Goal: Task Accomplishment & Management: Use online tool/utility

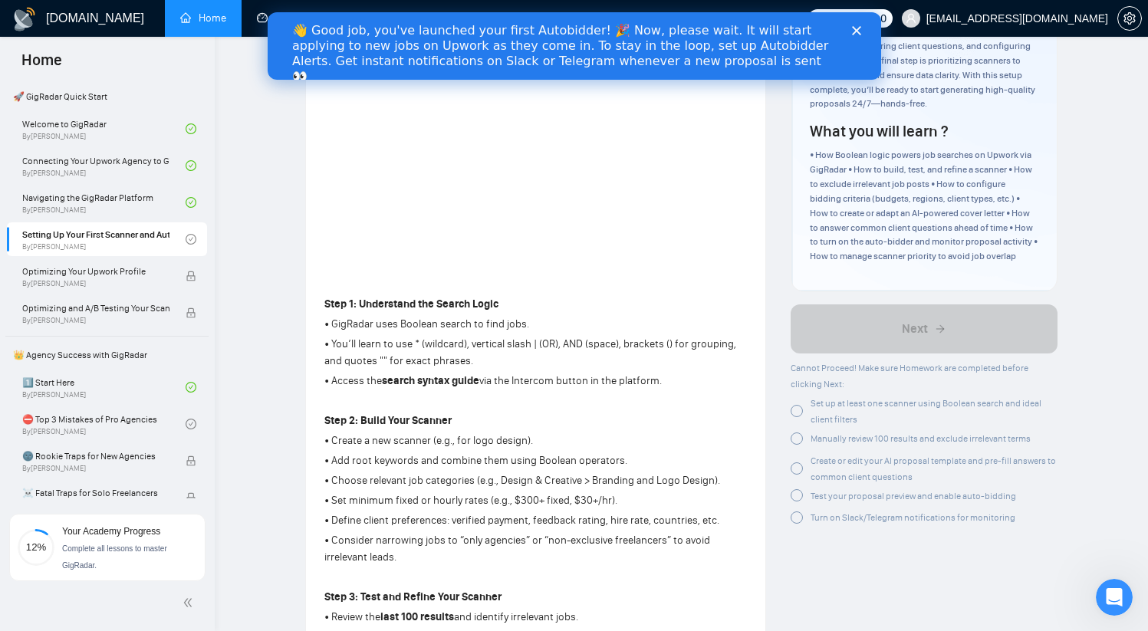
scroll to position [261, 0]
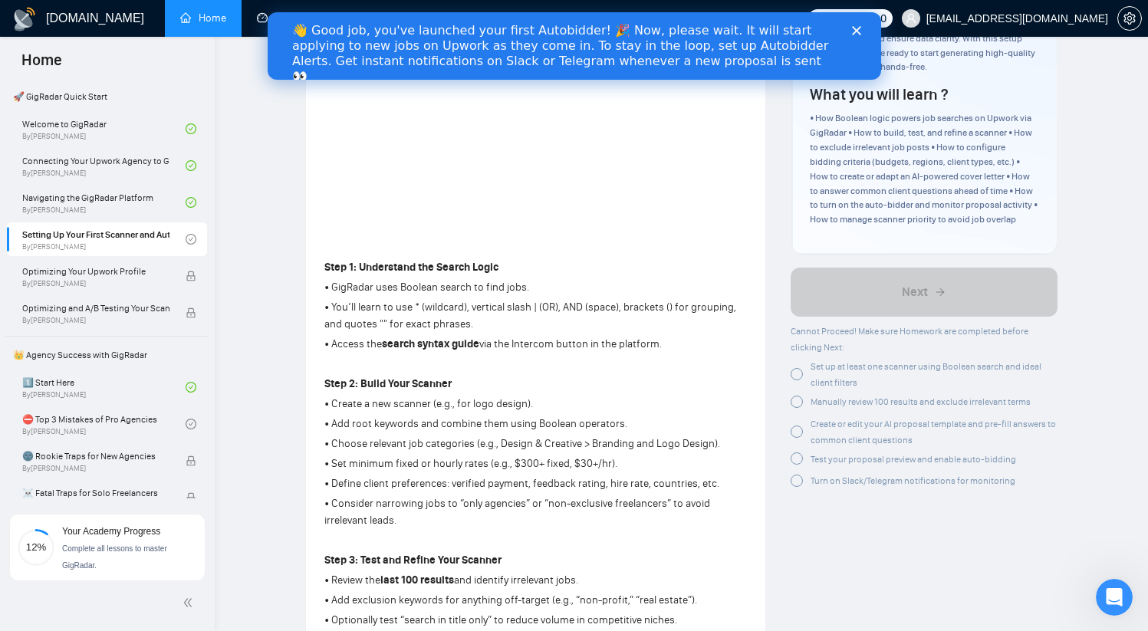
click at [797, 370] on div at bounding box center [797, 374] width 12 height 12
click at [800, 403] on div at bounding box center [797, 402] width 12 height 12
click at [821, 426] on span "Create or edit your AI proposal template and pre-fill answers to common client …" at bounding box center [933, 429] width 245 height 27
click at [830, 459] on span "Test your proposal preview and enable auto-bidding" at bounding box center [914, 456] width 206 height 11
click at [829, 477] on span "Turn on Slack/Telegram notifications for monitoring" at bounding box center [913, 475] width 205 height 11
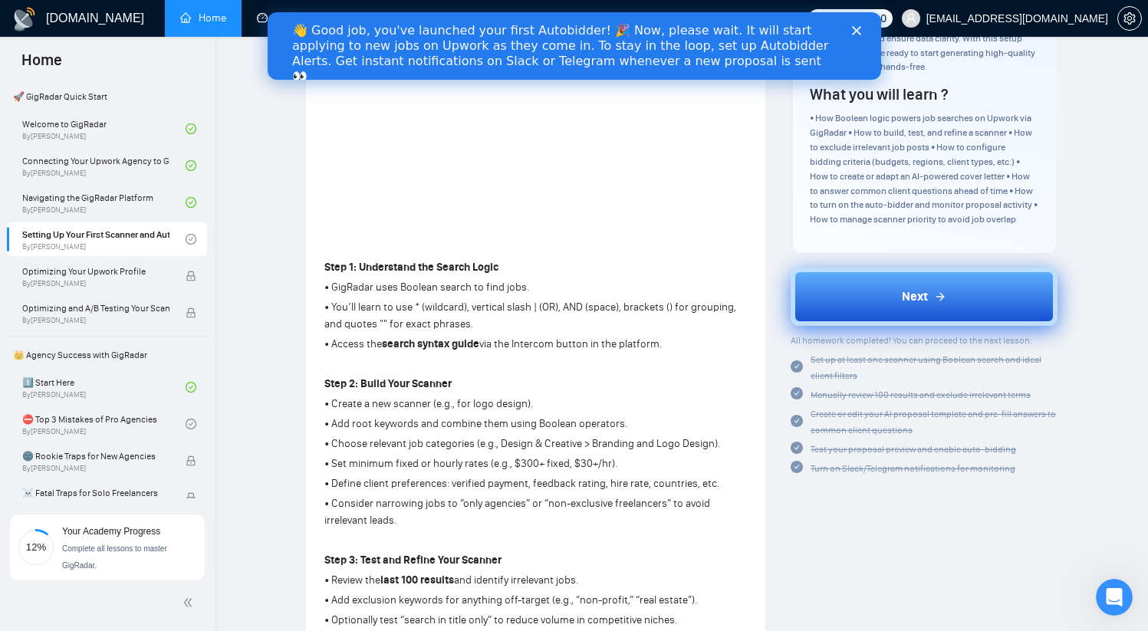
click at [941, 302] on icon at bounding box center [940, 297] width 12 height 12
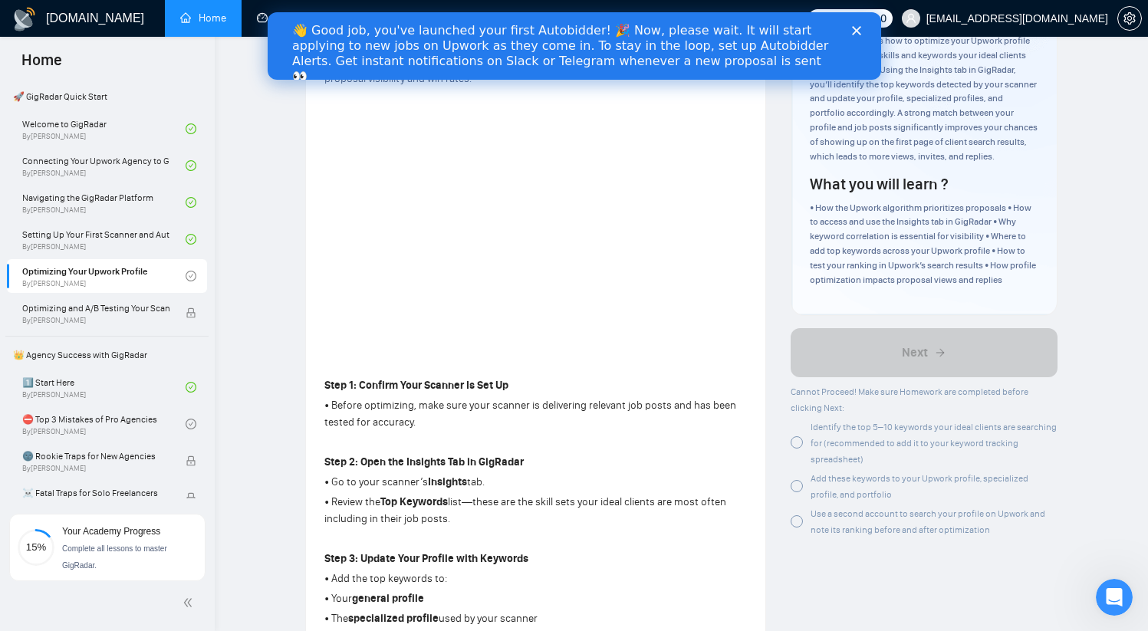
scroll to position [146, 0]
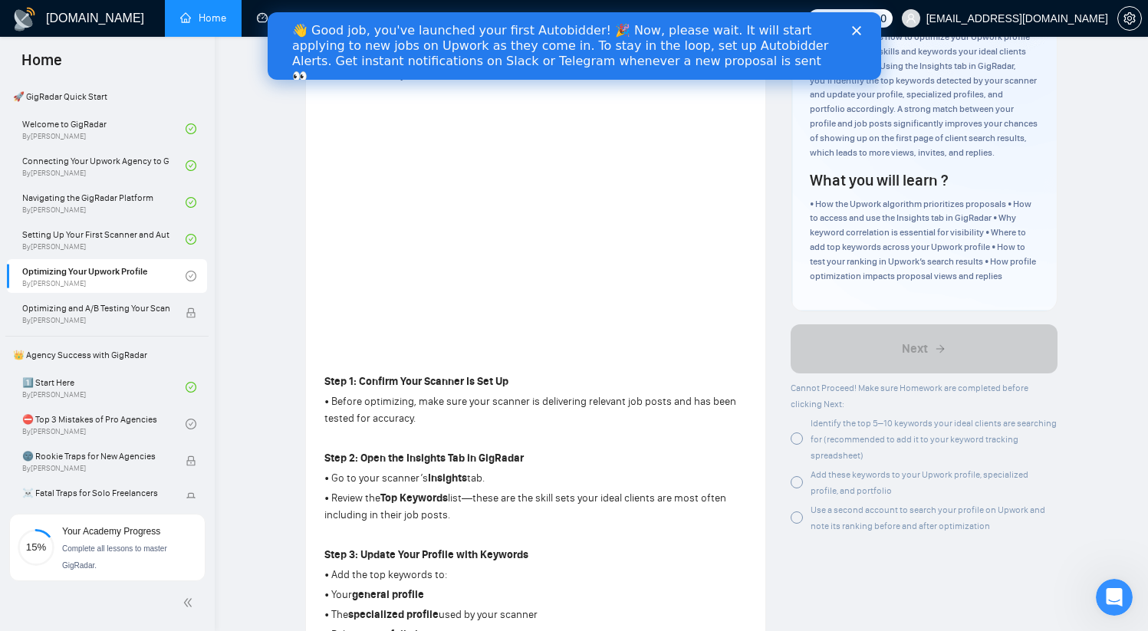
click at [797, 439] on div at bounding box center [797, 438] width 12 height 12
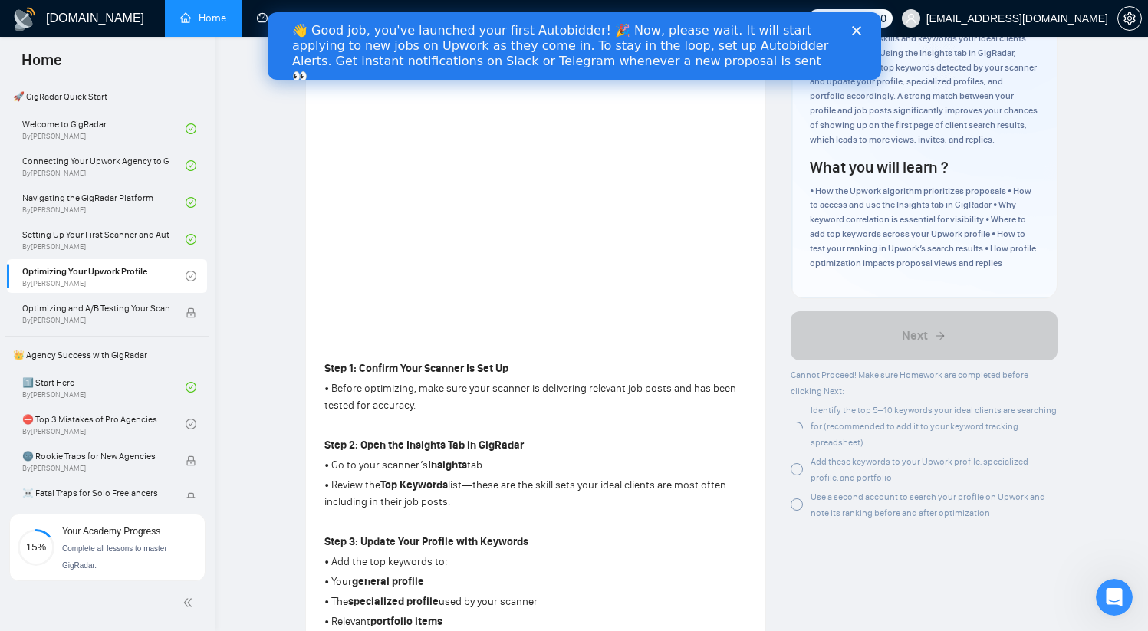
scroll to position [166, 0]
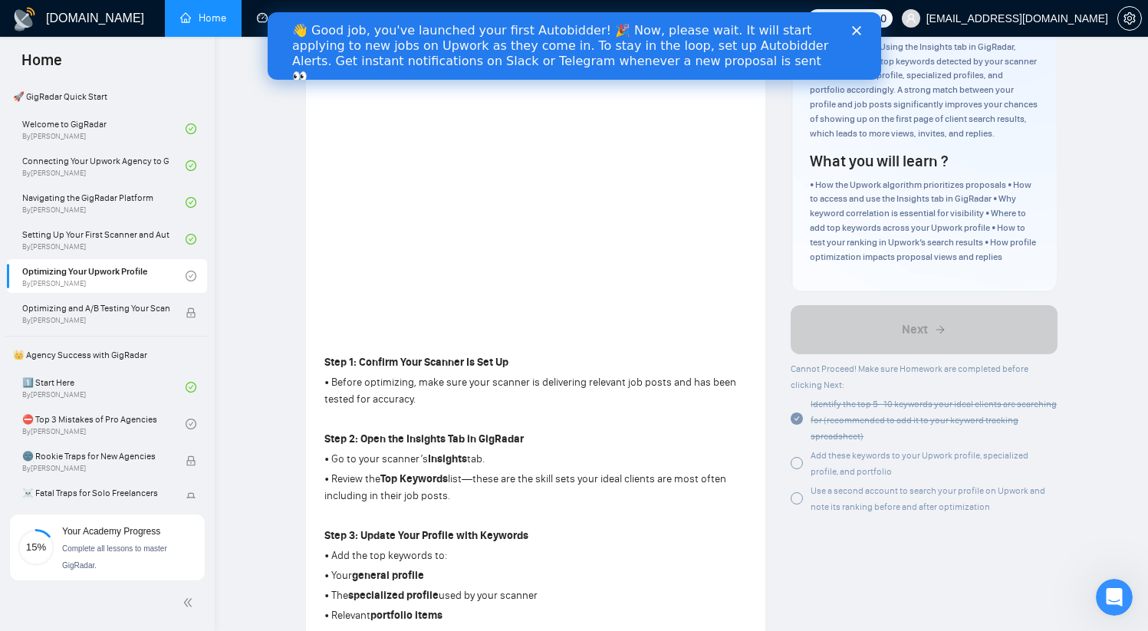
click at [801, 464] on div at bounding box center [797, 463] width 12 height 12
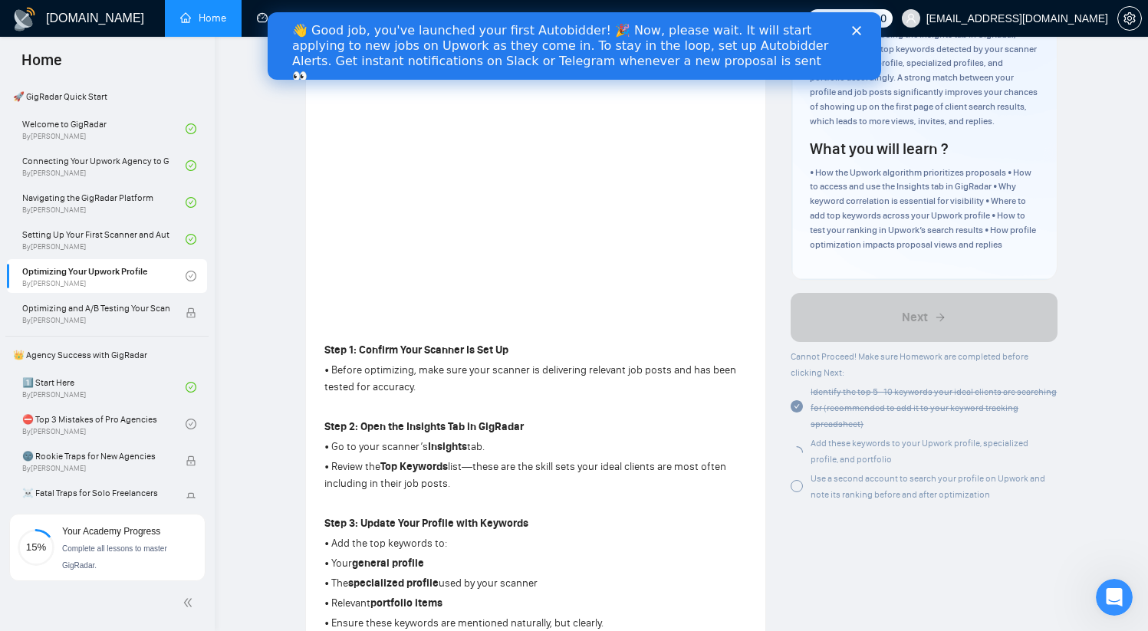
scroll to position [186, 0]
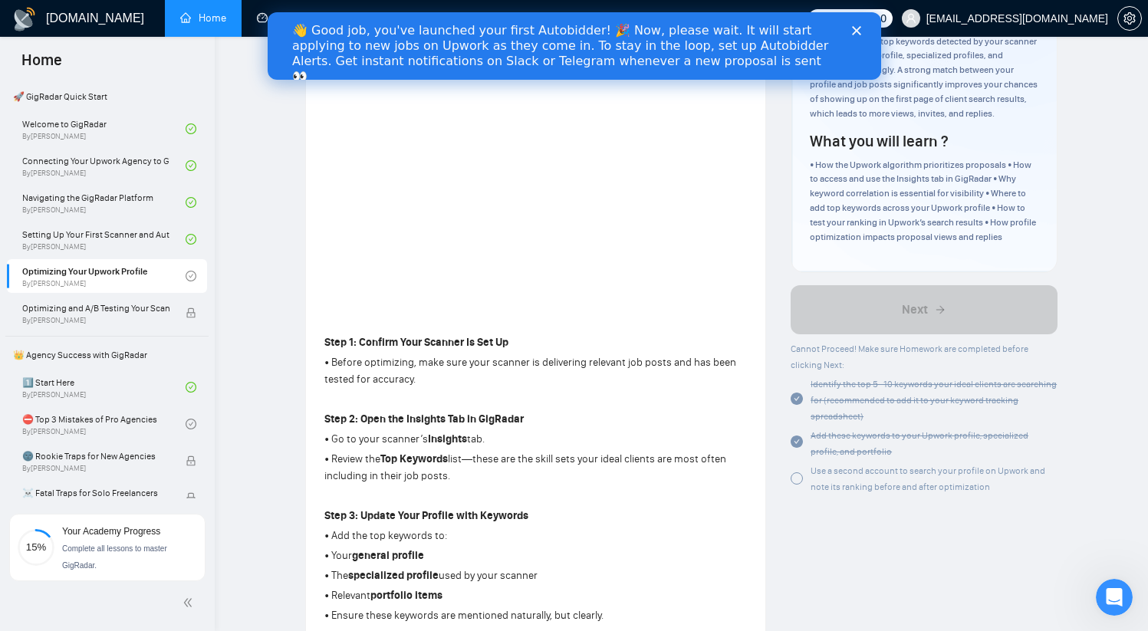
click at [798, 479] on div at bounding box center [797, 478] width 12 height 12
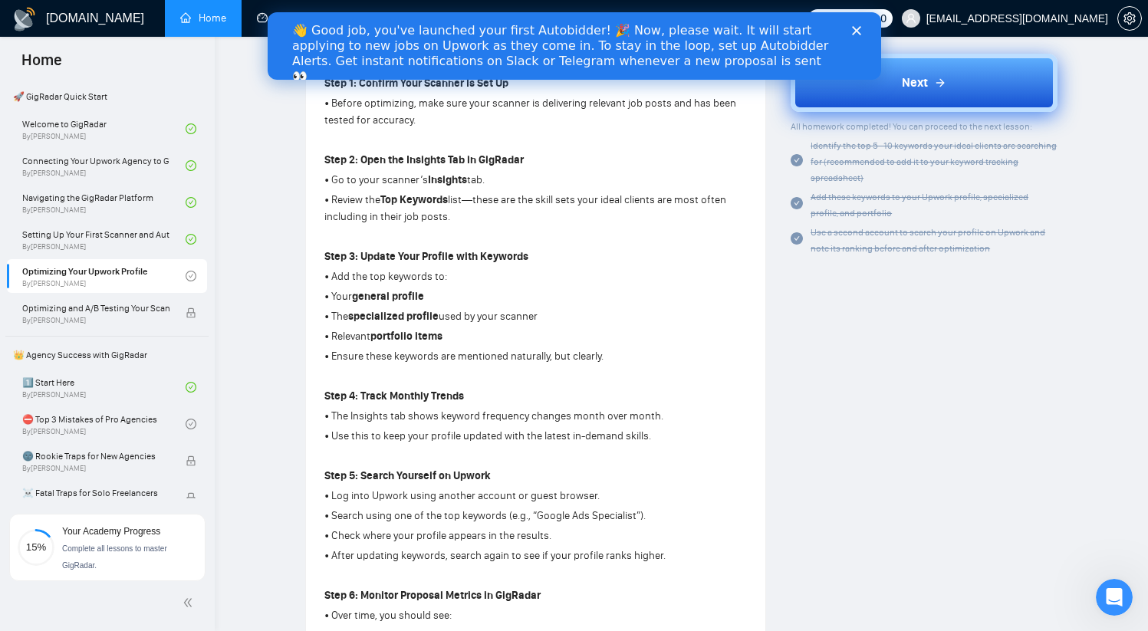
scroll to position [0, 0]
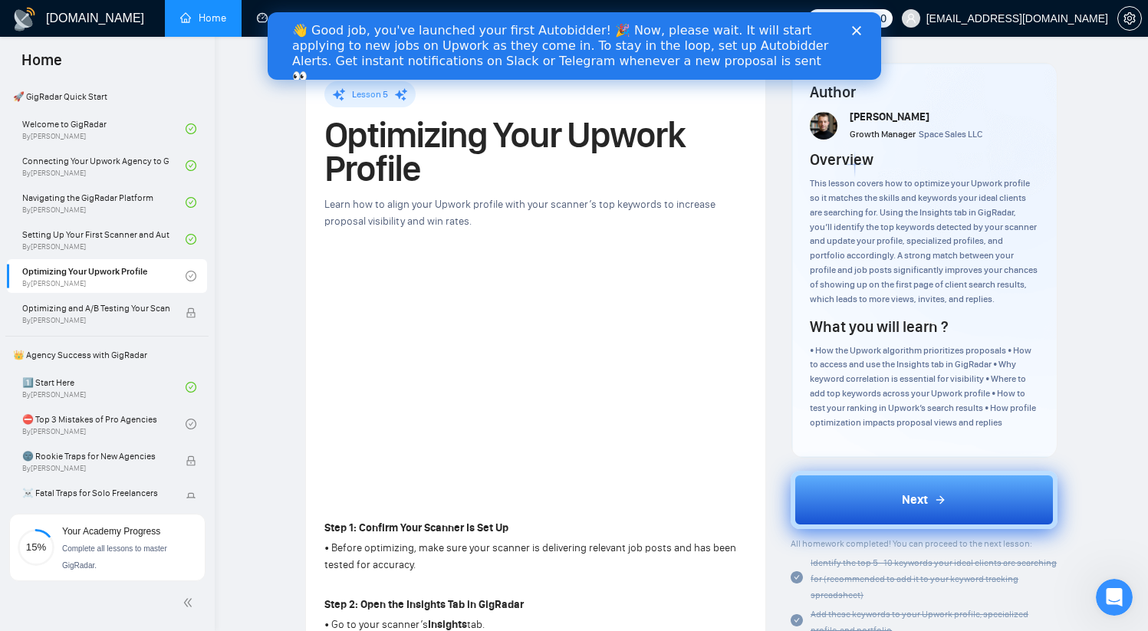
click at [899, 505] on button "Next" at bounding box center [924, 500] width 267 height 58
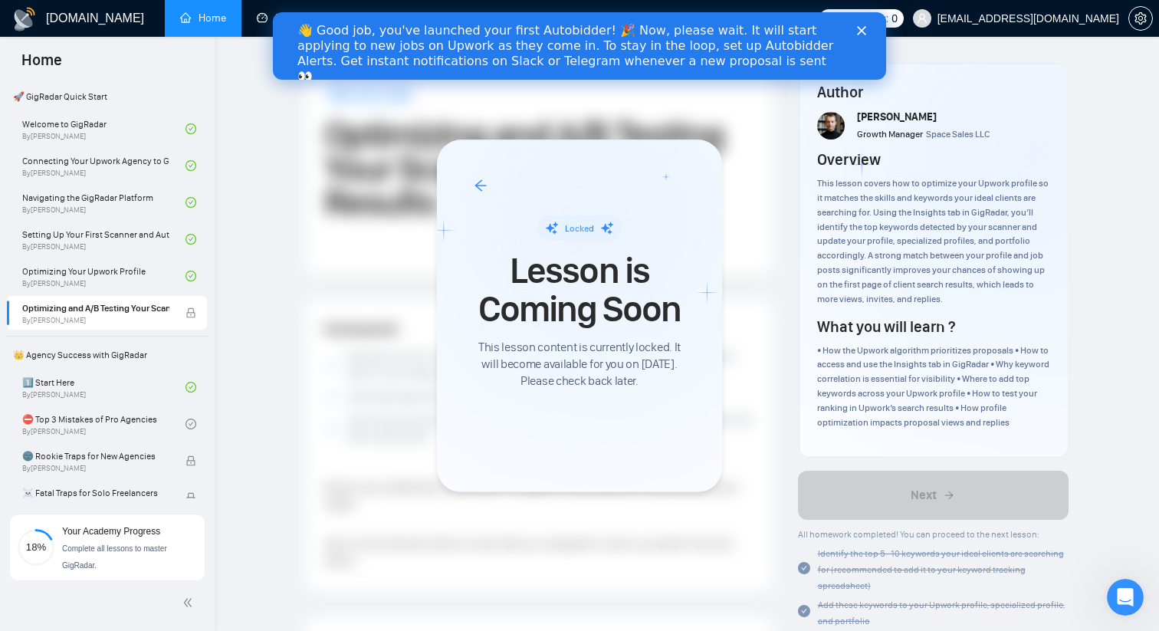
click at [655, 515] on div at bounding box center [579, 315] width 1159 height 631
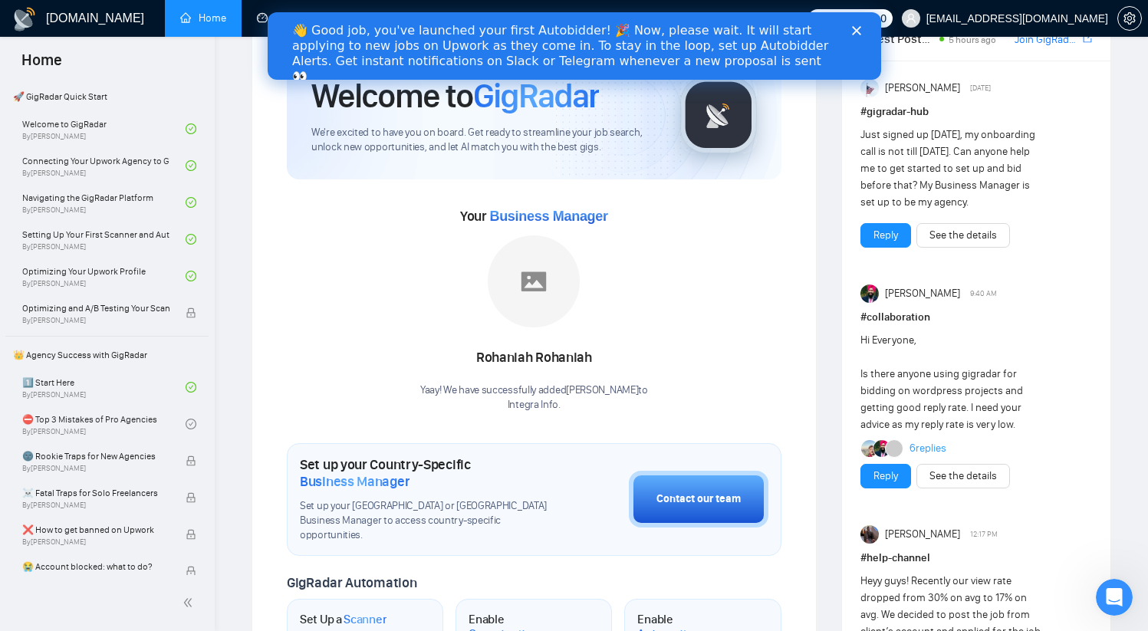
scroll to position [31, 0]
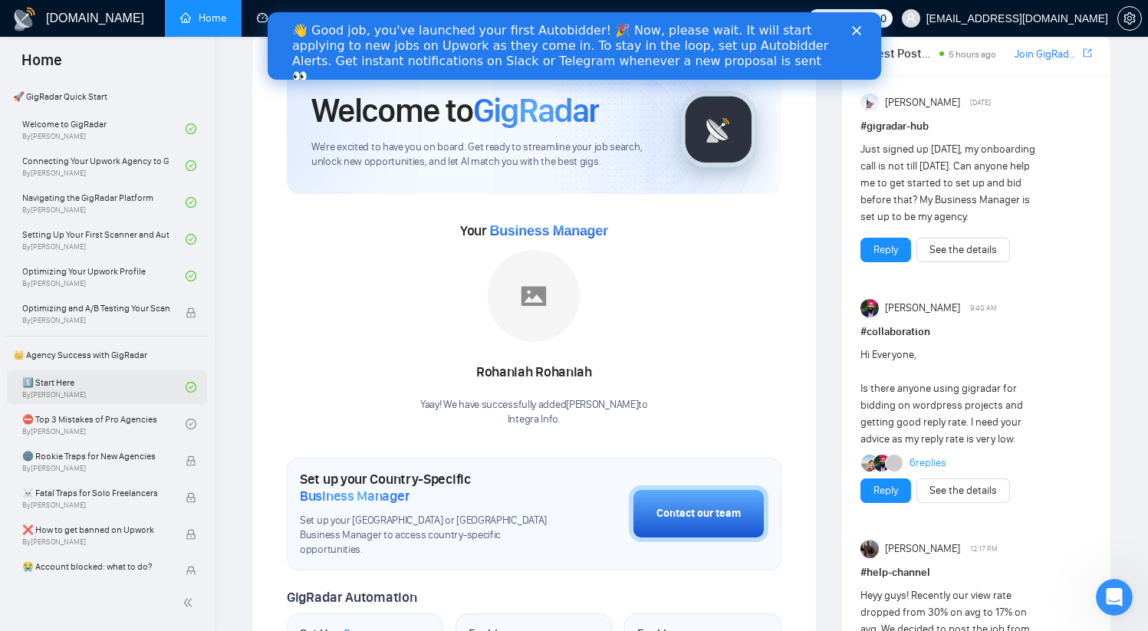
click at [133, 388] on link "1️⃣ Start Here By Vadym Ovcharenko" at bounding box center [103, 387] width 163 height 34
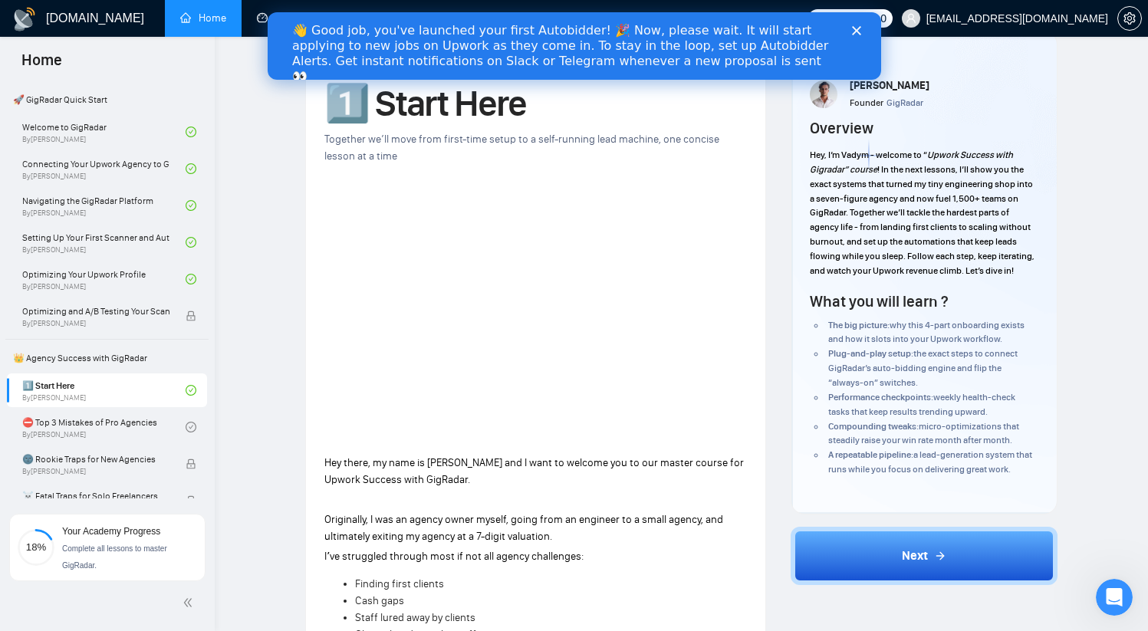
scroll to position [88, 0]
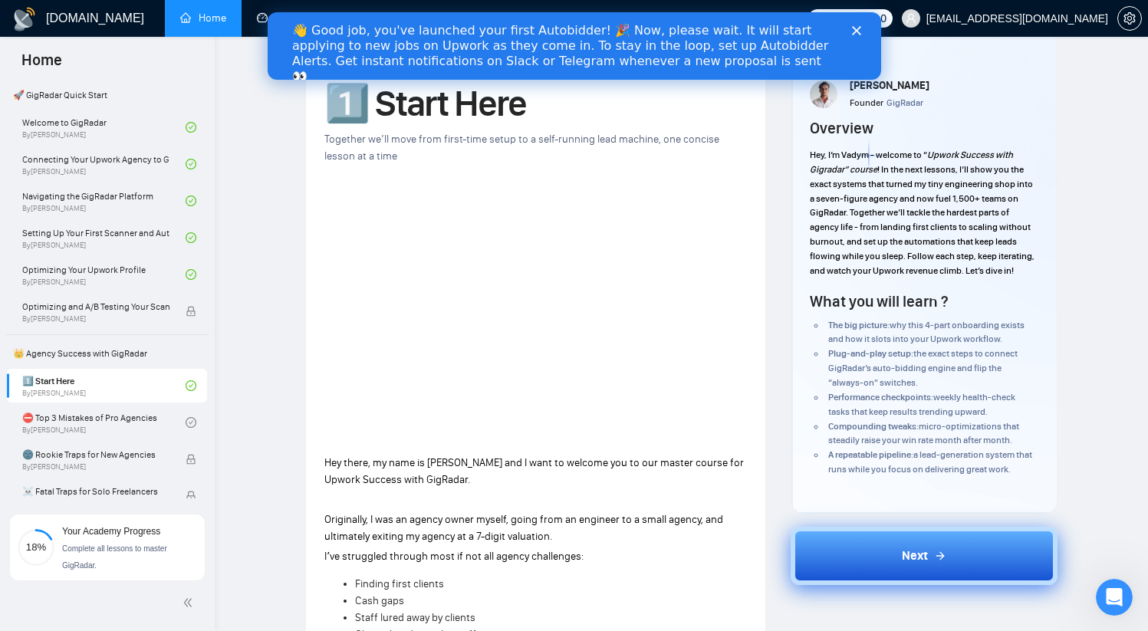
click at [936, 555] on icon at bounding box center [940, 556] width 12 height 12
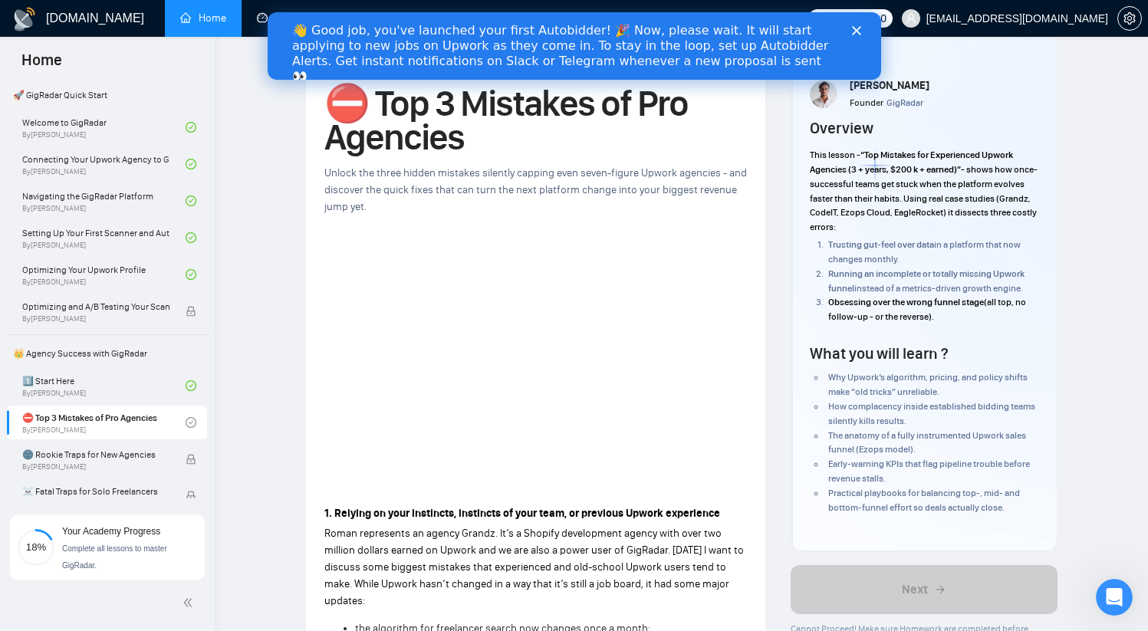
scroll to position [35, 0]
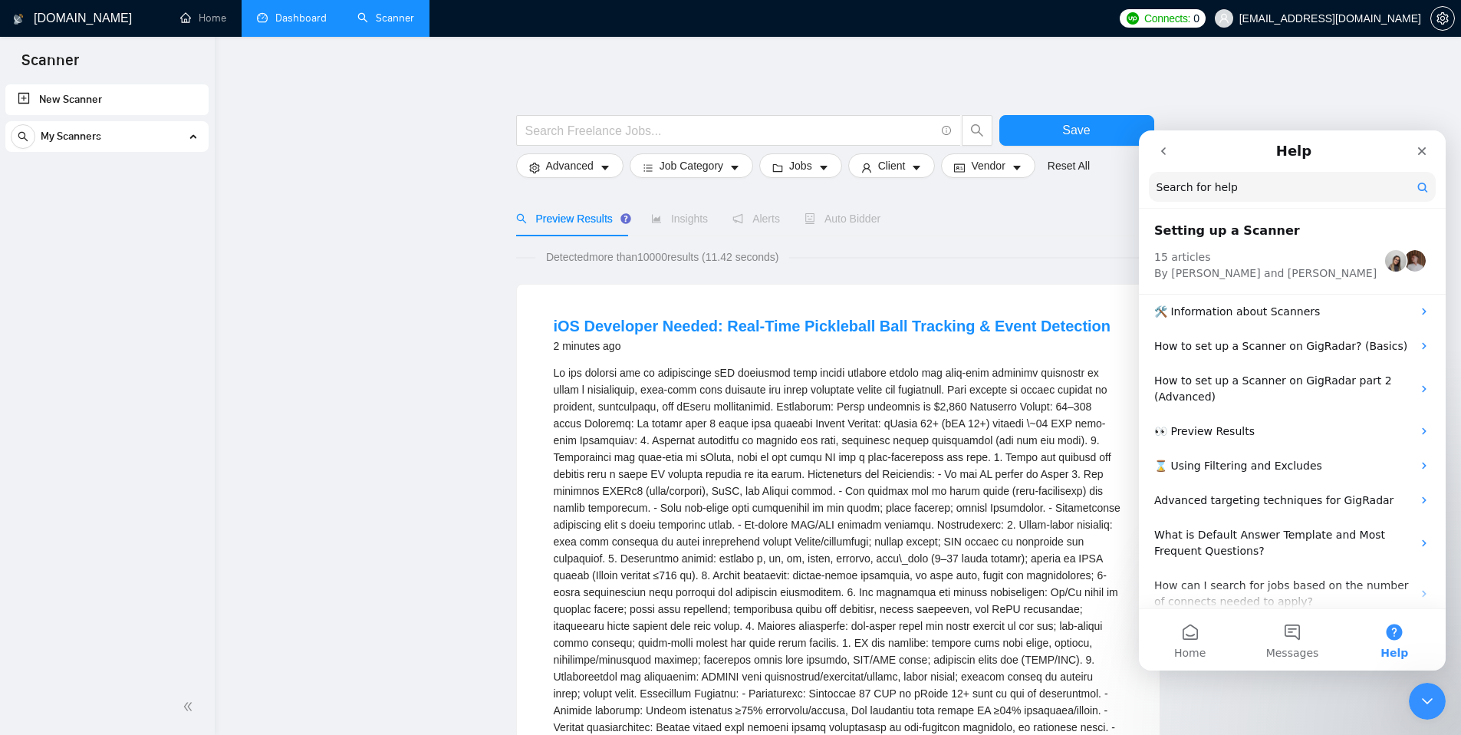
click at [297, 21] on link "Dashboard" at bounding box center [292, 18] width 70 height 13
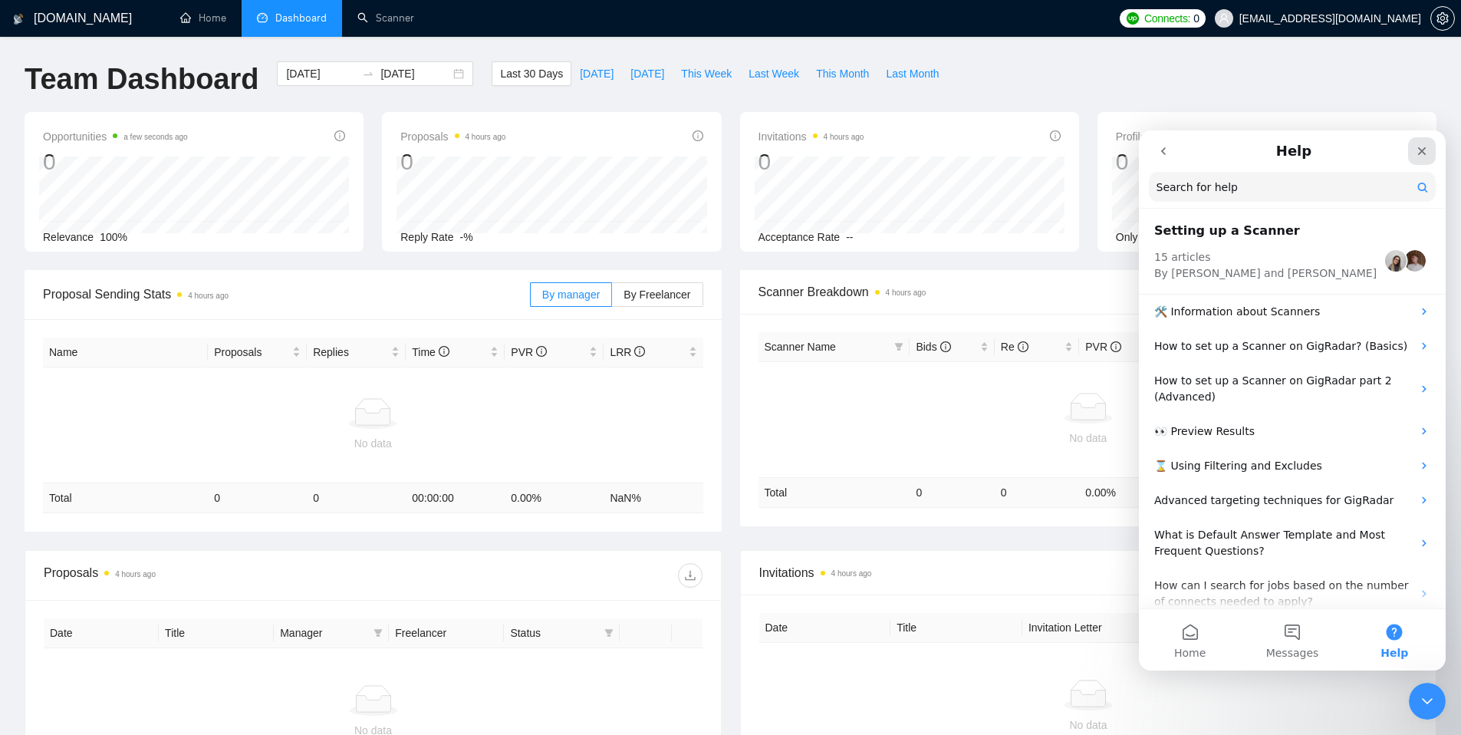
drag, startPoint x: 1414, startPoint y: 153, endPoint x: 2552, endPoint y: 284, distance: 1145.5
click at [1414, 153] on div "Close" at bounding box center [1422, 151] width 28 height 28
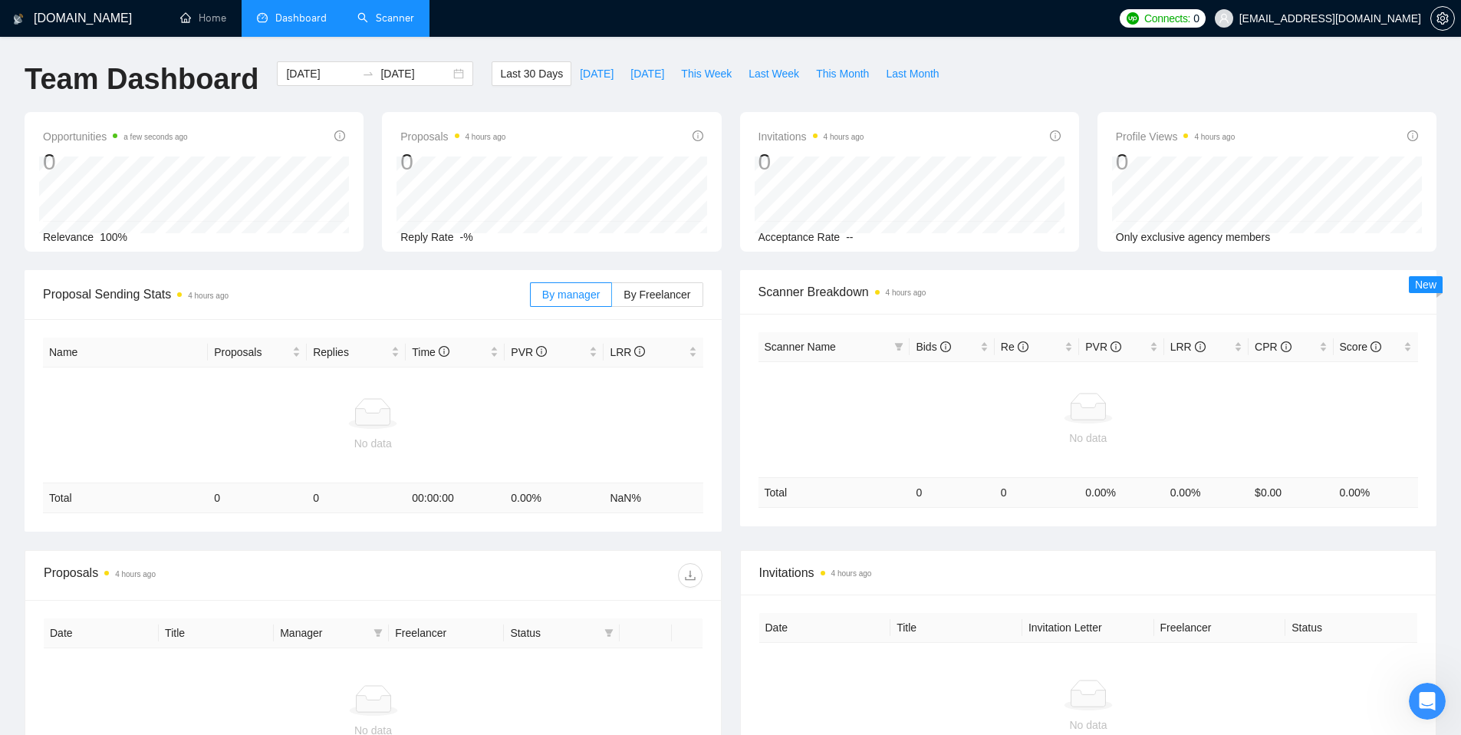
click at [386, 15] on link "Scanner" at bounding box center [385, 18] width 57 height 13
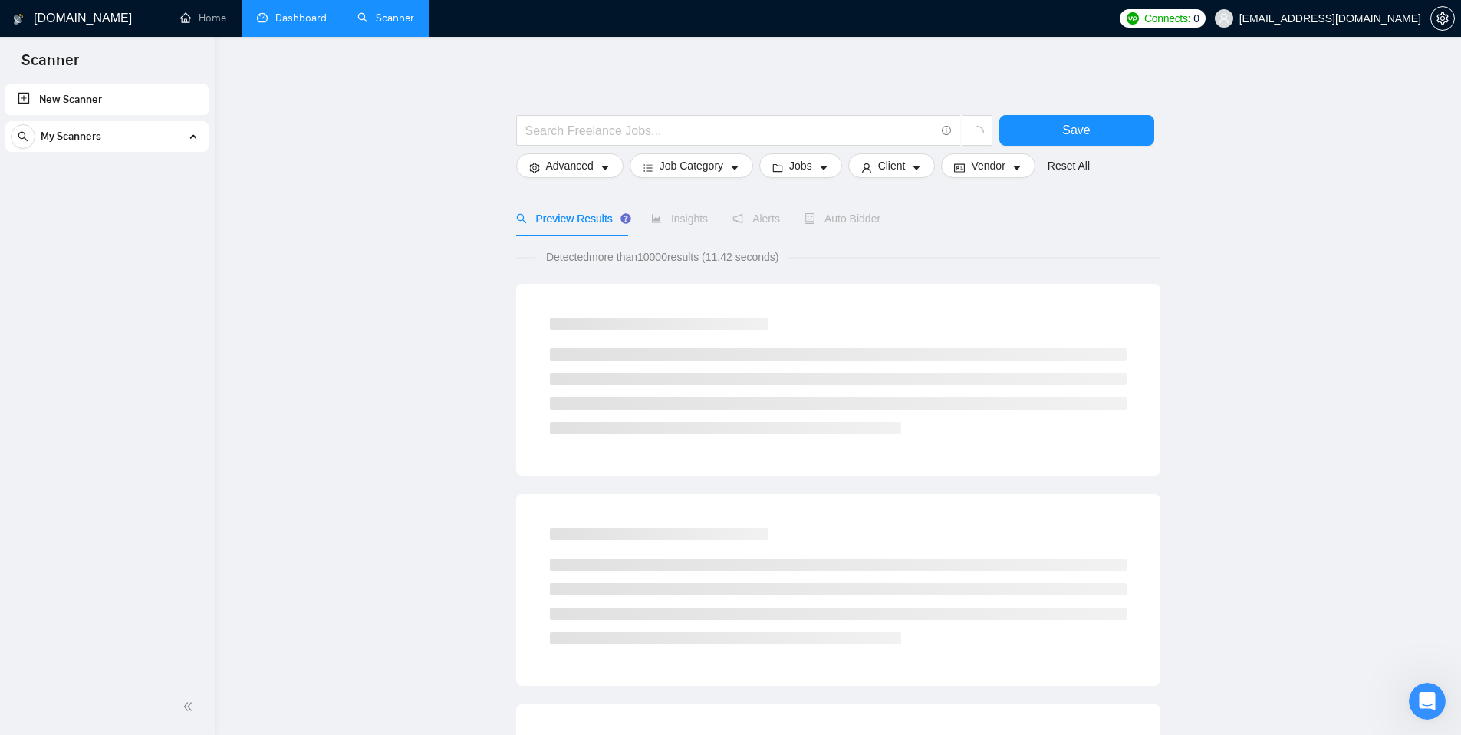
click at [110, 97] on link "New Scanner" at bounding box center [107, 99] width 179 height 31
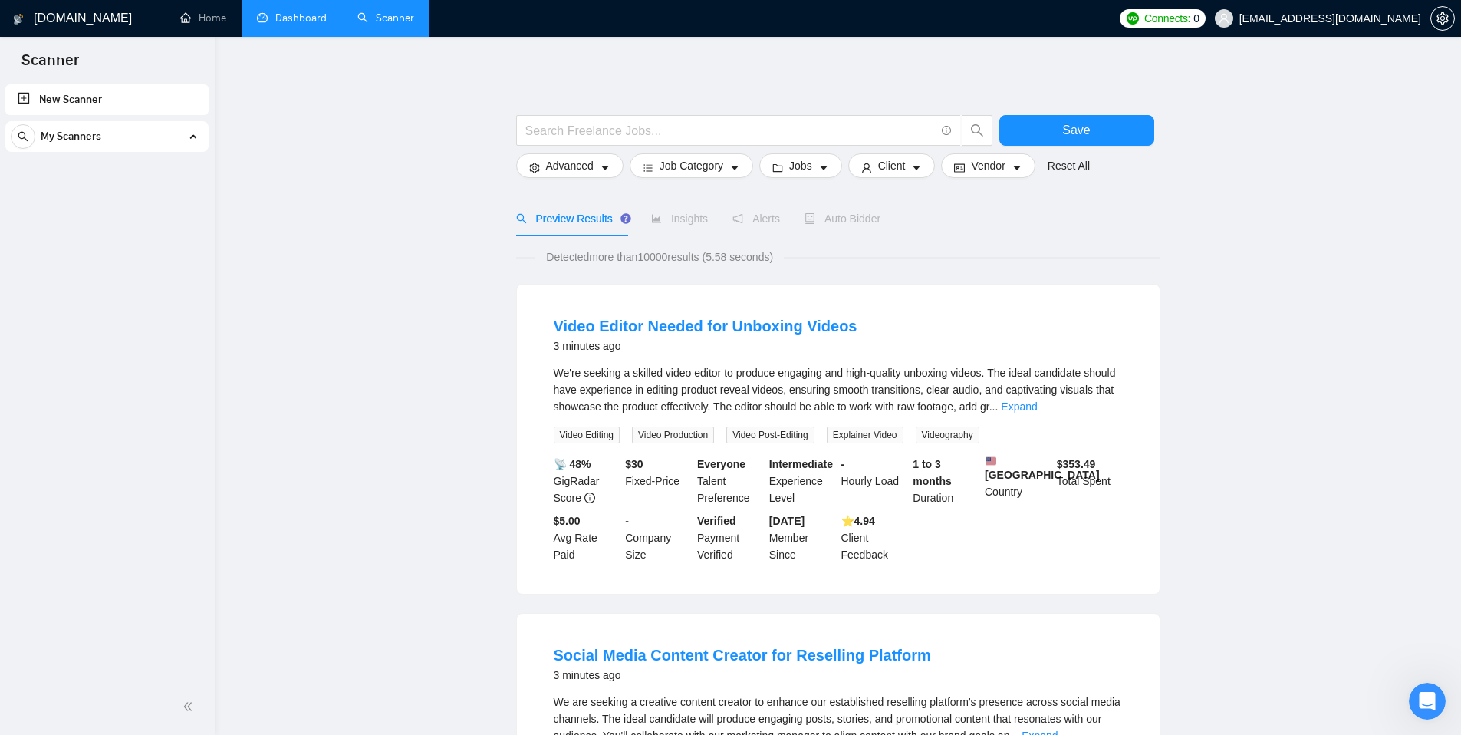
click at [56, 100] on link "New Scanner" at bounding box center [107, 99] width 179 height 31
click at [25, 98] on link "New Scanner" at bounding box center [107, 99] width 179 height 31
click at [659, 130] on input "text" at bounding box center [729, 130] width 409 height 19
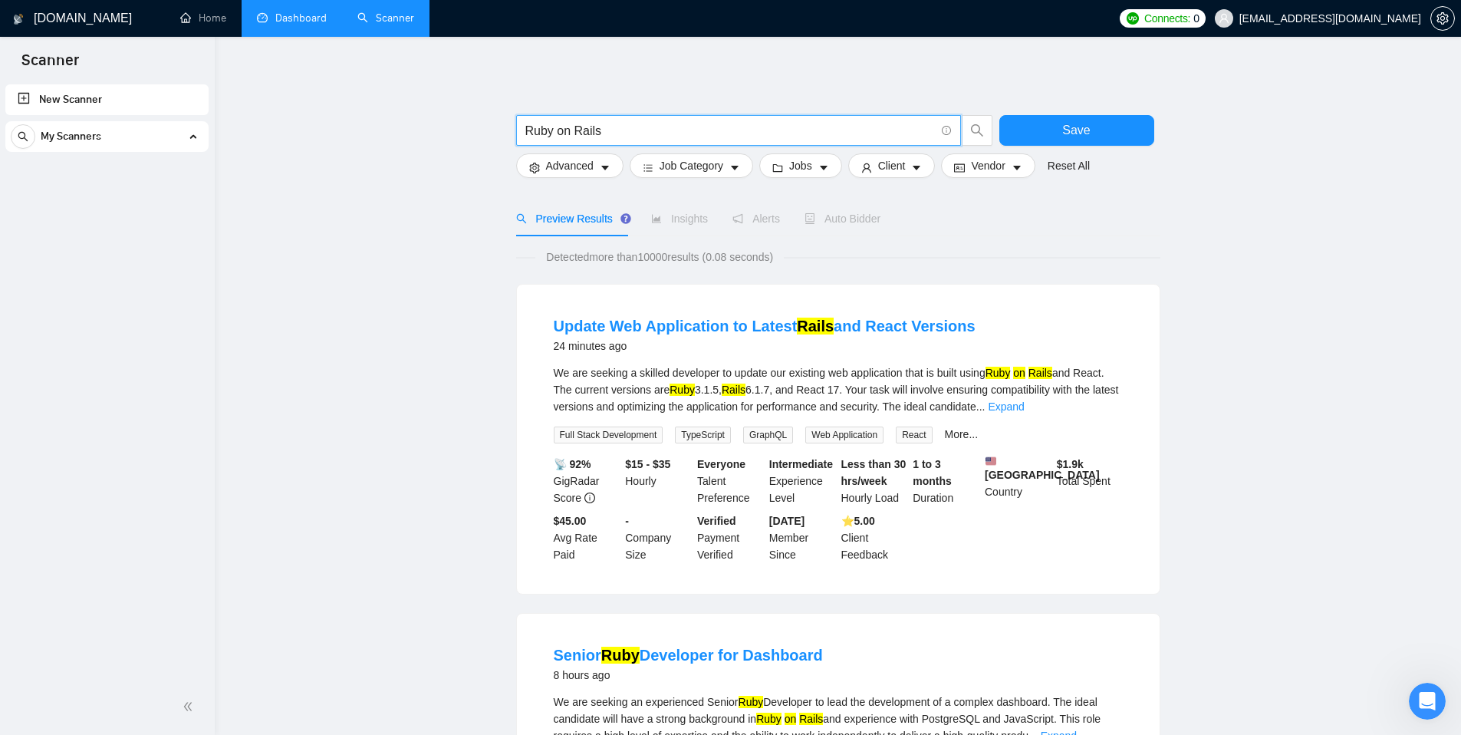
type input "Ruby on Rails"
click at [111, 100] on link "New Scanner" at bounding box center [107, 99] width 179 height 31
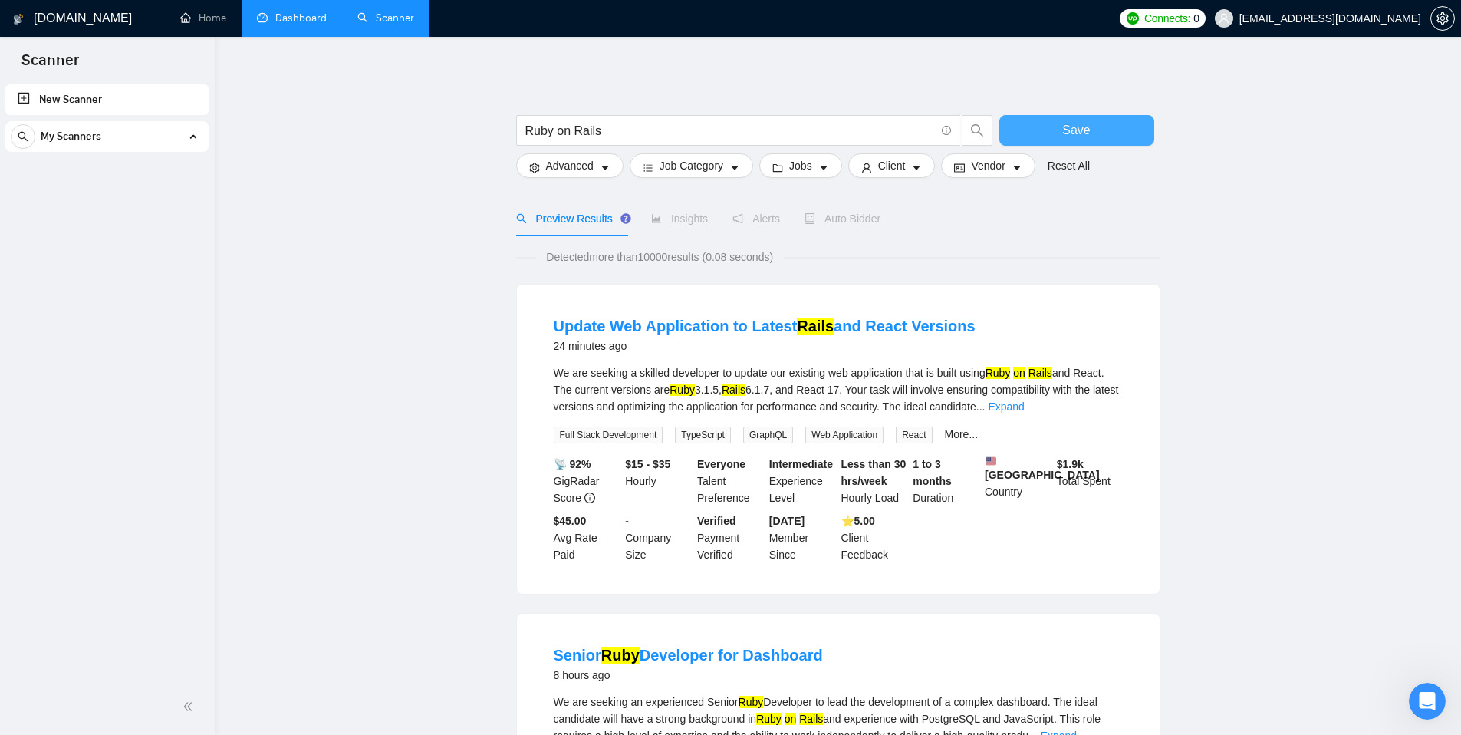
click at [1068, 127] on span "Save" at bounding box center [1076, 129] width 28 height 19
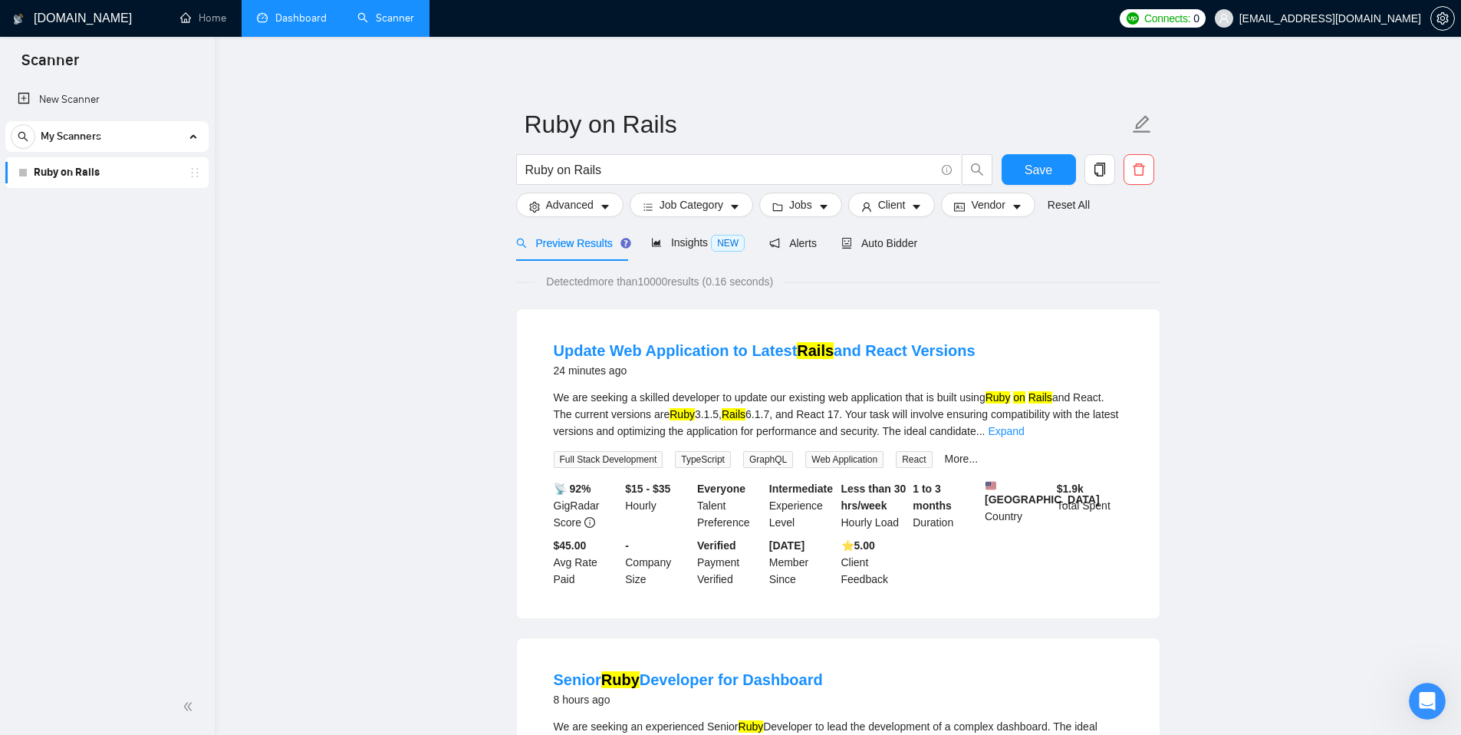
click at [130, 175] on link "Ruby on Rails" at bounding box center [107, 172] width 146 height 31
click at [690, 243] on span "Insights NEW" at bounding box center [698, 242] width 94 height 12
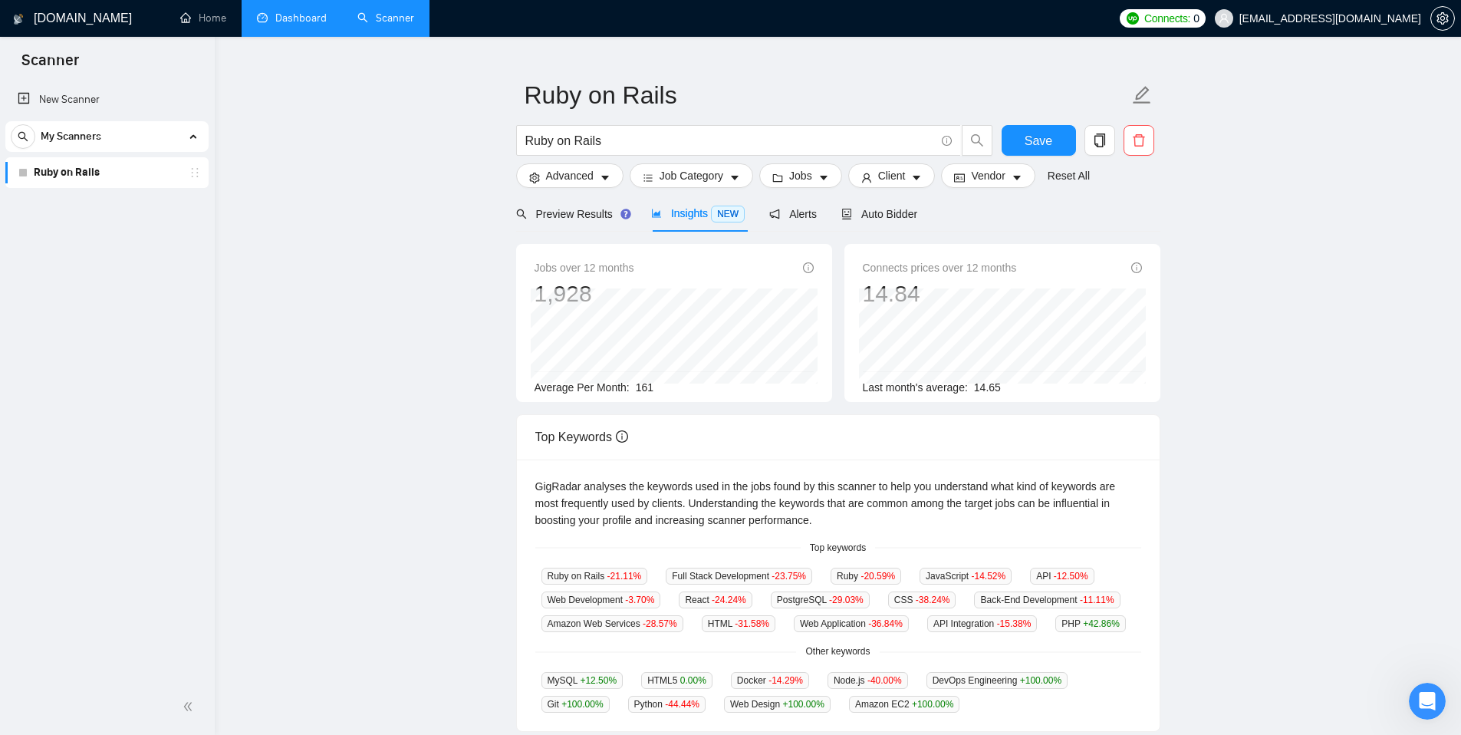
scroll to position [21, 0]
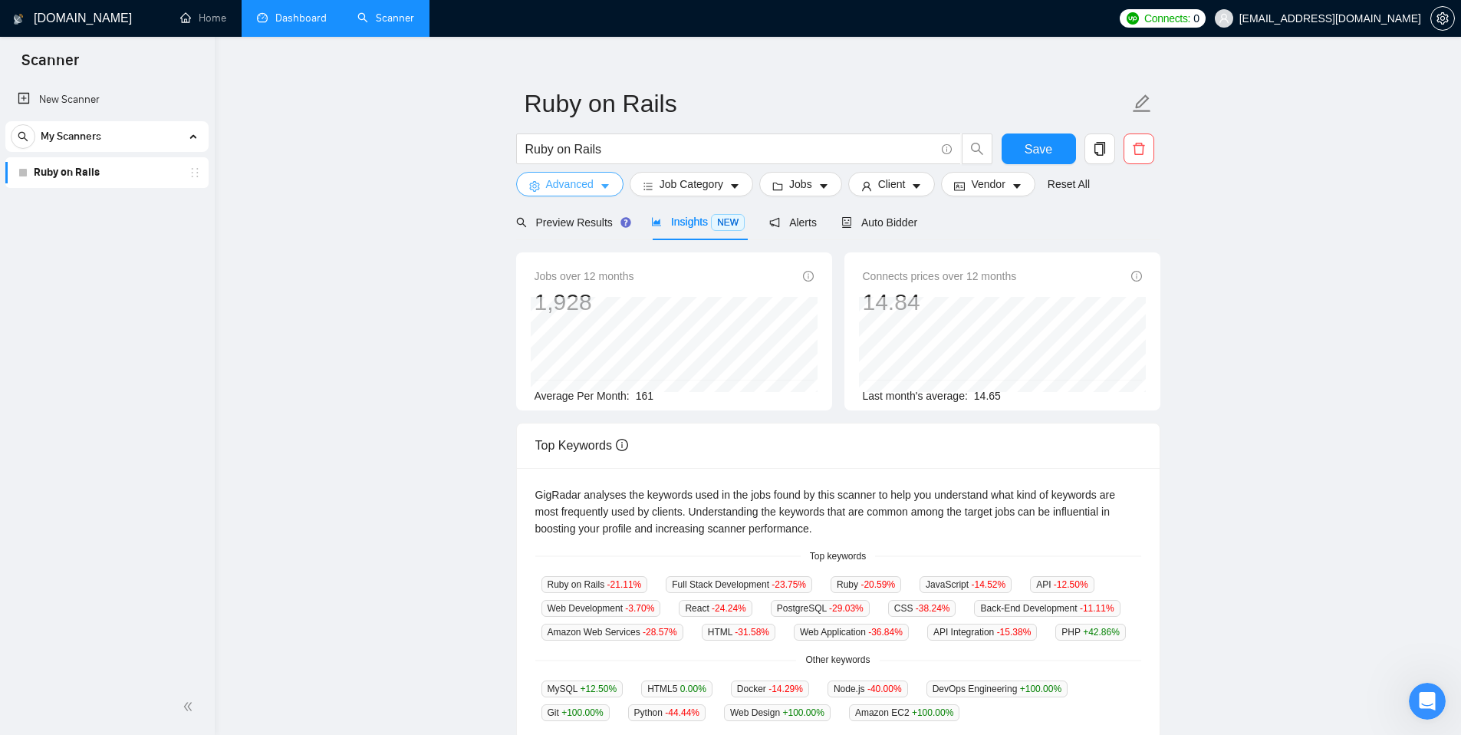
click at [591, 186] on span "Advanced" at bounding box center [570, 184] width 48 height 17
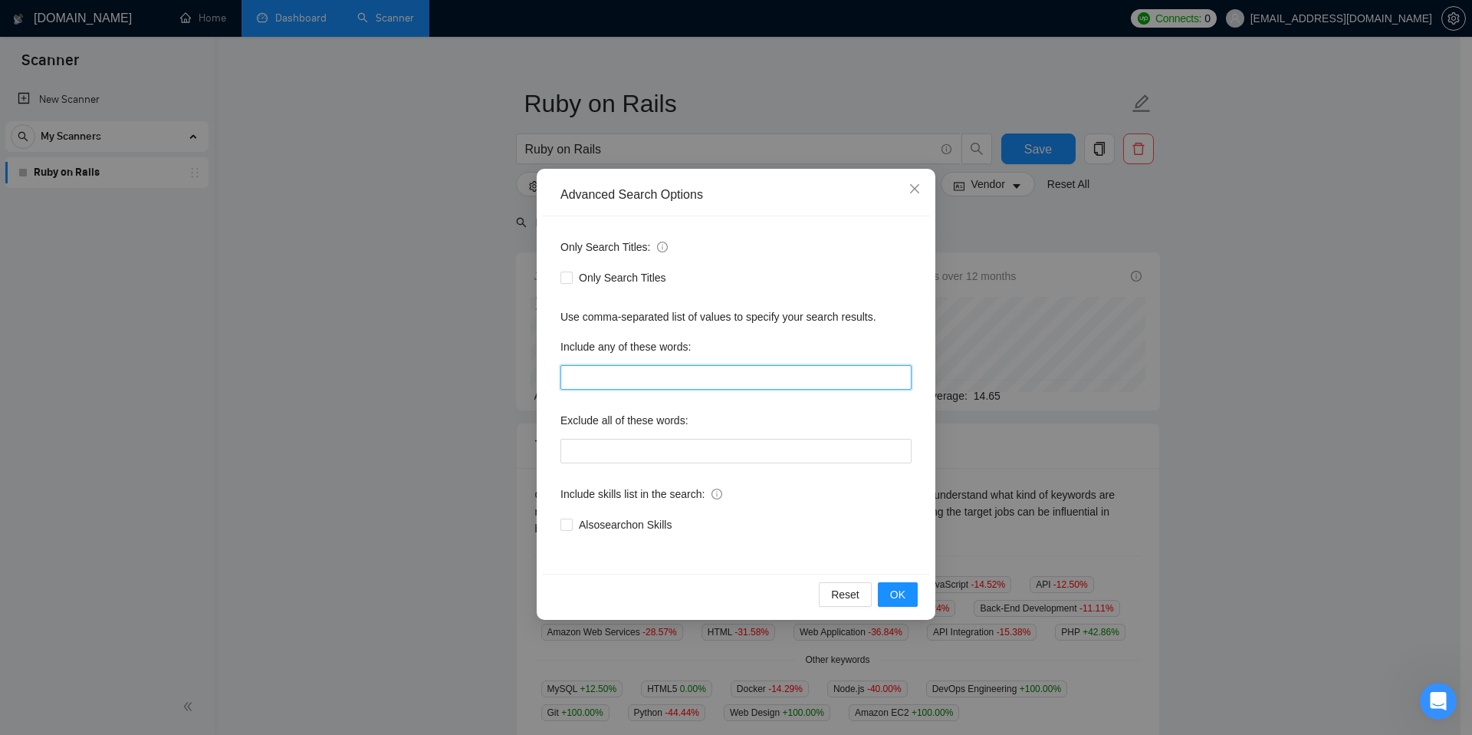
click at [618, 381] on input "text" at bounding box center [736, 377] width 351 height 25
click at [903, 596] on span "OK" at bounding box center [897, 594] width 15 height 17
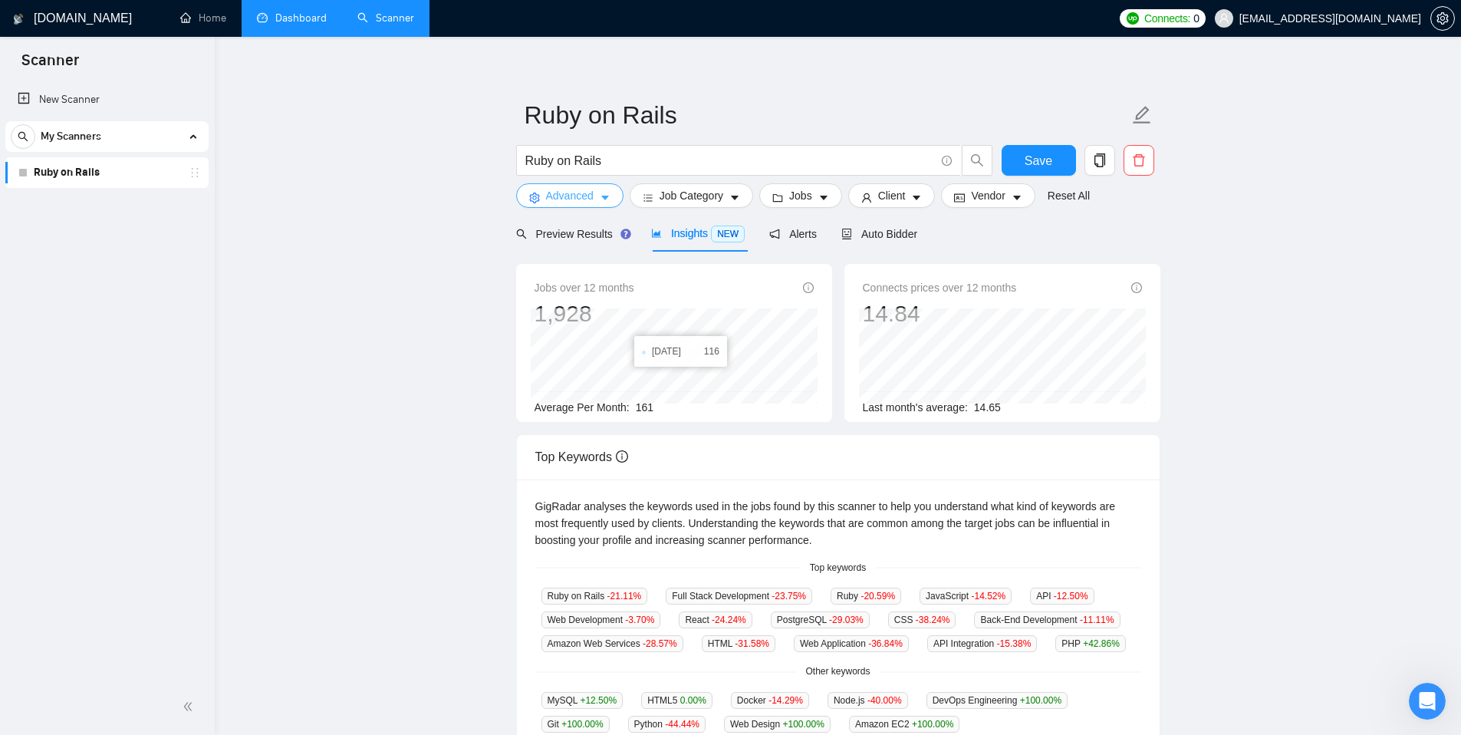
scroll to position [0, 0]
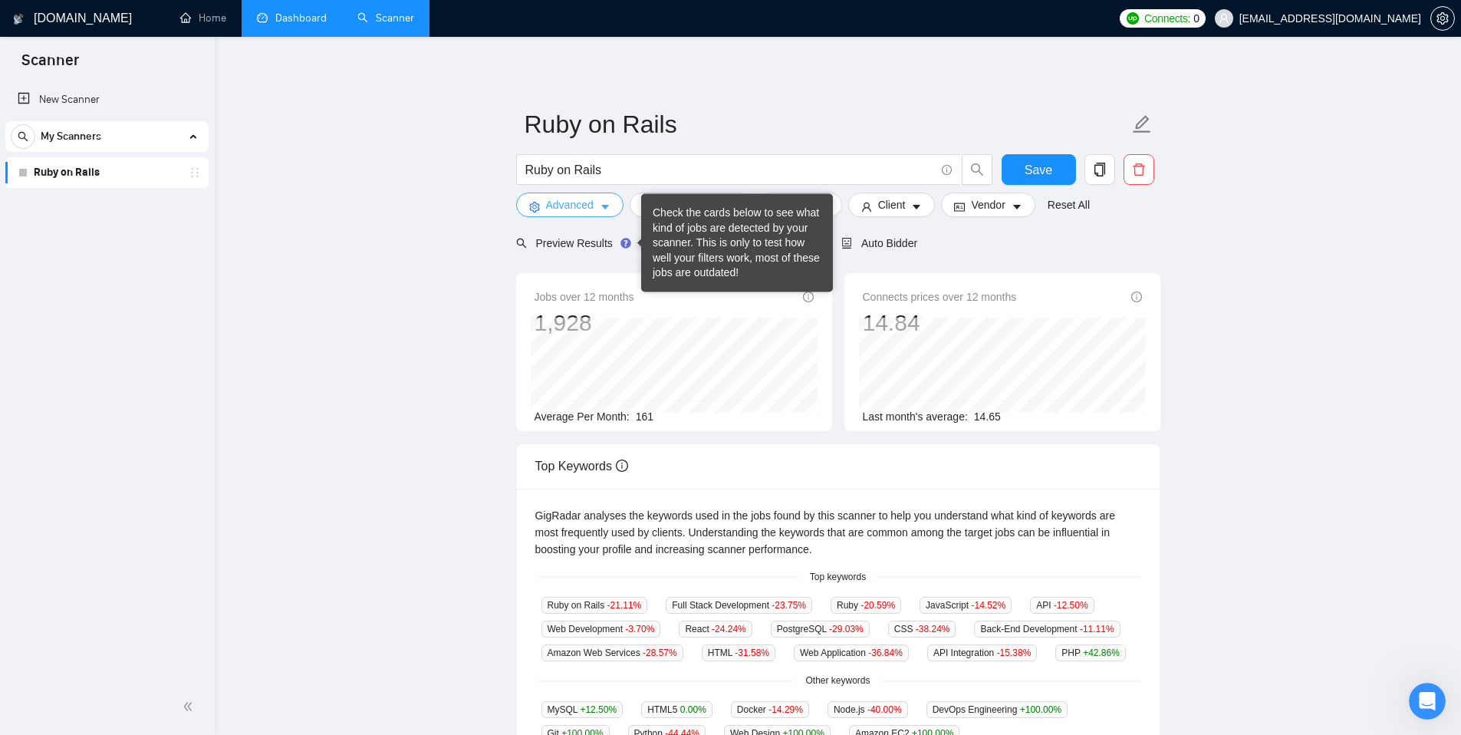
click at [583, 206] on span "Advanced" at bounding box center [570, 204] width 48 height 17
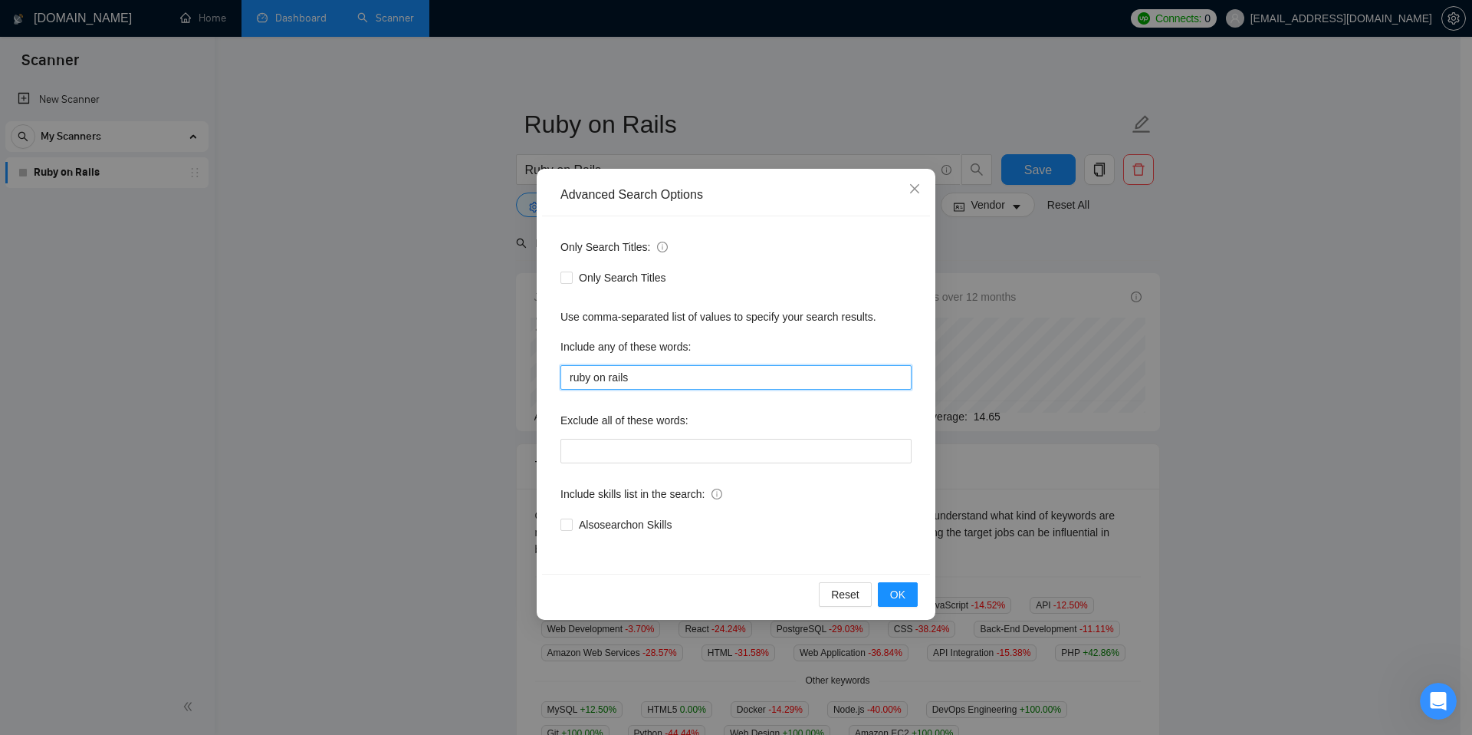
click at [594, 378] on input "ruby on rails" at bounding box center [736, 377] width 351 height 25
type input "ruby | on rails"
click at [903, 595] on span "OK" at bounding box center [897, 594] width 15 height 17
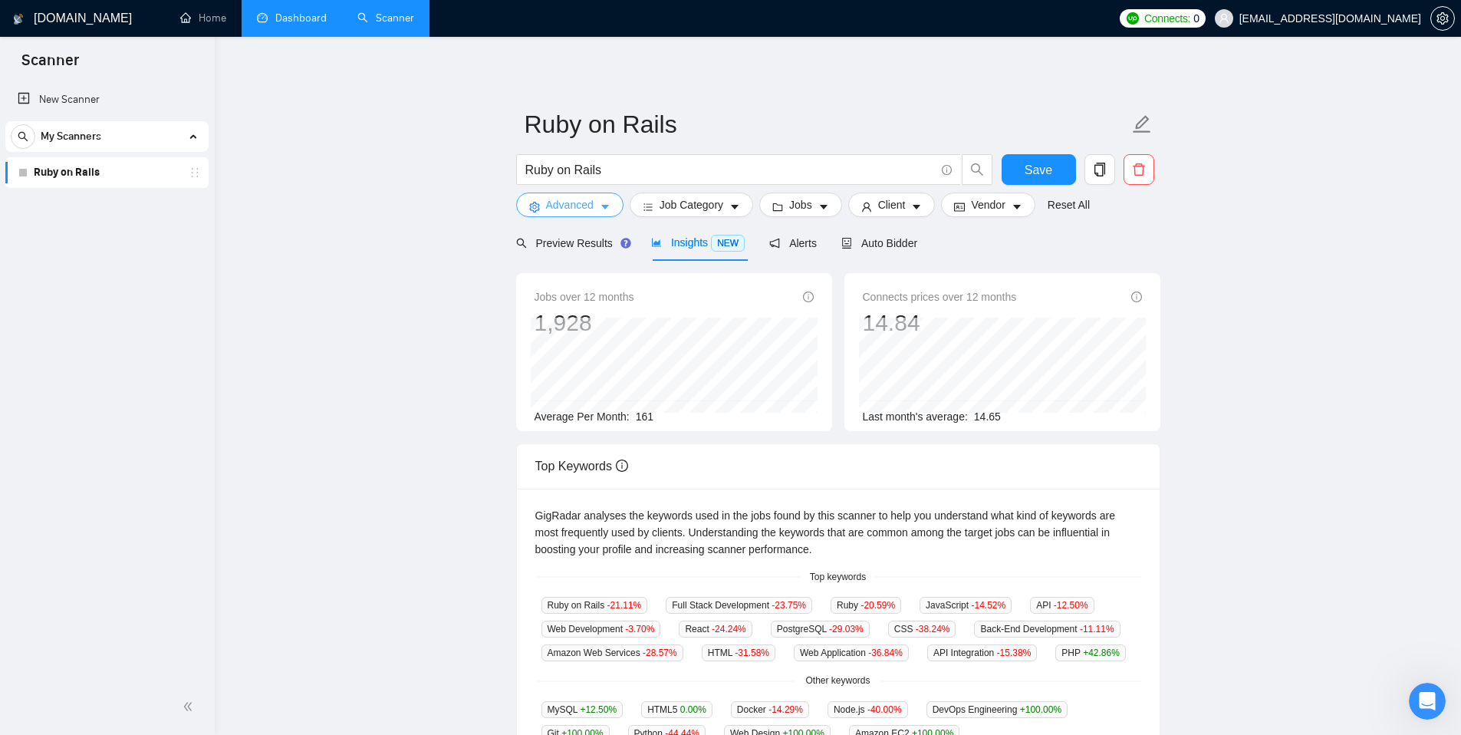
click at [580, 205] on span "Advanced" at bounding box center [570, 204] width 48 height 17
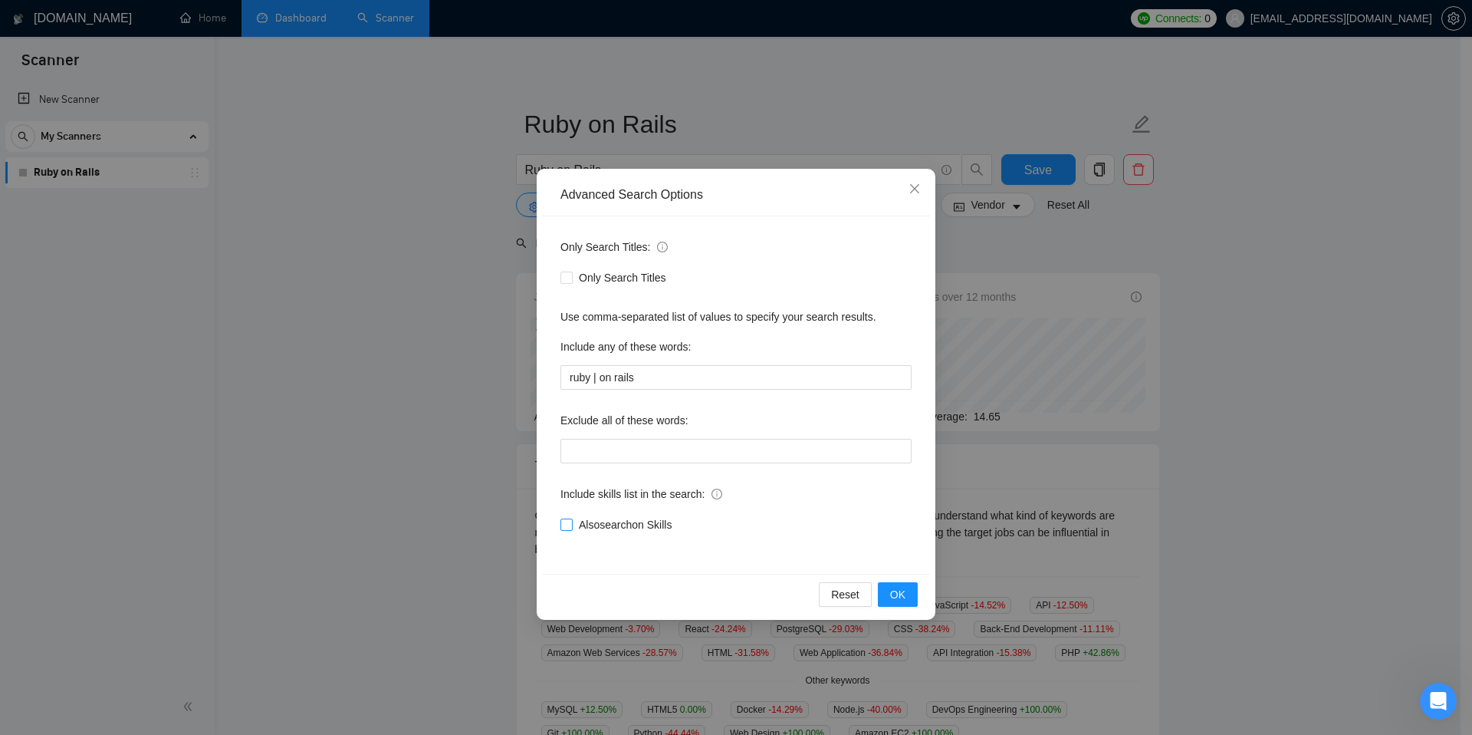
click at [633, 523] on span "Also search on Skills" at bounding box center [625, 524] width 105 height 17
click at [571, 523] on input "Also search on Skills" at bounding box center [566, 523] width 11 height 11
checkbox input "true"
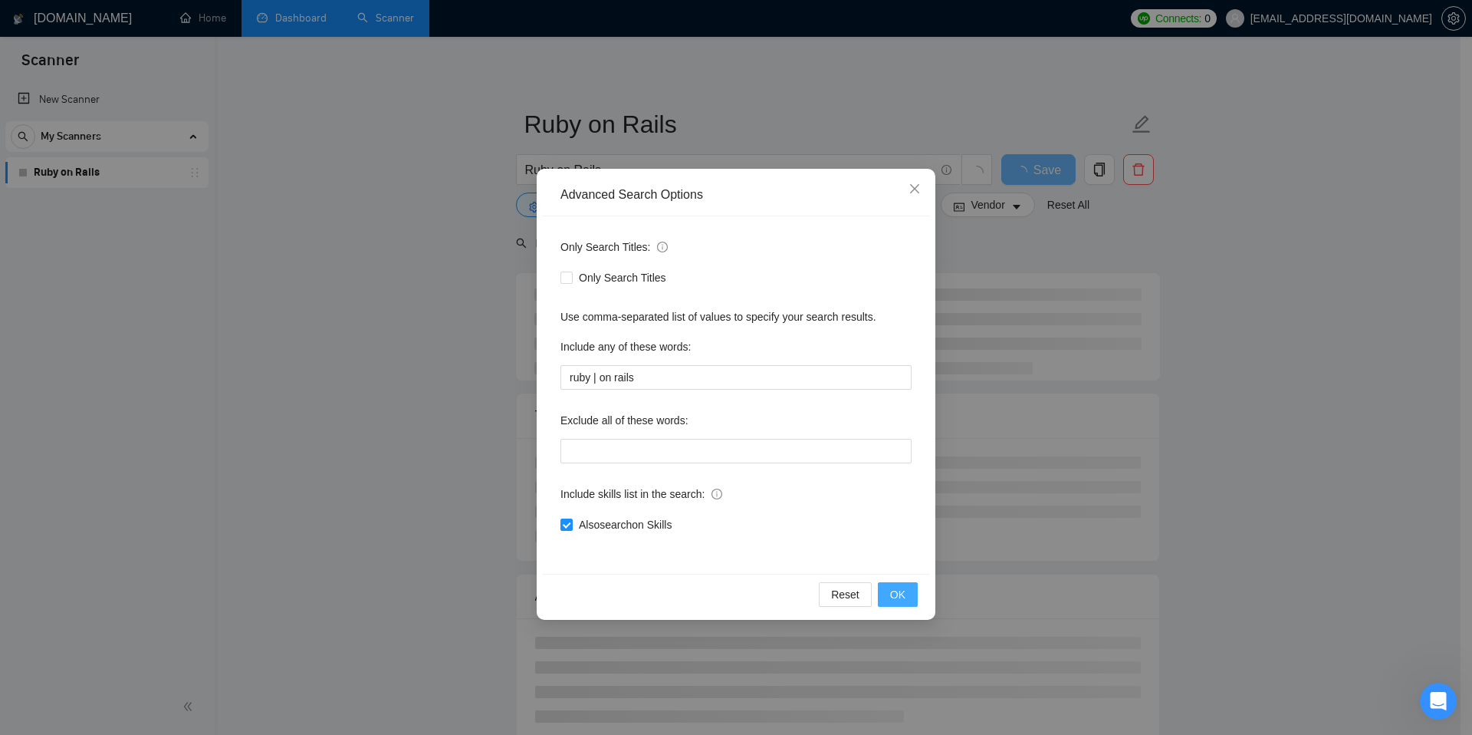
click at [900, 596] on span "OK" at bounding box center [897, 594] width 15 height 17
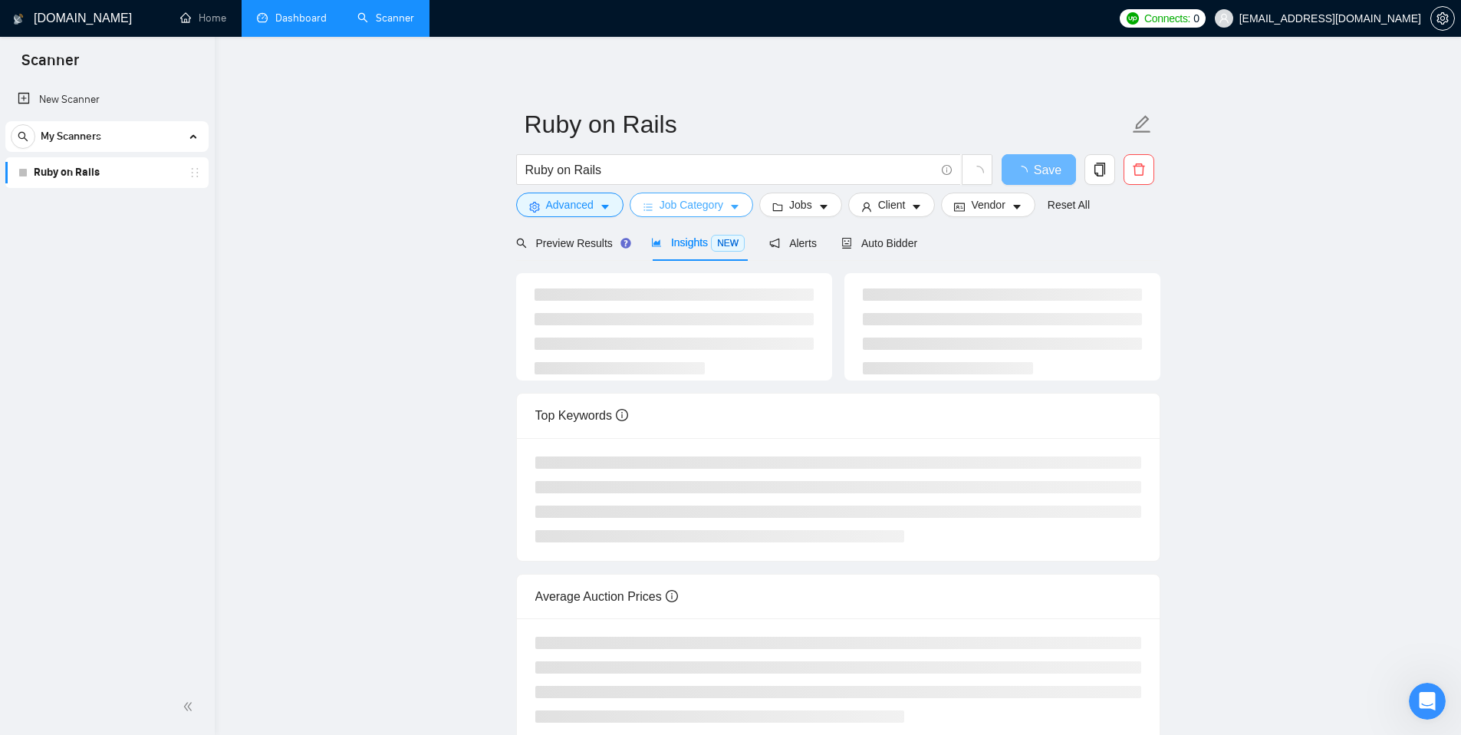
click at [709, 203] on span "Job Category" at bounding box center [691, 204] width 64 height 17
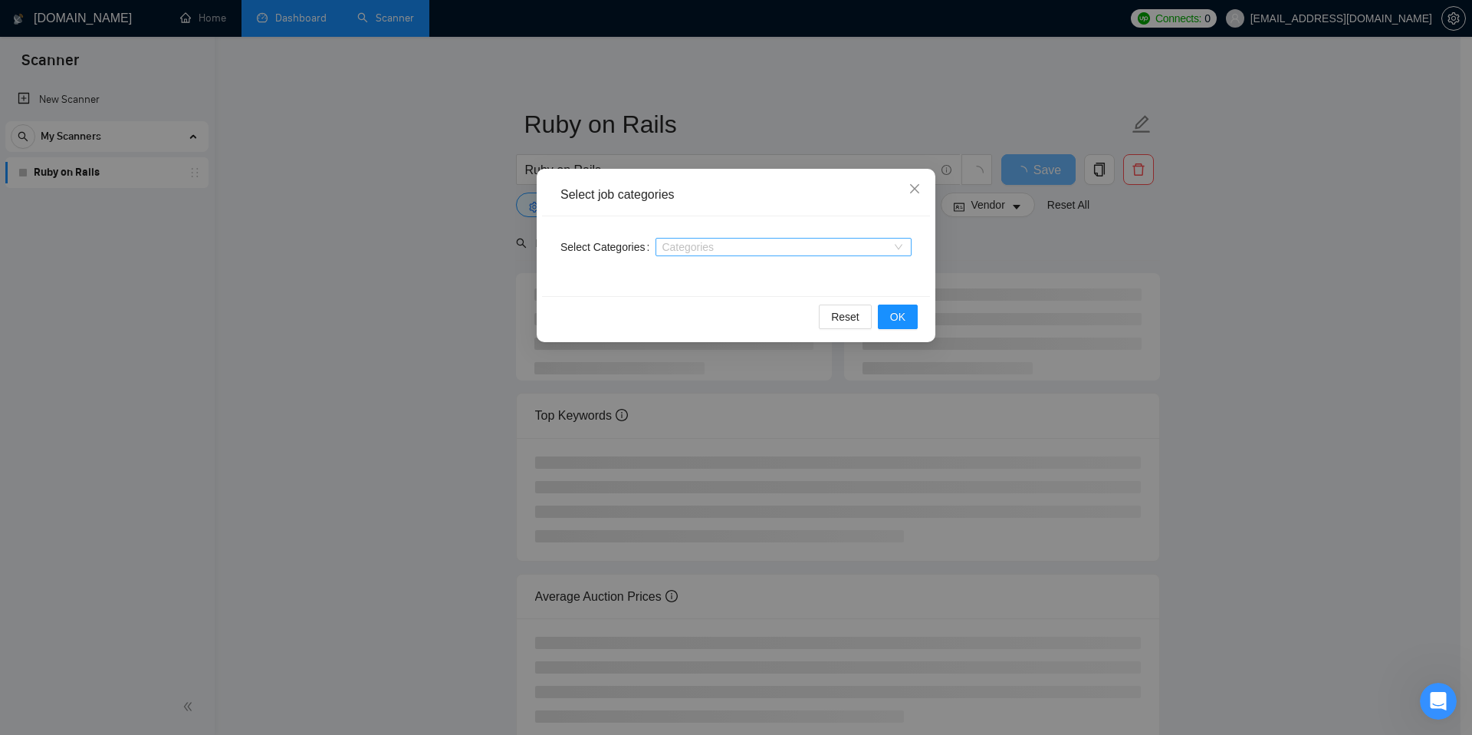
click at [719, 253] on div "Categories" at bounding box center [784, 247] width 256 height 18
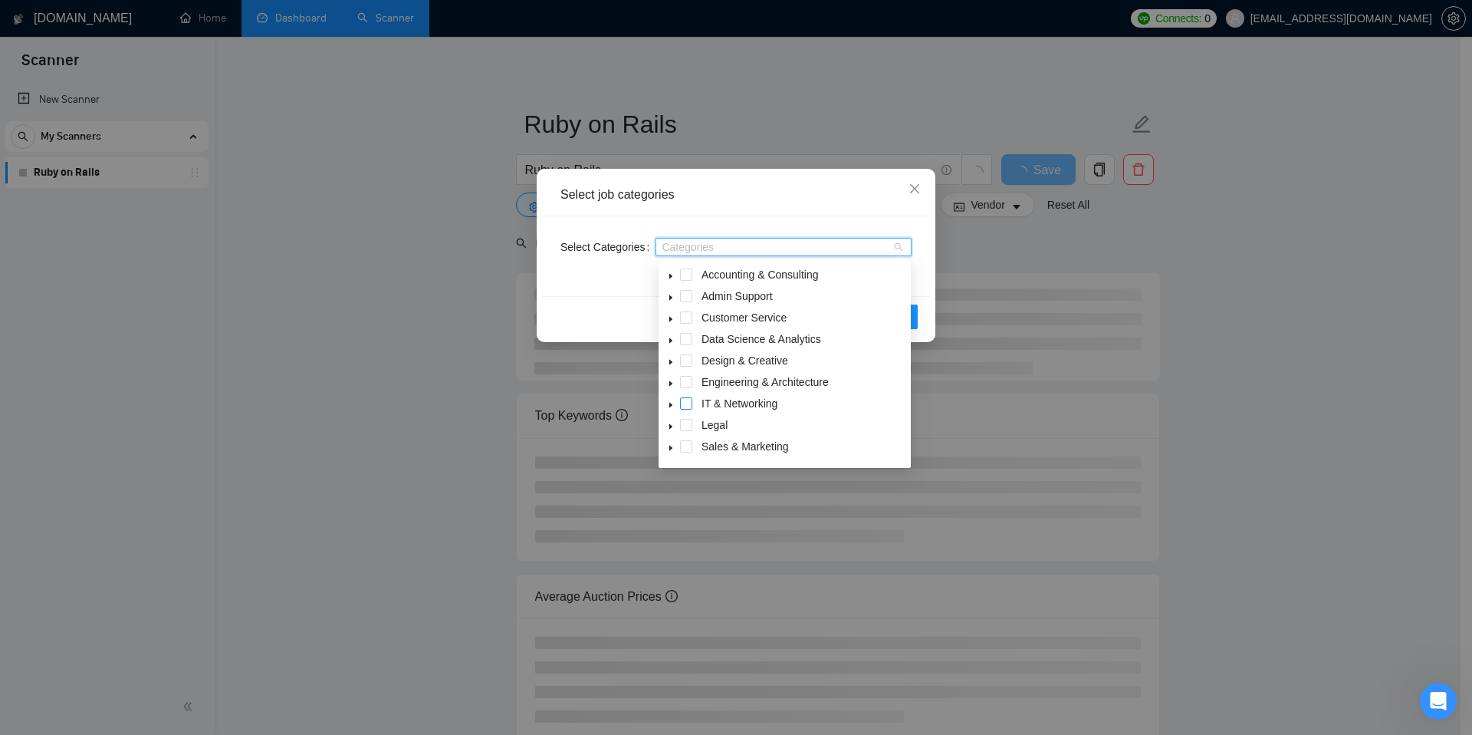
click at [682, 402] on span at bounding box center [686, 403] width 12 height 12
click at [685, 380] on span at bounding box center [686, 382] width 12 height 12
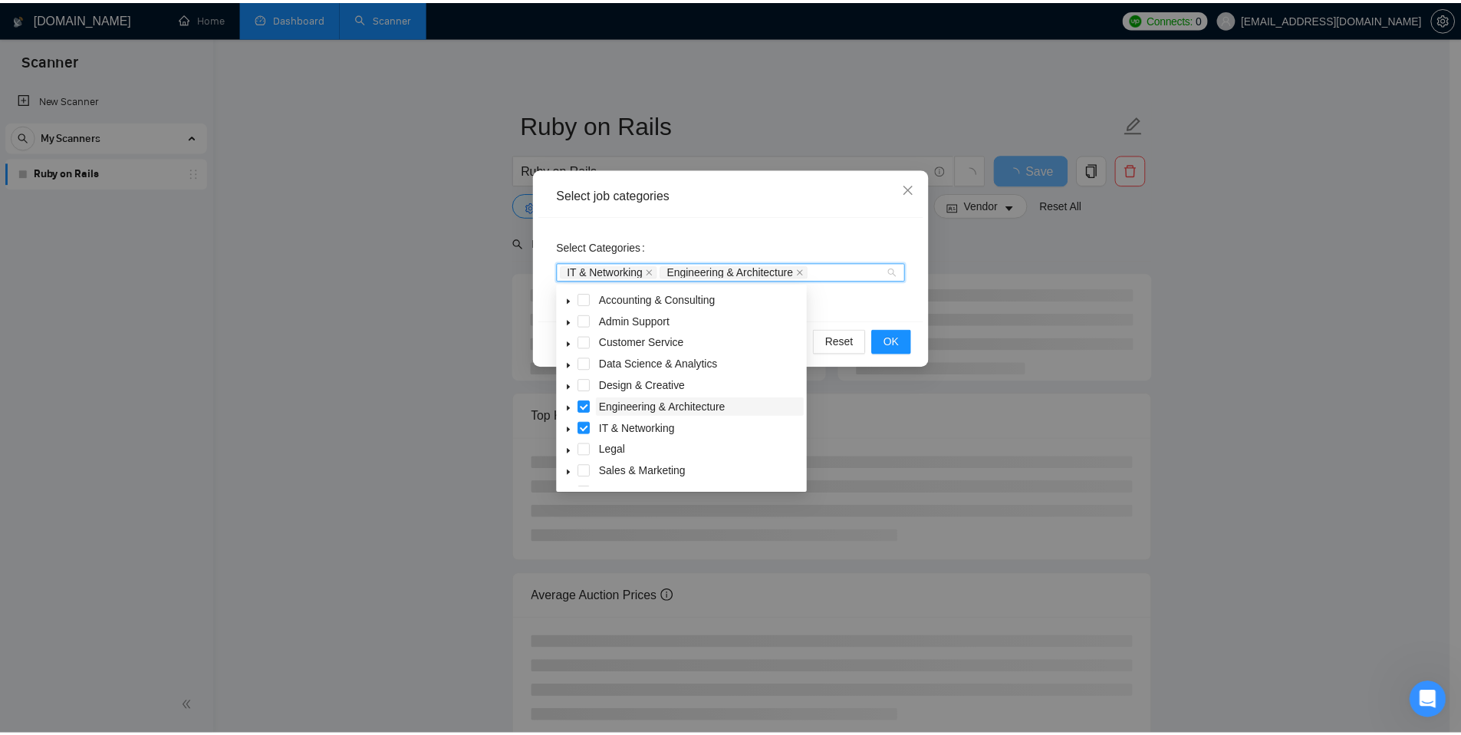
scroll to position [61, 0]
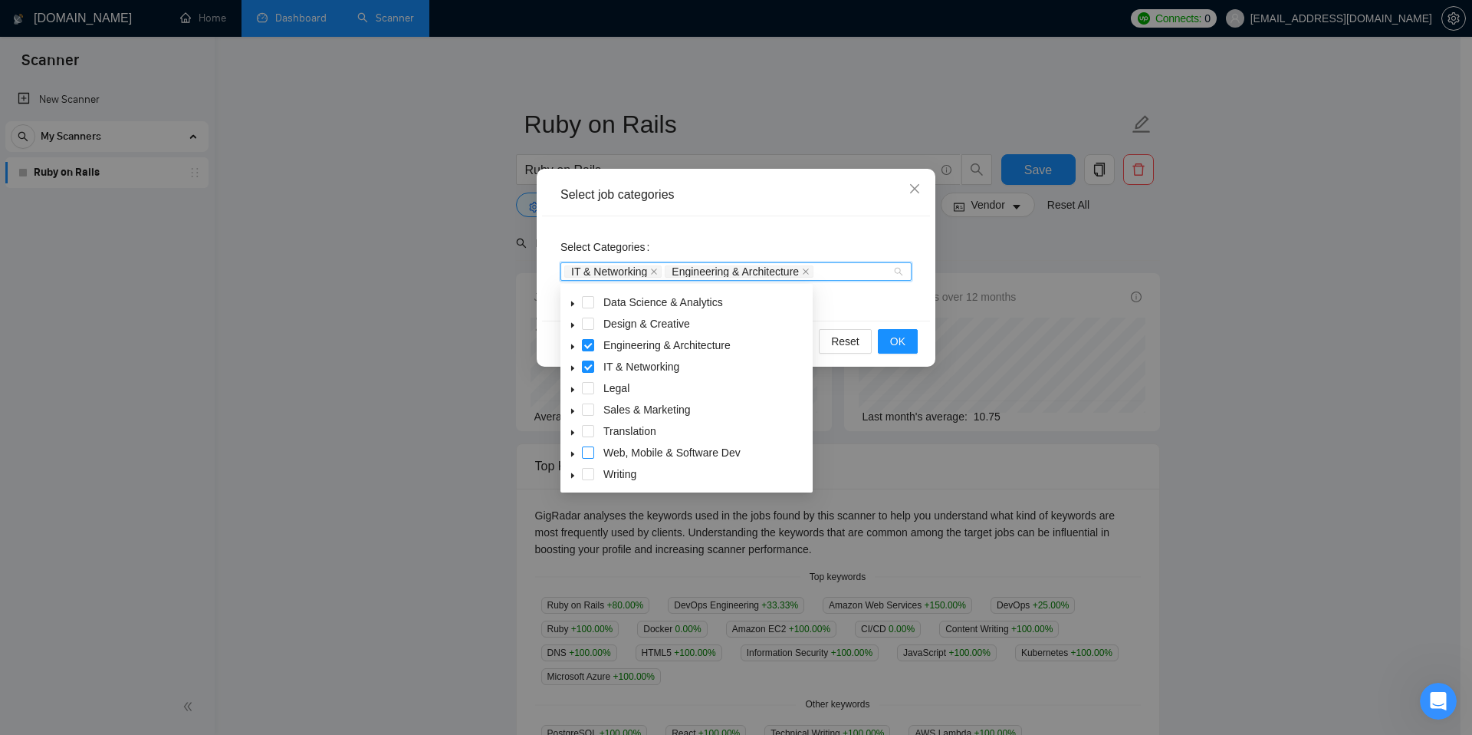
click at [589, 452] on span at bounding box center [588, 452] width 12 height 12
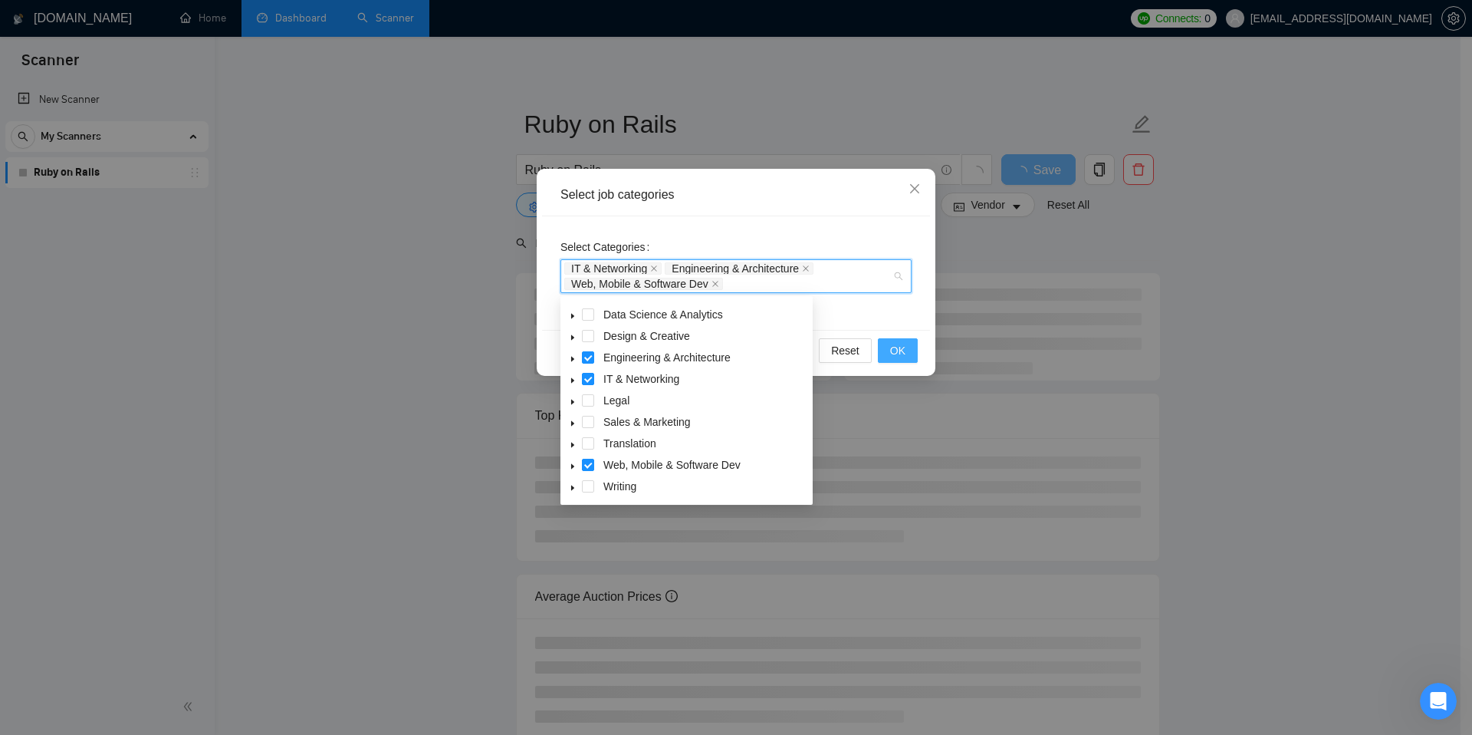
click at [897, 351] on span "OK" at bounding box center [897, 350] width 15 height 17
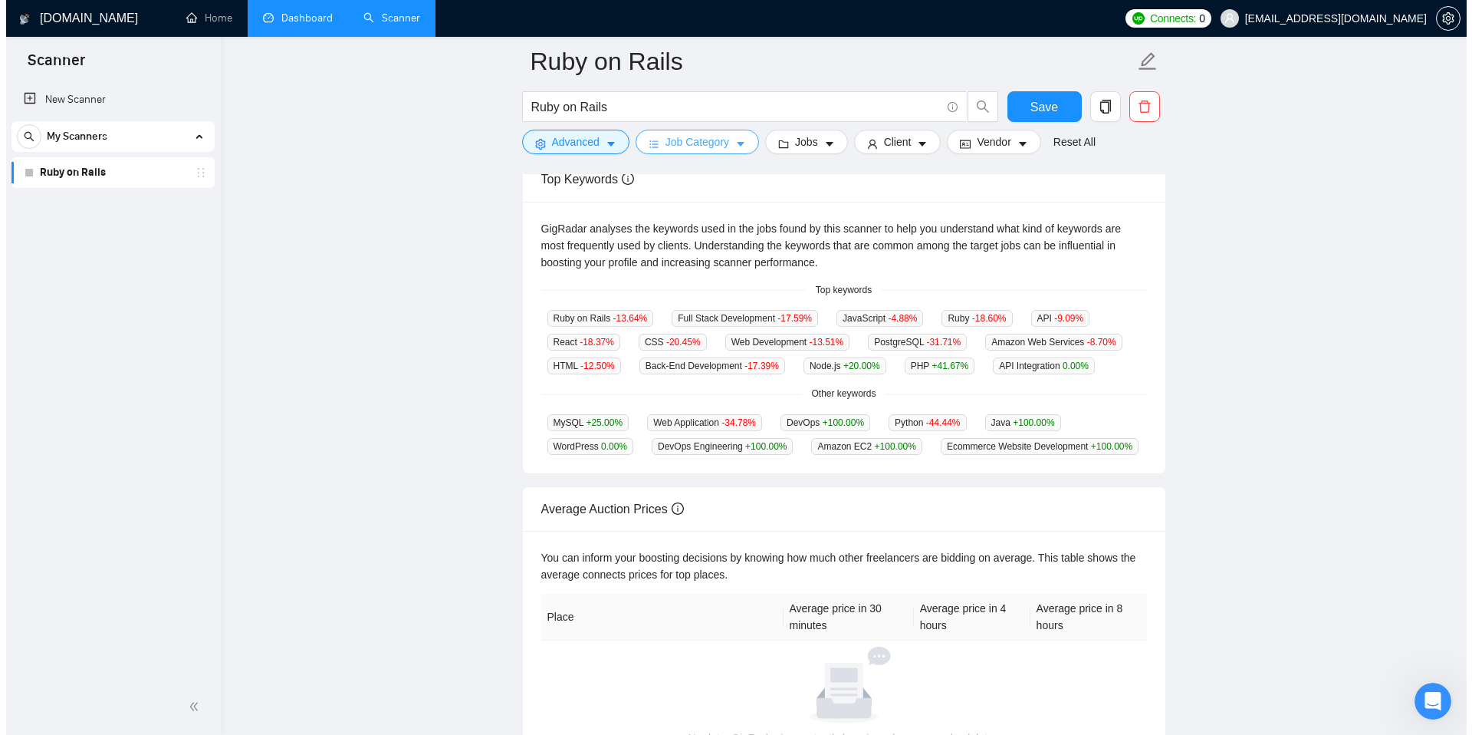
scroll to position [0, 0]
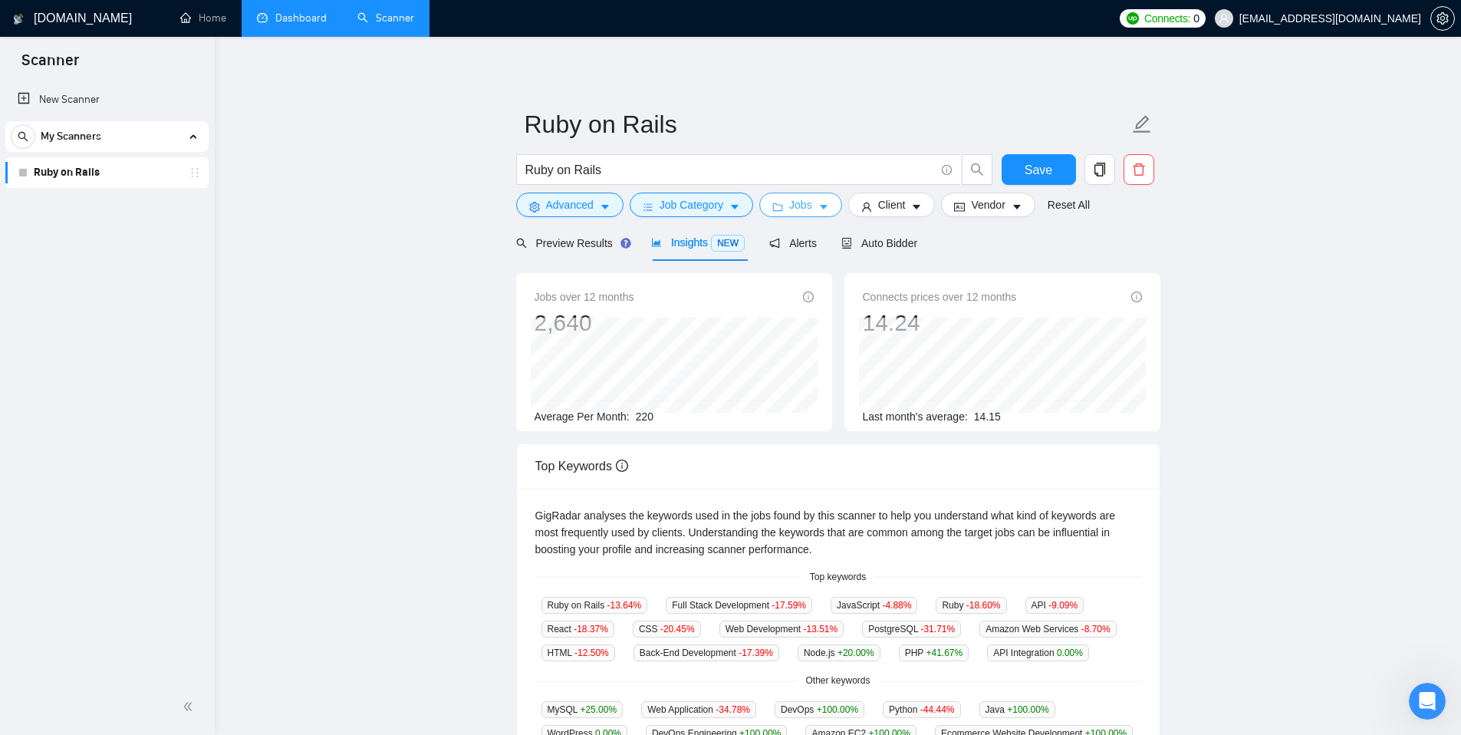
click at [812, 207] on span "Jobs" at bounding box center [800, 204] width 23 height 17
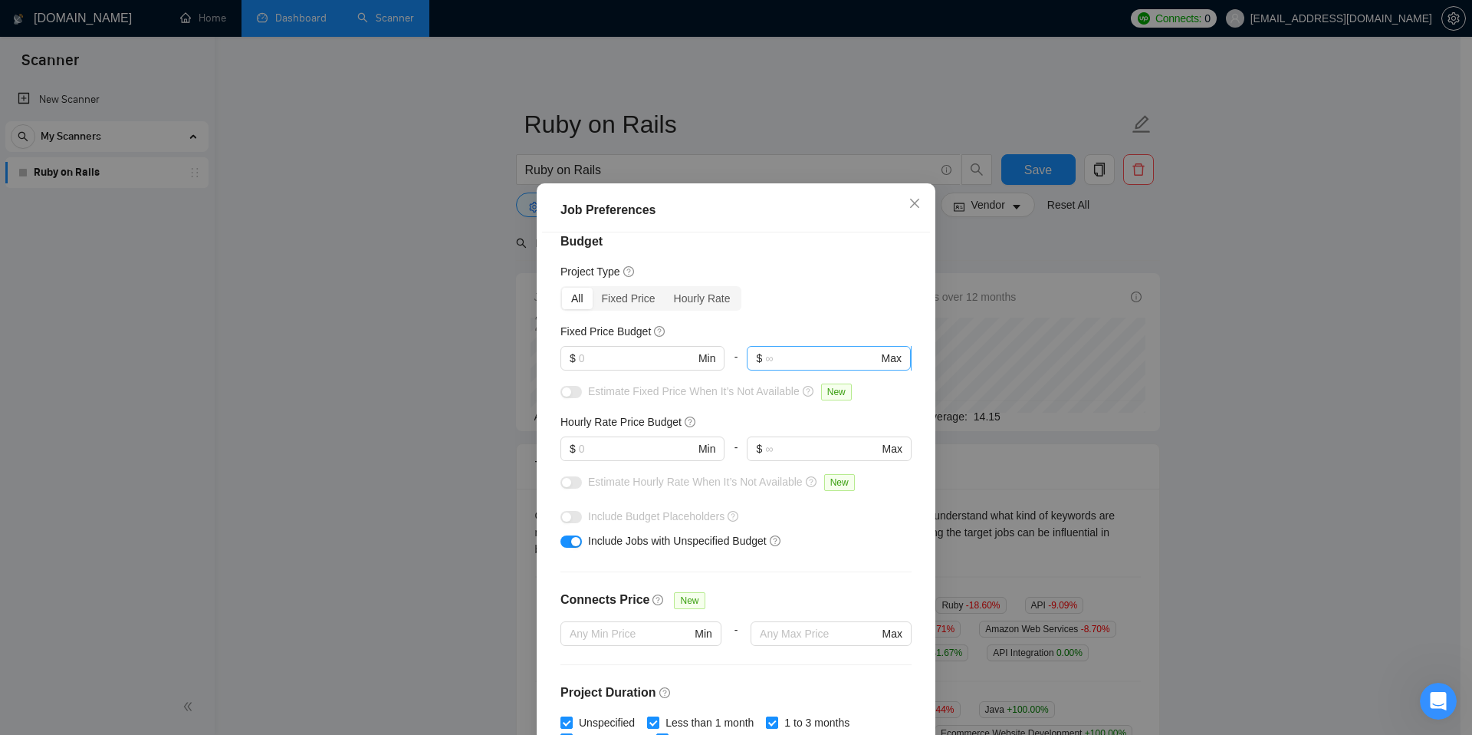
scroll to position [46, 0]
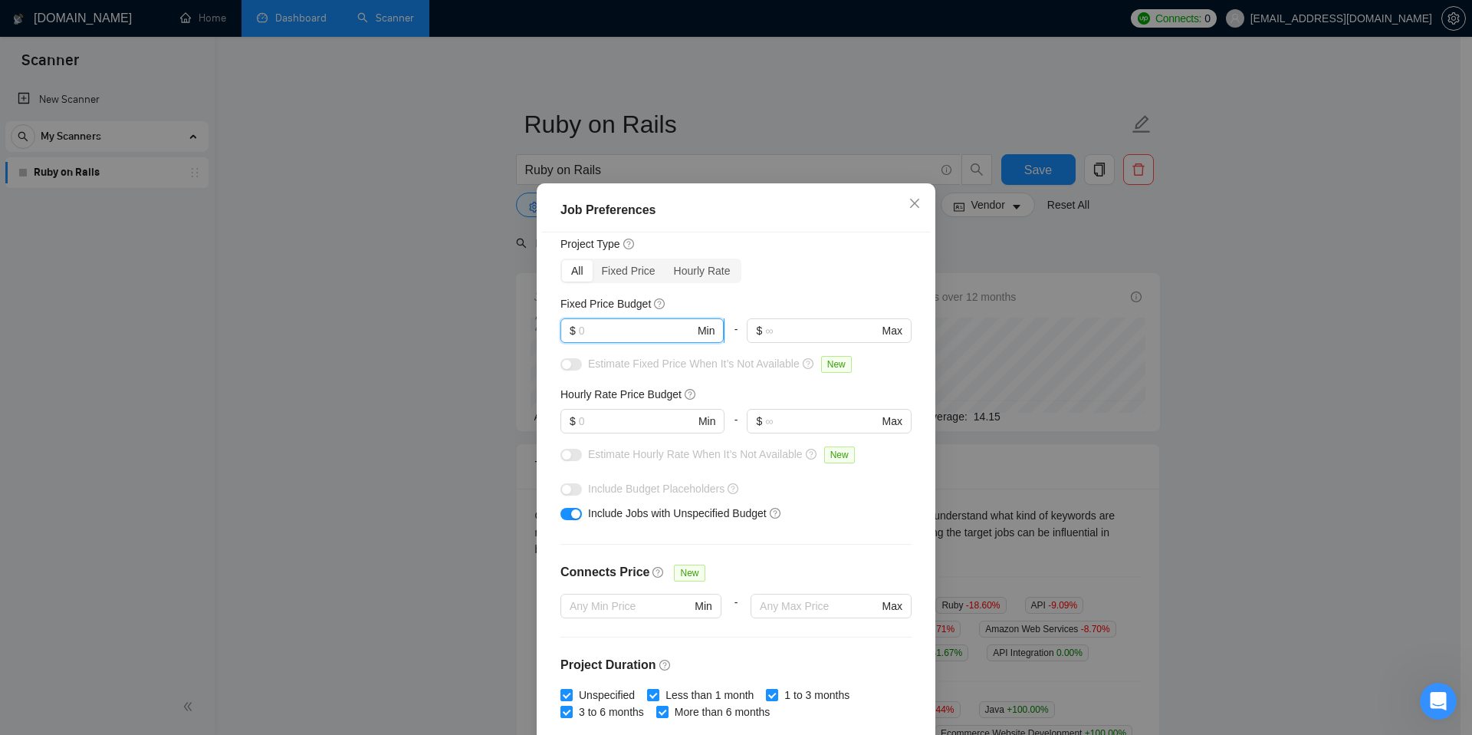
click at [671, 327] on input "text" at bounding box center [637, 330] width 116 height 17
type input "300"
click at [783, 302] on div "Fixed Price Budget" at bounding box center [736, 303] width 351 height 17
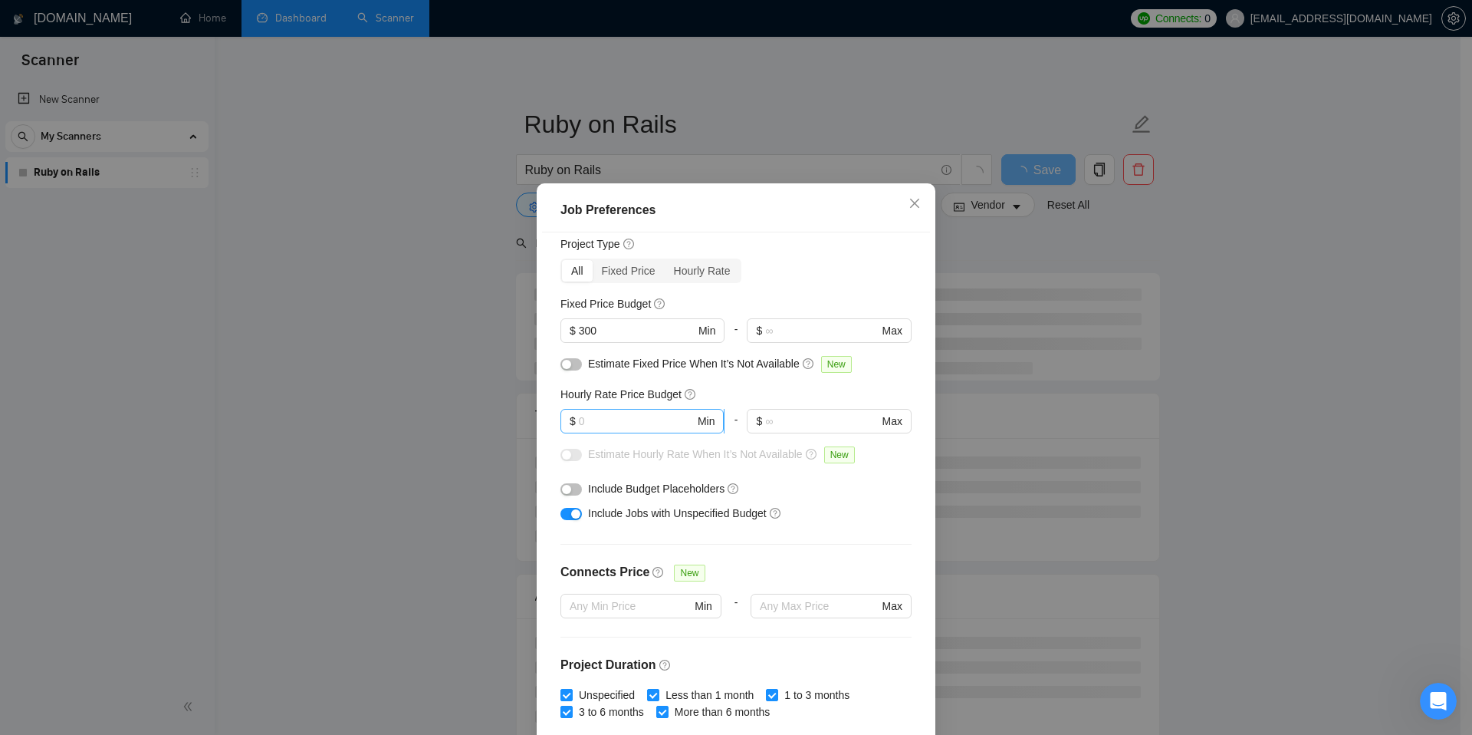
click at [650, 418] on input "text" at bounding box center [637, 421] width 116 height 17
type input "25"
click at [801, 419] on input "text" at bounding box center [821, 421] width 113 height 17
type input "60"
click at [804, 391] on div "Hourly Rate Price Budget" at bounding box center [736, 394] width 351 height 17
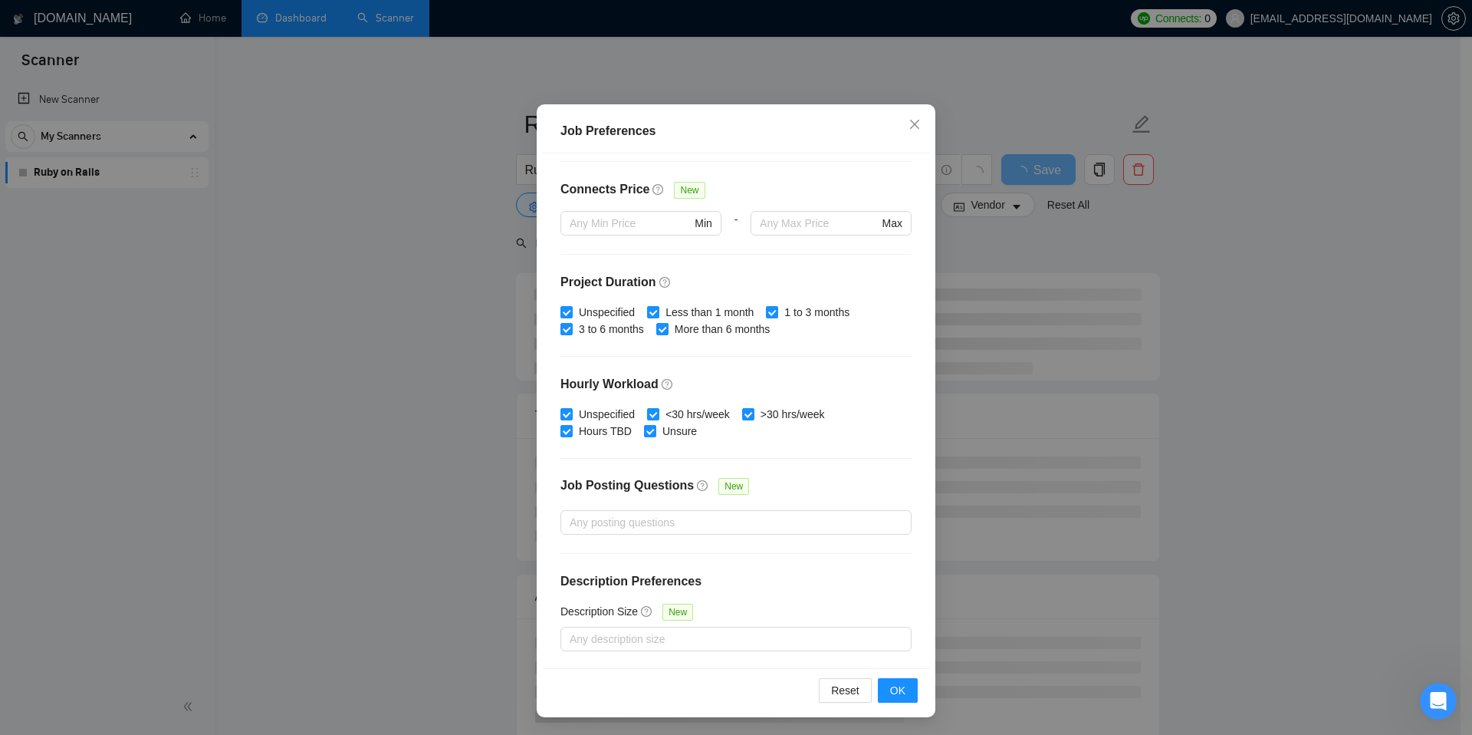
scroll to position [80, 0]
click at [712, 521] on div at bounding box center [728, 521] width 328 height 18
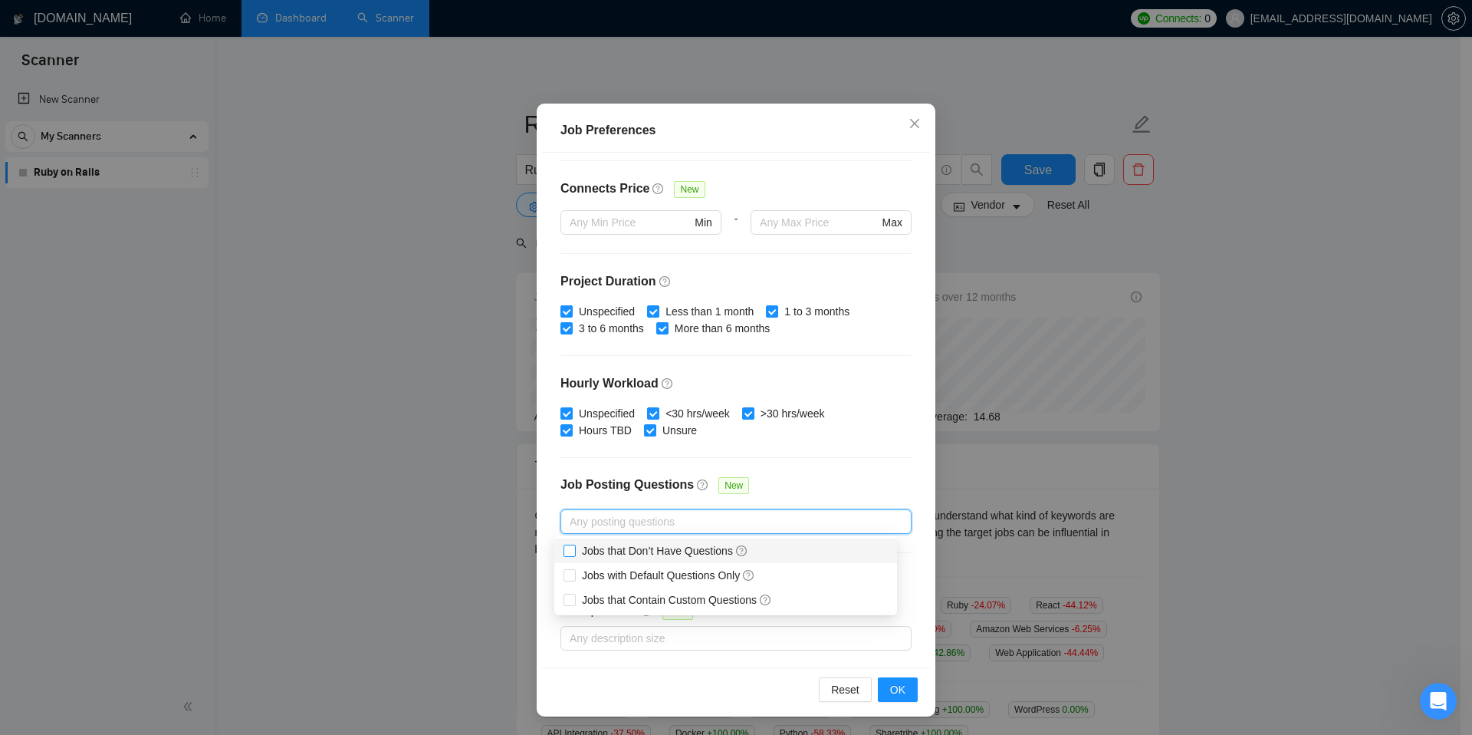
click at [571, 551] on input "Jobs that Don’t Have Questions" at bounding box center [569, 549] width 11 height 11
checkbox input "true"
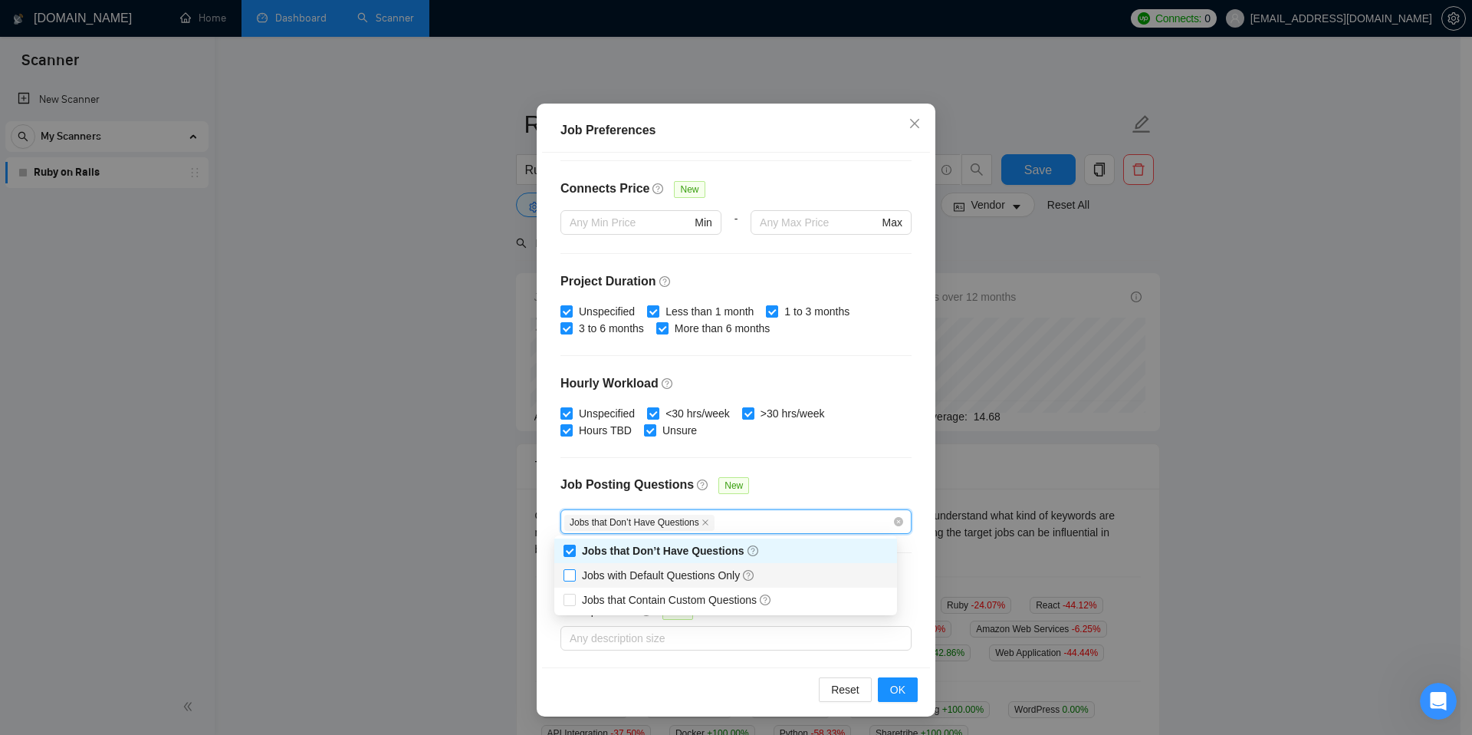
click at [572, 574] on input "Jobs with Default Questions Only" at bounding box center [569, 574] width 11 height 11
checkbox input "true"
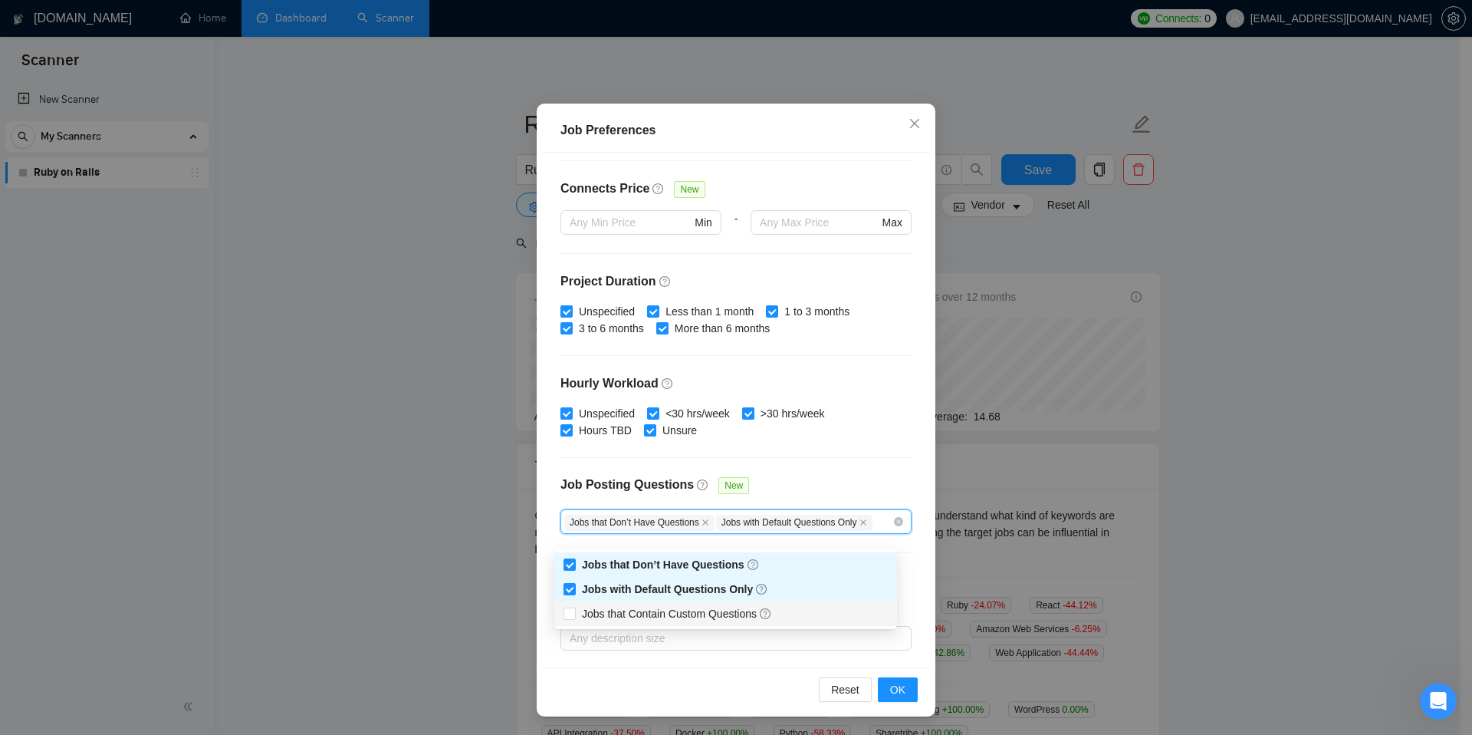
click at [570, 606] on label "Jobs that Contain Custom Questions" at bounding box center [671, 613] width 215 height 17
click at [570, 607] on input "Jobs that Contain Custom Questions" at bounding box center [569, 612] width 11 height 11
click at [573, 611] on input "Jobs that Contain Custom Questions" at bounding box center [569, 612] width 11 height 11
checkbox input "true"
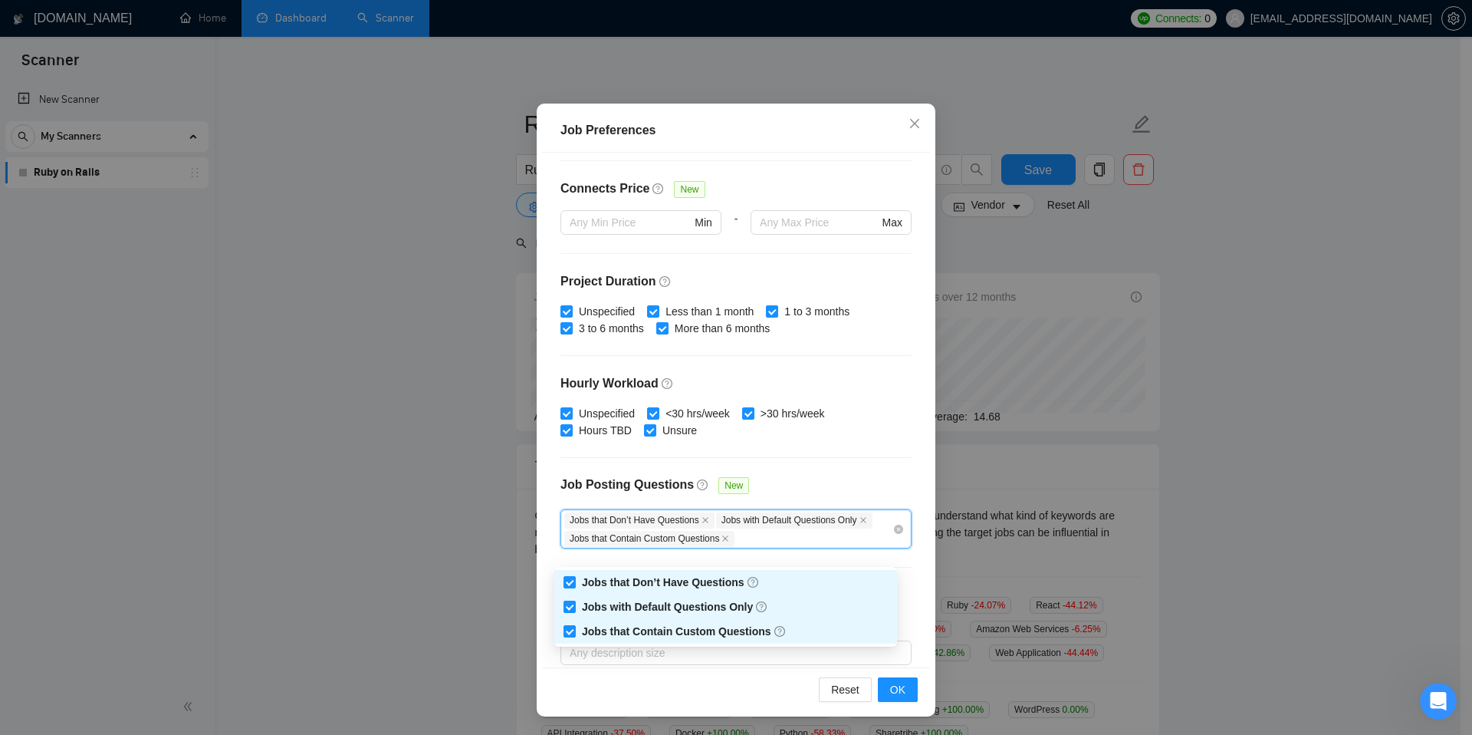
click at [814, 459] on div "Budget Project Type All Fixed Price Hourly Rate Fixed Price Budget $ 300 Min - …" at bounding box center [736, 410] width 388 height 515
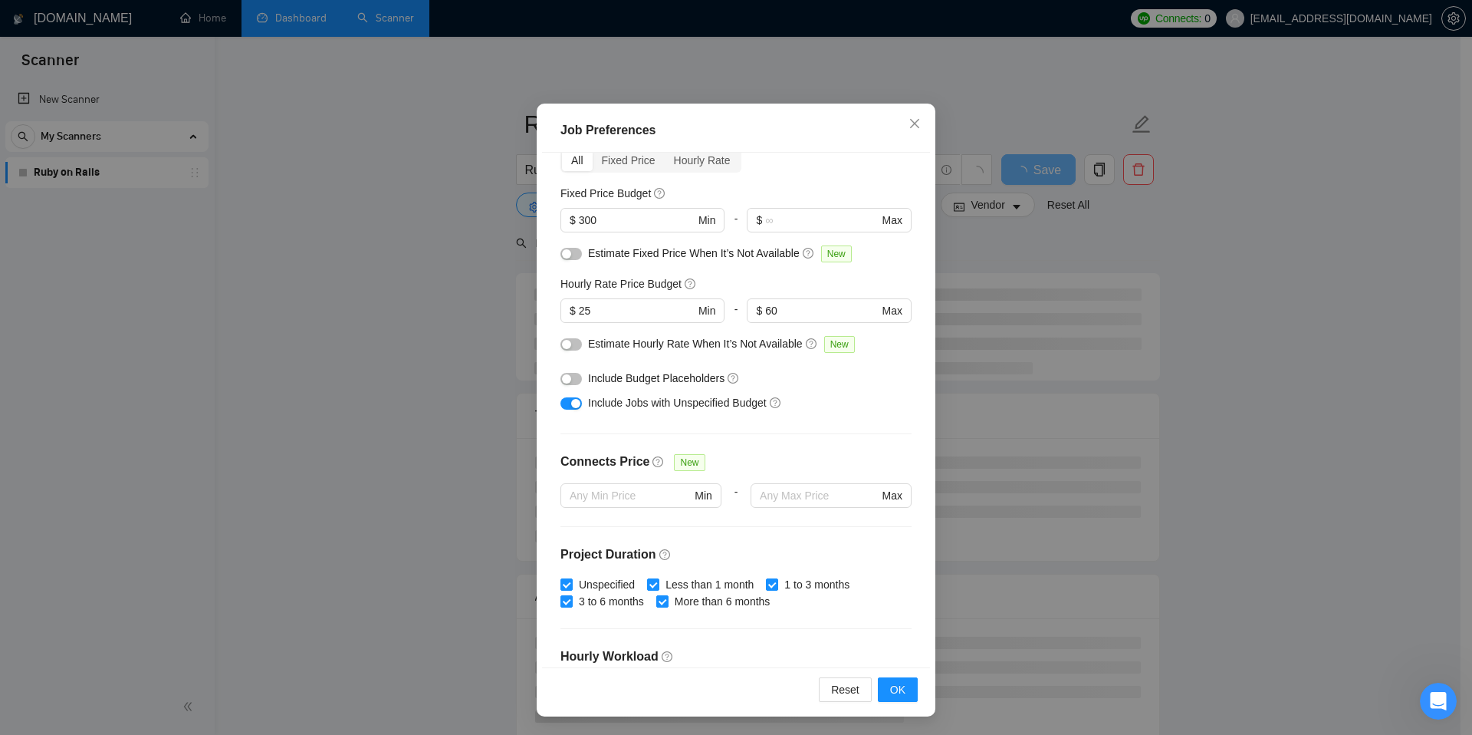
scroll to position [0, 0]
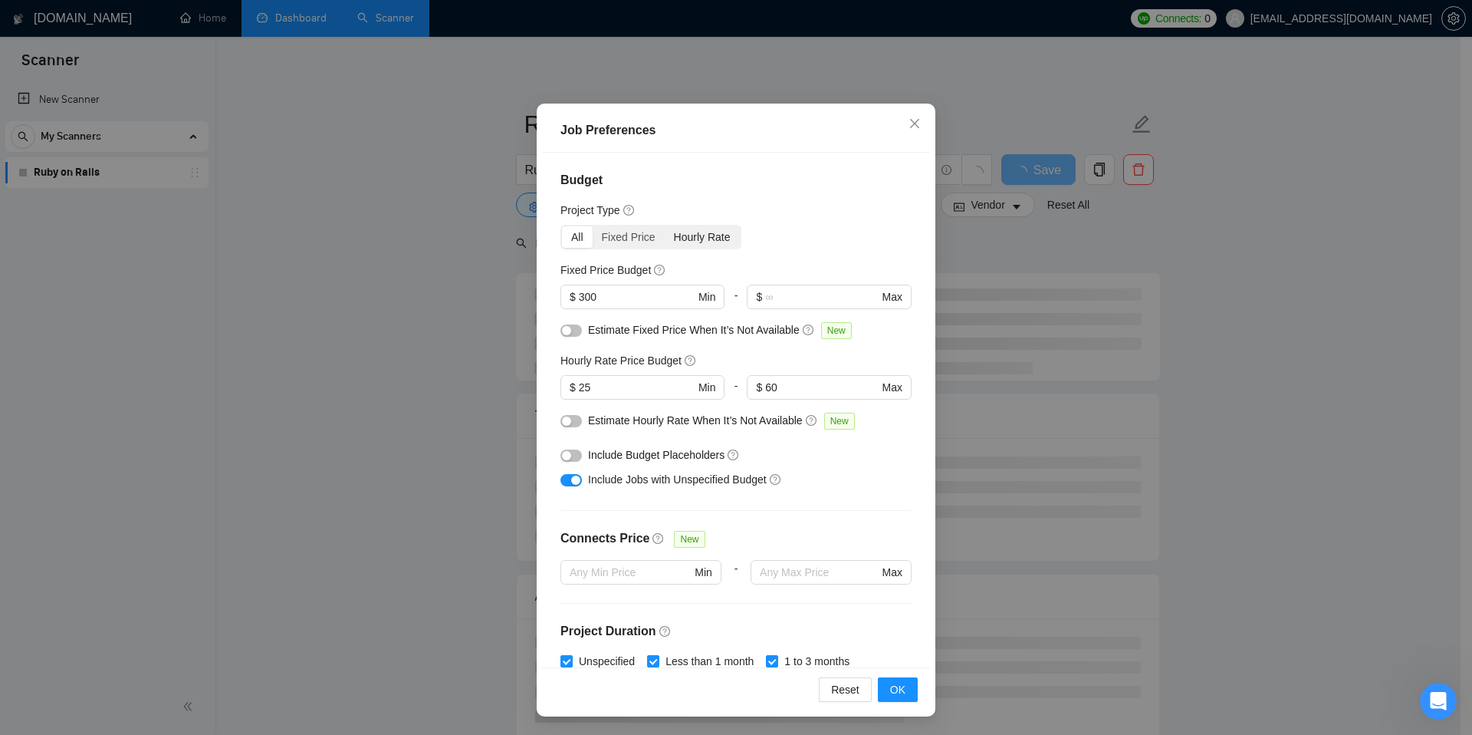
click at [692, 239] on div "Hourly Rate" at bounding box center [702, 236] width 75 height 21
click at [665, 226] on input "Hourly Rate" at bounding box center [665, 226] width 0 height 0
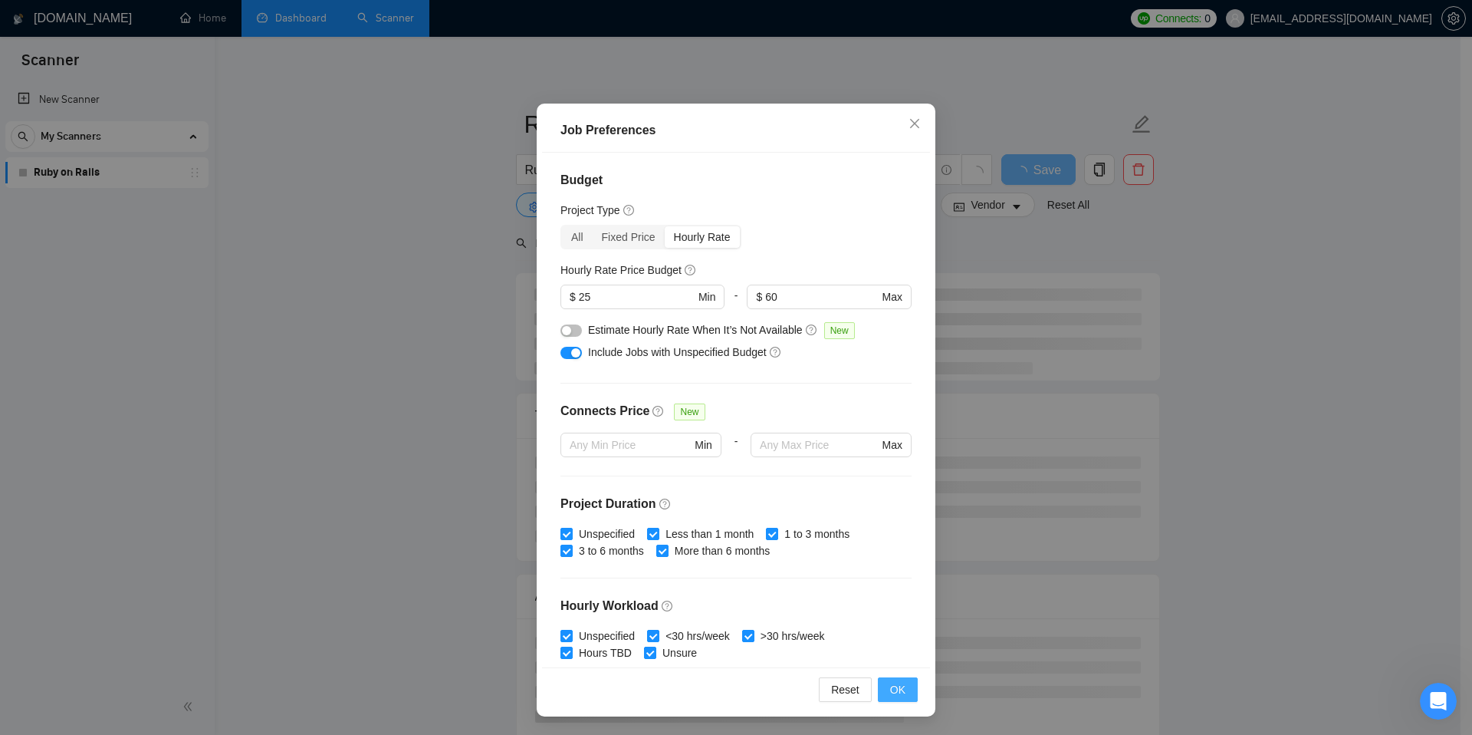
click at [893, 690] on span "OK" at bounding box center [897, 689] width 15 height 17
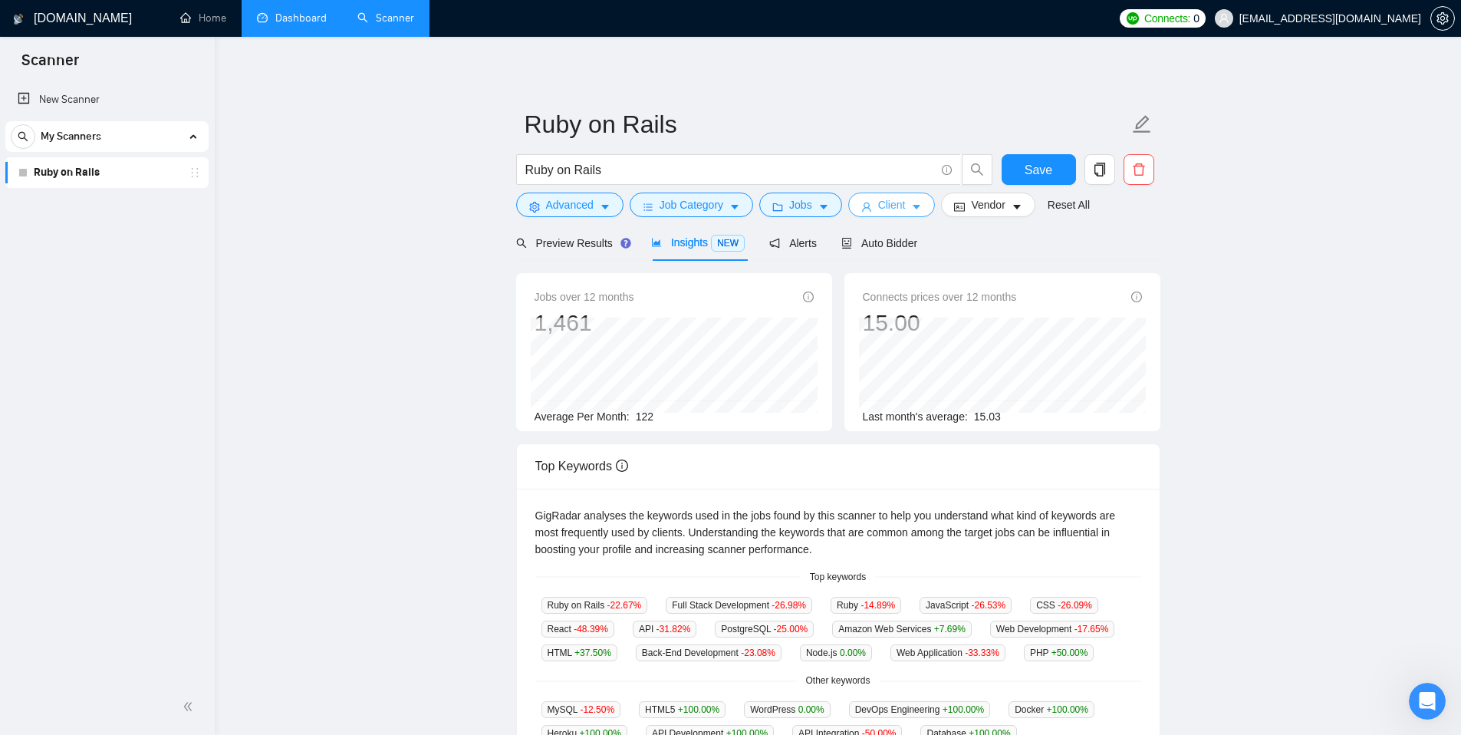
click at [906, 200] on span "Client" at bounding box center [892, 204] width 28 height 17
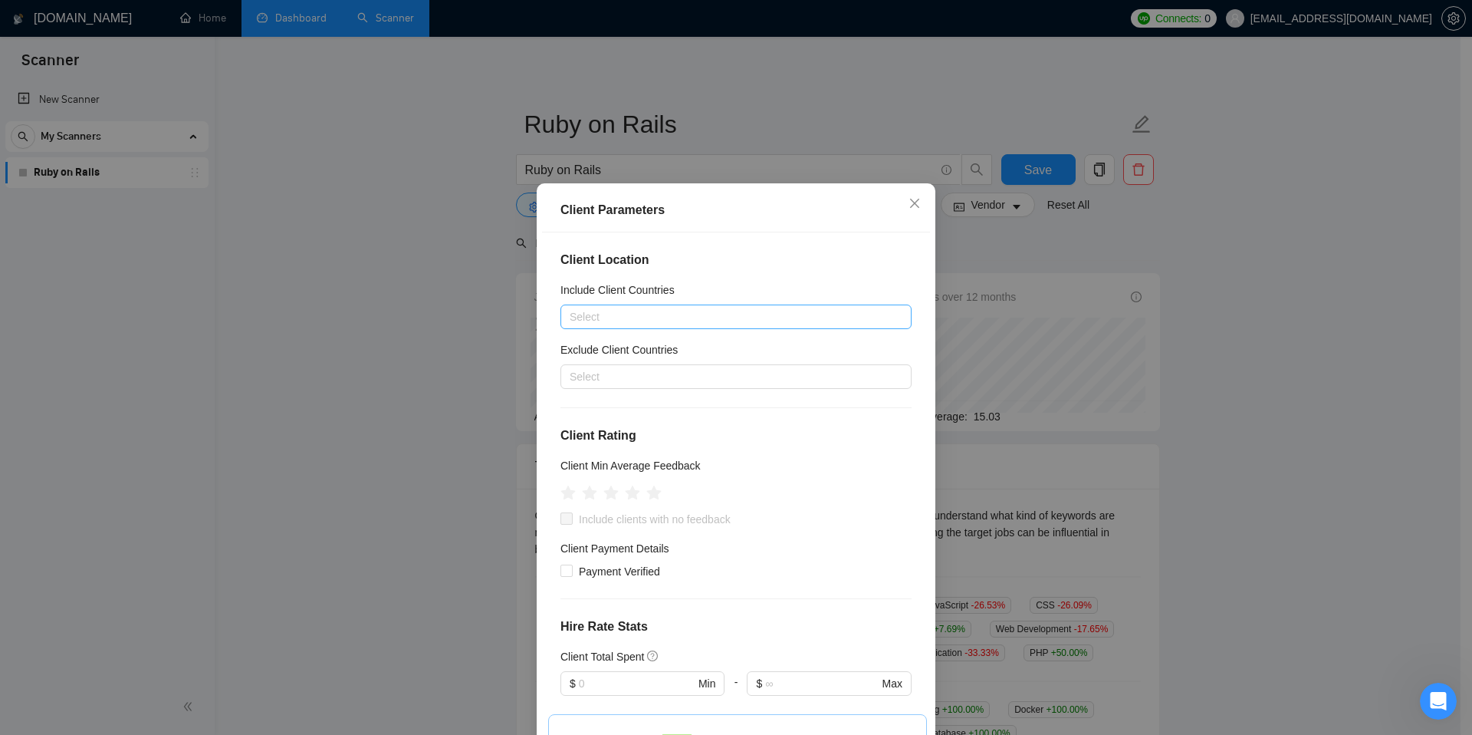
click at [757, 315] on div at bounding box center [728, 317] width 328 height 18
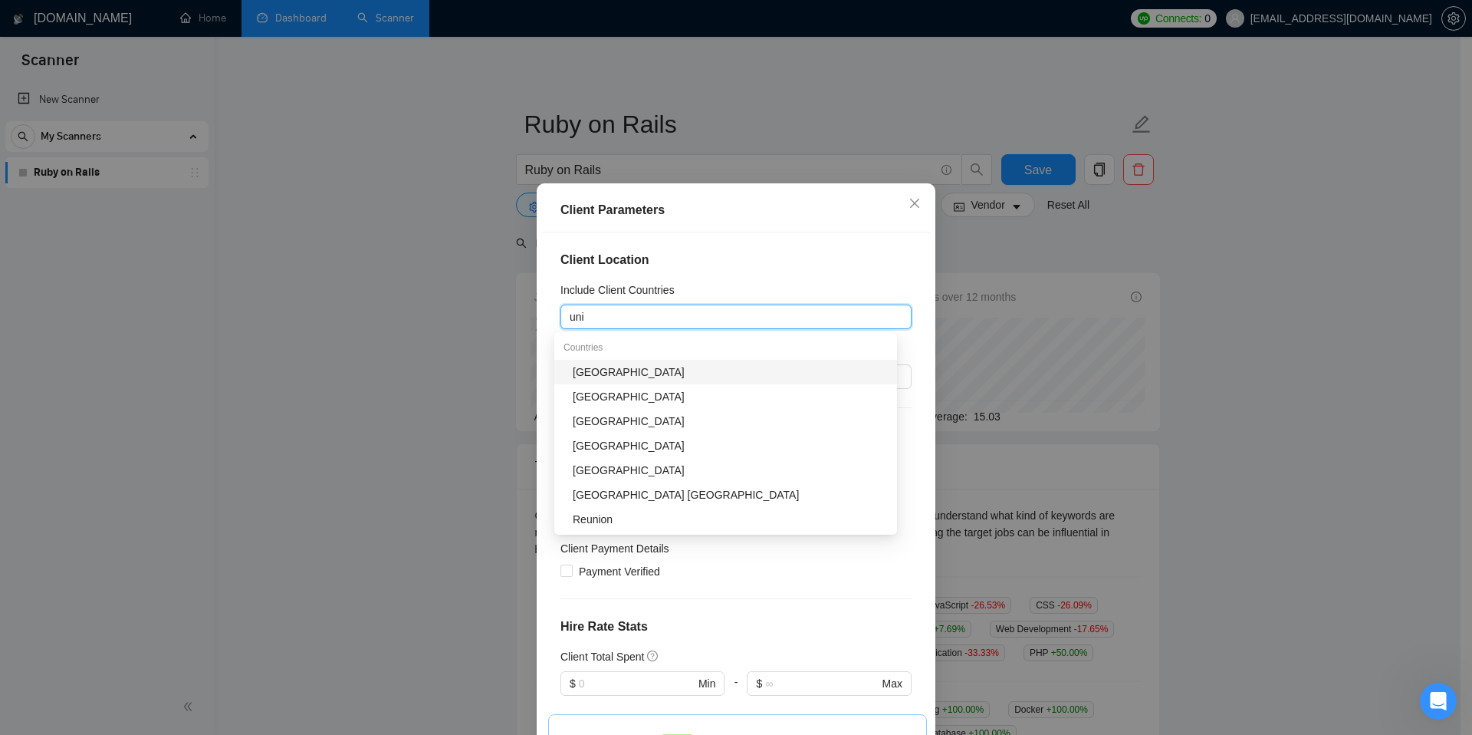
type input "unit"
click at [643, 372] on div "[GEOGRAPHIC_DATA]" at bounding box center [730, 371] width 315 height 17
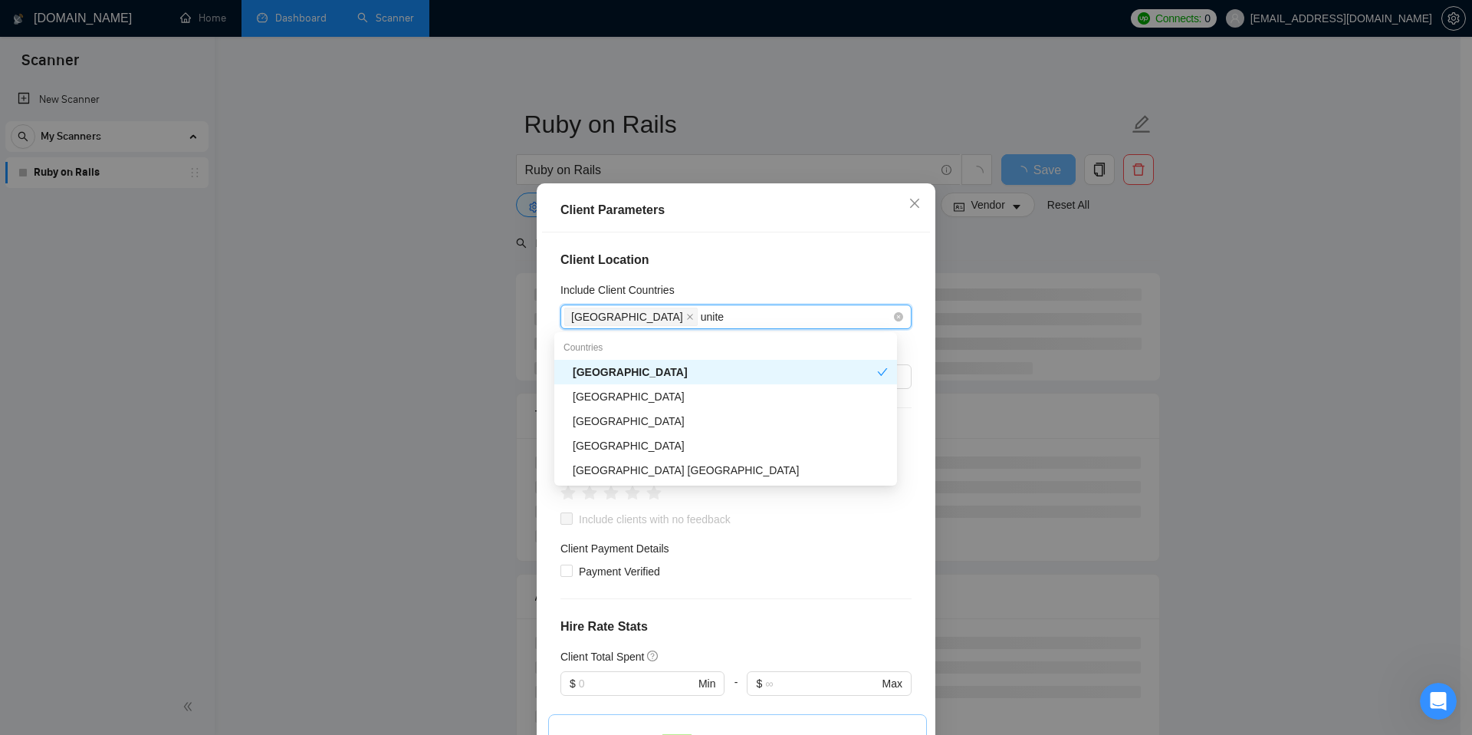
type input "united"
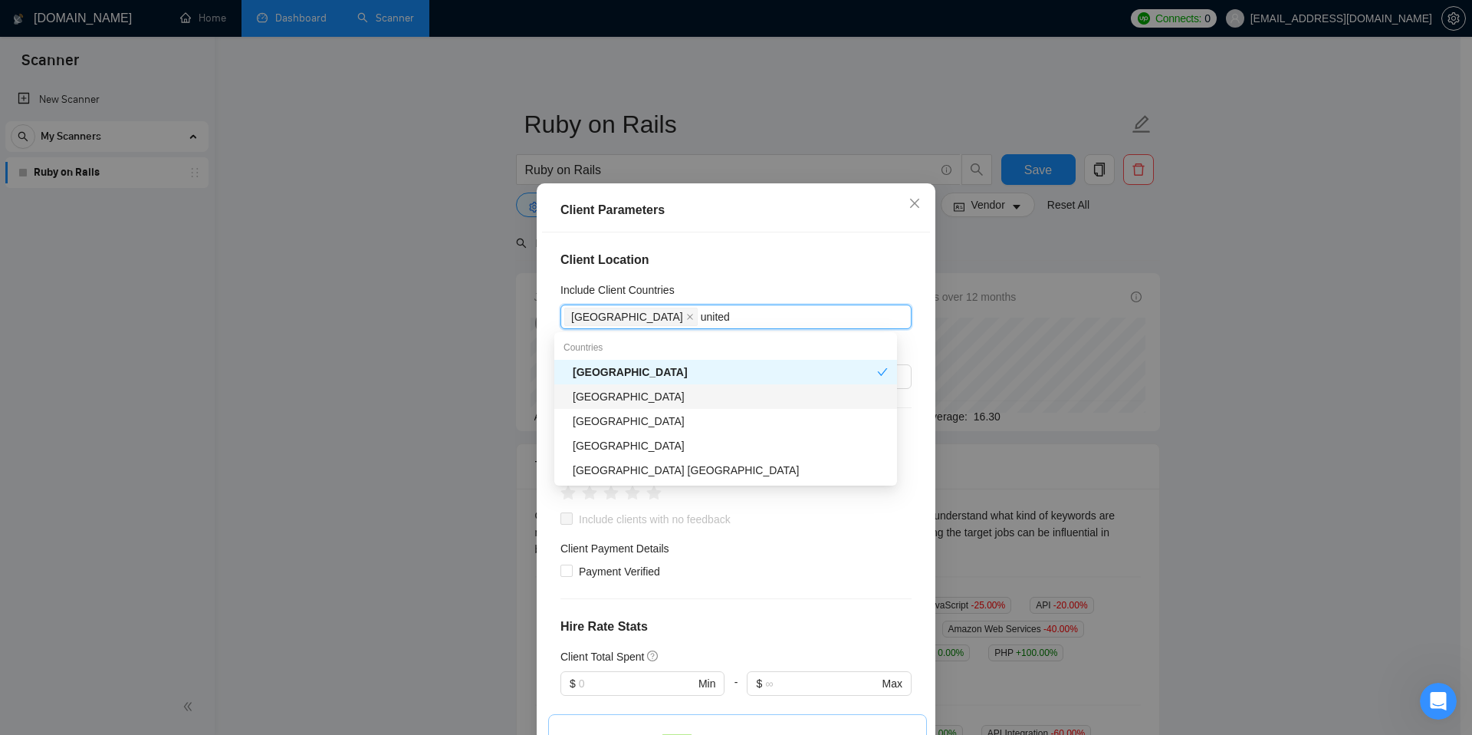
click at [646, 402] on div "[GEOGRAPHIC_DATA]" at bounding box center [730, 396] width 315 height 17
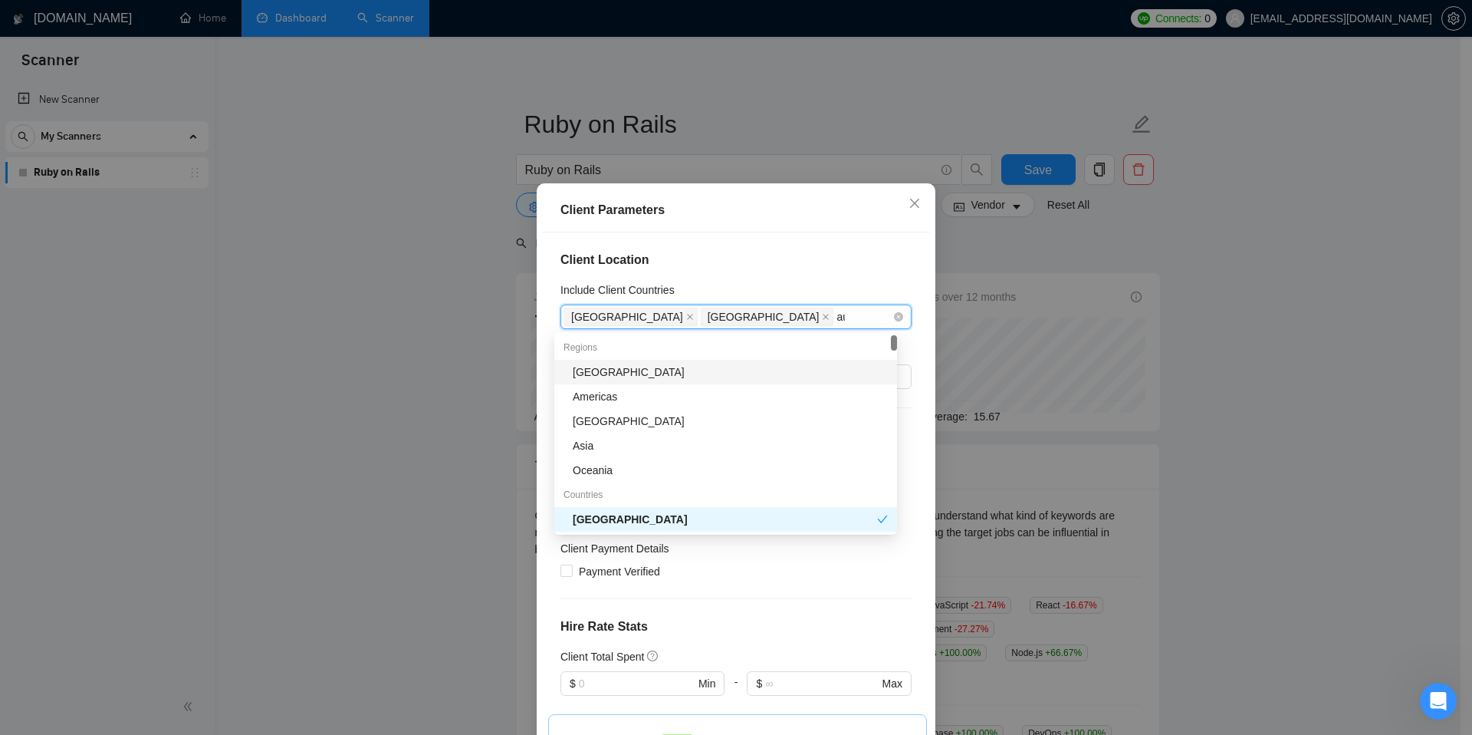
type input "aus"
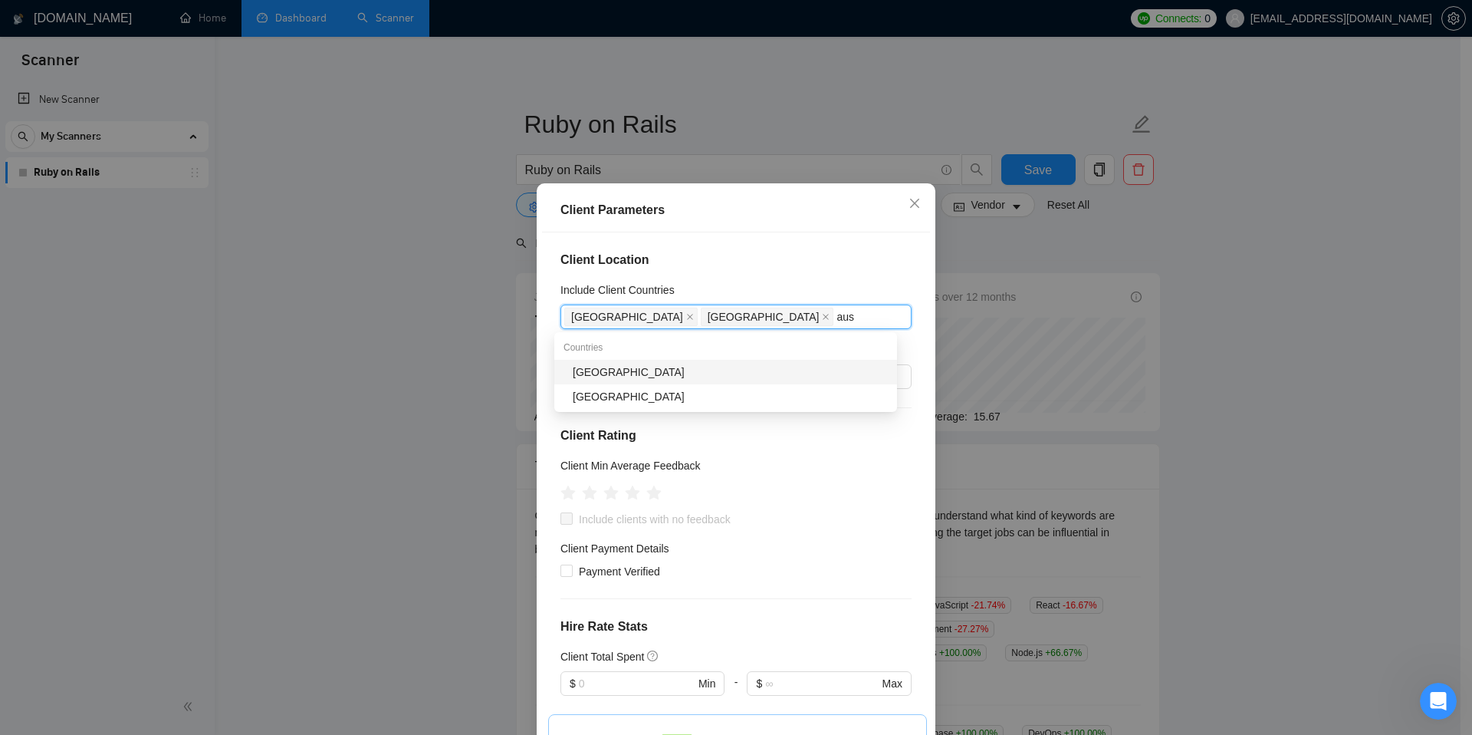
click at [619, 373] on div "[GEOGRAPHIC_DATA]" at bounding box center [730, 371] width 315 height 17
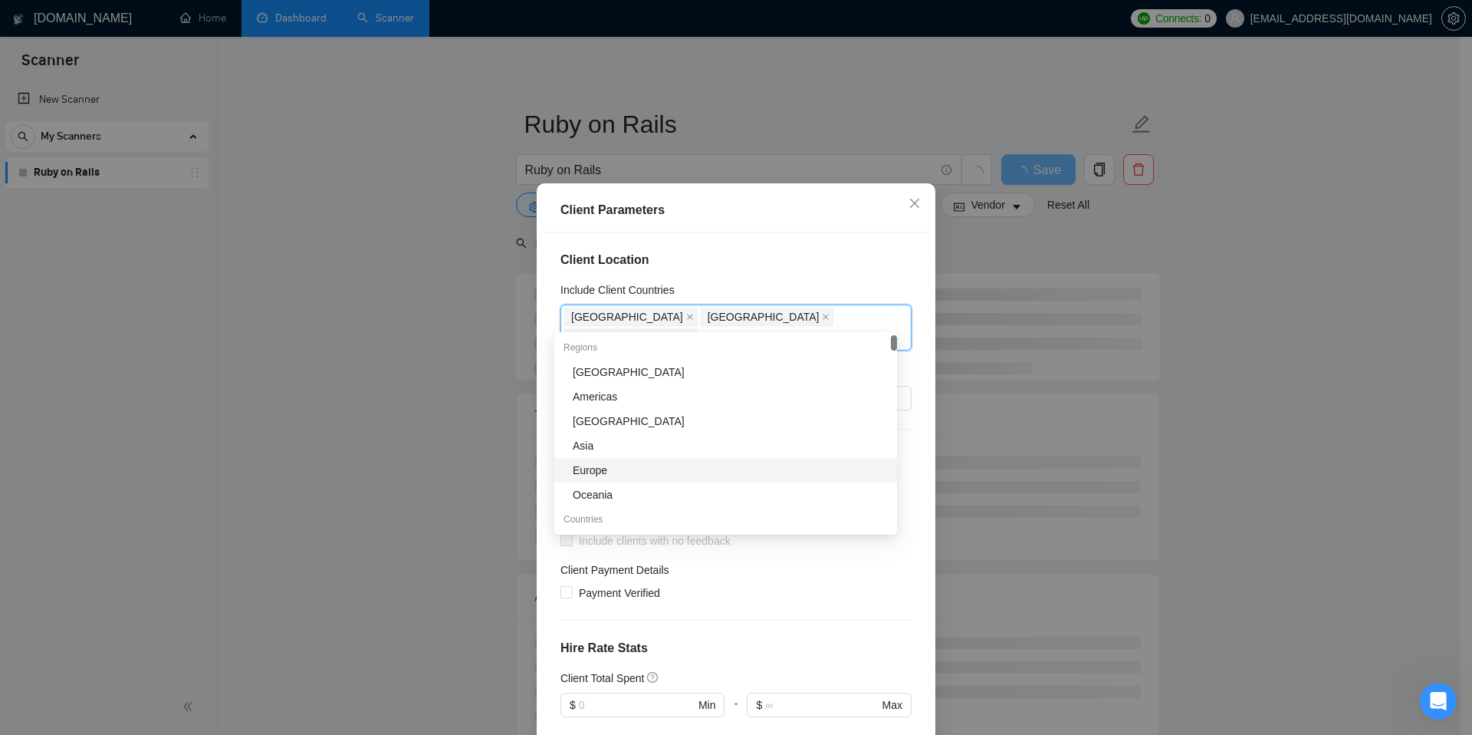
click at [595, 471] on div "Europe" at bounding box center [730, 470] width 315 height 17
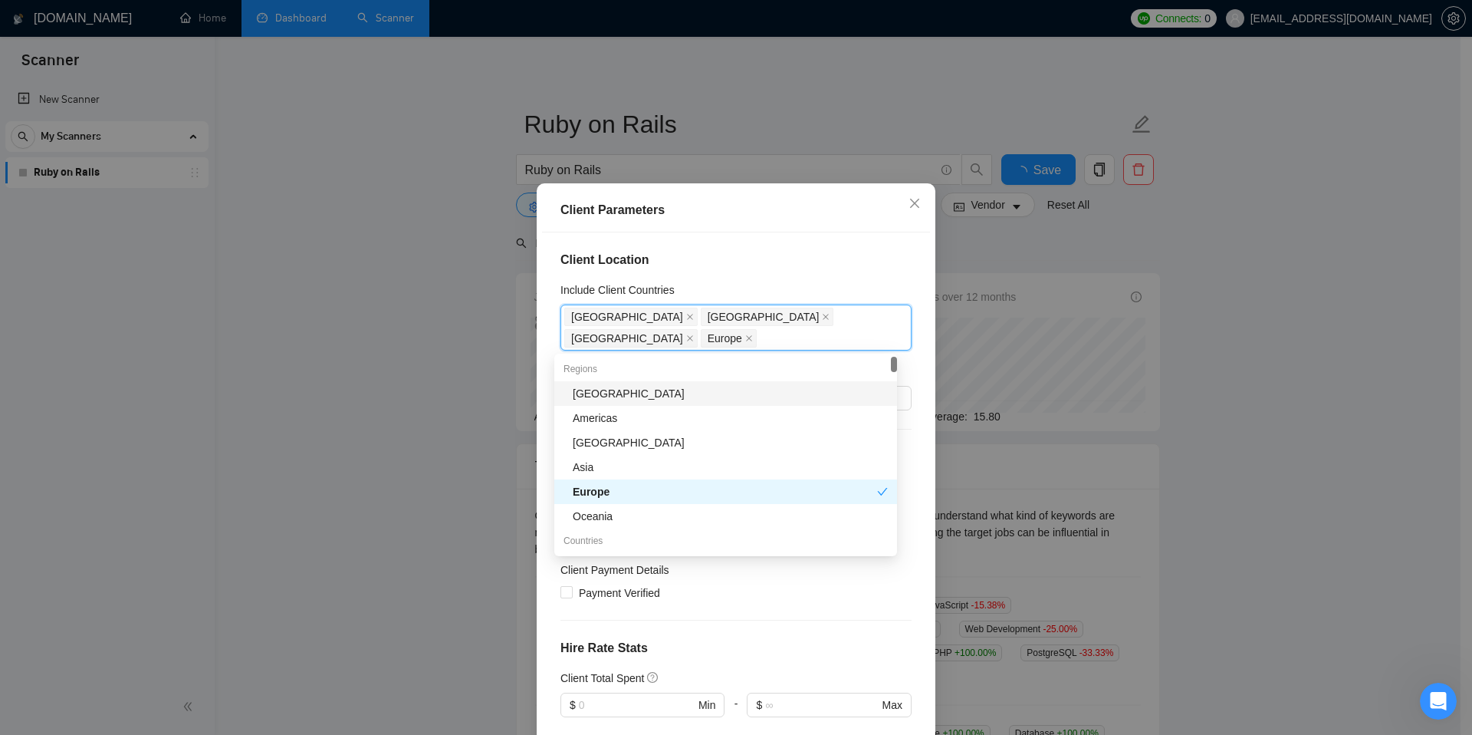
click at [722, 256] on h4 "Client Location" at bounding box center [736, 260] width 351 height 18
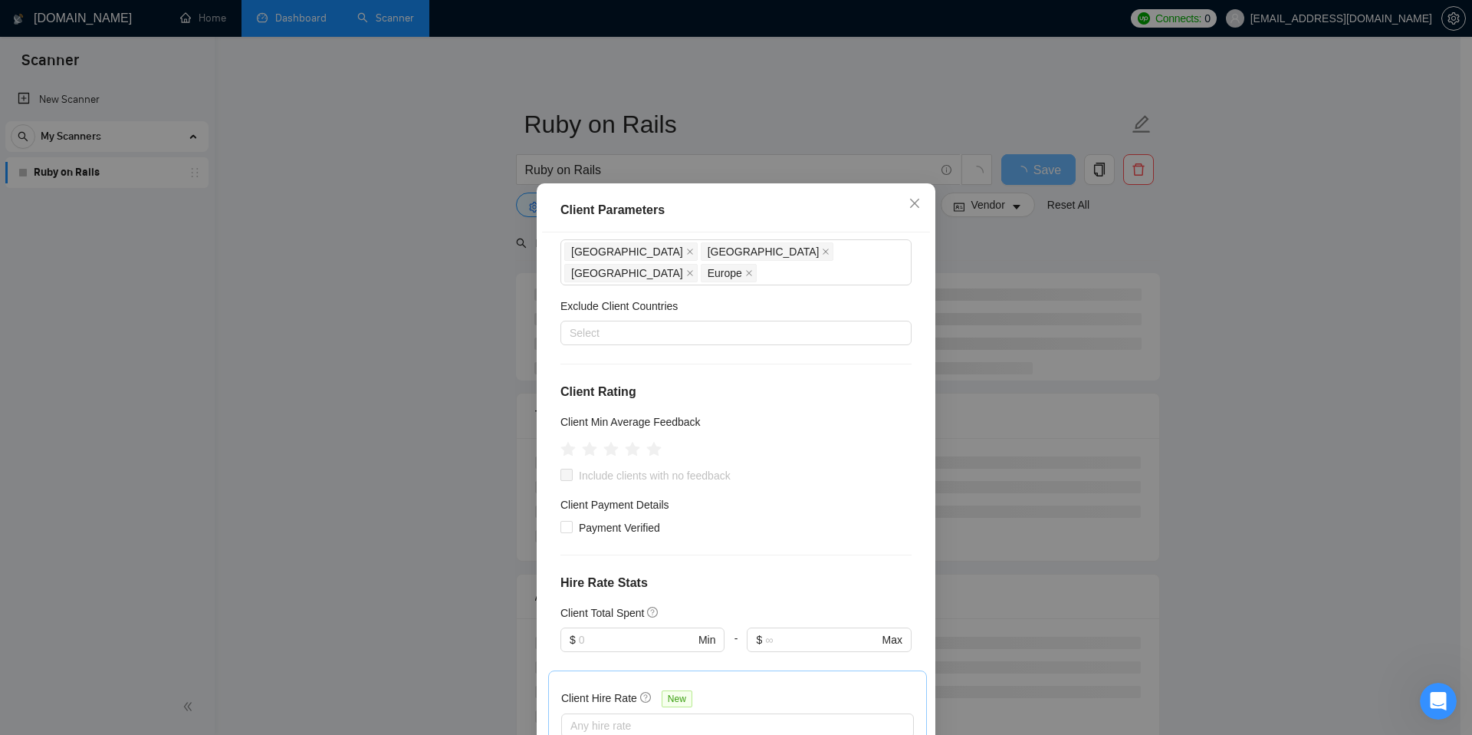
scroll to position [80, 0]
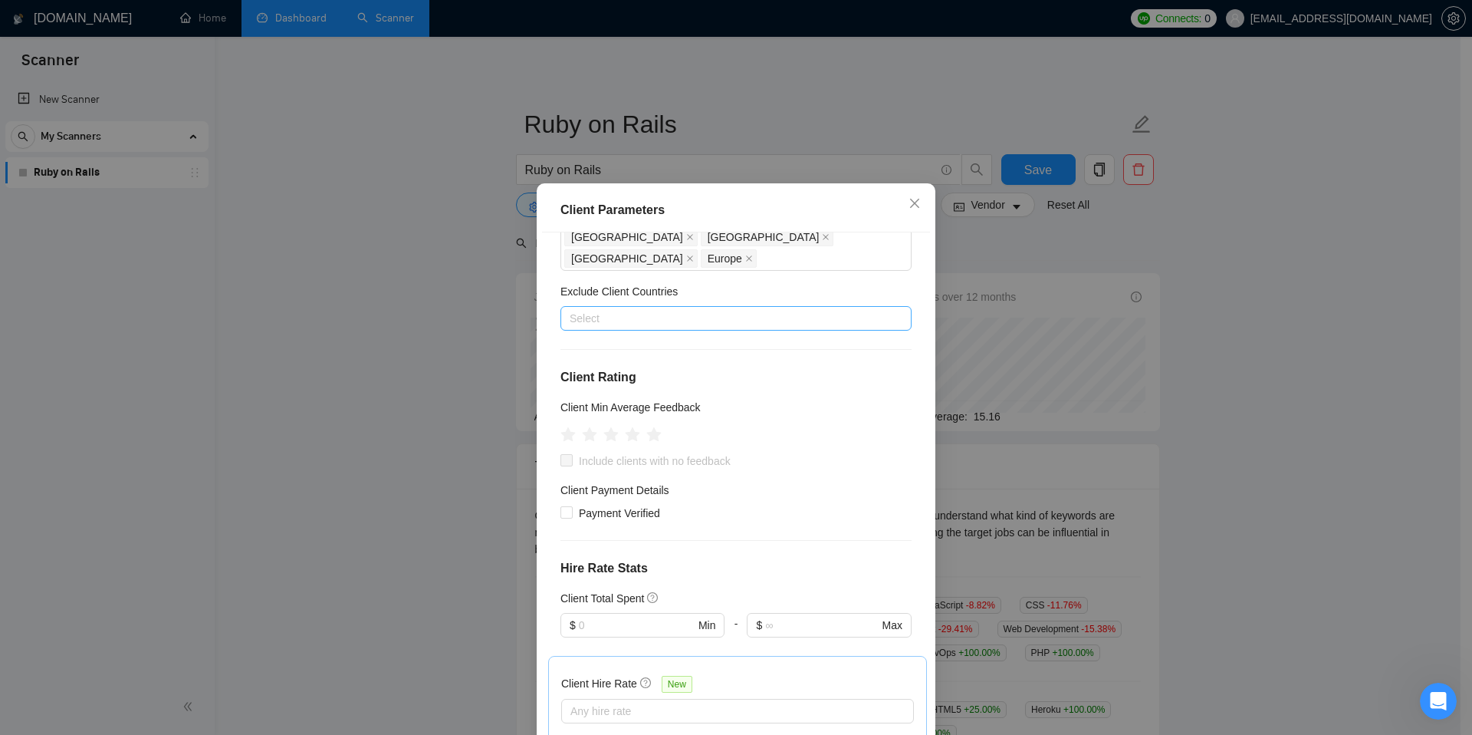
click at [656, 315] on div at bounding box center [728, 318] width 328 height 18
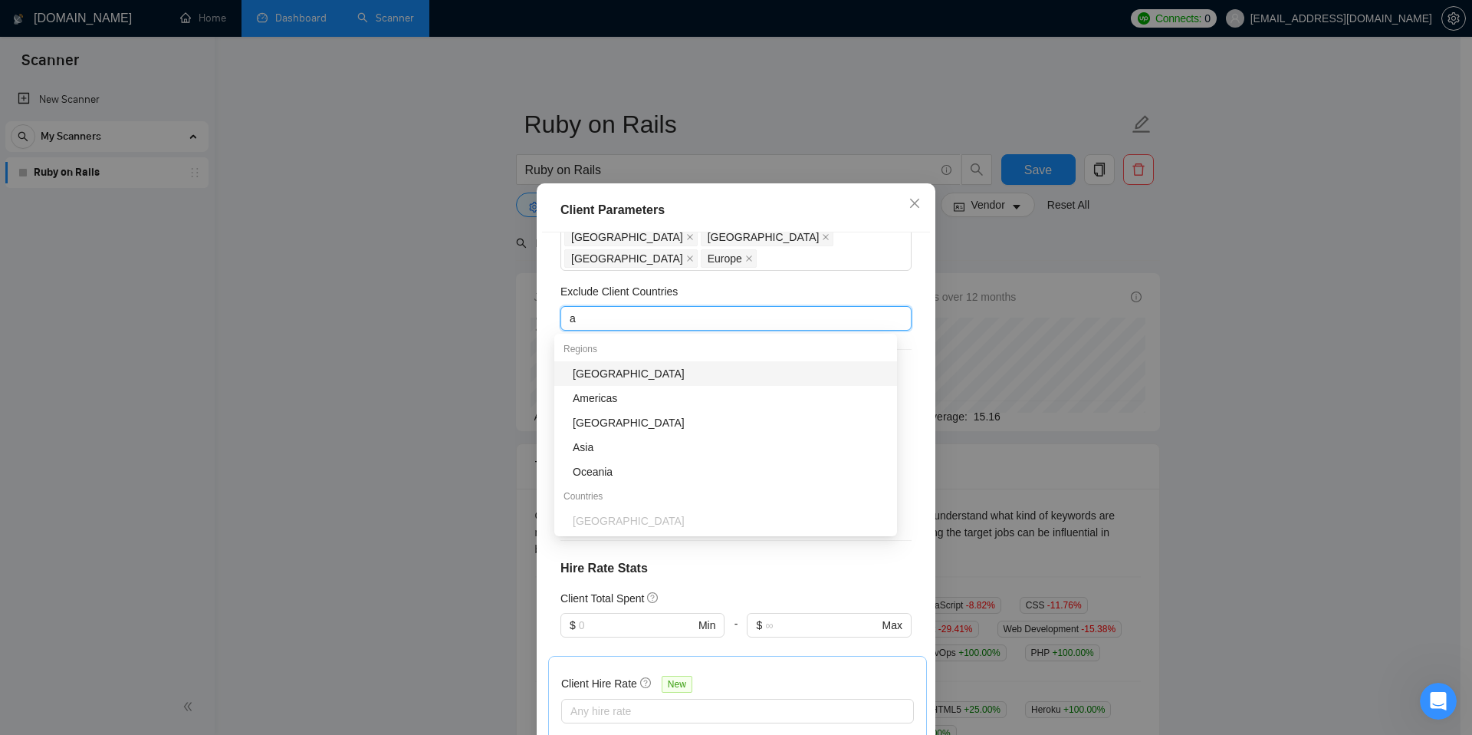
type input "af"
click at [584, 372] on div "[GEOGRAPHIC_DATA]" at bounding box center [730, 373] width 315 height 17
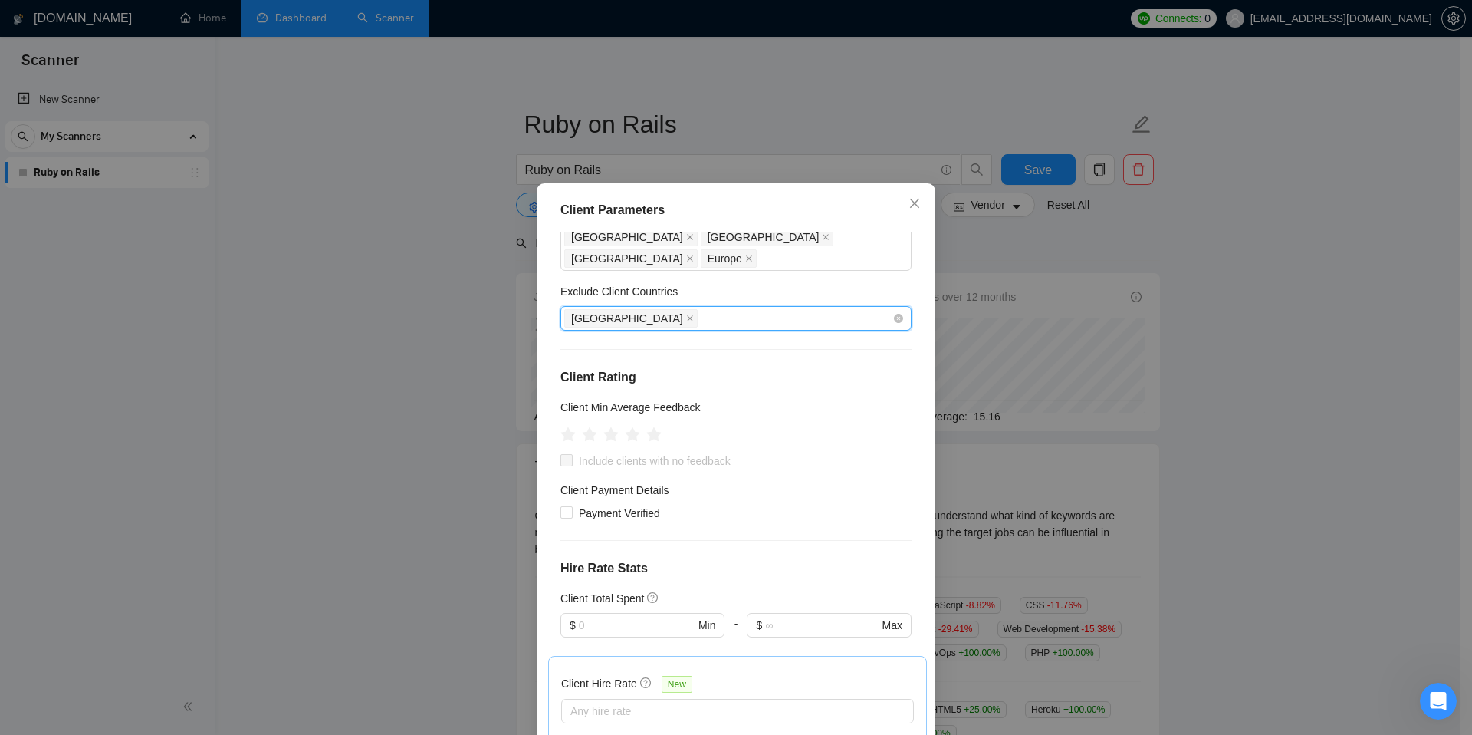
click at [636, 315] on div "[GEOGRAPHIC_DATA]" at bounding box center [728, 318] width 328 height 21
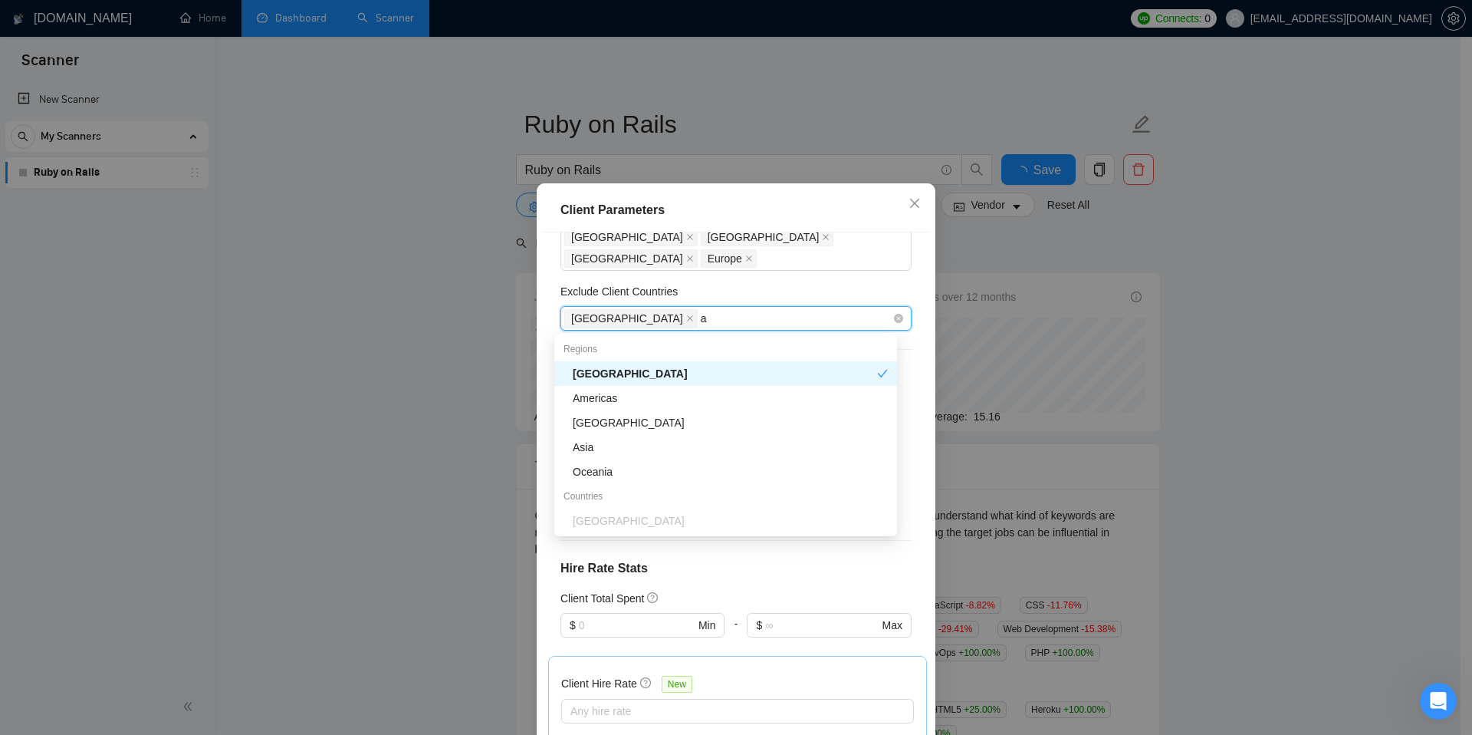
type input "as"
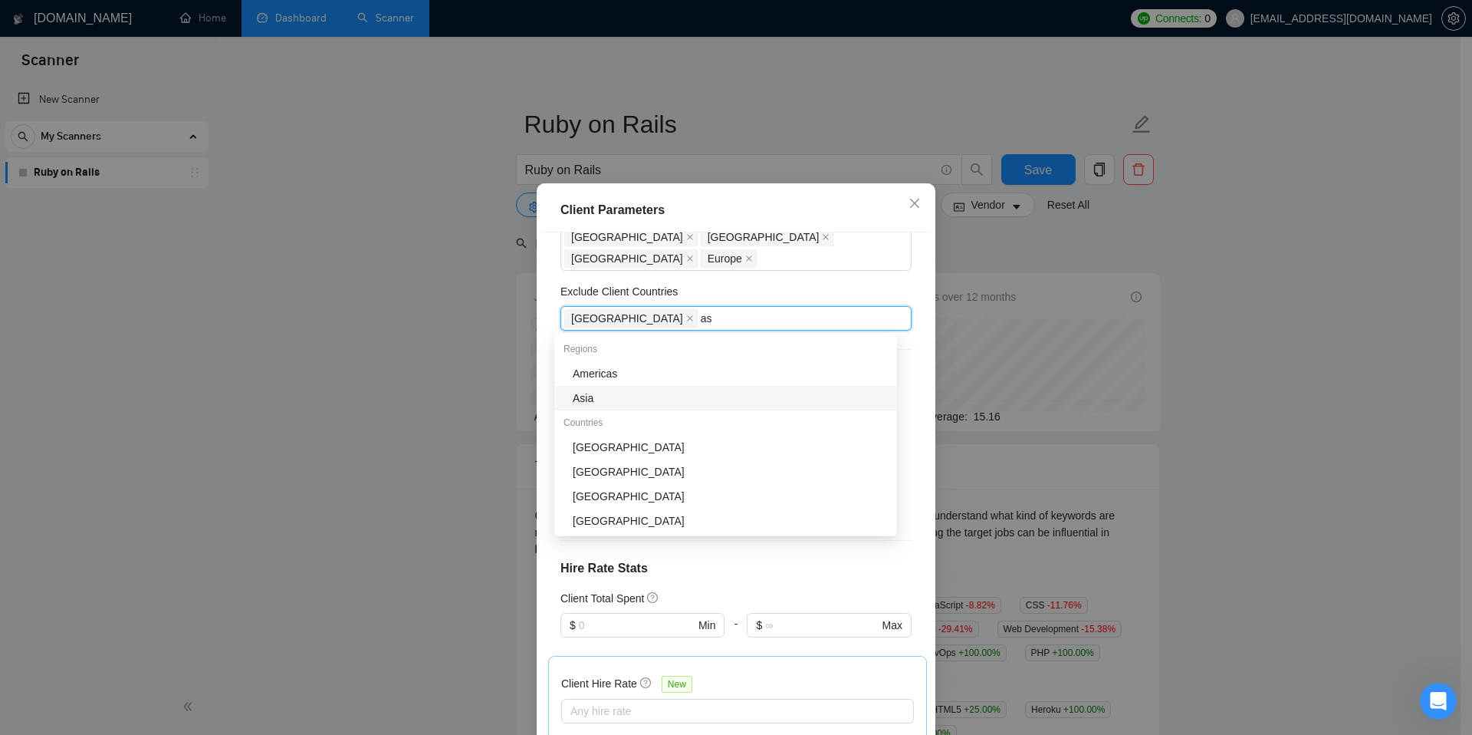
click at [608, 395] on div "Asia" at bounding box center [730, 398] width 315 height 17
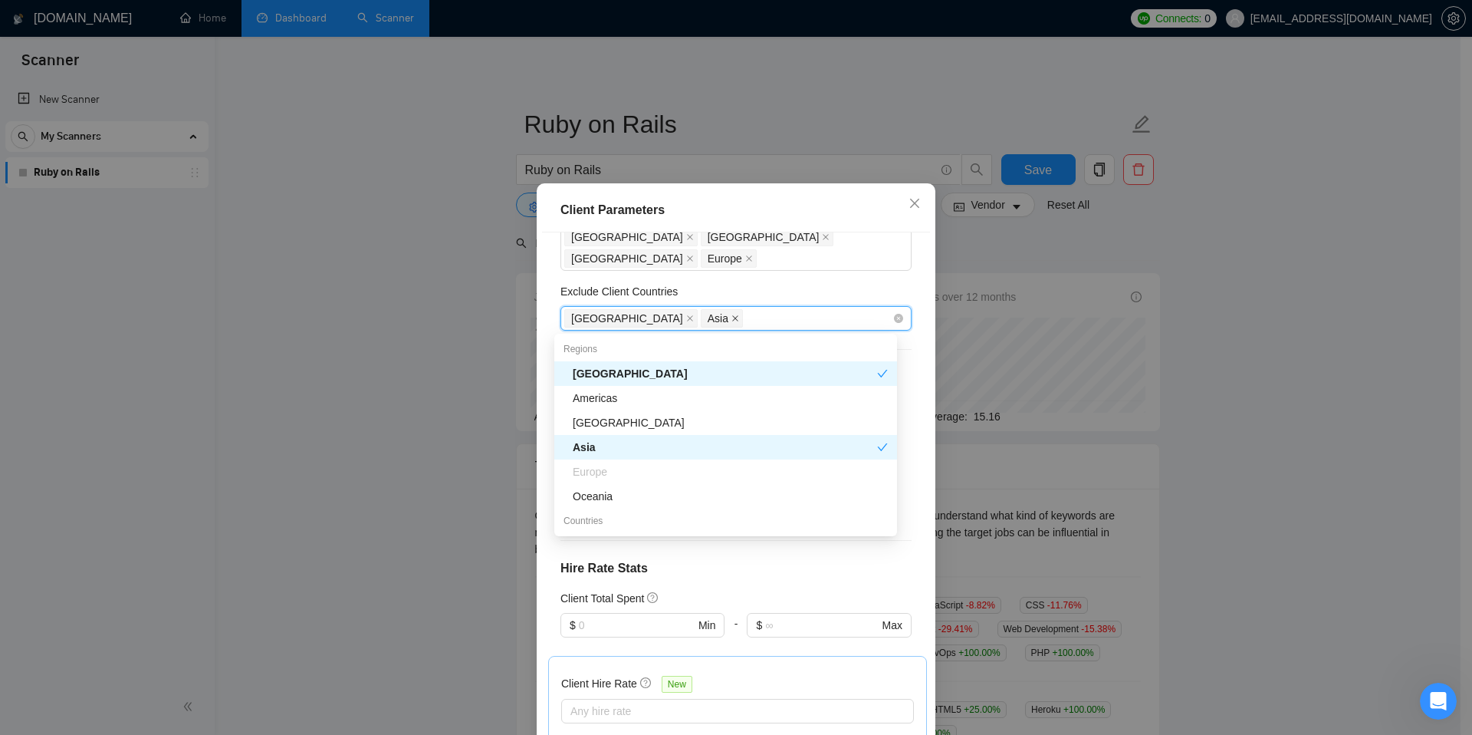
click at [732, 317] on icon "close" at bounding box center [736, 318] width 8 height 8
click at [648, 317] on div "[GEOGRAPHIC_DATA]" at bounding box center [728, 318] width 328 height 21
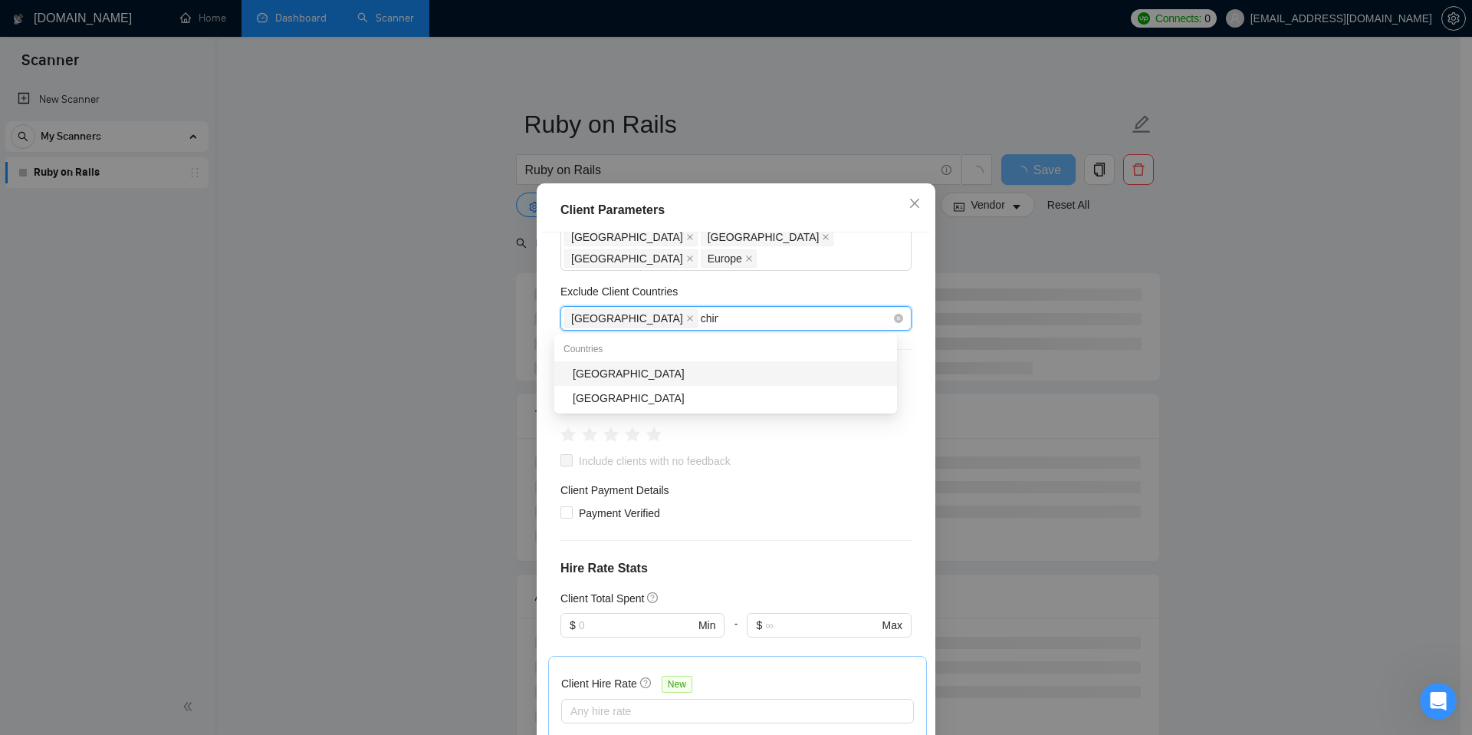
type input "china"
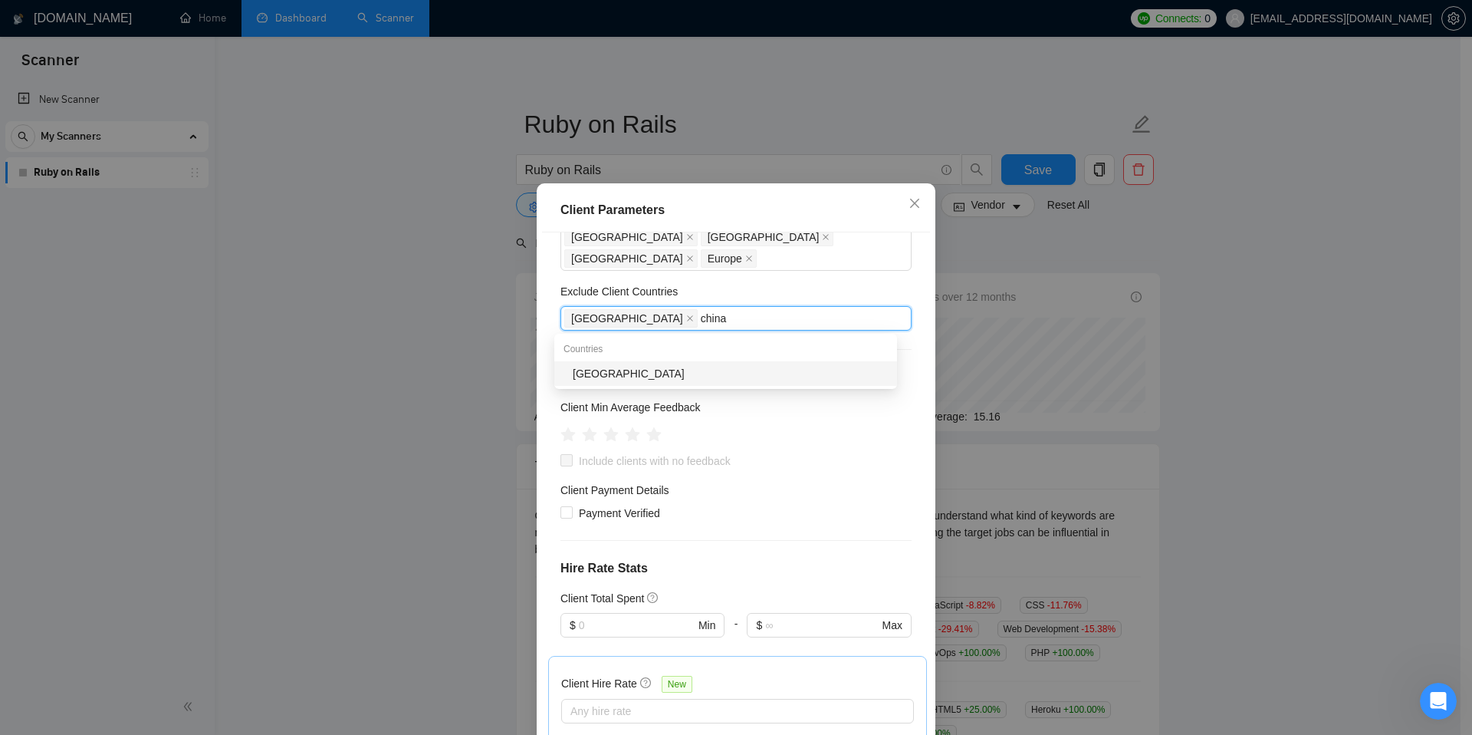
click at [619, 375] on div "[GEOGRAPHIC_DATA]" at bounding box center [730, 373] width 315 height 17
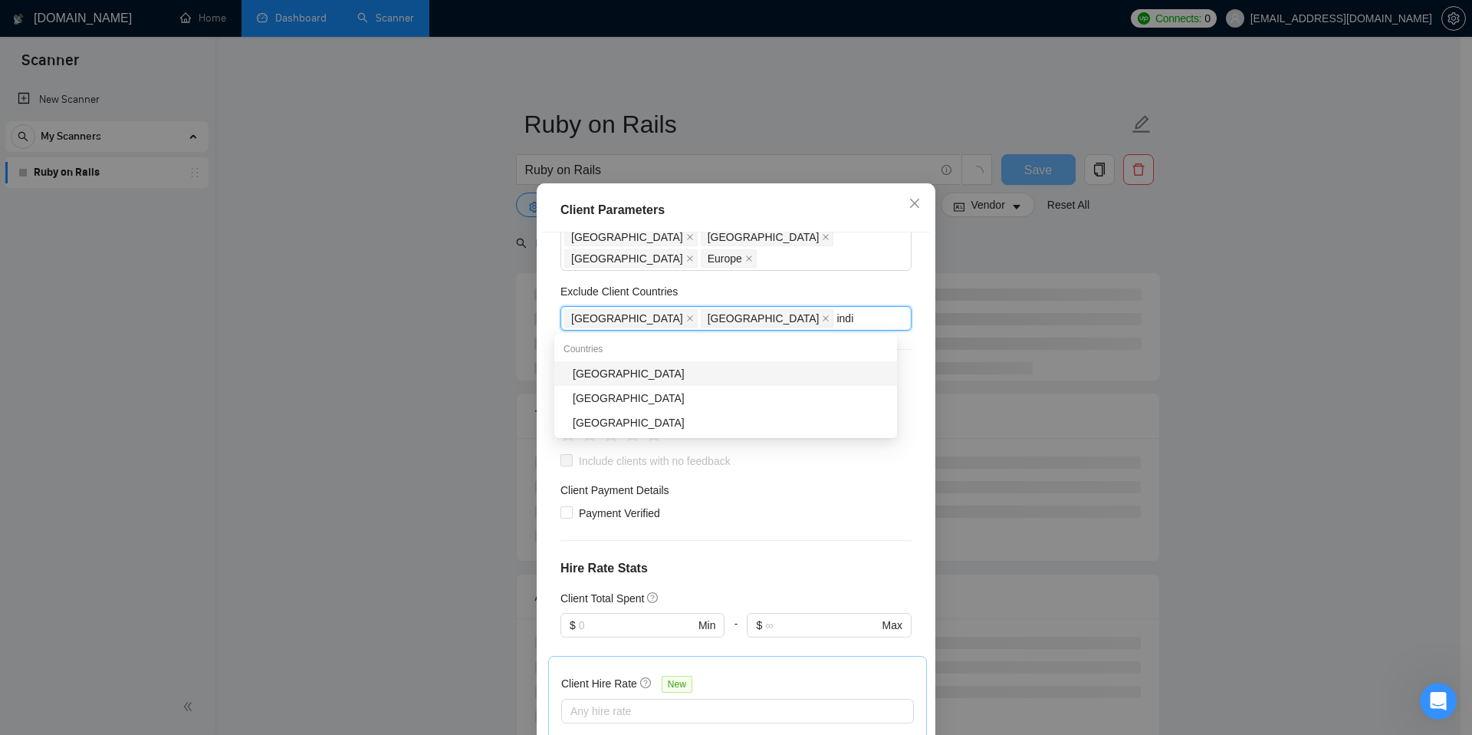
type input "india"
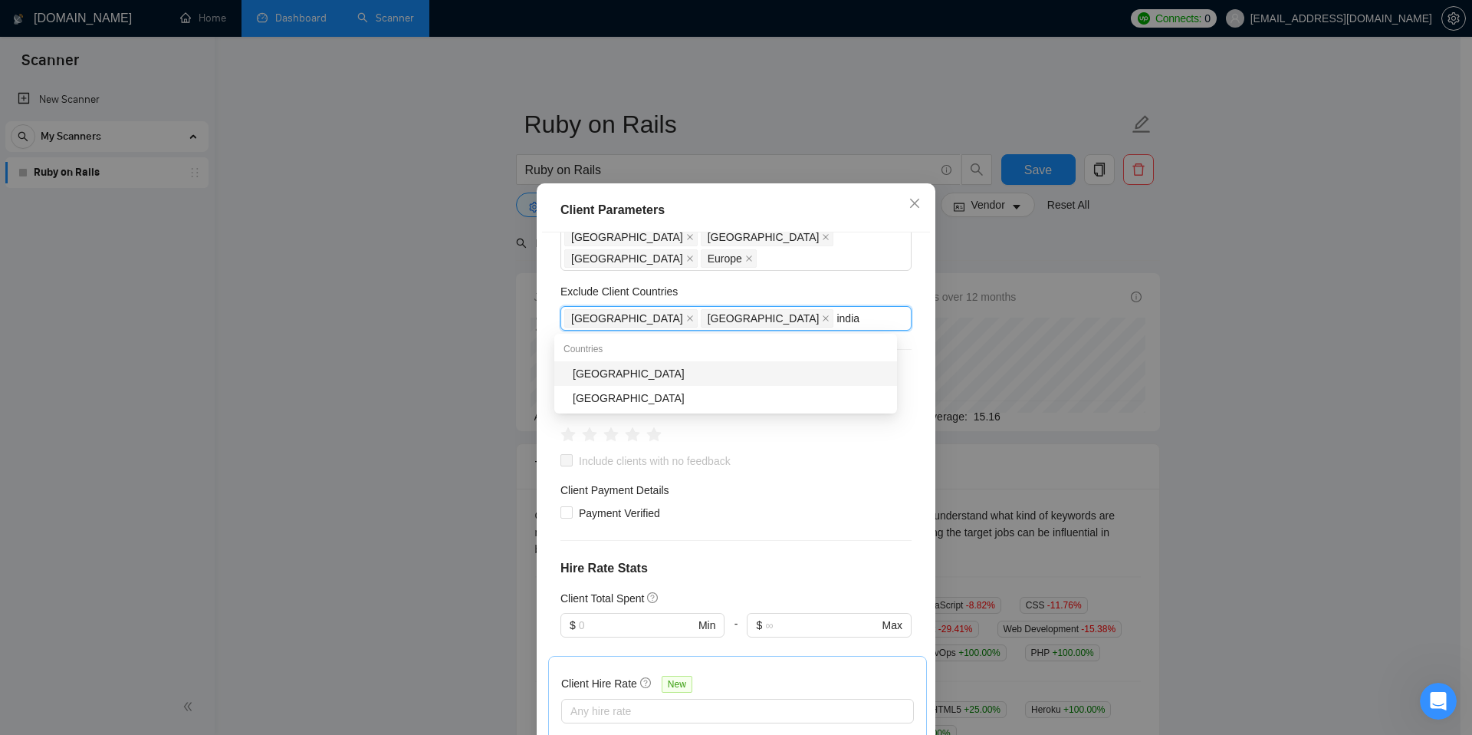
click at [652, 369] on div "[GEOGRAPHIC_DATA]" at bounding box center [730, 373] width 315 height 17
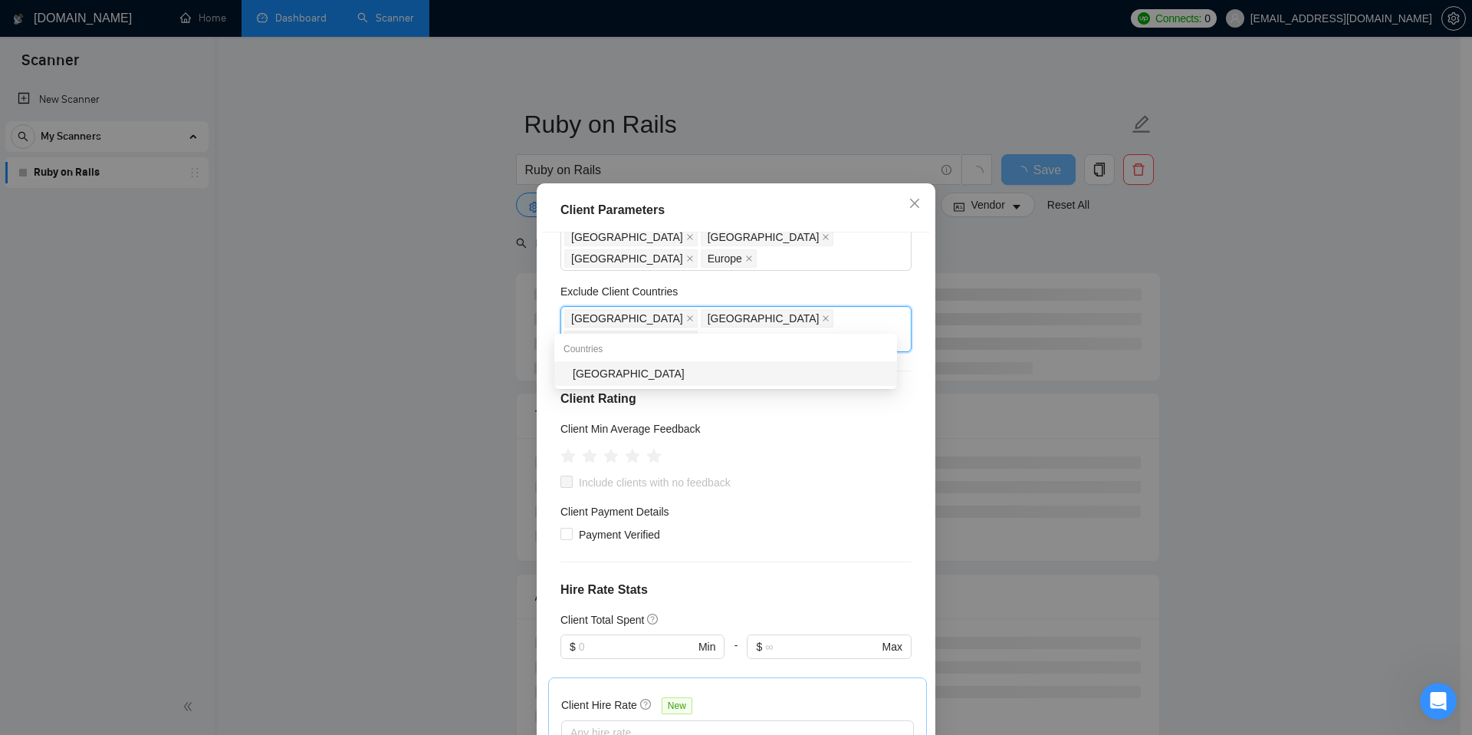
type input "Pakis"
click at [667, 367] on div "[GEOGRAPHIC_DATA]" at bounding box center [730, 373] width 315 height 17
type input "Bangla"
click at [633, 366] on div "[GEOGRAPHIC_DATA]" at bounding box center [730, 373] width 315 height 17
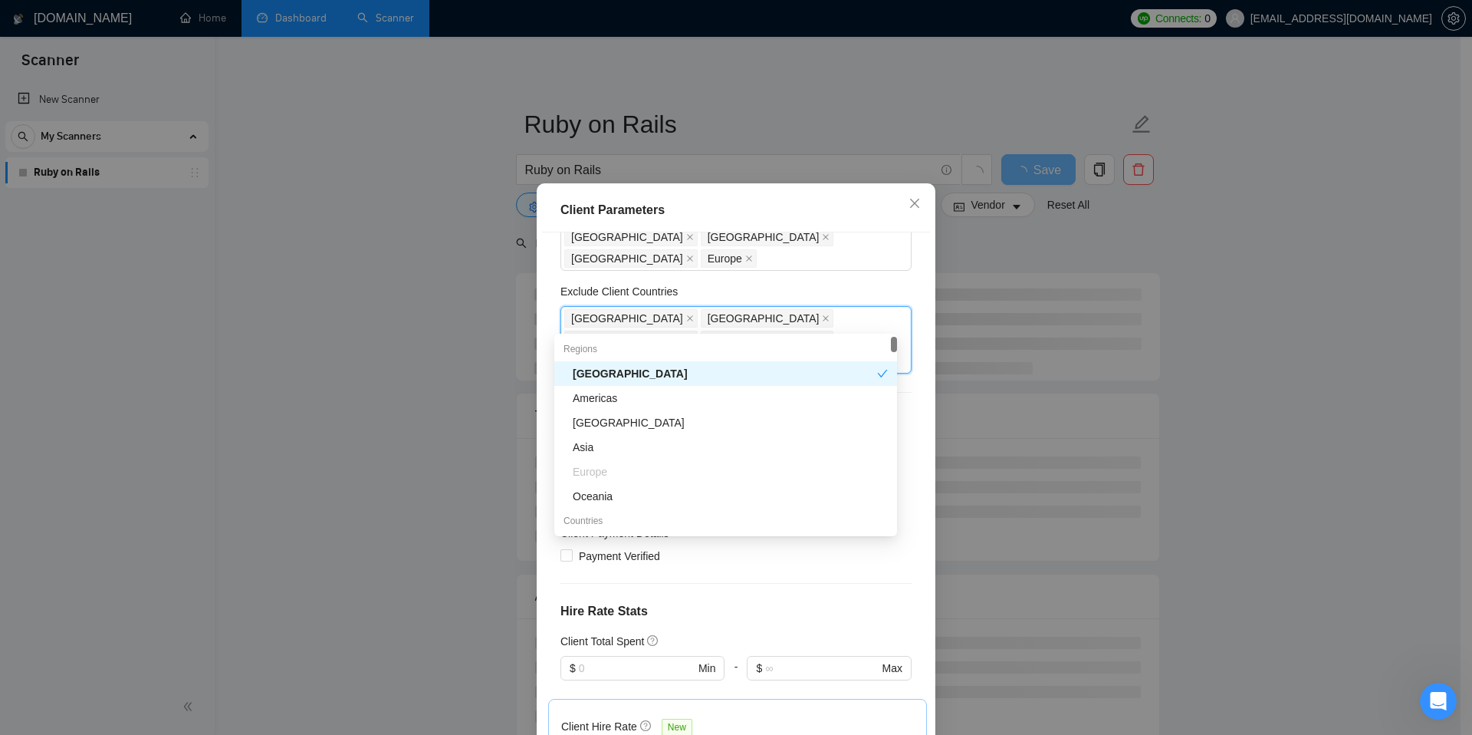
click at [857, 290] on div "Exclude Client Countries" at bounding box center [736, 294] width 351 height 23
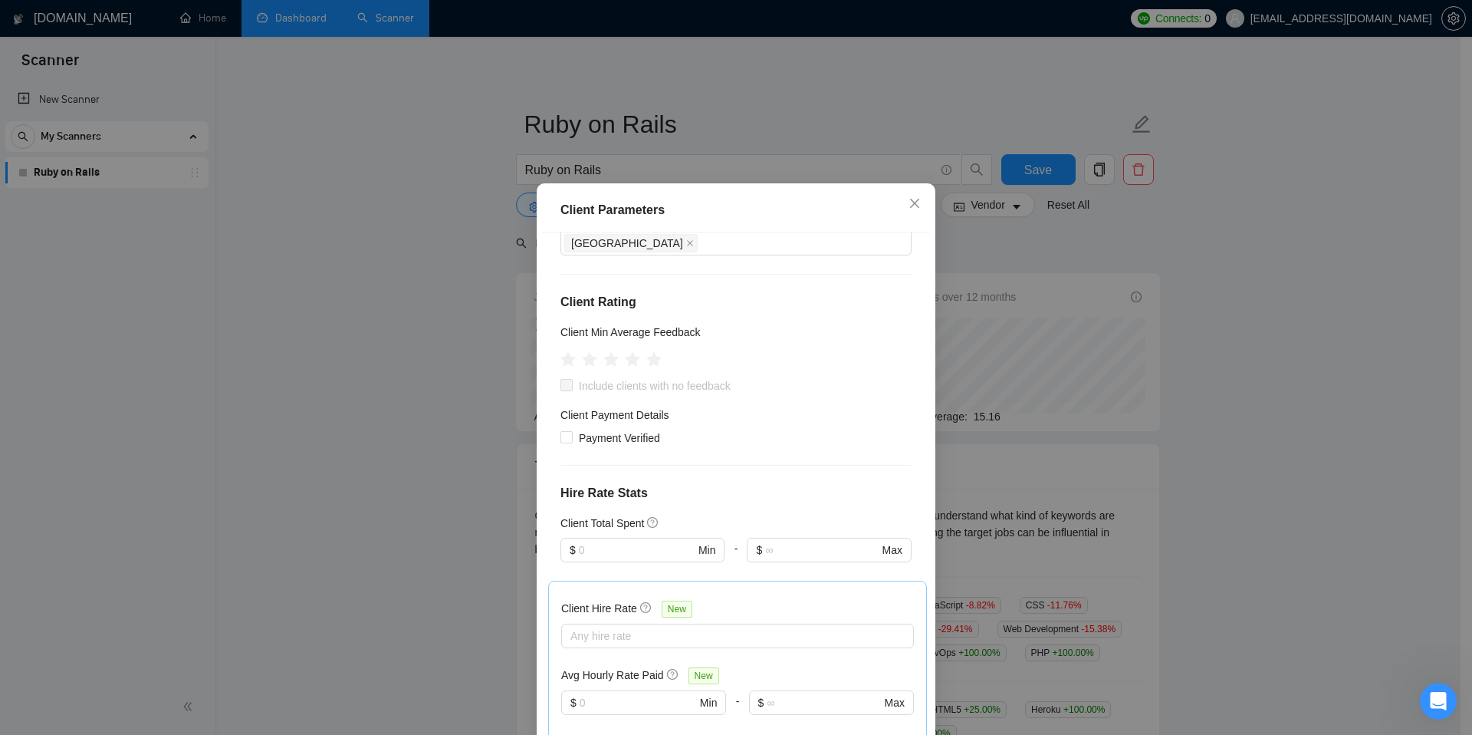
scroll to position [222, 0]
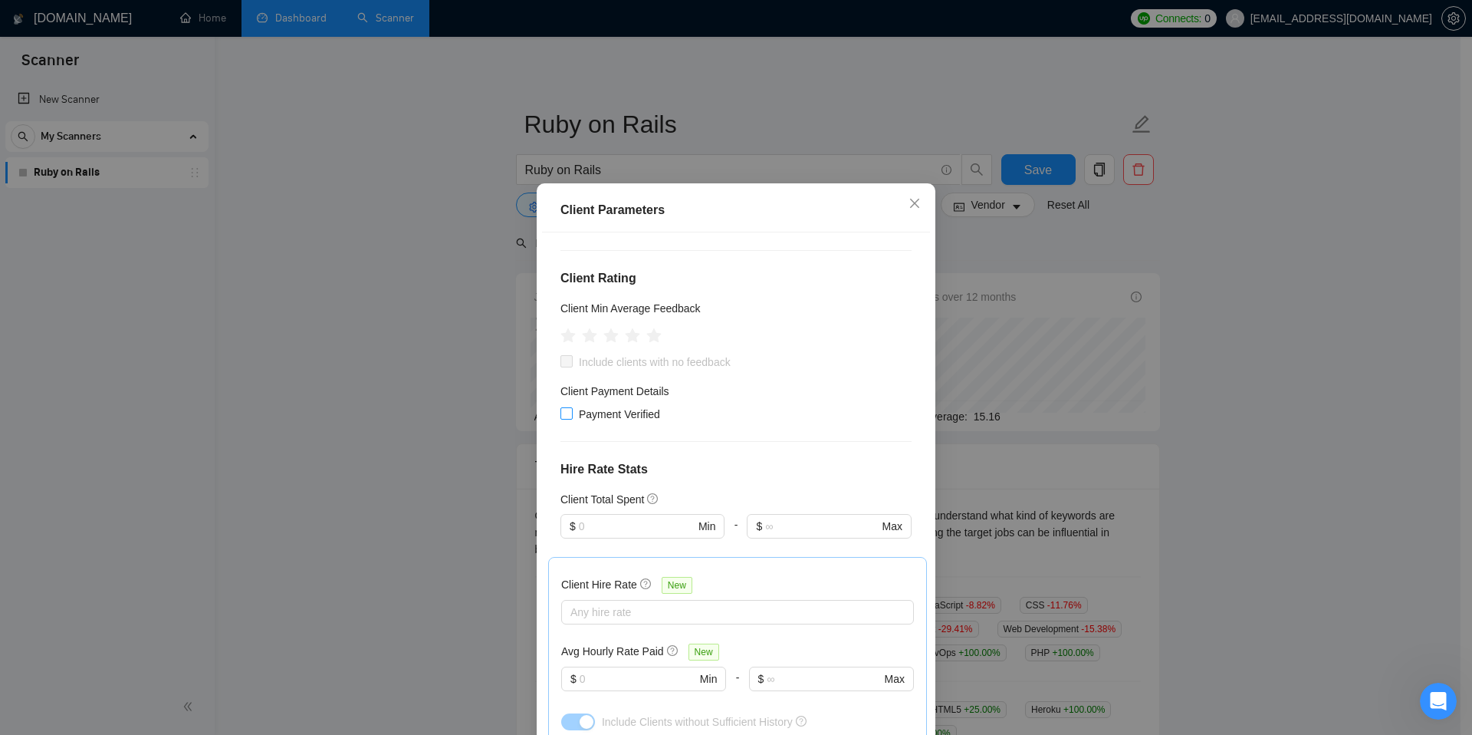
click at [598, 406] on span "Payment Verified" at bounding box center [620, 414] width 94 height 17
click at [571, 407] on input "Payment Verified" at bounding box center [566, 412] width 11 height 11
checkbox input "true"
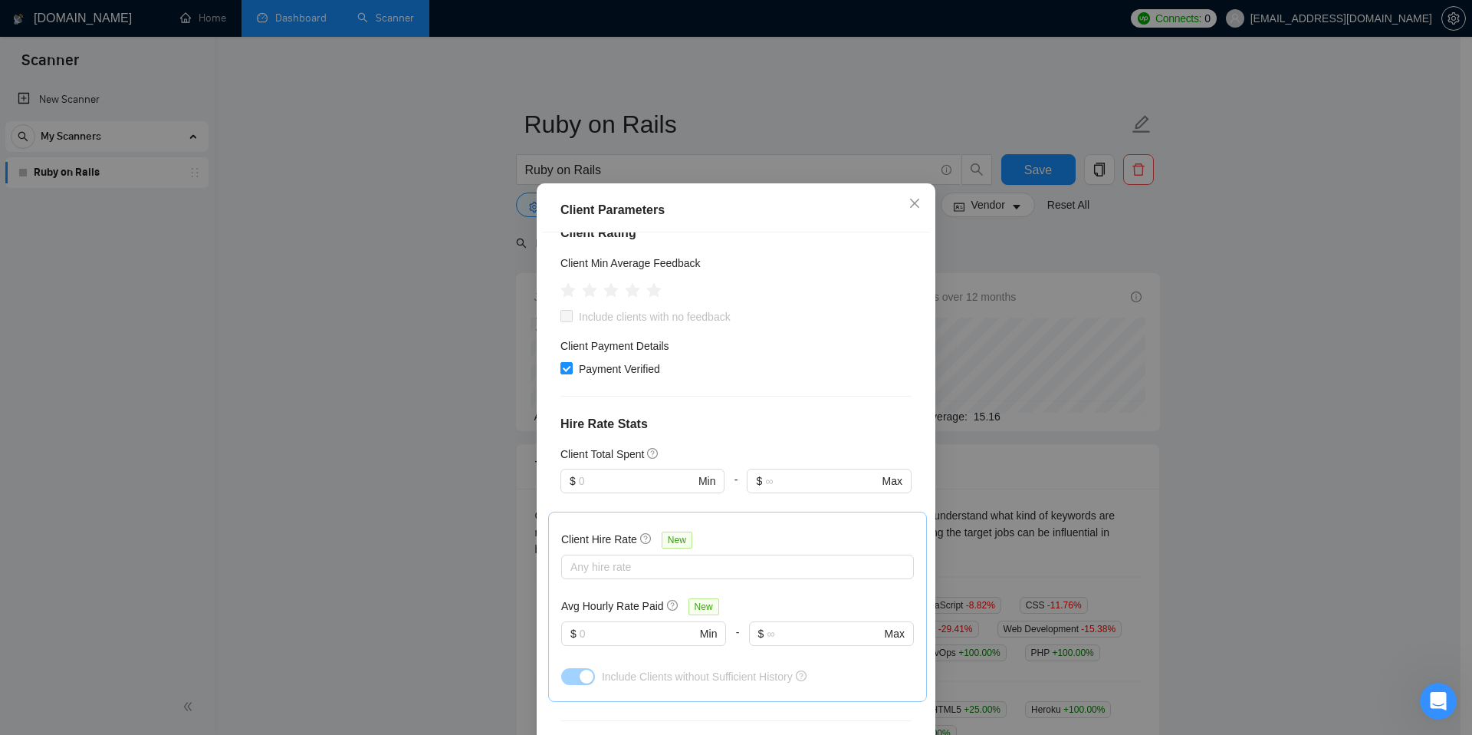
scroll to position [268, 0]
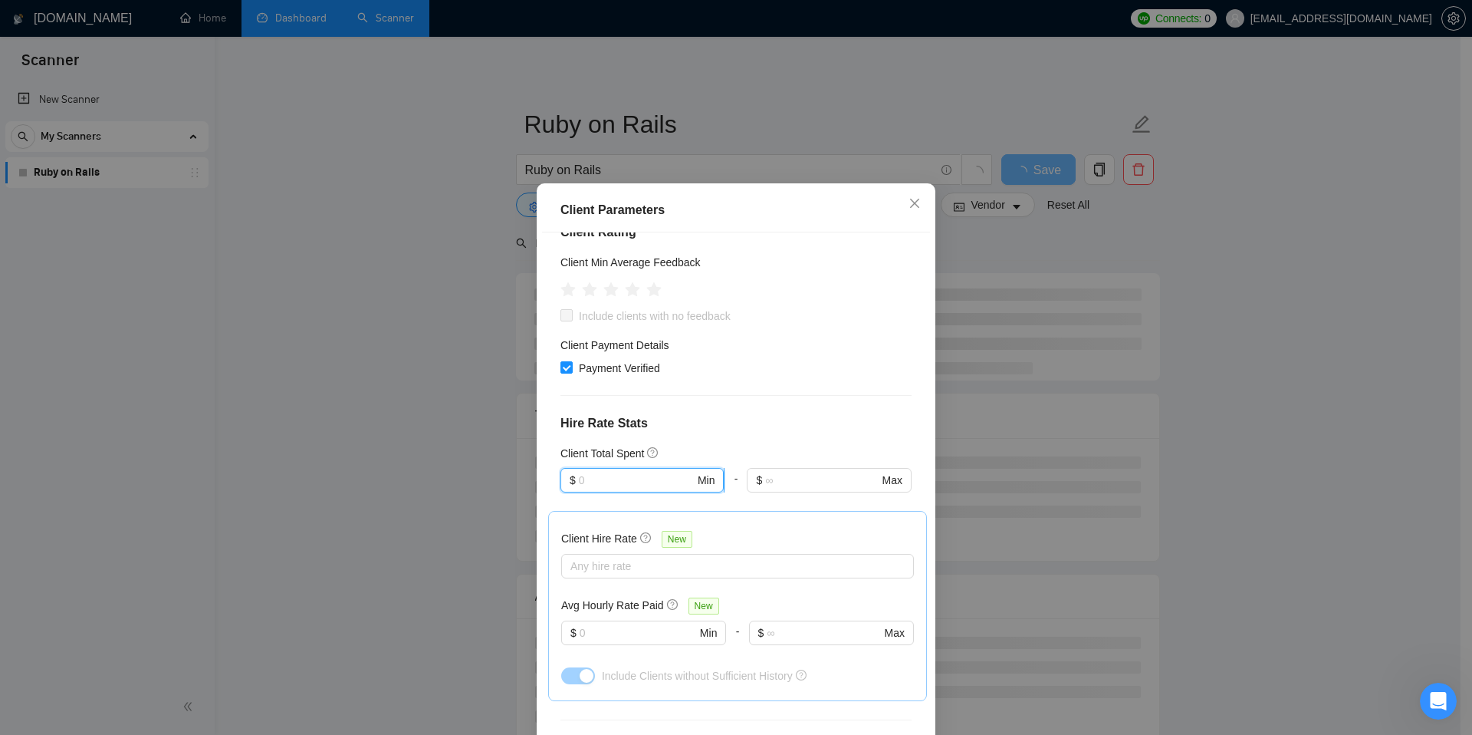
click at [658, 472] on input "text" at bounding box center [637, 480] width 116 height 17
type input "500"
click at [751, 414] on h4 "Hire Rate Stats" at bounding box center [736, 423] width 351 height 18
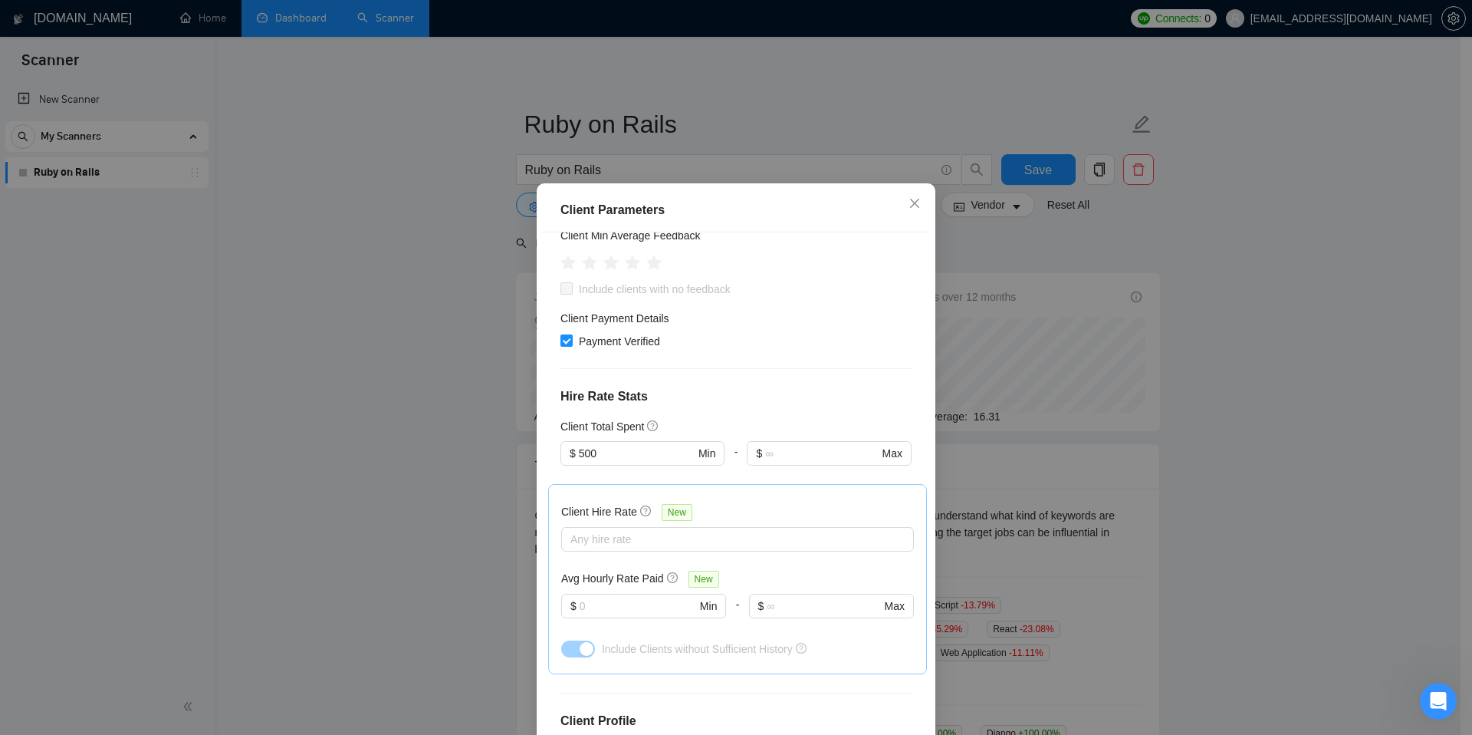
scroll to position [385, 0]
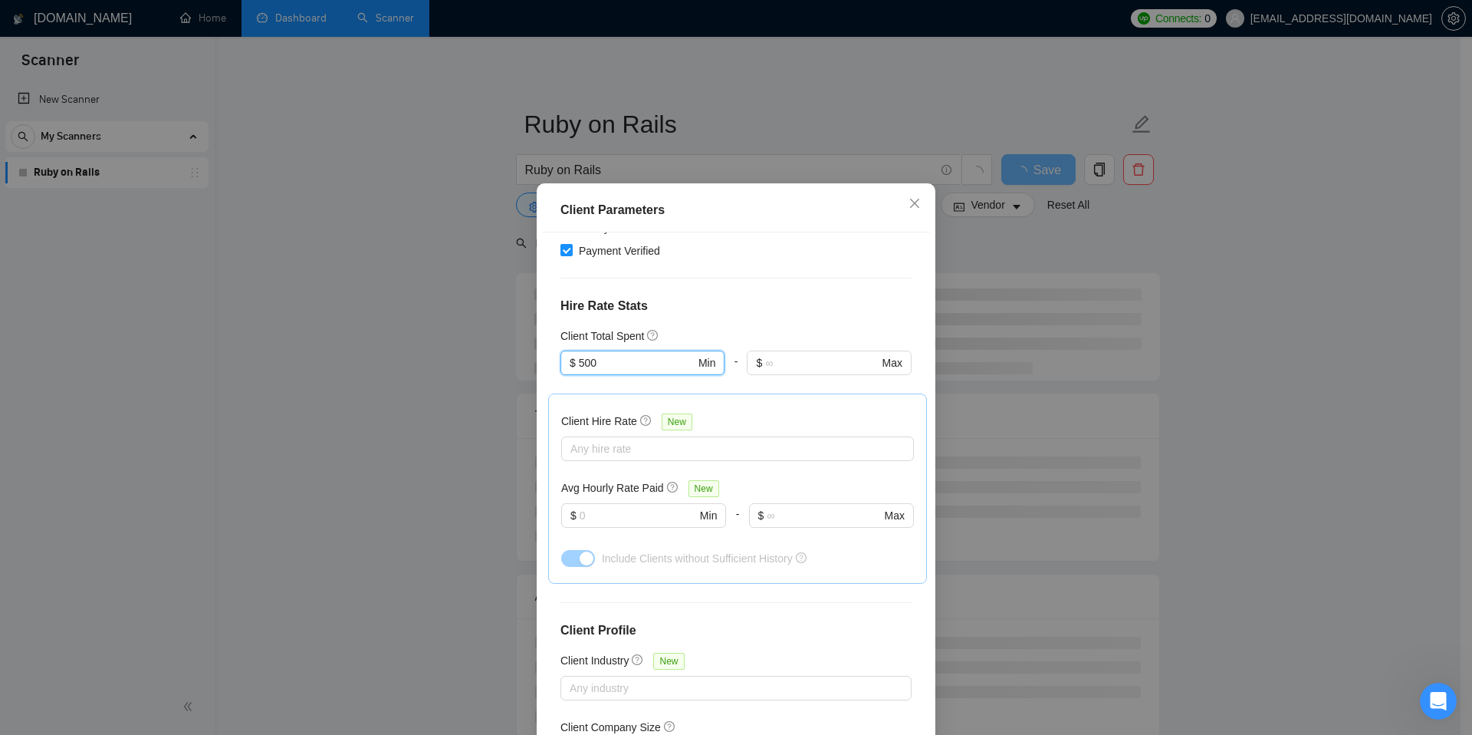
drag, startPoint x: 641, startPoint y: 322, endPoint x: 544, endPoint y: 318, distance: 97.5
click at [544, 320] on div "Client Location Include Client Countries [GEOGRAPHIC_DATA] [GEOGRAPHIC_DATA] [G…" at bounding box center [736, 489] width 388 height 515
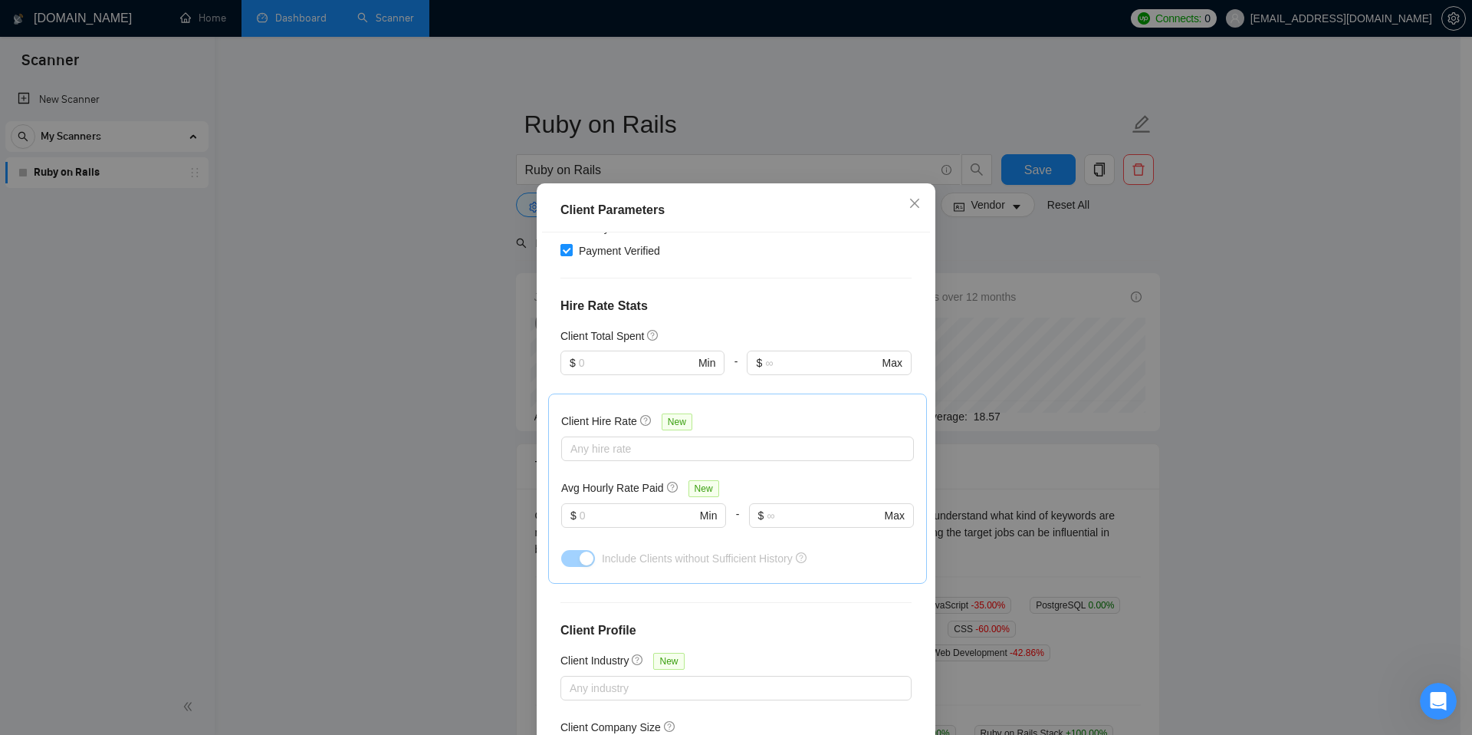
click at [768, 406] on div "Client Hire Rate New Any hire rate Avg Hourly Rate Paid New $ Min - $ Max Inclu…" at bounding box center [737, 488] width 353 height 164
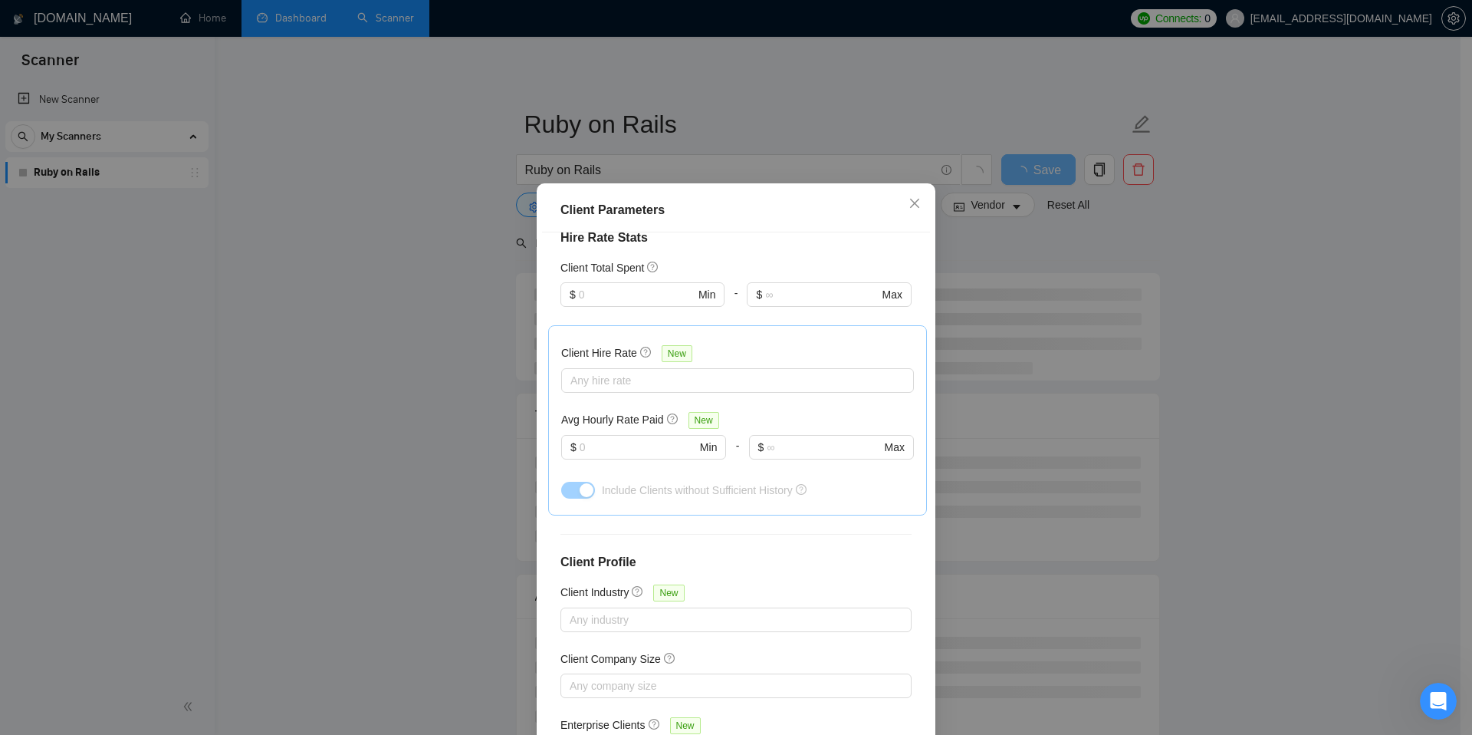
scroll to position [462, 0]
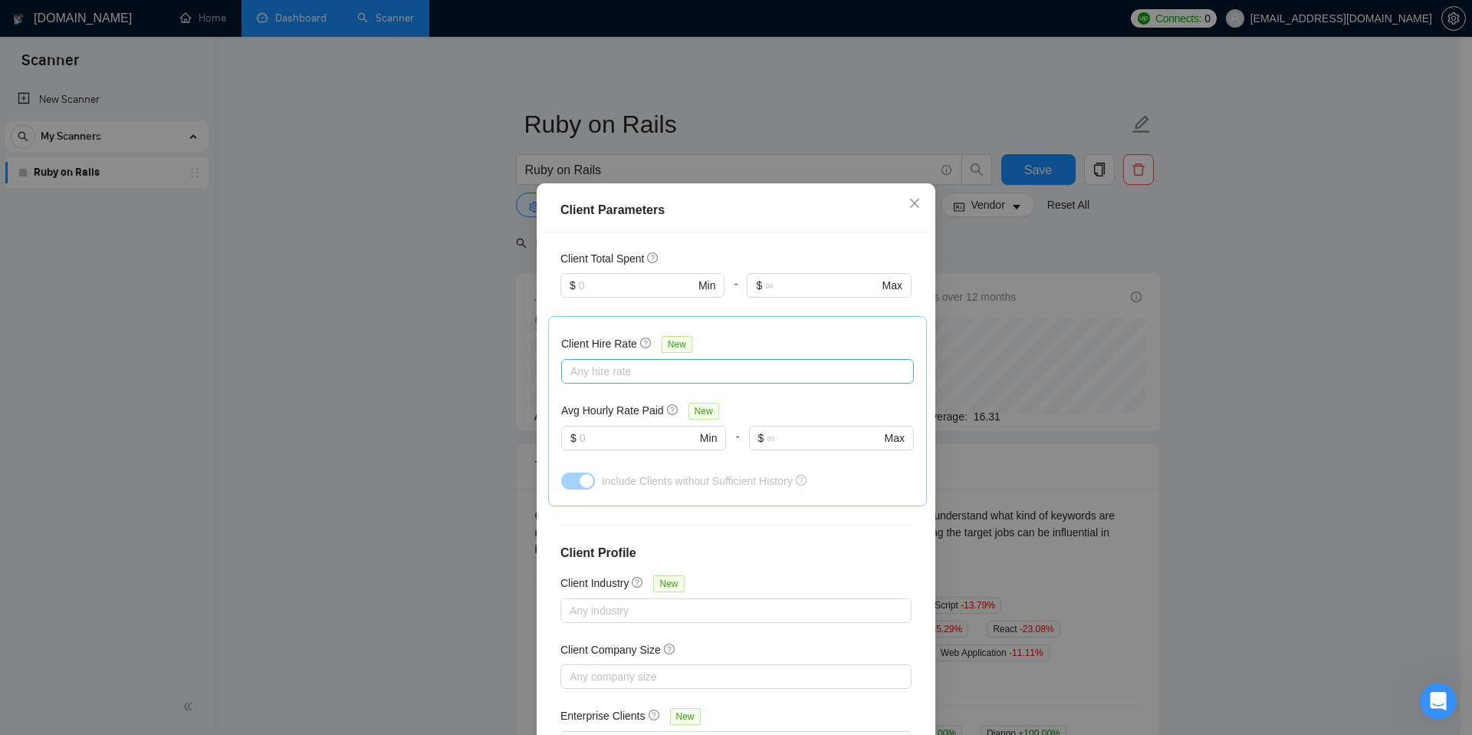
click at [717, 362] on div at bounding box center [730, 371] width 330 height 18
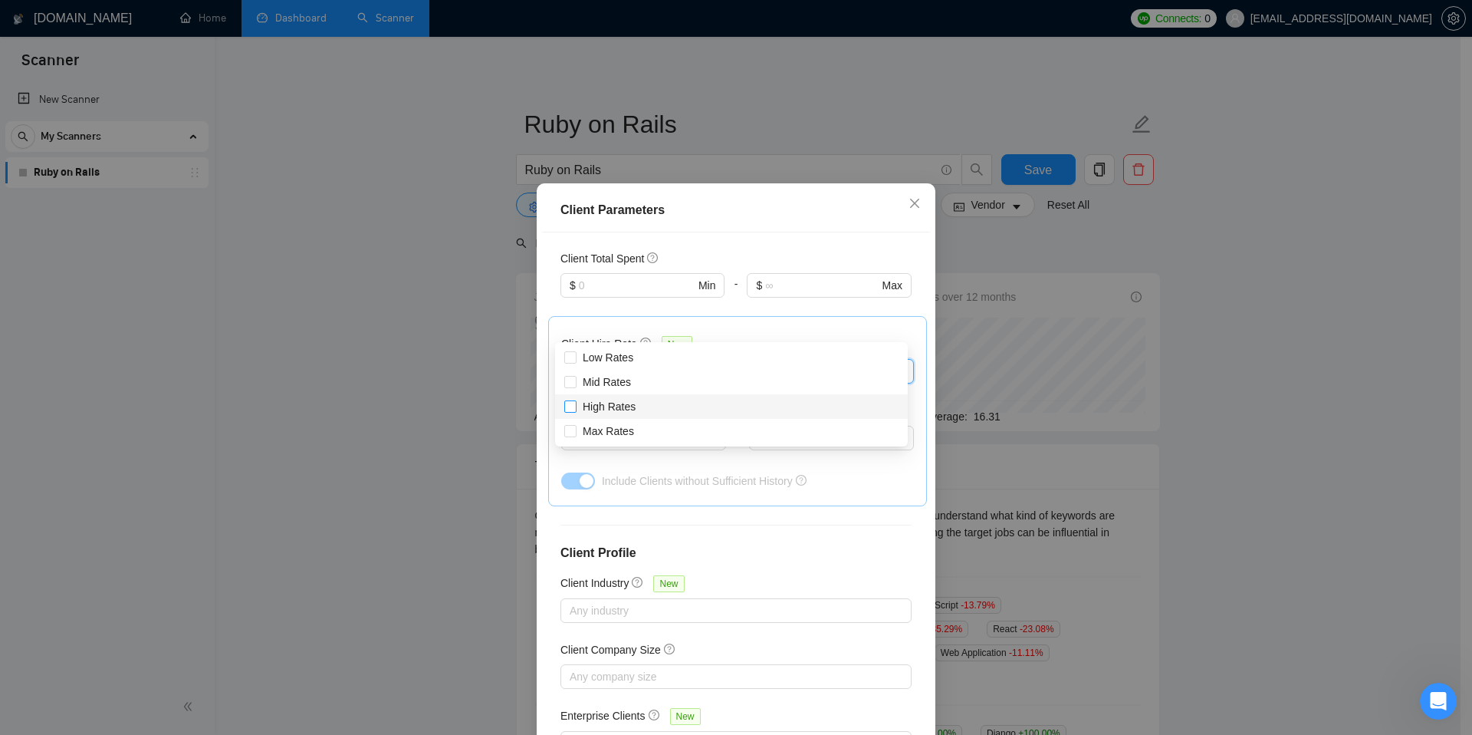
click at [572, 407] on input "High Rates" at bounding box center [569, 405] width 11 height 11
checkbox input "true"
click at [567, 431] on input "Max Rates" at bounding box center [569, 430] width 11 height 11
checkbox input "true"
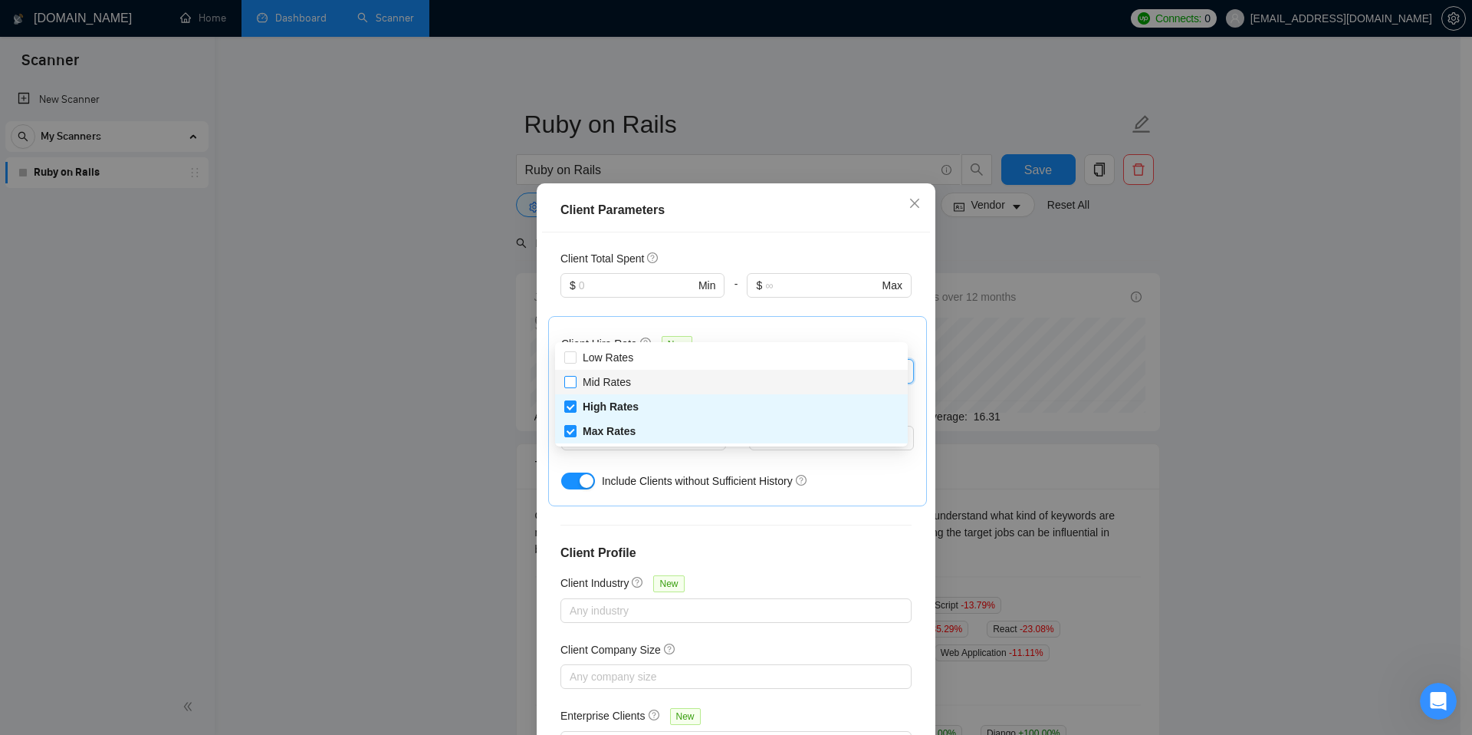
click at [571, 381] on input "Mid Rates" at bounding box center [569, 381] width 11 height 11
checkbox input "true"
click at [779, 329] on div "Client Hire Rate New High Rates Max Rates Mid Rates Avg Hourly Rate Paid New $ …" at bounding box center [737, 411] width 353 height 164
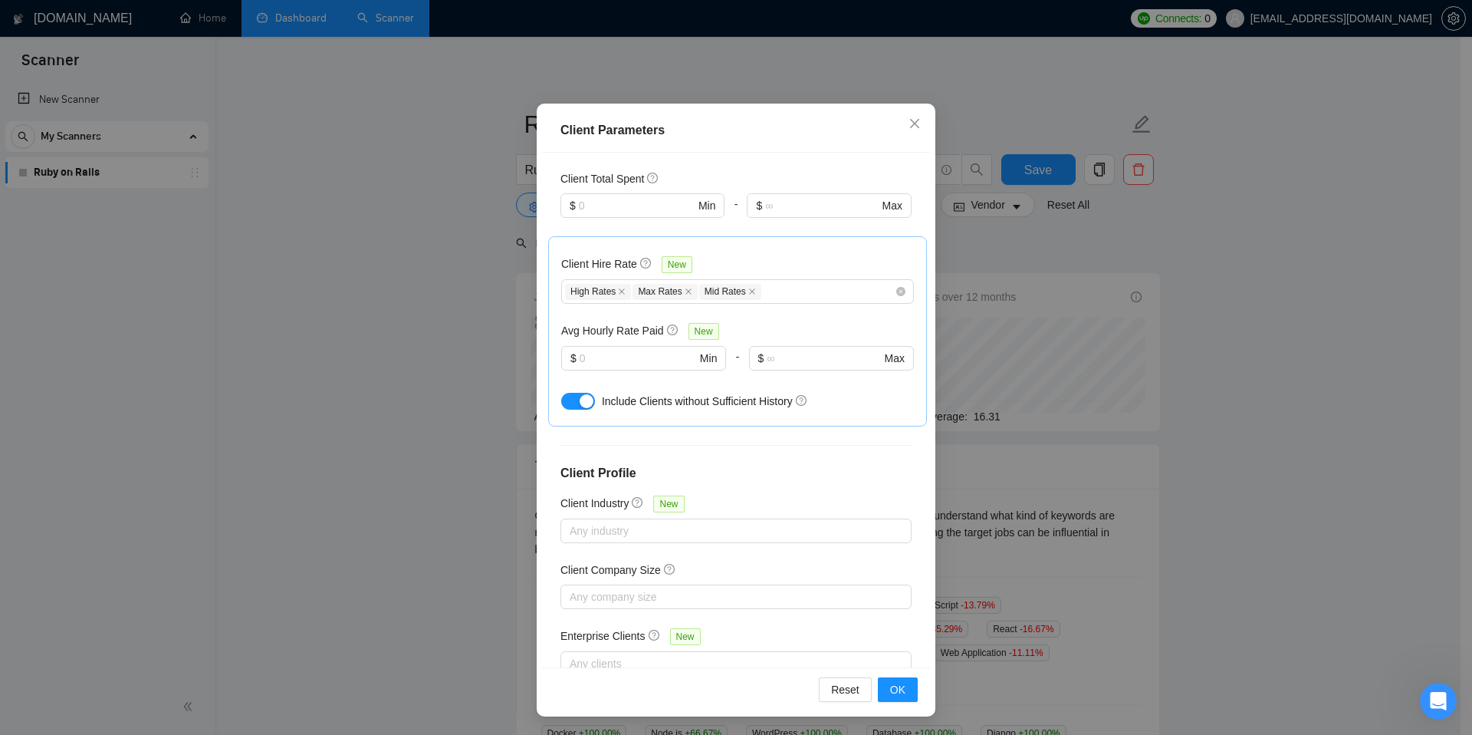
scroll to position [0, 0]
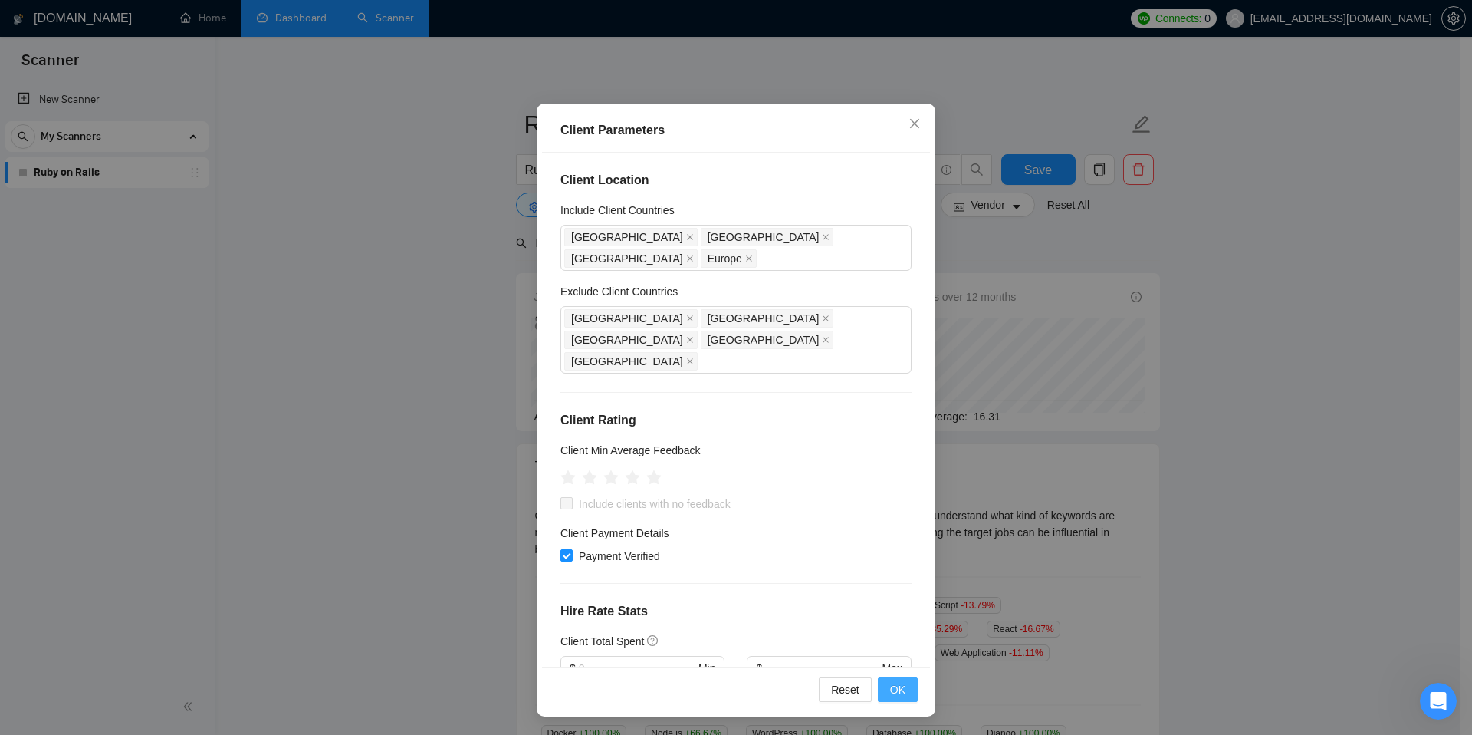
click at [882, 686] on button "OK" at bounding box center [898, 689] width 40 height 25
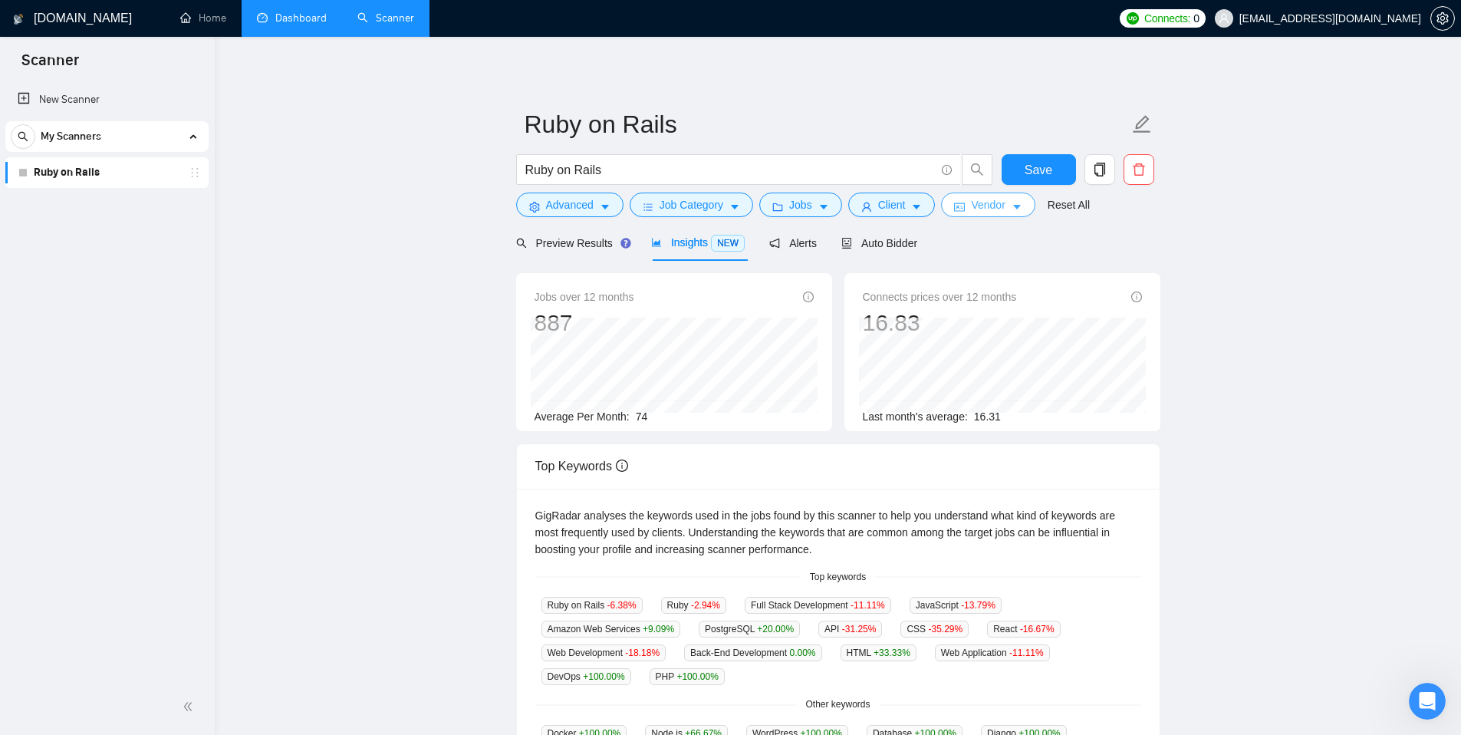
click at [984, 206] on span "Vendor" at bounding box center [988, 204] width 34 height 17
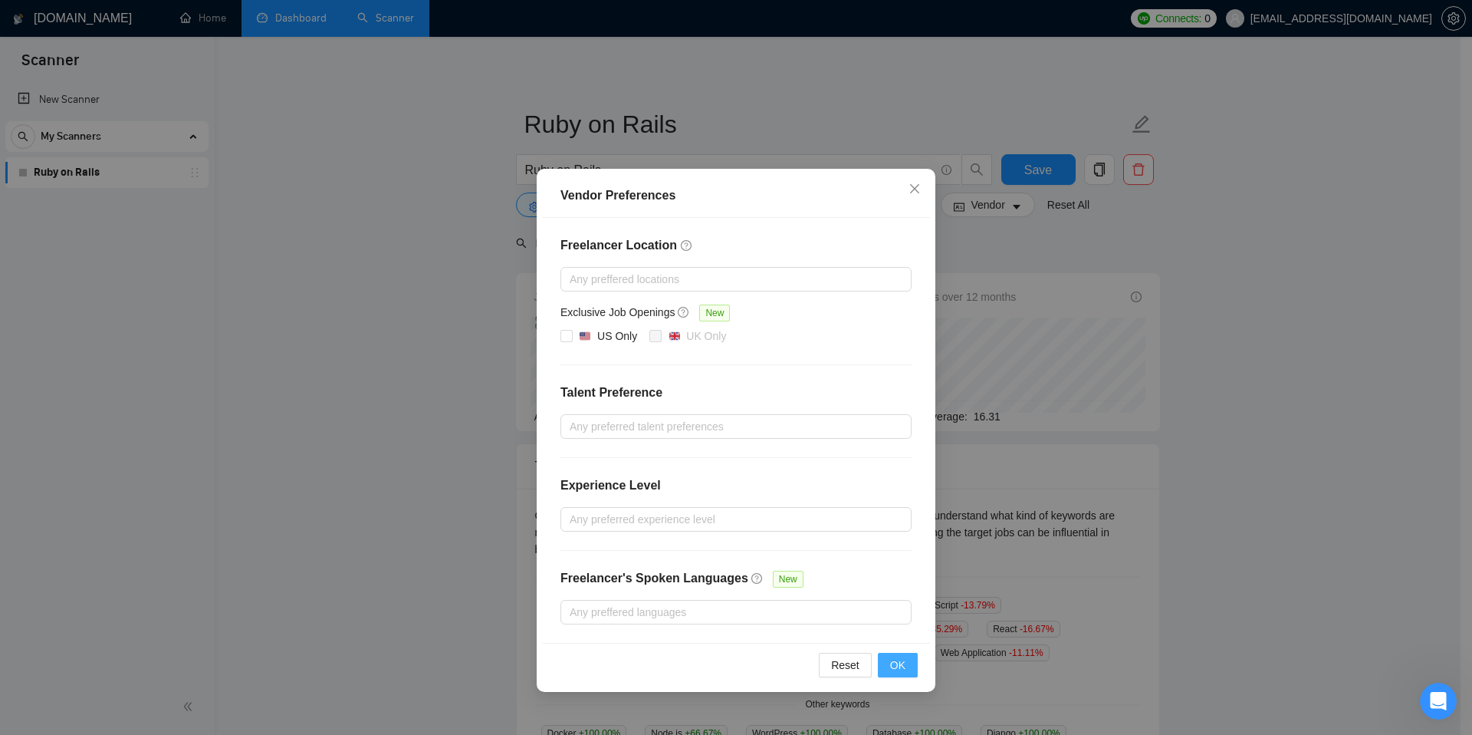
click at [897, 661] on span "OK" at bounding box center [897, 664] width 15 height 17
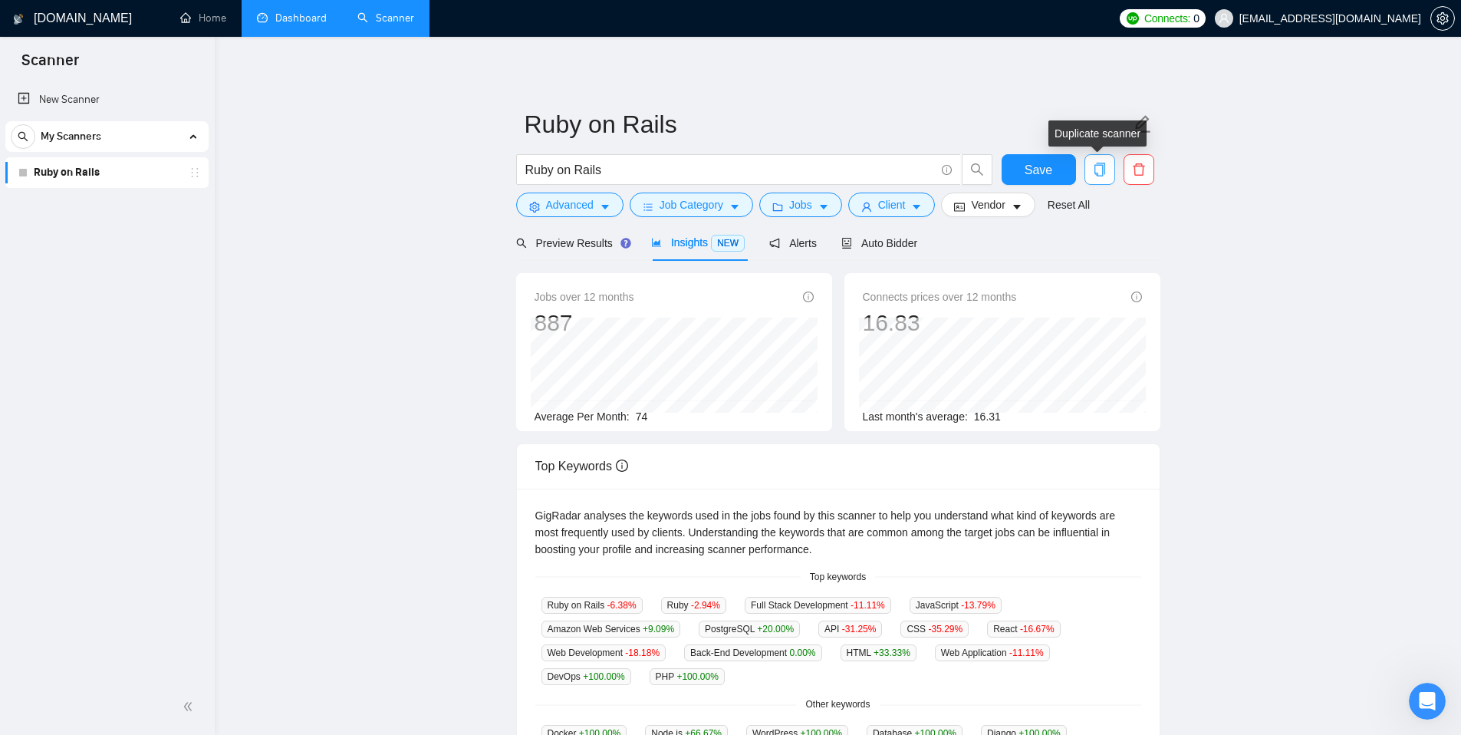
click at [1094, 169] on icon "copy" at bounding box center [1099, 170] width 11 height 14
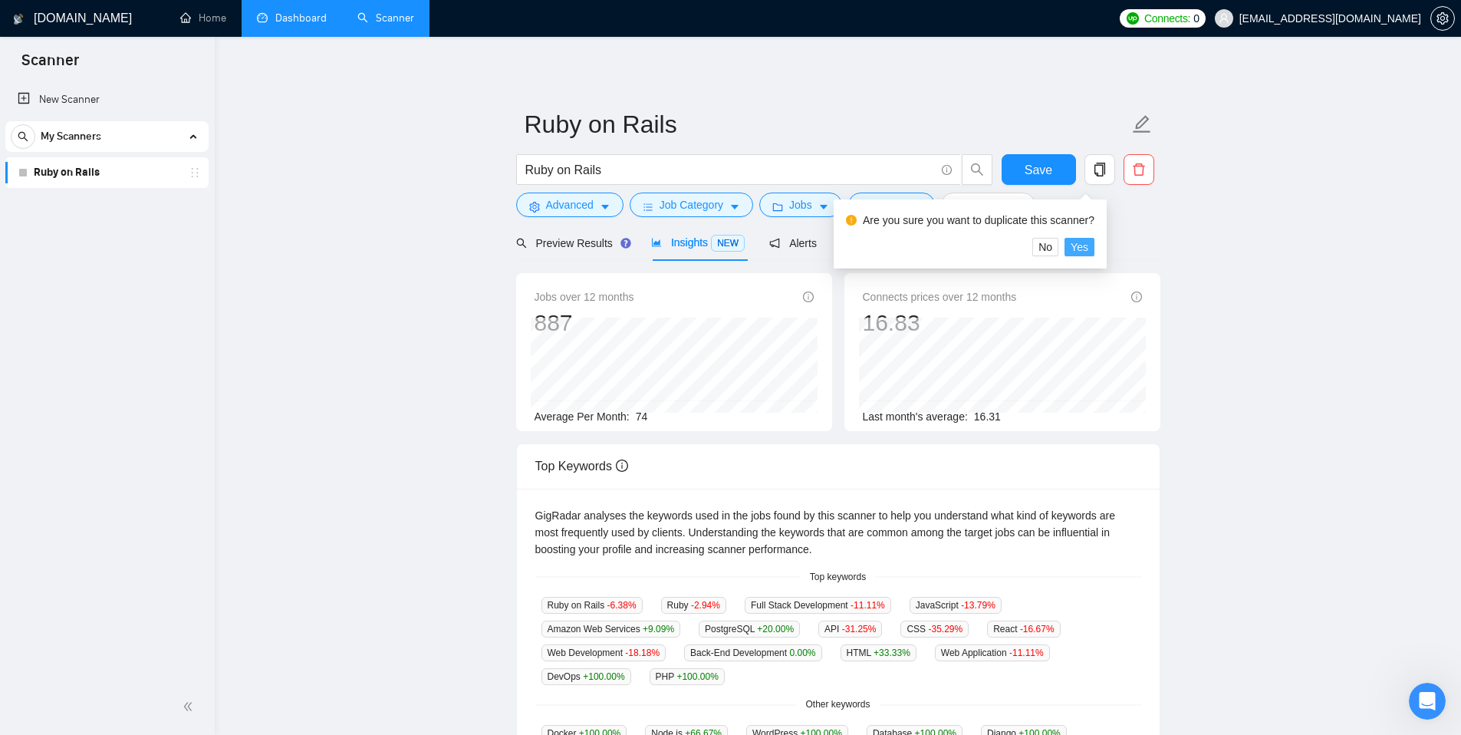
click at [1088, 247] on span "Yes" at bounding box center [1079, 246] width 18 height 17
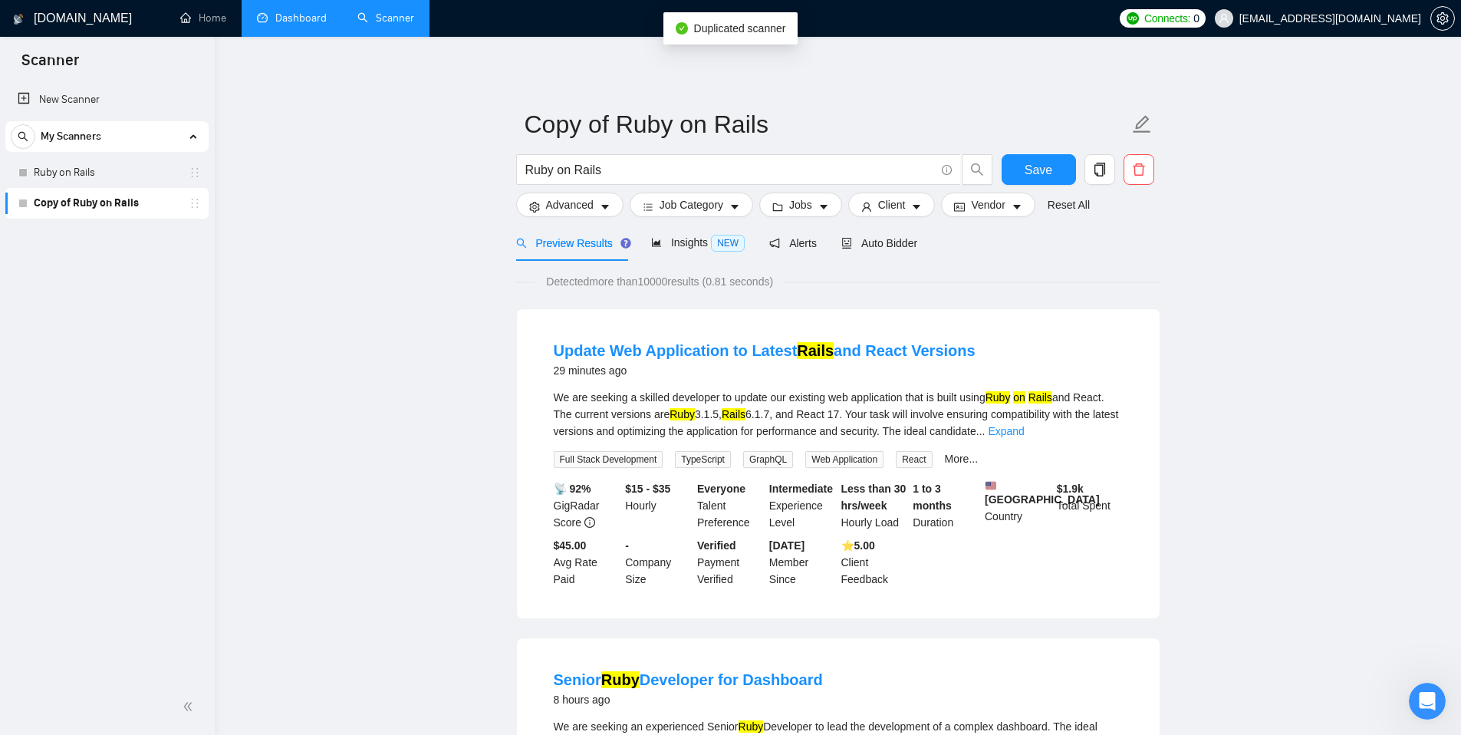
click at [120, 204] on link "Copy of Ruby on Rails" at bounding box center [107, 203] width 146 height 31
click at [122, 173] on link "Ruby on Rails" at bounding box center [107, 172] width 146 height 31
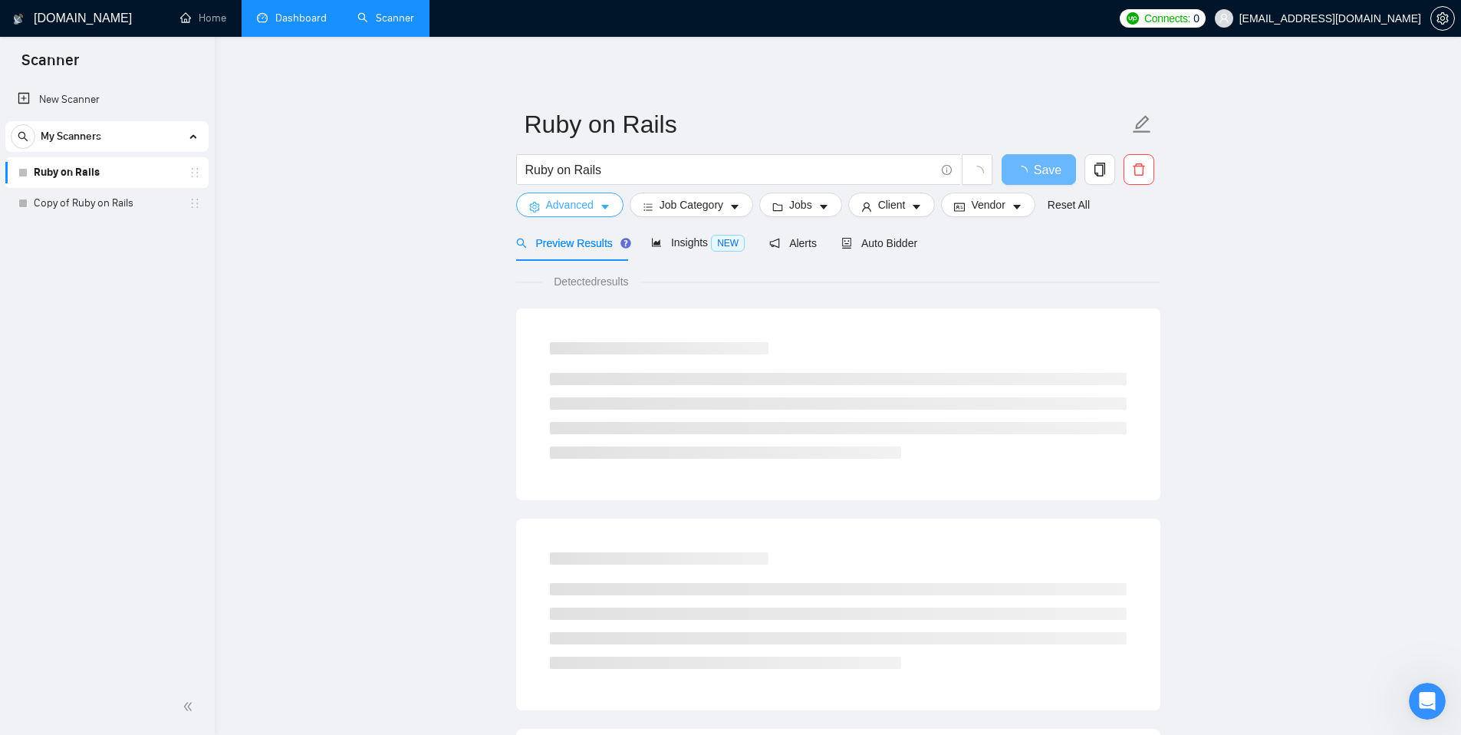
click at [577, 204] on span "Advanced" at bounding box center [570, 204] width 48 height 17
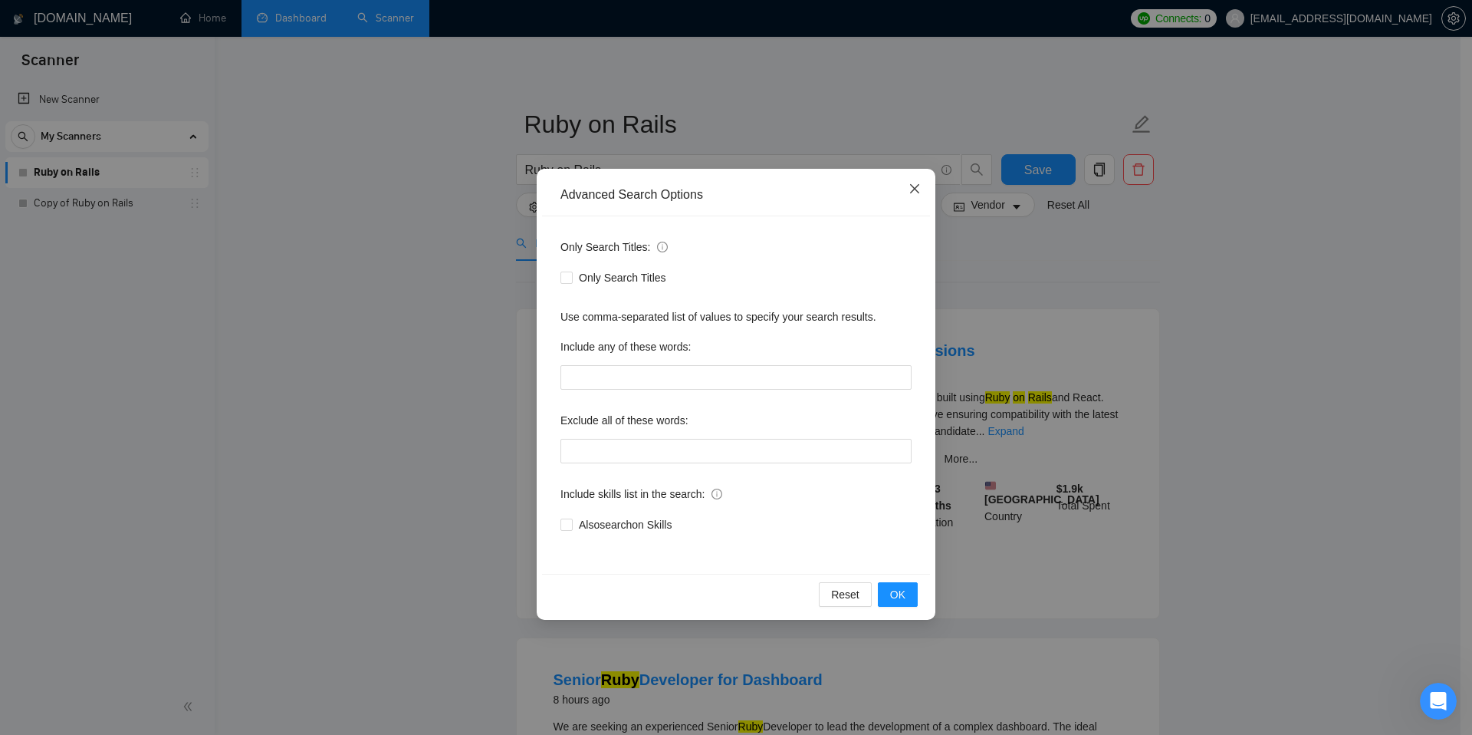
click at [918, 190] on icon "close" at bounding box center [915, 189] width 12 height 12
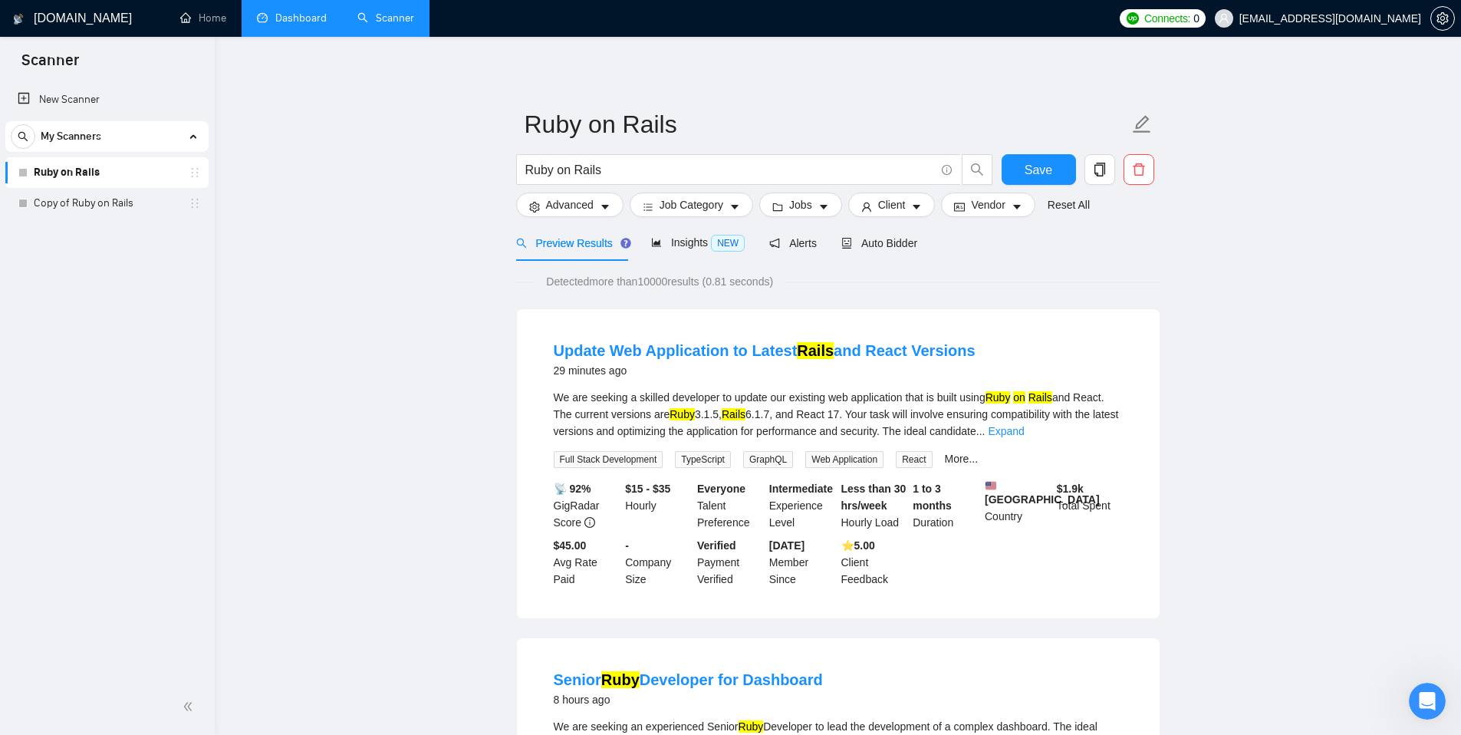
click at [649, 217] on form "Ruby on Rails Ruby on Rails Save Advanced Job Category Jobs Client Vendor Reset…" at bounding box center [838, 162] width 644 height 125
click at [662, 214] on button "Job Category" at bounding box center [691, 204] width 123 height 25
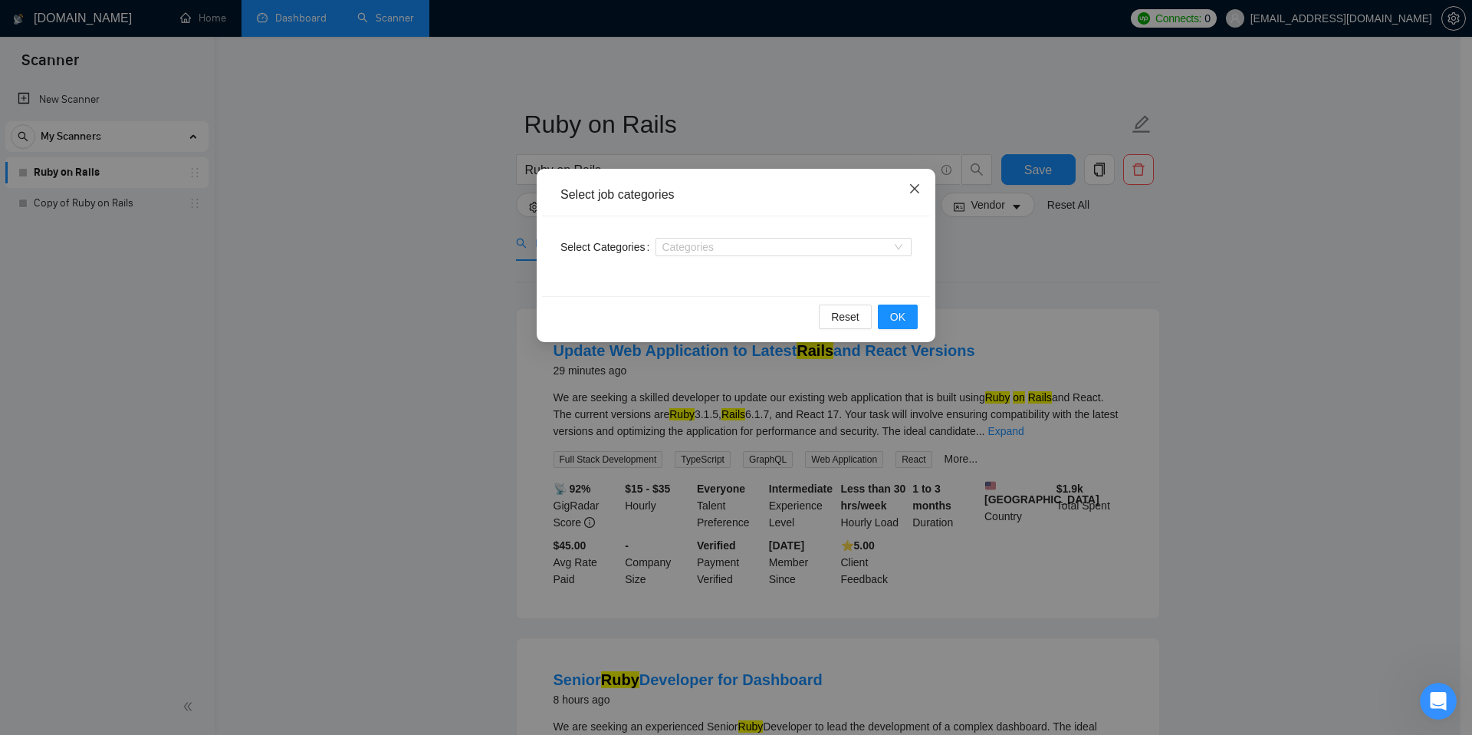
click at [911, 192] on icon "close" at bounding box center [914, 188] width 9 height 9
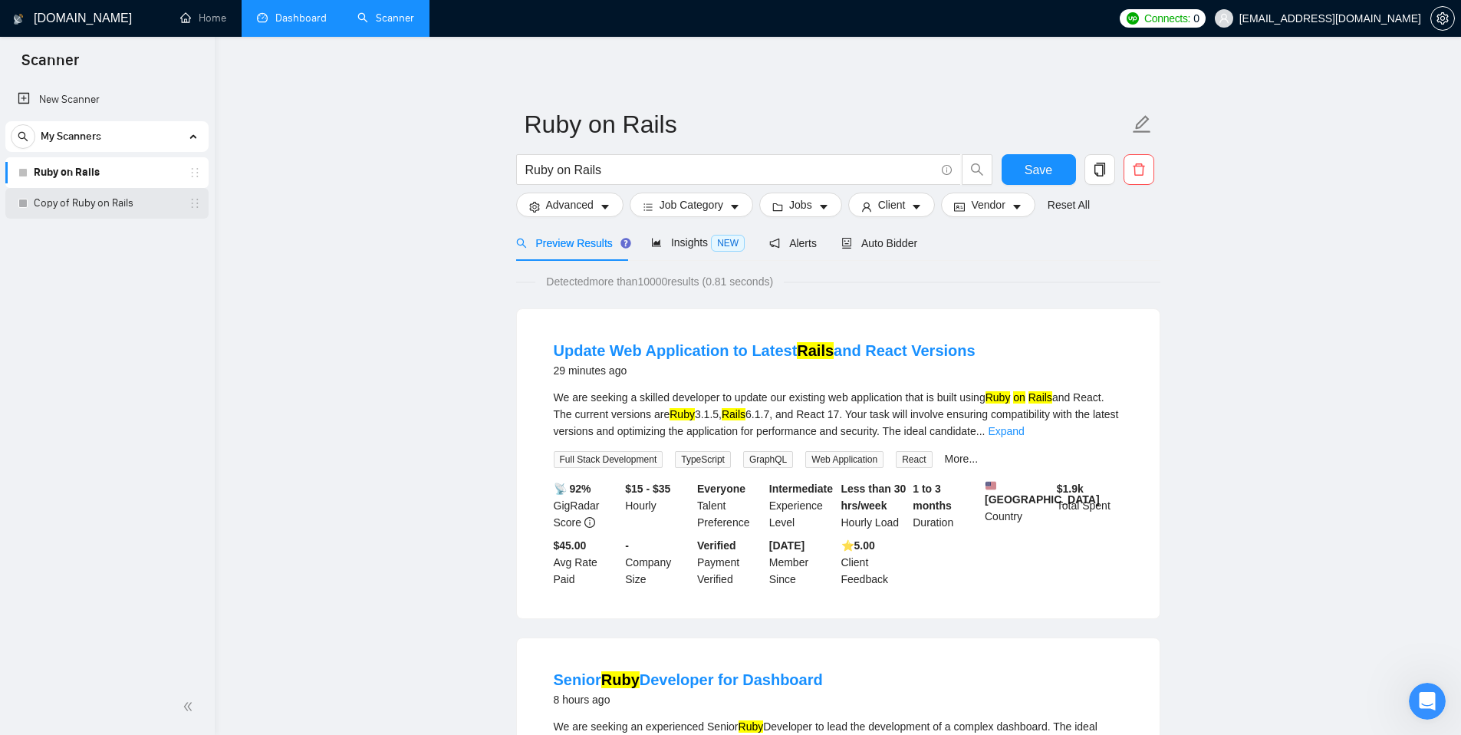
click at [193, 206] on icon "holder" at bounding box center [195, 203] width 12 height 12
click at [179, 205] on link "Copy of Ruby on Rails" at bounding box center [107, 203] width 146 height 31
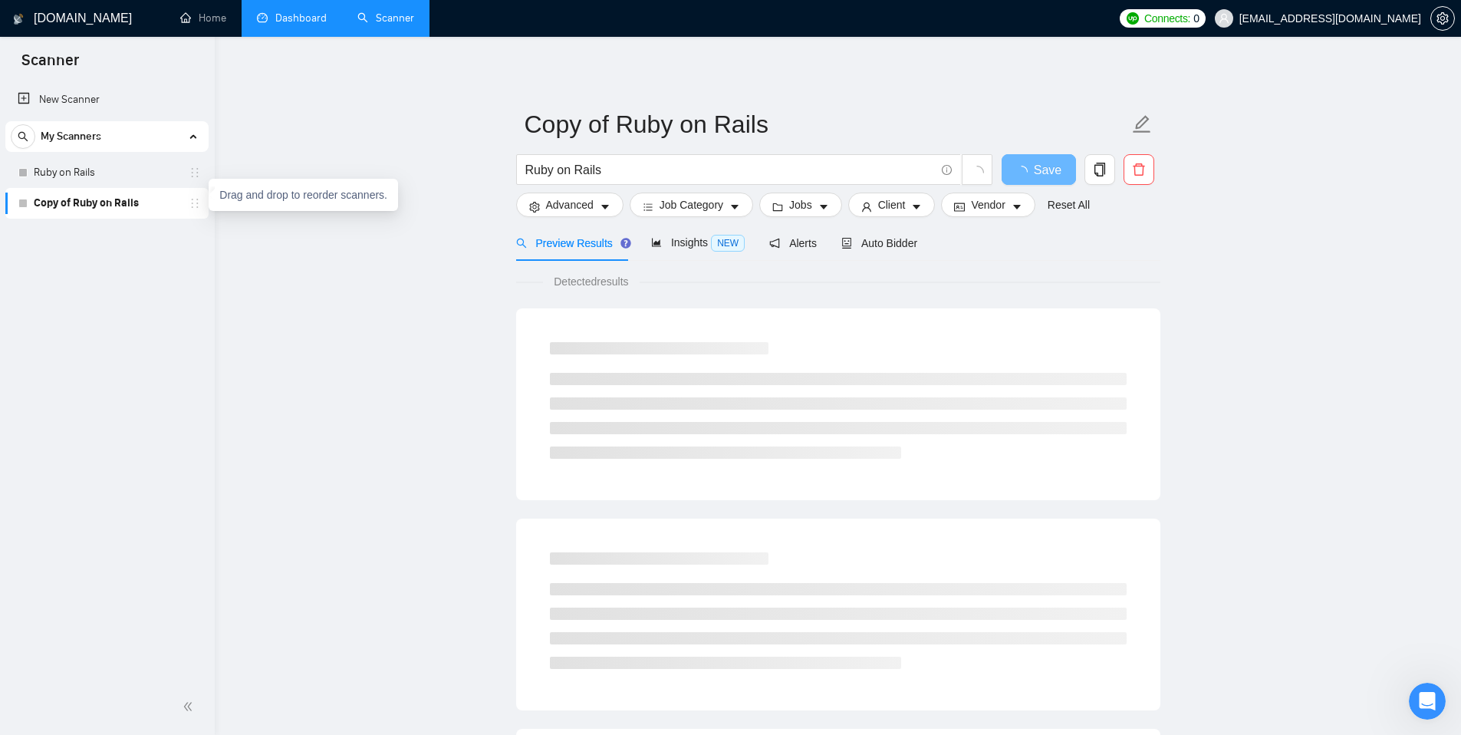
click at [160, 206] on link "Copy of Ruby on Rails" at bounding box center [107, 203] width 146 height 31
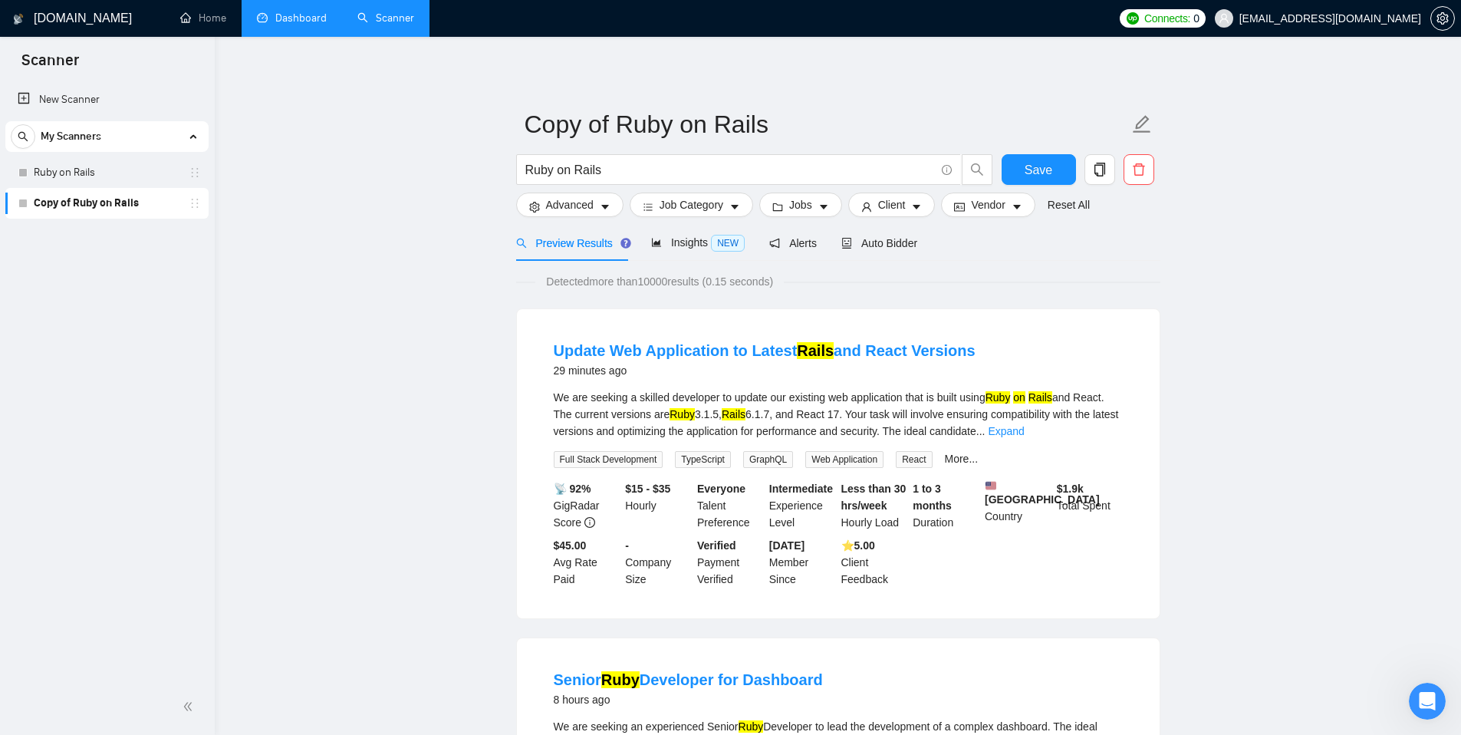
click at [192, 203] on icon "holder" at bounding box center [195, 203] width 12 height 12
click at [197, 207] on icon "holder" at bounding box center [195, 203] width 7 height 9
click at [72, 204] on link "Copy of Ruby on Rails" at bounding box center [107, 203] width 146 height 31
click at [30, 201] on div "Copy of Ruby on Rails" at bounding box center [109, 203] width 183 height 31
click at [1136, 173] on icon "delete" at bounding box center [1139, 170] width 14 height 14
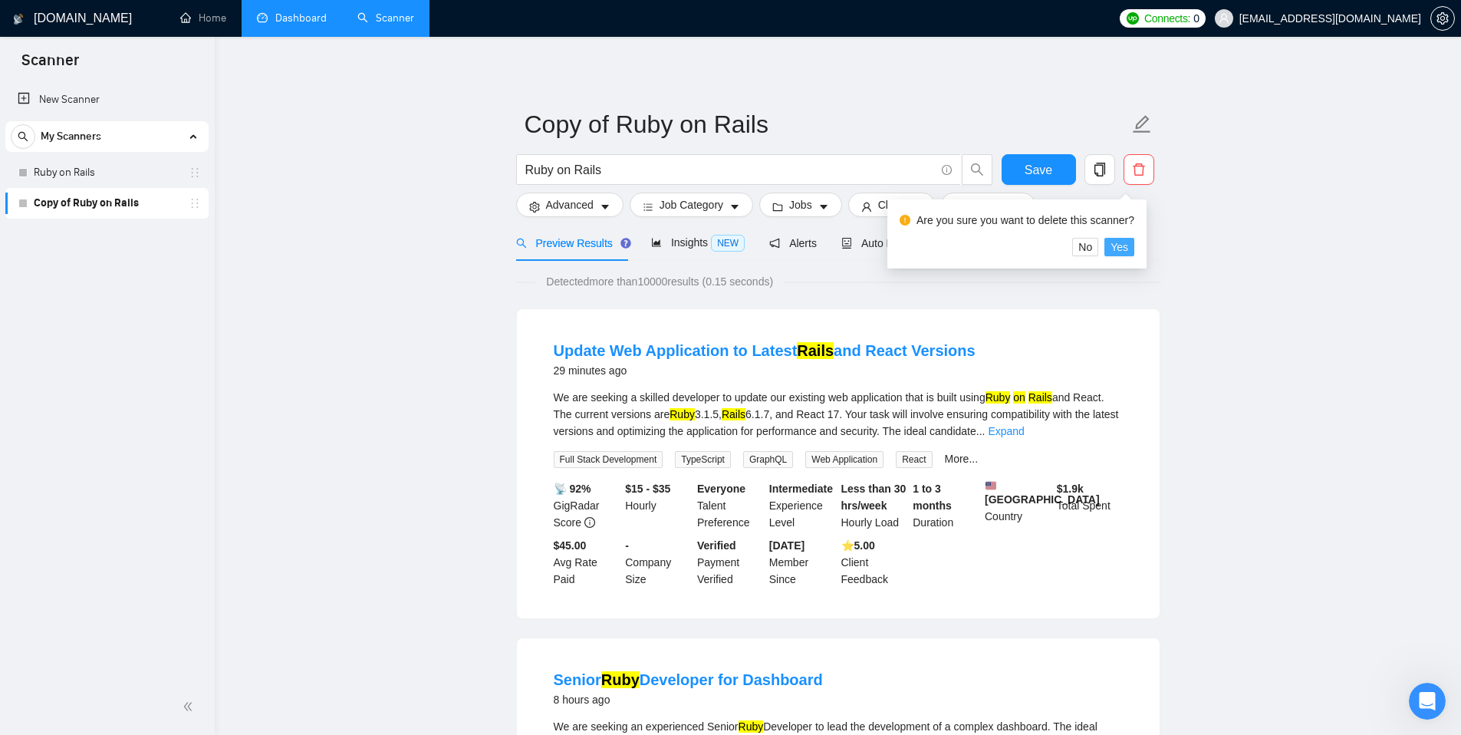
click at [1128, 248] on span "Yes" at bounding box center [1119, 246] width 18 height 17
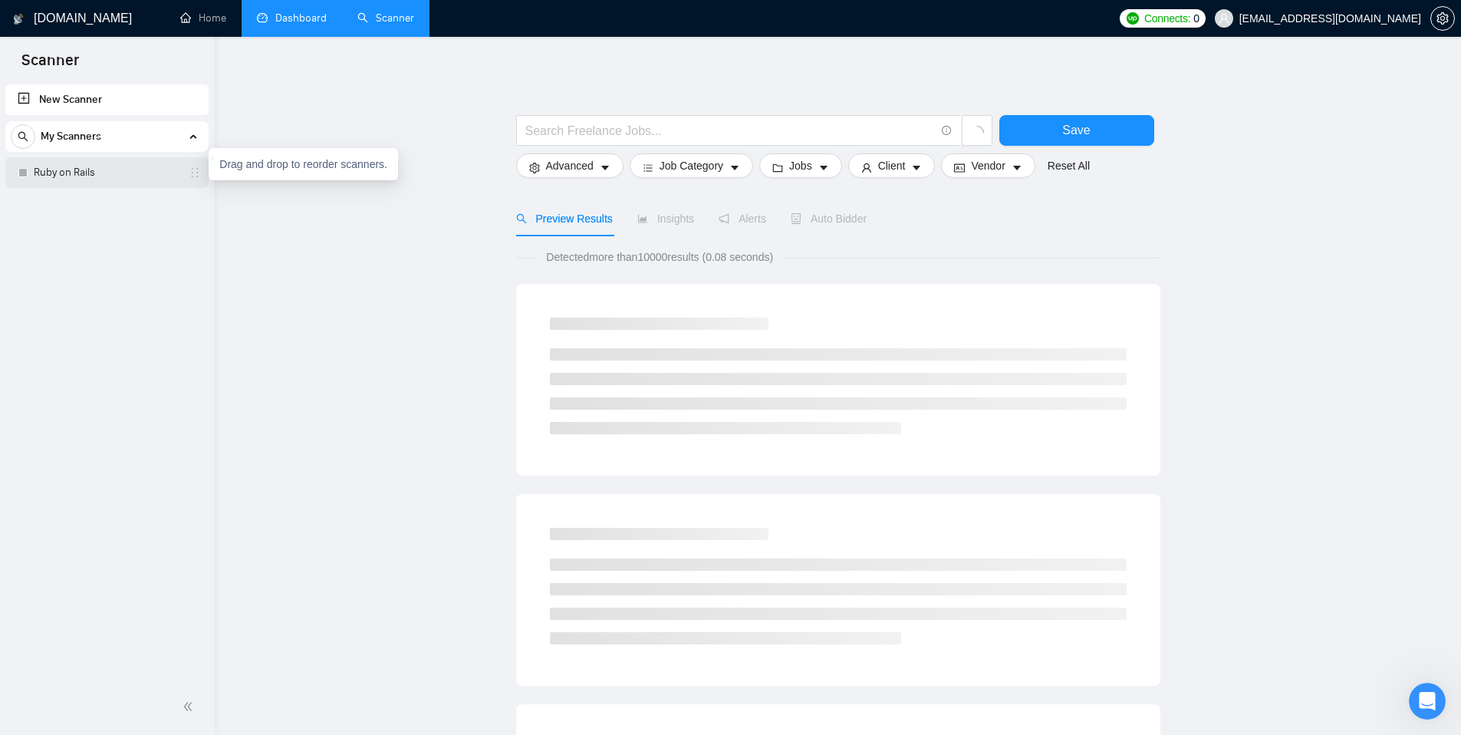
click at [191, 173] on icon "holder" at bounding box center [195, 172] width 12 height 12
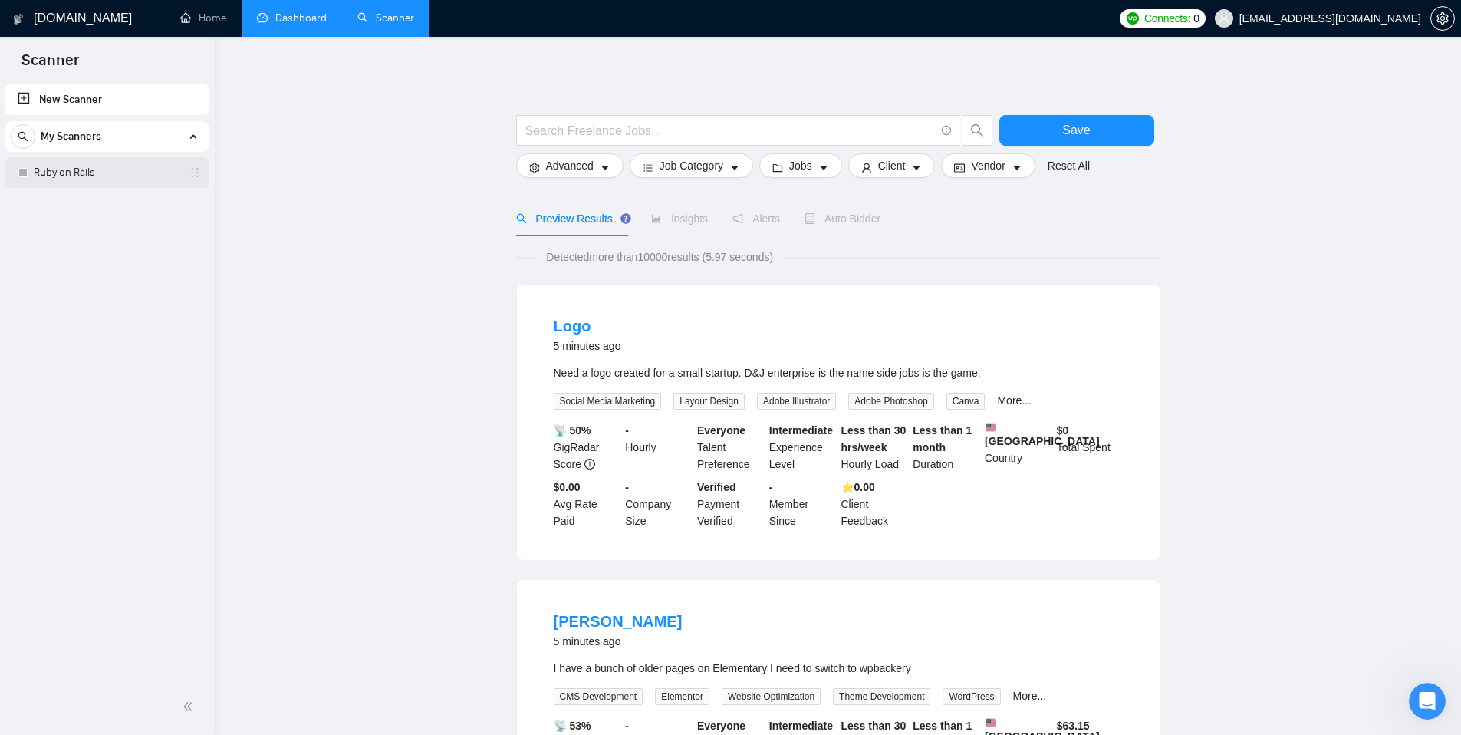
click at [108, 173] on link "Ruby on Rails" at bounding box center [107, 172] width 146 height 31
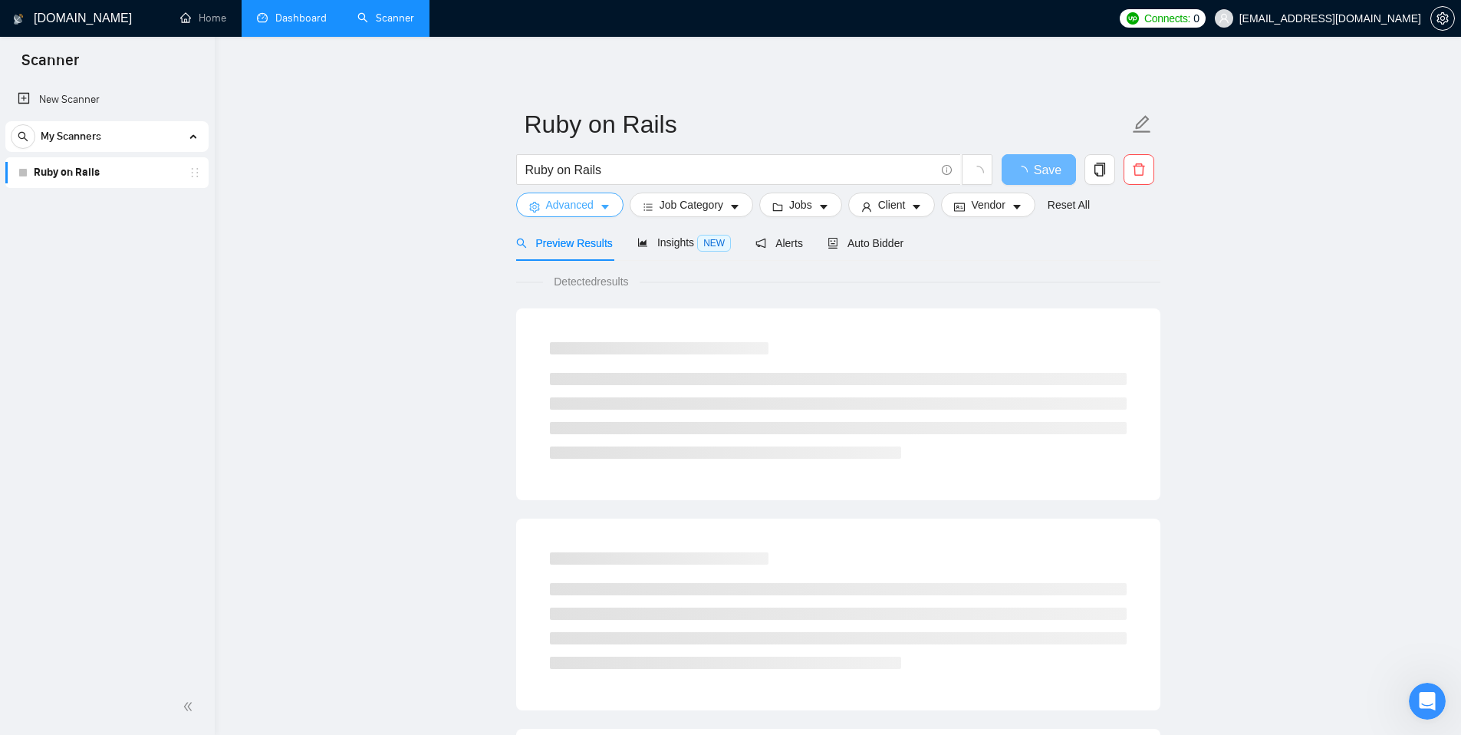
click at [572, 212] on span "Advanced" at bounding box center [570, 204] width 48 height 17
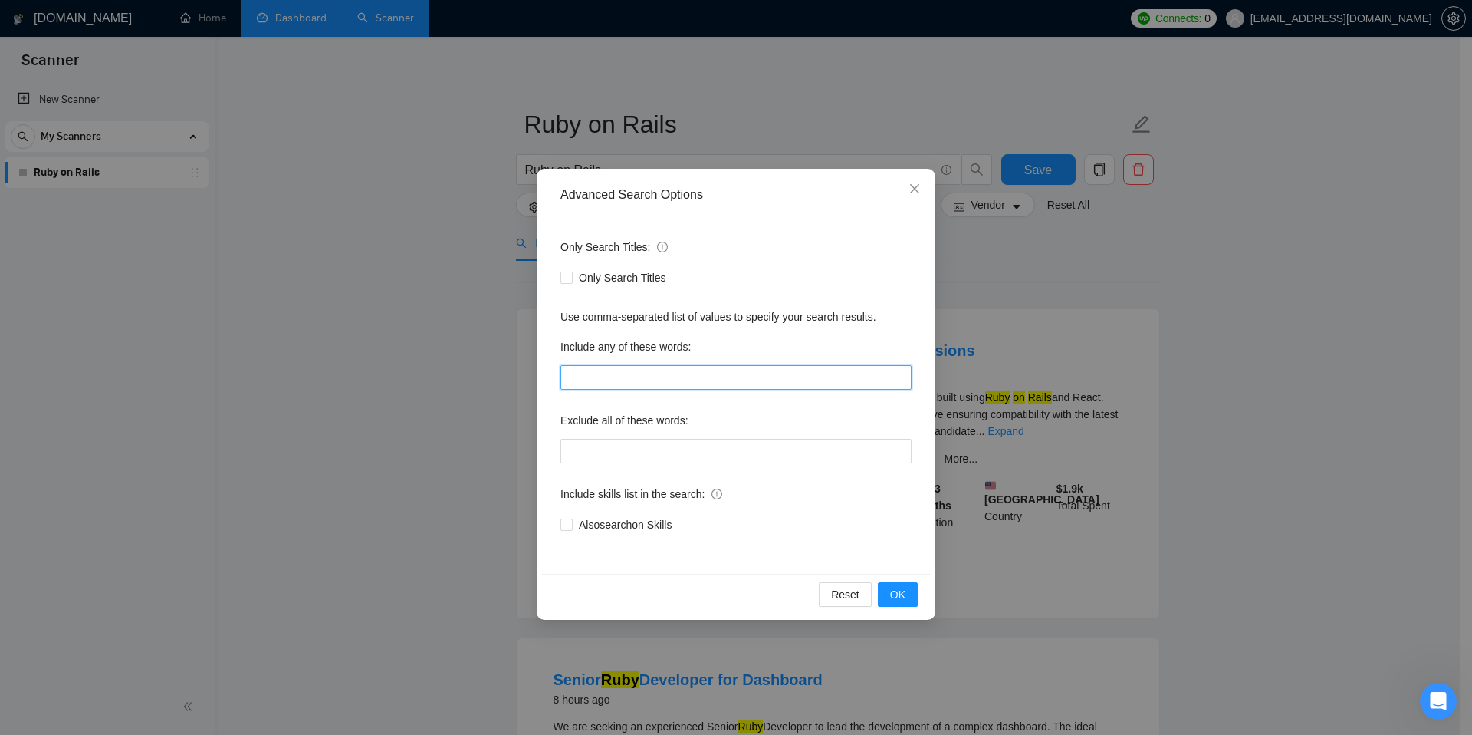
click at [623, 376] on input "text" at bounding box center [736, 377] width 351 height 25
type input "ruby | on rails"
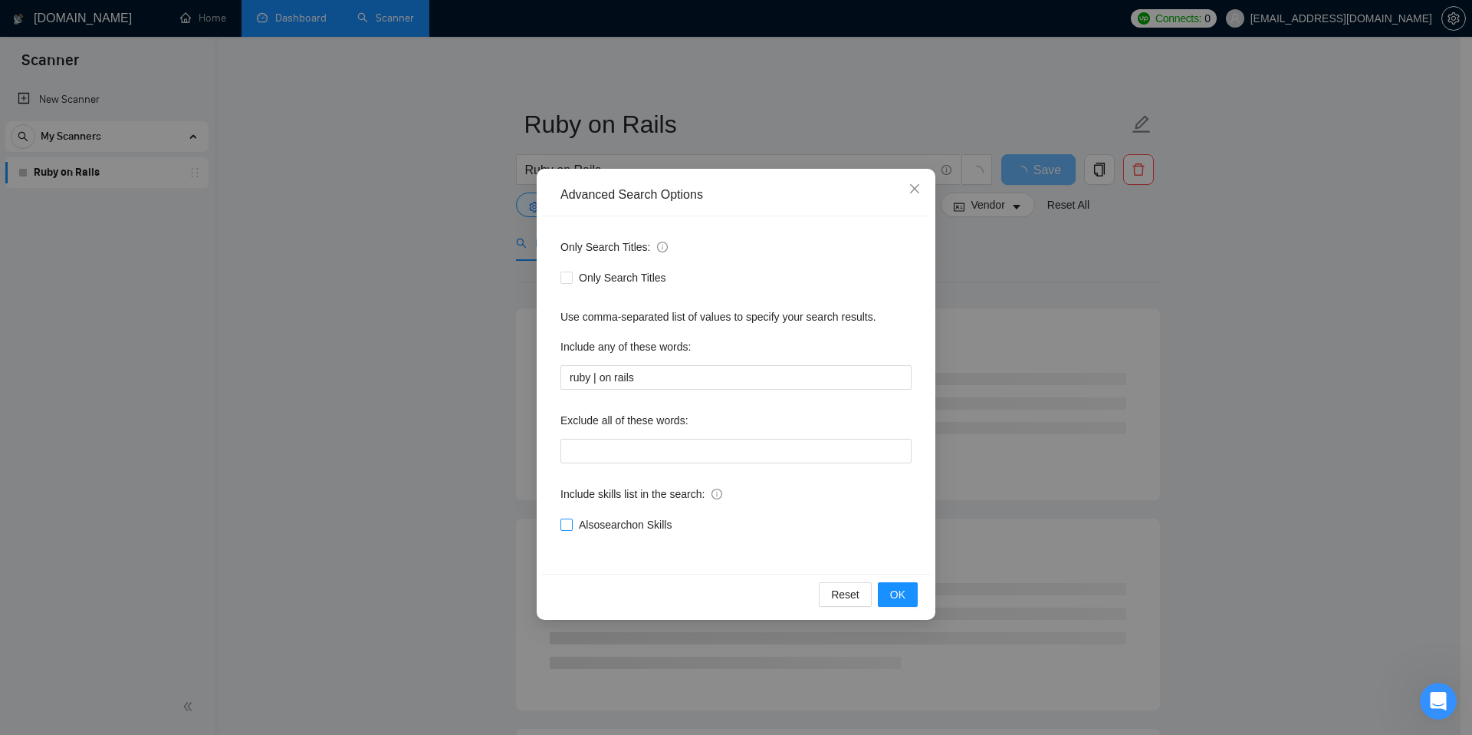
click at [651, 528] on span "Also search on Skills" at bounding box center [625, 524] width 105 height 17
click at [571, 528] on input "Also search on Skills" at bounding box center [566, 523] width 11 height 11
checkbox input "true"
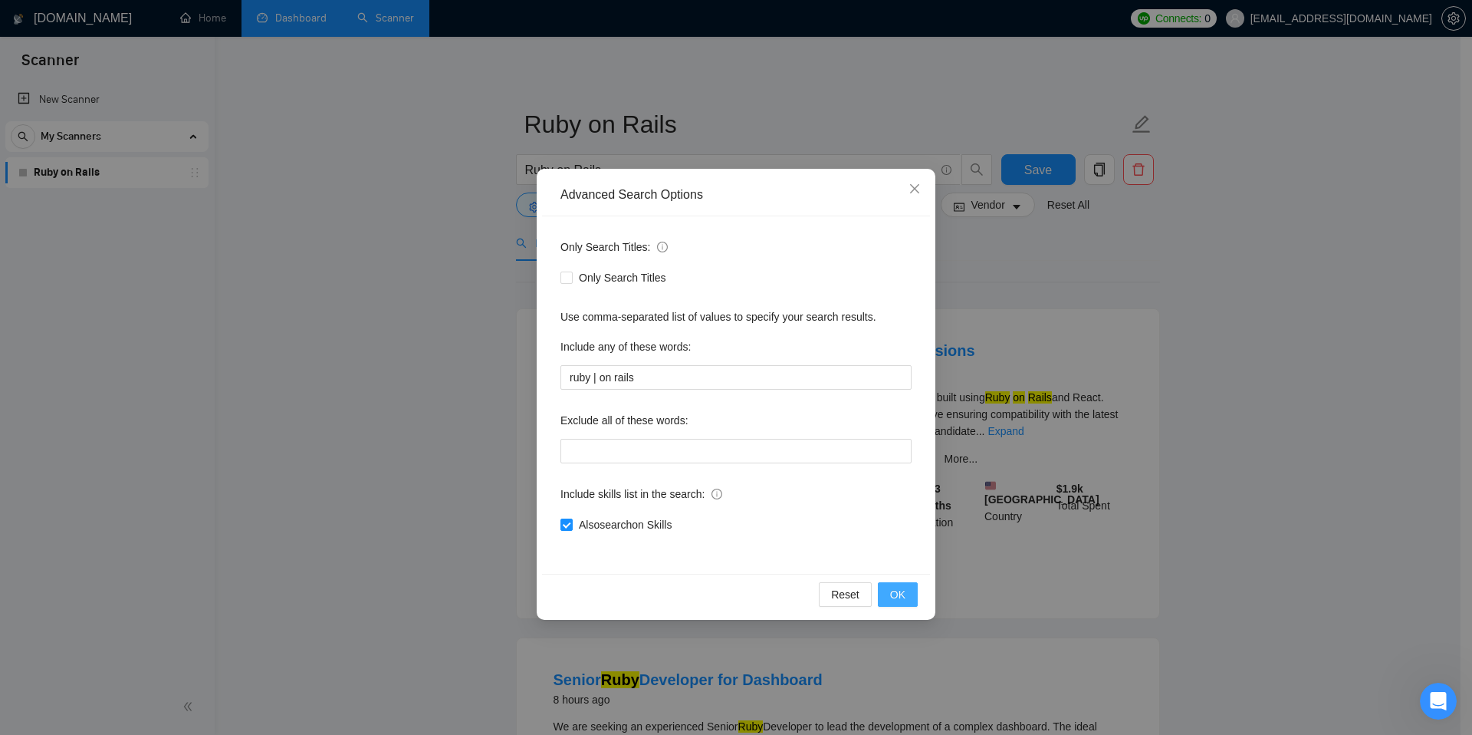
click at [905, 593] on button "OK" at bounding box center [898, 594] width 40 height 25
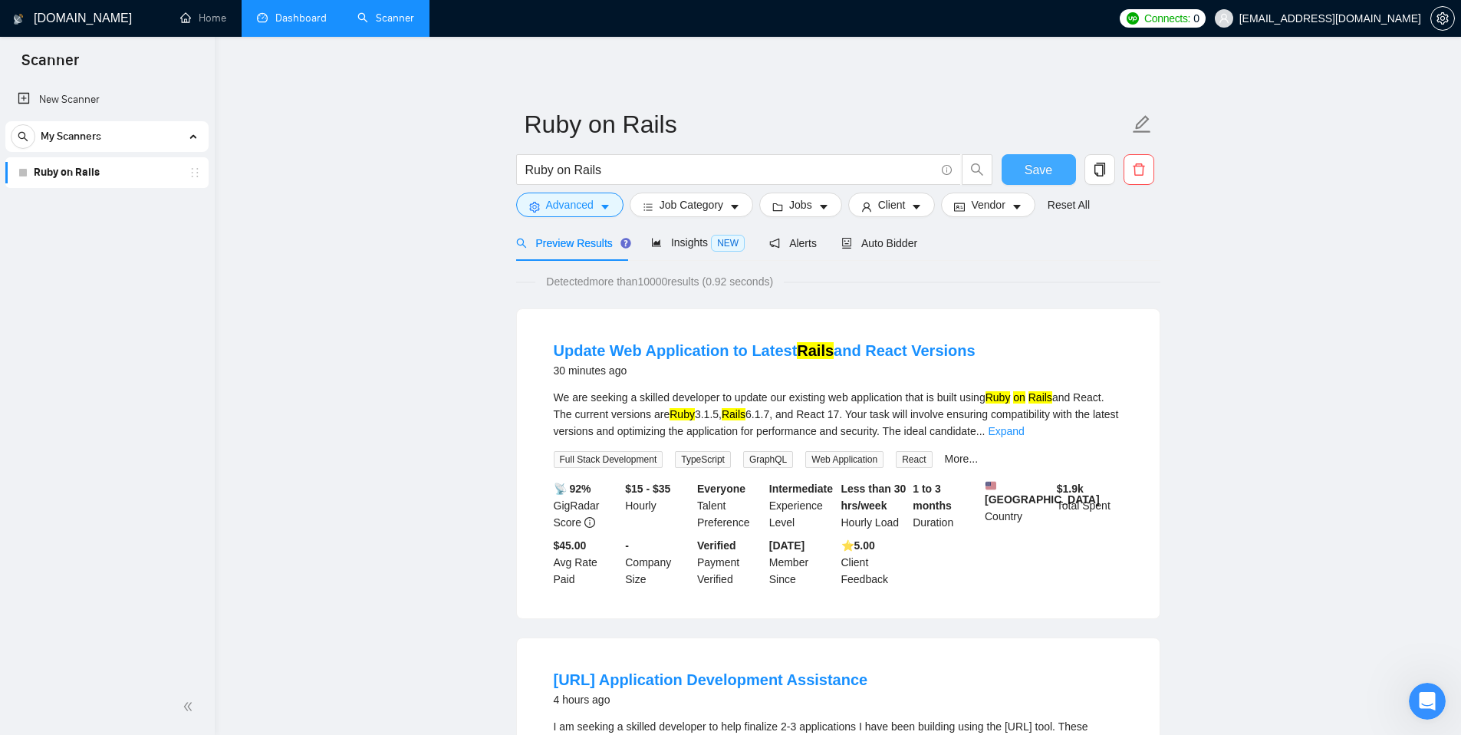
click at [1029, 169] on span "Save" at bounding box center [1038, 169] width 28 height 19
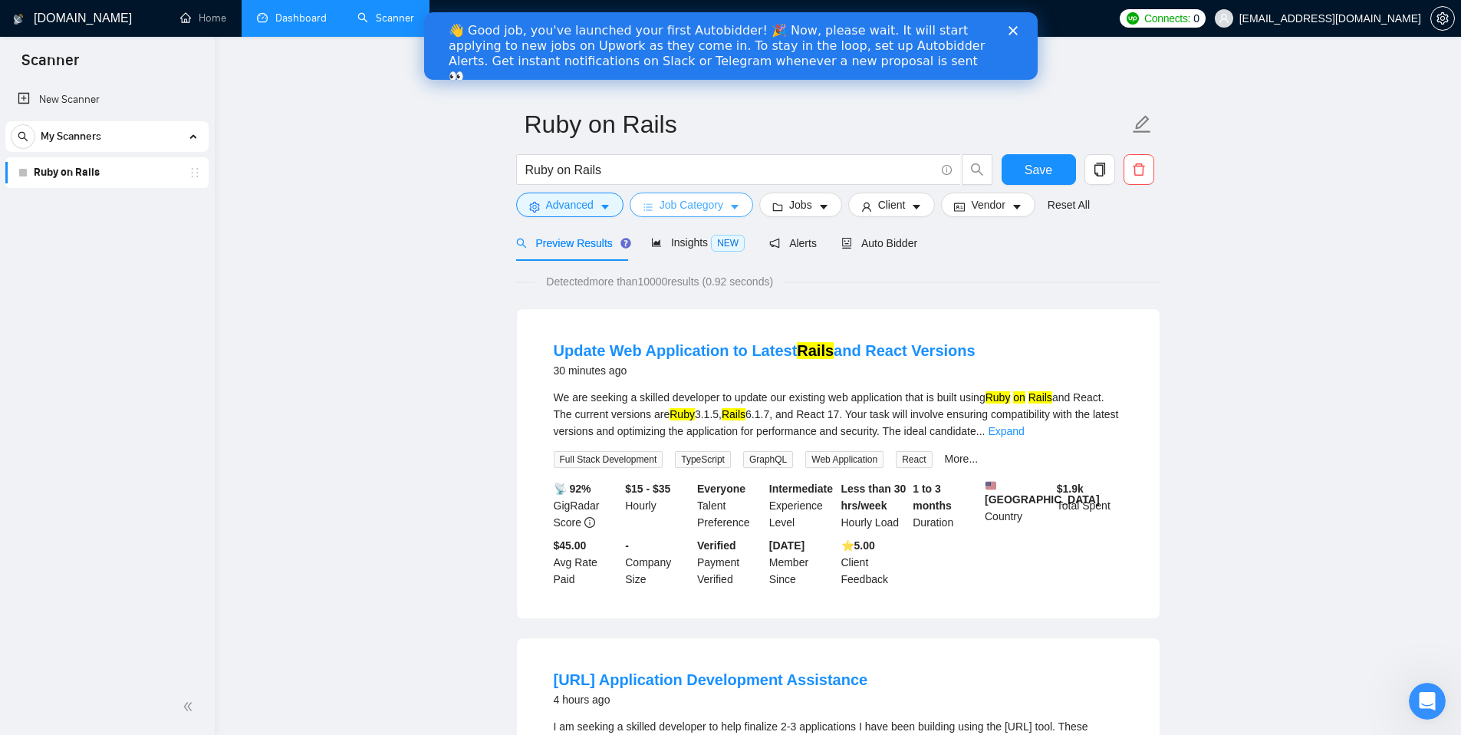
click at [697, 206] on span "Job Category" at bounding box center [691, 204] width 64 height 17
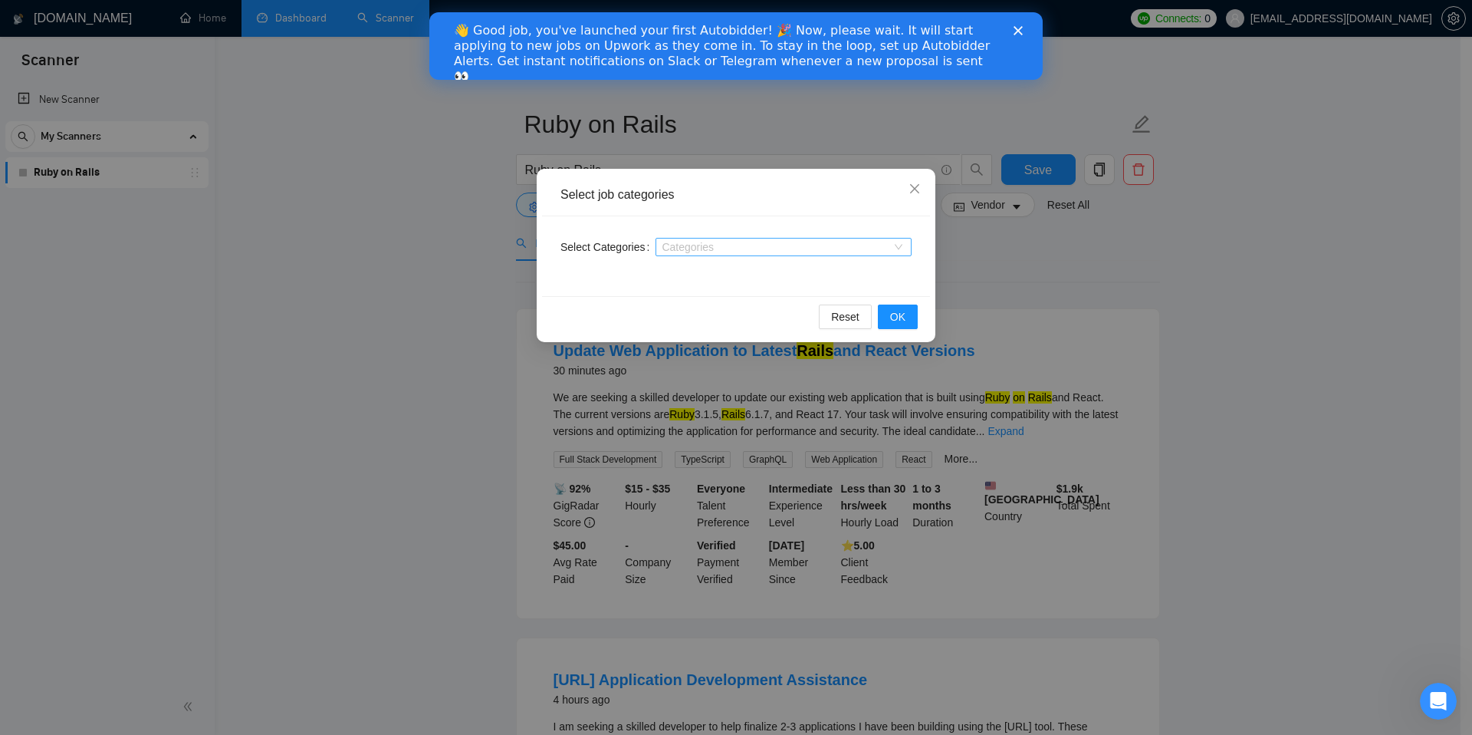
click at [700, 244] on div at bounding box center [775, 247] width 233 height 12
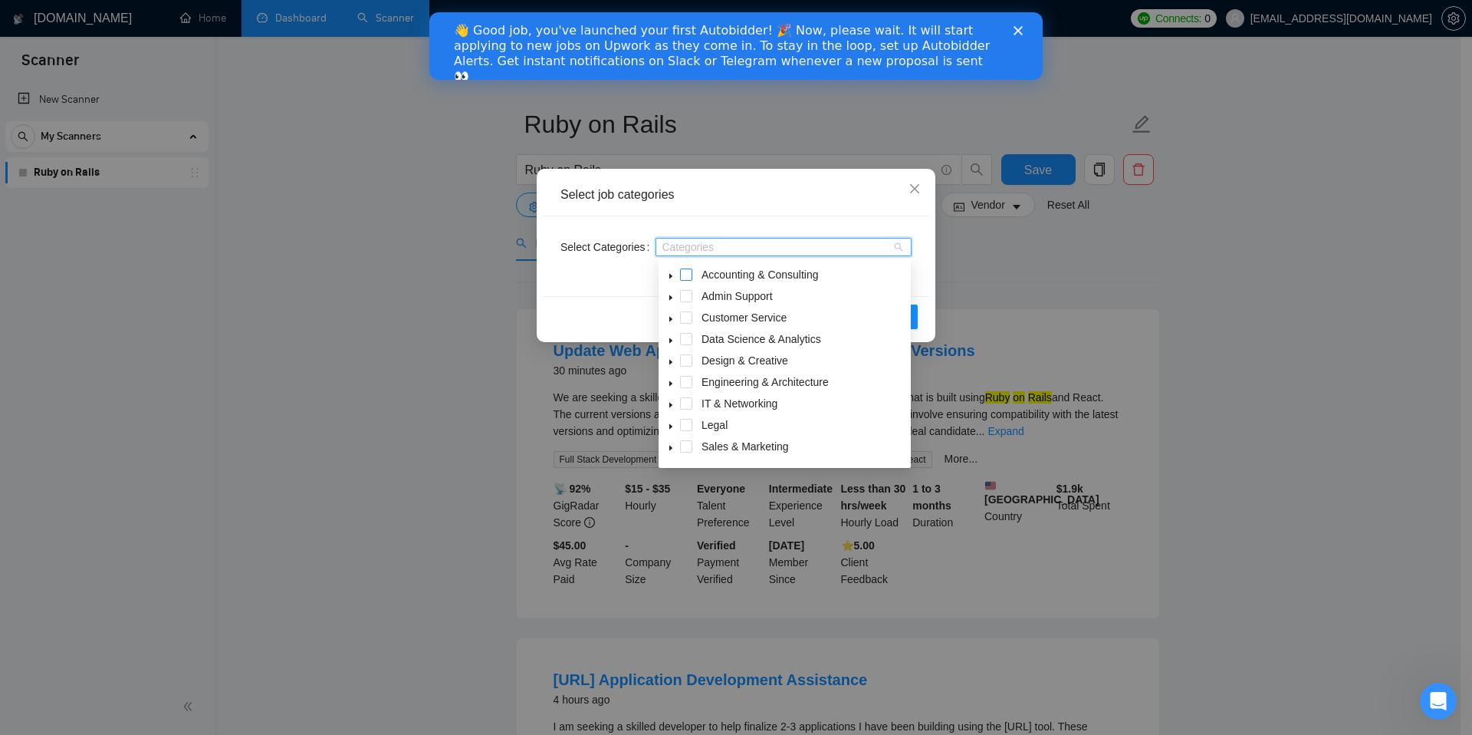
click at [691, 275] on span at bounding box center [686, 274] width 12 height 12
click at [686, 294] on span at bounding box center [686, 296] width 12 height 12
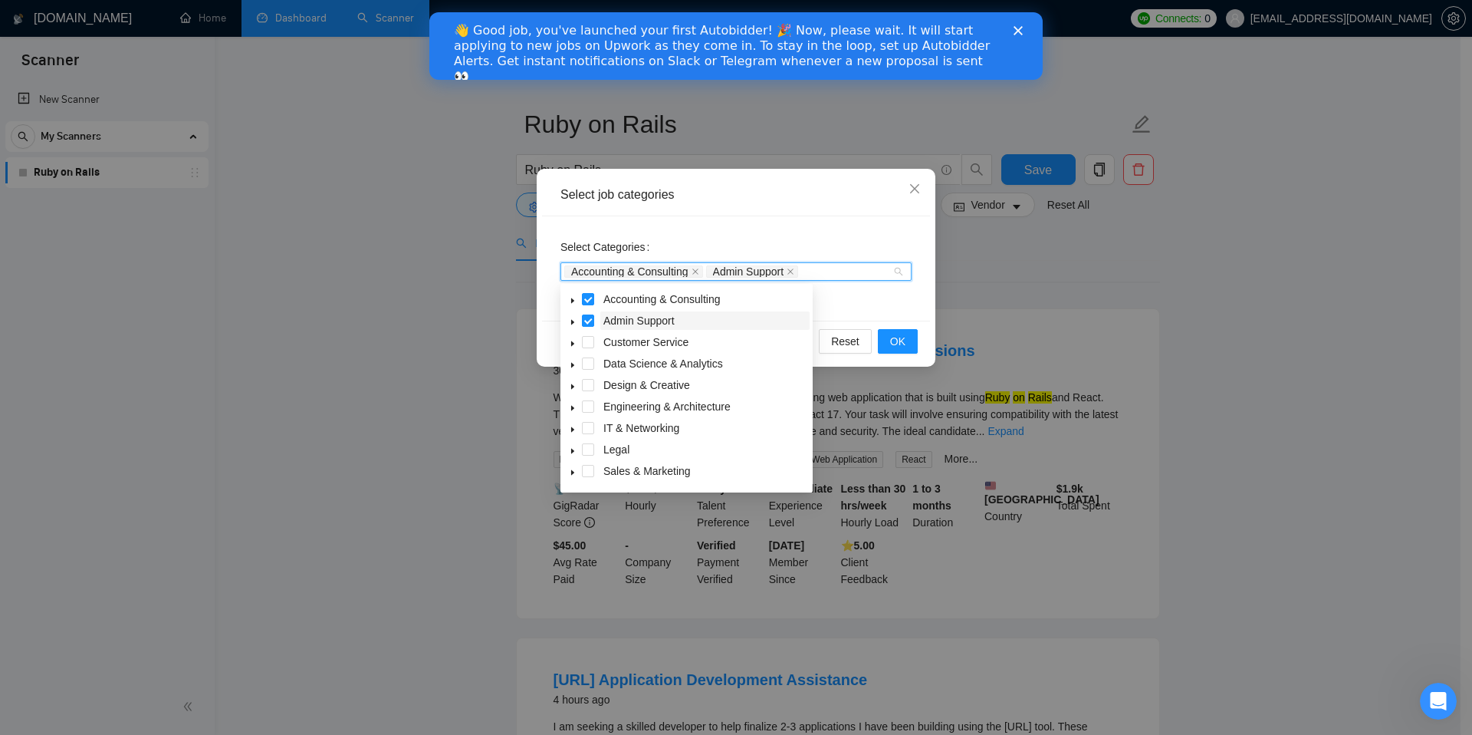
click at [684, 314] on span "Admin Support" at bounding box center [704, 320] width 209 height 18
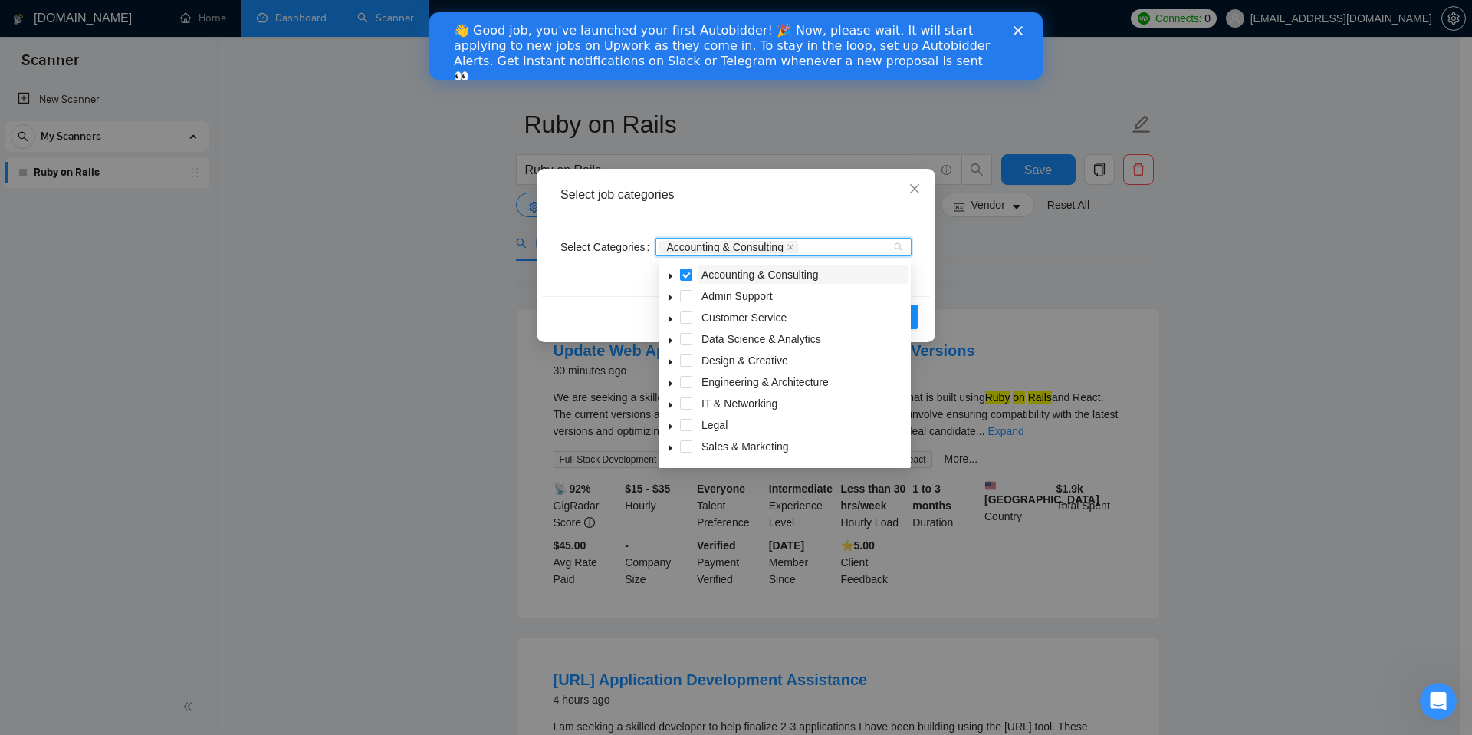
drag, startPoint x: 686, startPoint y: 299, endPoint x: 687, endPoint y: 307, distance: 7.7
click at [687, 298] on span at bounding box center [686, 296] width 12 height 12
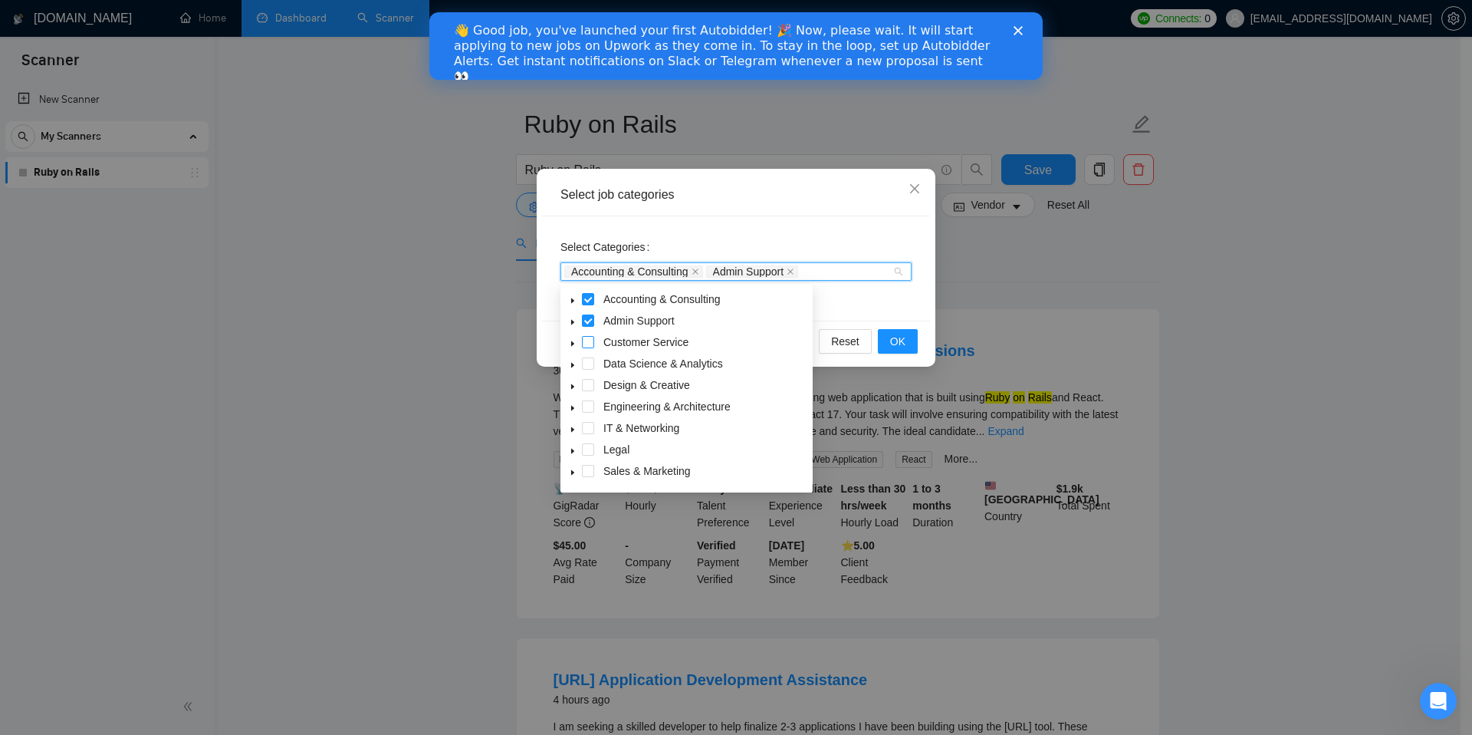
click at [587, 340] on span at bounding box center [588, 342] width 12 height 12
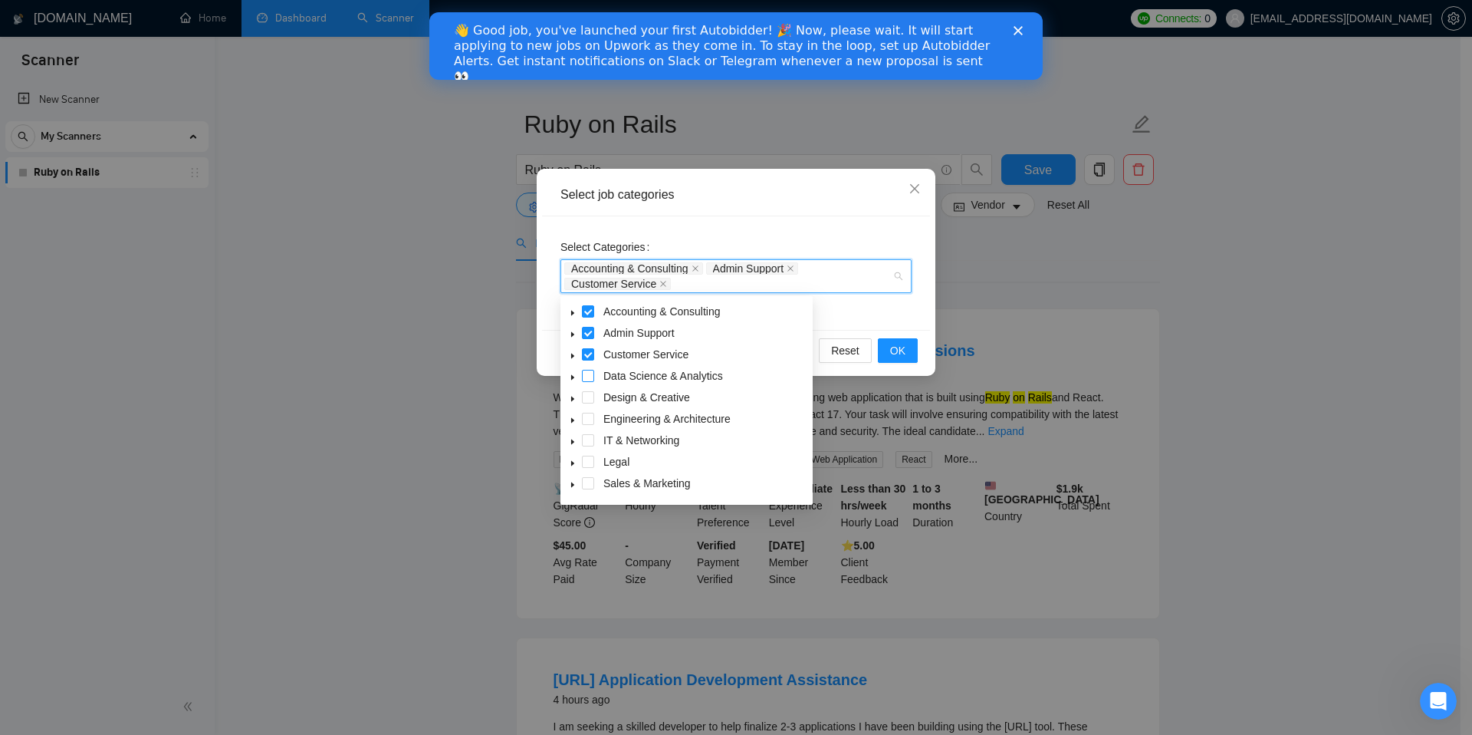
click at [585, 380] on span at bounding box center [588, 376] width 12 height 12
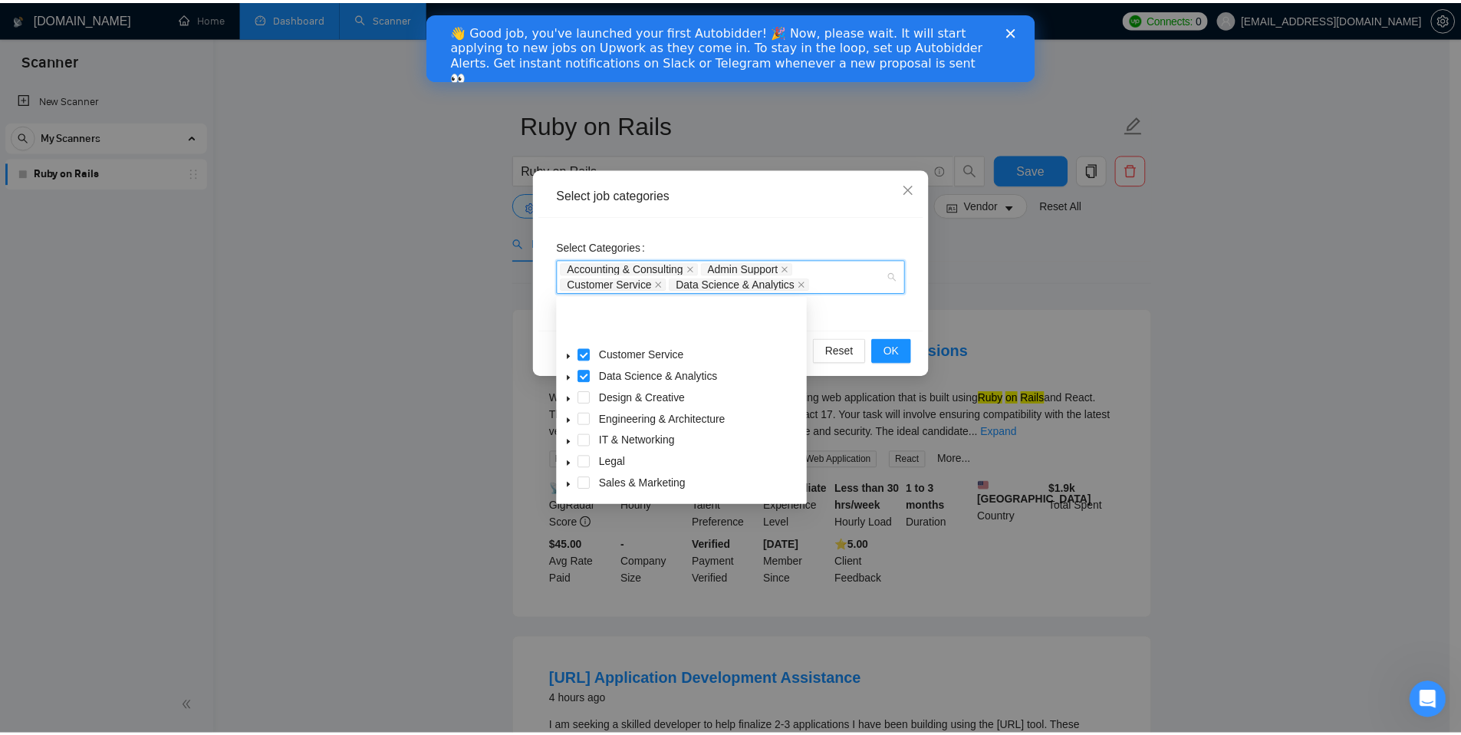
scroll to position [61, 0]
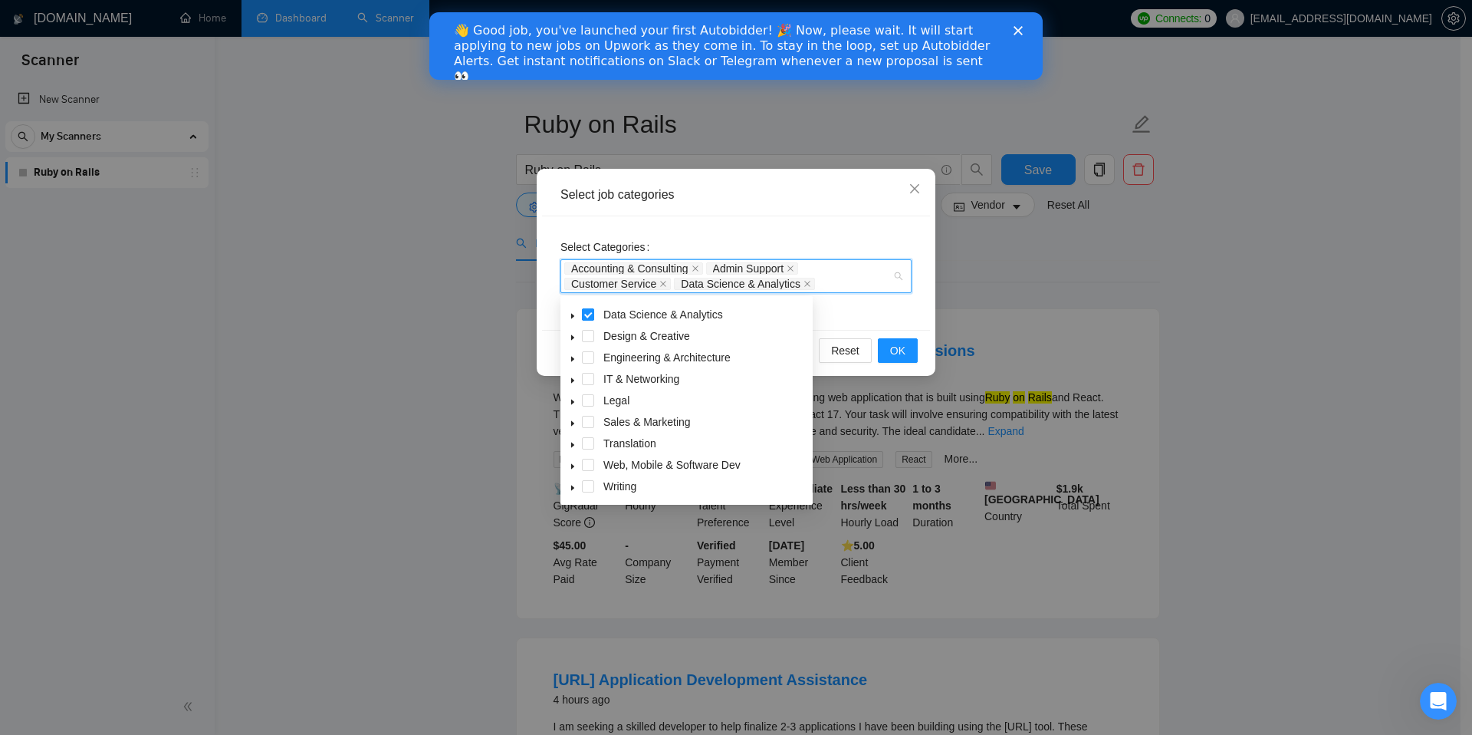
click at [594, 333] on span at bounding box center [588, 336] width 12 height 12
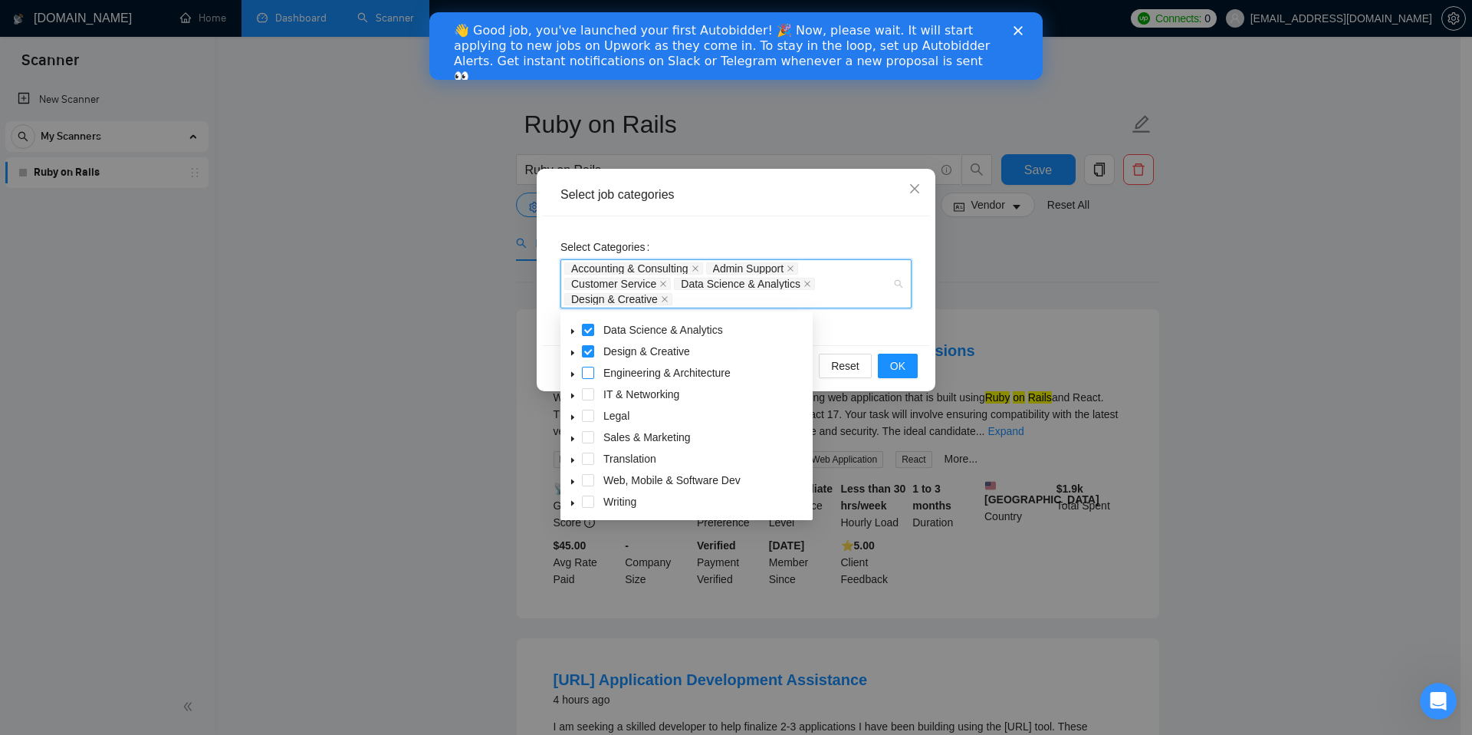
click at [587, 373] on span at bounding box center [588, 373] width 12 height 12
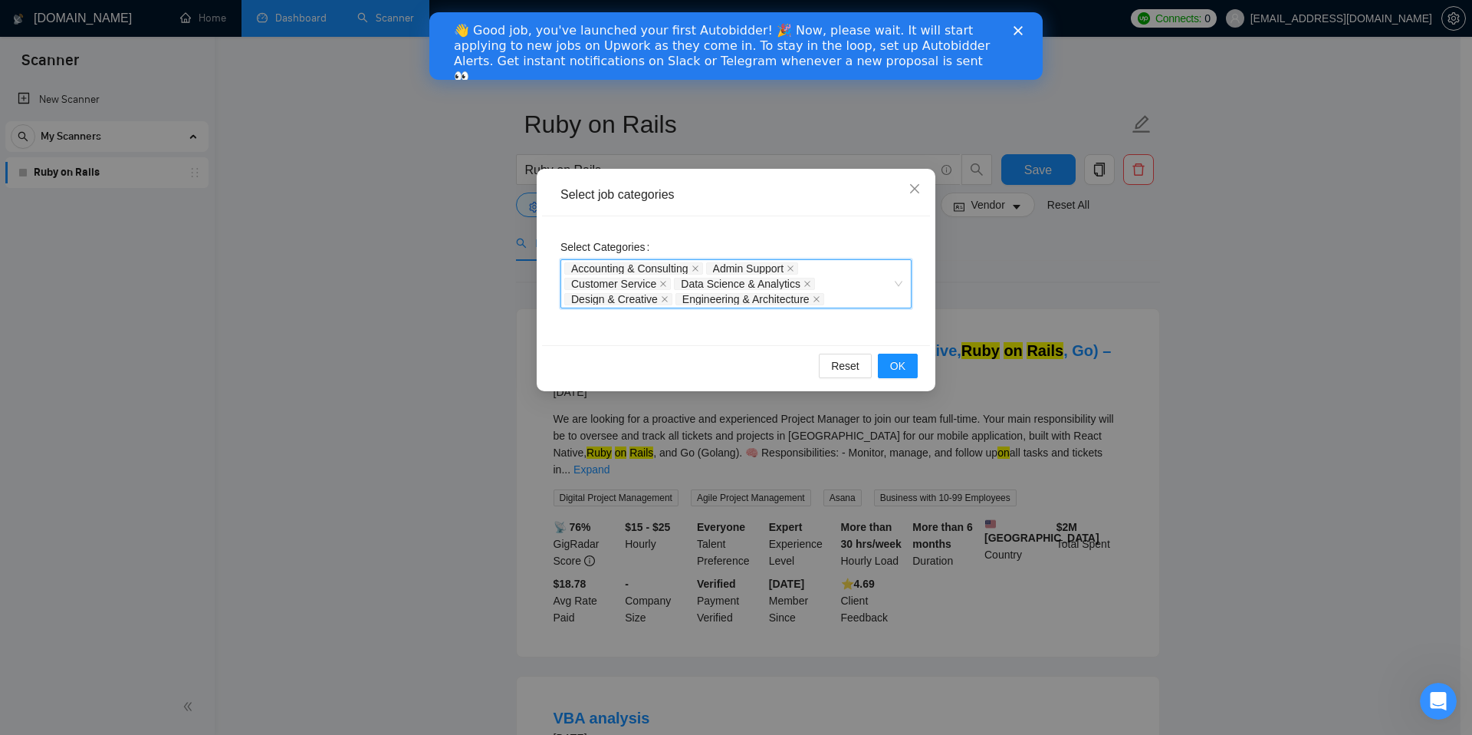
click at [875, 293] on div "Accounting & Consulting Admin Support Customer Service Data Science & Analytics…" at bounding box center [728, 284] width 328 height 46
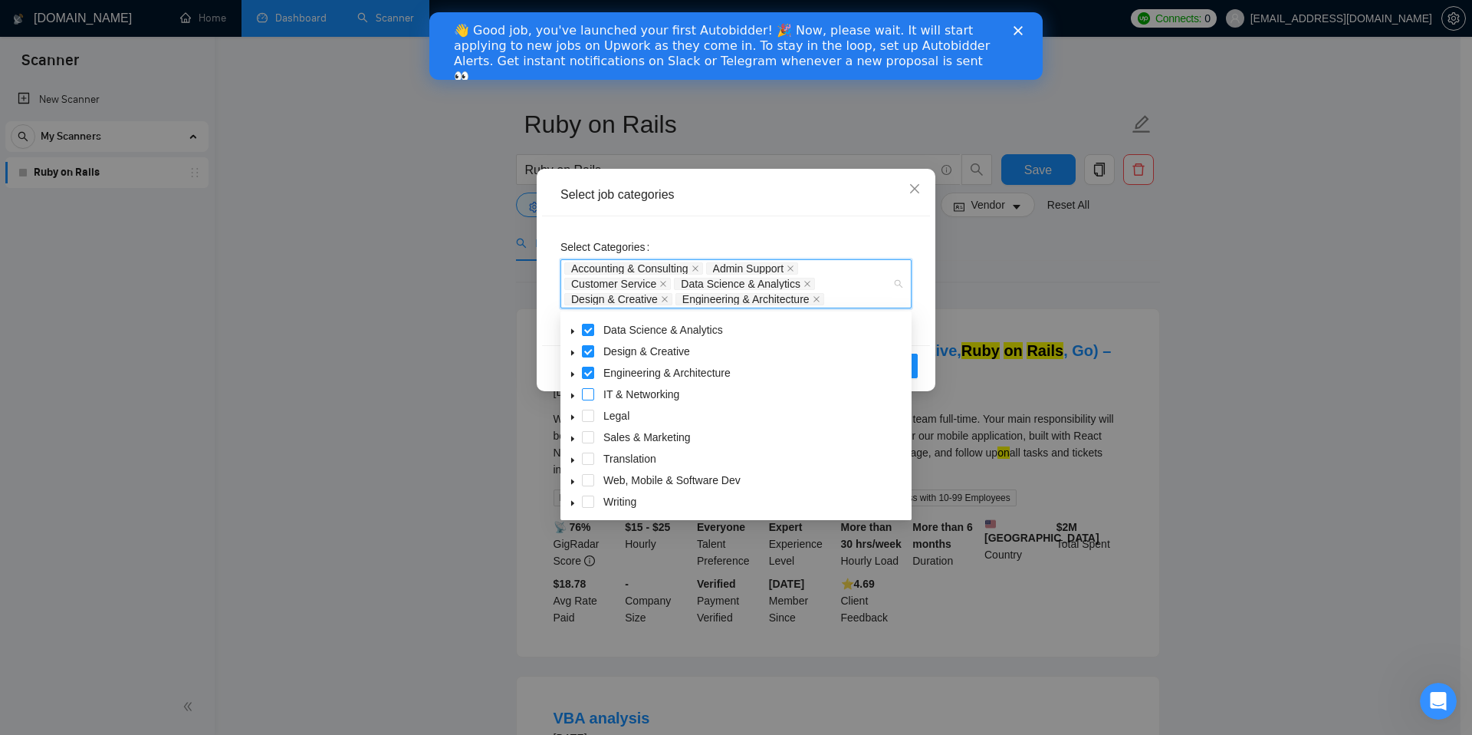
click at [588, 393] on span at bounding box center [588, 394] width 12 height 12
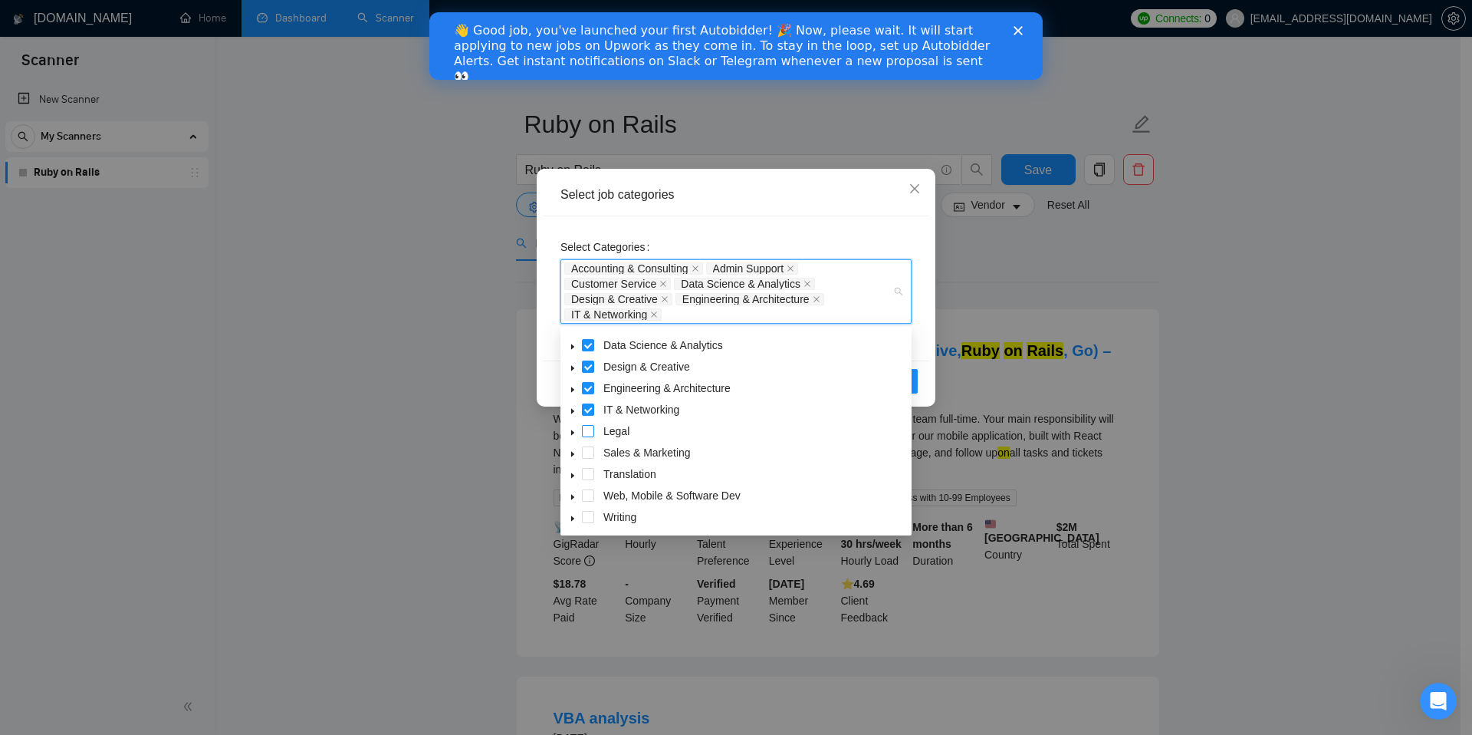
click at [587, 431] on span at bounding box center [588, 431] width 12 height 12
click at [587, 450] on span at bounding box center [588, 452] width 12 height 12
click at [585, 473] on span at bounding box center [588, 474] width 12 height 12
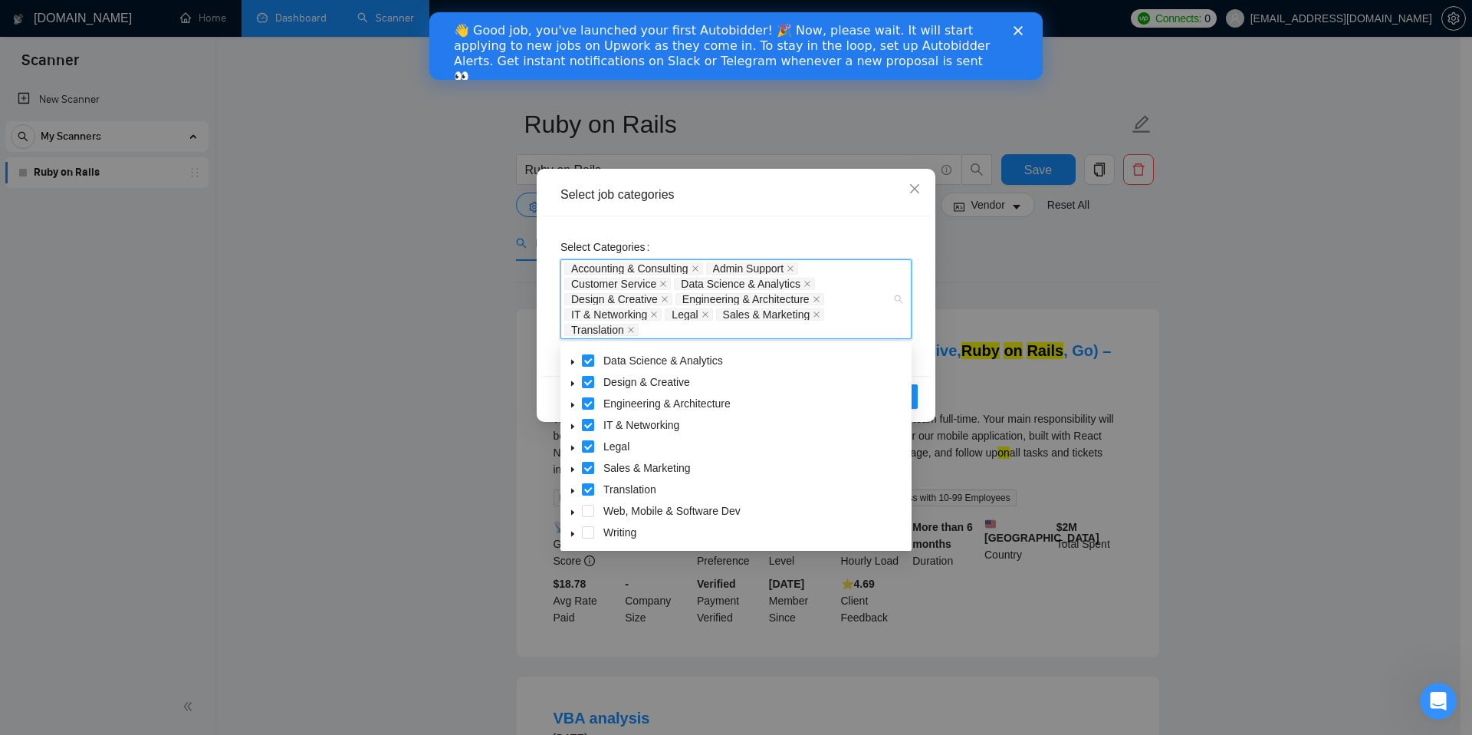
click at [587, 514] on span at bounding box center [588, 511] width 12 height 12
click at [588, 531] on span at bounding box center [588, 532] width 12 height 12
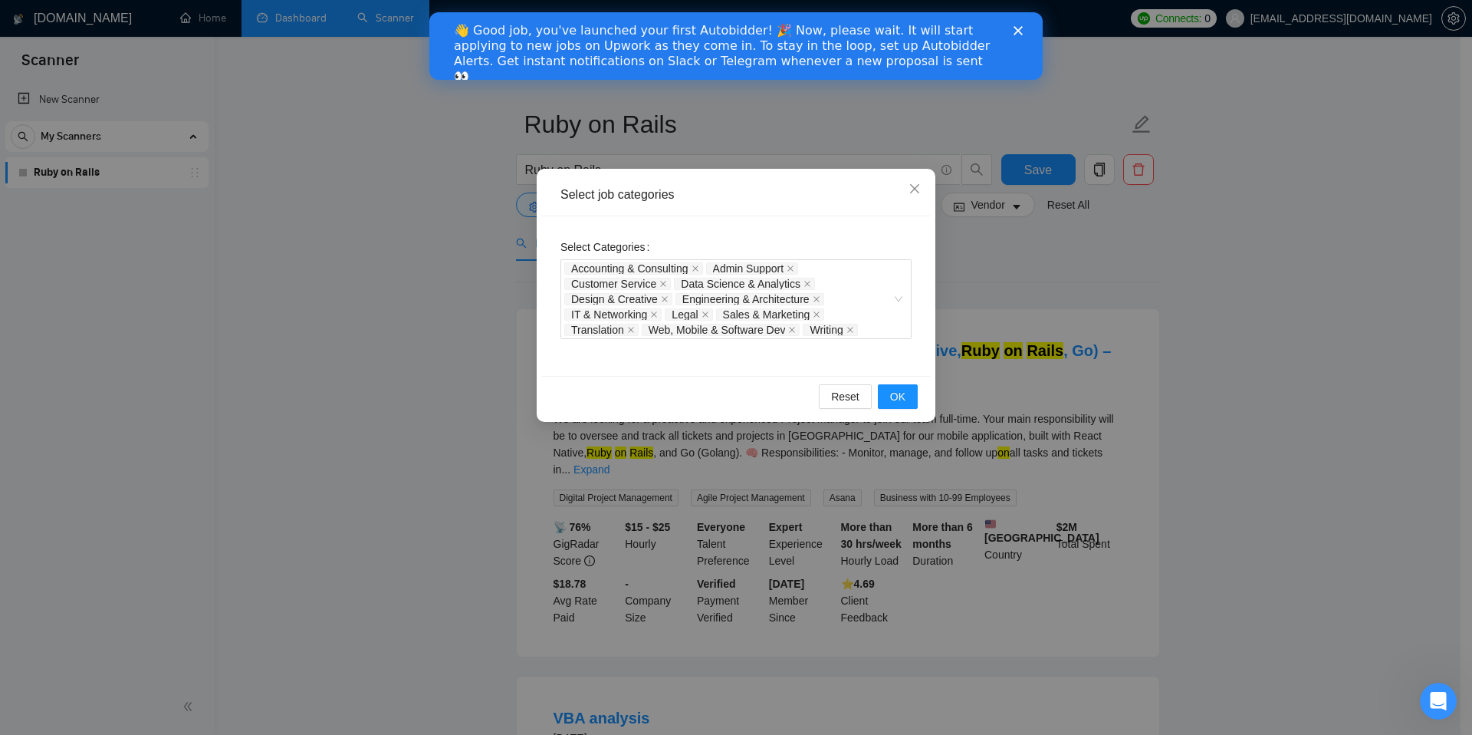
click at [918, 350] on div "Select Categories Accounting & Consulting Admin Support Customer Service Data S…" at bounding box center [736, 296] width 388 height 160
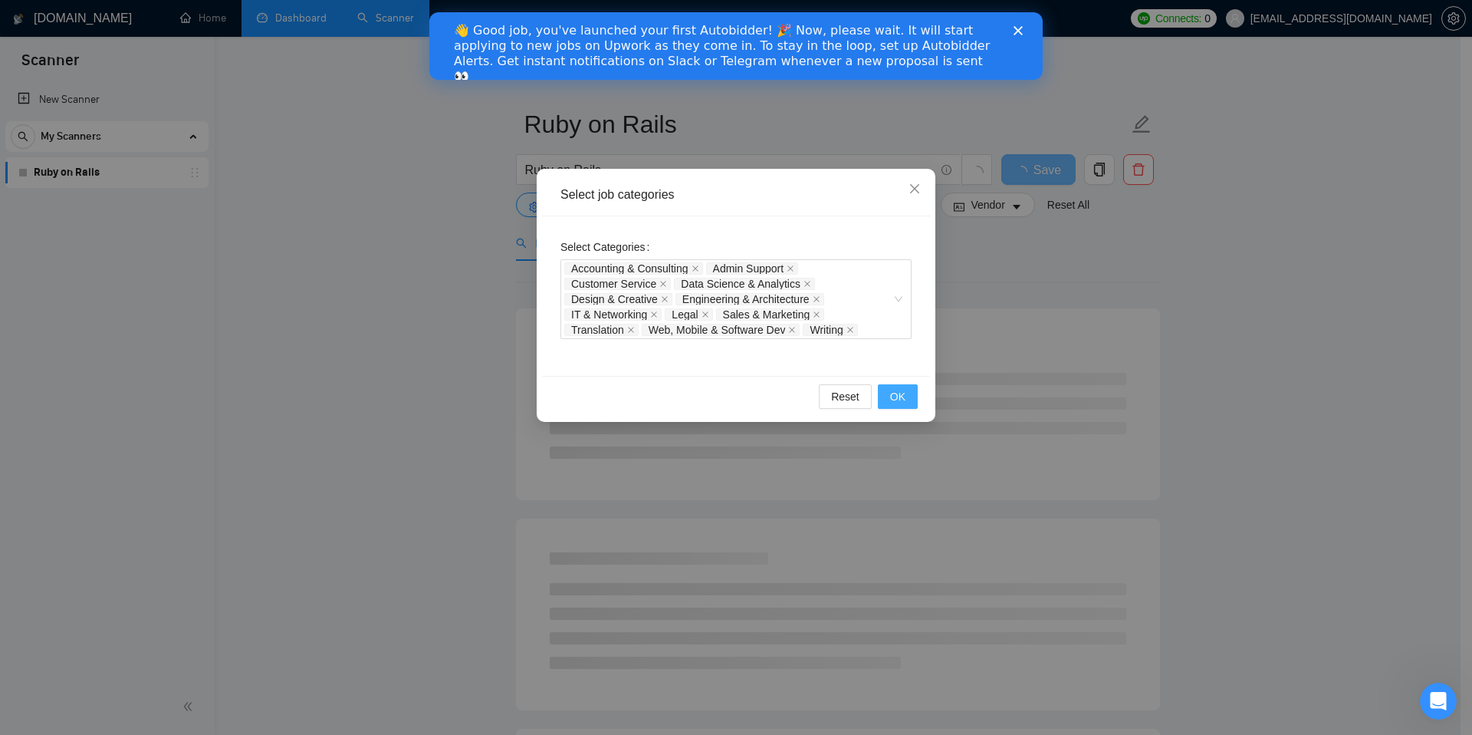
click at [900, 401] on span "OK" at bounding box center [897, 396] width 15 height 17
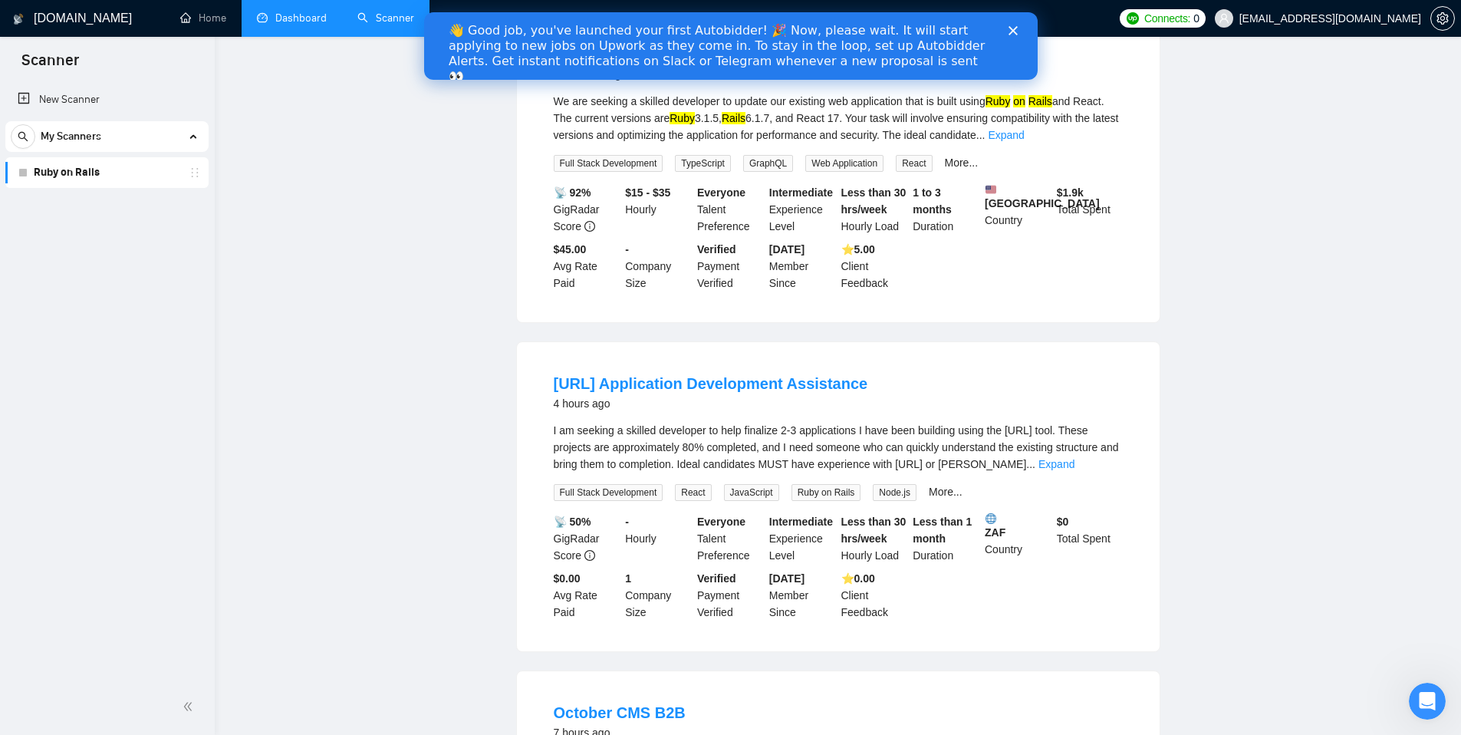
scroll to position [0, 0]
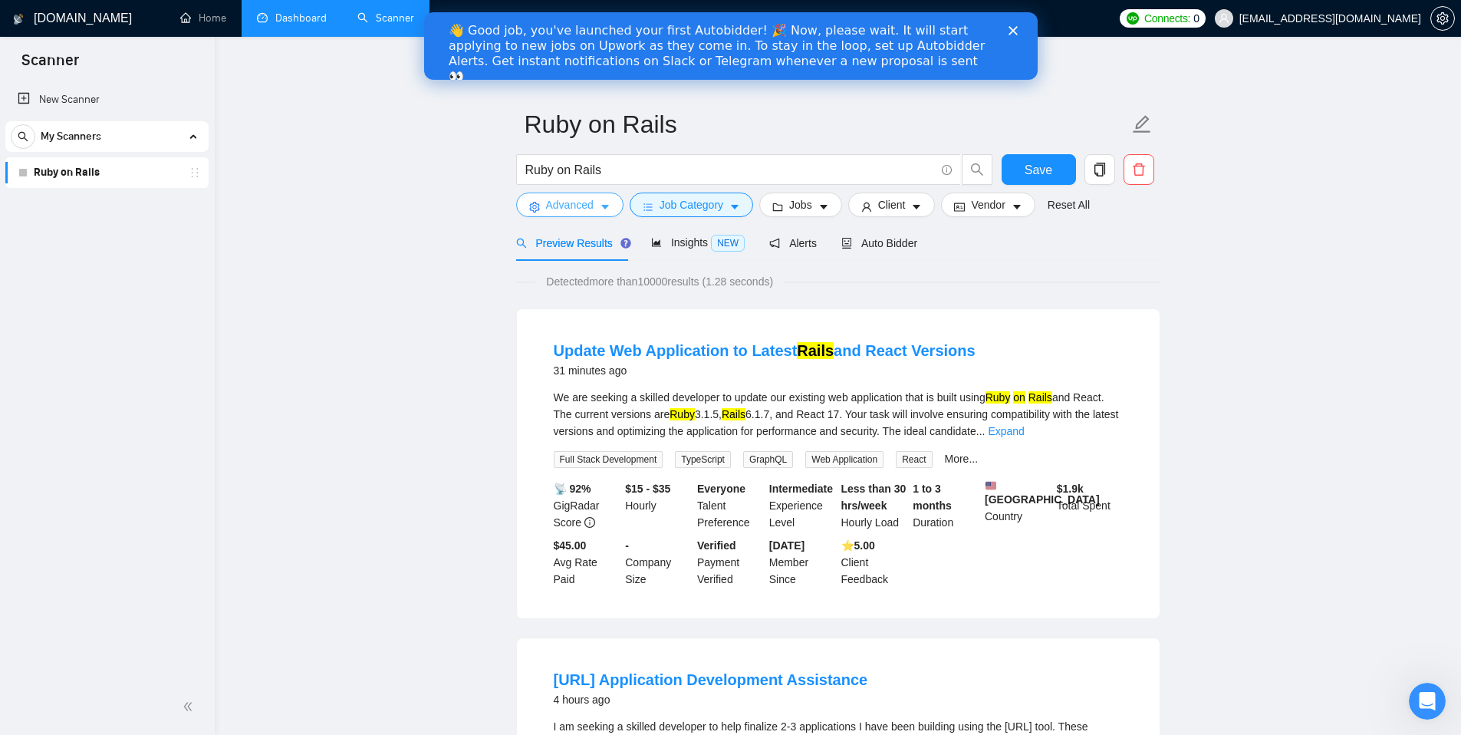
click at [555, 206] on span "Advanced" at bounding box center [570, 204] width 48 height 17
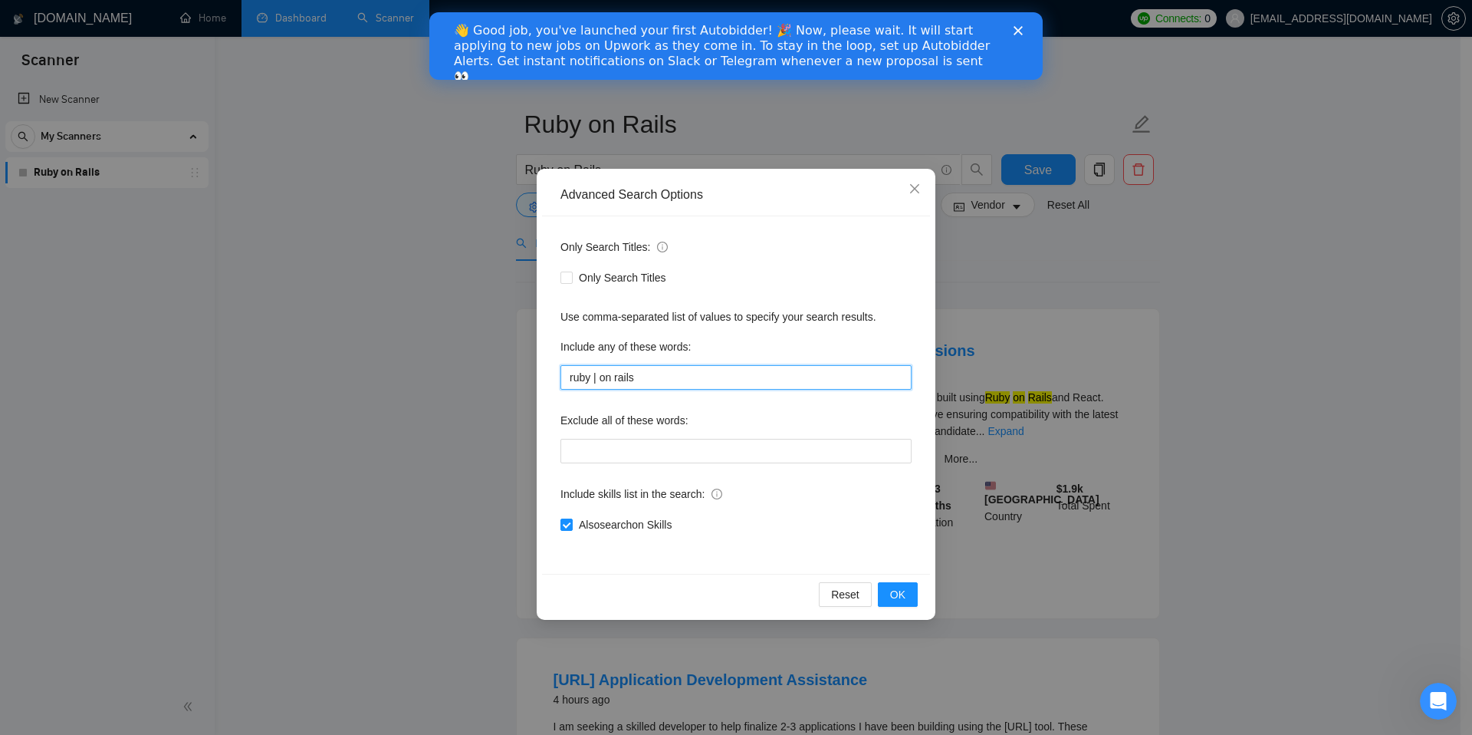
click at [600, 377] on input "ruby | on rails" at bounding box center [736, 377] width 351 height 25
click at [909, 595] on button "OK" at bounding box center [898, 594] width 40 height 25
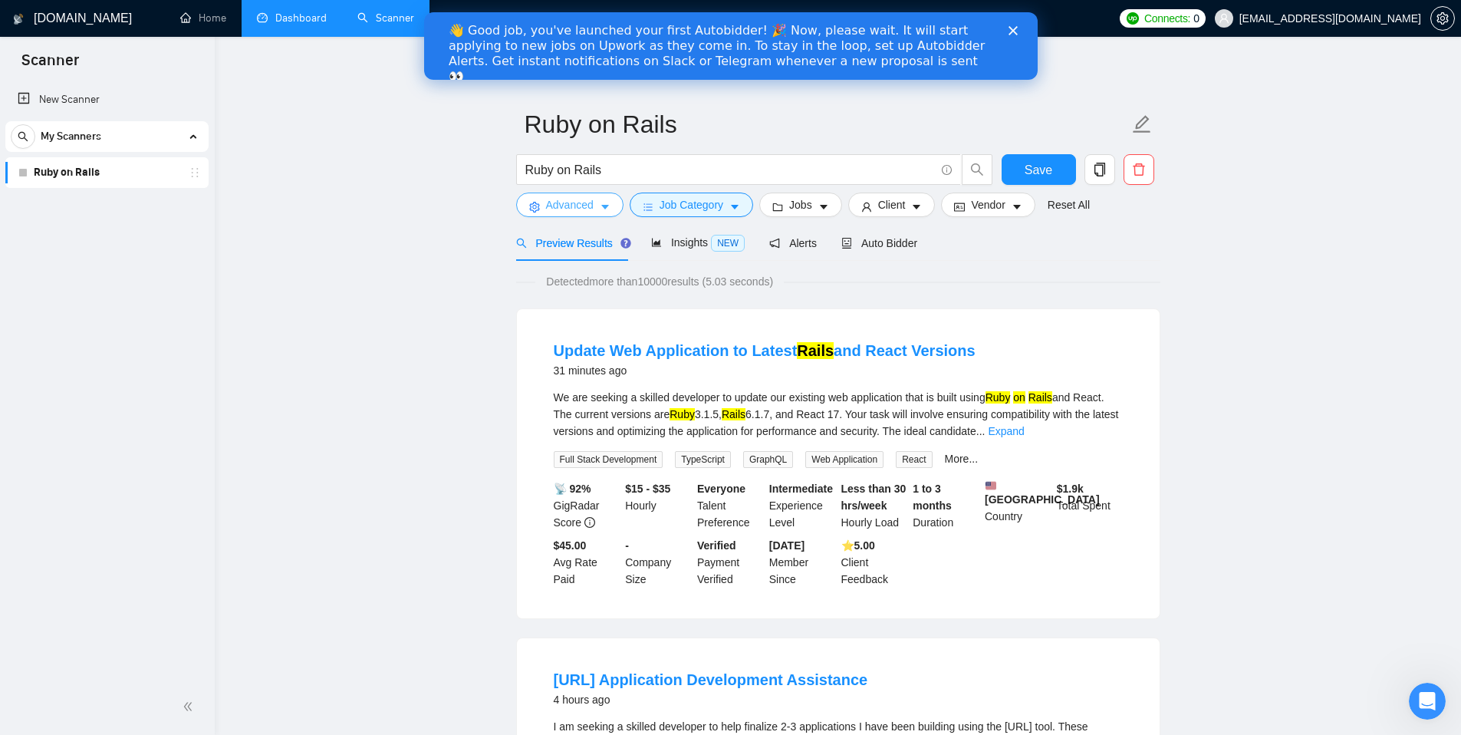
click at [590, 207] on span "Advanced" at bounding box center [570, 204] width 48 height 17
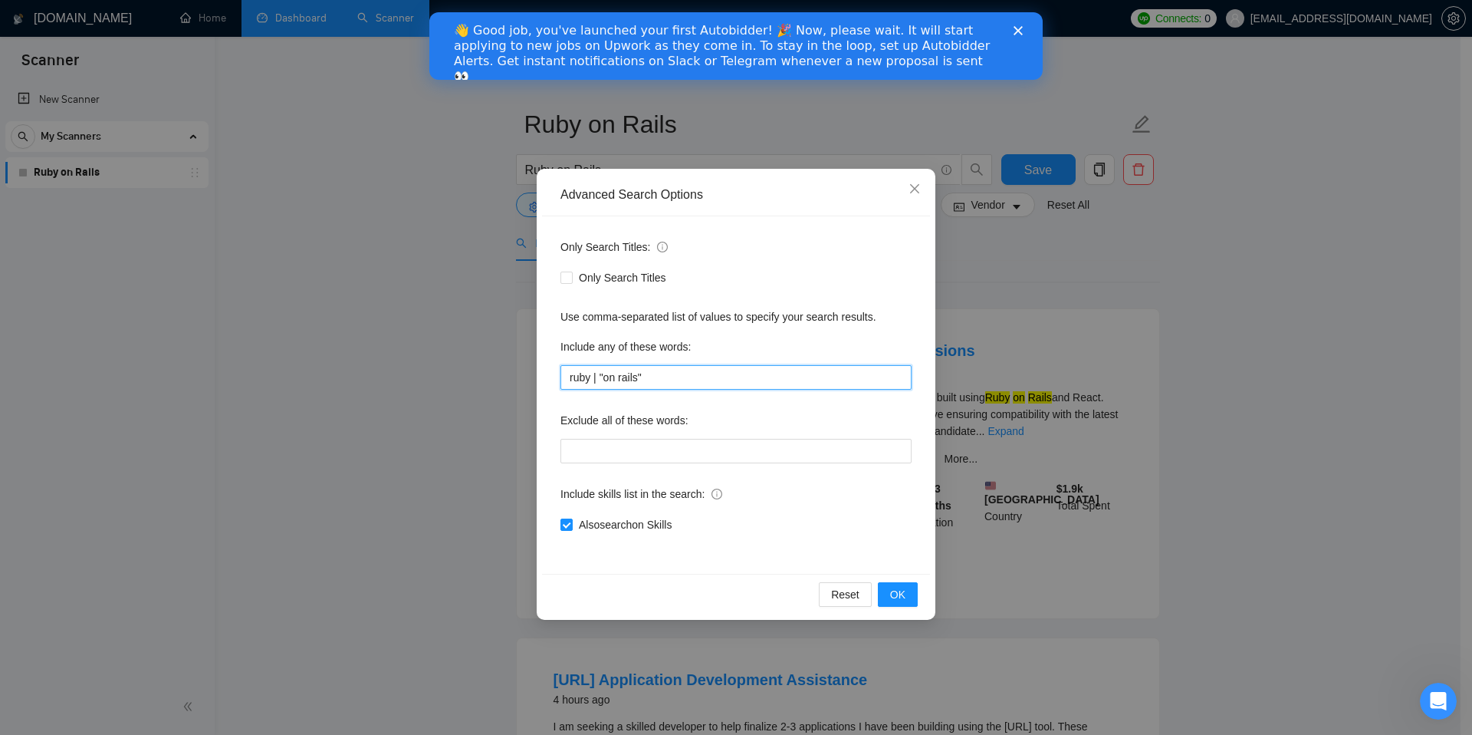
click at [571, 377] on input "ruby | "on rails"" at bounding box center [736, 377] width 351 height 25
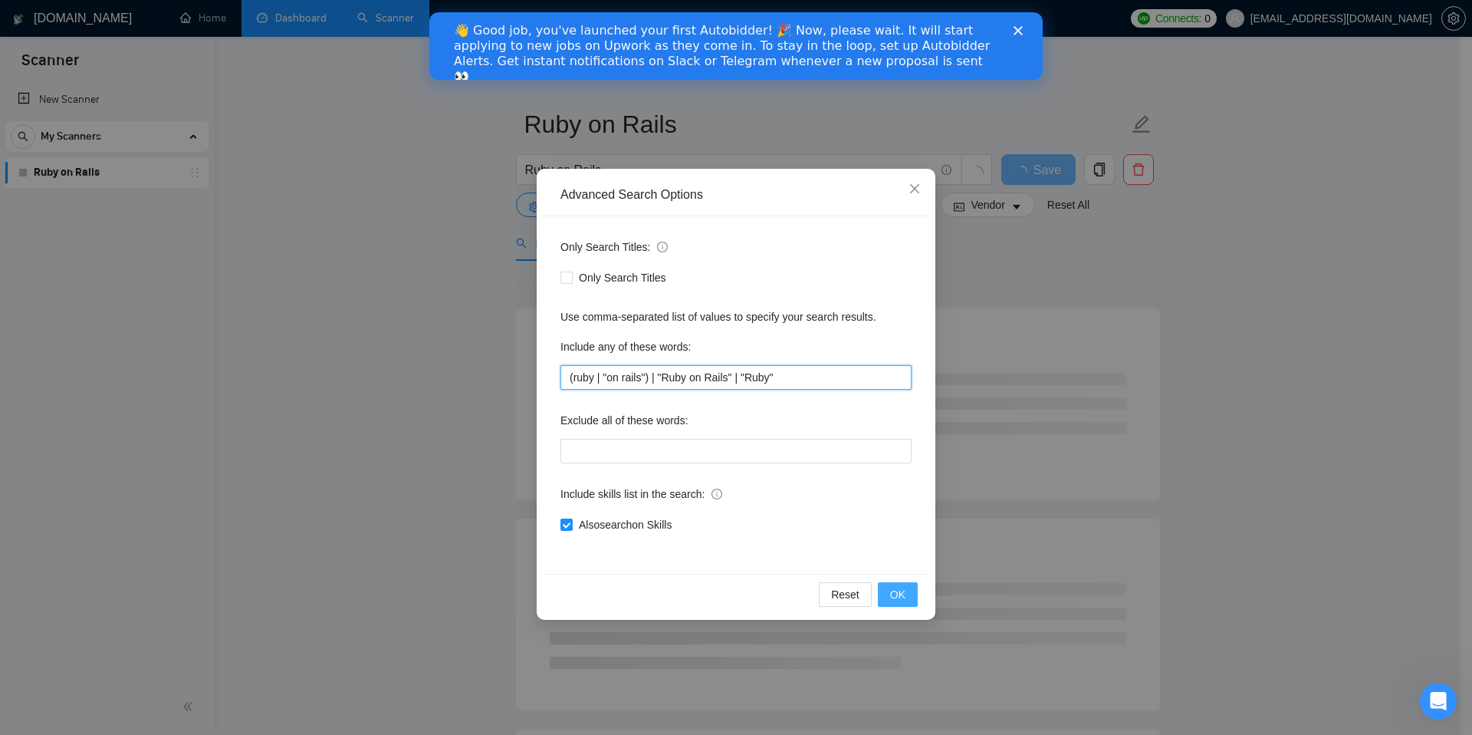
type input "(ruby | "on rails") | "Ruby on Rails" | "Ruby""
click at [896, 592] on span "OK" at bounding box center [897, 594] width 15 height 17
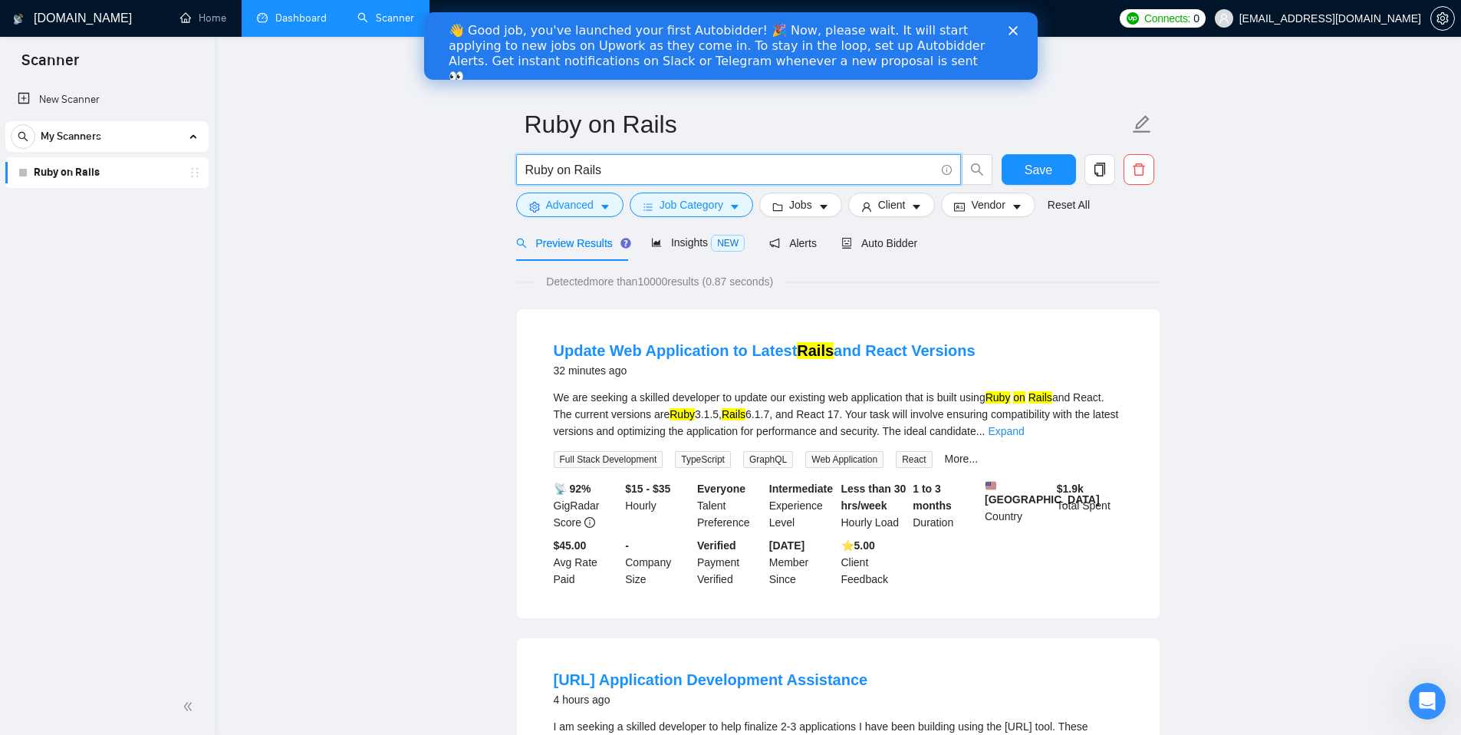
click at [719, 169] on input "Ruby on Rails" at bounding box center [729, 169] width 409 height 19
click at [608, 204] on icon "caret-down" at bounding box center [605, 207] width 11 height 11
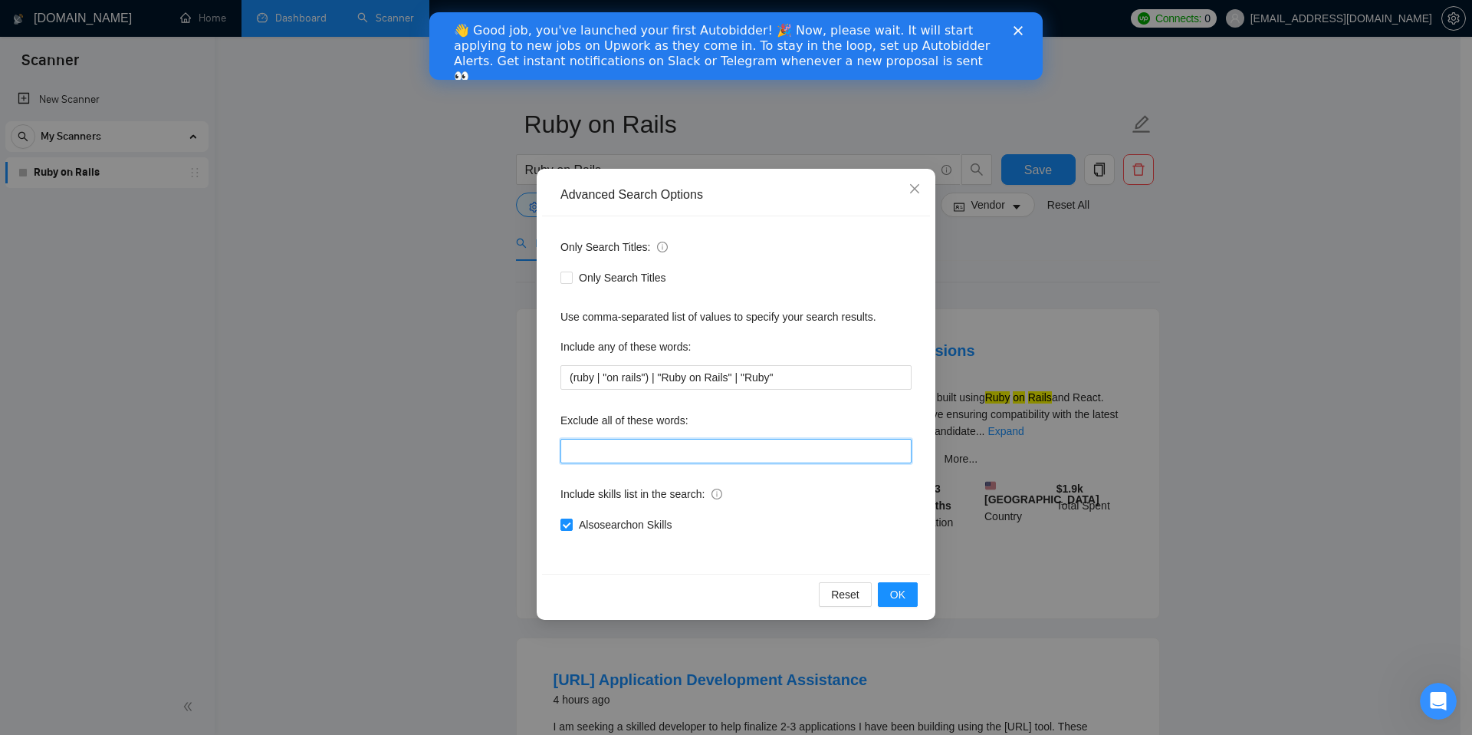
click at [622, 452] on input "text" at bounding box center [736, 451] width 351 height 25
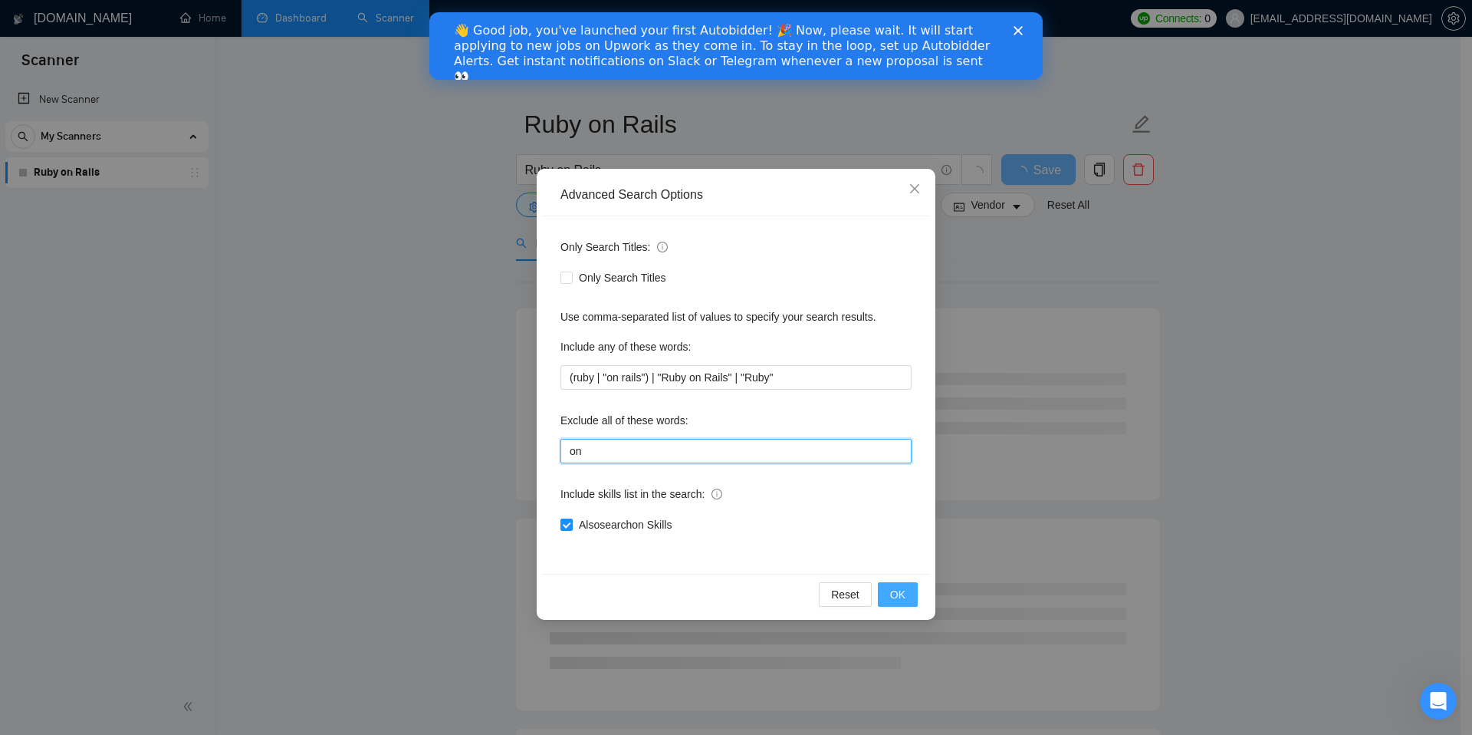
type input "on"
click at [898, 594] on span "OK" at bounding box center [897, 594] width 15 height 17
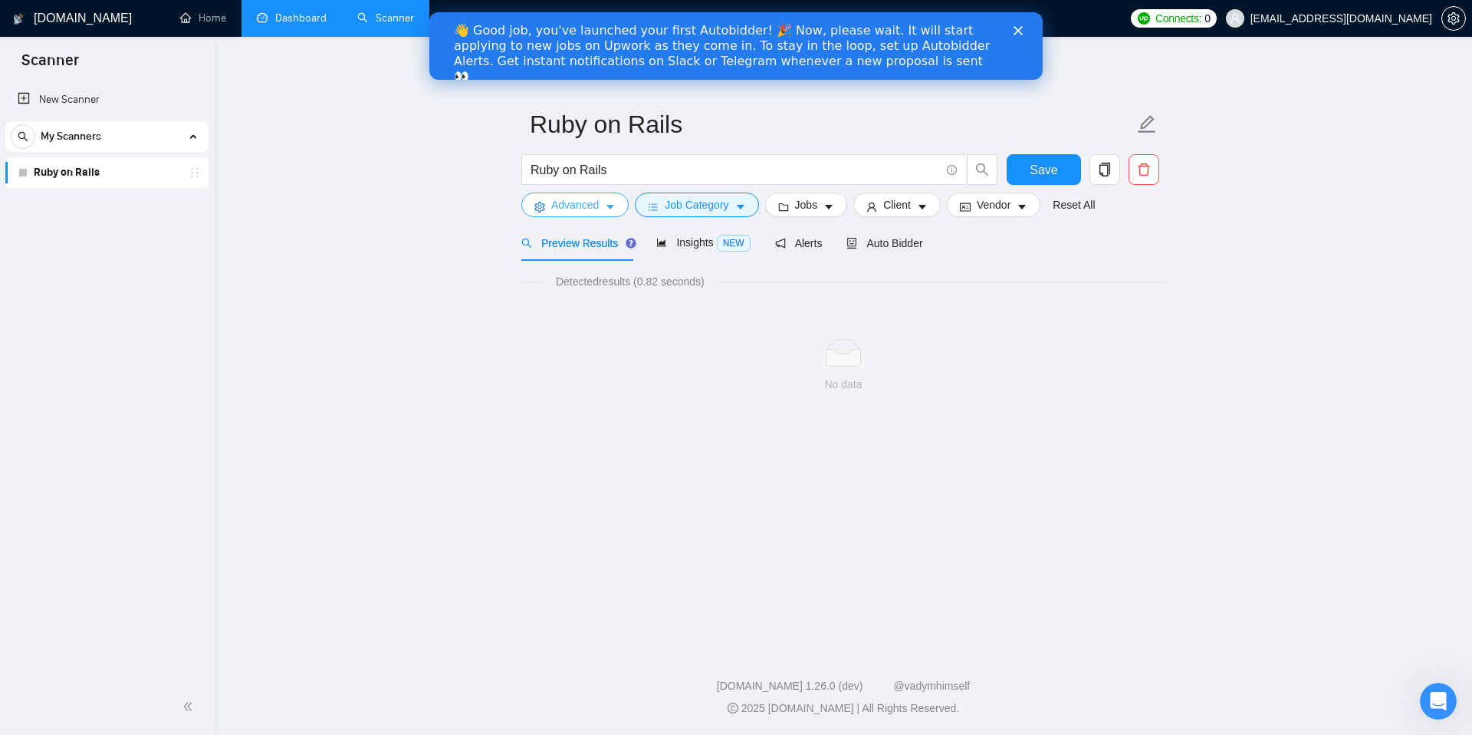
click at [594, 208] on span "Advanced" at bounding box center [575, 204] width 48 height 17
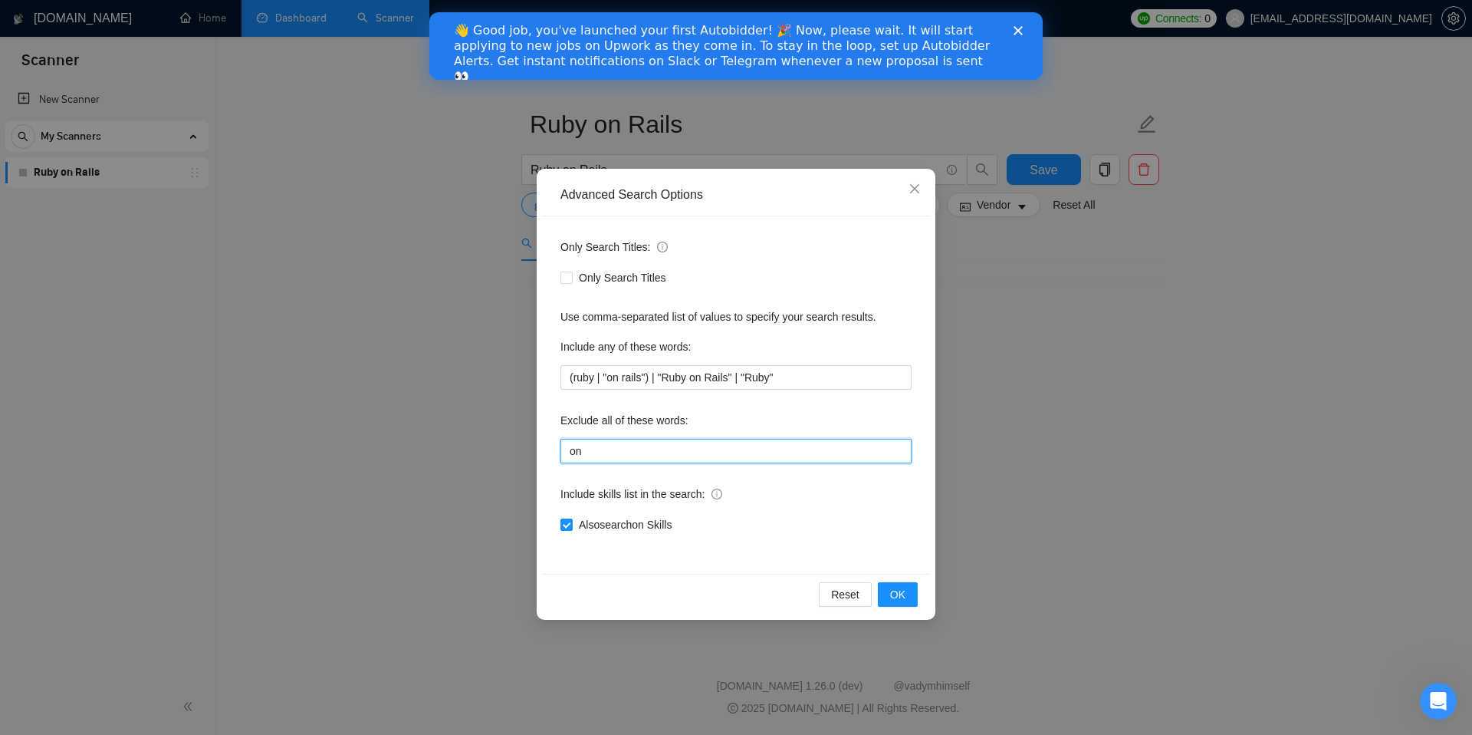
drag, startPoint x: 591, startPoint y: 446, endPoint x: 529, endPoint y: 448, distance: 62.1
click at [541, 449] on div "Advanced Search Options Only Search Titles: Only Search Titles Use comma-separa…" at bounding box center [736, 394] width 399 height 451
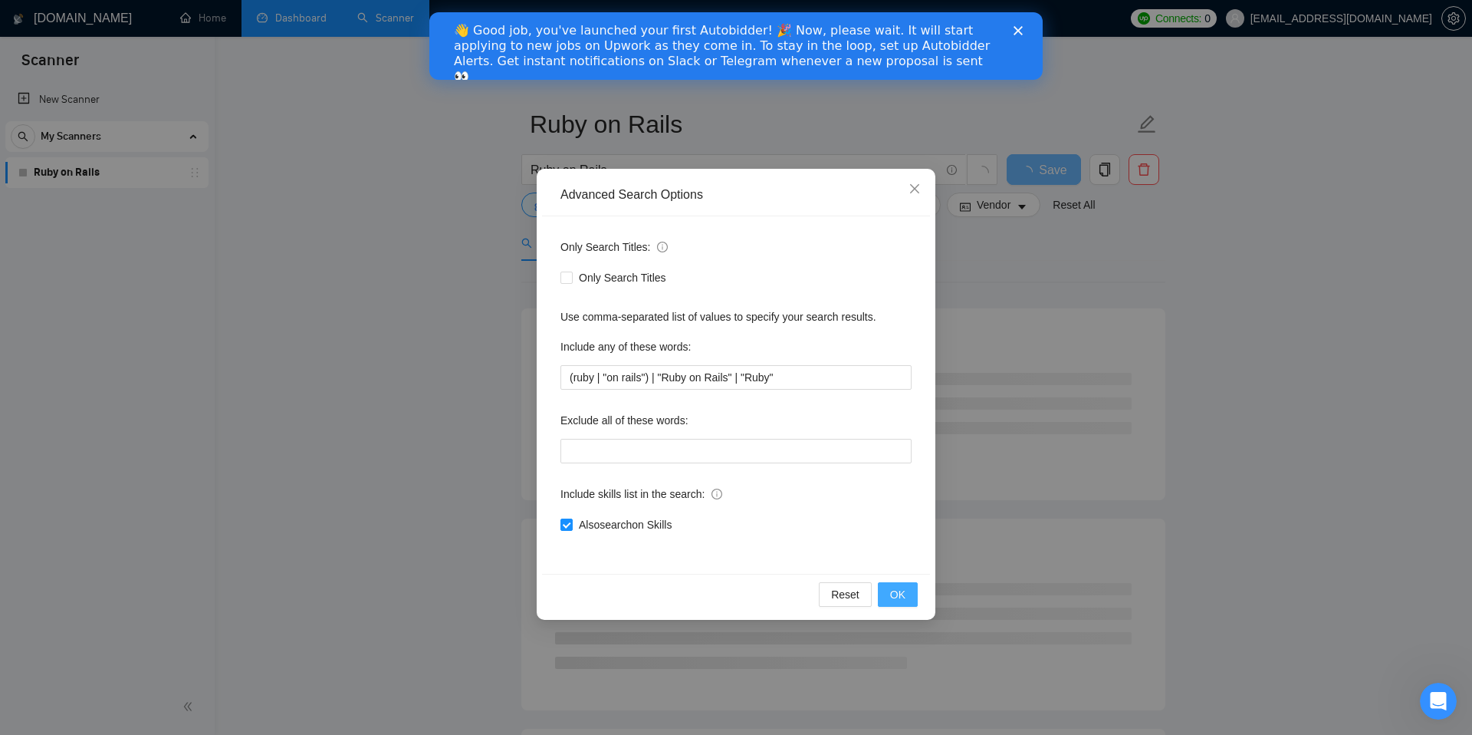
click at [906, 593] on button "OK" at bounding box center [898, 594] width 40 height 25
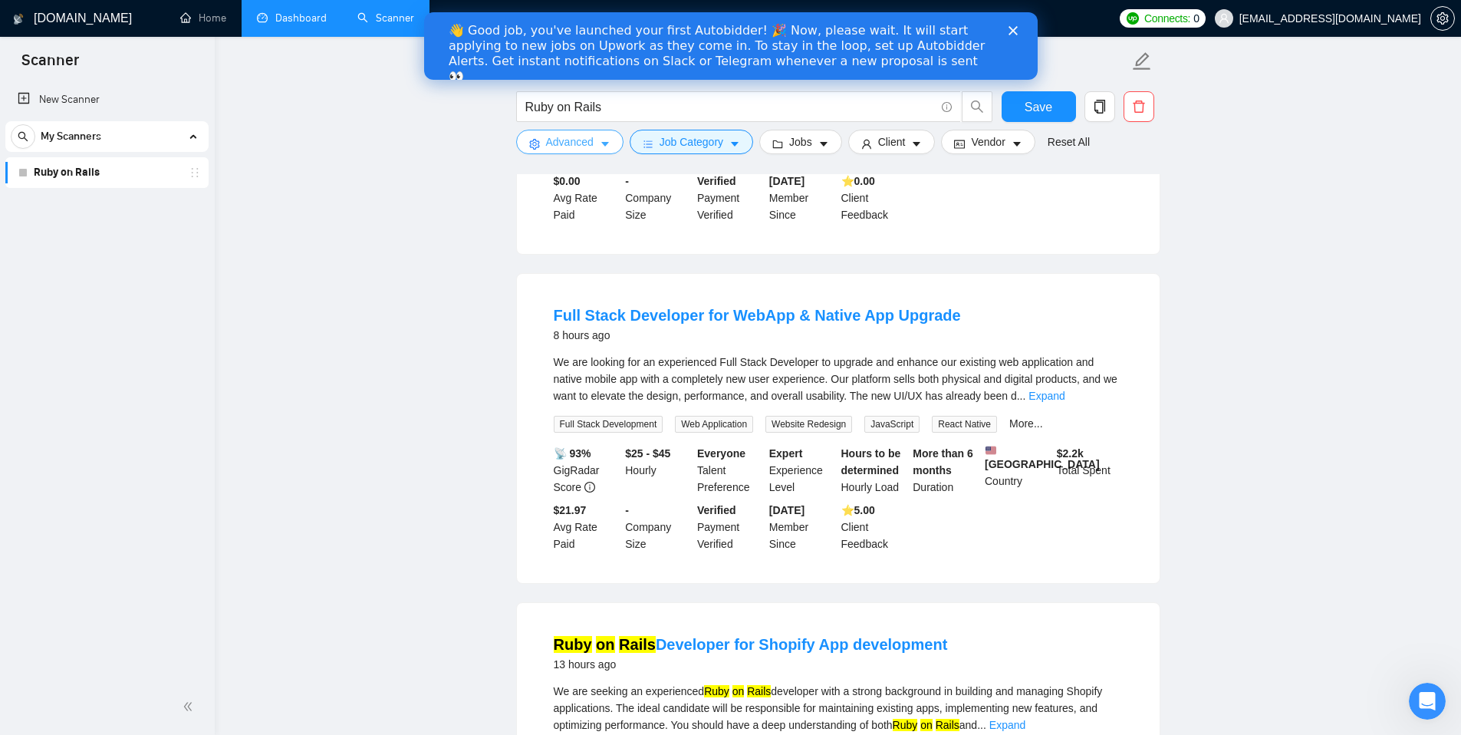
scroll to position [1281, 0]
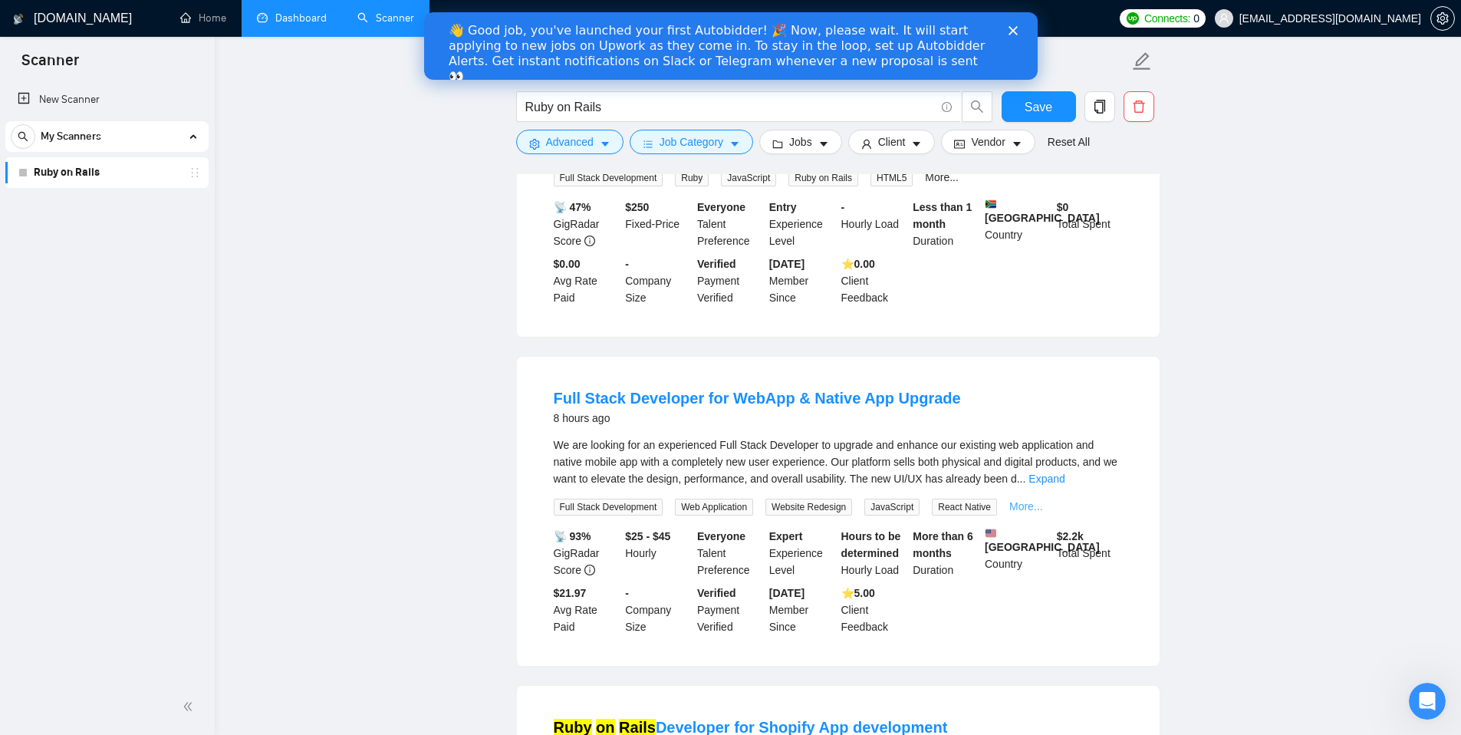
click at [1037, 512] on link "More..." at bounding box center [1026, 506] width 34 height 12
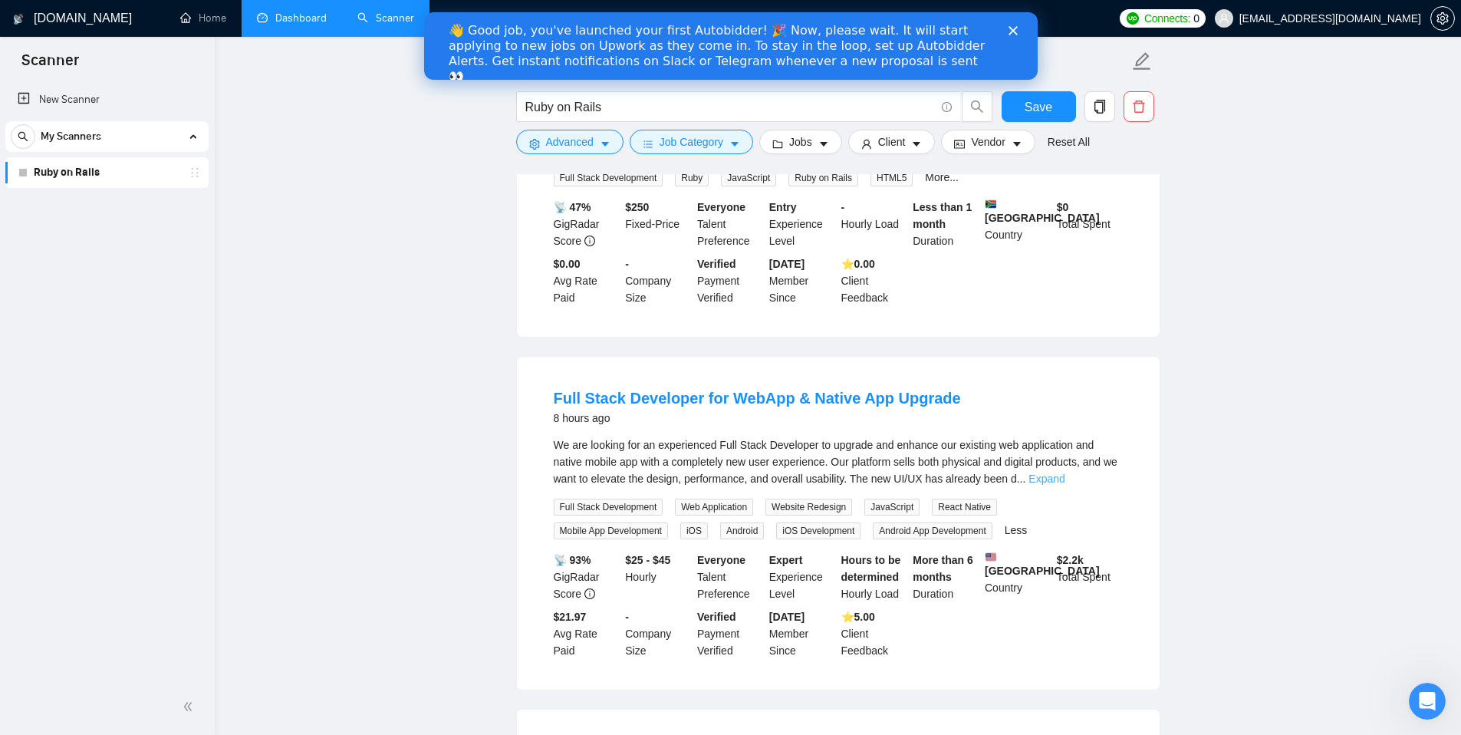
click at [1064, 485] on link "Expand" at bounding box center [1046, 478] width 36 height 12
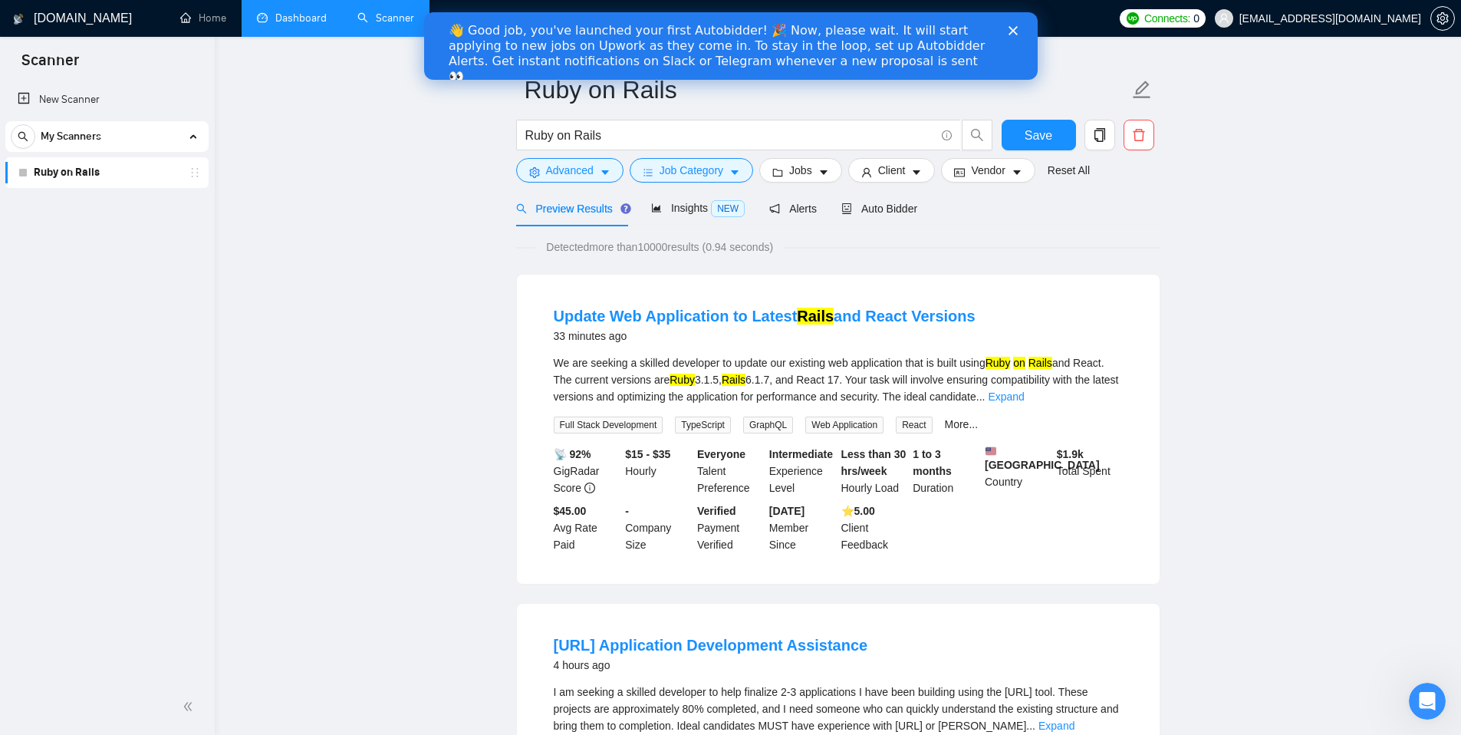
scroll to position [0, 0]
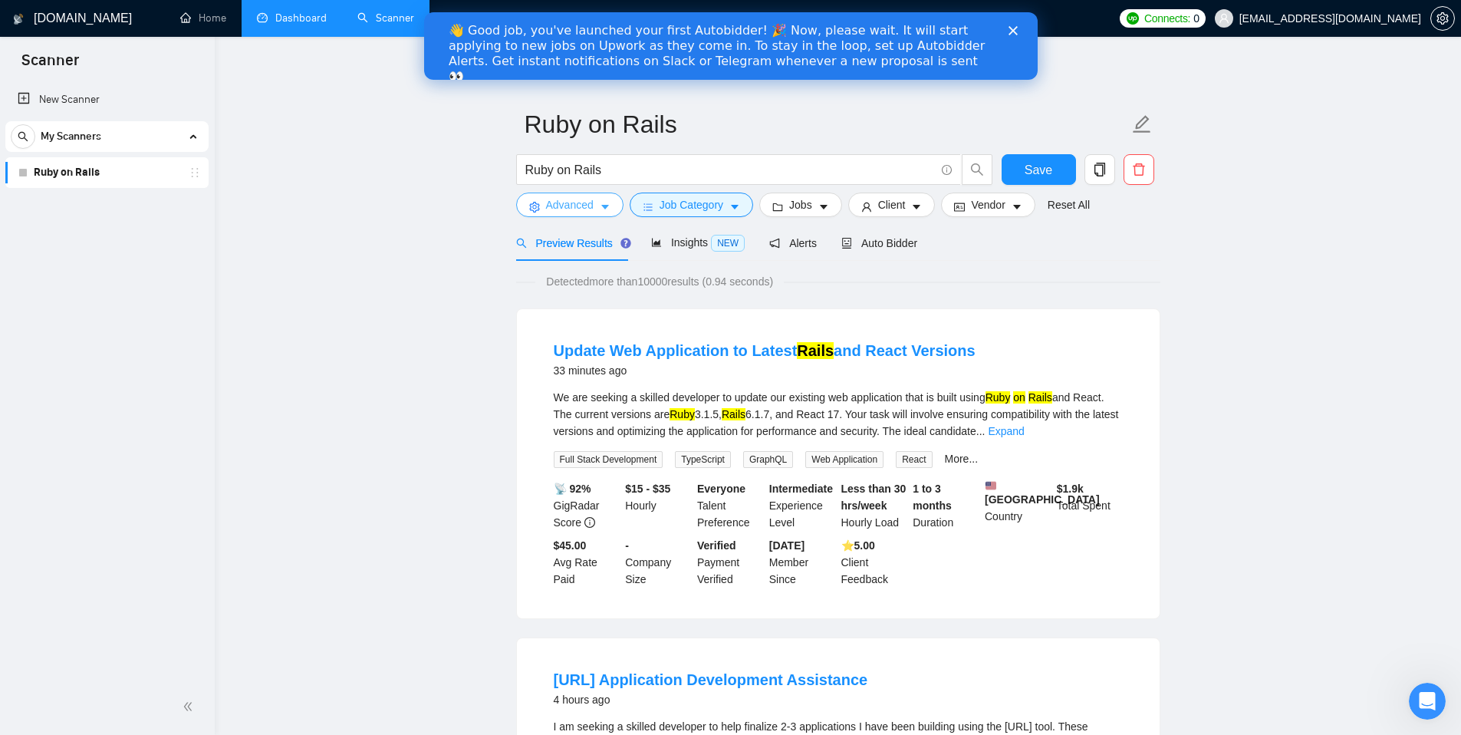
click at [562, 209] on span "Advanced" at bounding box center [570, 204] width 48 height 17
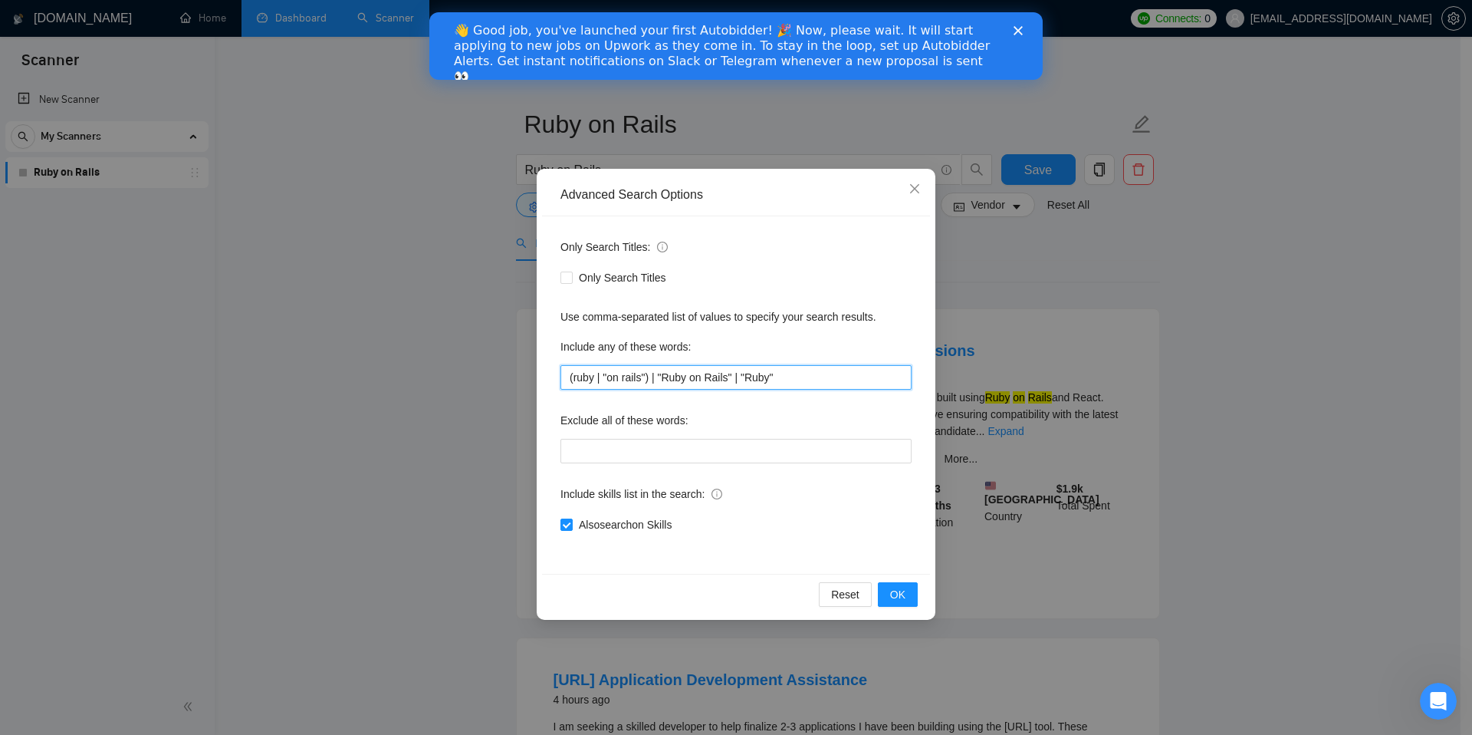
click at [796, 379] on input "(ruby | "on rails") | "Ruby on Rails" | "Ruby"" at bounding box center [736, 377] width 351 height 25
type input "(ruby | "on rails") | "Ruby on Rails" | "Ruby" | "ROR""
click at [909, 594] on button "OK" at bounding box center [898, 594] width 40 height 25
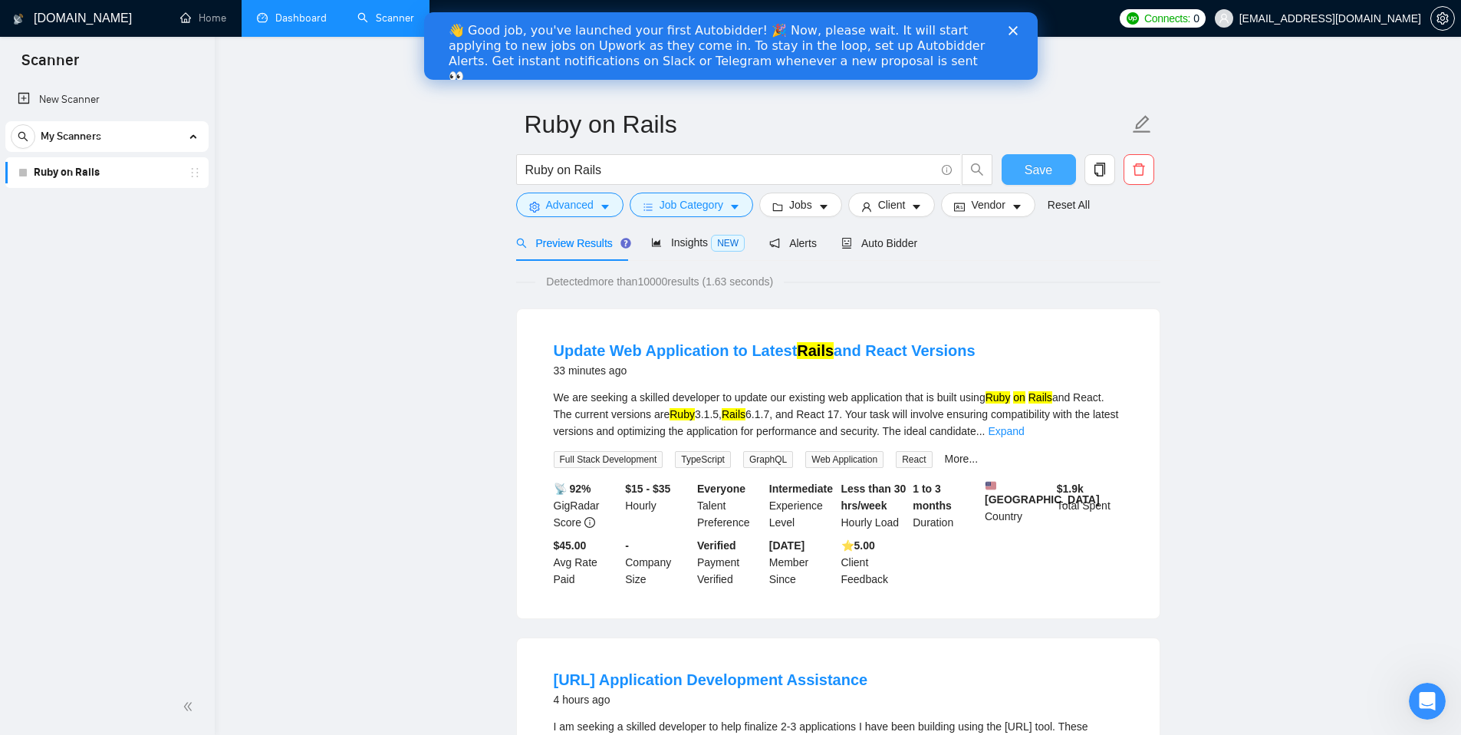
click at [1030, 171] on span "Save" at bounding box center [1038, 169] width 28 height 19
click at [1014, 29] on icon "Close" at bounding box center [1012, 30] width 9 height 9
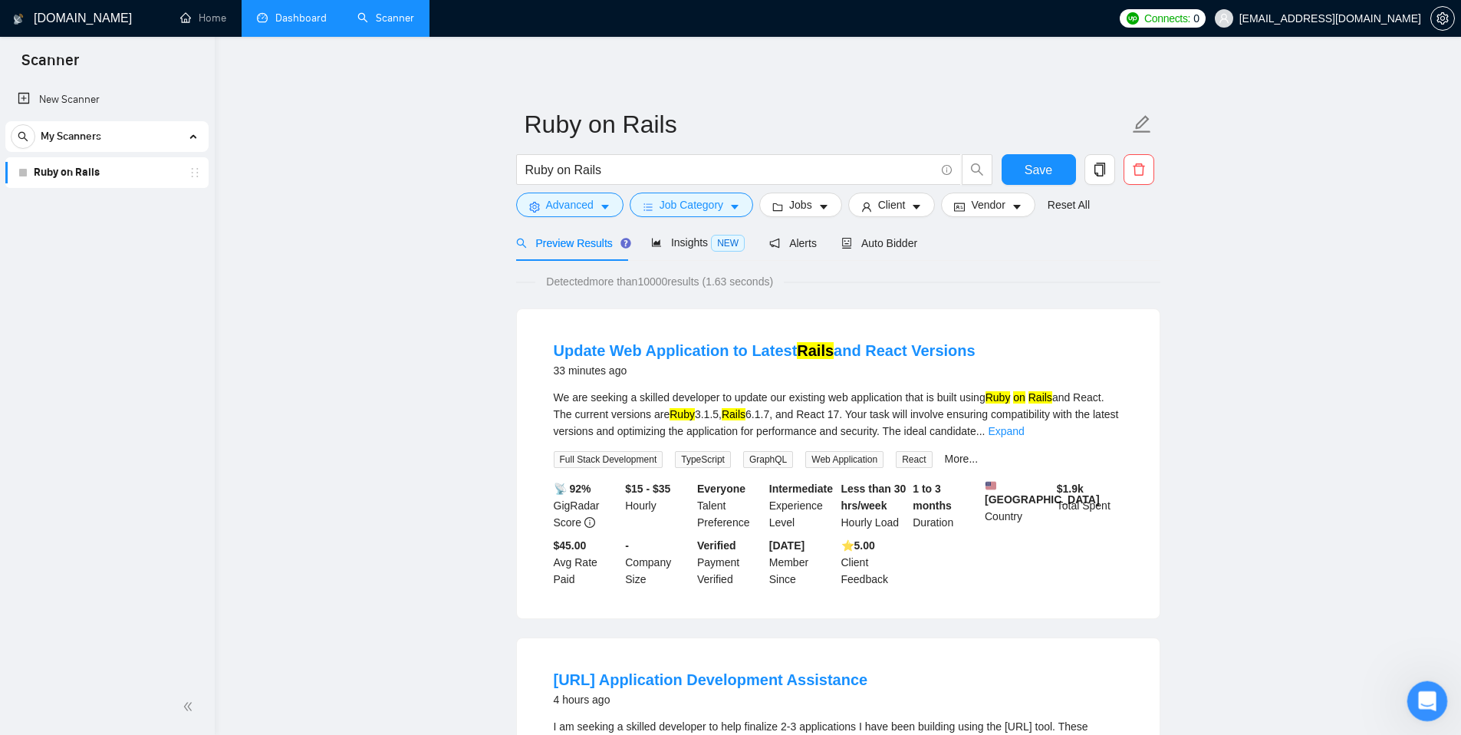
click at [1427, 701] on icon "Open Intercom Messenger" at bounding box center [1425, 698] width 25 height 25
click at [1428, 702] on icon "Open Intercom Messenger" at bounding box center [1425, 698] width 25 height 25
click at [1429, 702] on icon "Open Intercom Messenger" at bounding box center [1425, 698] width 25 height 25
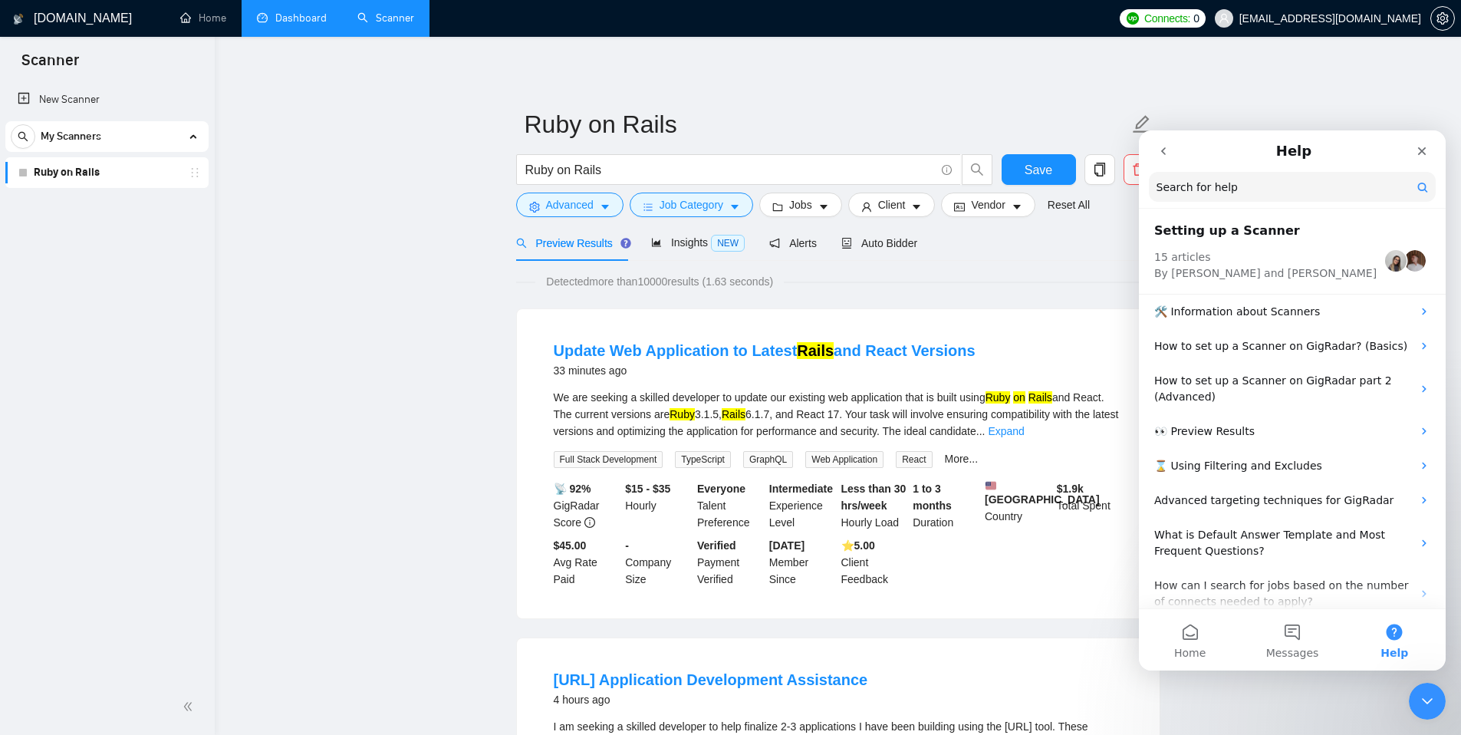
click at [1263, 187] on input "Search for help" at bounding box center [1292, 187] width 287 height 30
click at [1164, 155] on icon "go back" at bounding box center [1163, 151] width 12 height 12
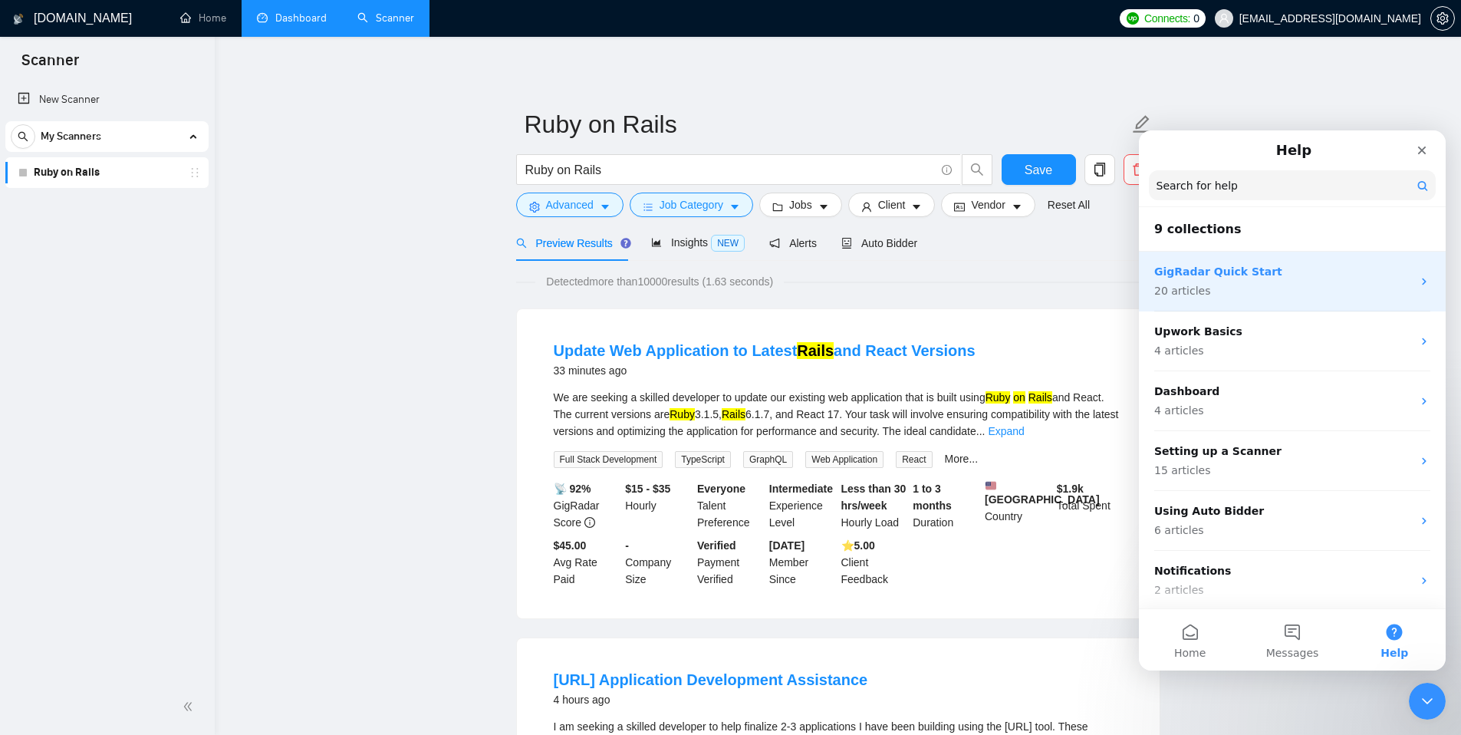
click at [1238, 288] on p "20 articles" at bounding box center [1283, 291] width 258 height 16
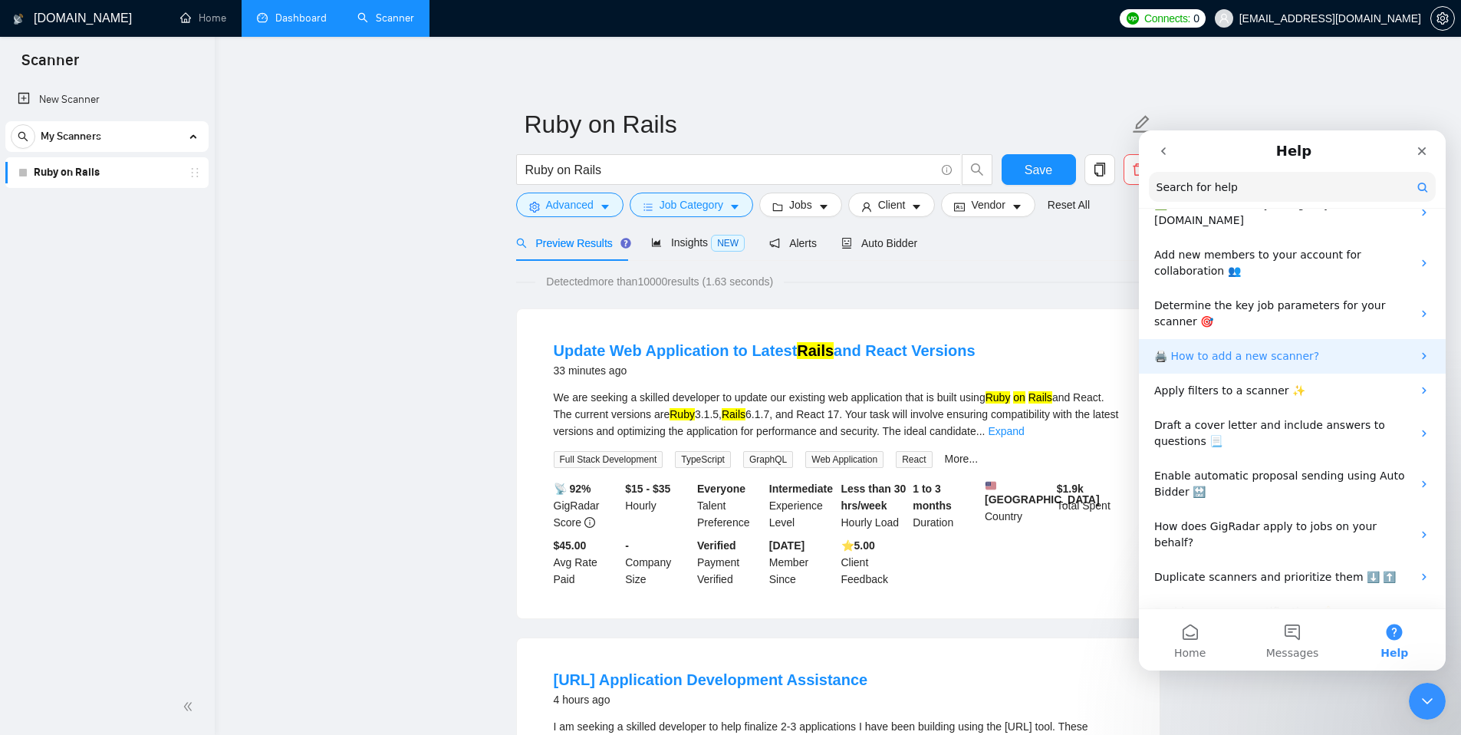
scroll to position [224, 0]
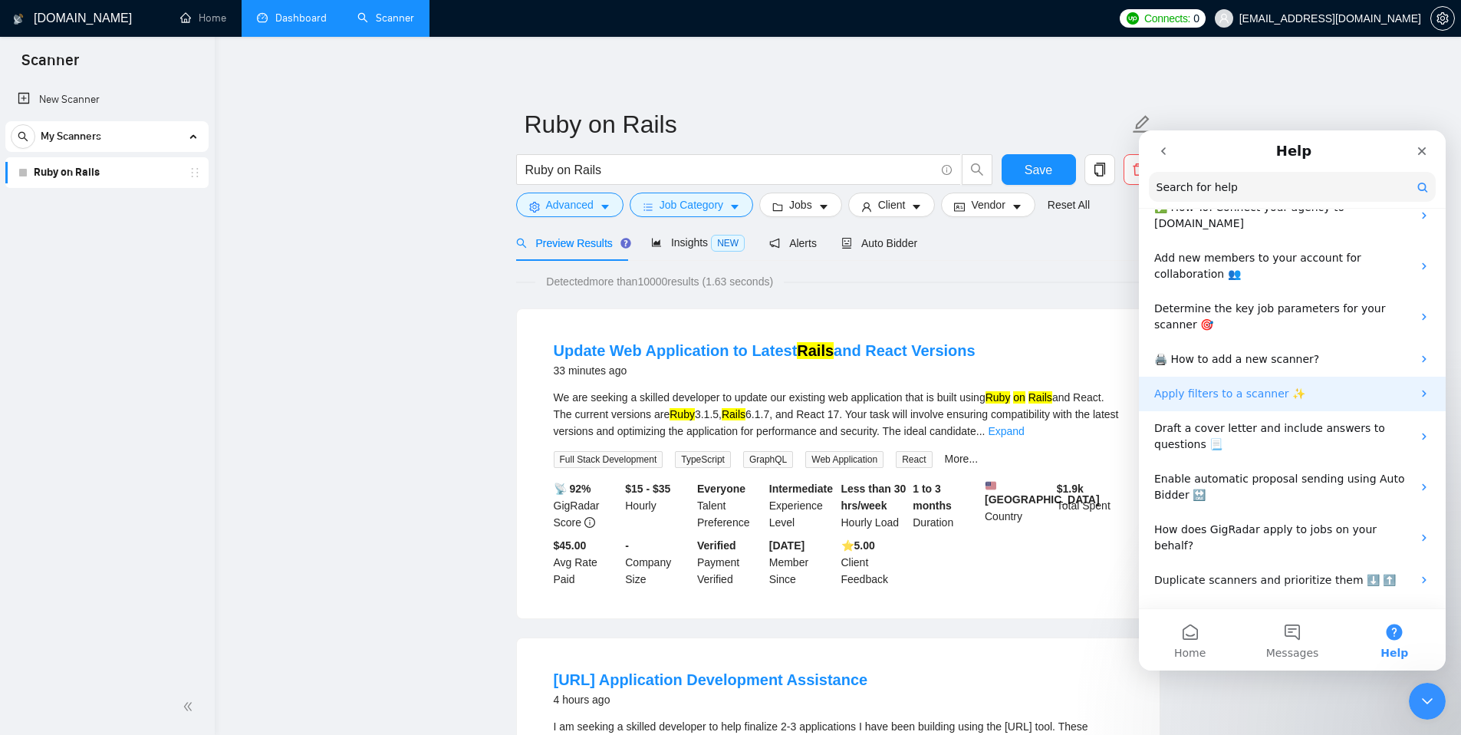
click at [1282, 386] on p "Apply filters to a scanner ✨" at bounding box center [1283, 394] width 258 height 16
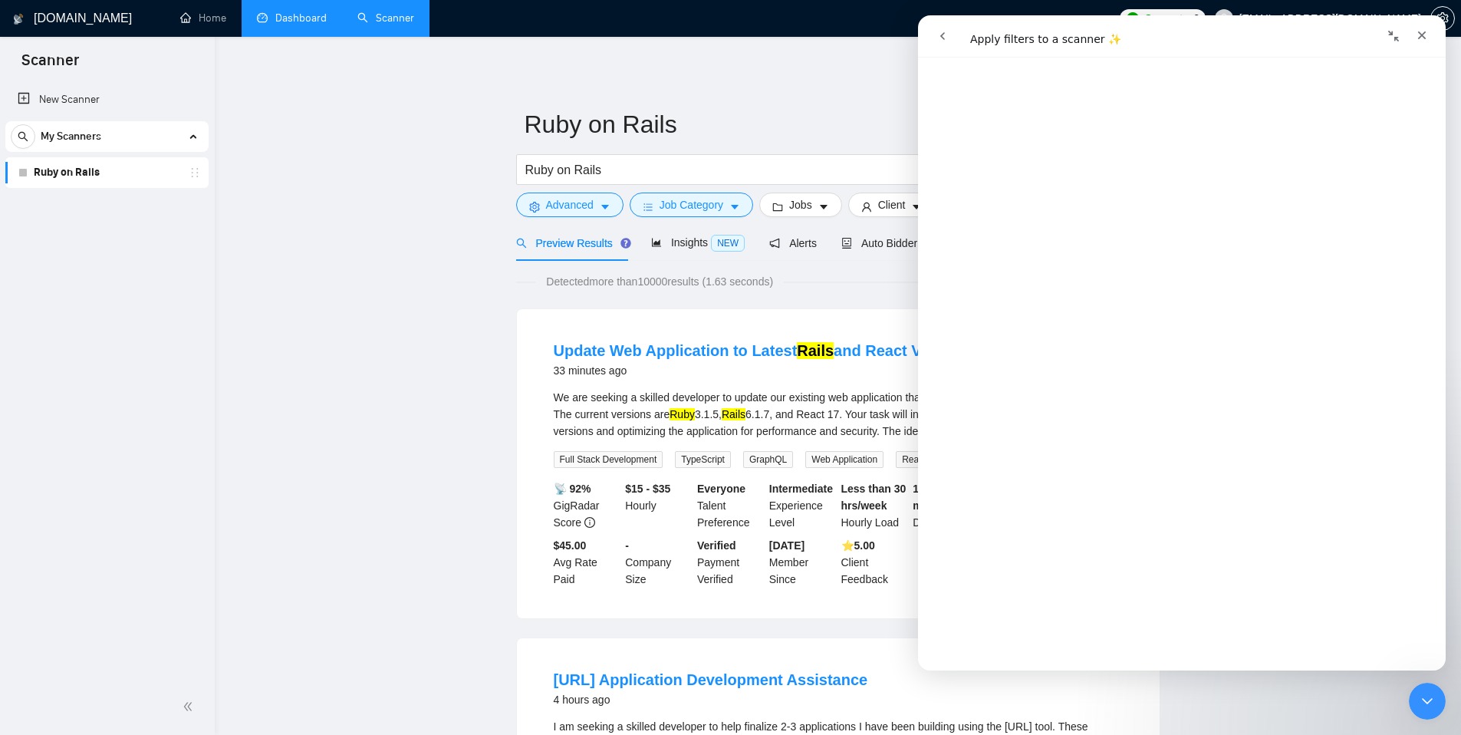
scroll to position [2206, 0]
click at [936, 35] on button "go back" at bounding box center [942, 35] width 29 height 29
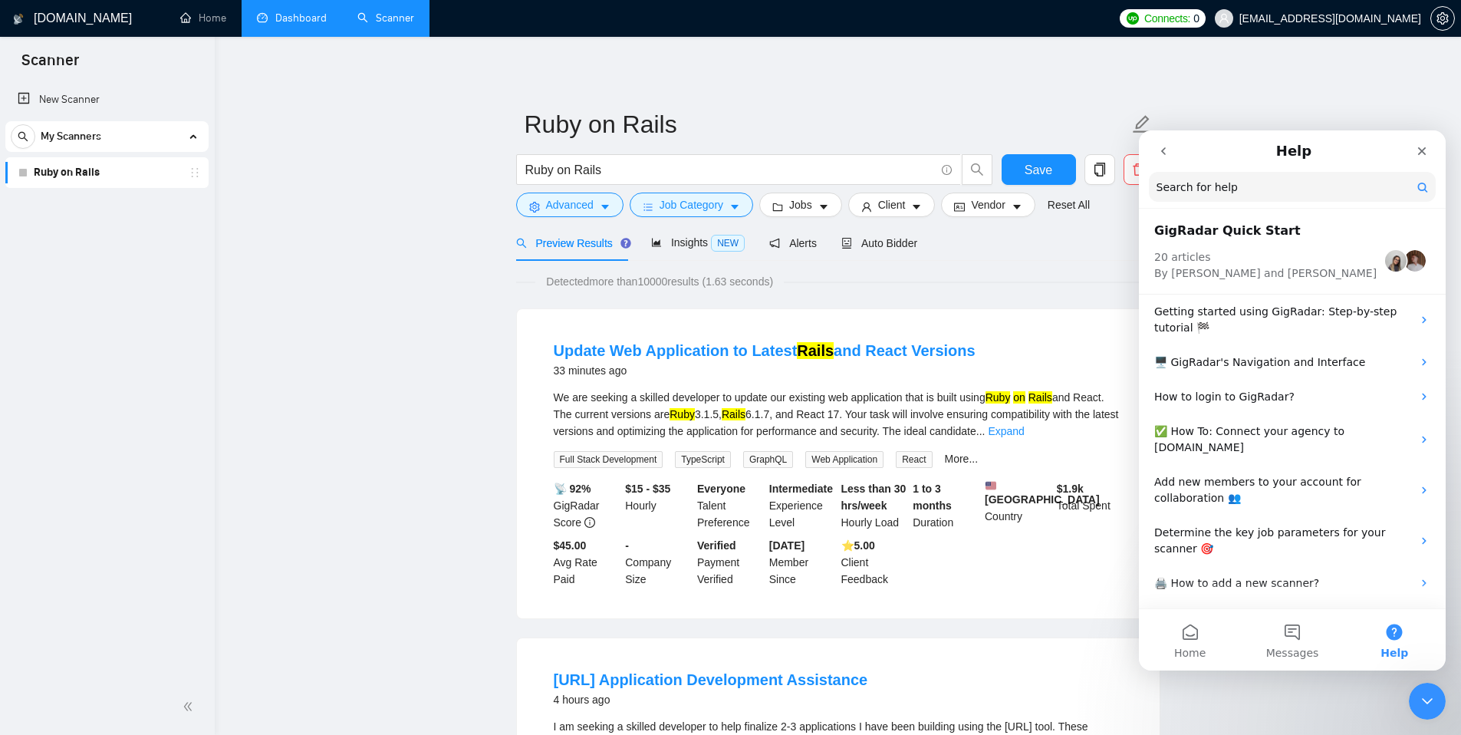
click at [1166, 153] on icon "go back" at bounding box center [1163, 151] width 12 height 12
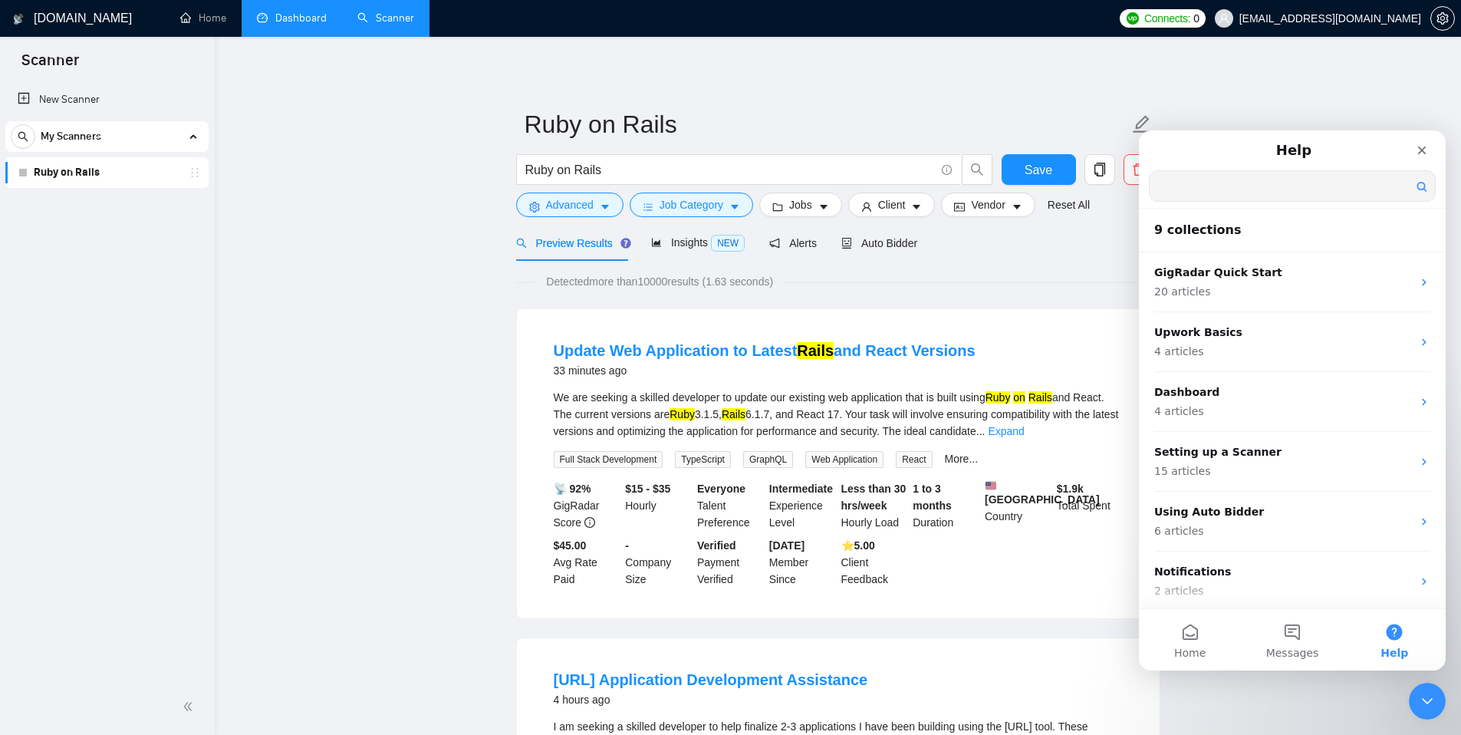
click at [1248, 184] on input "Search for help" at bounding box center [1291, 186] width 285 height 30
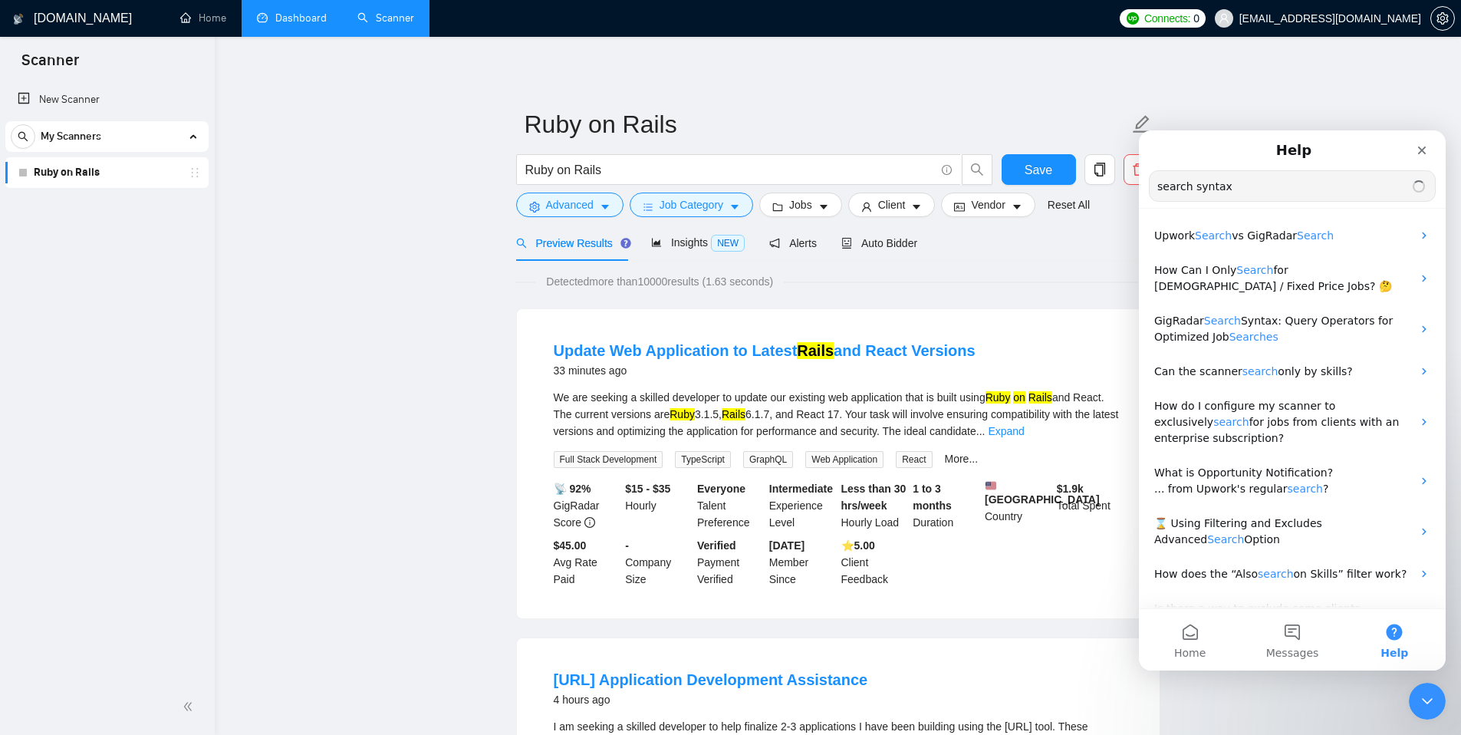
type input "search syntax"
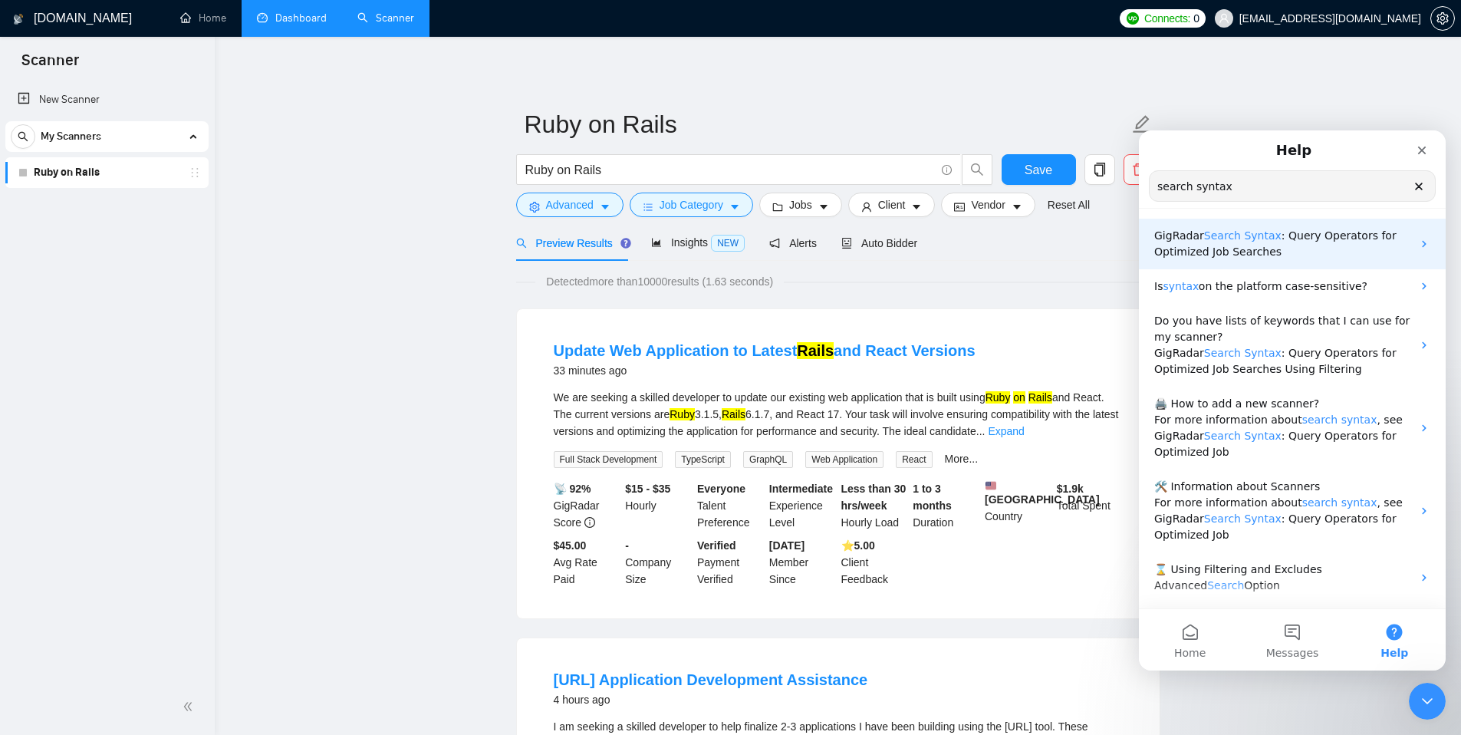
click at [1248, 234] on span "Syntax" at bounding box center [1262, 235] width 37 height 12
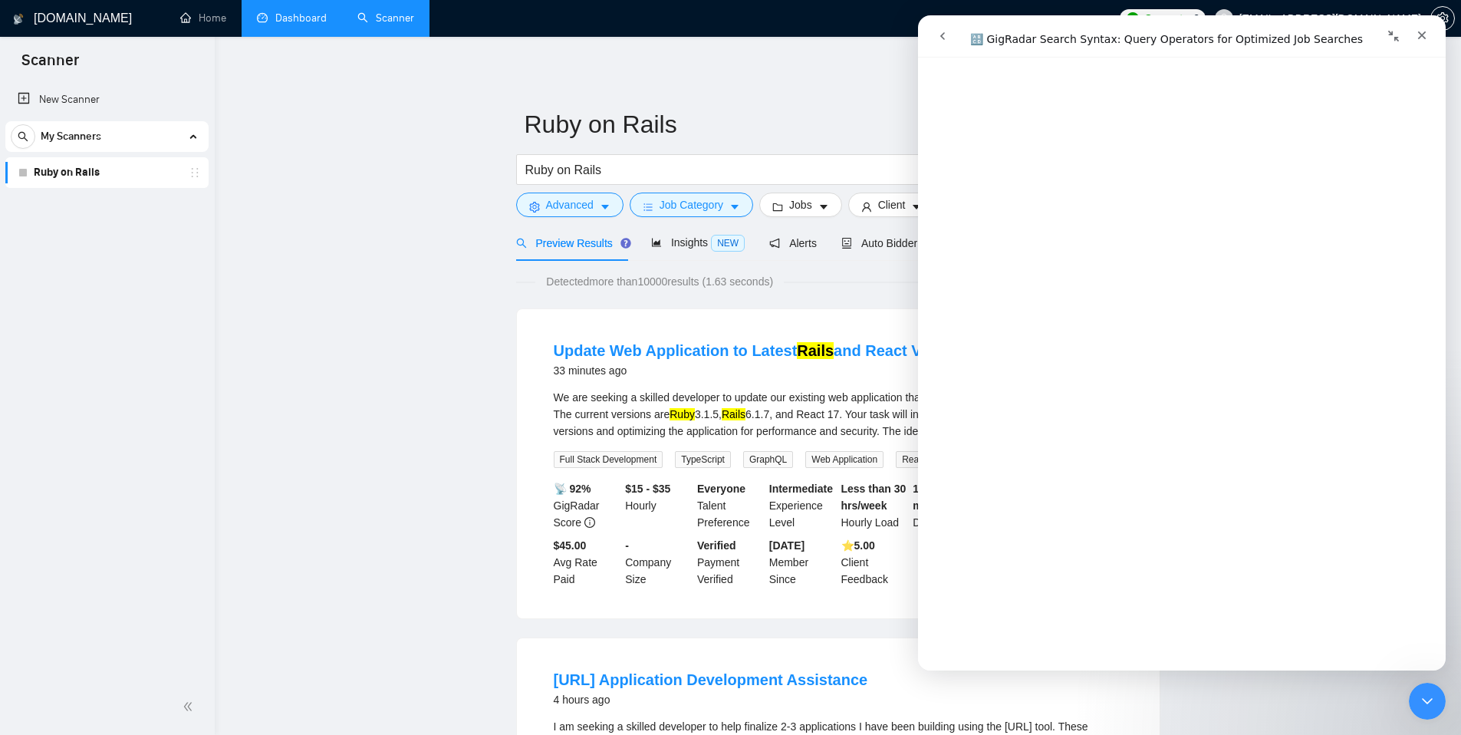
scroll to position [1288, 0]
click at [567, 202] on span "Advanced" at bounding box center [570, 204] width 48 height 17
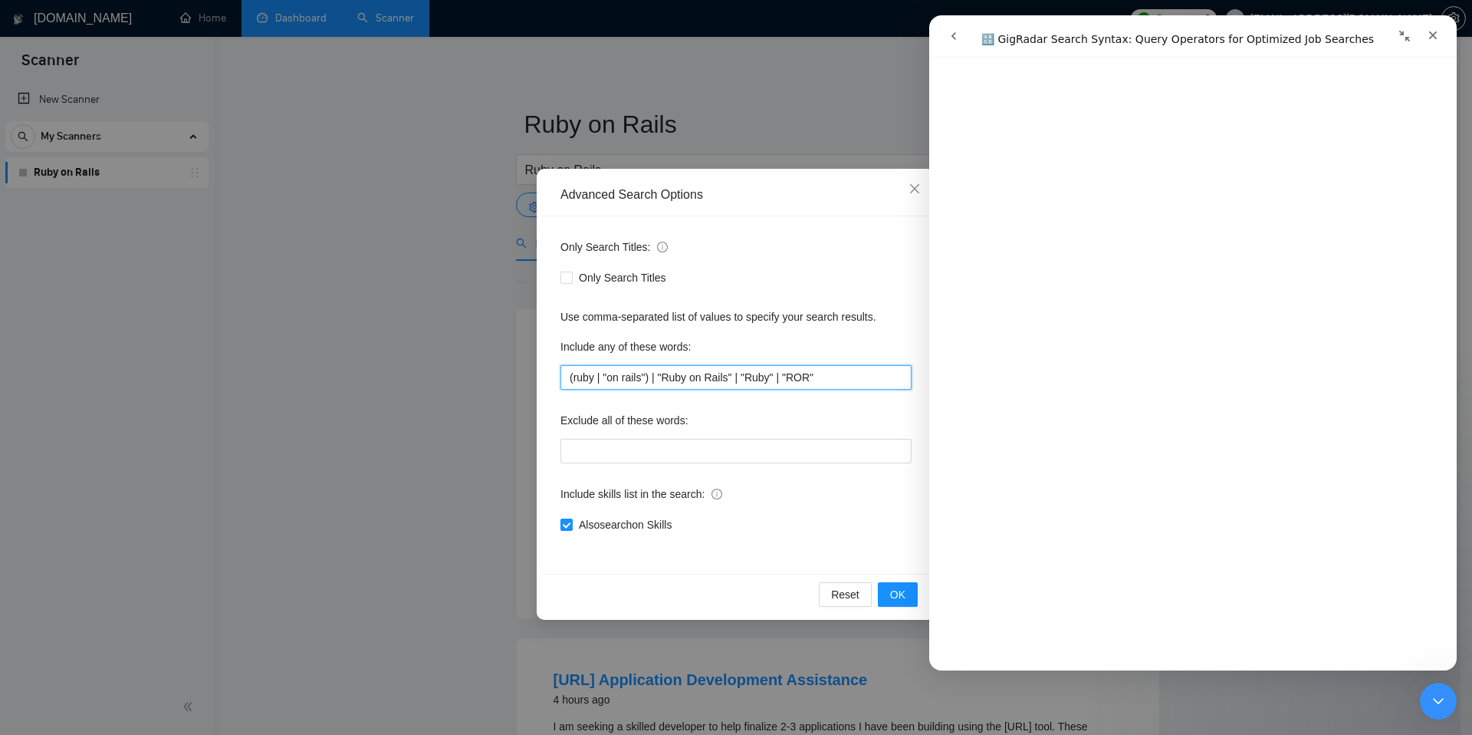
click at [596, 378] on input "(ruby | "on rails") | "Ruby on Rails" | "Ruby" | "ROR"" at bounding box center [736, 377] width 351 height 25
type input "(ruby* | "on rails") | "Ruby on Rails" | "Ruby" | "ROR""
click at [895, 592] on span "OK" at bounding box center [897, 594] width 15 height 17
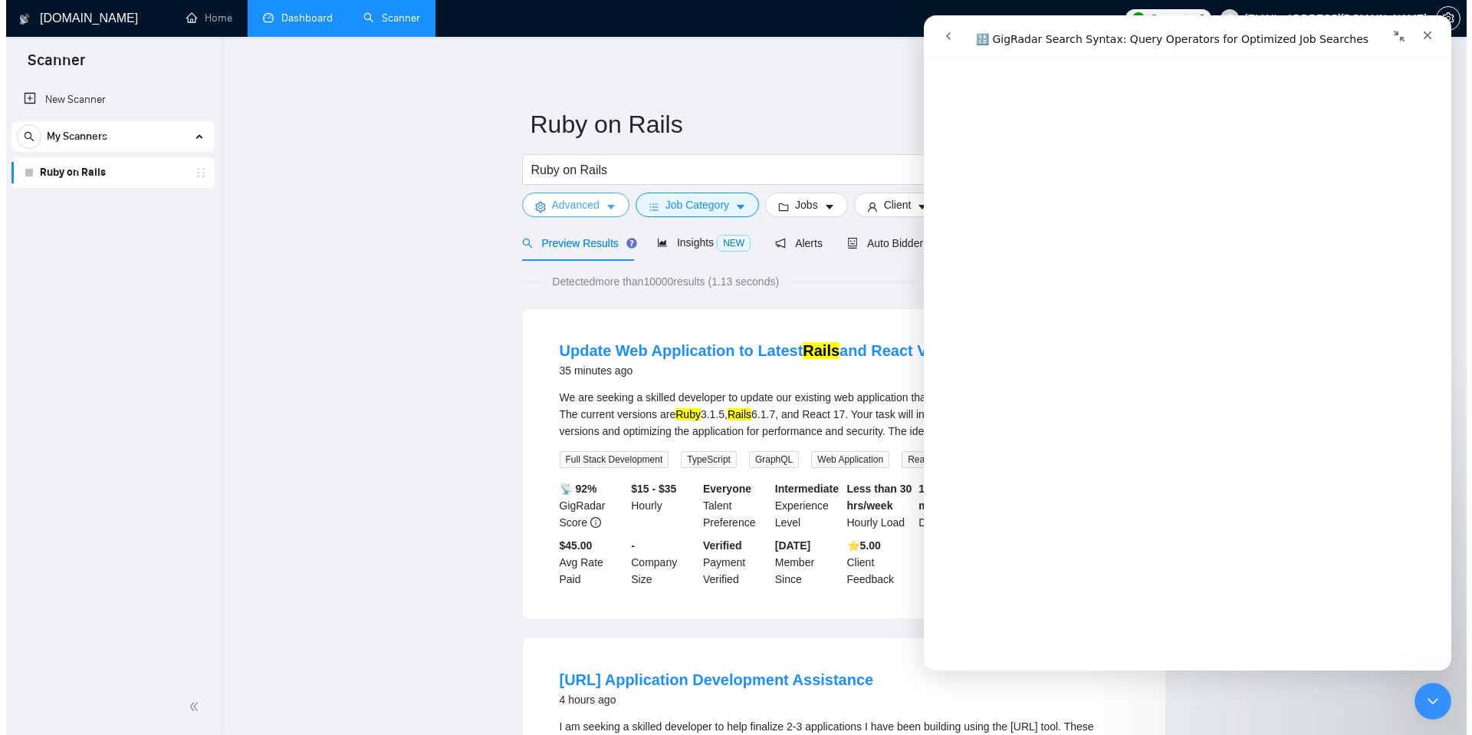
scroll to position [2053, 0]
click at [569, 209] on span "Advanced" at bounding box center [570, 204] width 48 height 17
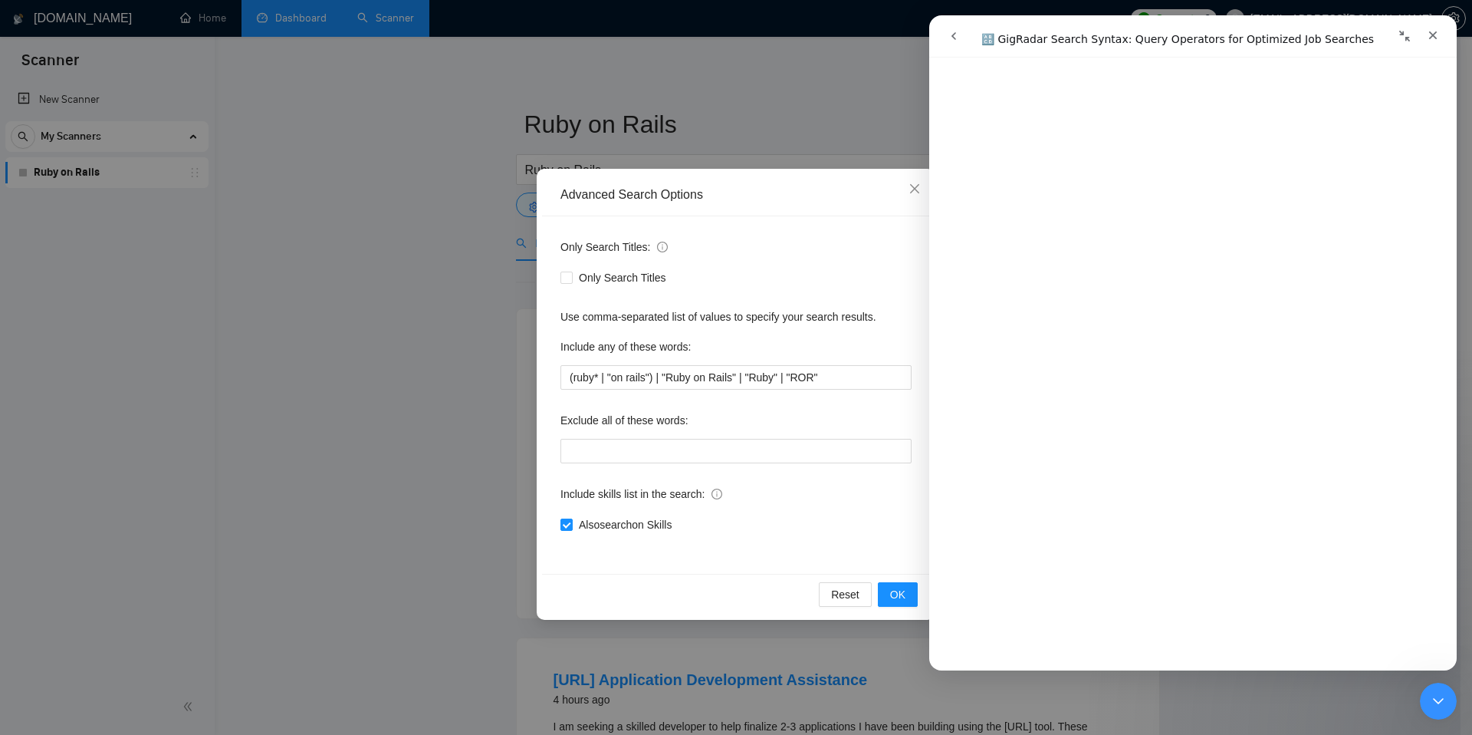
scroll to position [2682, 0]
drag, startPoint x: 957, startPoint y: 38, endPoint x: 1895, endPoint y: 61, distance: 938.1
click at [957, 38] on icon "go back" at bounding box center [954, 36] width 12 height 12
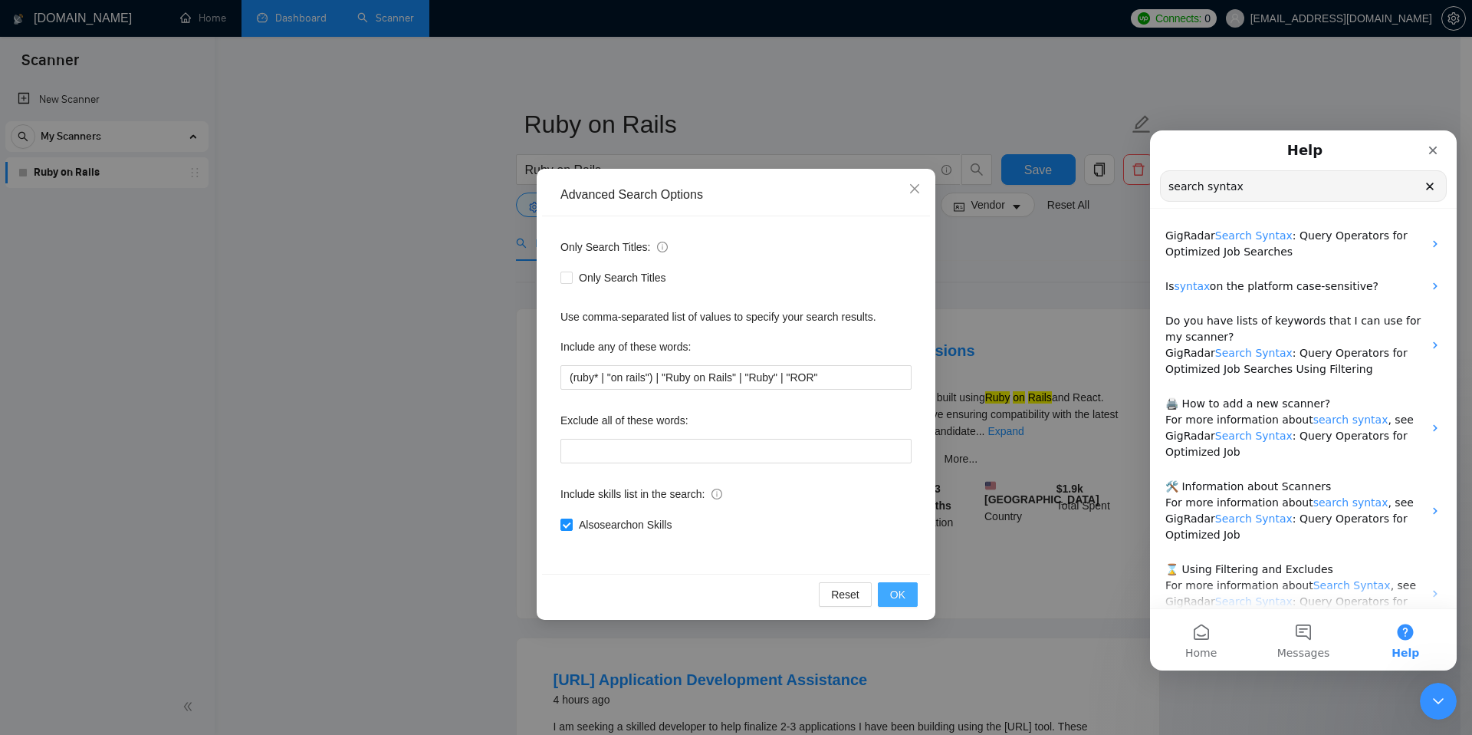
click at [903, 593] on span "OK" at bounding box center [897, 594] width 15 height 17
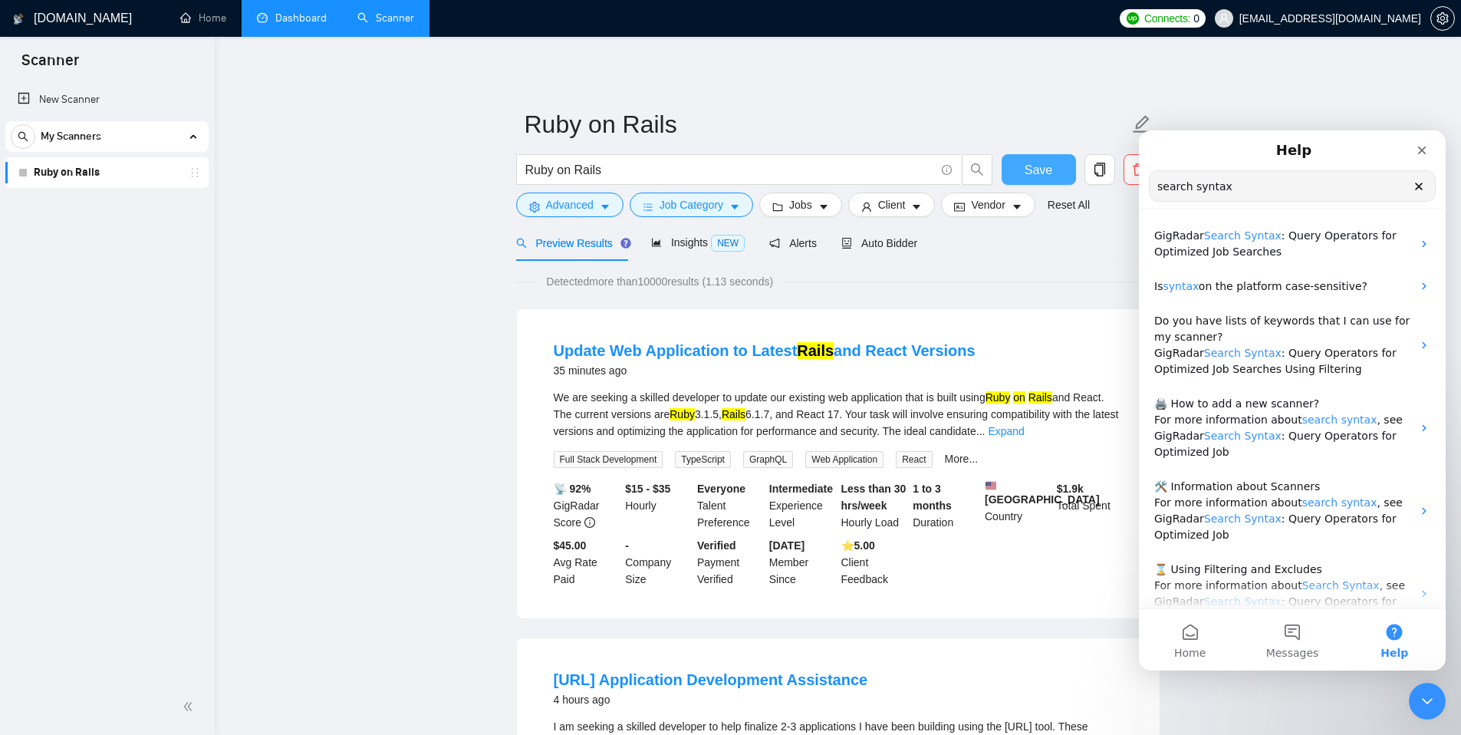
click at [1035, 172] on span "Save" at bounding box center [1038, 169] width 28 height 19
click at [716, 206] on span "Job Category" at bounding box center [691, 204] width 64 height 17
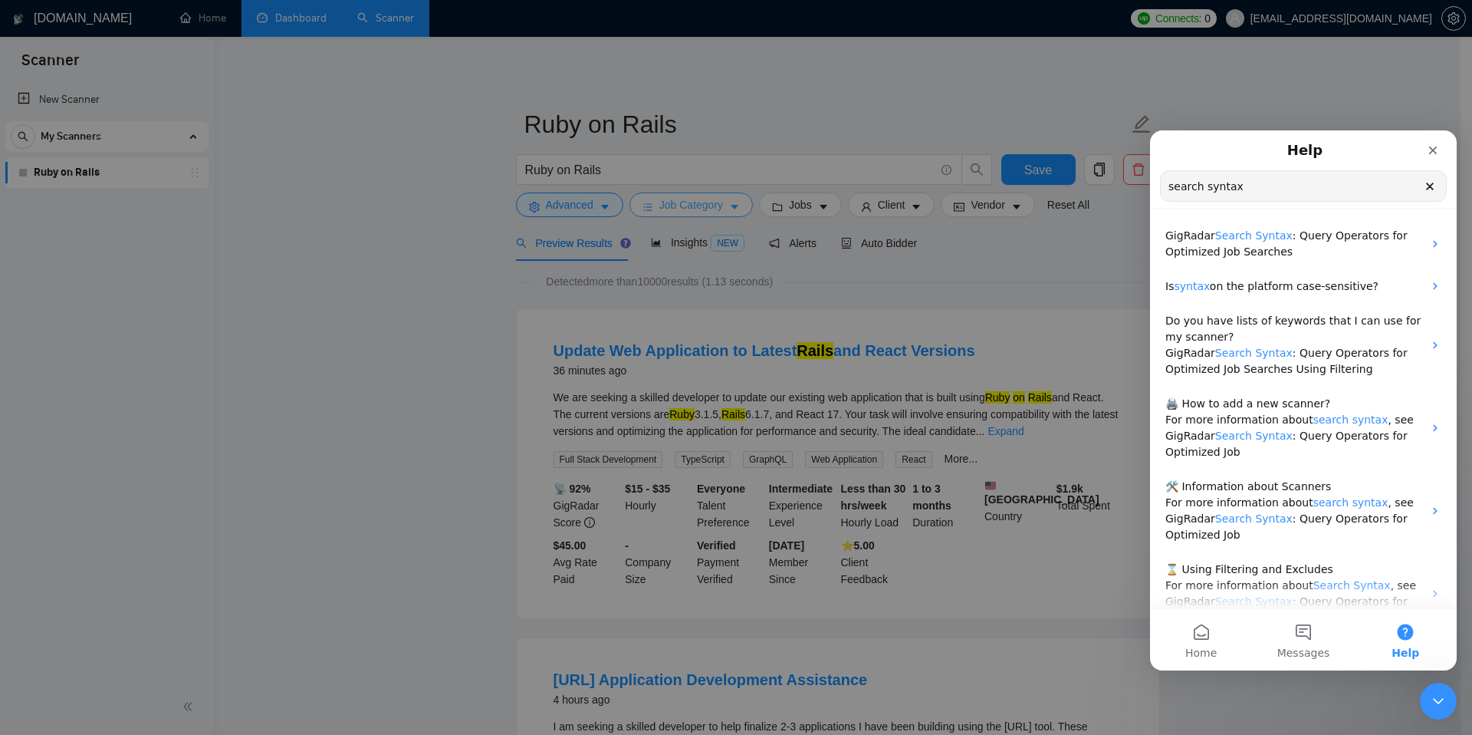
click at [716, 734] on div "Select job categories Select Categories Accounting & Consulting Admin Support C…" at bounding box center [730, 735] width 1461 height 0
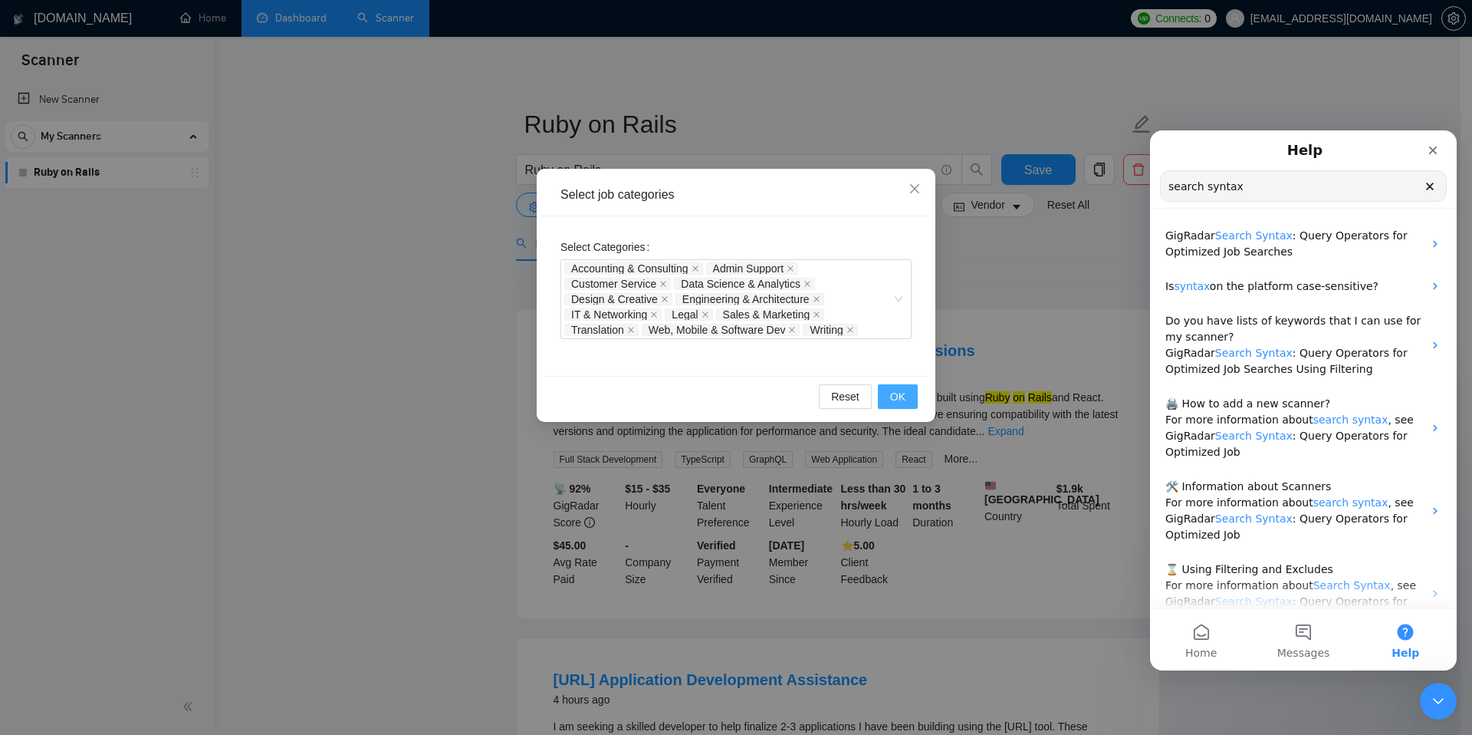
click at [895, 400] on span "OK" at bounding box center [897, 396] width 15 height 17
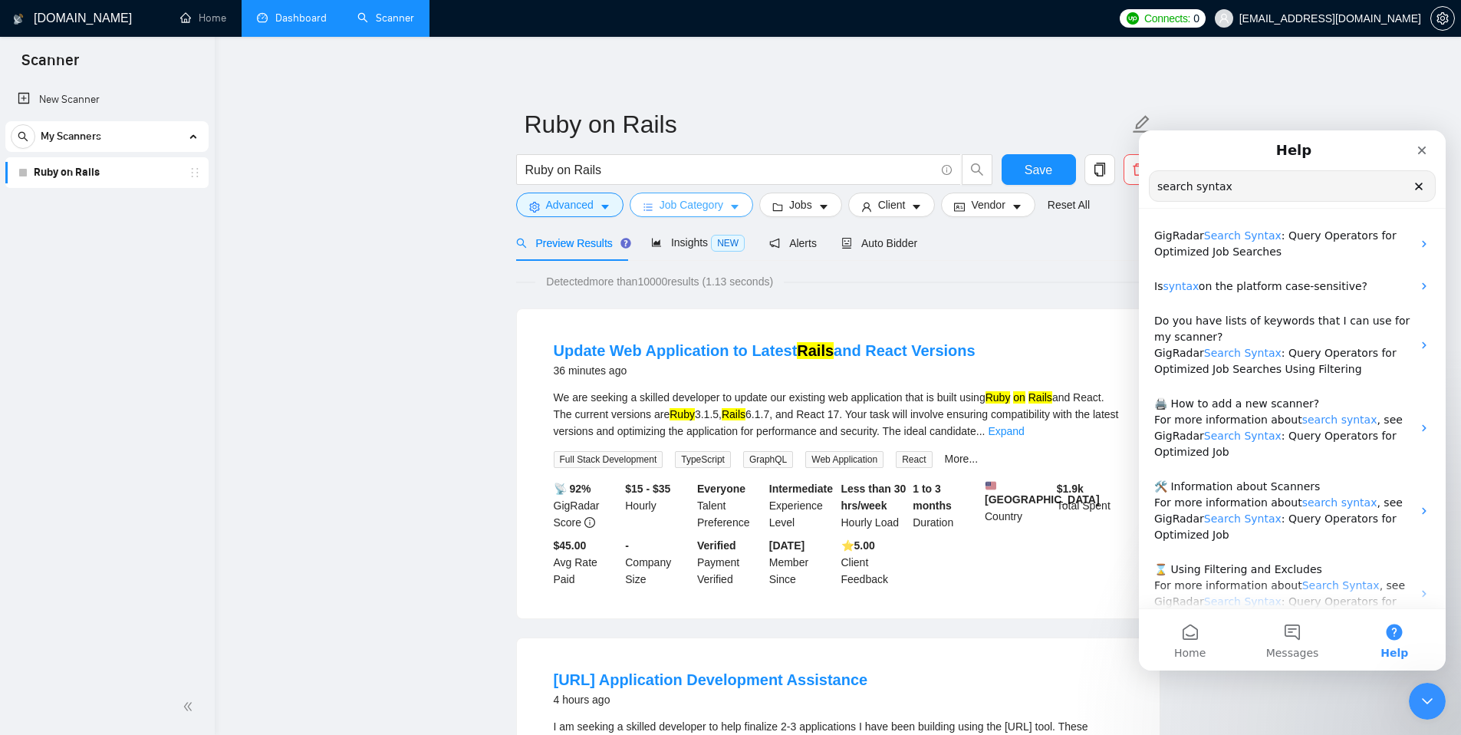
click at [736, 204] on icon "caret-down" at bounding box center [734, 207] width 11 height 11
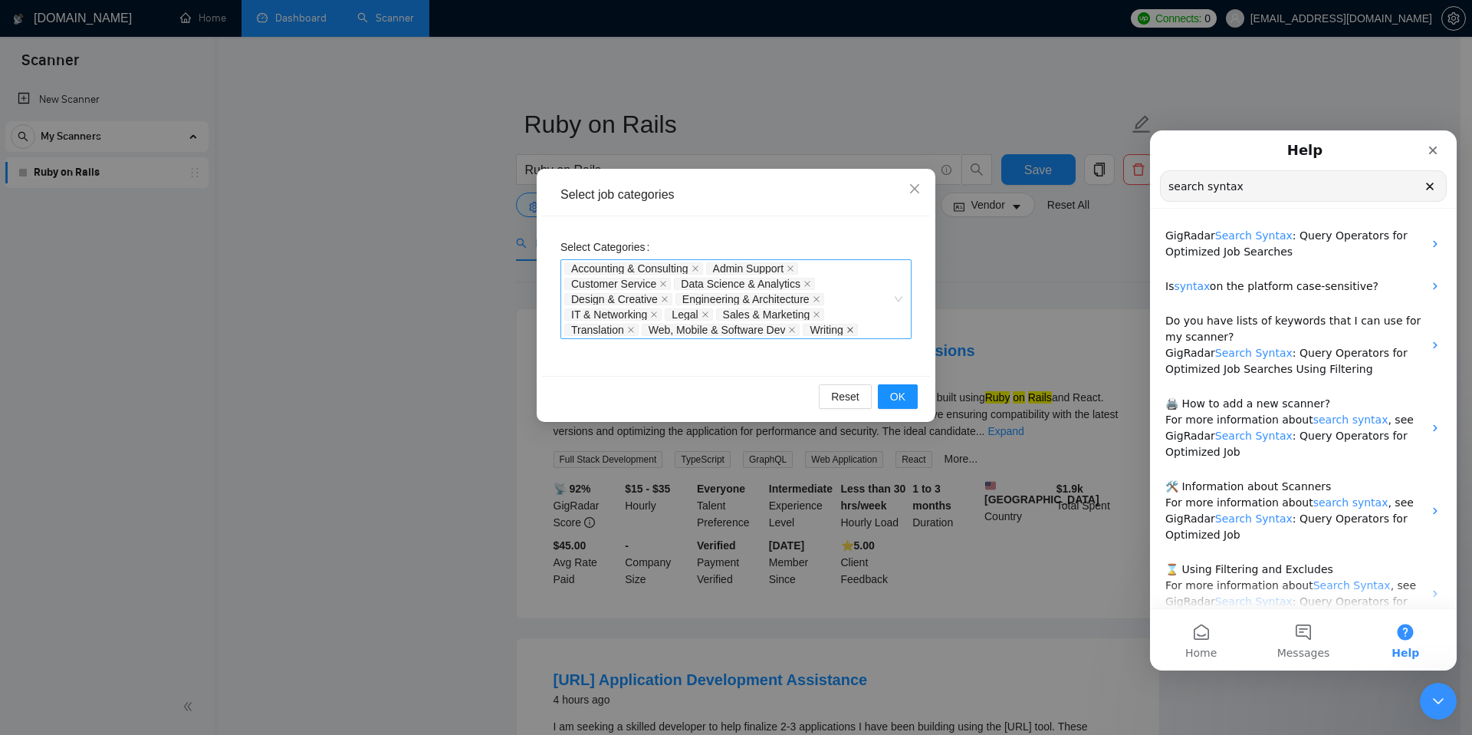
click at [853, 329] on icon "close" at bounding box center [850, 330] width 6 height 6
click at [633, 328] on icon "close" at bounding box center [631, 330] width 8 height 8
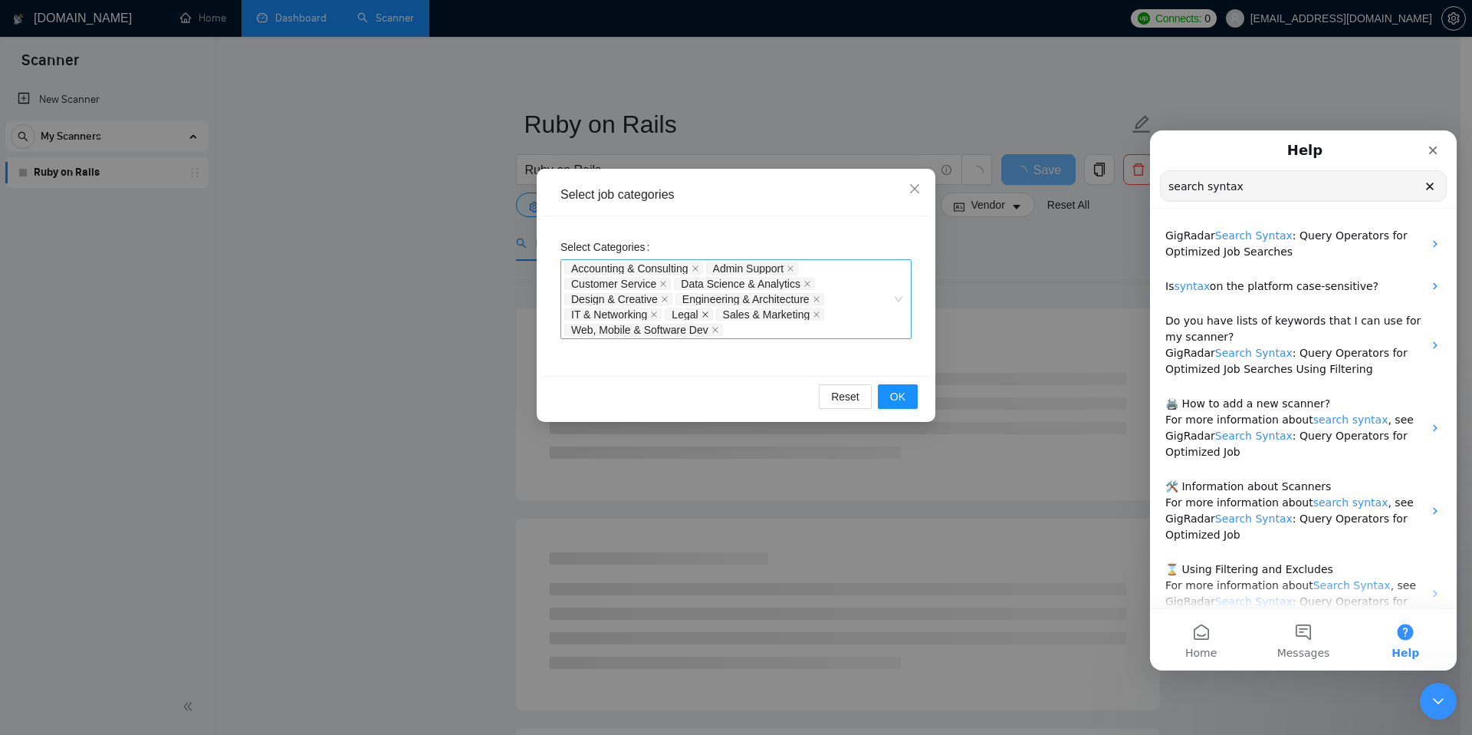
click at [709, 312] on icon "close" at bounding box center [705, 314] width 6 height 6
click at [769, 314] on icon "close" at bounding box center [766, 314] width 6 height 6
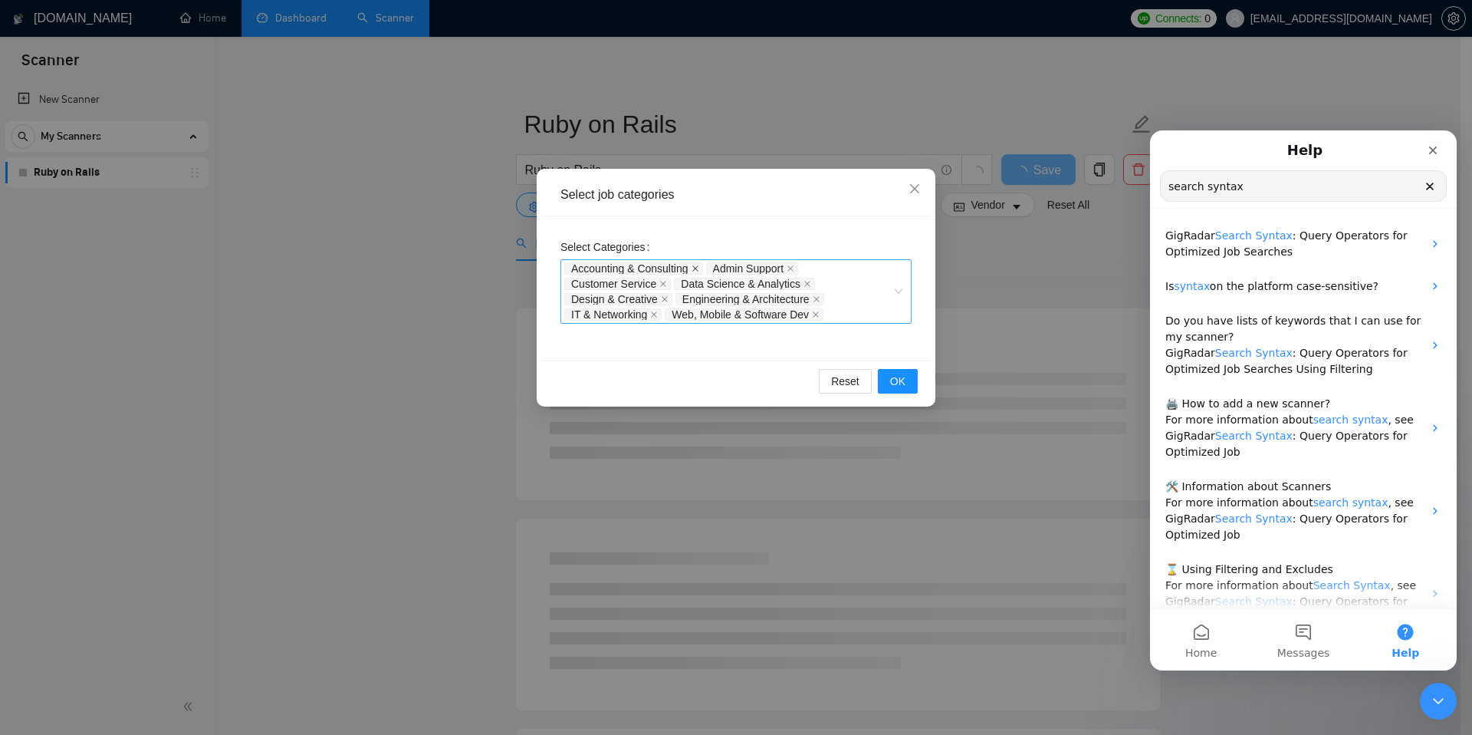
click at [699, 266] on icon "close" at bounding box center [696, 269] width 8 height 8
click at [763, 265] on icon "close" at bounding box center [759, 269] width 8 height 8
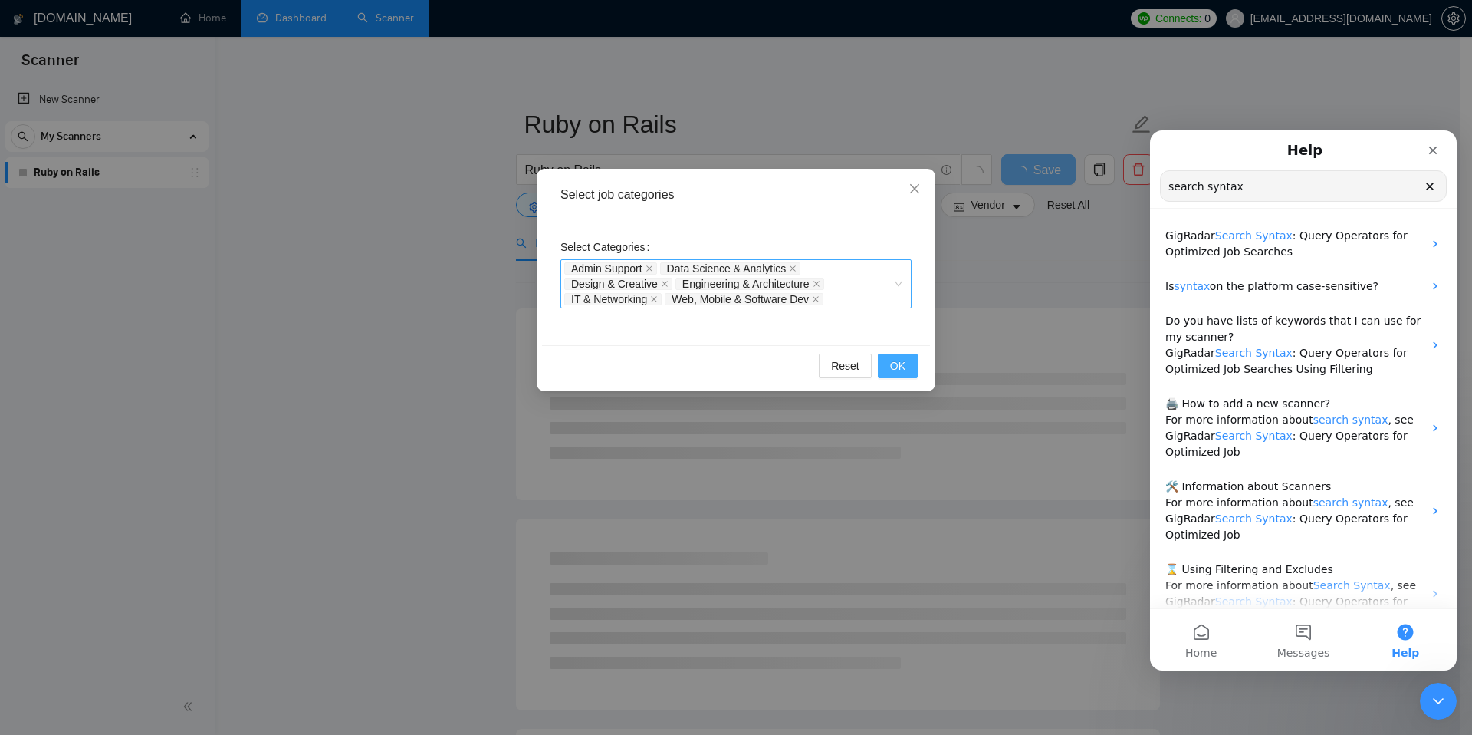
click at [896, 367] on span "OK" at bounding box center [897, 365] width 15 height 17
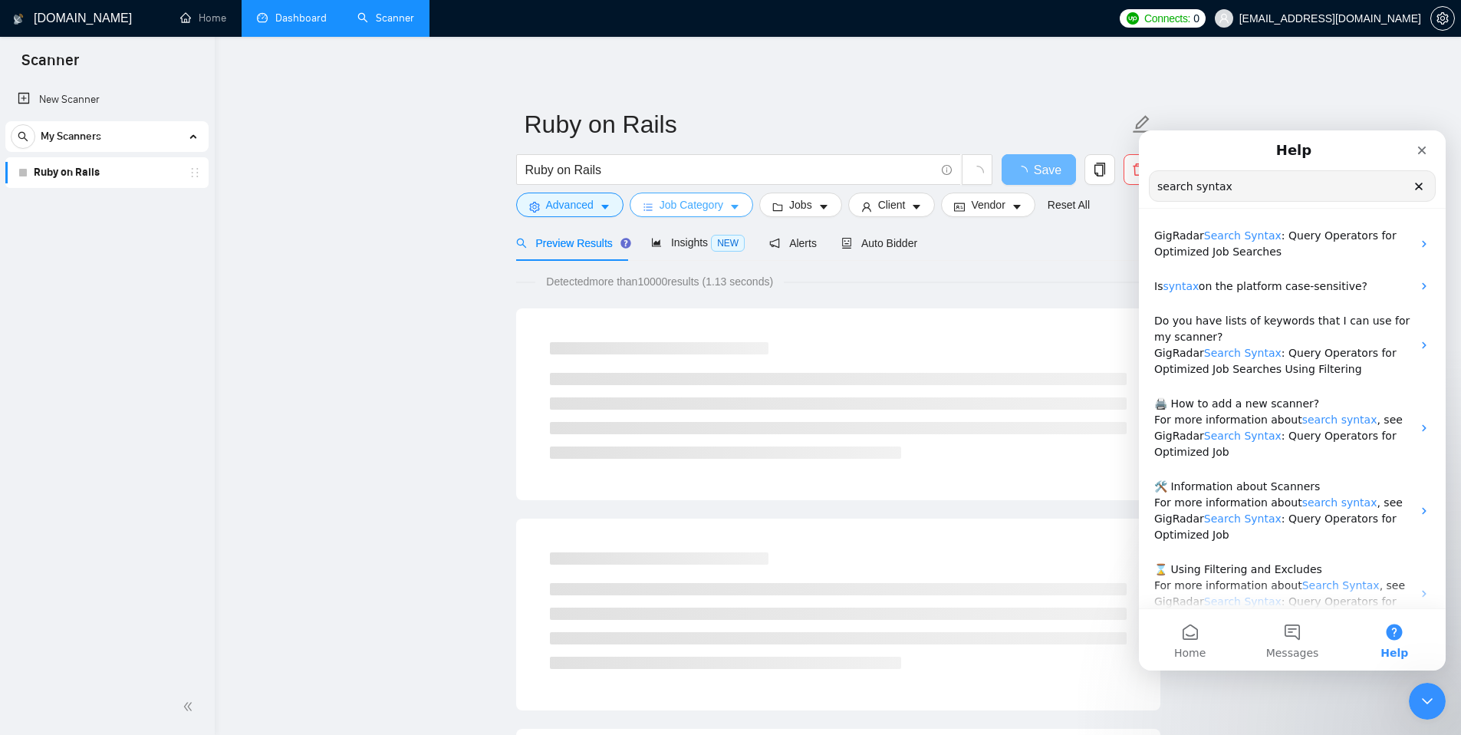
click at [720, 203] on span "Job Category" at bounding box center [691, 204] width 64 height 17
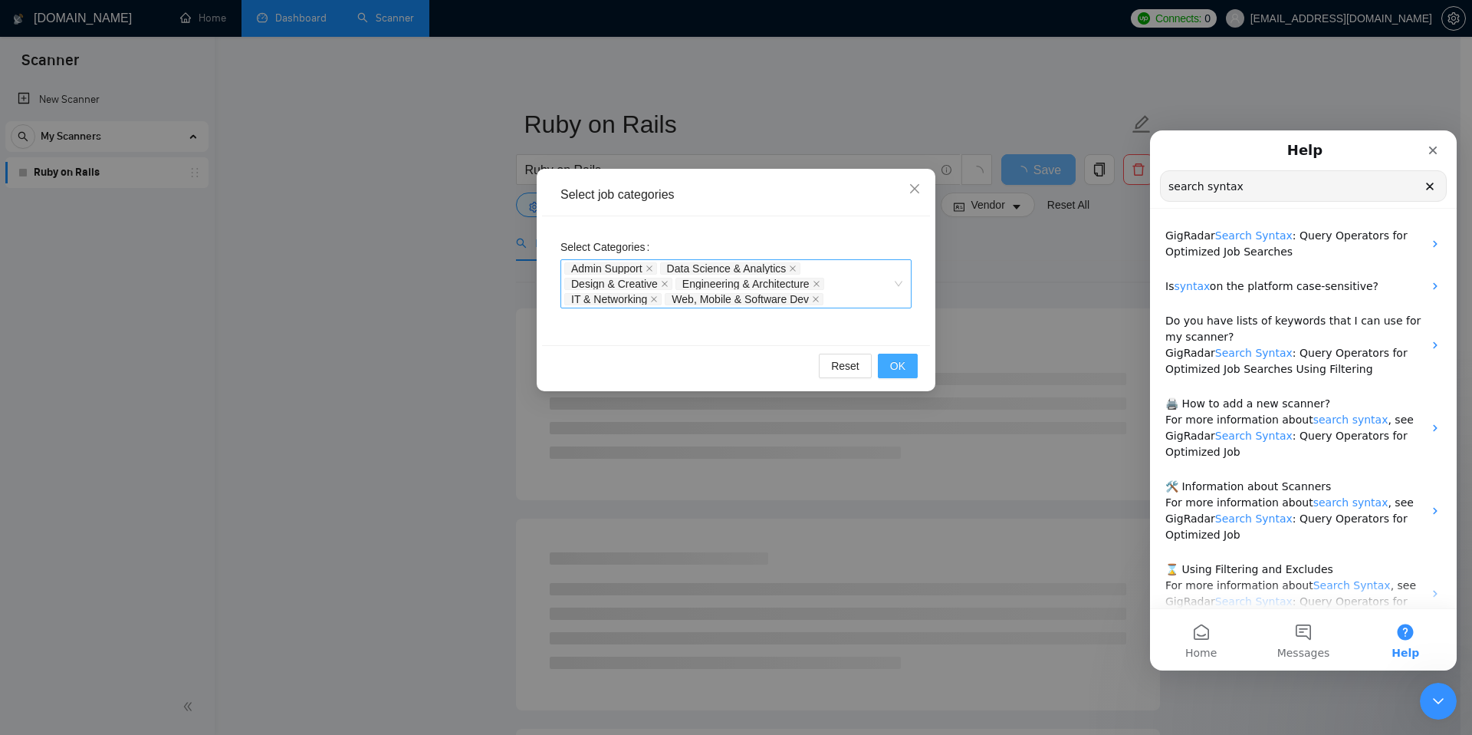
click at [892, 365] on span "OK" at bounding box center [897, 365] width 15 height 17
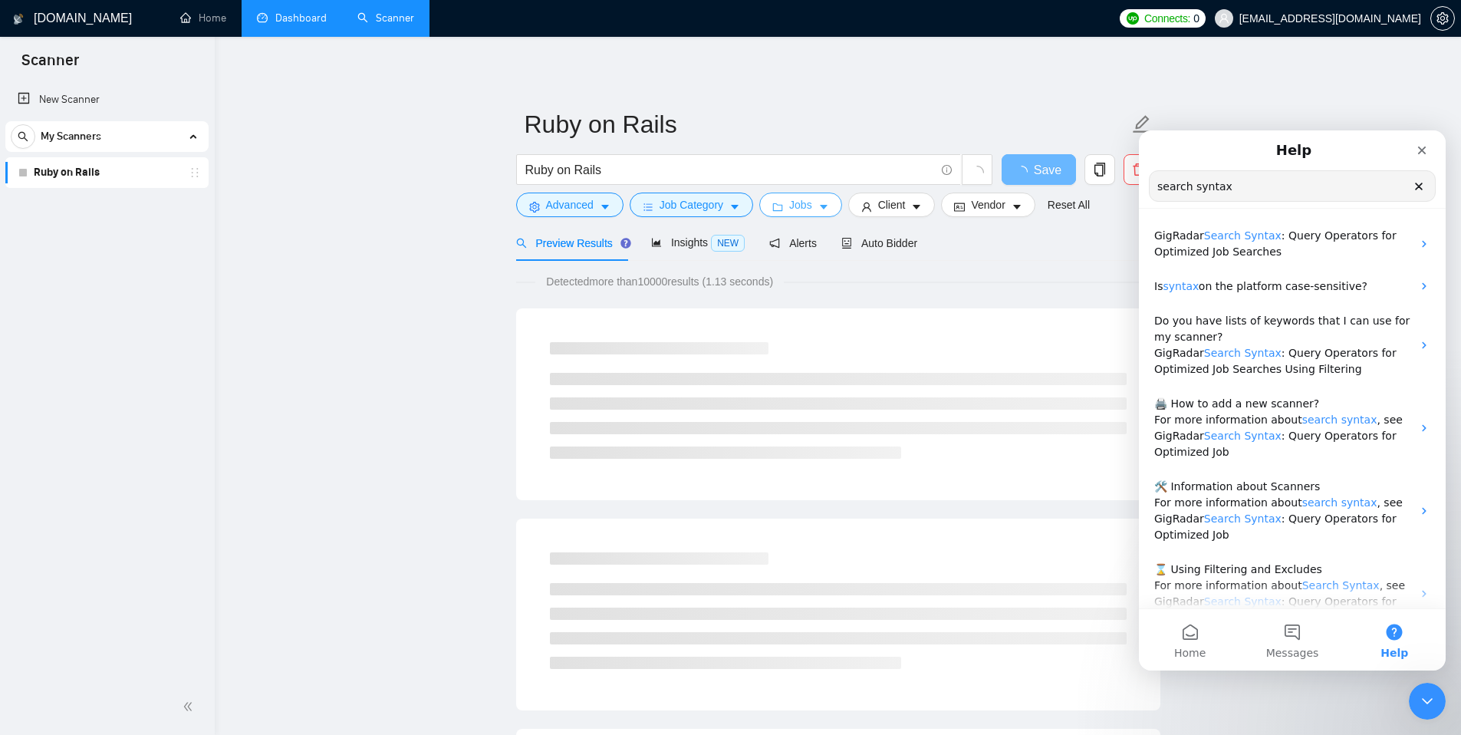
click at [821, 199] on button "Jobs" at bounding box center [800, 204] width 83 height 25
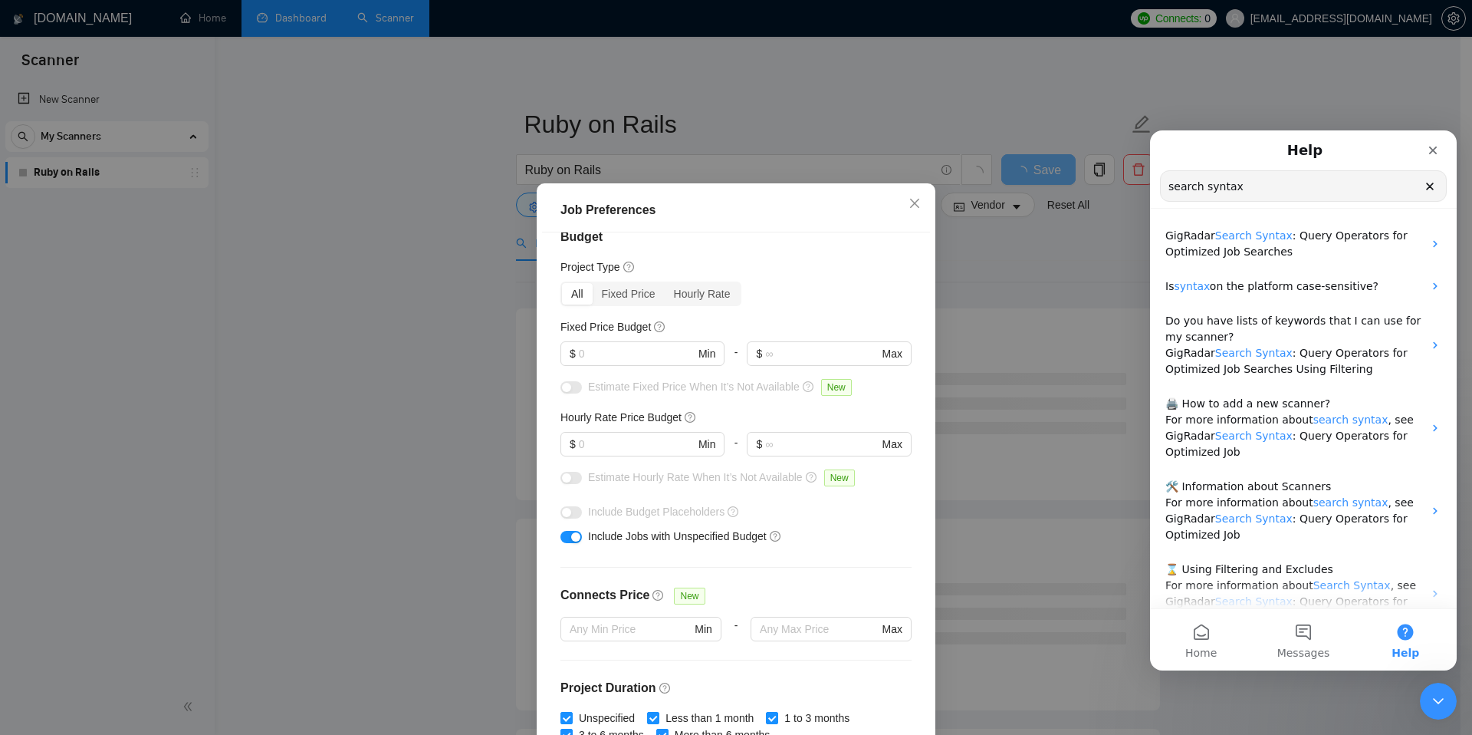
scroll to position [0, 0]
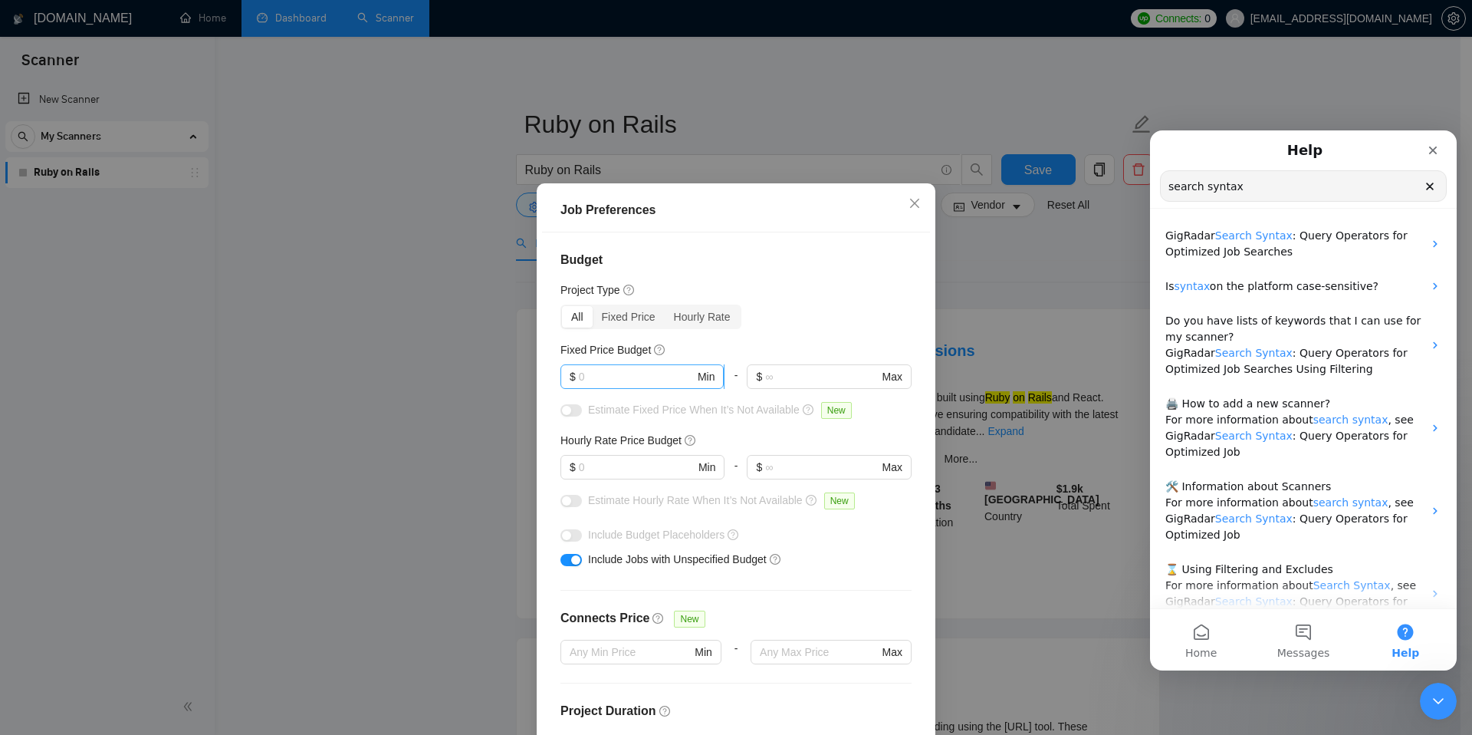
click at [670, 375] on input "text" at bounding box center [637, 376] width 116 height 17
type input "300"
click at [621, 463] on input "text" at bounding box center [637, 467] width 116 height 17
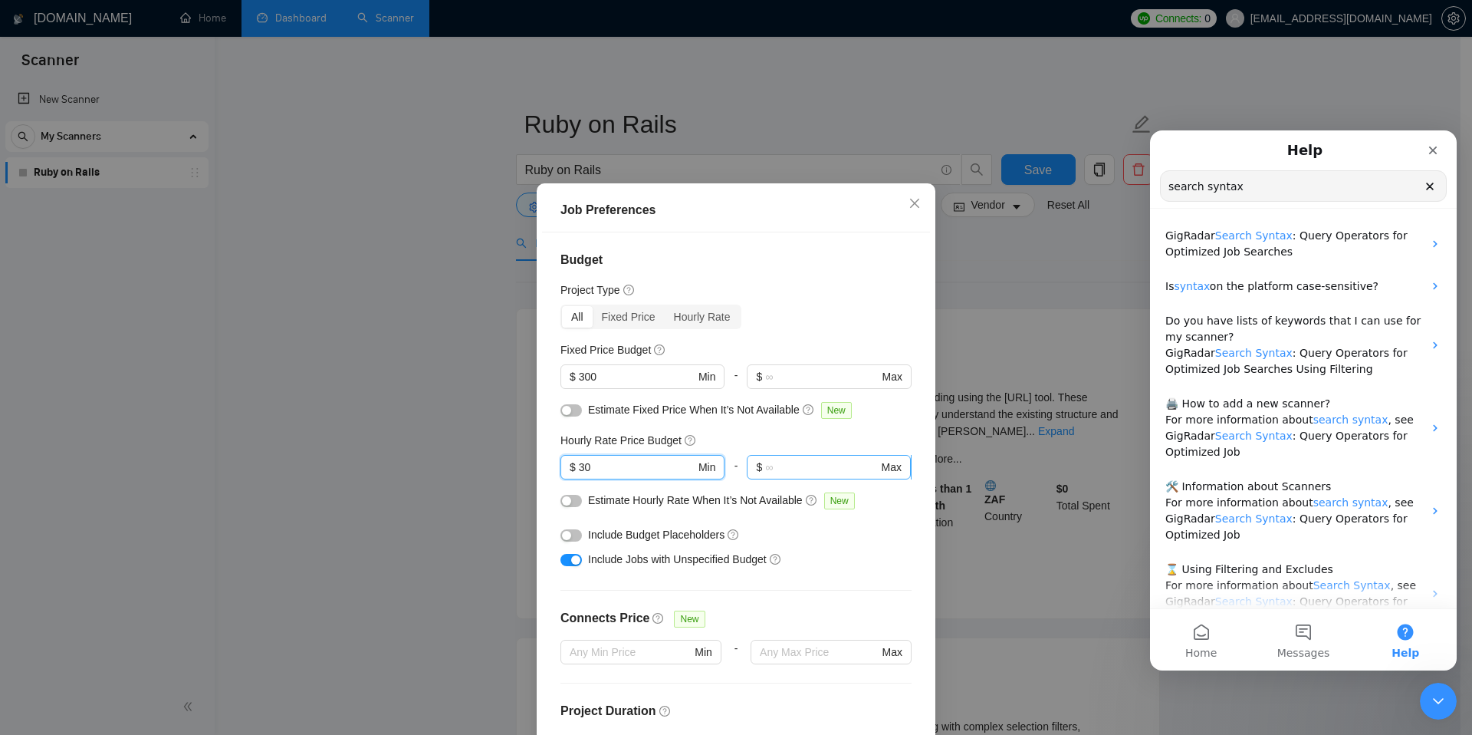
type input "30"
click at [787, 467] on input "text" at bounding box center [821, 467] width 113 height 17
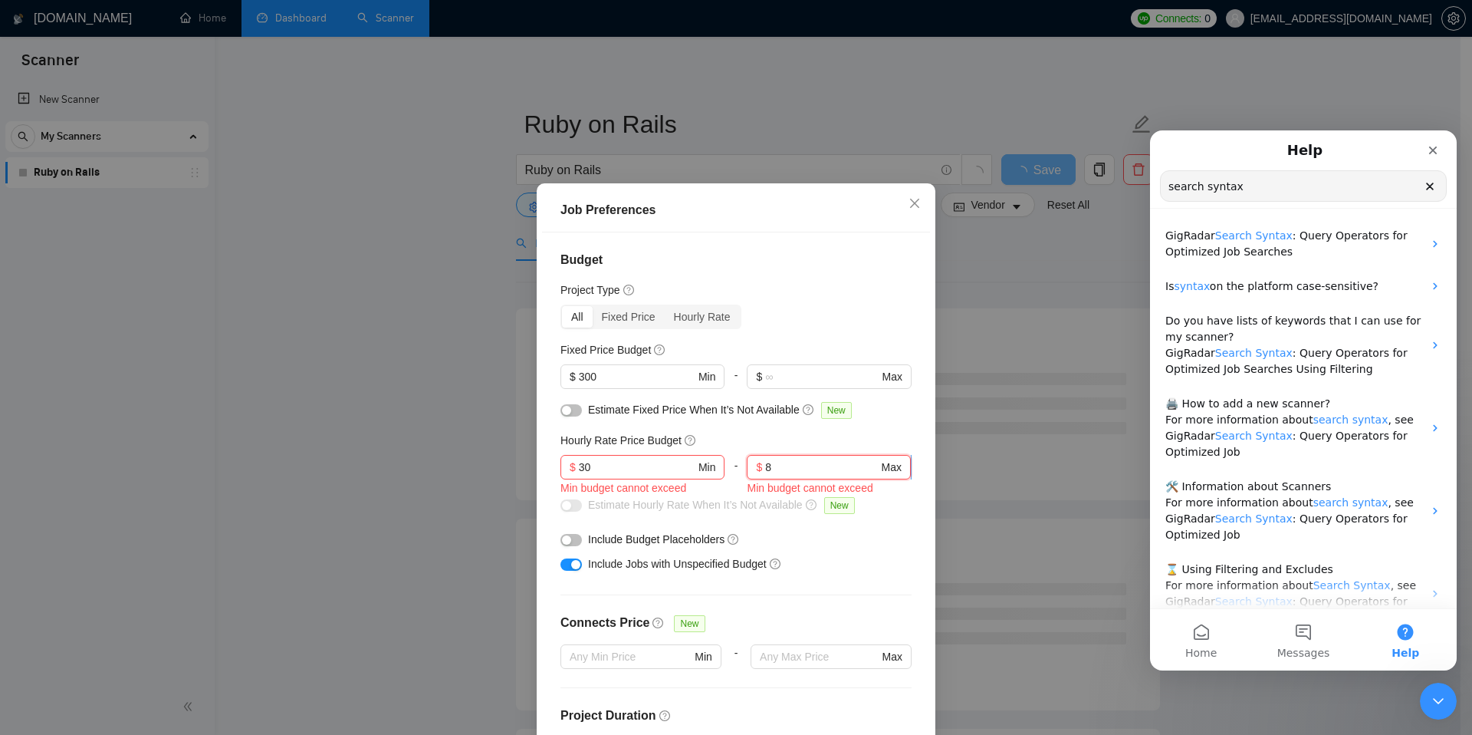
type input "80"
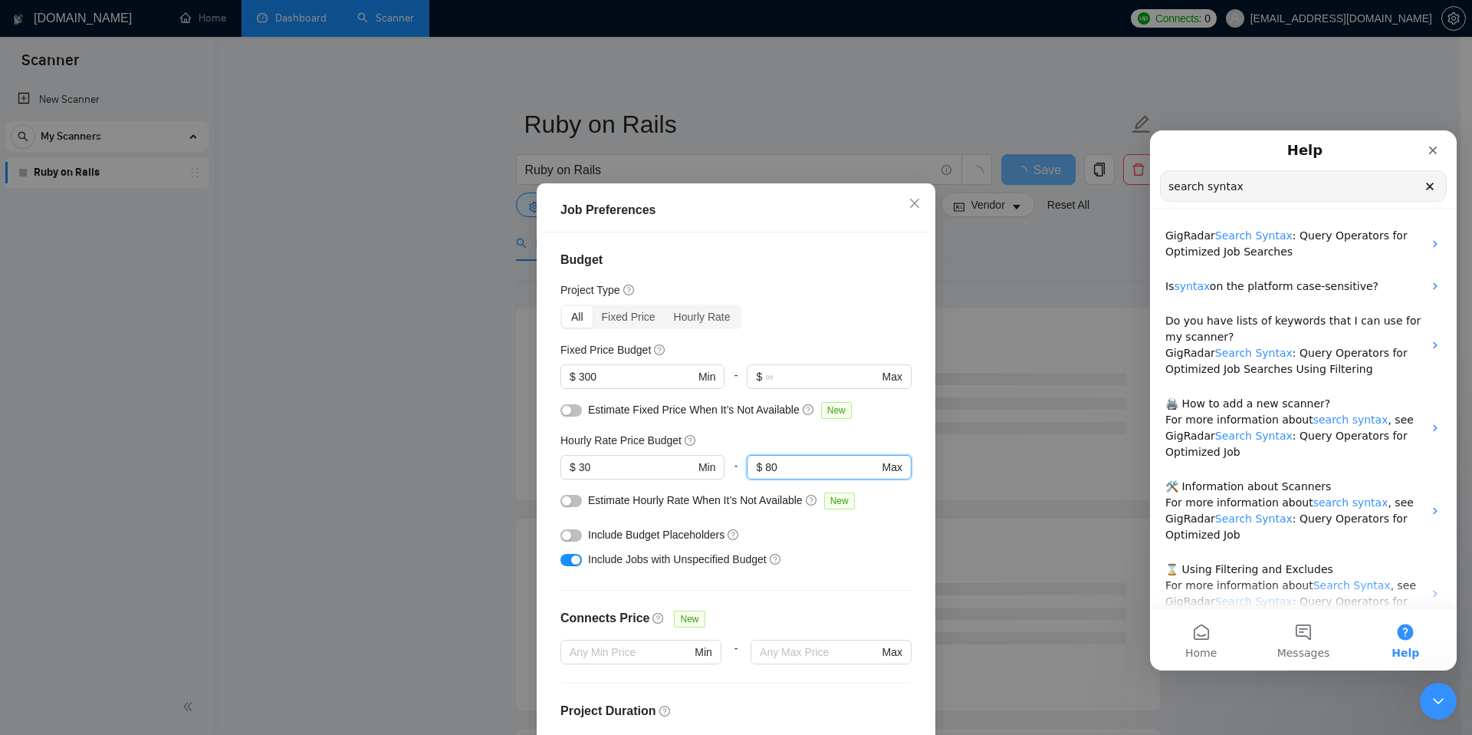
drag, startPoint x: 751, startPoint y: 463, endPoint x: 719, endPoint y: 464, distance: 32.2
click at [719, 464] on div "$ 30 Min - 80 $ 80 Max" at bounding box center [736, 473] width 351 height 37
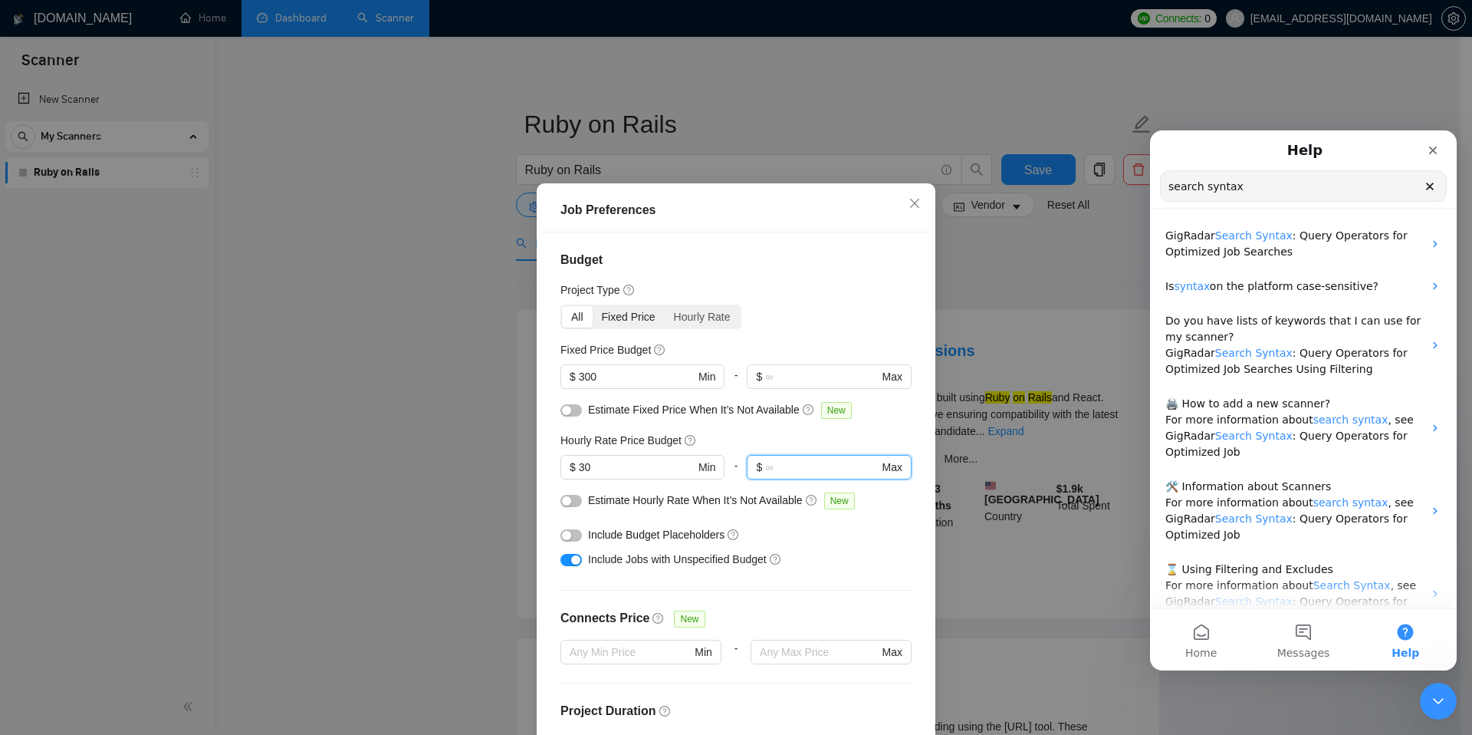
click at [630, 313] on div "Fixed Price" at bounding box center [629, 316] width 72 height 21
click at [593, 306] on input "Fixed Price" at bounding box center [593, 306] width 0 height 0
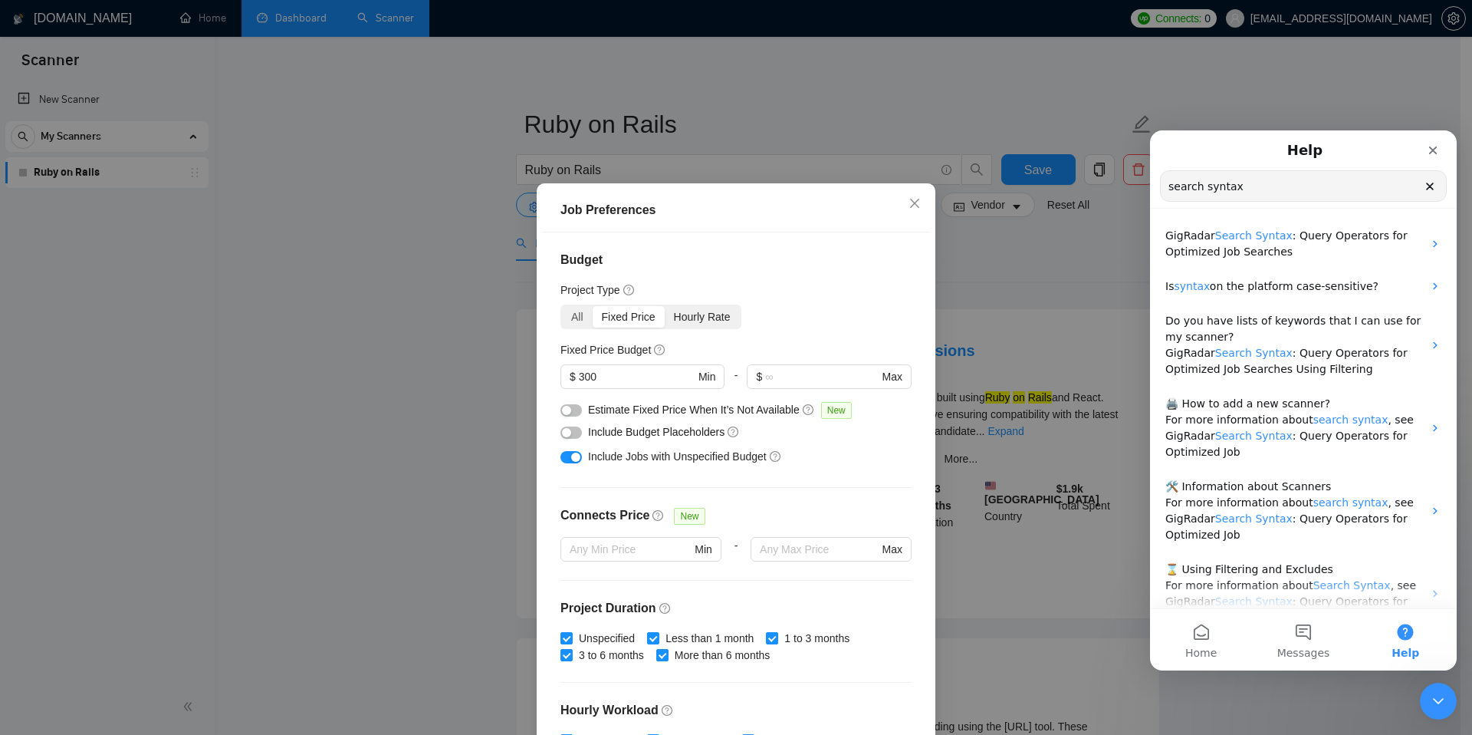
click at [702, 313] on div "Hourly Rate" at bounding box center [702, 316] width 75 height 21
click at [665, 306] on input "Hourly Rate" at bounding box center [665, 306] width 0 height 0
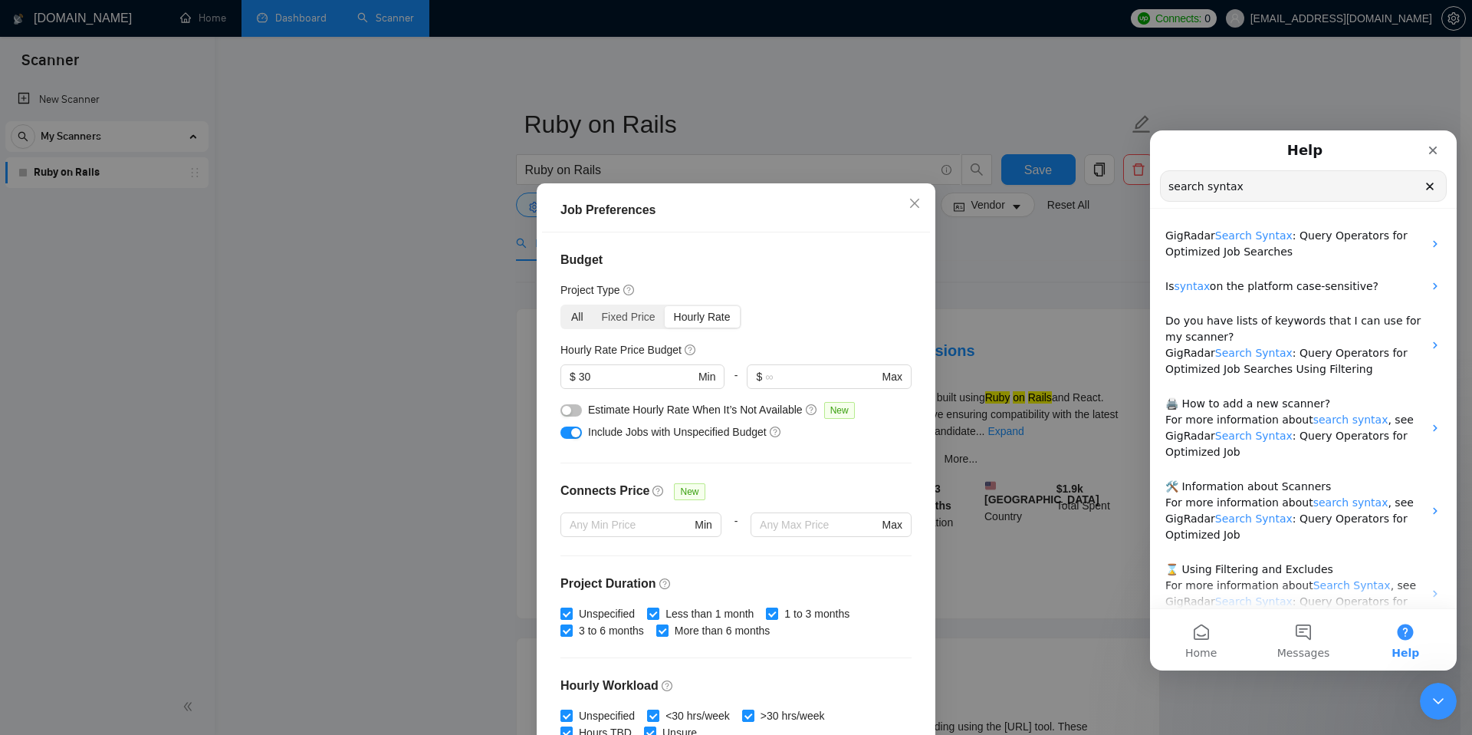
click at [568, 314] on div "All" at bounding box center [577, 316] width 31 height 21
click at [562, 306] on input "All" at bounding box center [562, 306] width 0 height 0
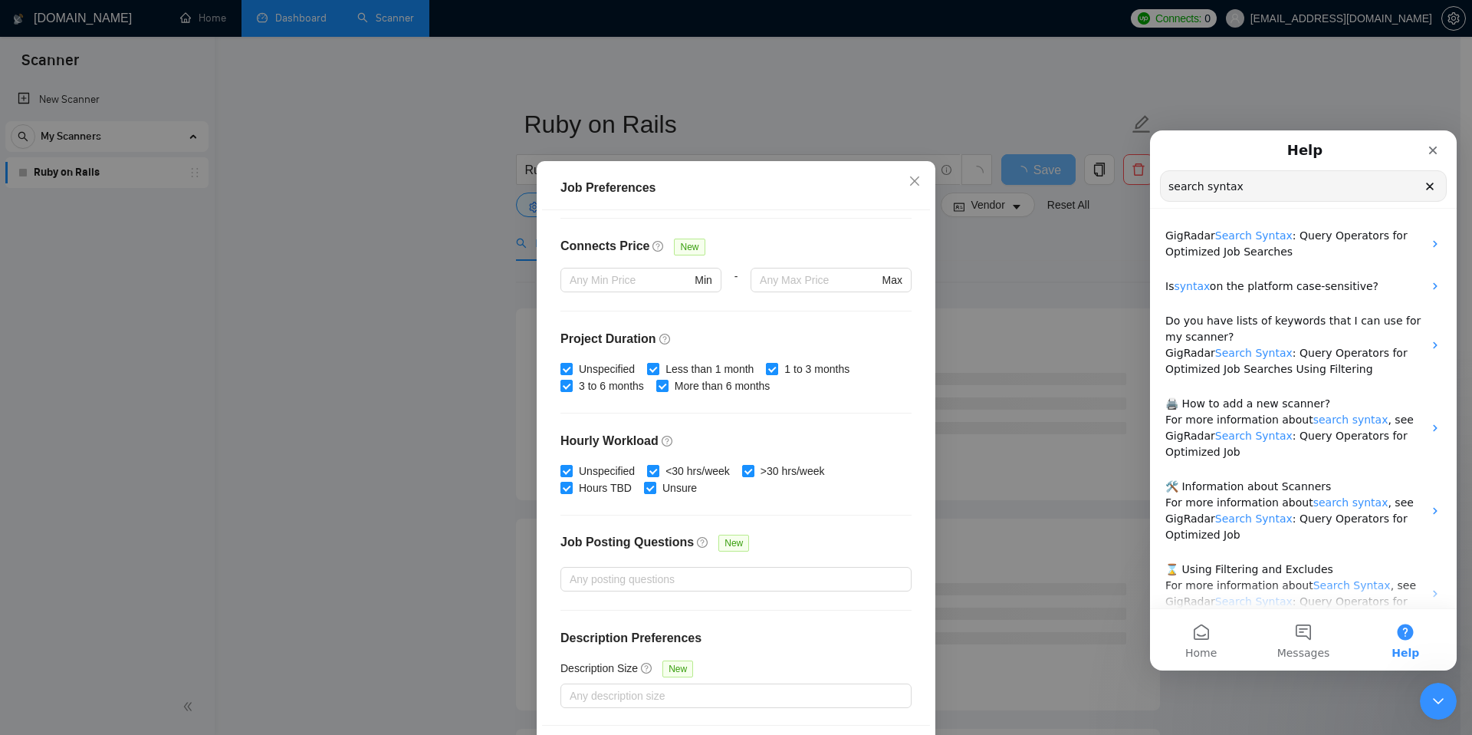
scroll to position [80, 0]
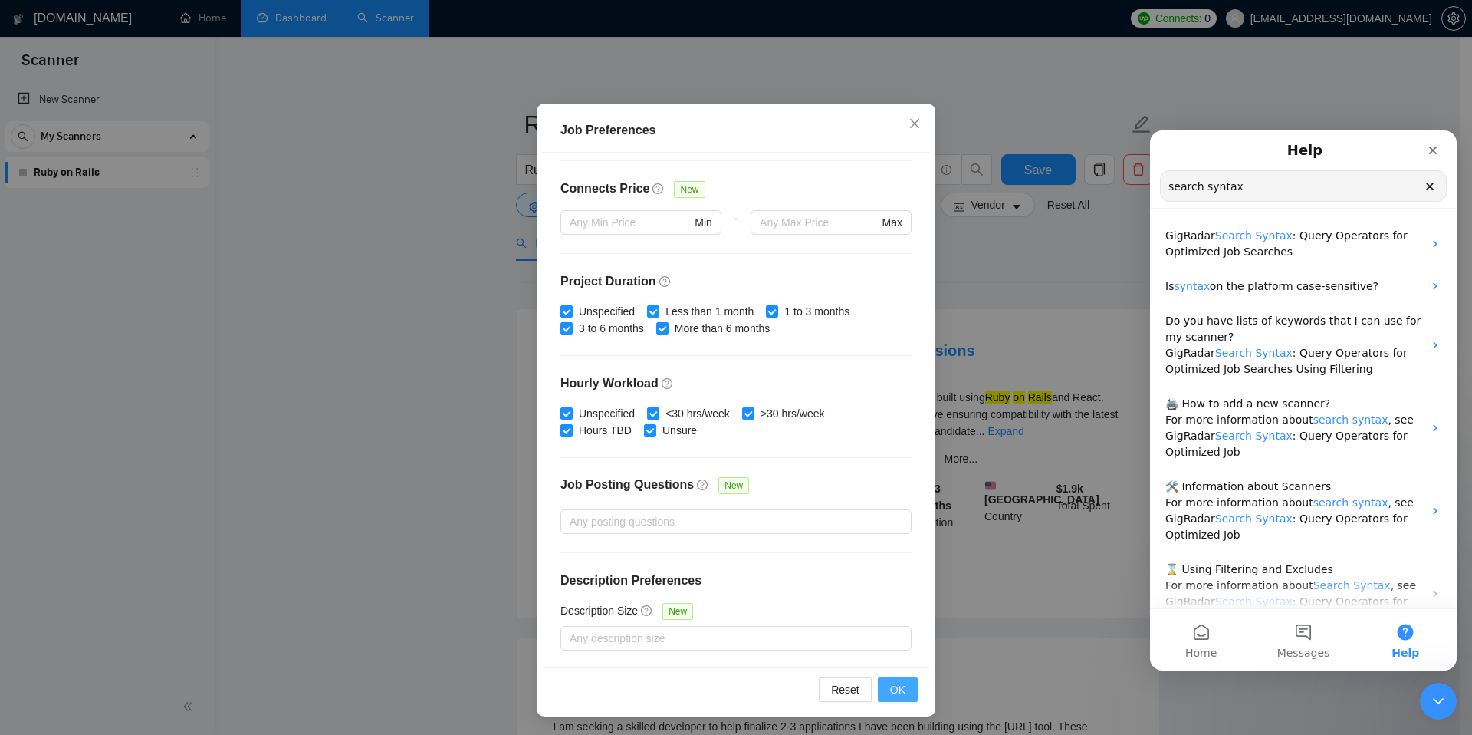
click at [890, 691] on span "OK" at bounding box center [897, 689] width 15 height 17
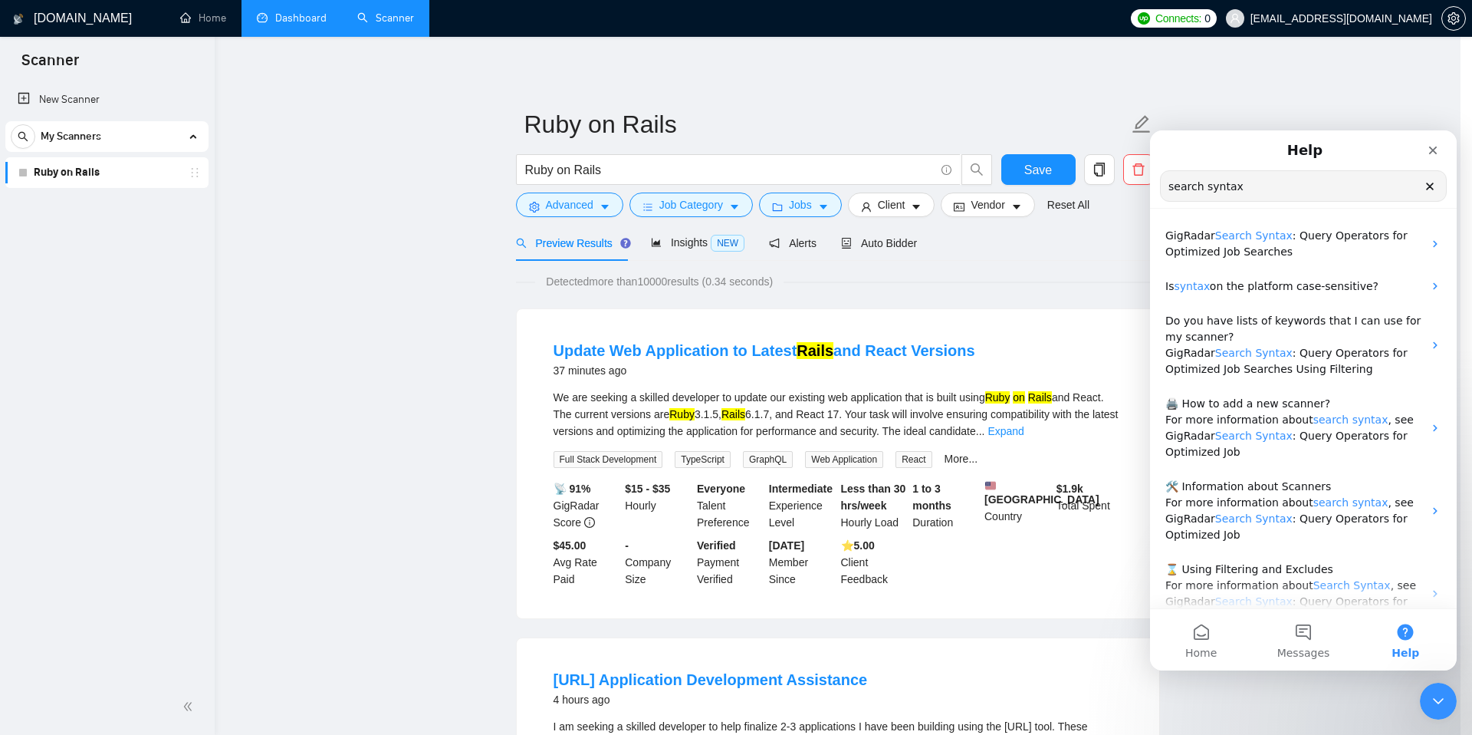
scroll to position [0, 0]
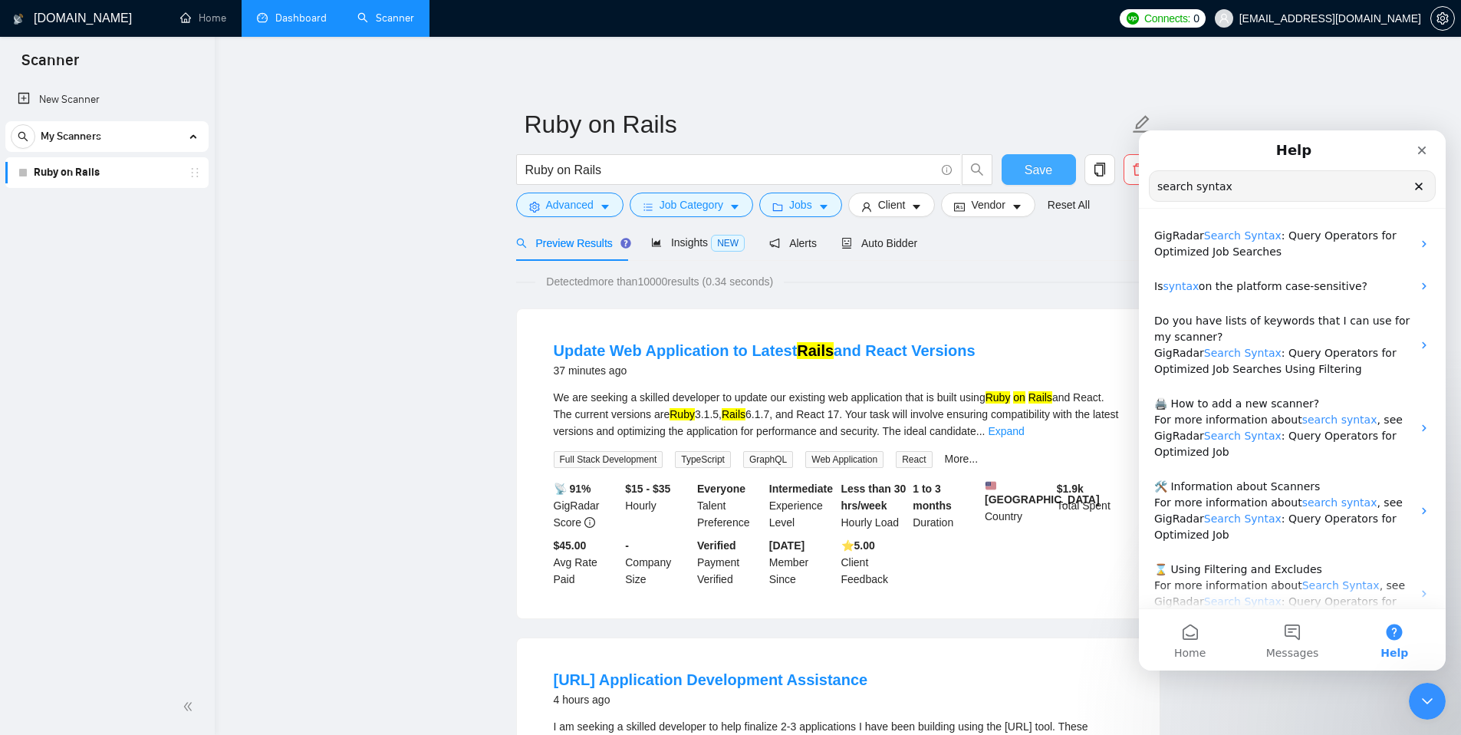
click at [1046, 166] on span "Save" at bounding box center [1038, 169] width 28 height 19
click at [906, 204] on span "Client" at bounding box center [892, 204] width 28 height 17
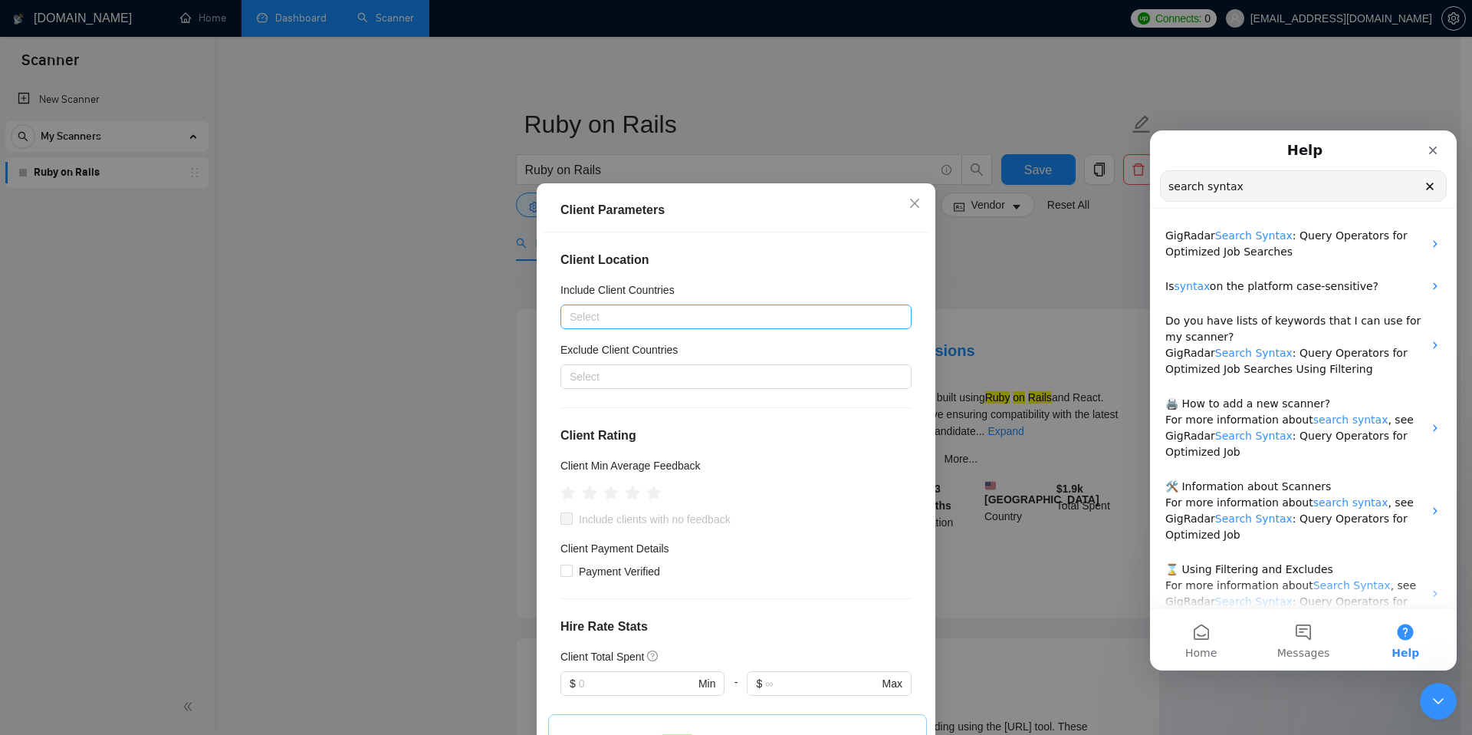
click at [625, 313] on div at bounding box center [728, 317] width 328 height 18
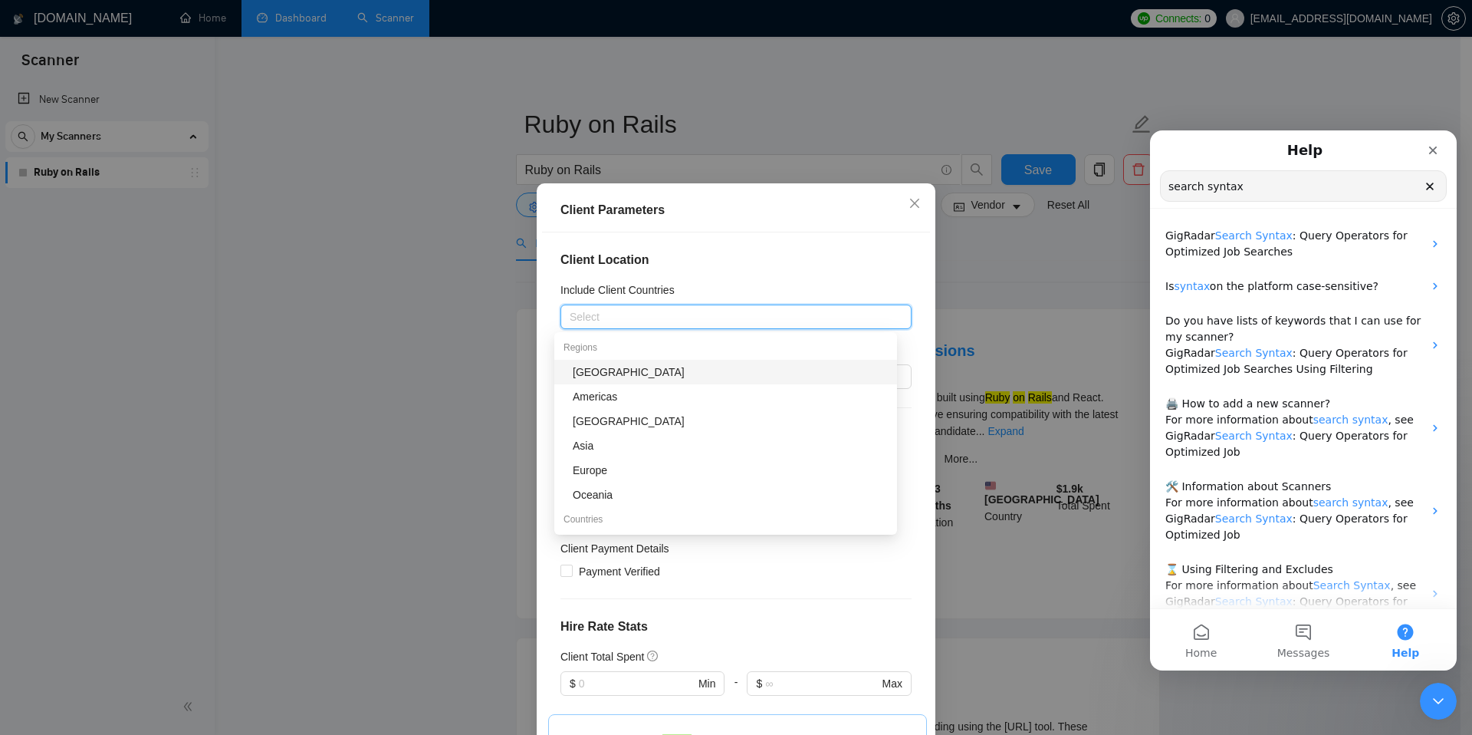
click at [628, 281] on h5 "Include Client Countries" at bounding box center [618, 289] width 114 height 17
click at [573, 308] on input "Include Client Countries" at bounding box center [571, 317] width 3 height 18
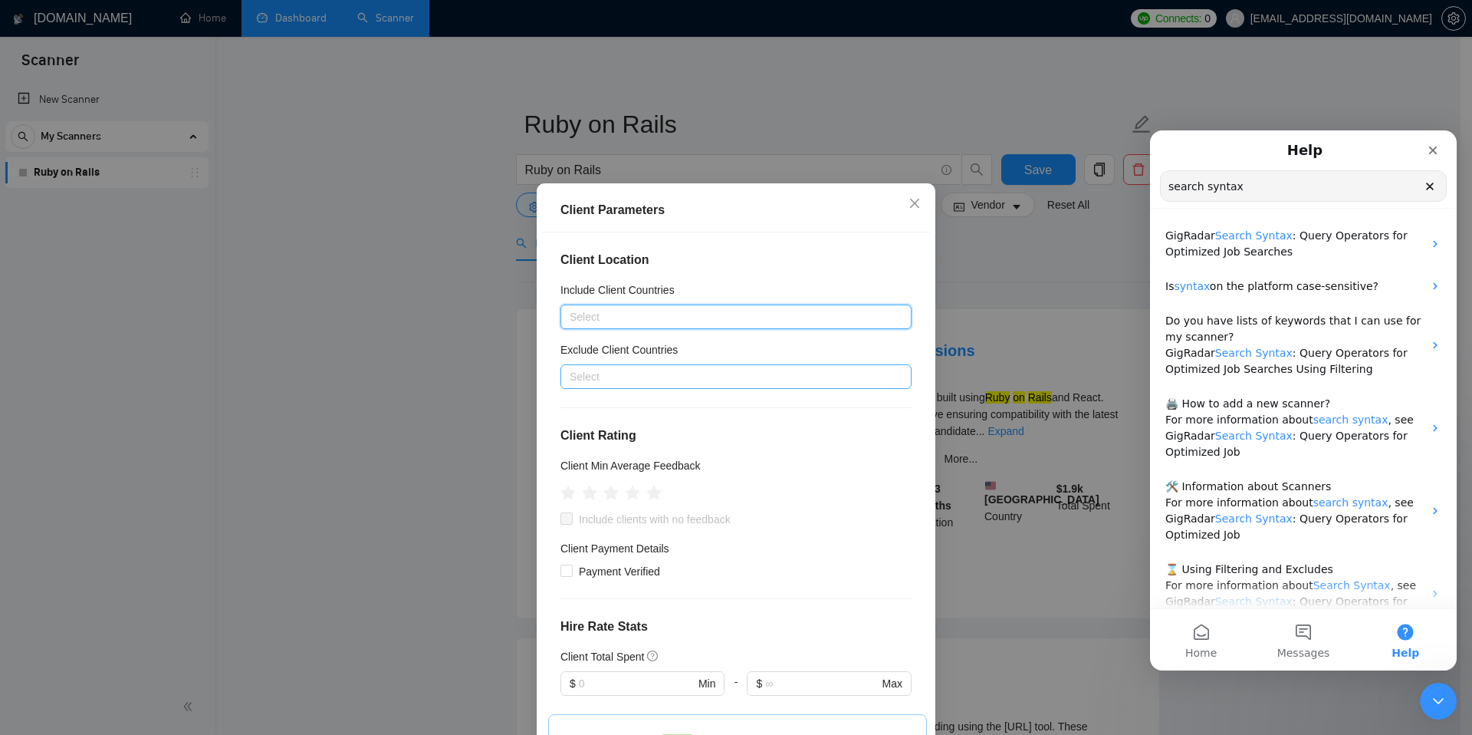
click at [594, 373] on div at bounding box center [728, 376] width 328 height 18
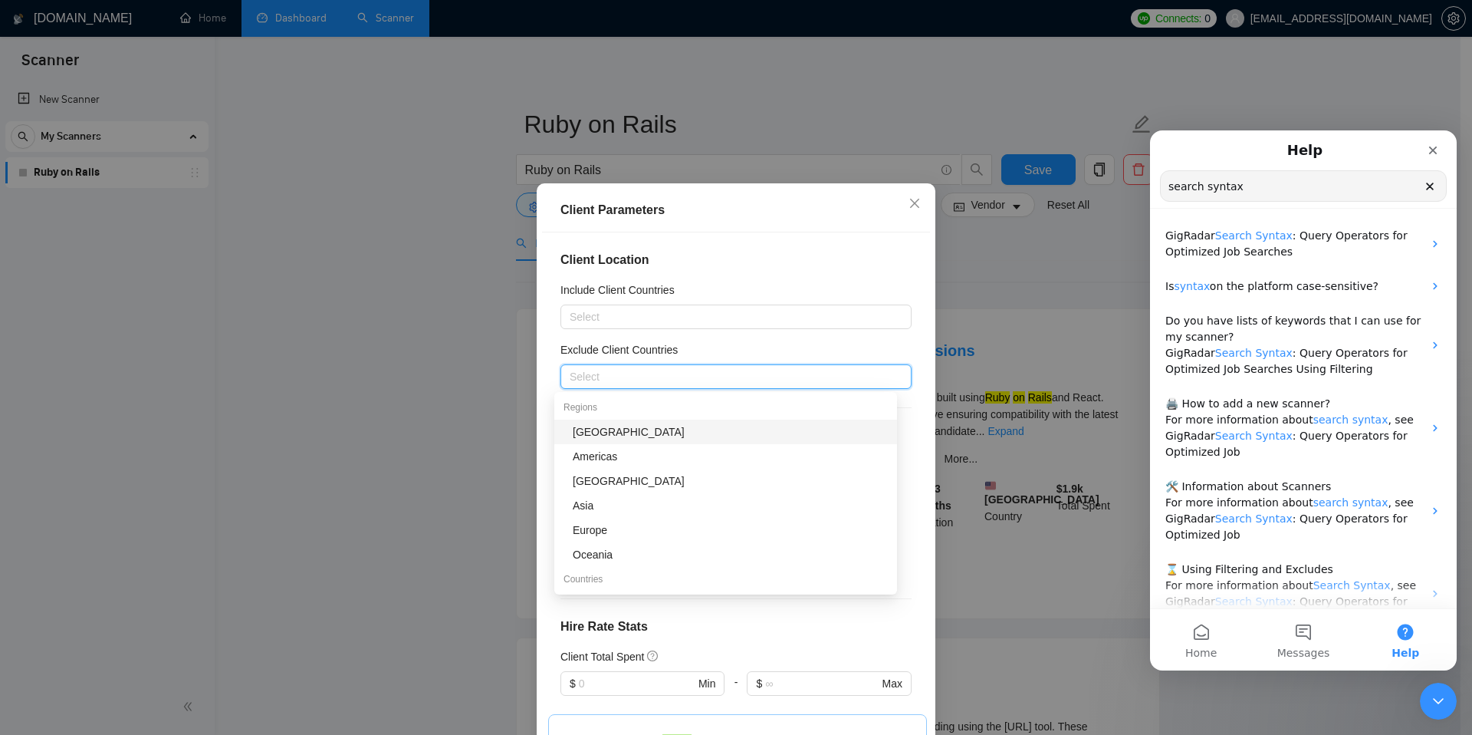
click at [625, 436] on div "[GEOGRAPHIC_DATA]" at bounding box center [730, 431] width 315 height 17
click at [656, 378] on div "[GEOGRAPHIC_DATA]" at bounding box center [728, 376] width 328 height 21
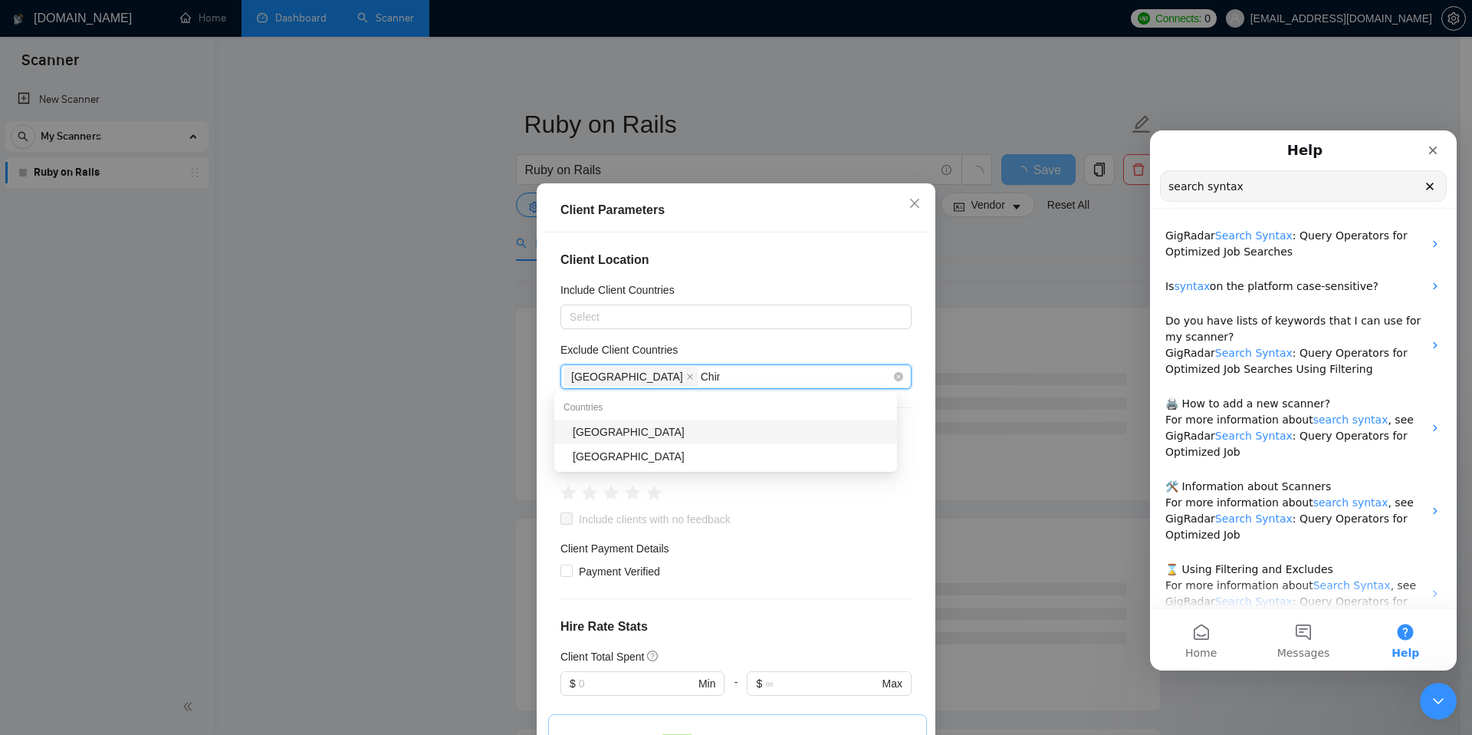
type input "[GEOGRAPHIC_DATA]"
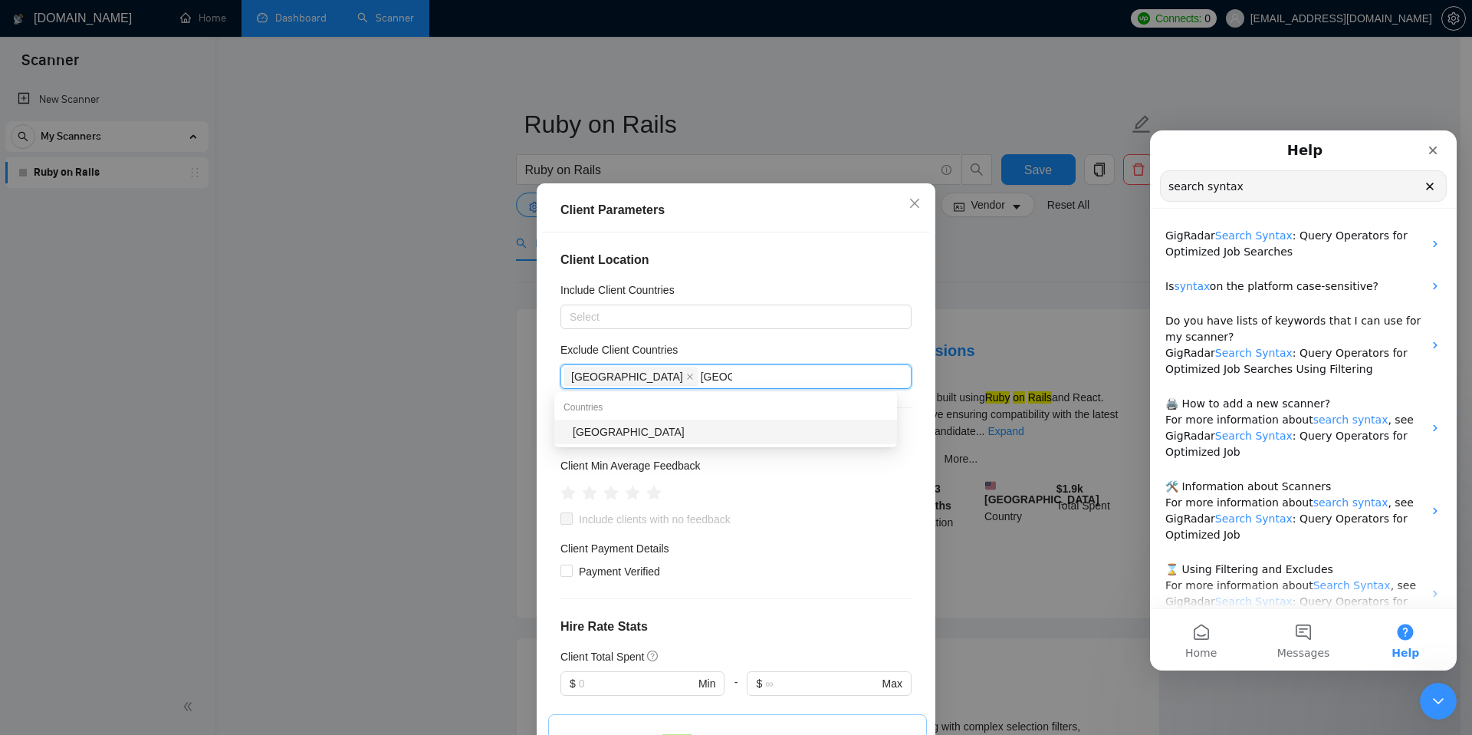
click at [610, 429] on div "[GEOGRAPHIC_DATA]" at bounding box center [730, 431] width 315 height 17
type input "[GEOGRAPHIC_DATA]"
click at [643, 433] on div "[GEOGRAPHIC_DATA]" at bounding box center [730, 431] width 315 height 17
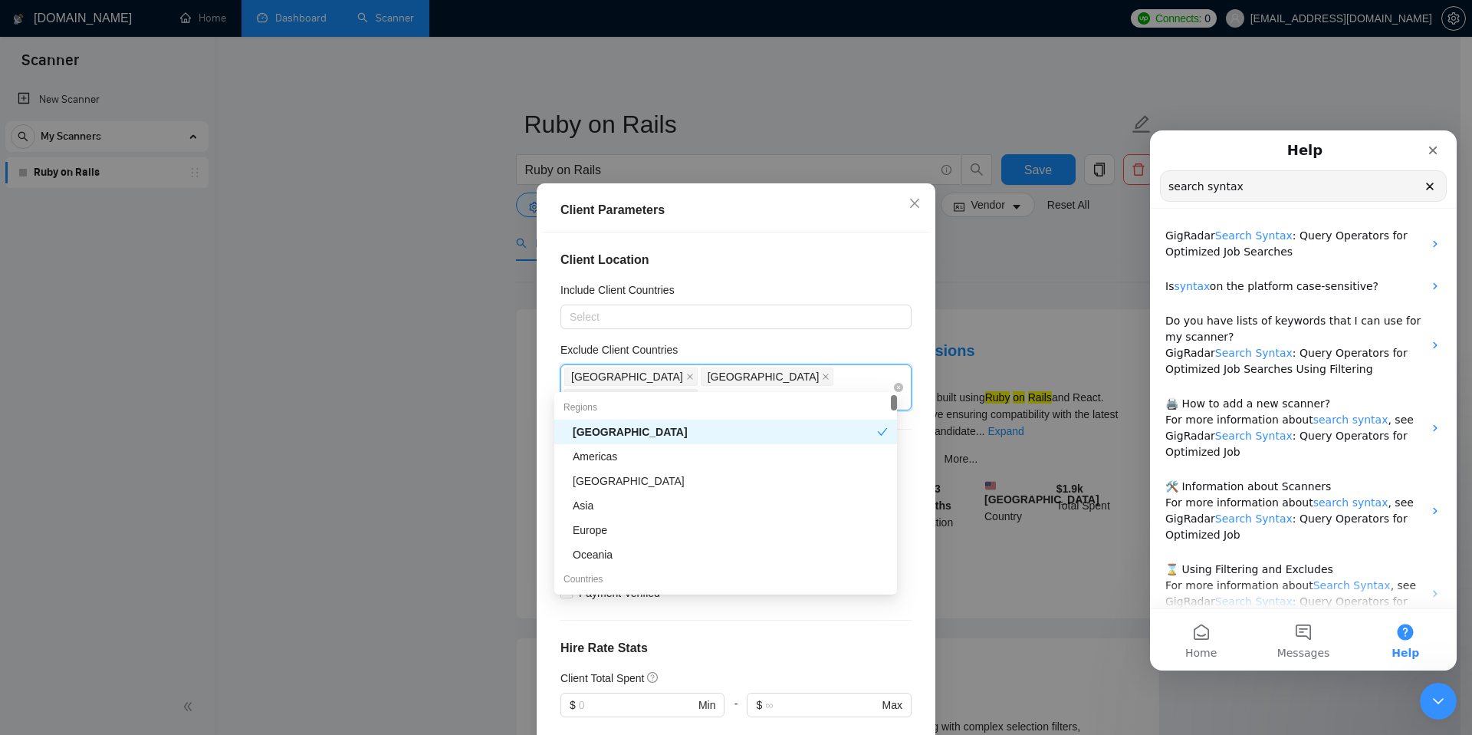
click at [725, 376] on div "[GEOGRAPHIC_DATA] [GEOGRAPHIC_DATA] [GEOGRAPHIC_DATA]" at bounding box center [728, 387] width 328 height 43
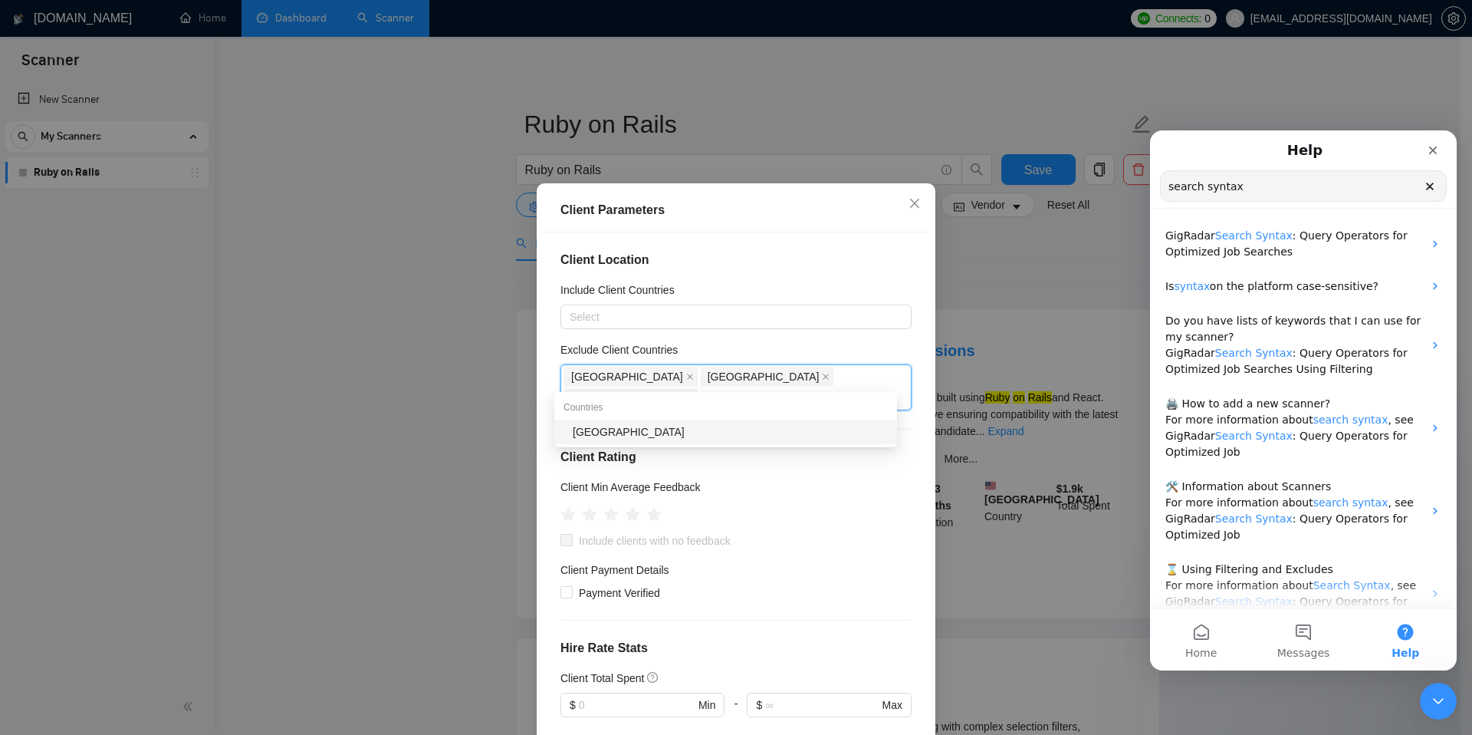
type input "[GEOGRAPHIC_DATA]"
click at [634, 435] on div "[GEOGRAPHIC_DATA]" at bounding box center [730, 431] width 315 height 17
type input "Bangla"
click at [583, 430] on div "[GEOGRAPHIC_DATA]" at bounding box center [730, 431] width 315 height 17
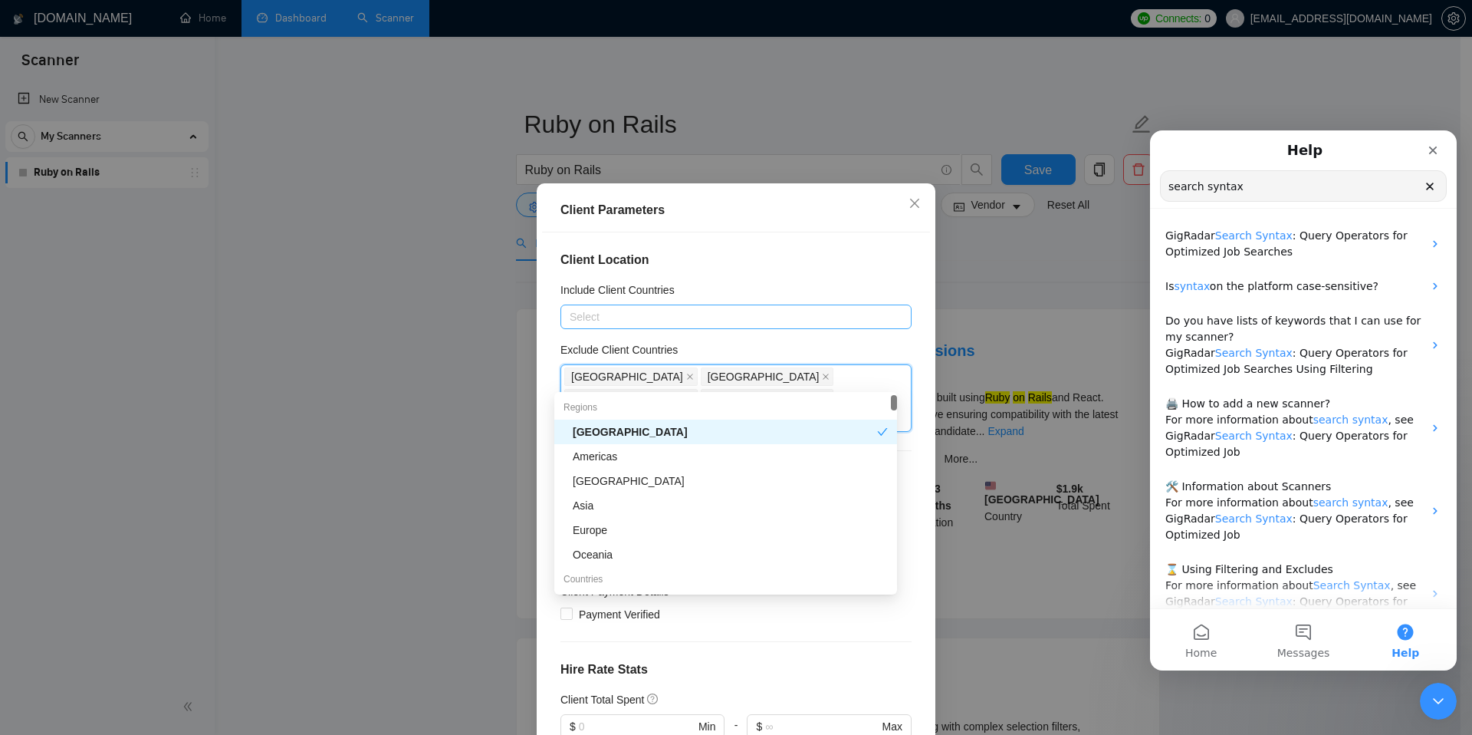
click at [608, 317] on div at bounding box center [728, 317] width 328 height 18
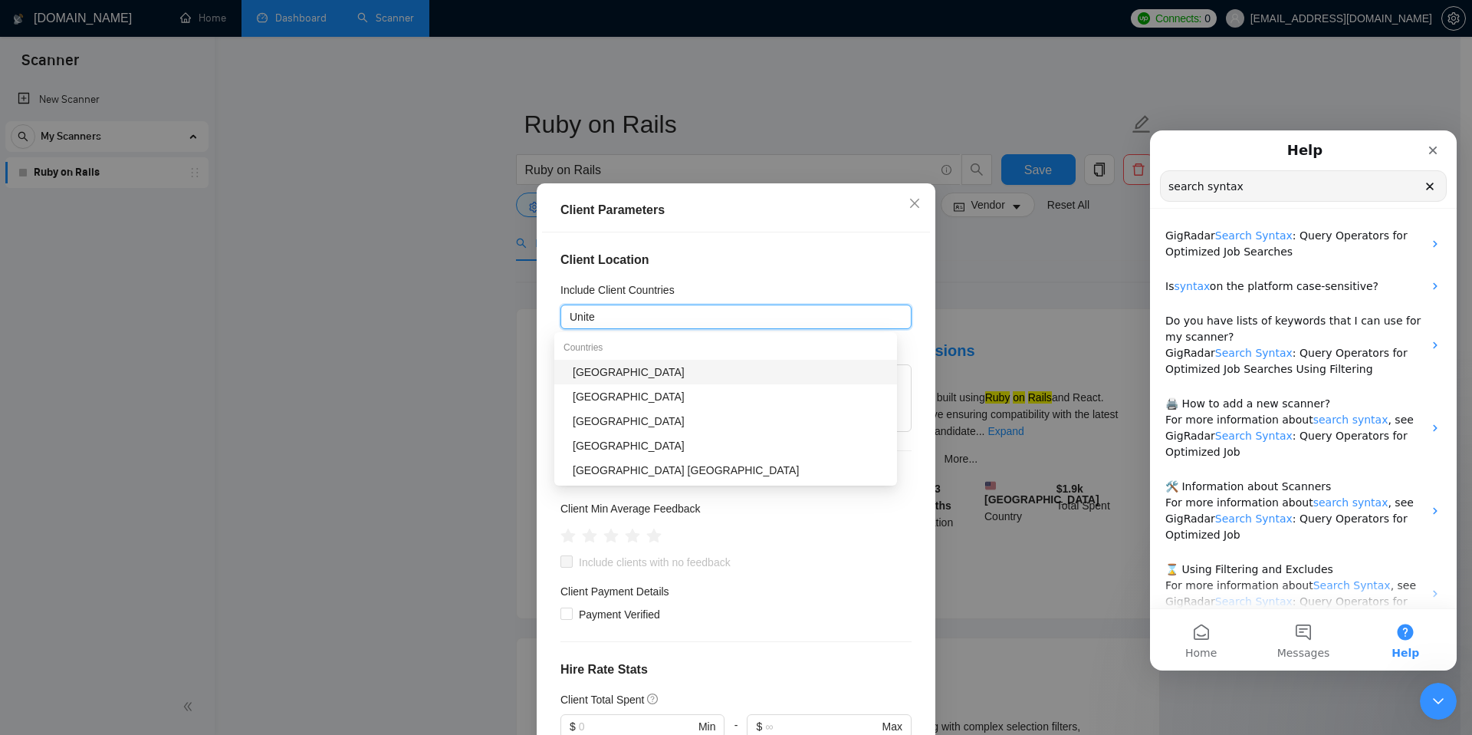
type input "United"
click at [633, 371] on div "[GEOGRAPHIC_DATA]" at bounding box center [730, 371] width 315 height 17
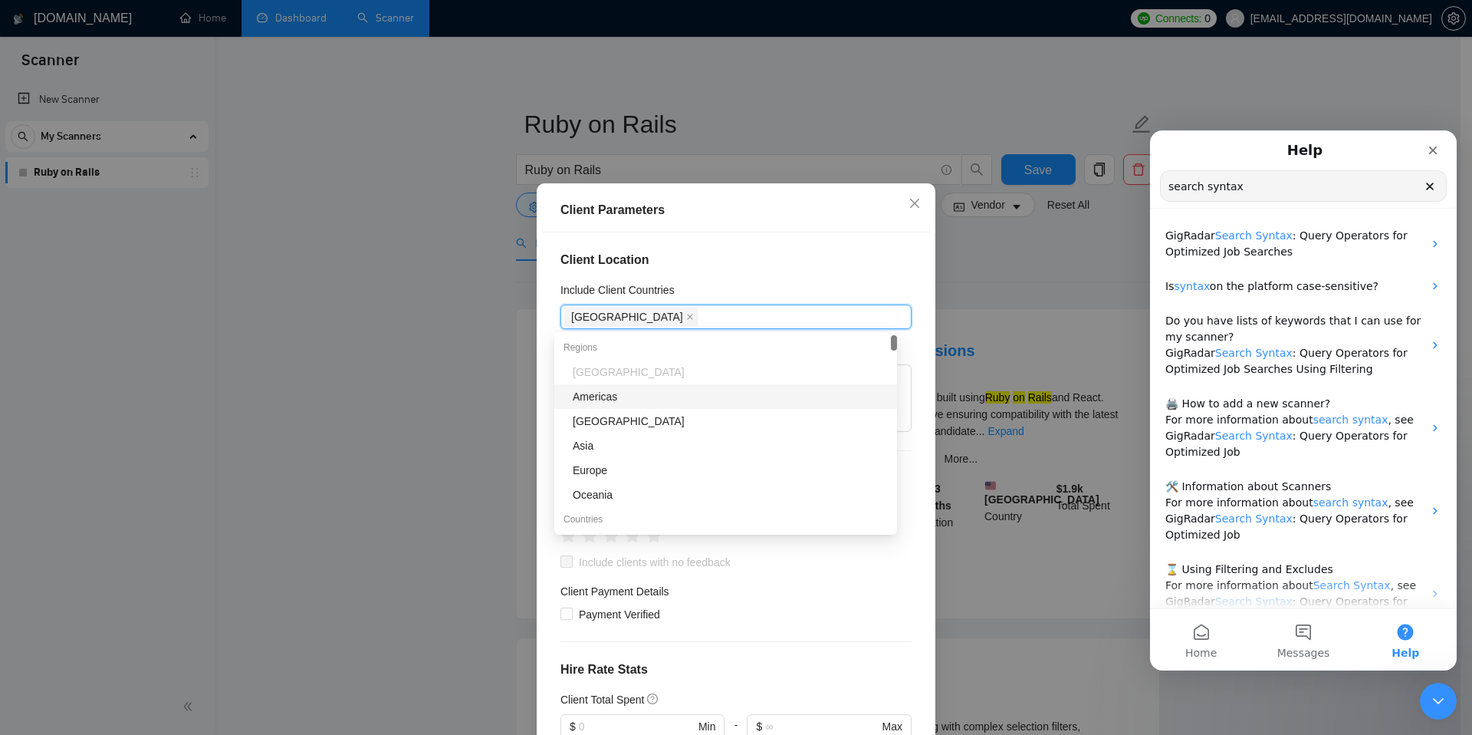
click at [791, 216] on div "Client Parameters" at bounding box center [736, 210] width 351 height 18
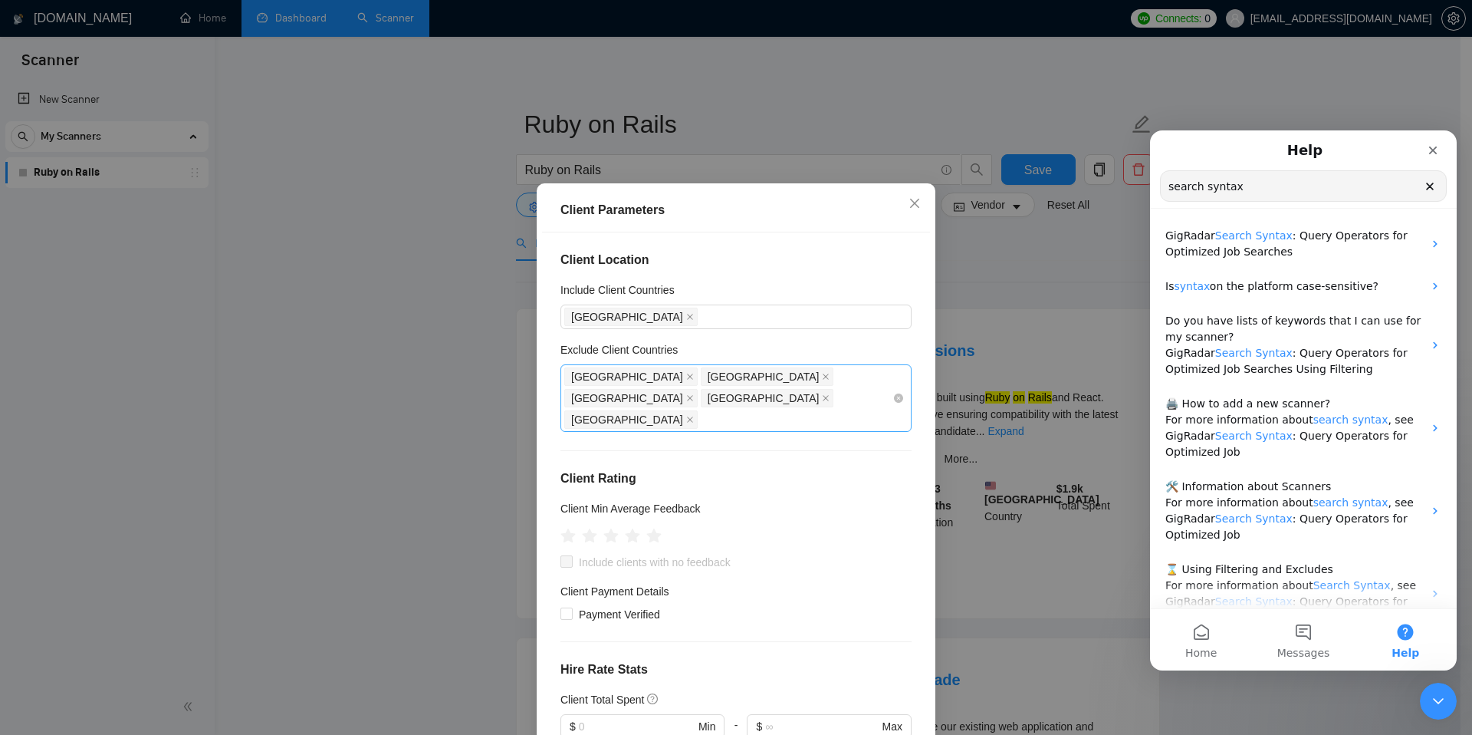
click at [877, 376] on div "[GEOGRAPHIC_DATA] [GEOGRAPHIC_DATA] [GEOGRAPHIC_DATA] [GEOGRAPHIC_DATA] [GEOGRA…" at bounding box center [728, 398] width 328 height 64
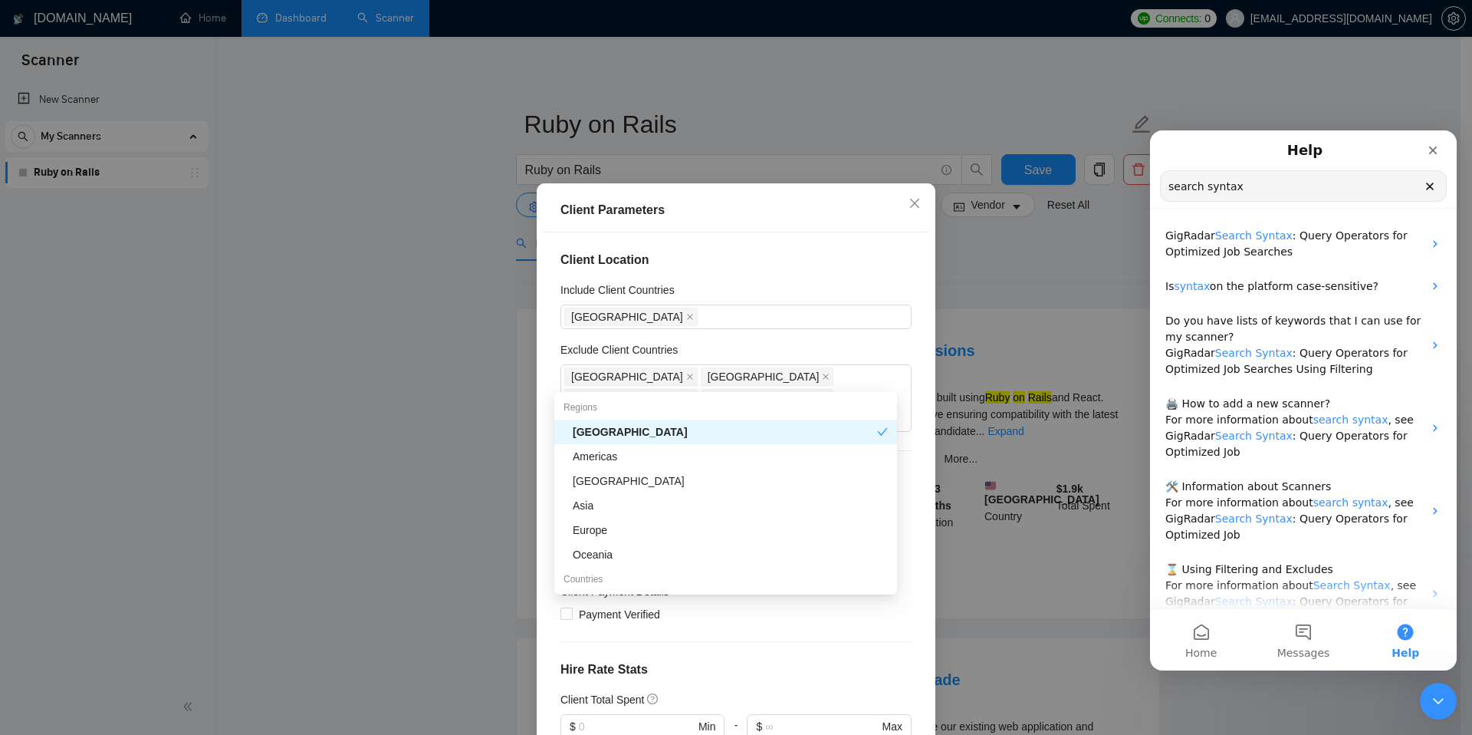
click at [815, 281] on div "Include Client Countries" at bounding box center [736, 292] width 351 height 23
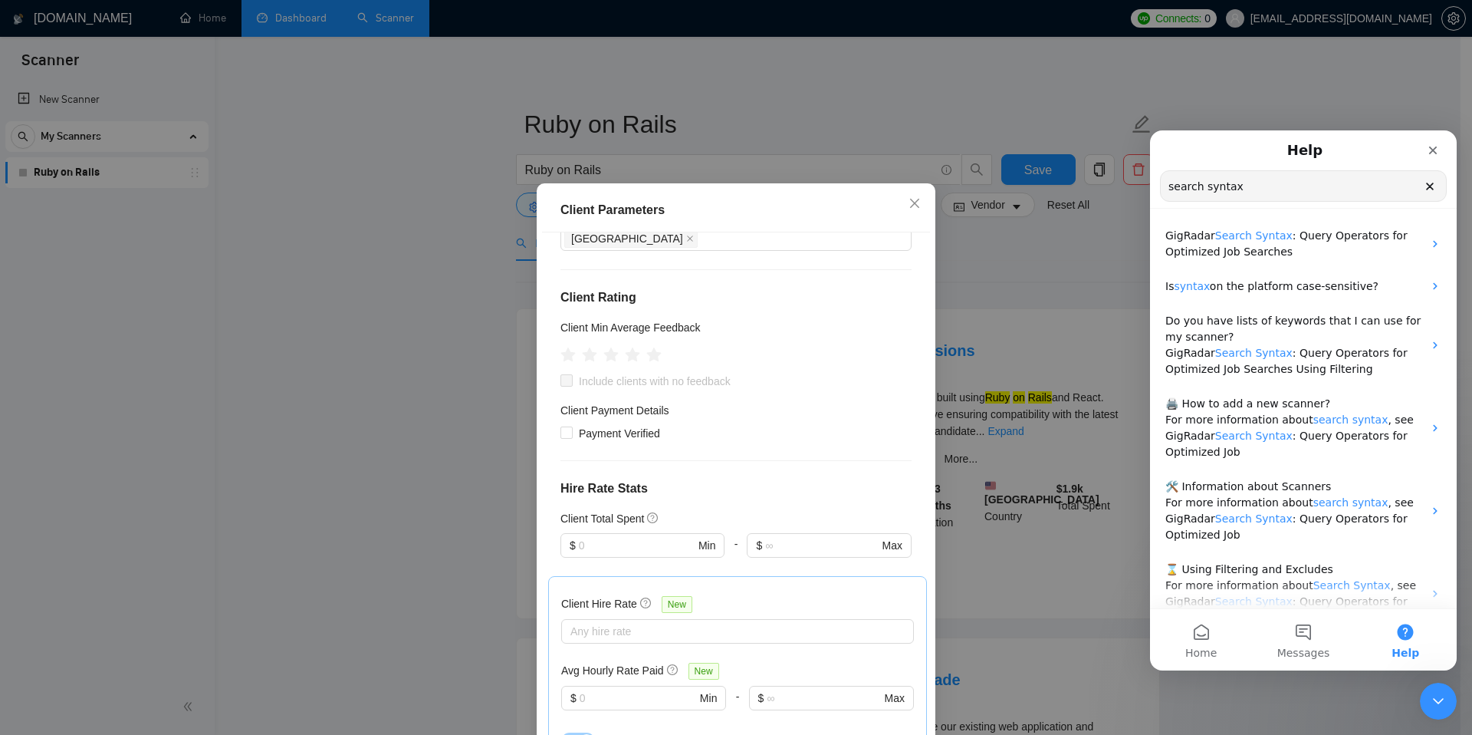
scroll to position [199, 0]
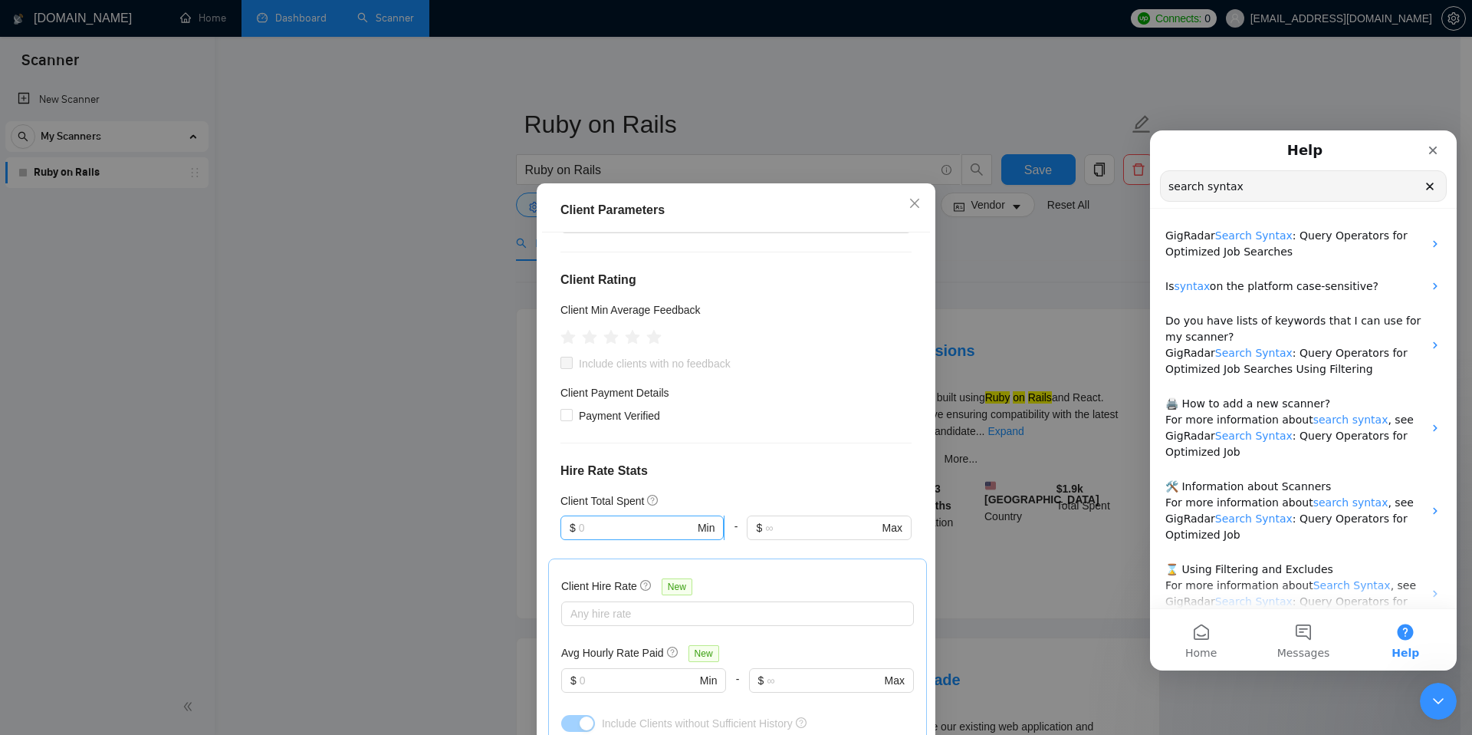
click at [677, 519] on input "text" at bounding box center [637, 527] width 116 height 17
type input "300"
click at [704, 462] on h4 "Hire Rate Stats" at bounding box center [736, 471] width 351 height 18
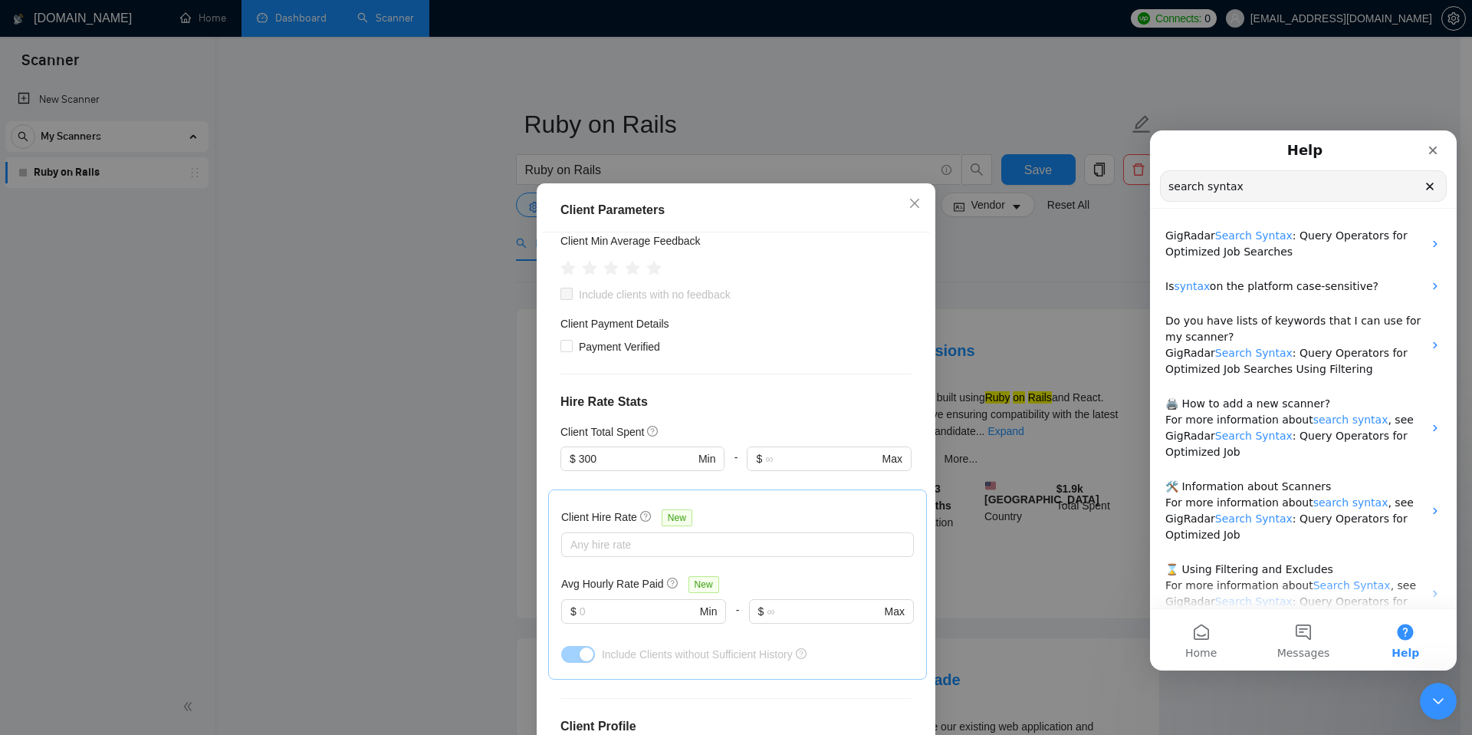
scroll to position [306, 0]
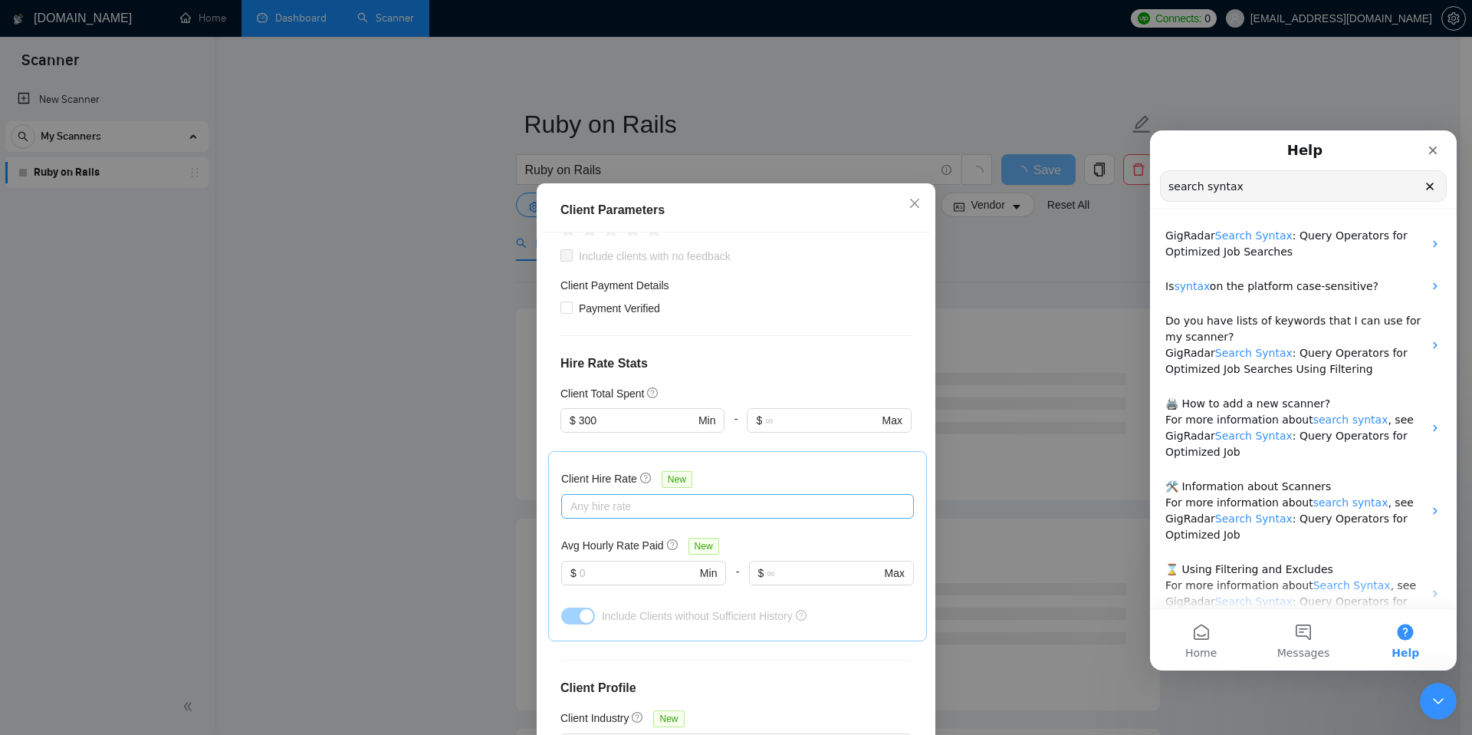
click at [632, 497] on div at bounding box center [730, 506] width 330 height 18
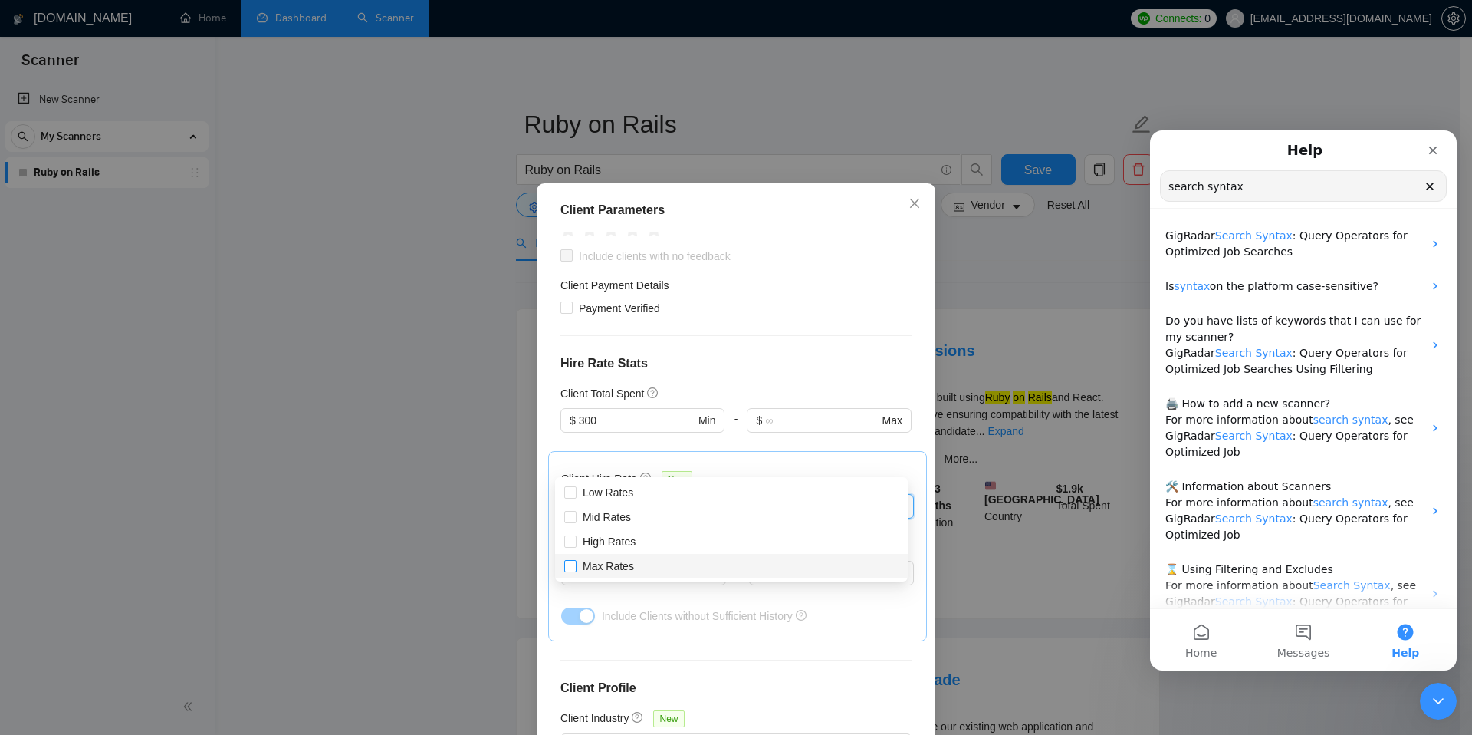
click at [594, 564] on span "Max Rates" at bounding box center [608, 566] width 51 height 12
click at [575, 564] on input "Max Rates" at bounding box center [569, 565] width 11 height 11
checkbox input "true"
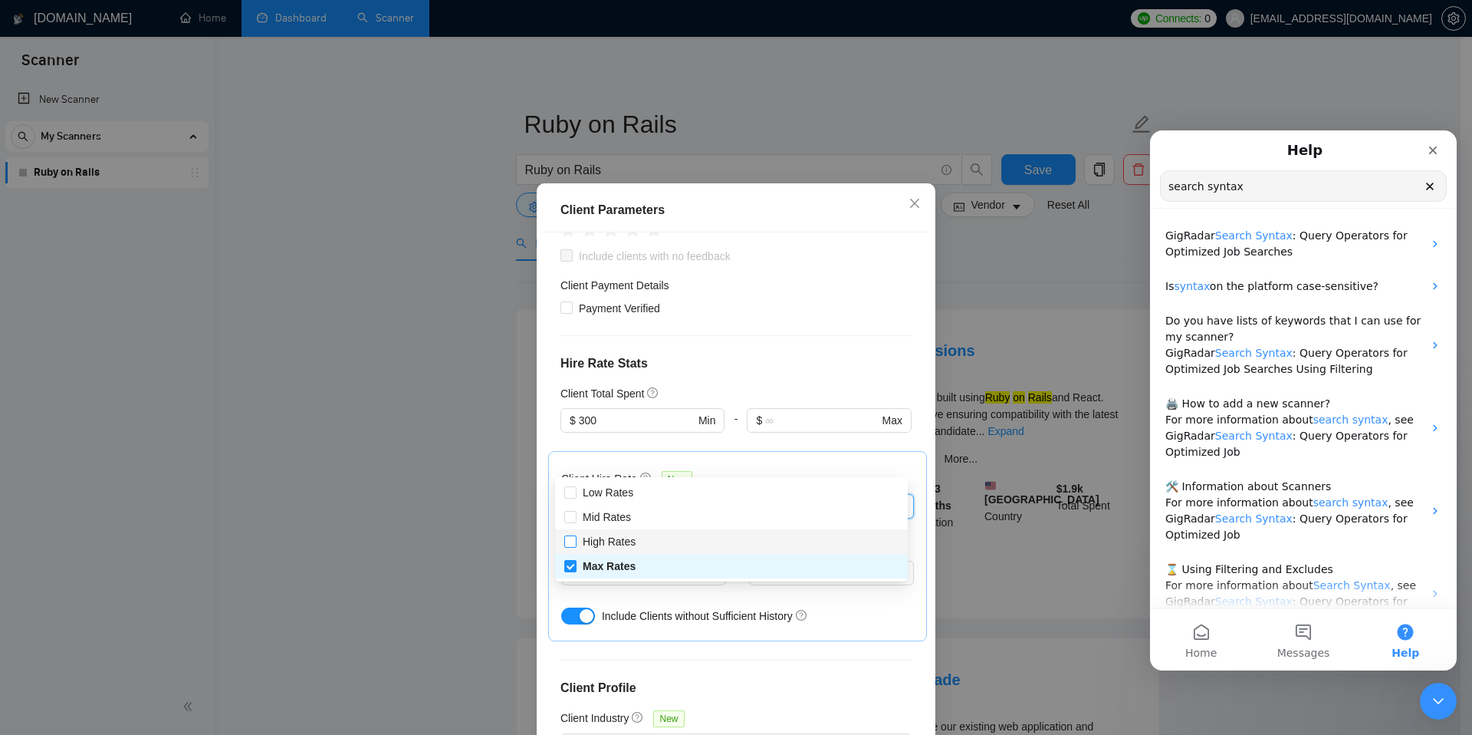
click at [595, 541] on span "High Rates" at bounding box center [609, 541] width 53 height 12
click at [575, 541] on input "High Rates" at bounding box center [569, 540] width 11 height 11
checkbox input "true"
click at [602, 517] on span "Mid Rates" at bounding box center [607, 517] width 48 height 12
click at [575, 517] on input "Mid Rates" at bounding box center [569, 516] width 11 height 11
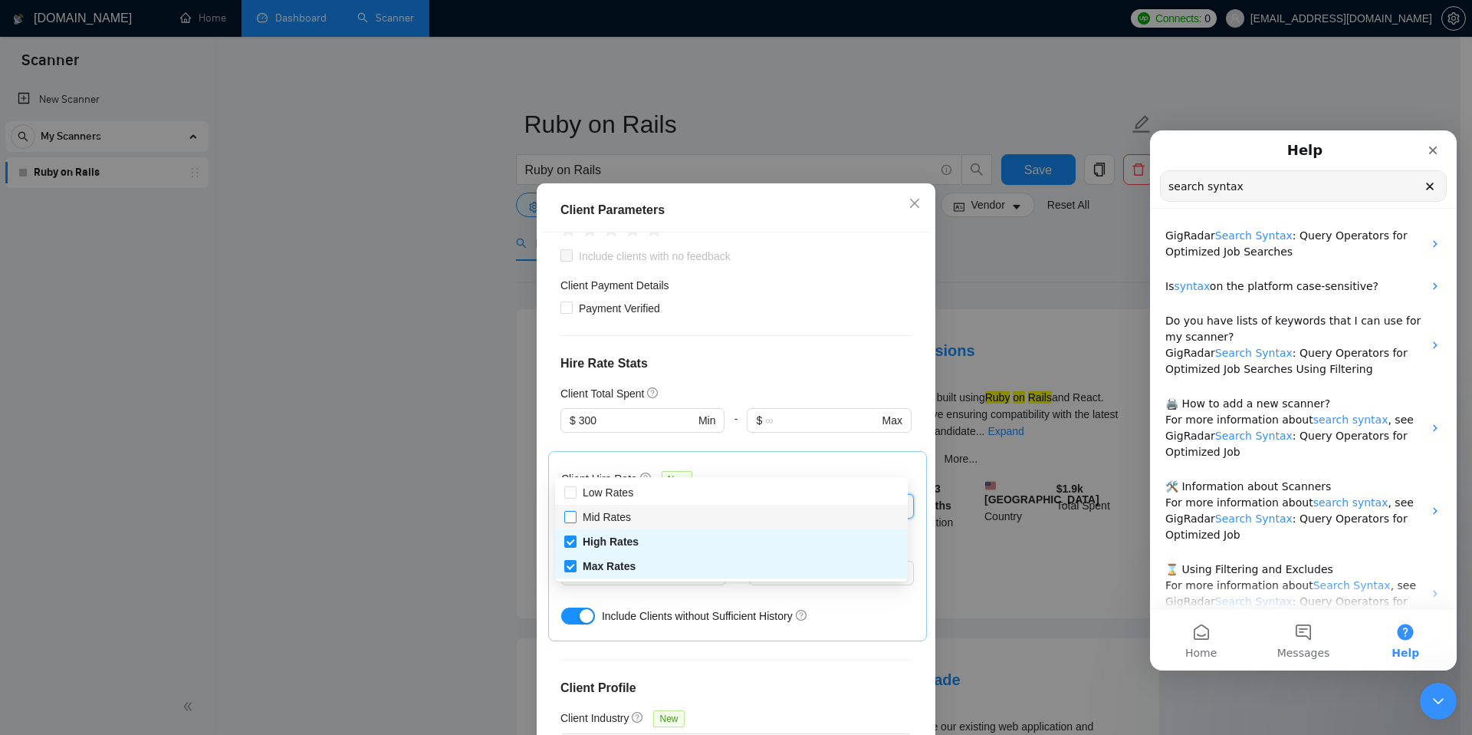
checkbox input "true"
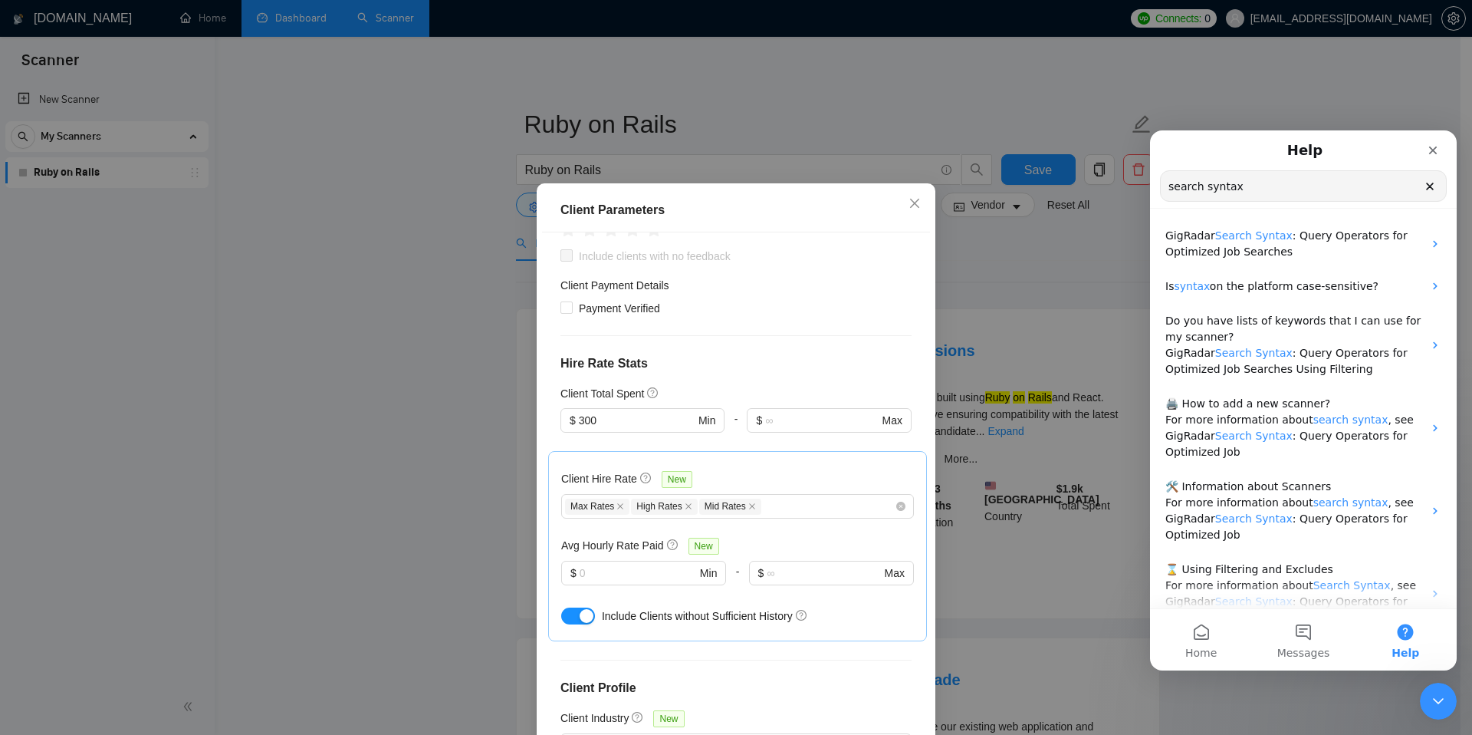
click at [760, 306] on div "Client Location Include Client Countries [GEOGRAPHIC_DATA] Exclude Client Count…" at bounding box center [736, 489] width 388 height 515
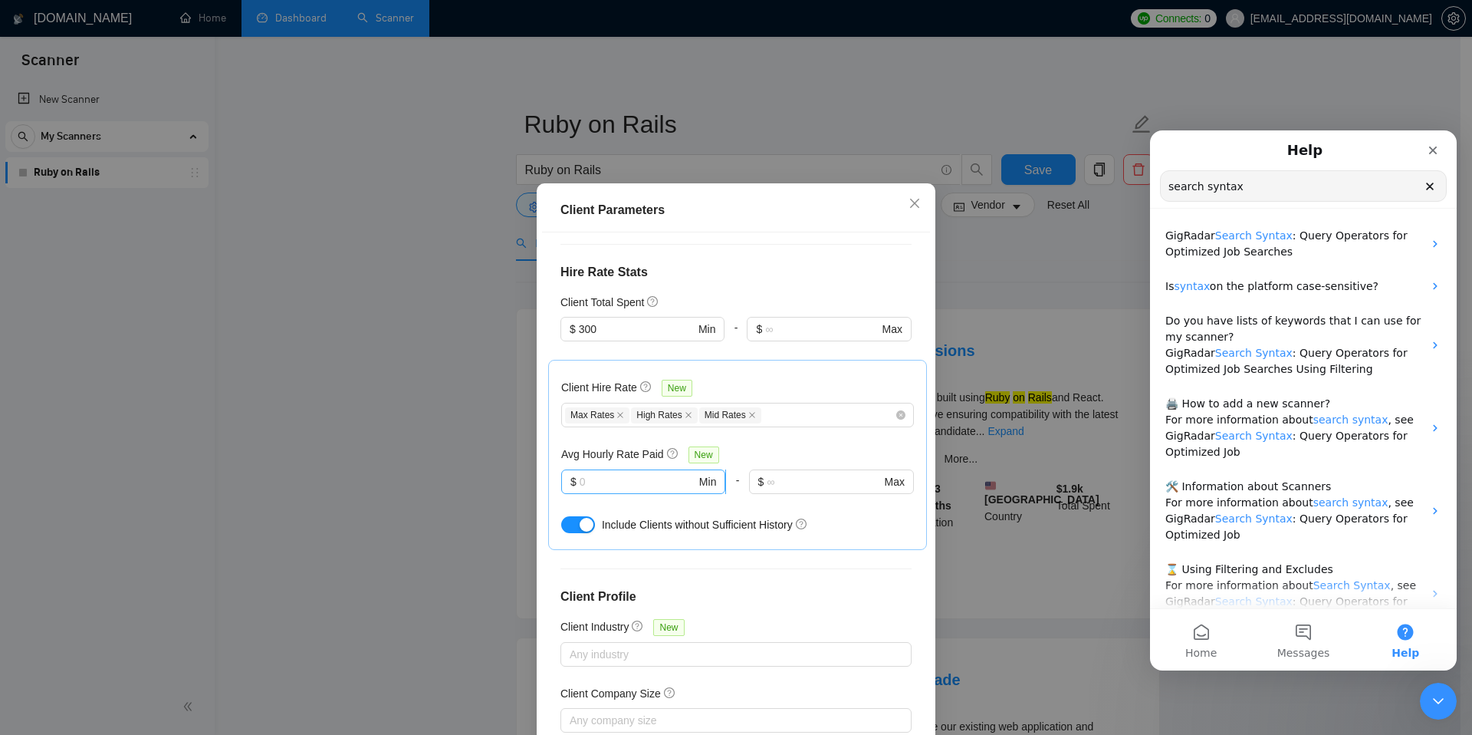
scroll to position [400, 0]
click at [679, 470] on input "text" at bounding box center [638, 478] width 117 height 17
type input "30"
click at [738, 515] on span "Include Clients without Sufficient History" at bounding box center [697, 521] width 191 height 12
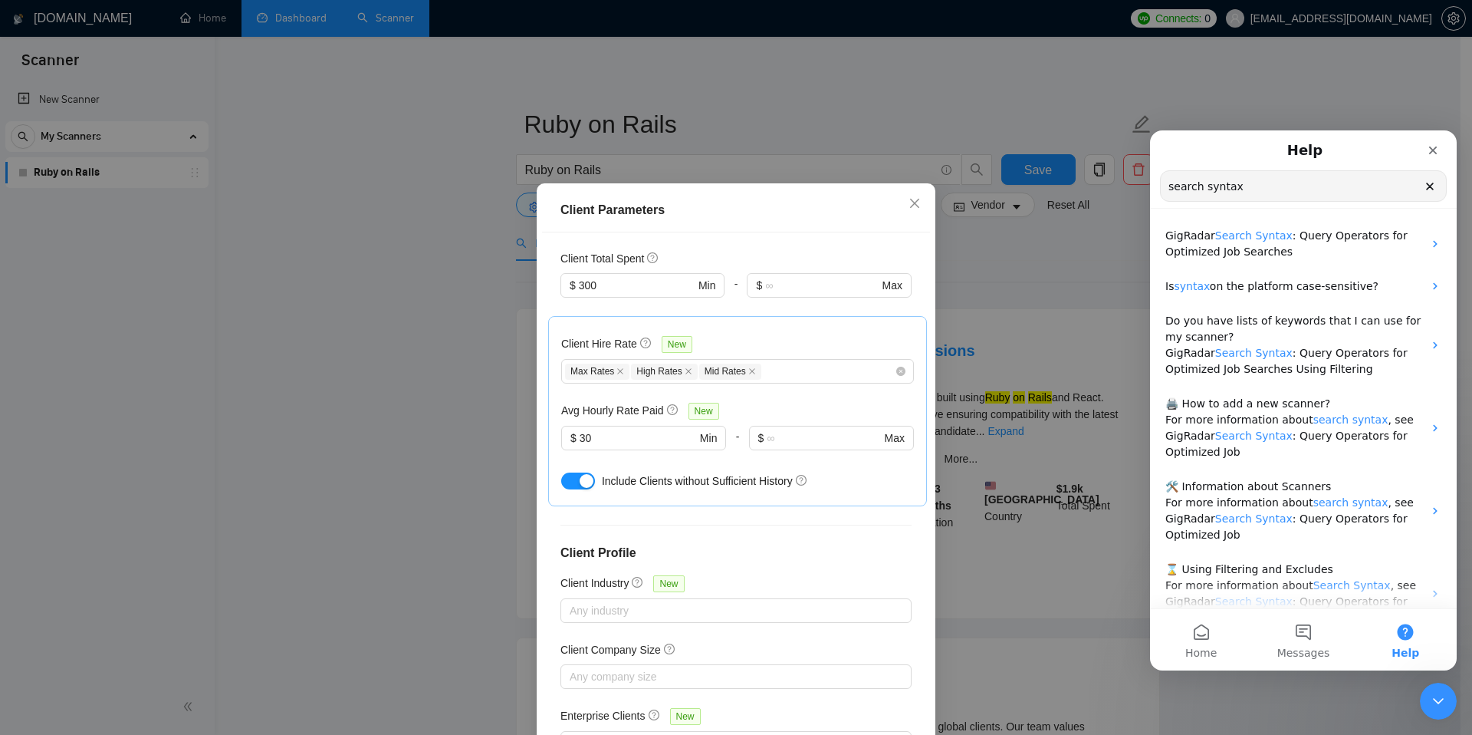
scroll to position [80, 0]
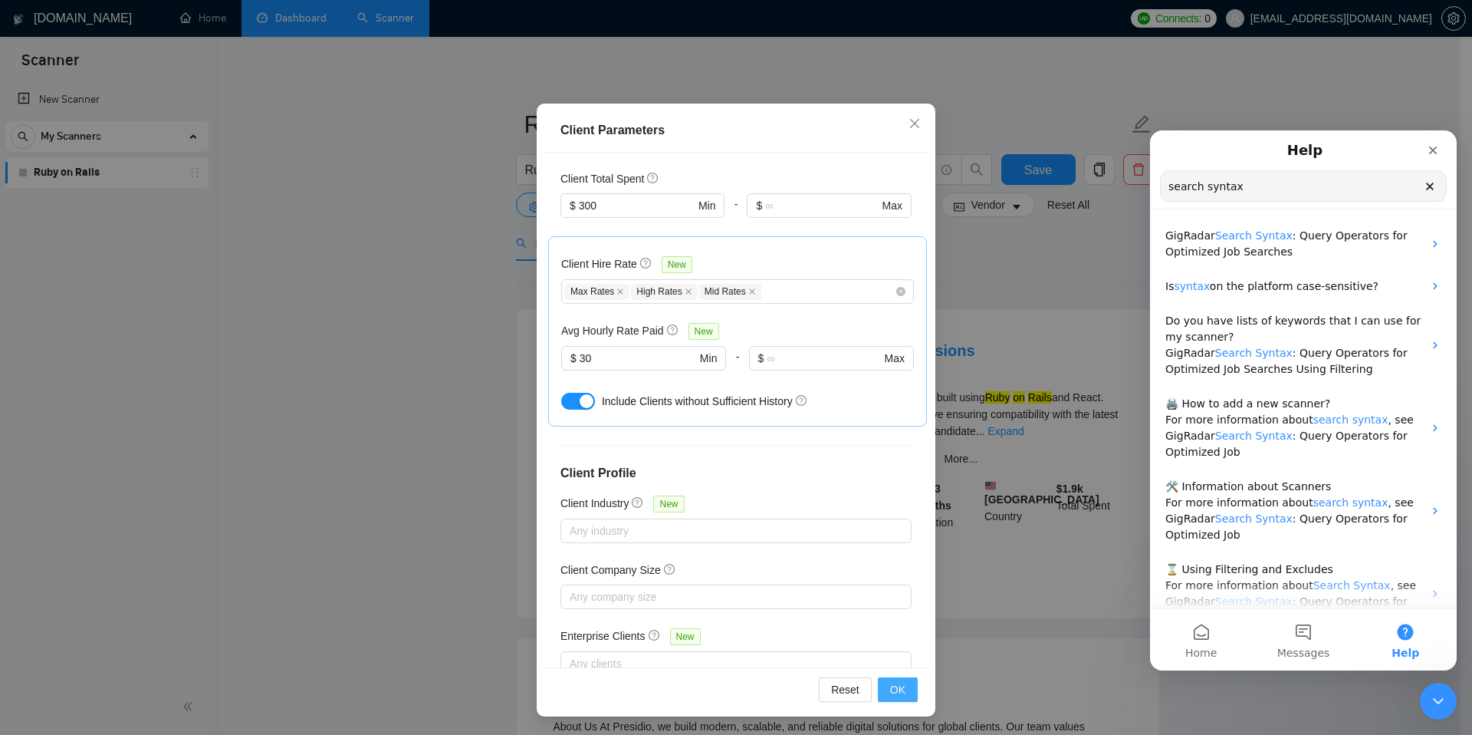
click at [892, 686] on span "OK" at bounding box center [897, 689] width 15 height 17
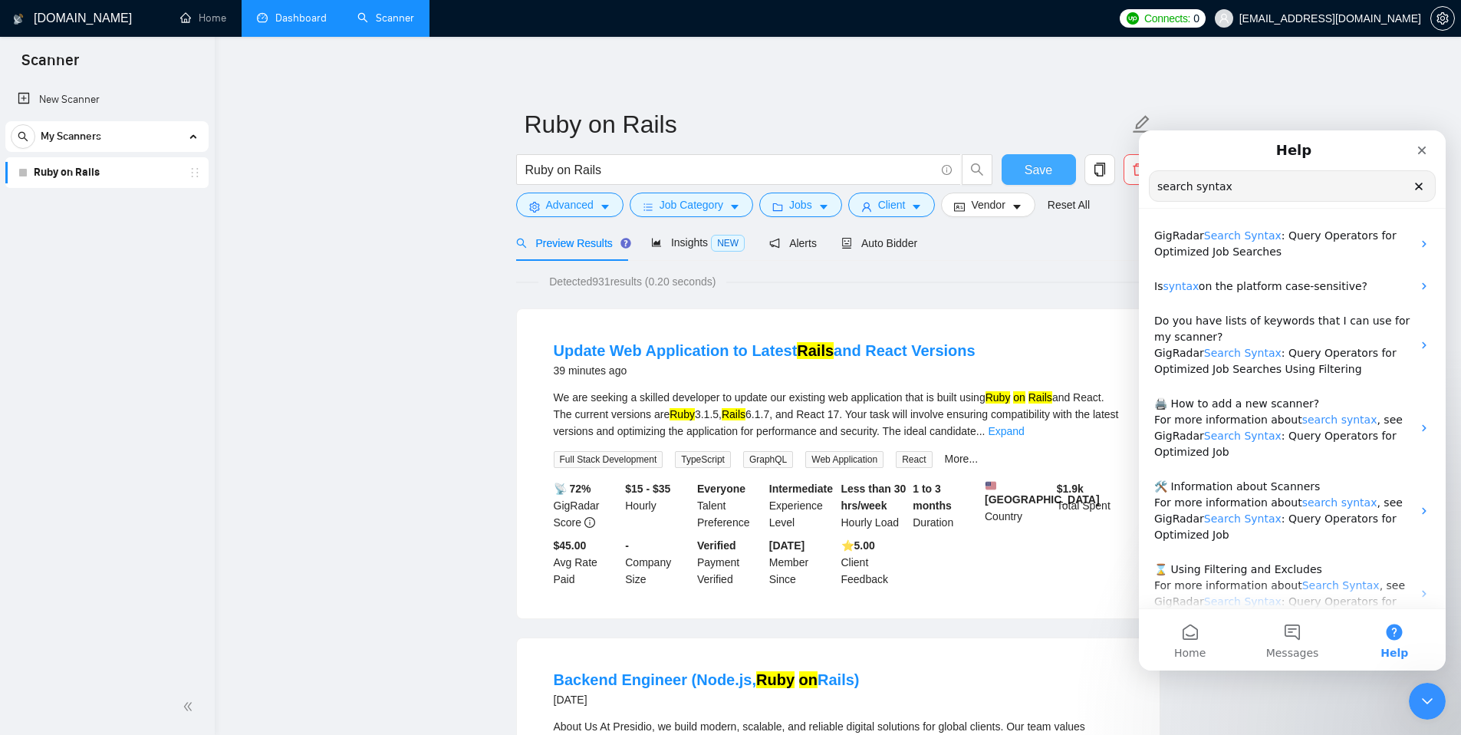
click at [1050, 167] on span "Save" at bounding box center [1038, 169] width 28 height 19
click at [899, 211] on span "Client" at bounding box center [892, 204] width 28 height 17
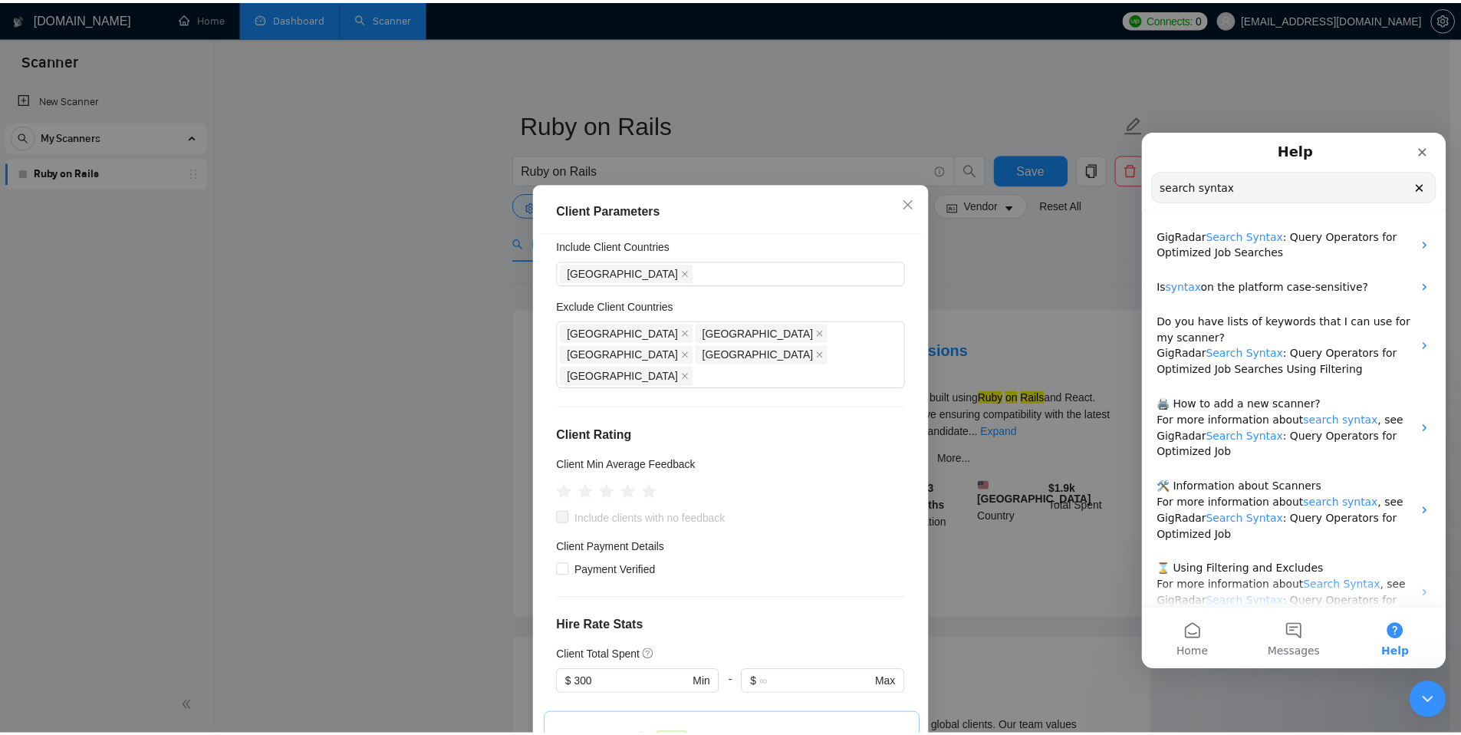
scroll to position [134, 0]
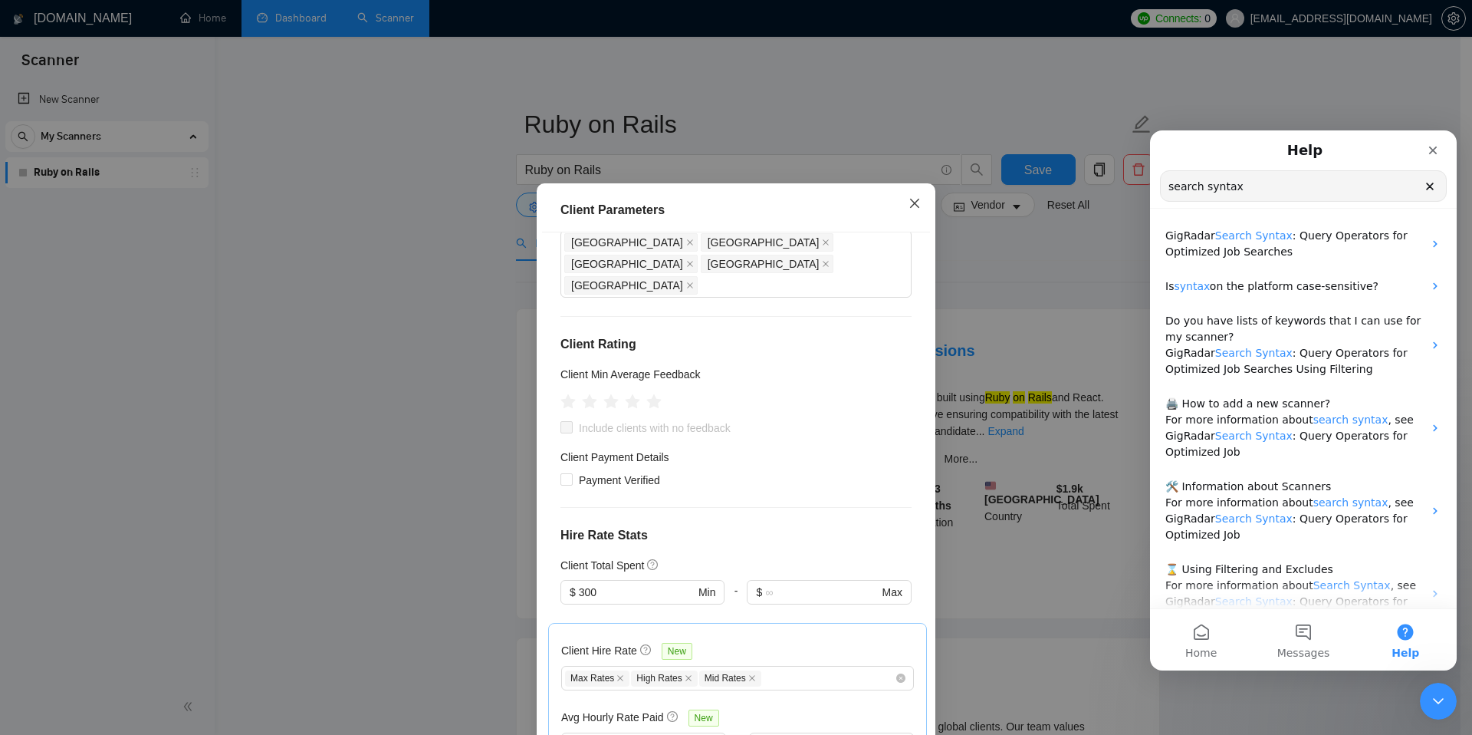
click at [909, 208] on icon "close" at bounding box center [915, 203] width 12 height 12
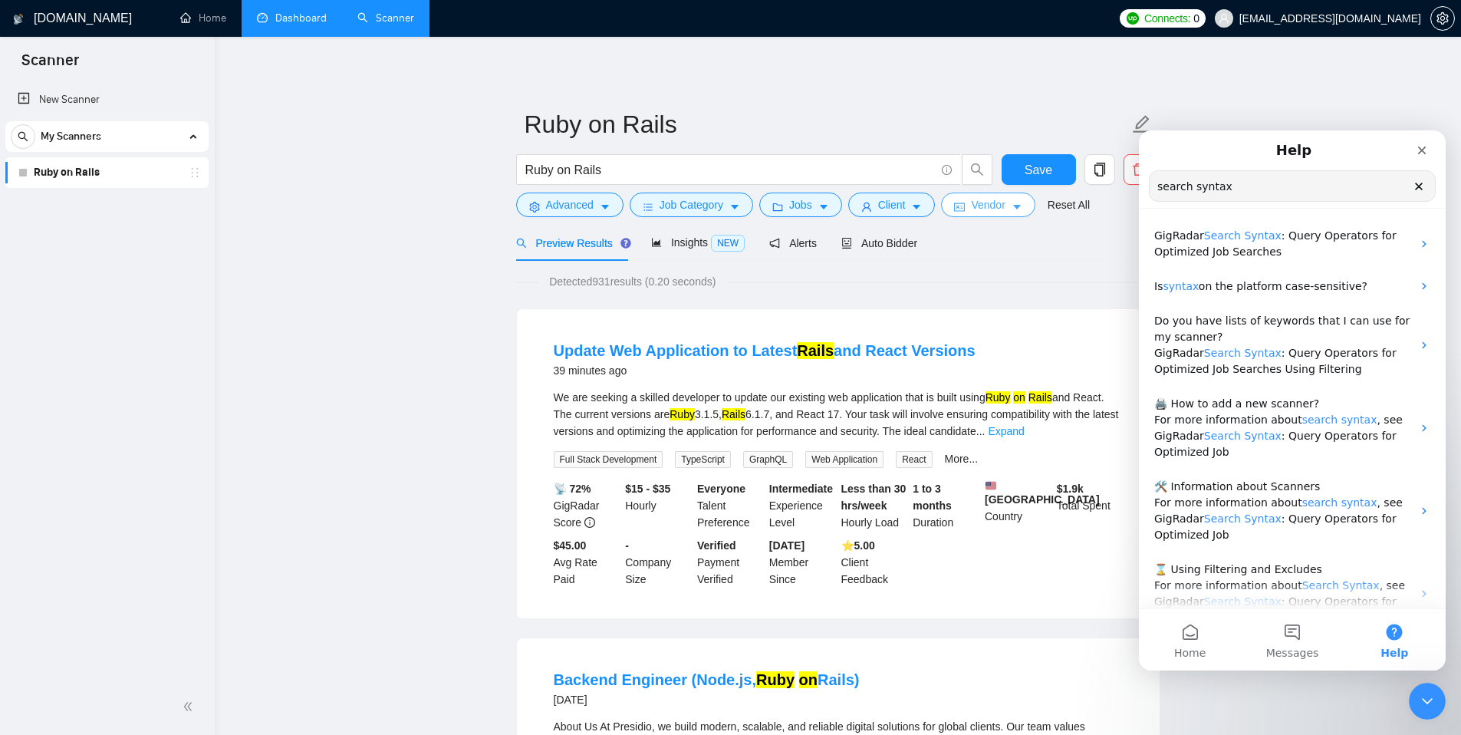
click at [997, 206] on span "Vendor" at bounding box center [988, 204] width 34 height 17
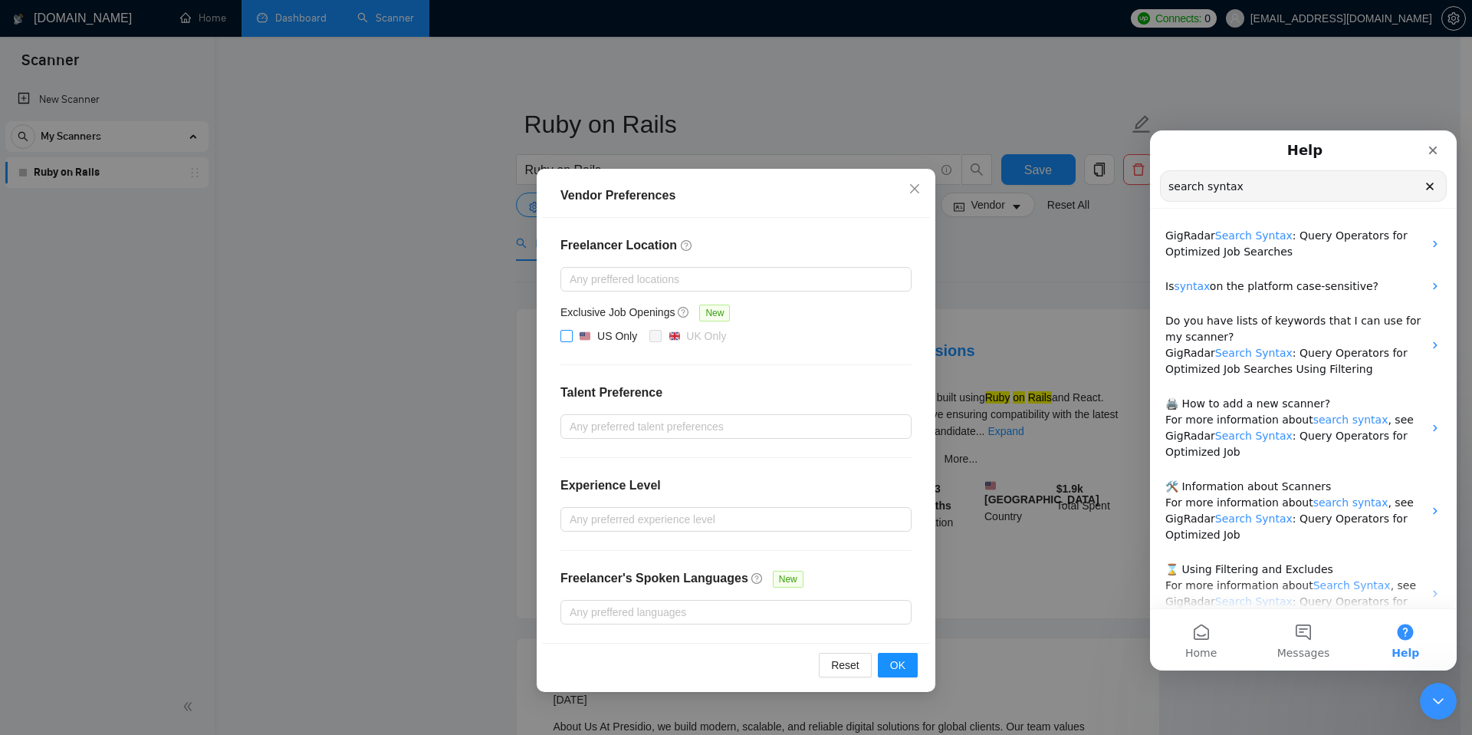
click at [568, 334] on input "US Only" at bounding box center [566, 335] width 11 height 11
checkbox input "true"
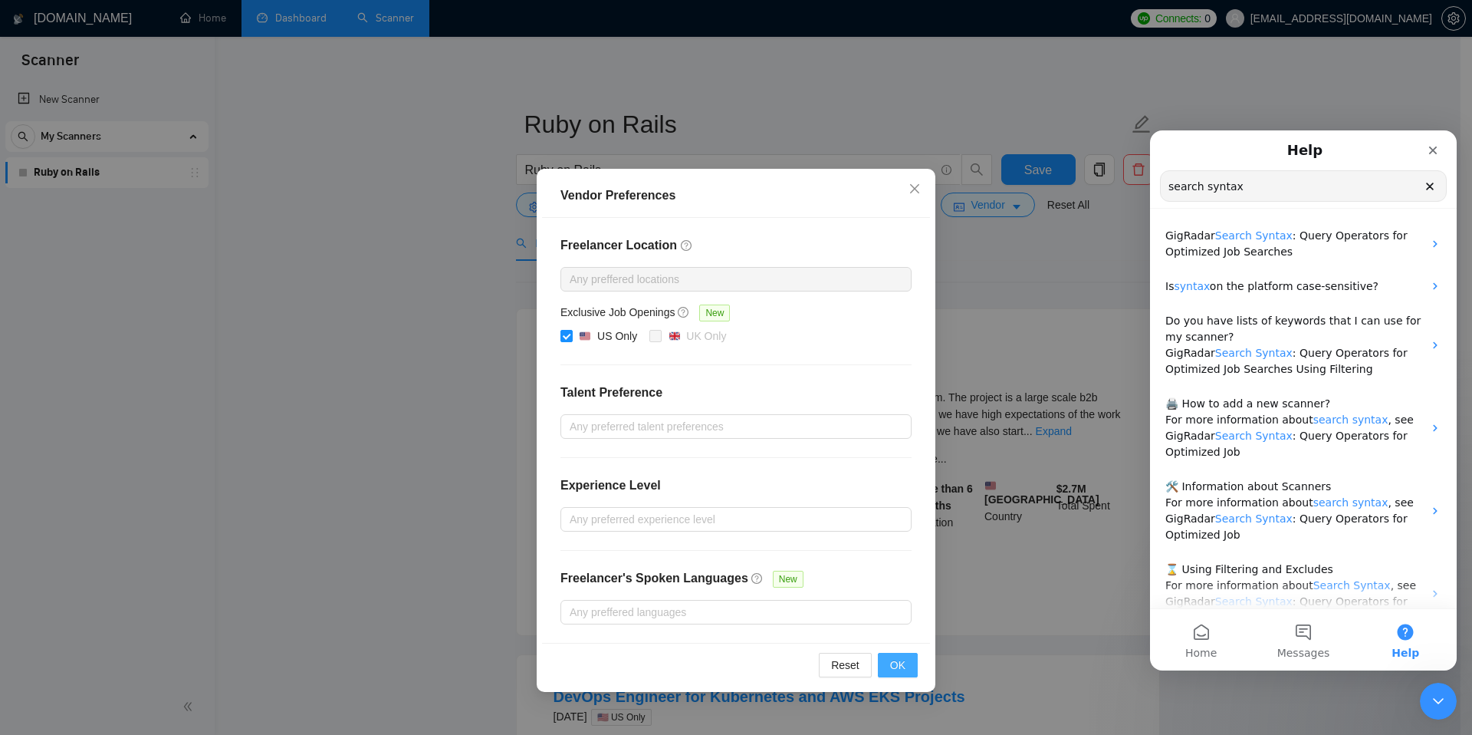
click at [896, 664] on span "OK" at bounding box center [897, 664] width 15 height 17
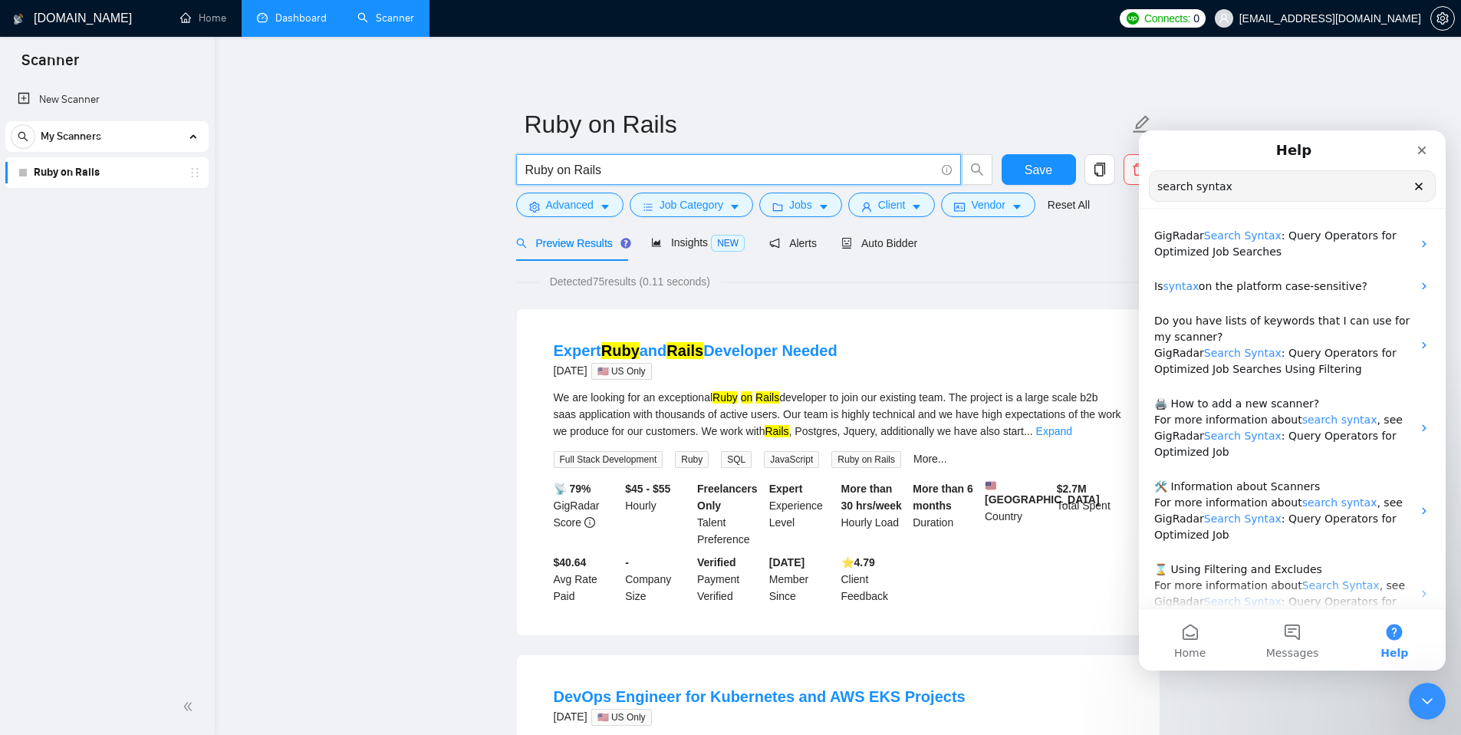
click at [630, 173] on input "Ruby on Rails" at bounding box center [729, 169] width 409 height 19
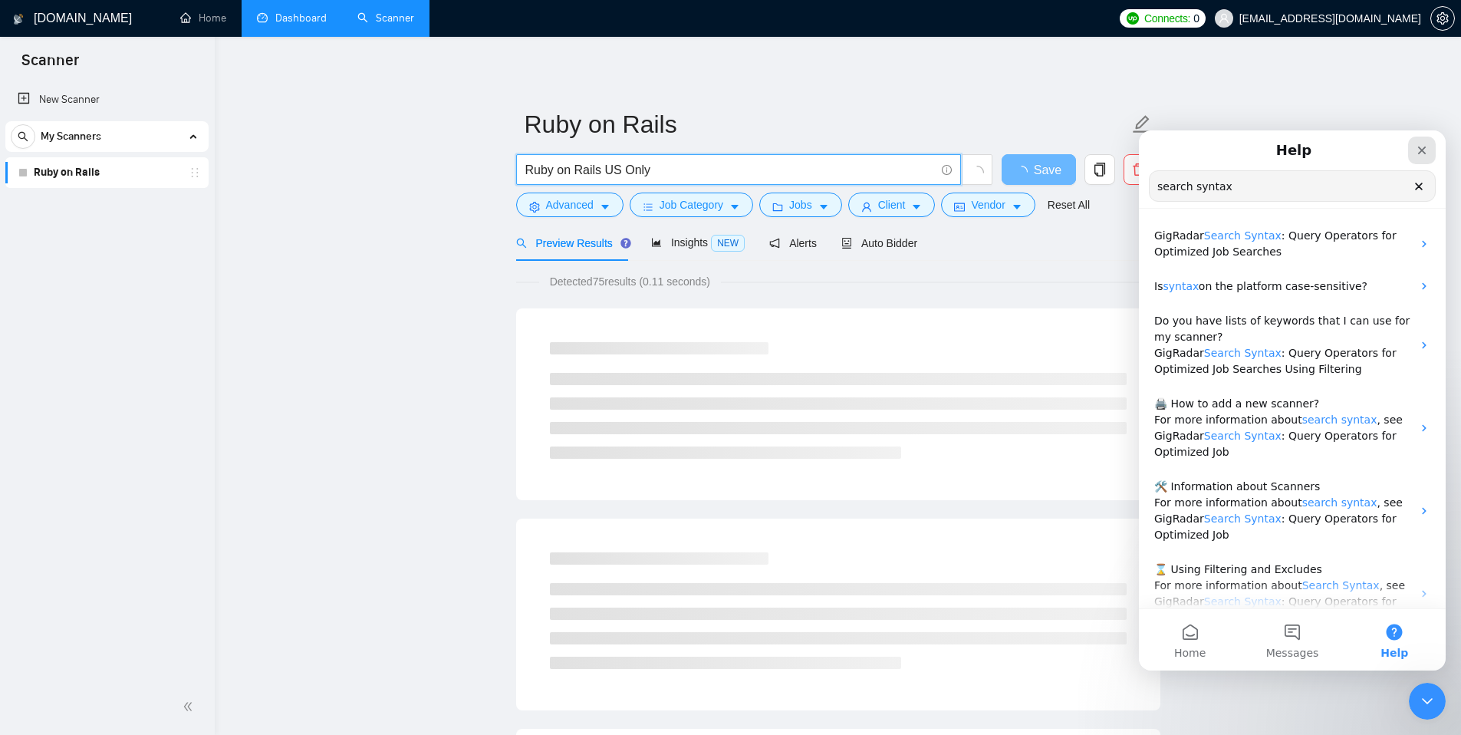
type input "Ruby on Rails US Only"
click at [1422, 150] on icon "Close" at bounding box center [1422, 150] width 8 height 8
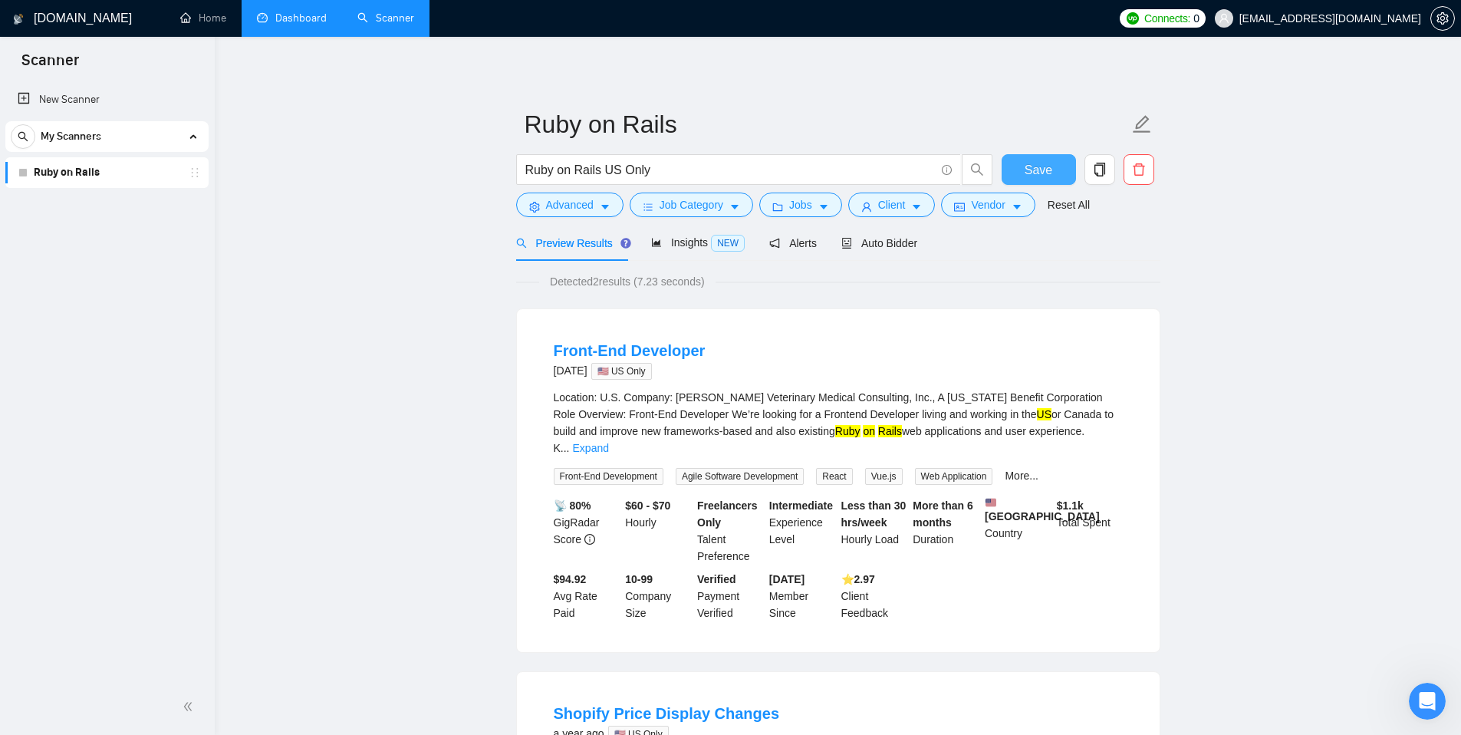
click at [1040, 168] on span "Save" at bounding box center [1038, 169] width 28 height 19
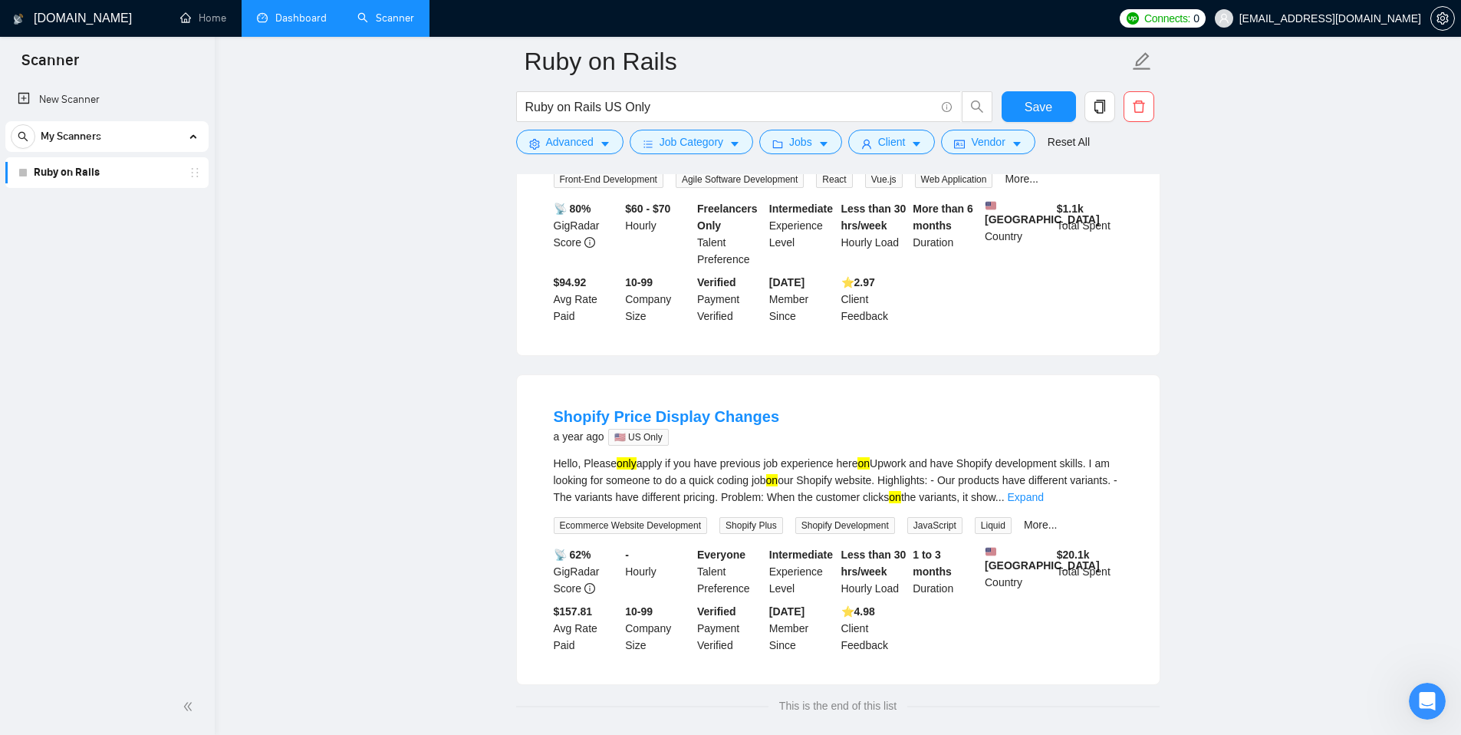
scroll to position [400, 0]
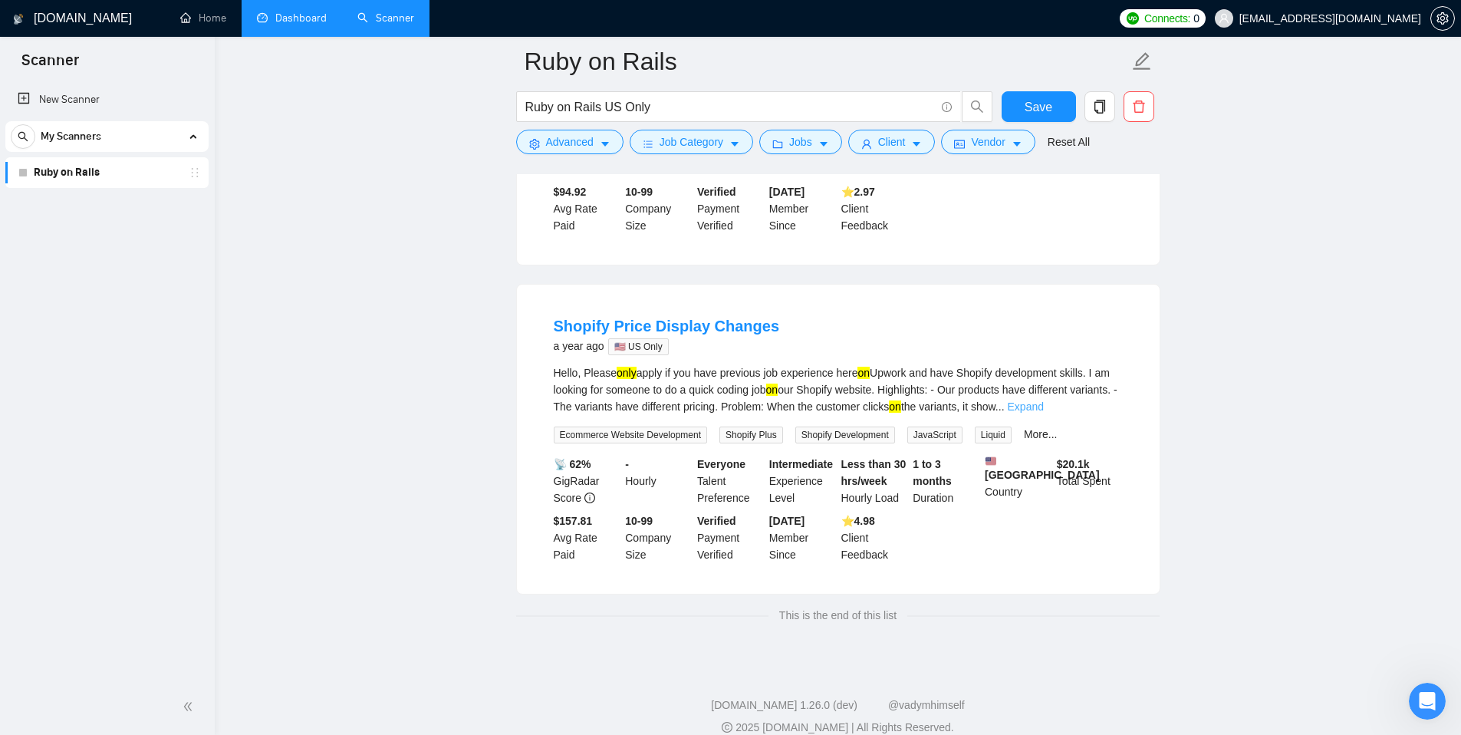
click at [1044, 400] on link "Expand" at bounding box center [1026, 406] width 36 height 12
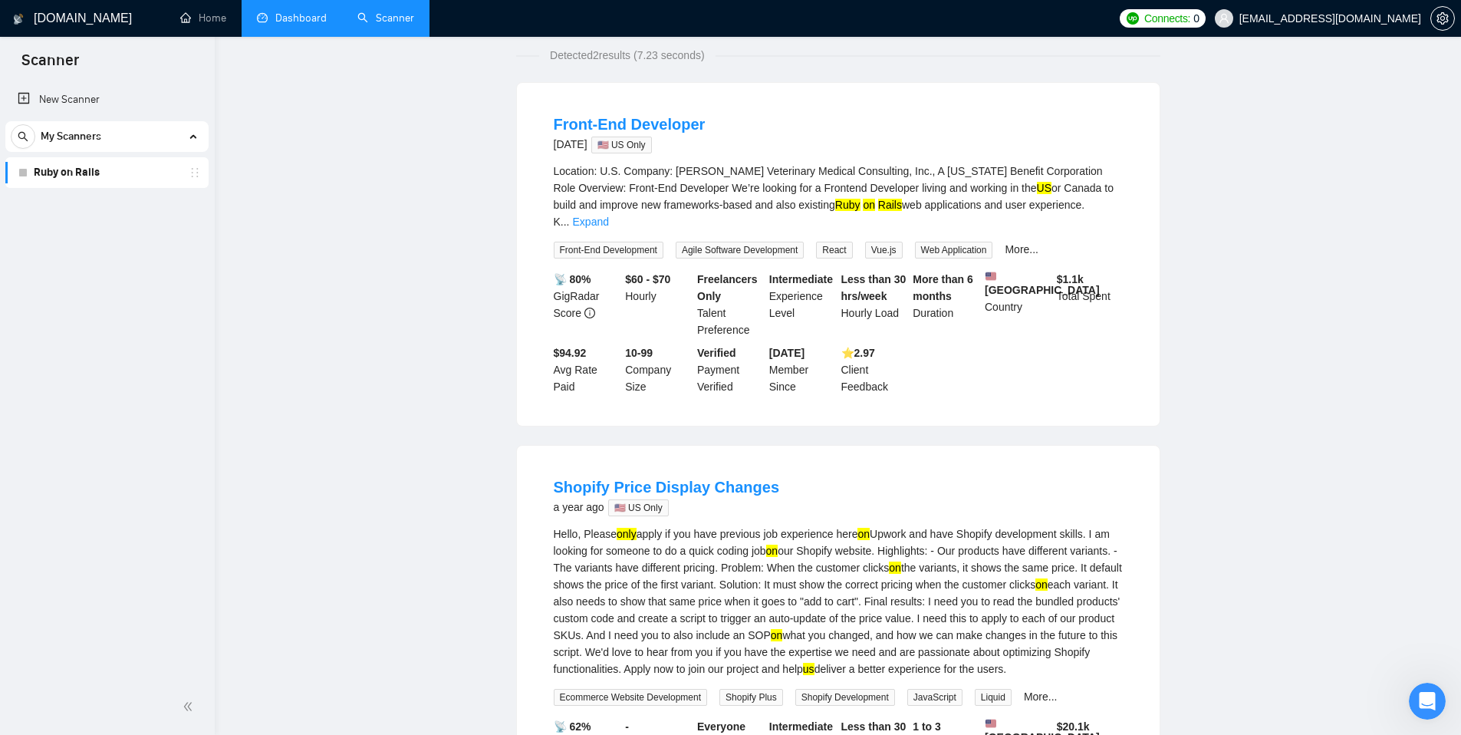
scroll to position [0, 0]
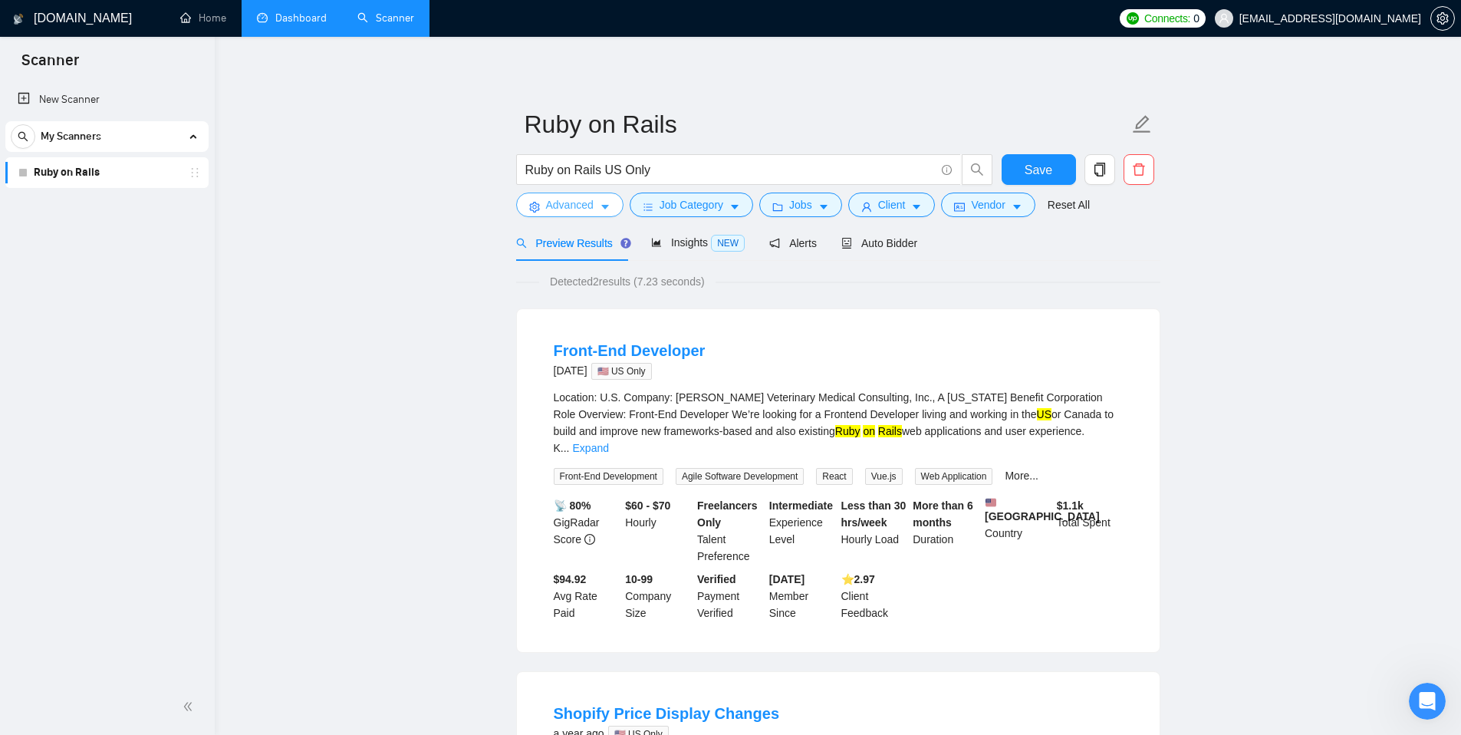
click at [602, 206] on icon "caret-down" at bounding box center [605, 207] width 11 height 11
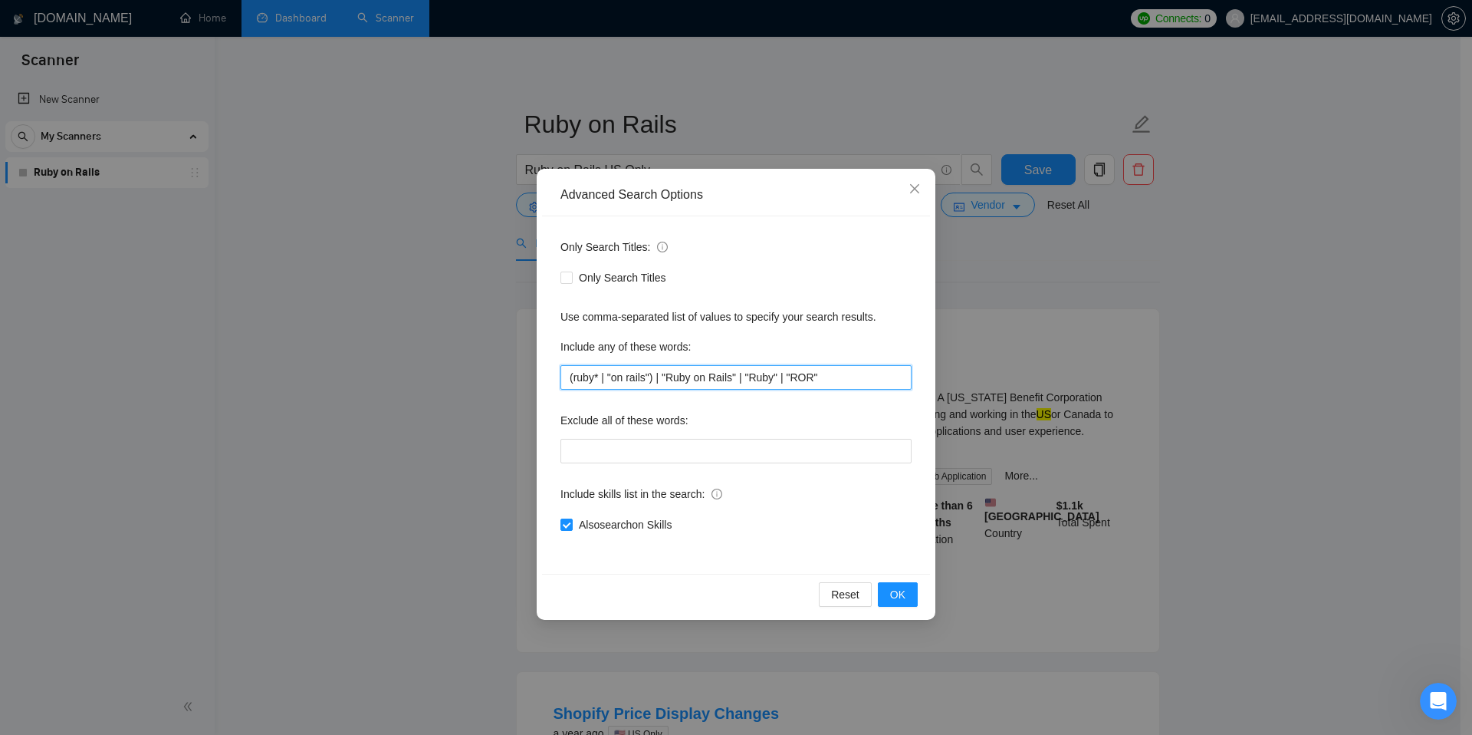
drag, startPoint x: 659, startPoint y: 379, endPoint x: 561, endPoint y: 378, distance: 98.2
click at [561, 378] on input "(ruby* | "on rails") | "Ruby on Rails" | "Ruby" | "ROR"" at bounding box center [736, 377] width 351 height 25
click at [735, 377] on input ""Ruby" | "Ruby on Rails" | "Ruby" | "ROR"" at bounding box center [736, 377] width 351 height 25
click at [900, 594] on span "OK" at bounding box center [897, 594] width 15 height 17
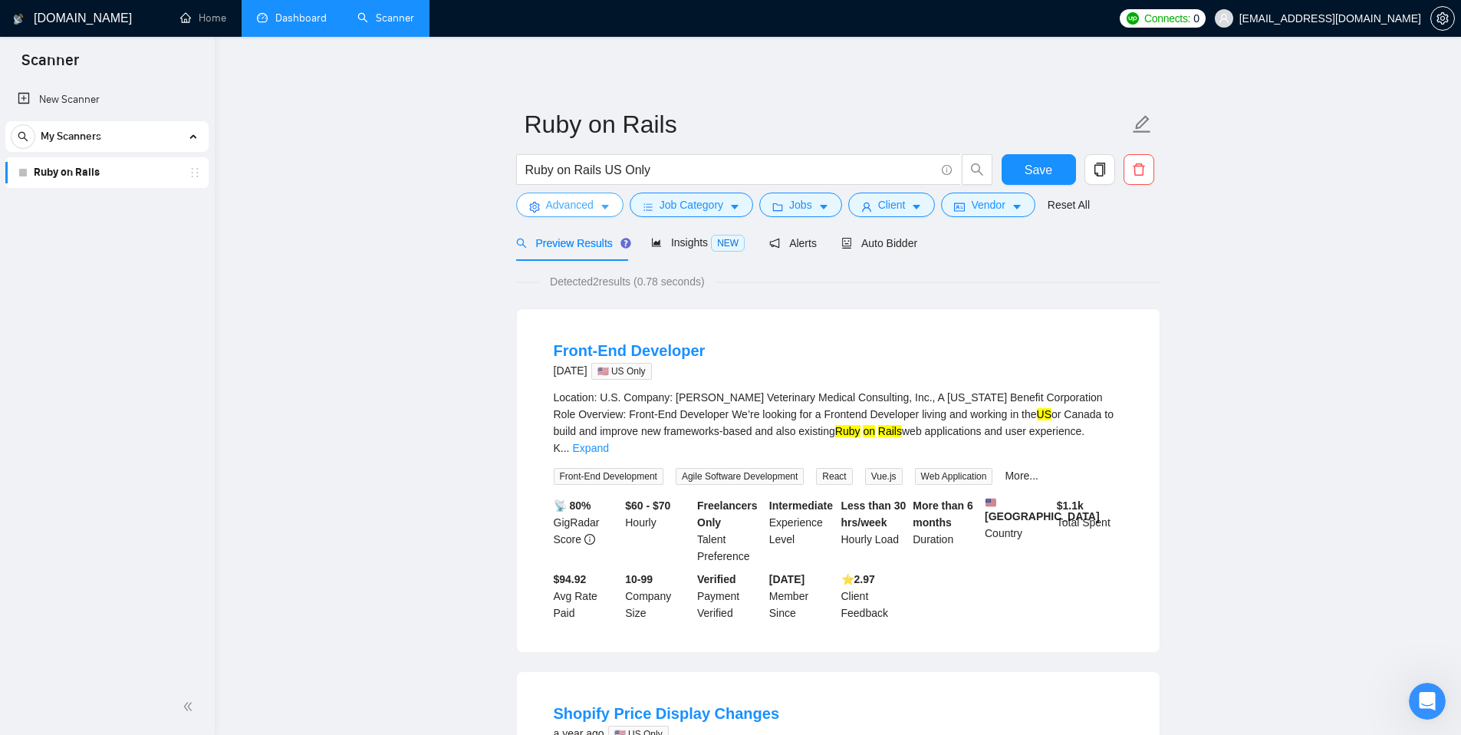
click at [581, 205] on span "Advanced" at bounding box center [570, 204] width 48 height 17
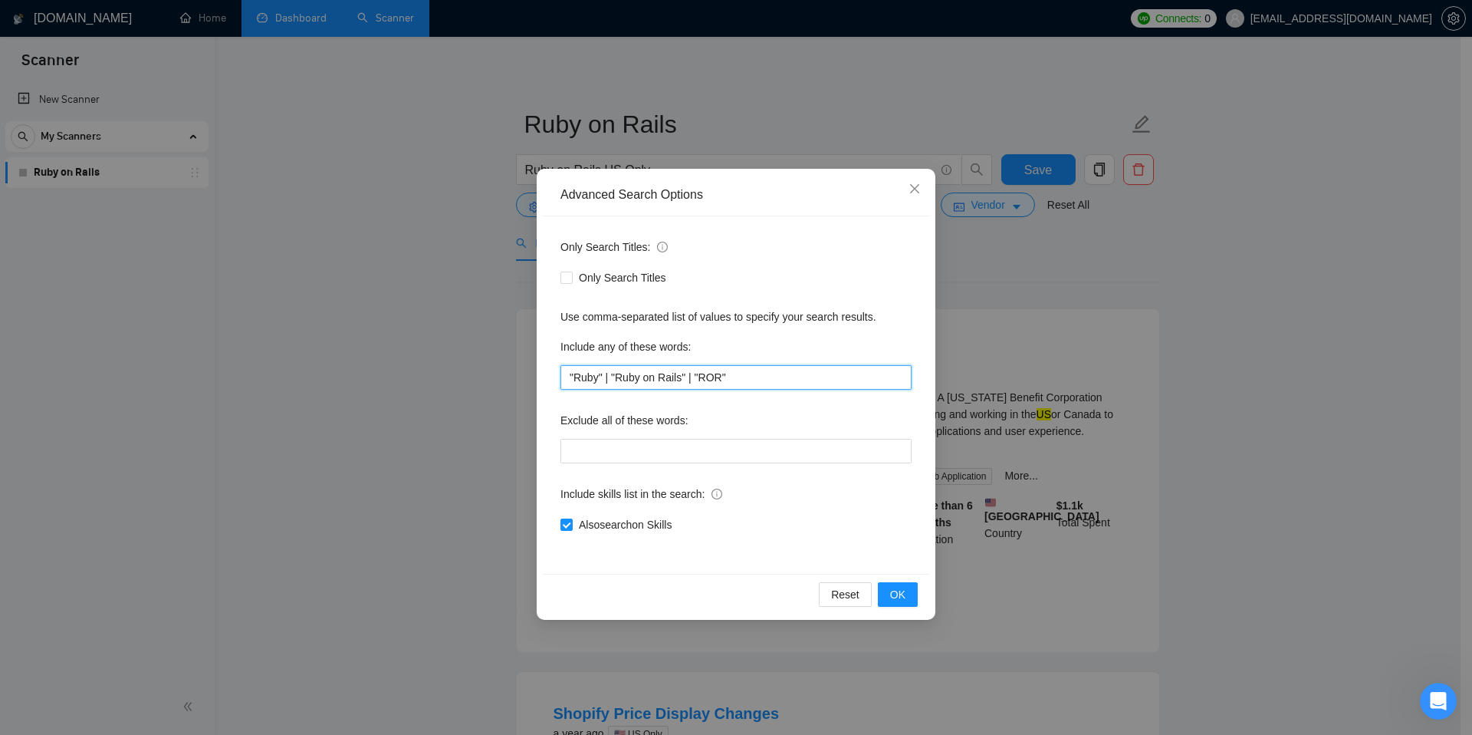
click at [748, 381] on input ""Ruby" | "Ruby on Rails" | "ROR"" at bounding box center [736, 377] width 351 height 25
type input ""Ruby" | "Ruby on Rails" | "ROR" | "Rails""
click at [903, 596] on span "OK" at bounding box center [897, 594] width 15 height 17
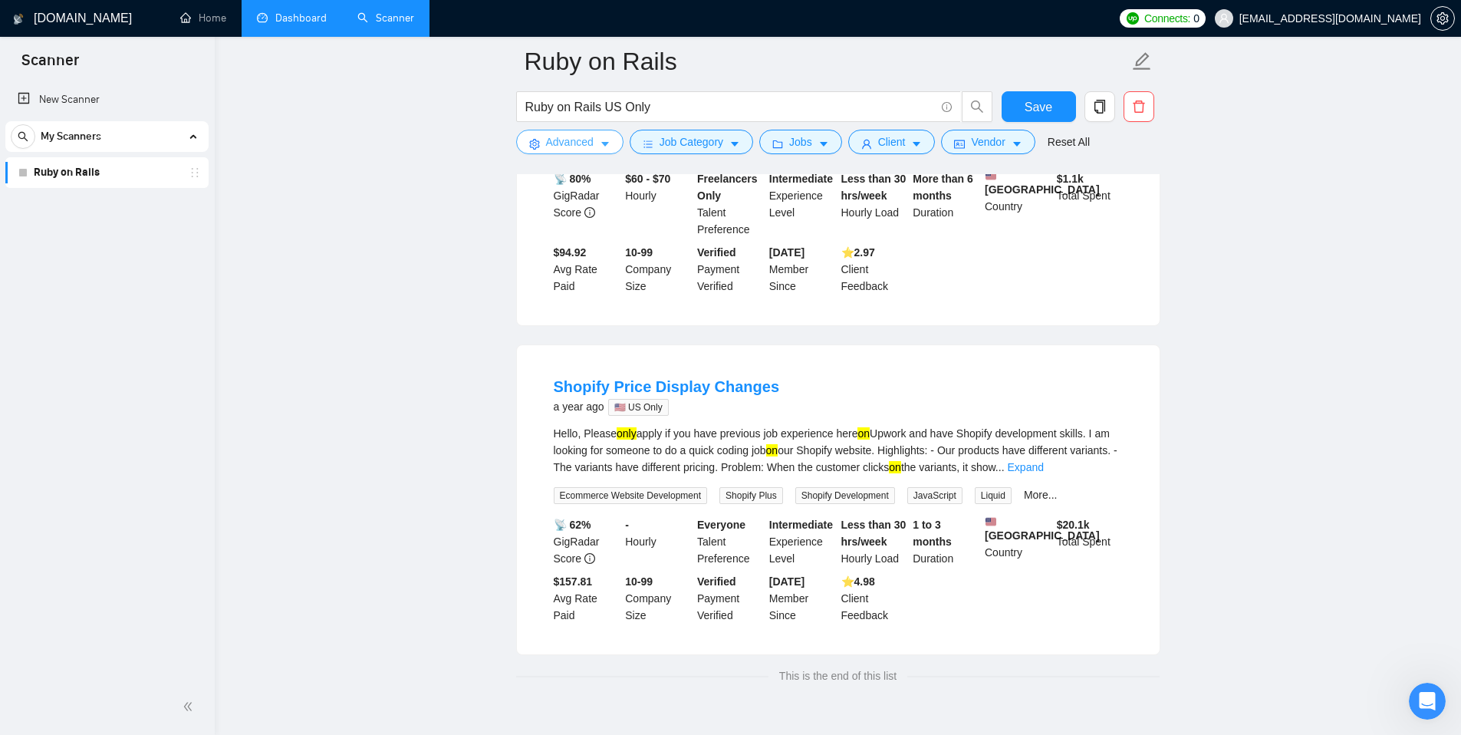
scroll to position [372, 0]
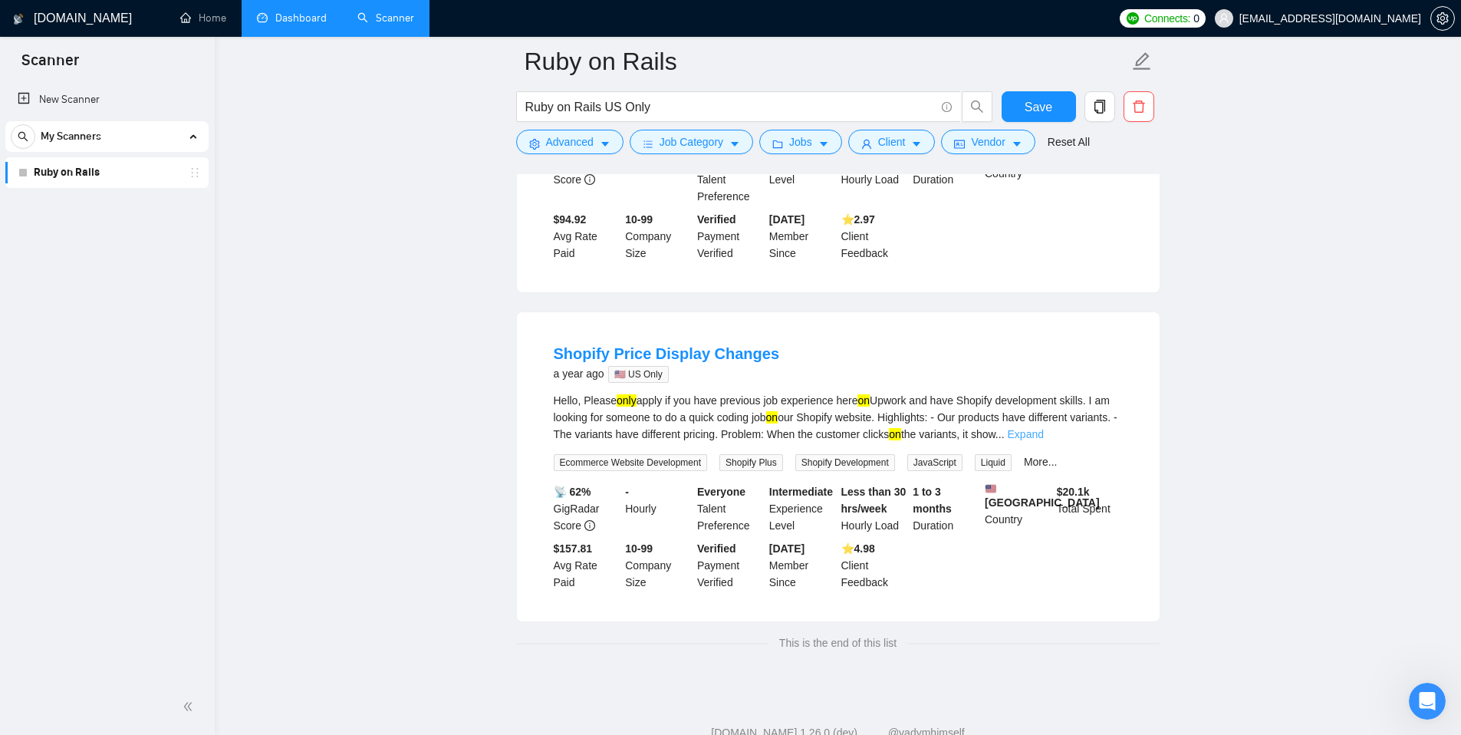
click at [1044, 428] on link "Expand" at bounding box center [1026, 434] width 36 height 12
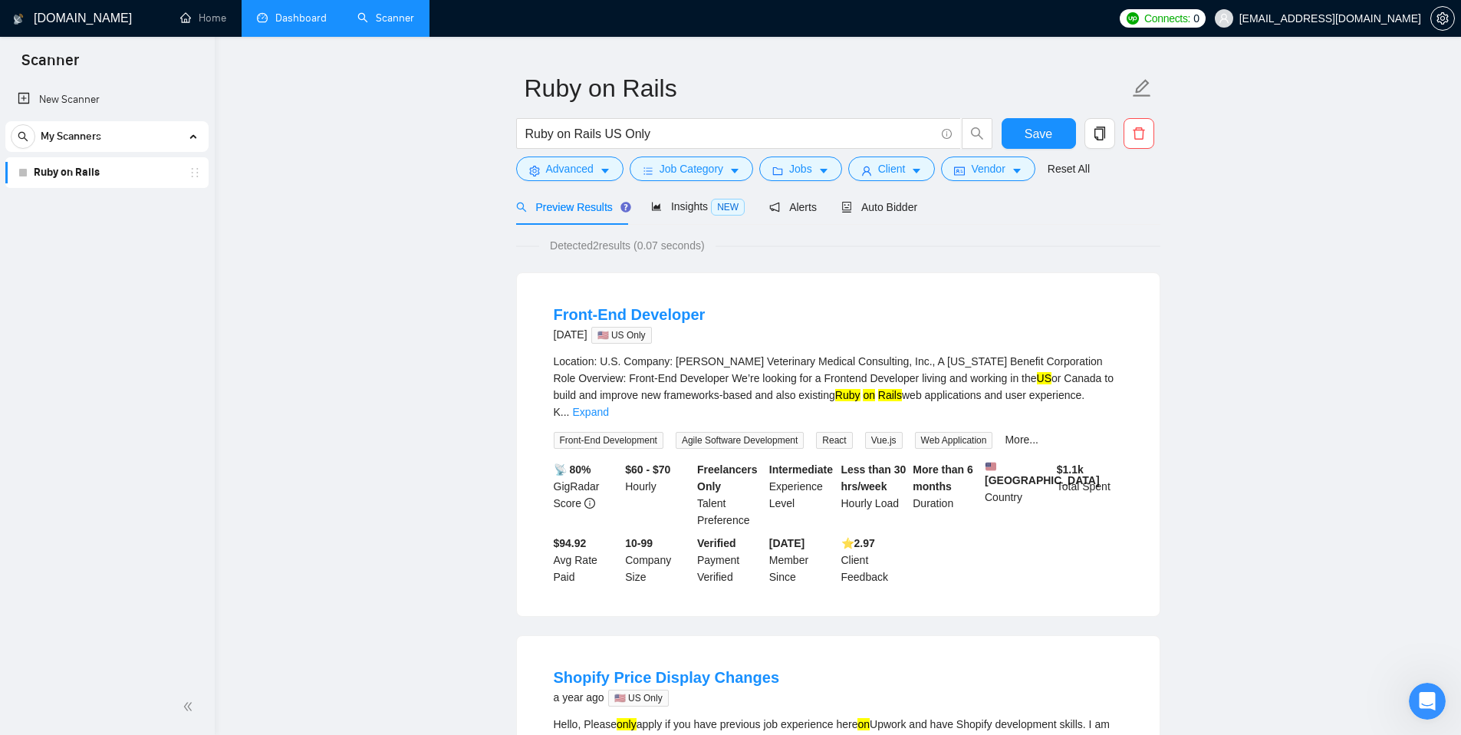
scroll to position [0, 0]
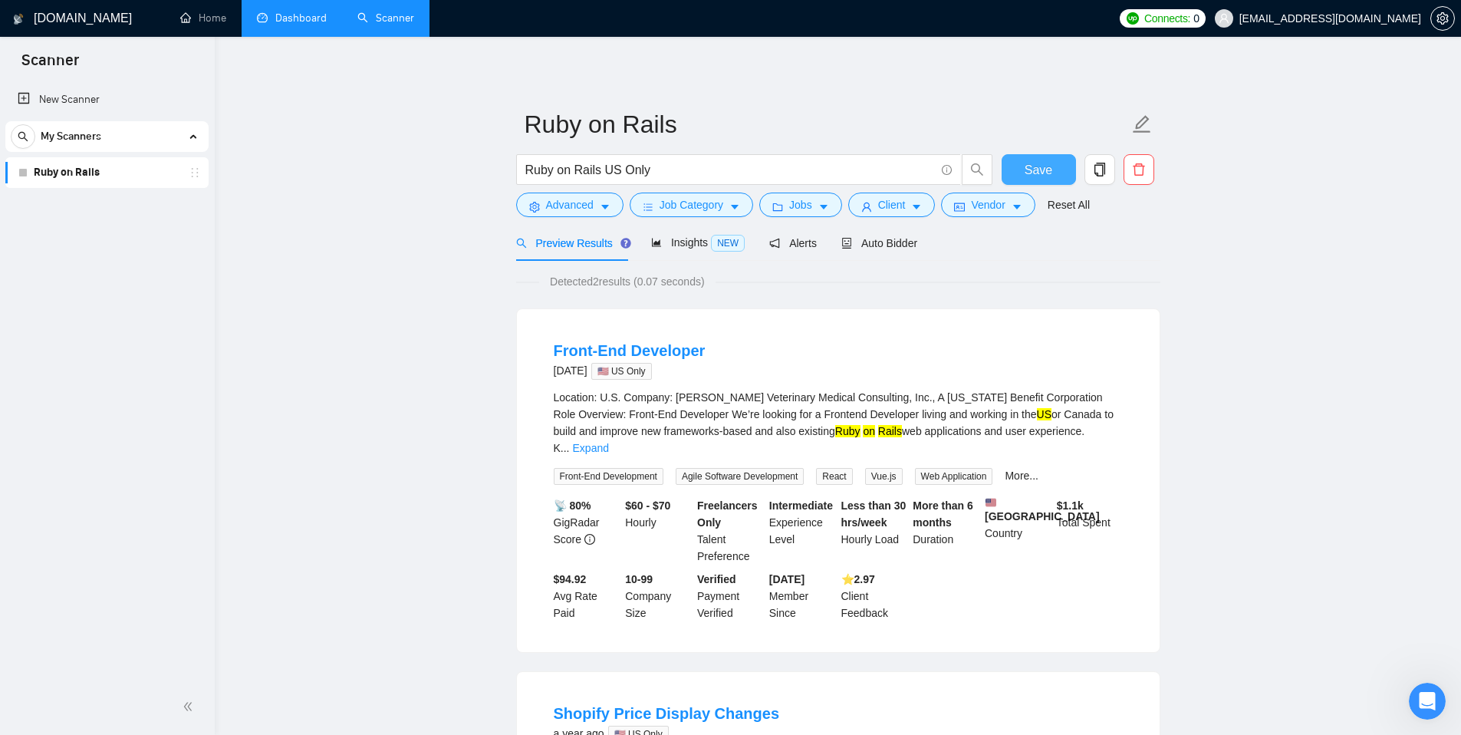
click at [1041, 176] on span "Save" at bounding box center [1038, 169] width 28 height 19
click at [1100, 176] on icon "copy" at bounding box center [1099, 170] width 11 height 14
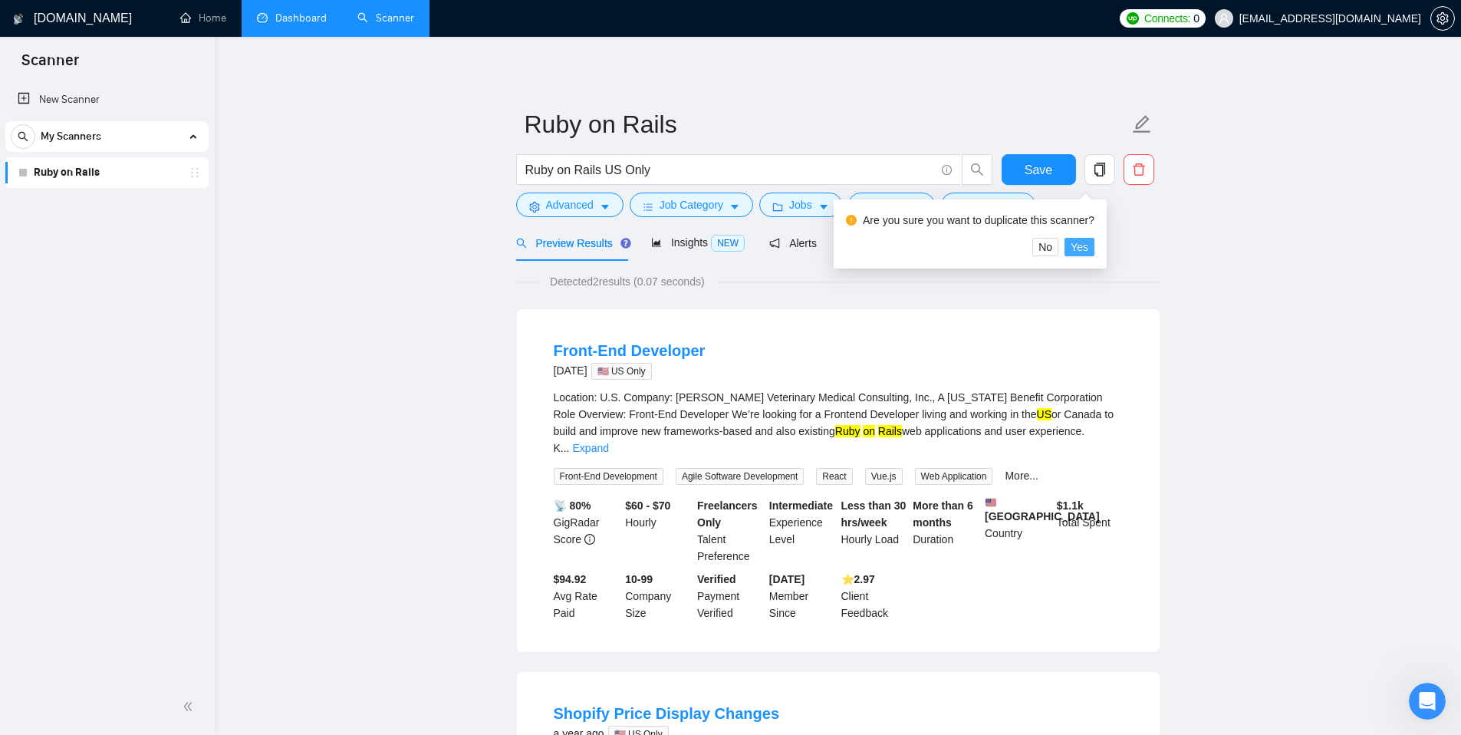
click at [1084, 247] on span "Yes" at bounding box center [1079, 246] width 18 height 17
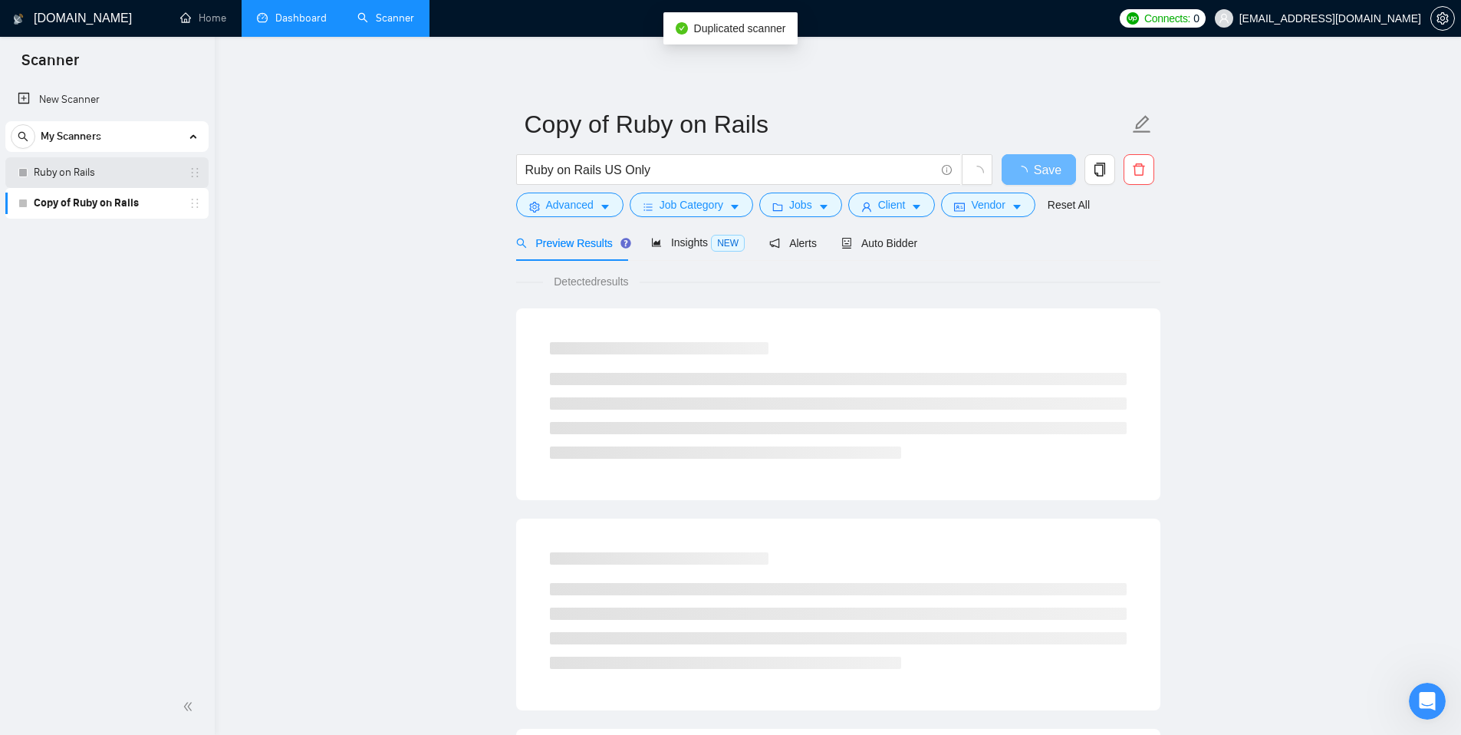
click at [120, 169] on link "Ruby on Rails" at bounding box center [107, 172] width 146 height 31
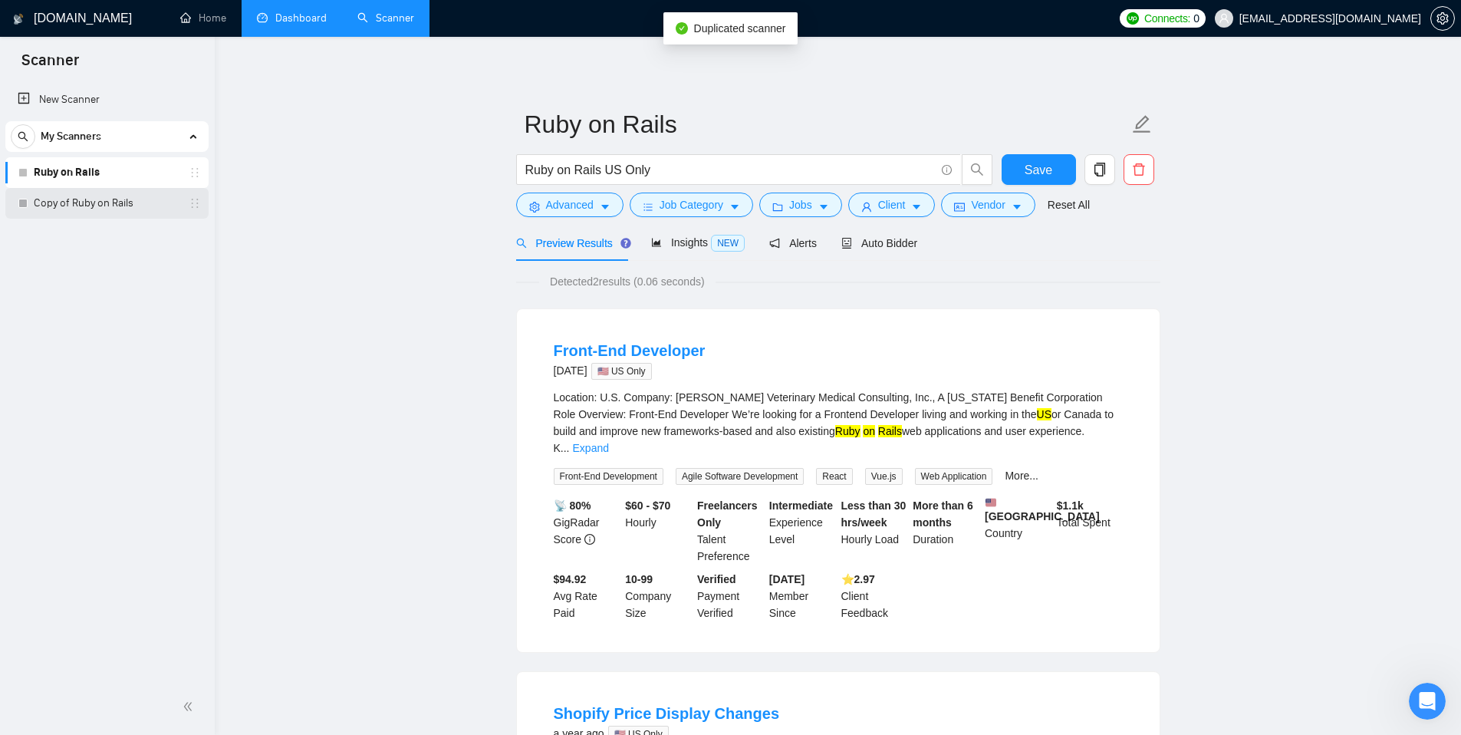
click at [140, 203] on link "Copy of Ruby on Rails" at bounding box center [107, 203] width 146 height 31
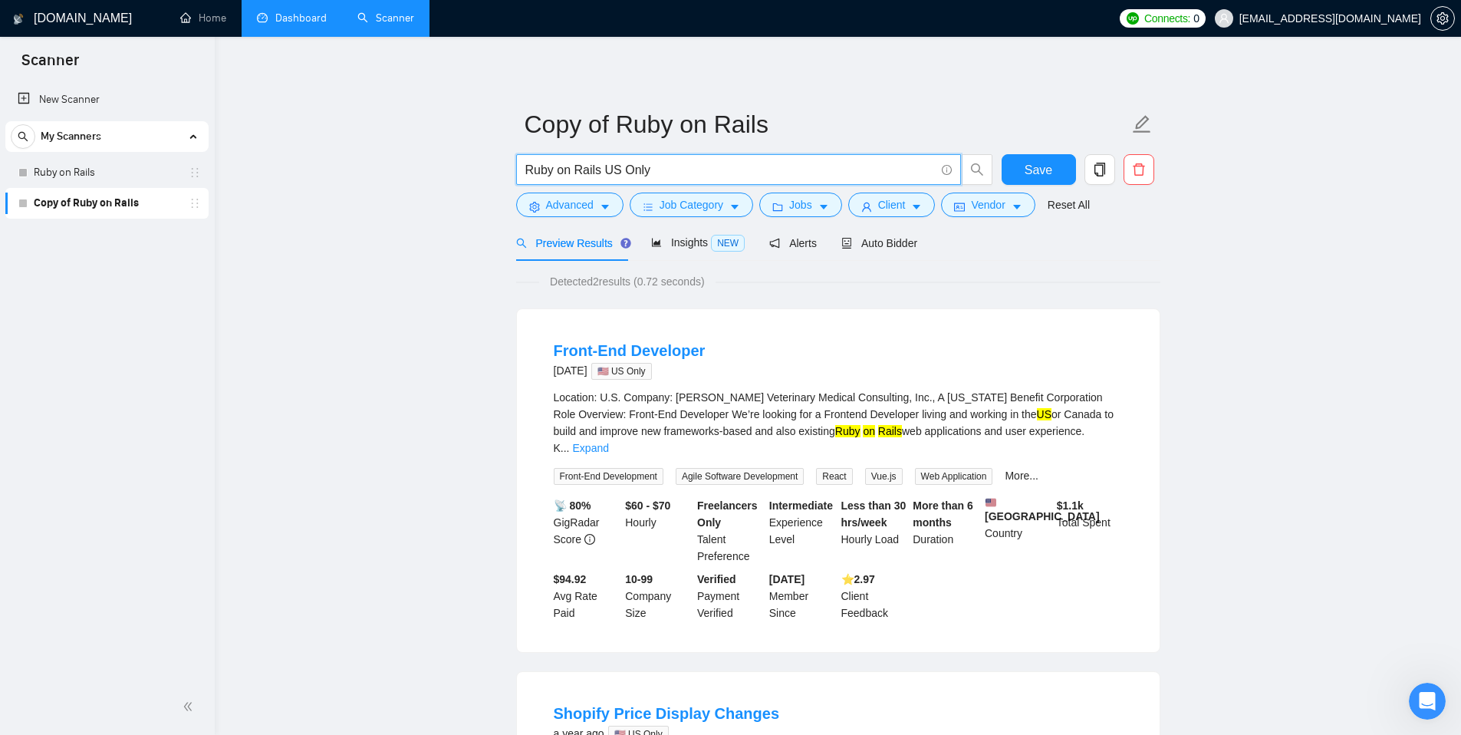
click at [654, 172] on input "Ruby on Rails US Only" at bounding box center [729, 169] width 409 height 19
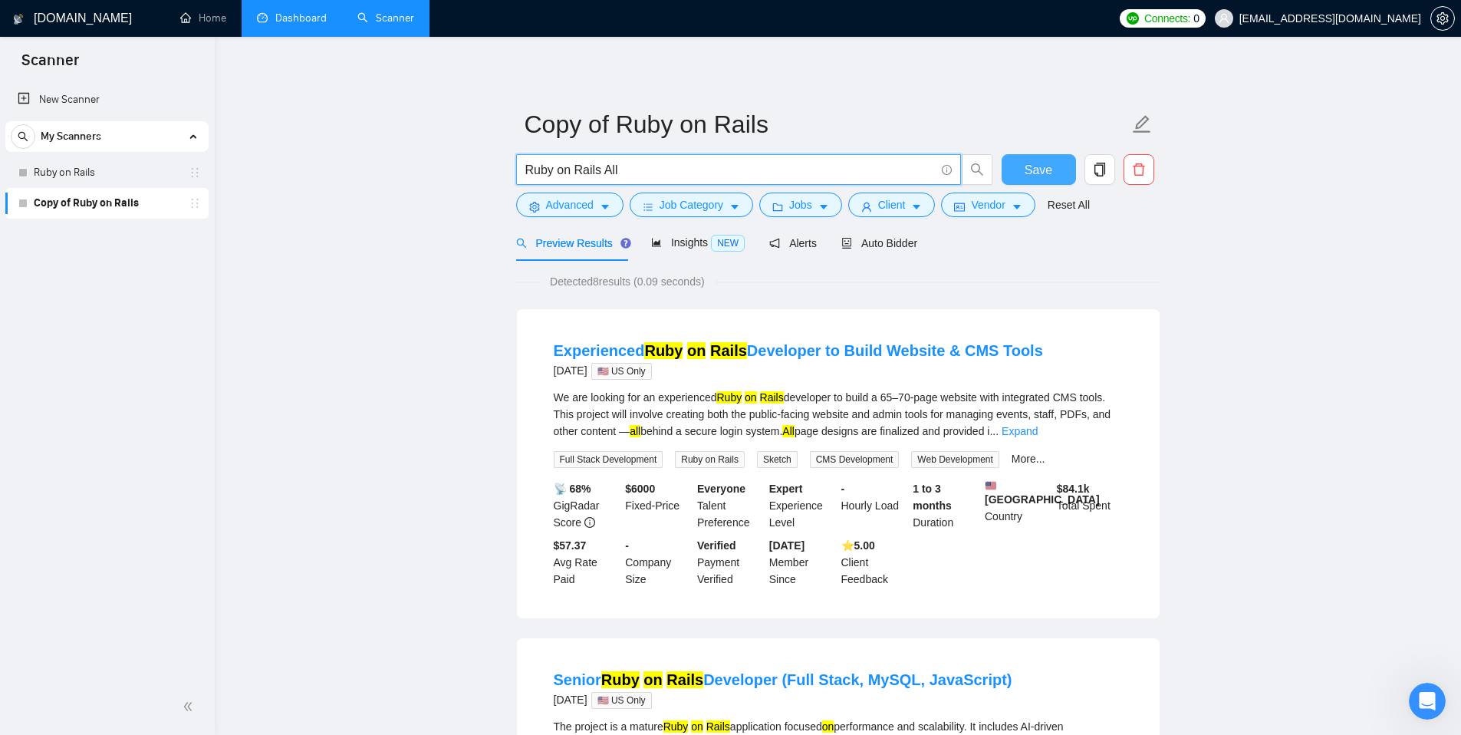
type input "Ruby on Rails All"
click at [1031, 169] on span "Save" at bounding box center [1038, 169] width 28 height 19
click at [997, 205] on span "Vendor" at bounding box center [988, 204] width 34 height 17
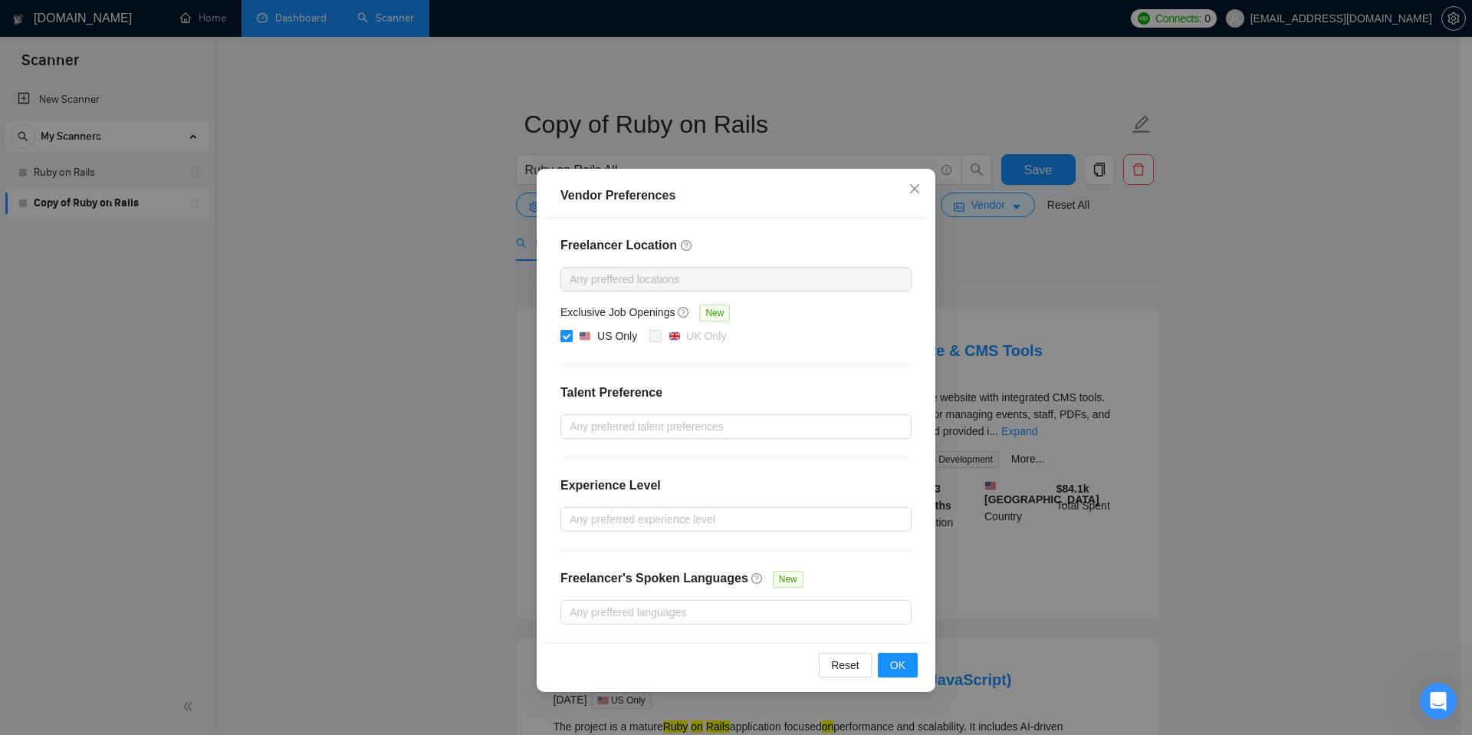
click at [566, 334] on input "US Only" at bounding box center [566, 335] width 11 height 11
checkbox input "false"
click at [899, 663] on span "OK" at bounding box center [897, 664] width 15 height 17
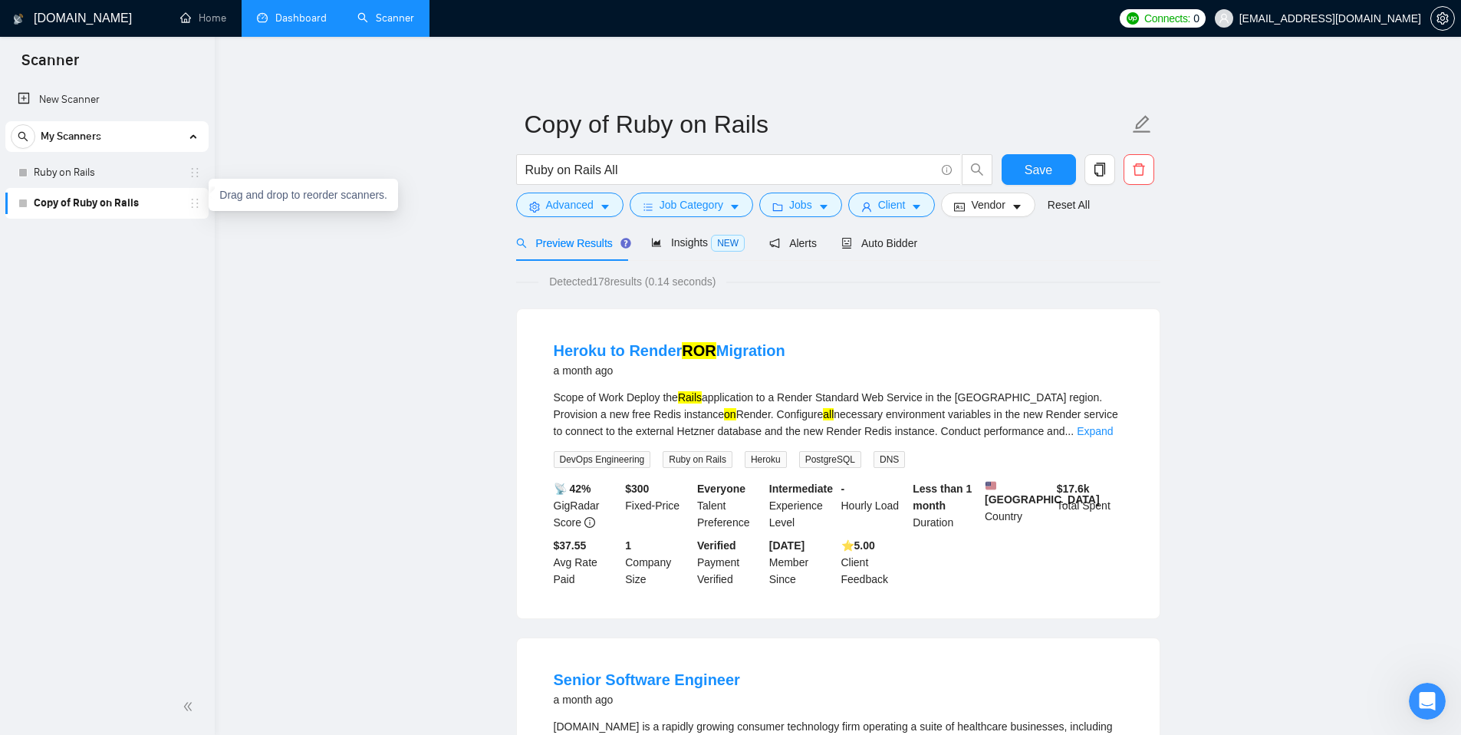
click at [198, 200] on icon "holder" at bounding box center [195, 203] width 12 height 12
click at [189, 206] on icon "holder" at bounding box center [195, 203] width 12 height 12
click at [136, 209] on link "Copy of Ruby on Rails" at bounding box center [107, 203] width 146 height 31
click at [18, 201] on div at bounding box center [22, 203] width 9 height 9
click at [56, 275] on div "New Scanner My Scanners Ruby on Rails Copy of Ruby on Rails" at bounding box center [107, 379] width 215 height 597
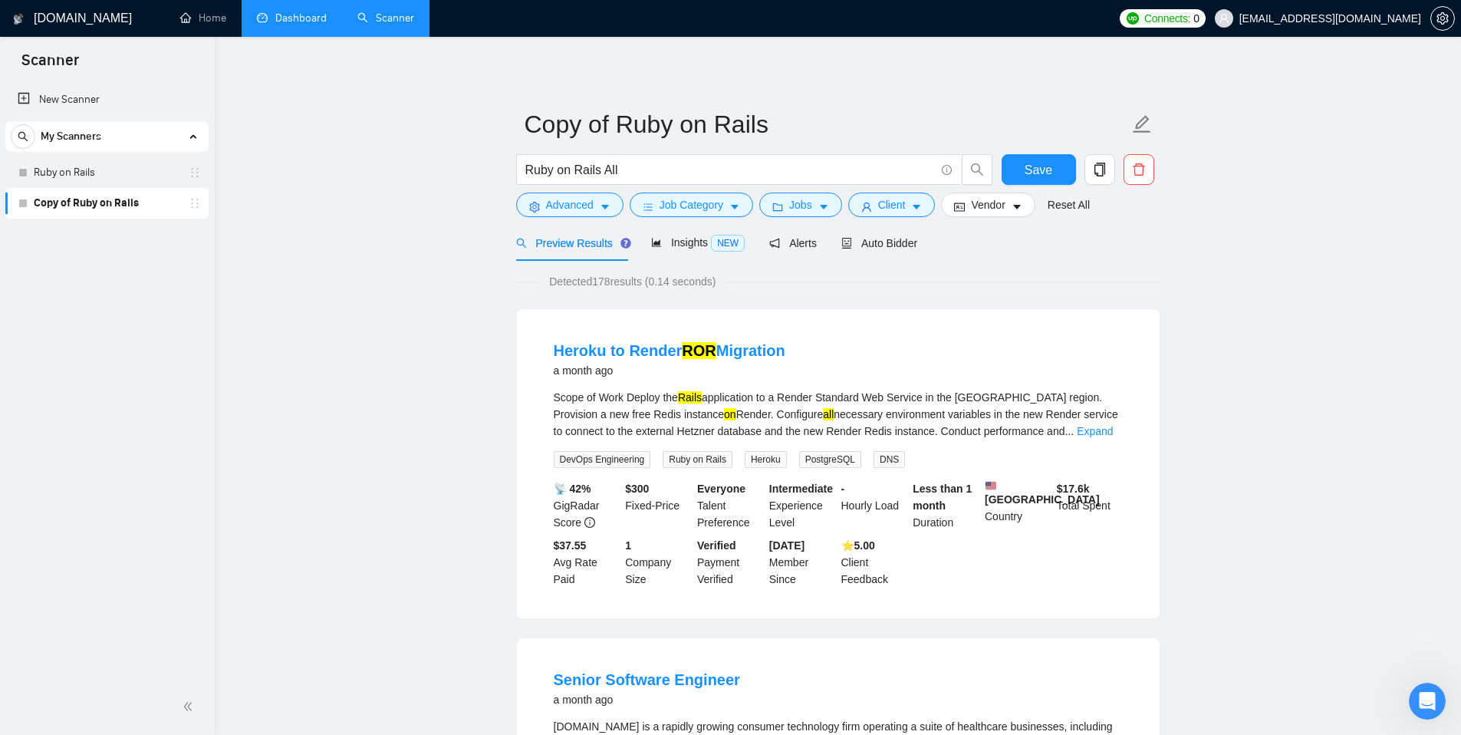
click at [199, 202] on icon "holder" at bounding box center [195, 203] width 12 height 12
click at [176, 205] on link "Copy of Ruby on Rails" at bounding box center [107, 203] width 146 height 31
click at [155, 204] on link "Copy of Ruby on Rails" at bounding box center [107, 203] width 146 height 31
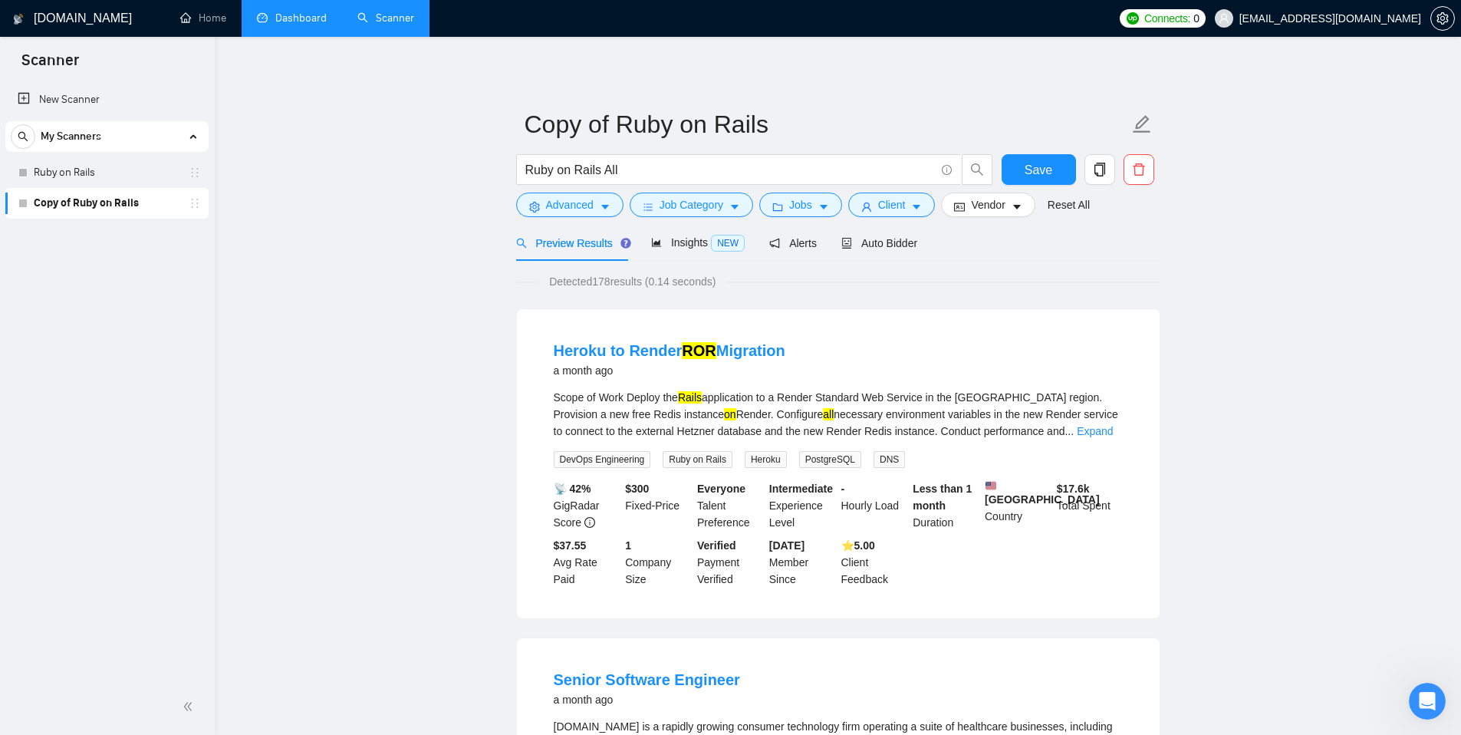
click at [155, 204] on link "Copy of Ruby on Rails" at bounding box center [107, 203] width 146 height 31
click at [144, 165] on link "Ruby on Rails" at bounding box center [107, 172] width 146 height 31
click at [1055, 176] on button "Save" at bounding box center [1038, 169] width 74 height 31
click at [914, 204] on button "Client" at bounding box center [891, 204] width 87 height 25
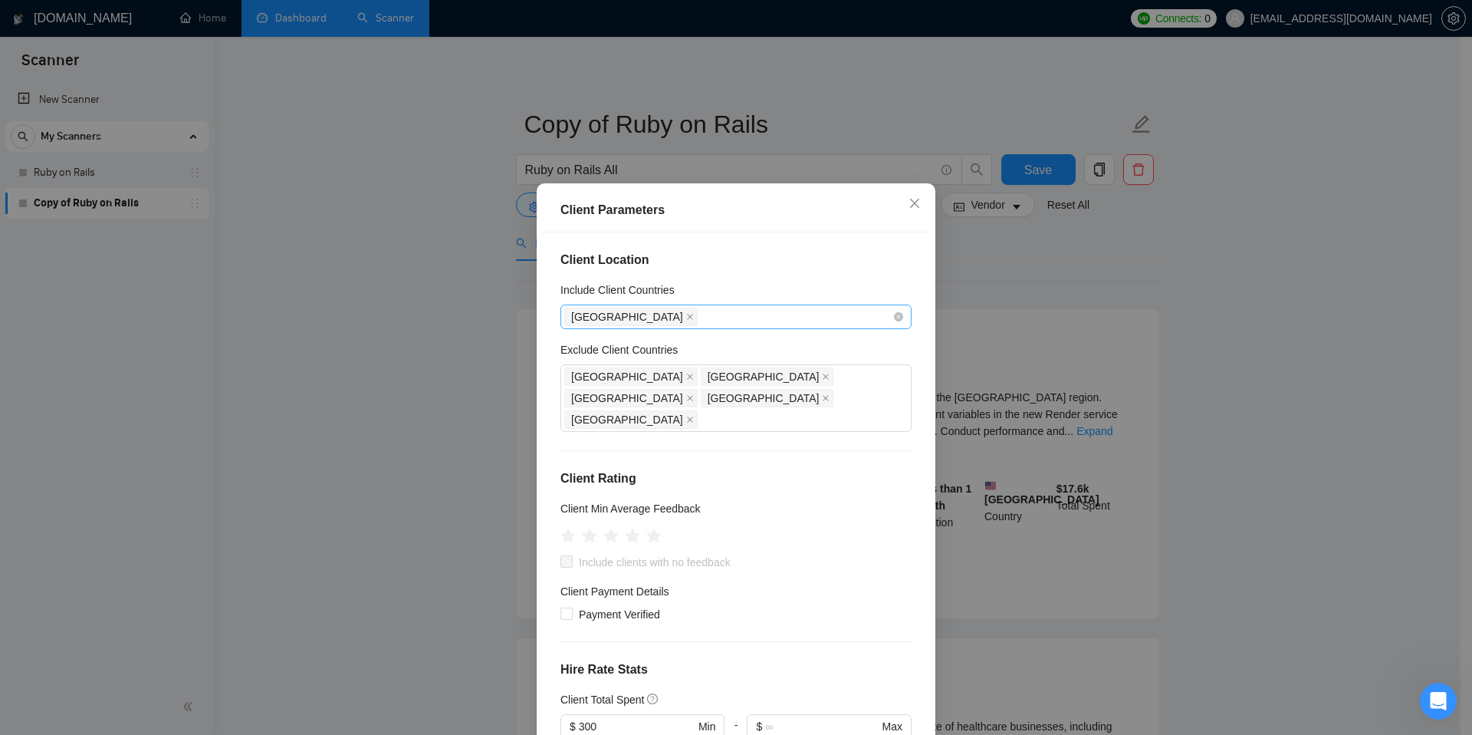
click at [715, 319] on div "[GEOGRAPHIC_DATA]" at bounding box center [728, 316] width 328 height 21
type input "Aust"
click at [659, 369] on div "[GEOGRAPHIC_DATA]" at bounding box center [730, 371] width 315 height 17
type input "[GEOGRAPHIC_DATA]"
click at [743, 370] on div "[GEOGRAPHIC_DATA]" at bounding box center [730, 371] width 315 height 17
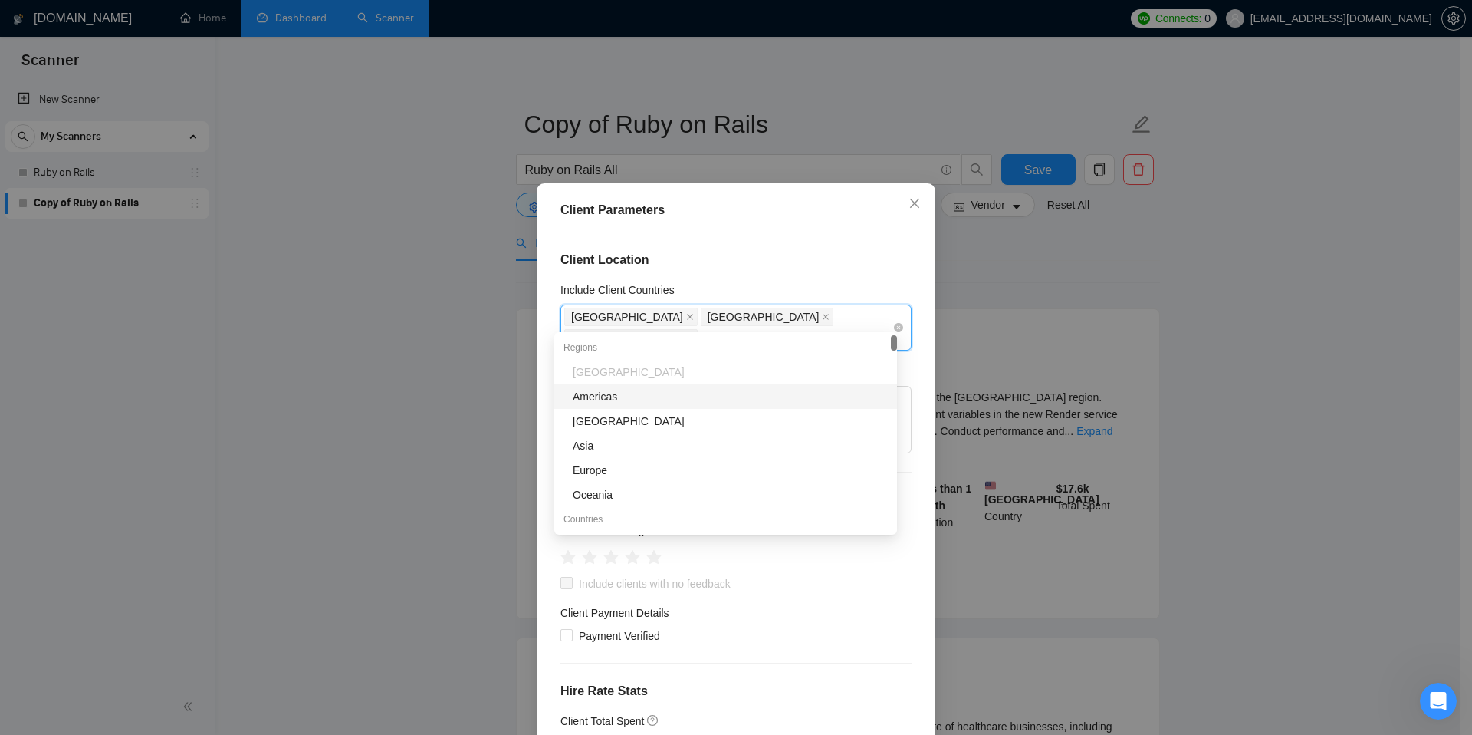
click at [817, 314] on div "[GEOGRAPHIC_DATA] [GEOGRAPHIC_DATA] [GEOGRAPHIC_DATA]" at bounding box center [728, 327] width 328 height 43
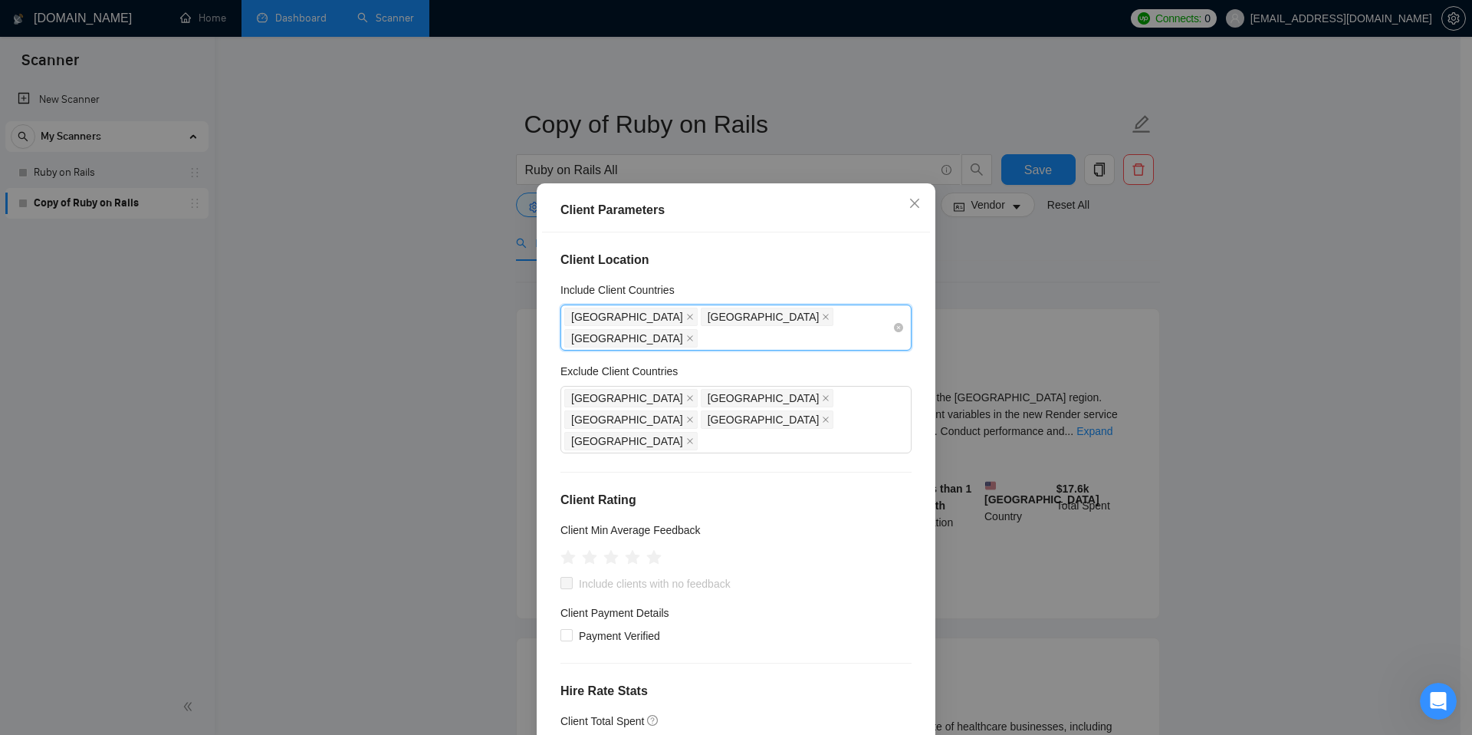
type input "u"
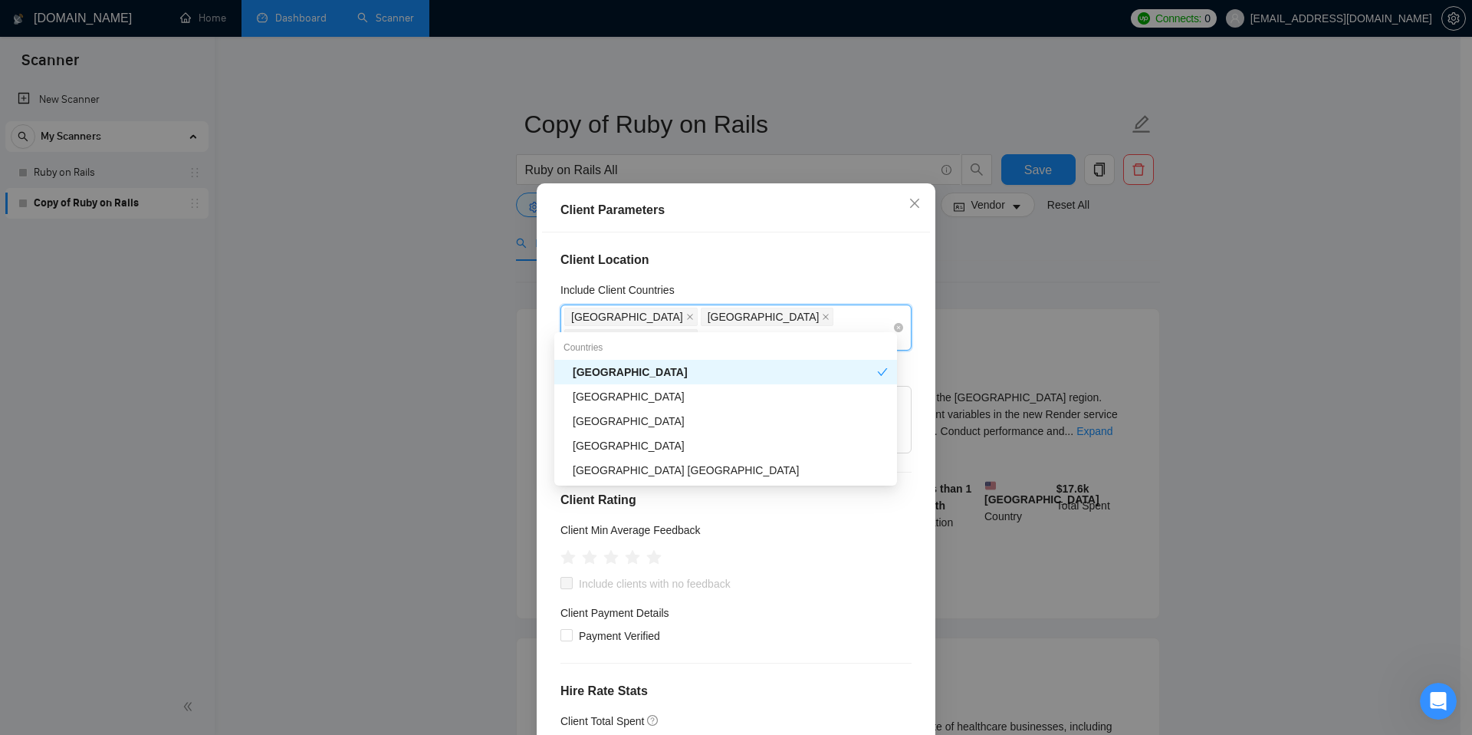
type input "United"
click at [643, 396] on div "[GEOGRAPHIC_DATA]" at bounding box center [730, 396] width 315 height 17
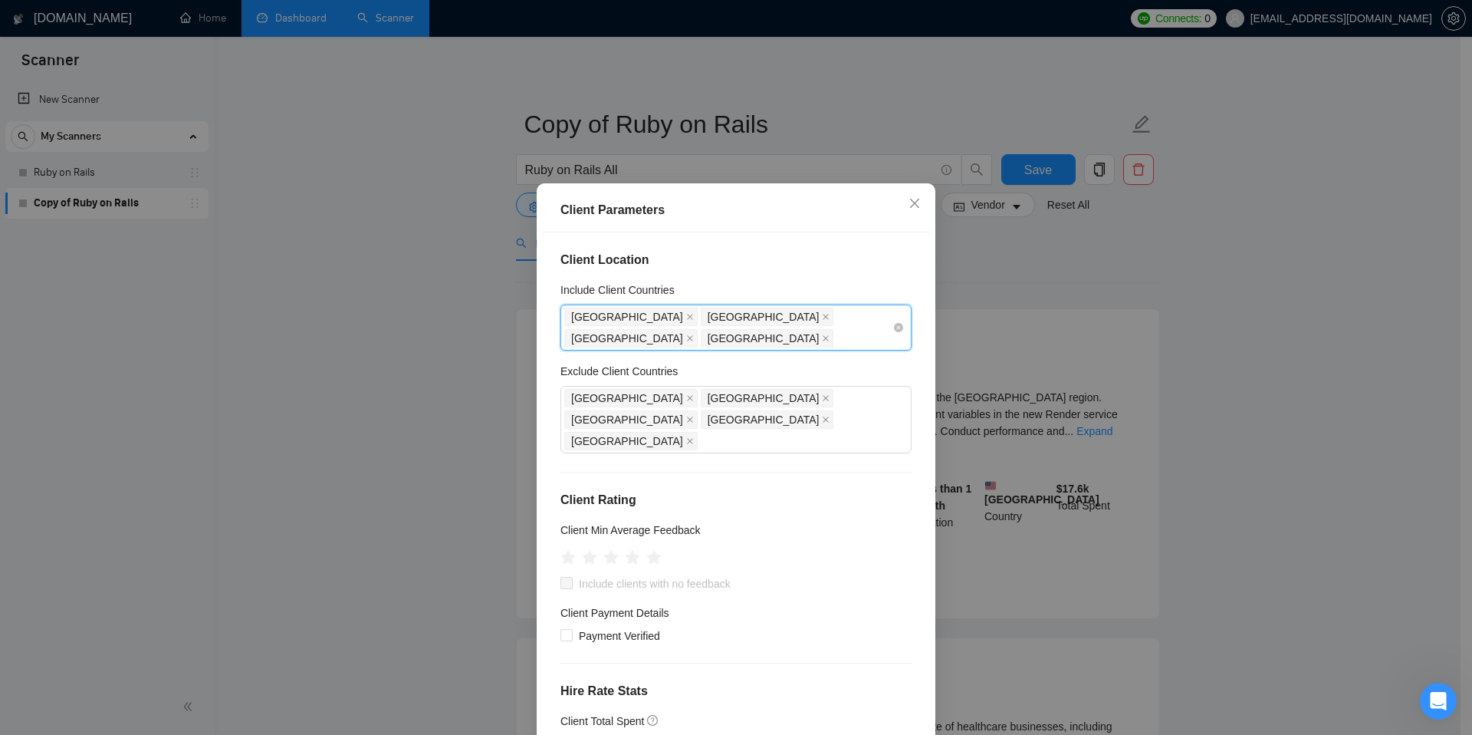
click at [748, 337] on div "[GEOGRAPHIC_DATA] [GEOGRAPHIC_DATA] [GEOGRAPHIC_DATA] [GEOGRAPHIC_DATA]" at bounding box center [728, 327] width 328 height 43
type input "Europe"
click at [769, 397] on div "Europe" at bounding box center [730, 393] width 315 height 17
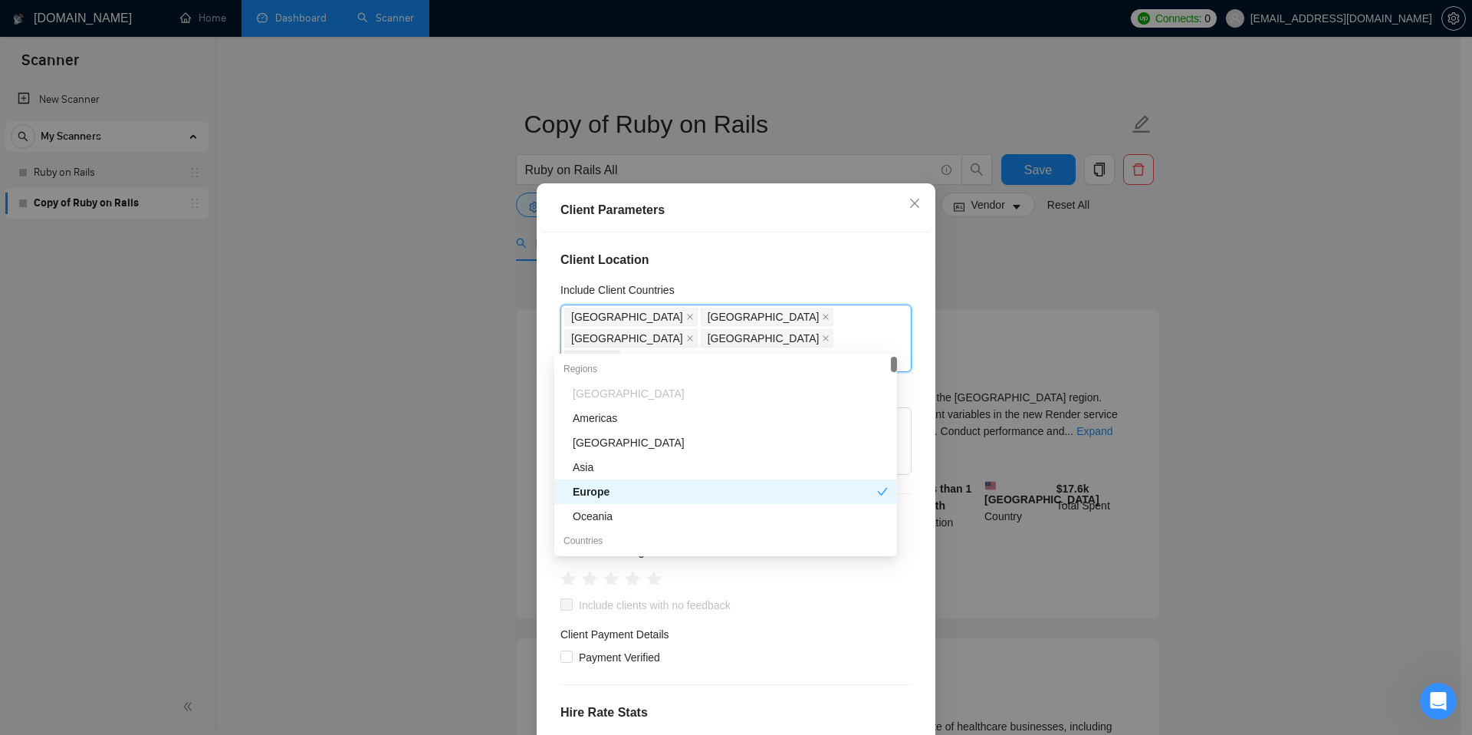
click at [742, 486] on div "Europe" at bounding box center [725, 491] width 304 height 17
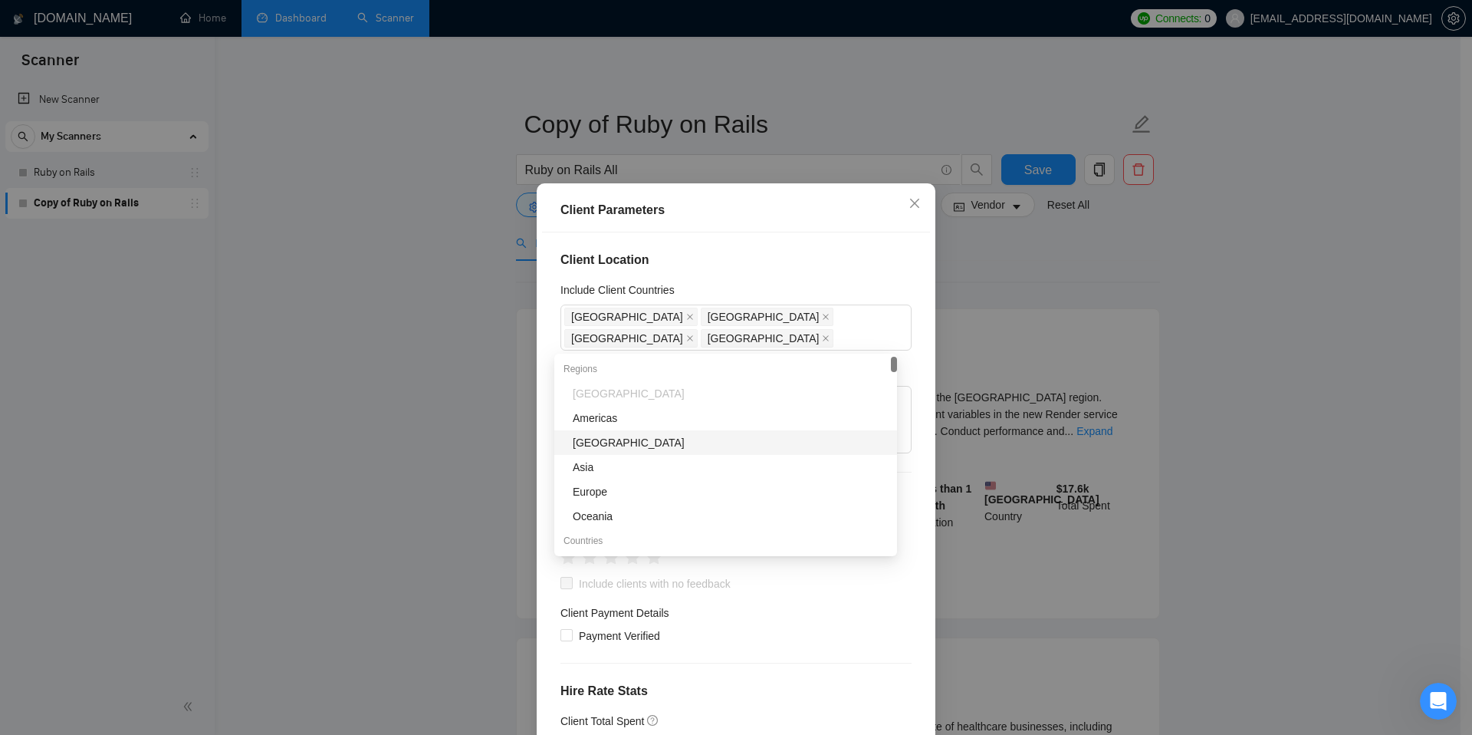
click at [818, 223] on div "Client Parameters" at bounding box center [736, 211] width 388 height 44
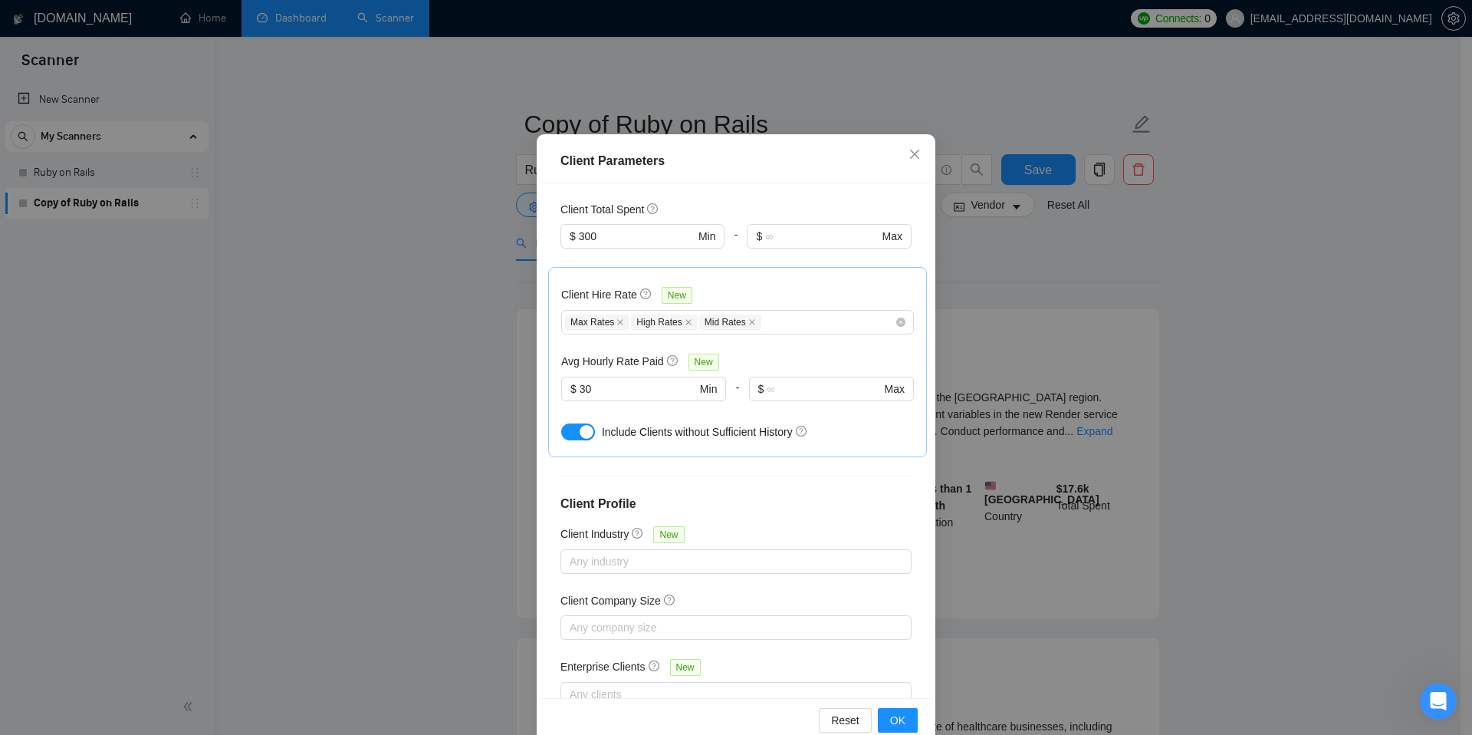
scroll to position [80, 0]
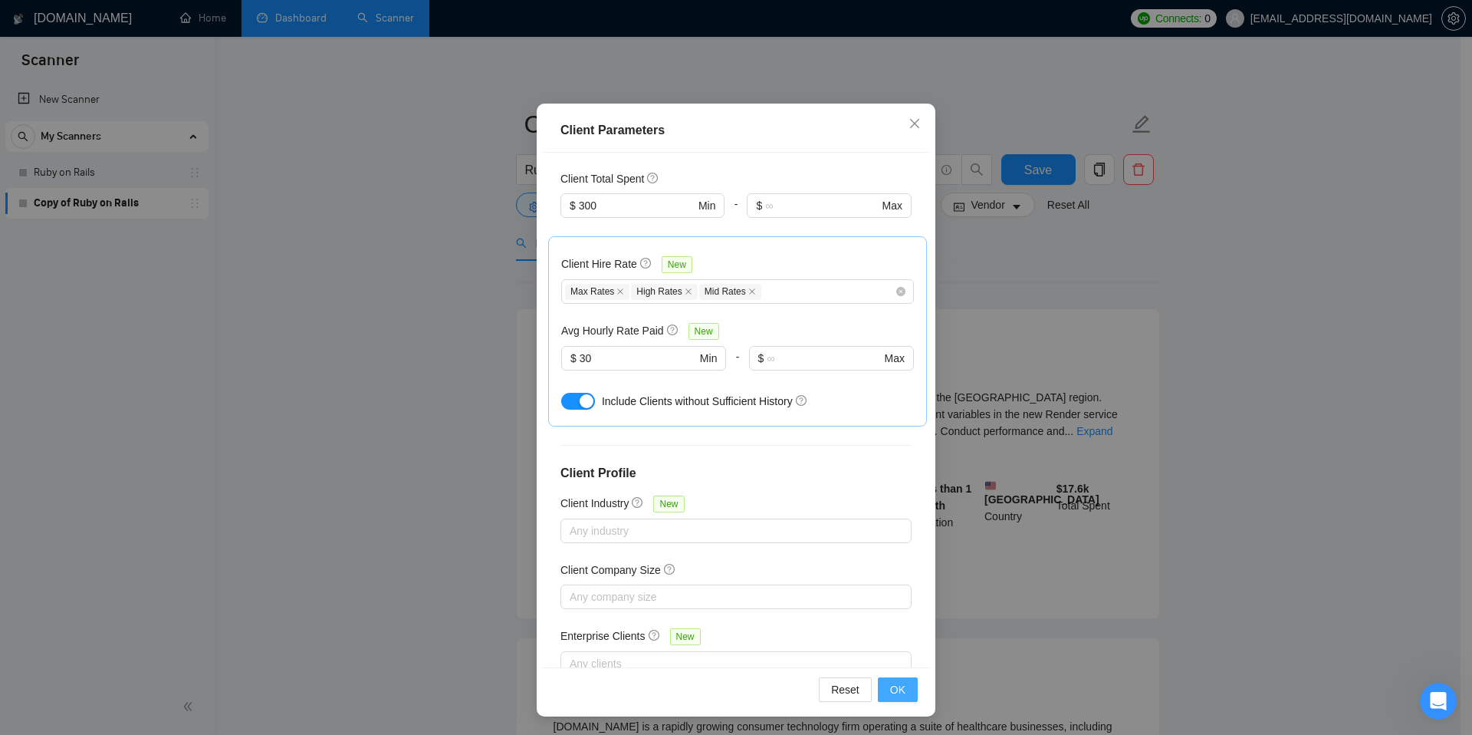
click at [890, 689] on span "OK" at bounding box center [897, 689] width 15 height 17
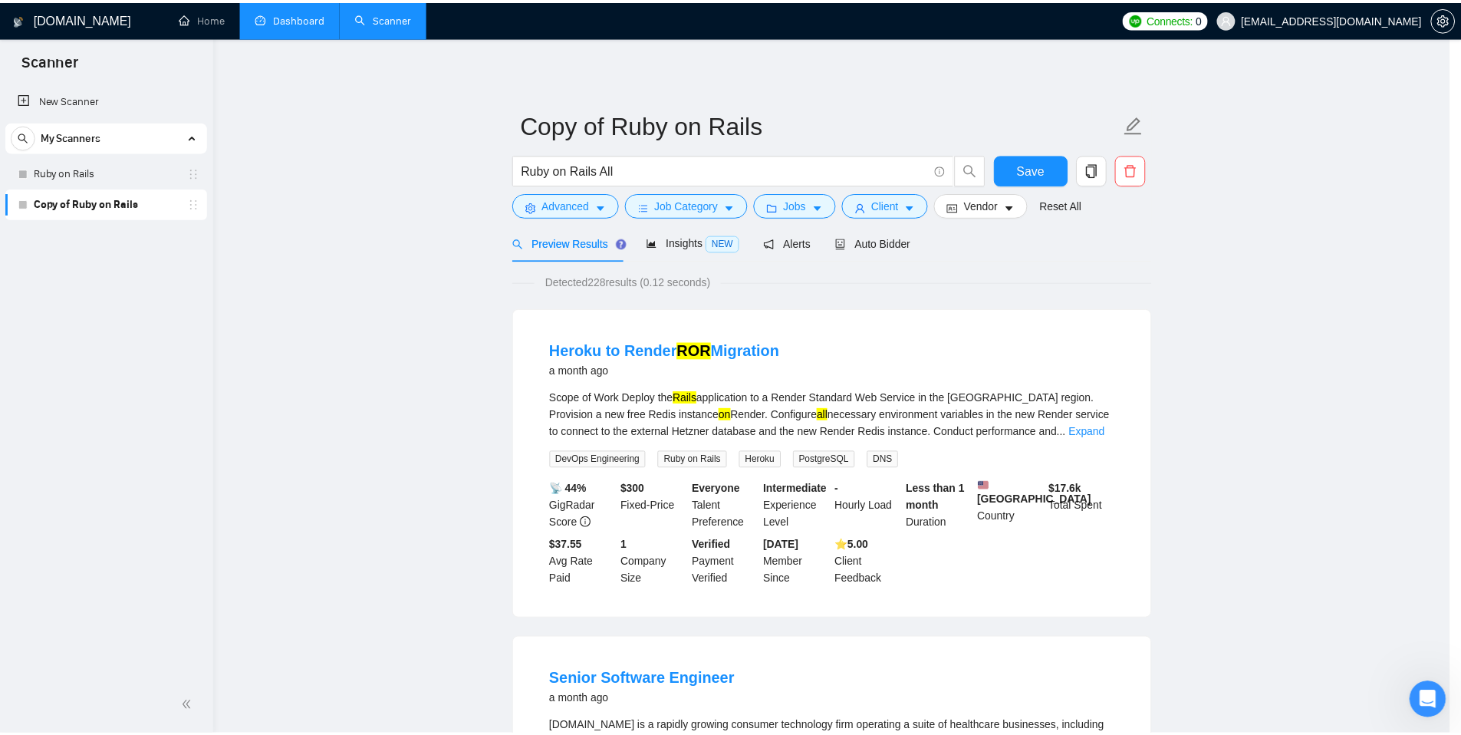
scroll to position [0, 0]
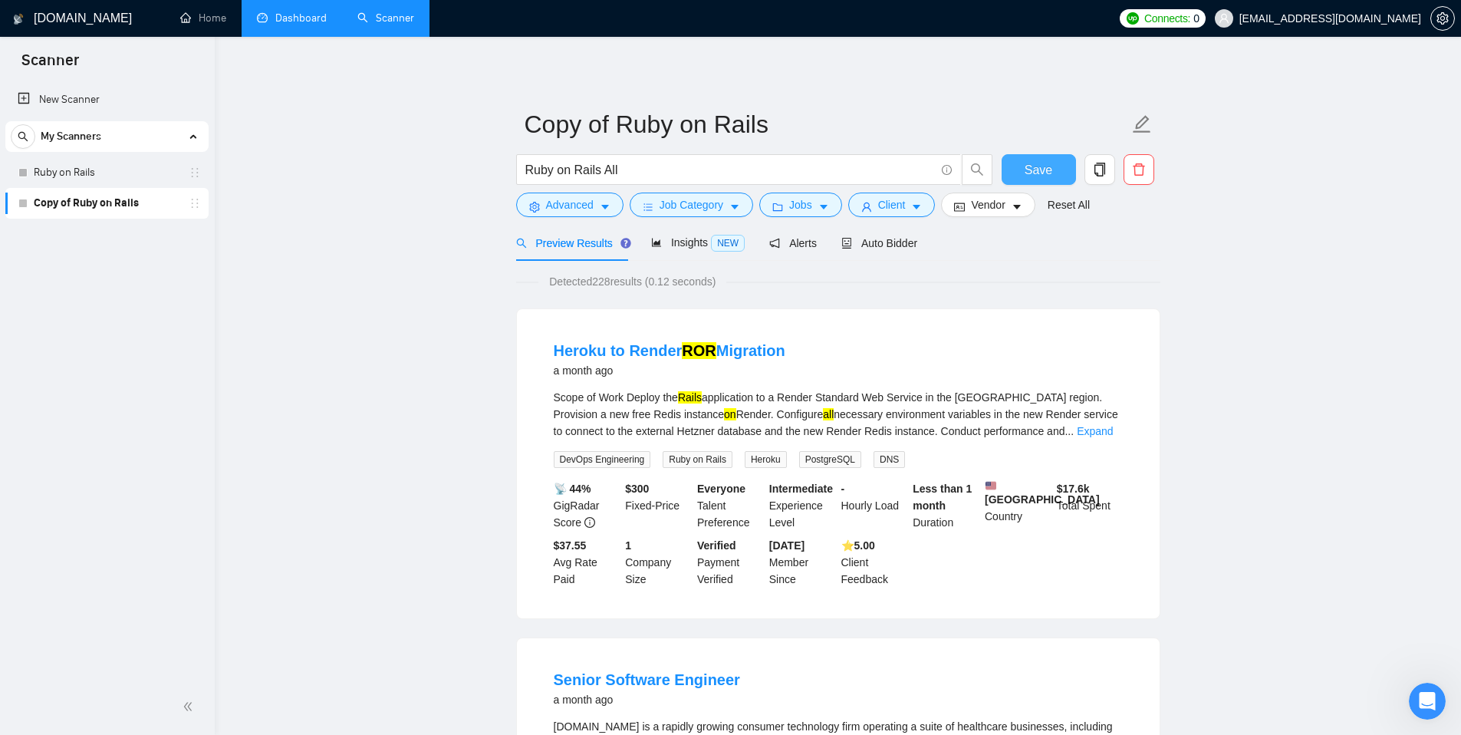
click at [1044, 174] on span "Save" at bounding box center [1038, 169] width 28 height 19
click at [689, 245] on span "Insights NEW" at bounding box center [698, 242] width 94 height 12
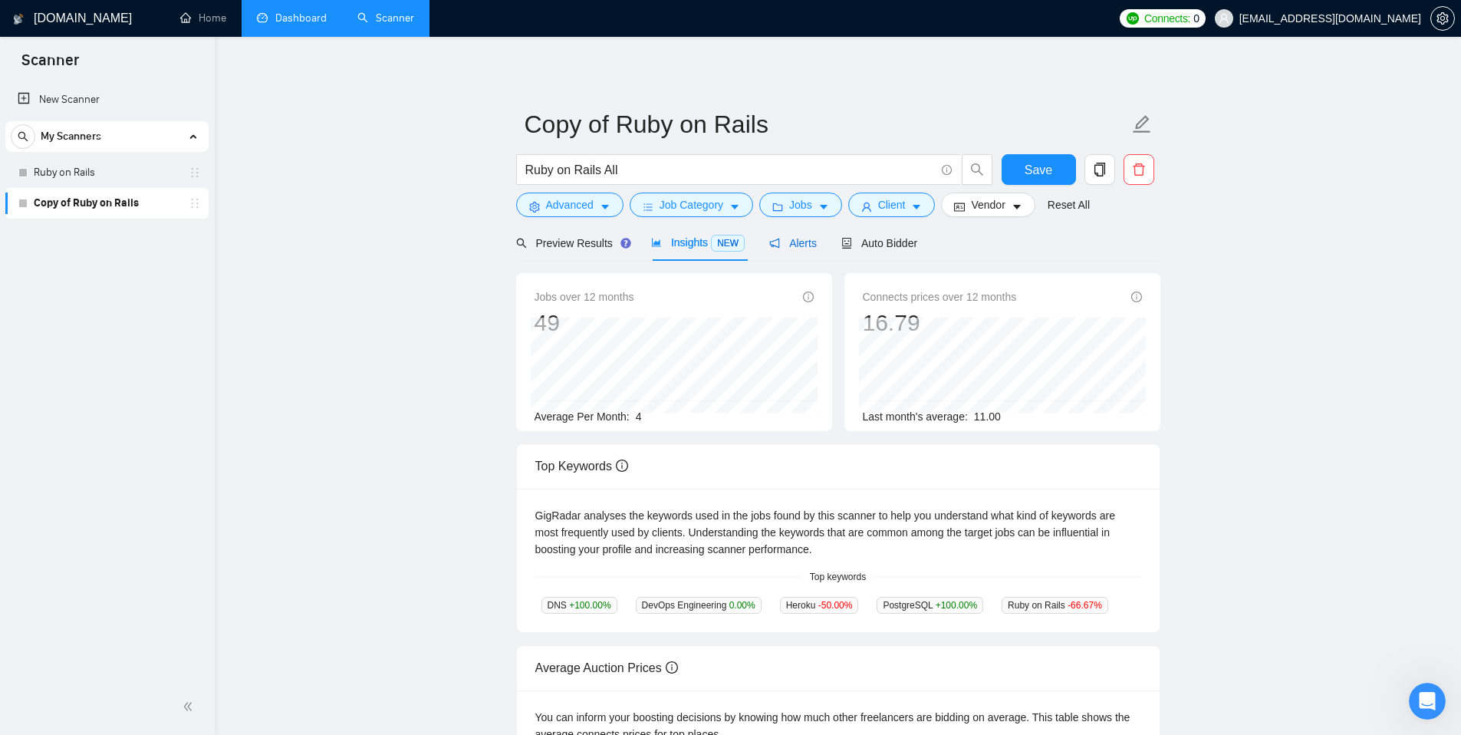
click at [793, 246] on span "Alerts" at bounding box center [793, 243] width 48 height 12
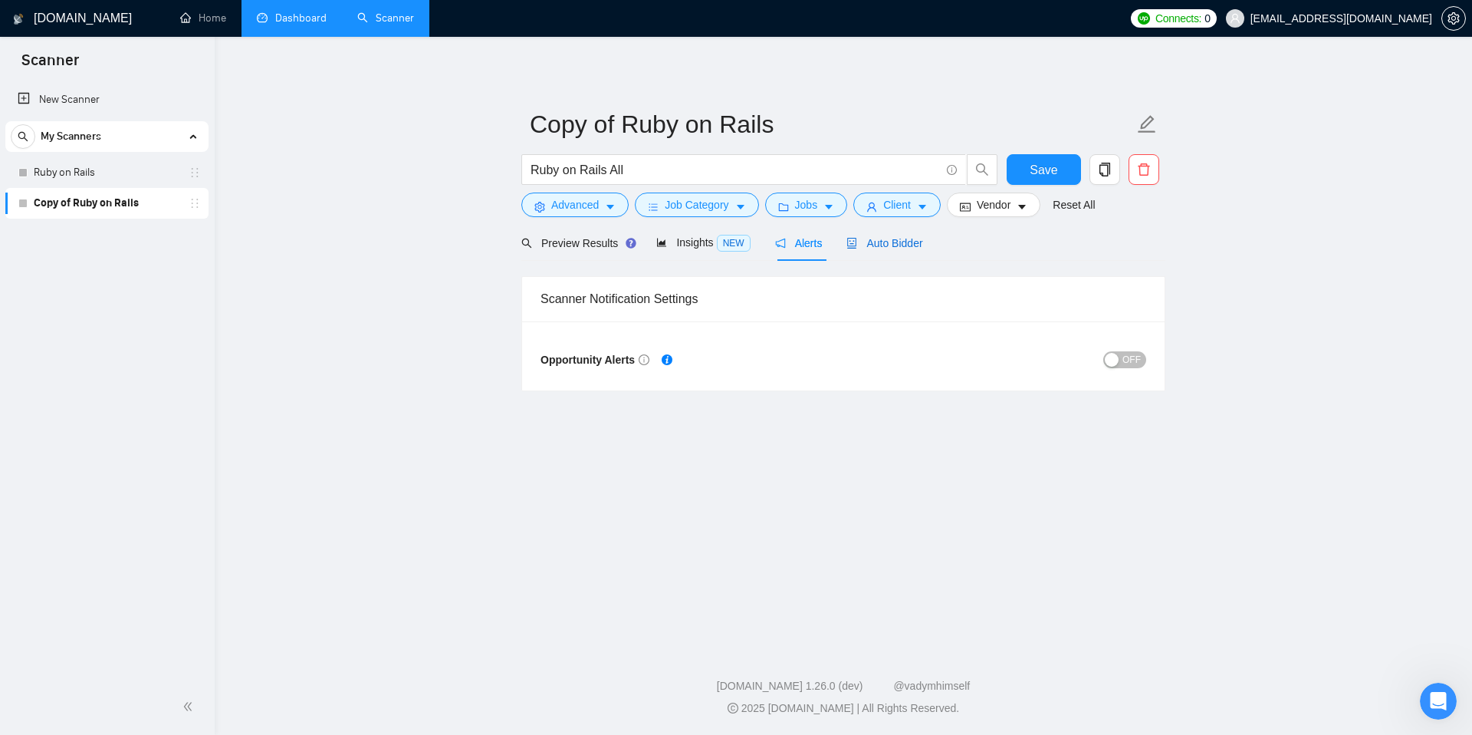
click at [896, 245] on span "Auto Bidder" at bounding box center [885, 243] width 76 height 12
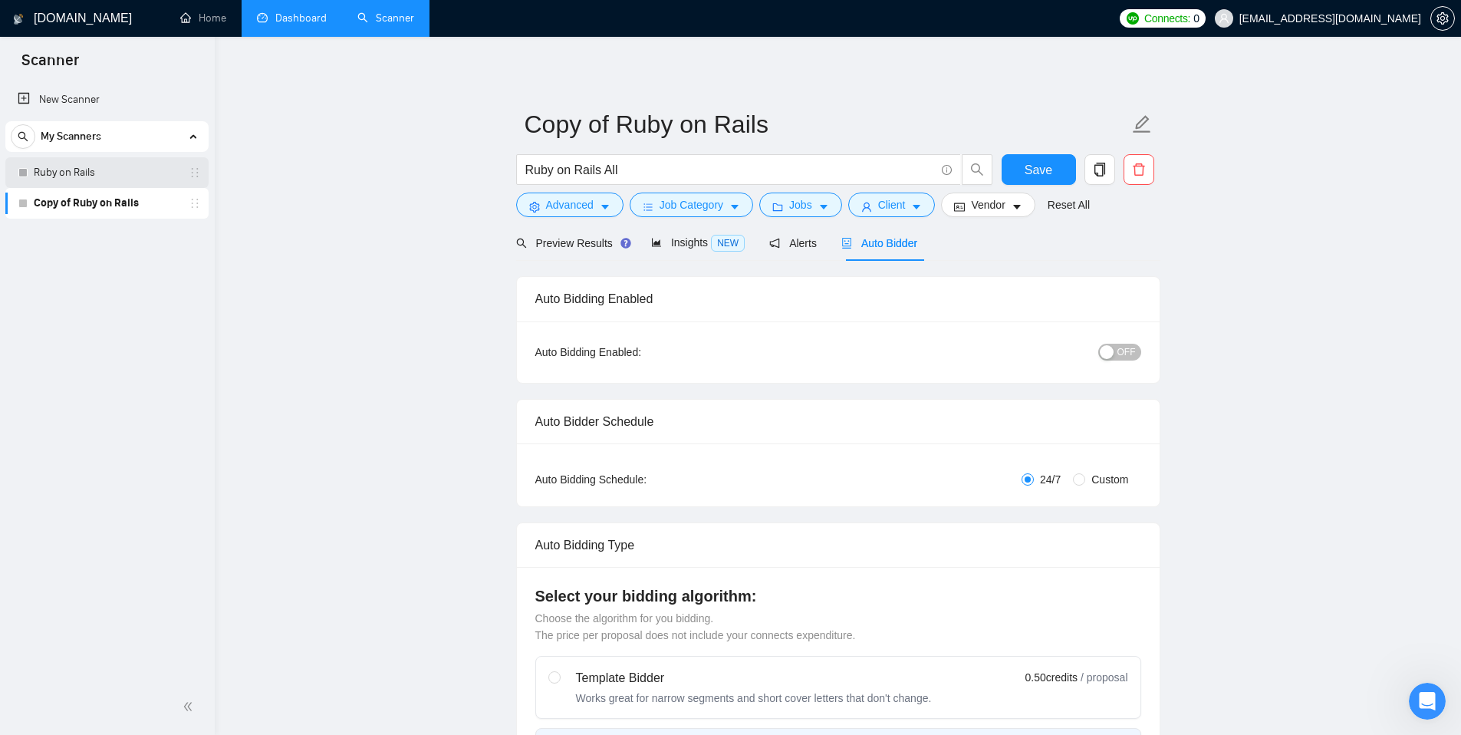
click at [71, 173] on link "Ruby on Rails" at bounding box center [107, 172] width 146 height 31
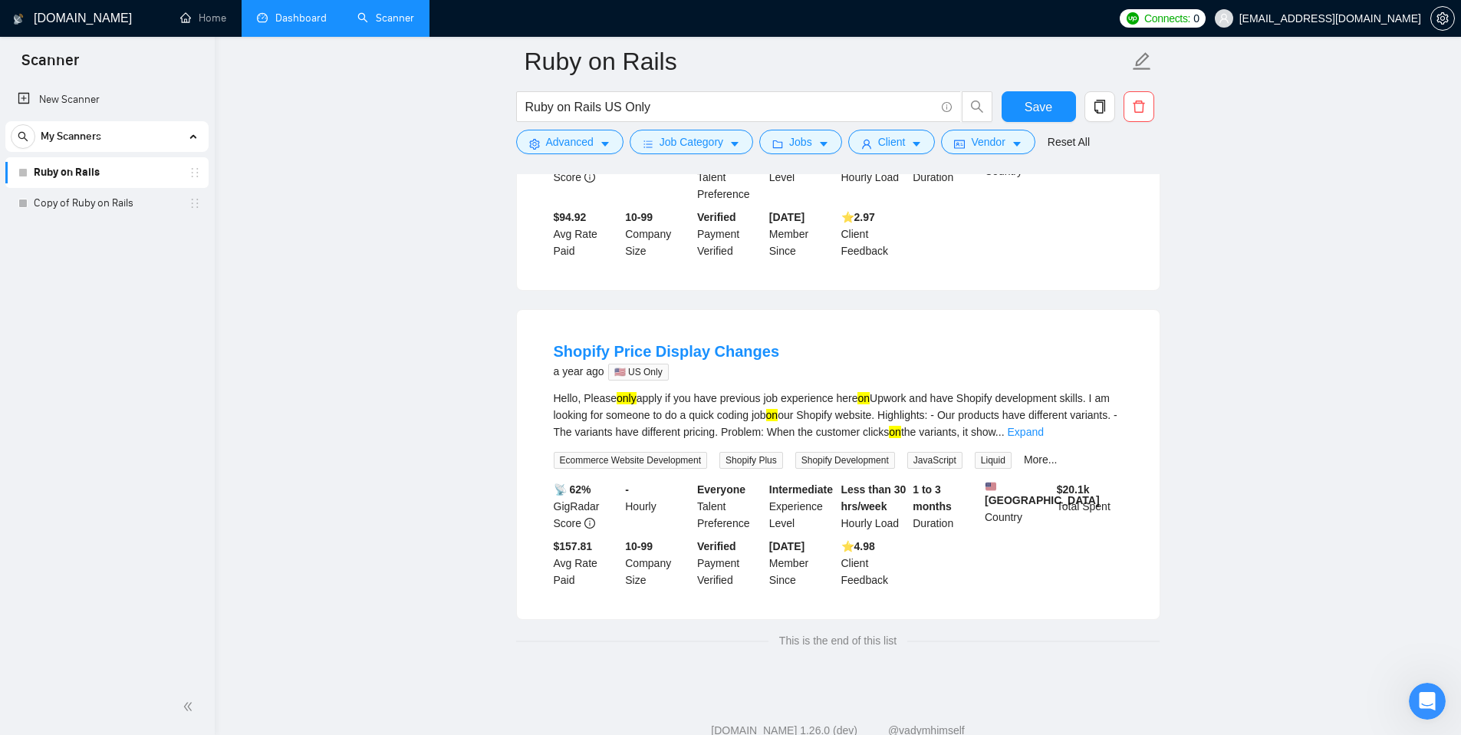
scroll to position [412, 0]
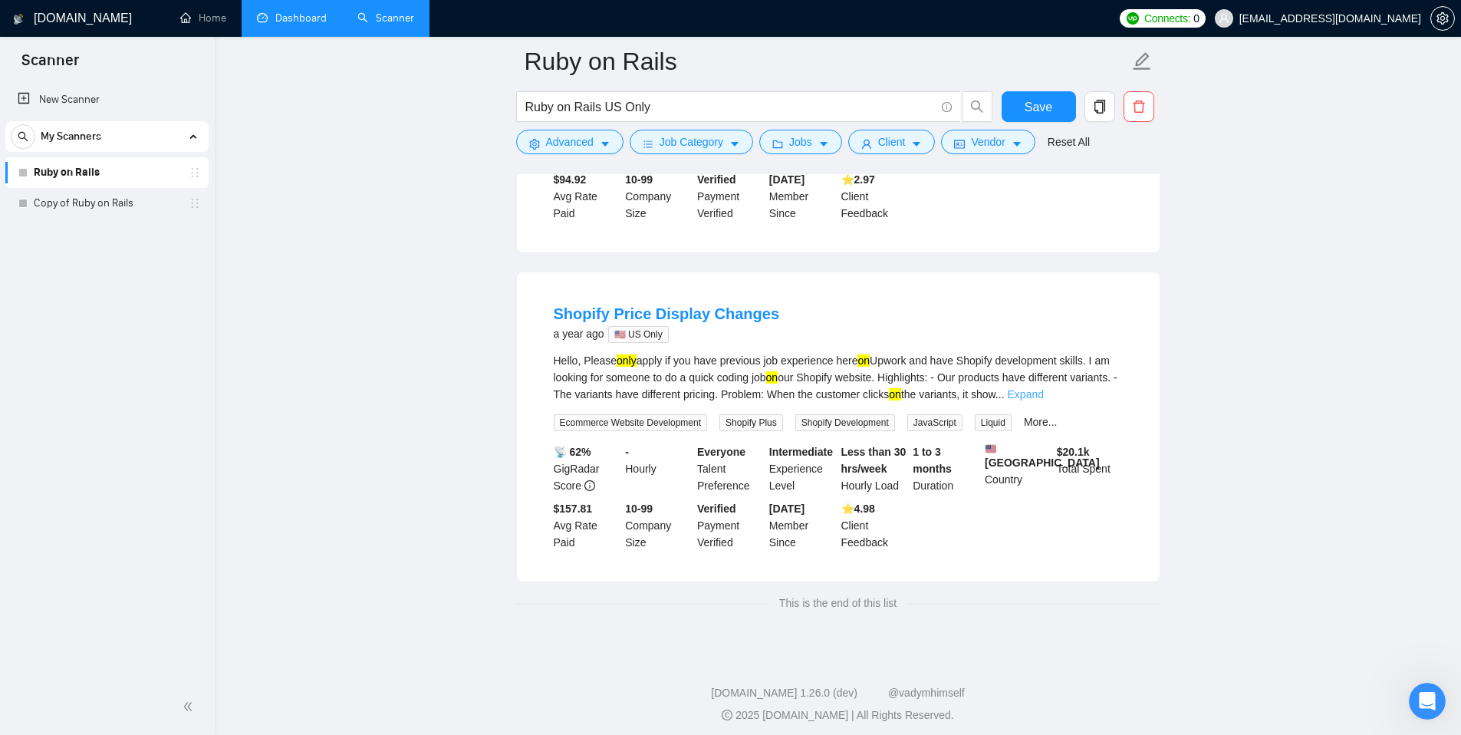
click at [1044, 388] on link "Expand" at bounding box center [1026, 394] width 36 height 12
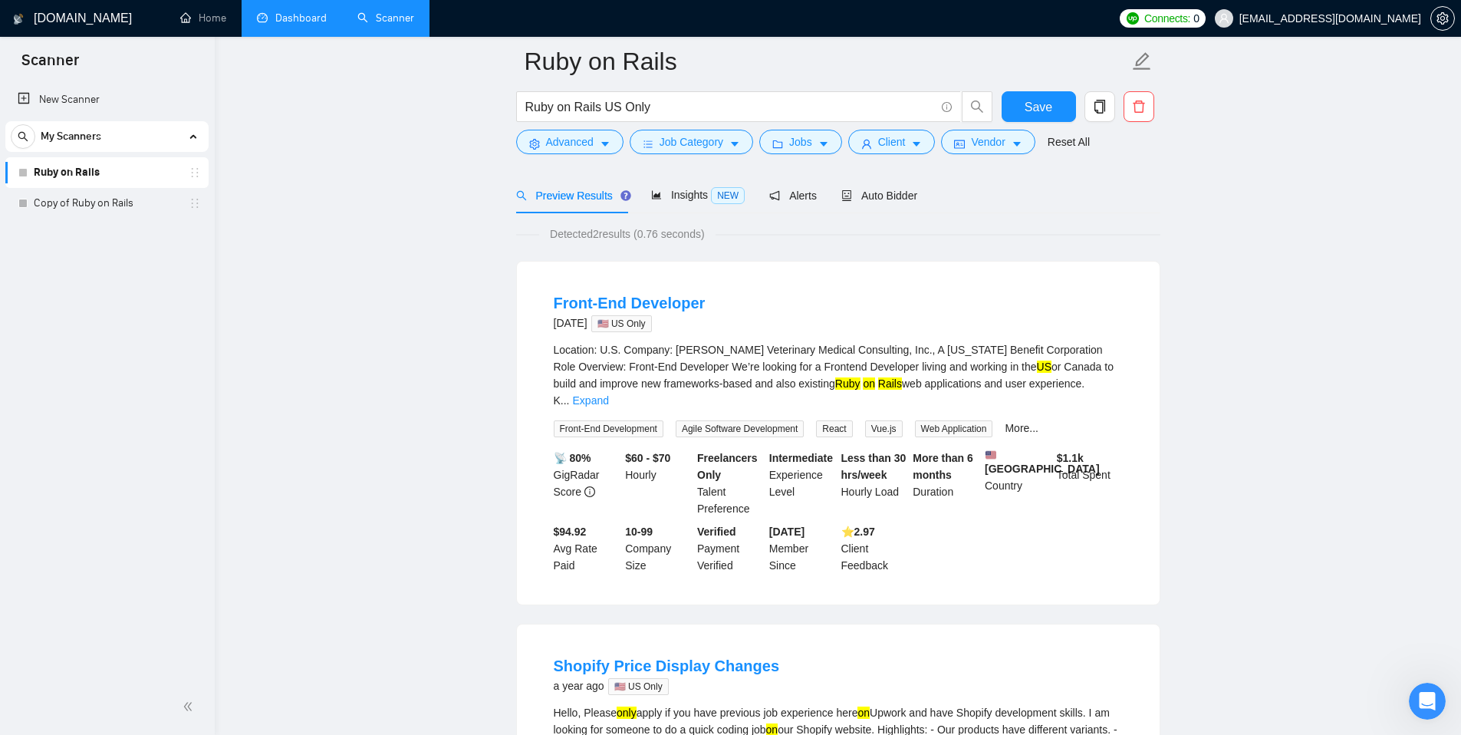
scroll to position [0, 0]
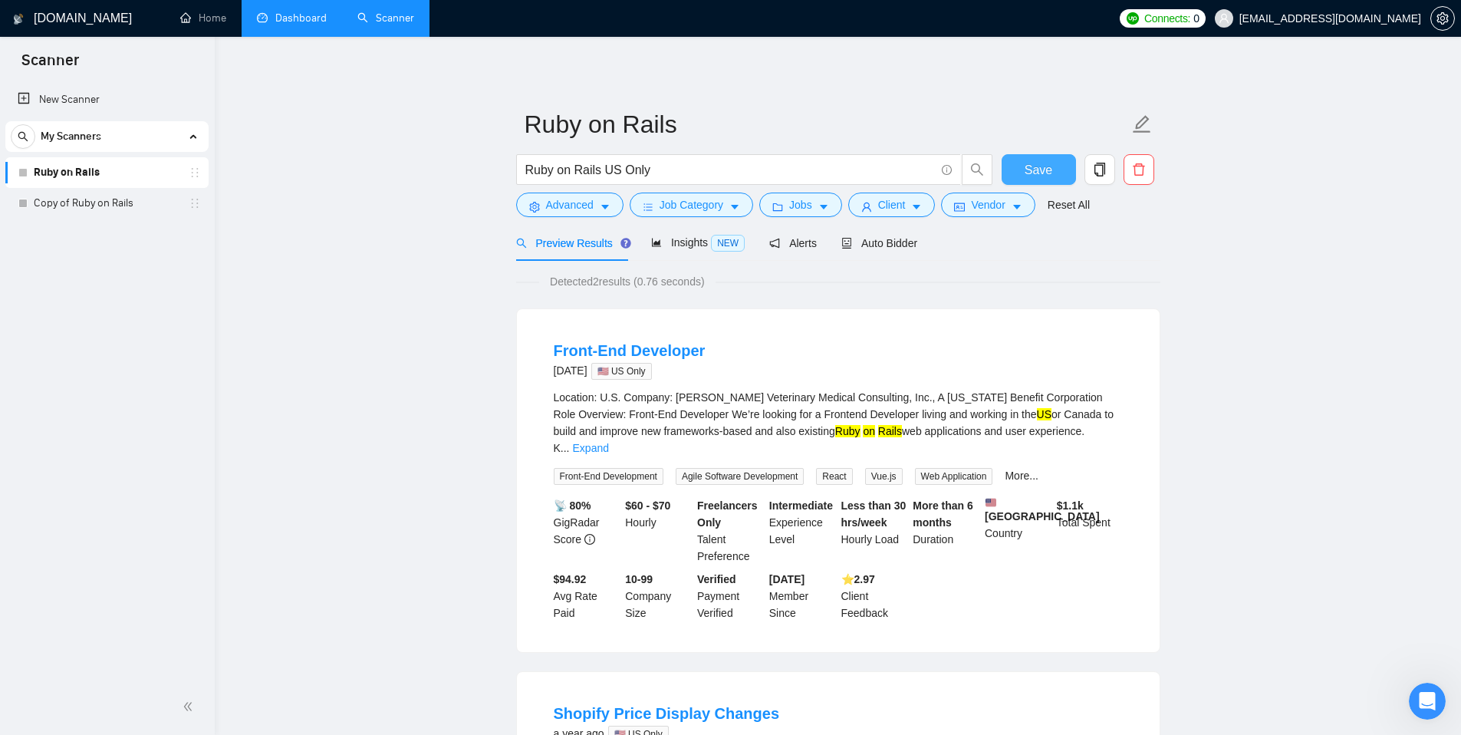
click at [1038, 176] on span "Save" at bounding box center [1038, 169] width 28 height 19
click at [104, 201] on link "Copy of Ruby on Rails" at bounding box center [107, 203] width 146 height 31
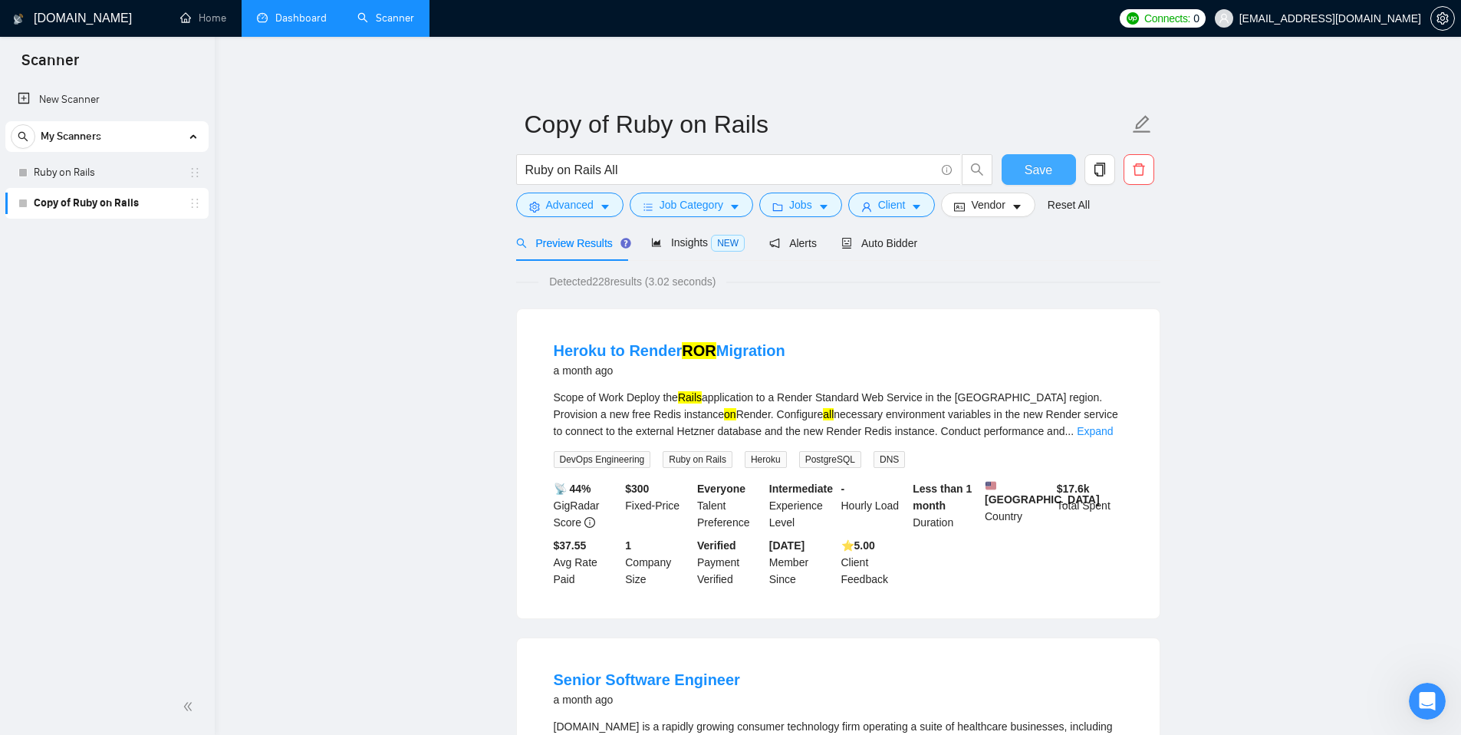
click at [1033, 174] on span "Save" at bounding box center [1038, 169] width 28 height 19
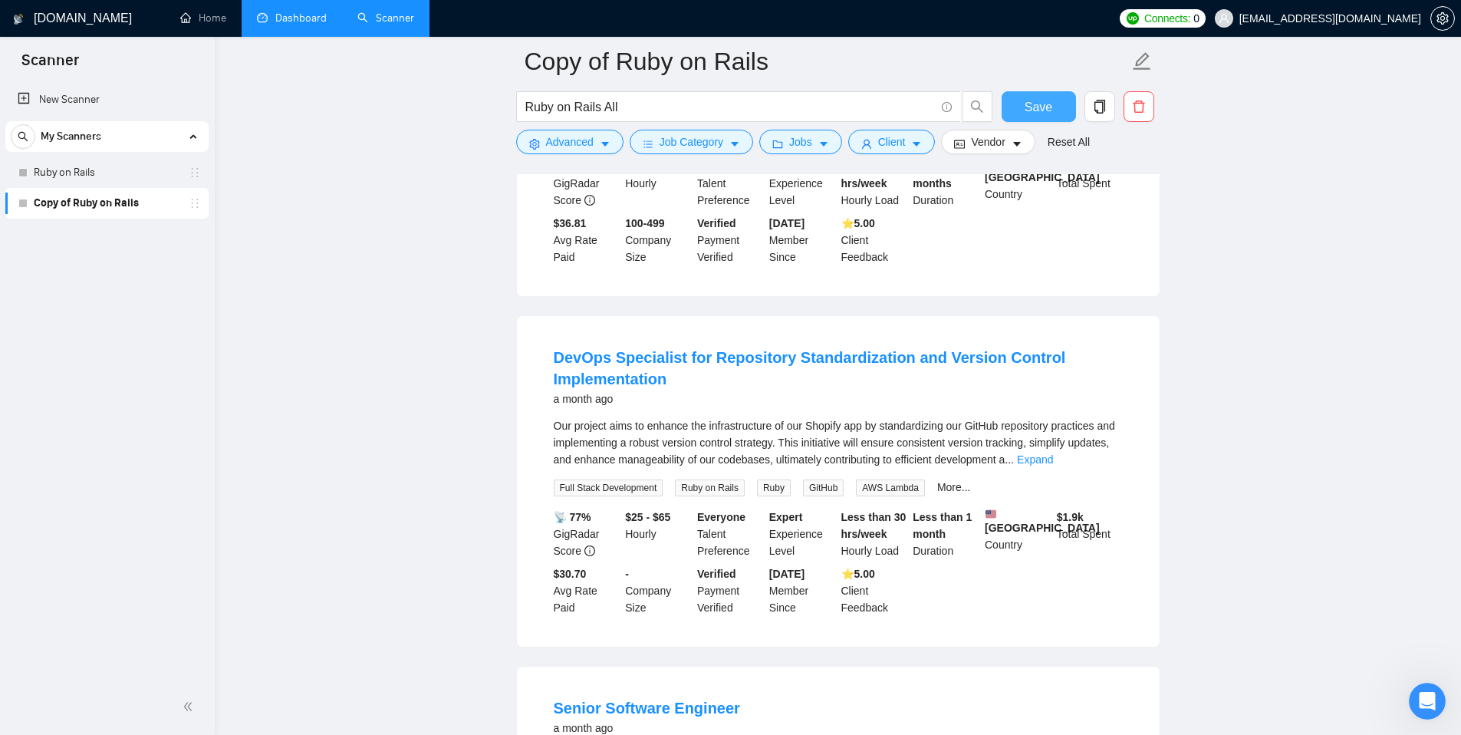
scroll to position [747, 0]
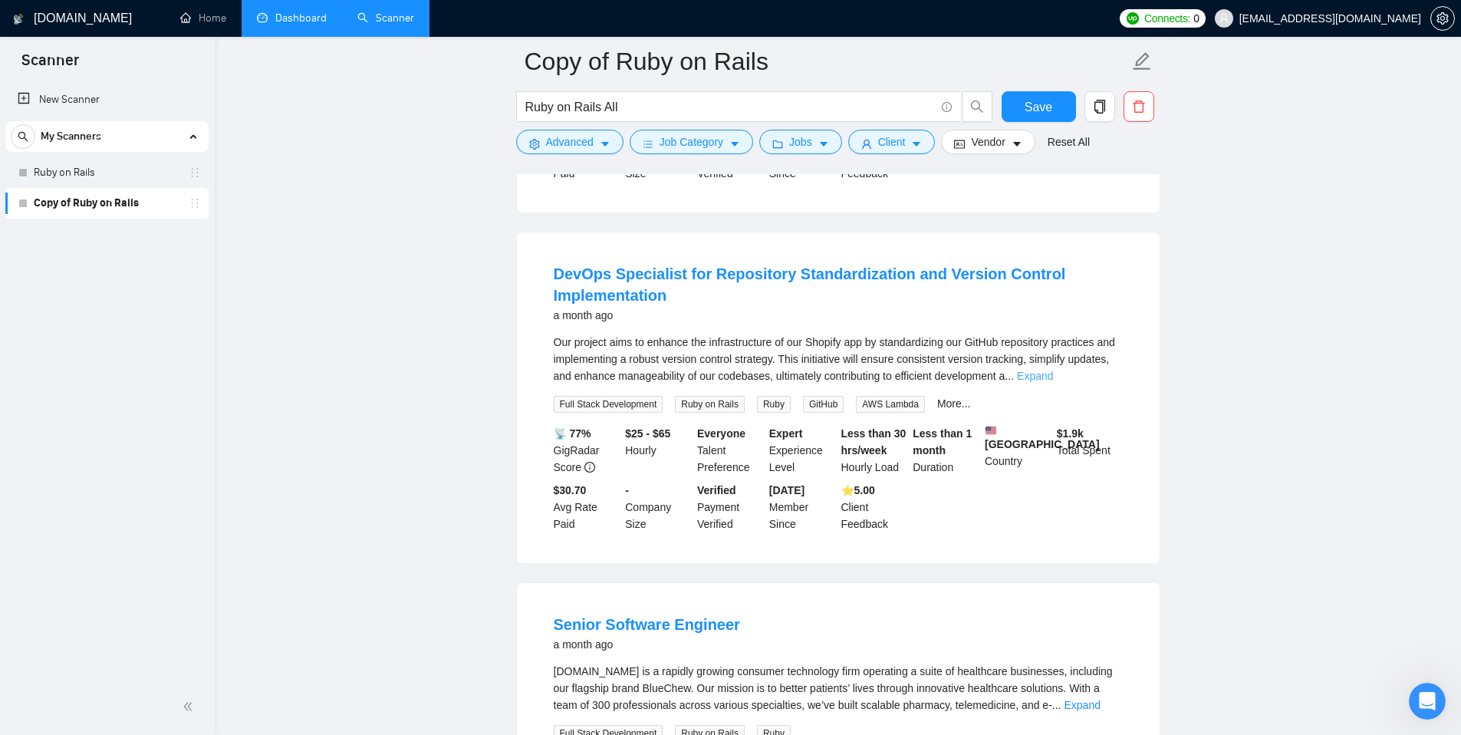
click at [1053, 382] on link "Expand" at bounding box center [1035, 376] width 36 height 12
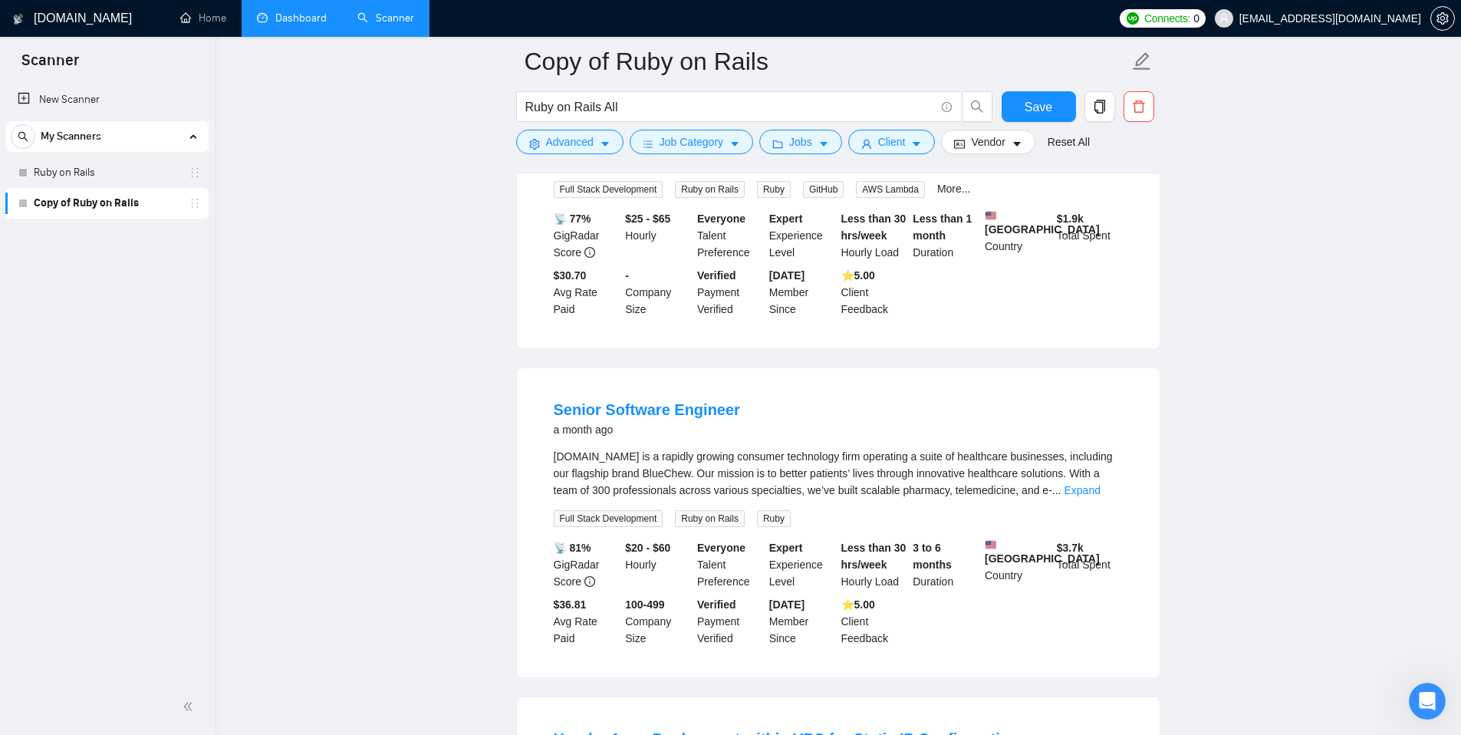
scroll to position [1113, 0]
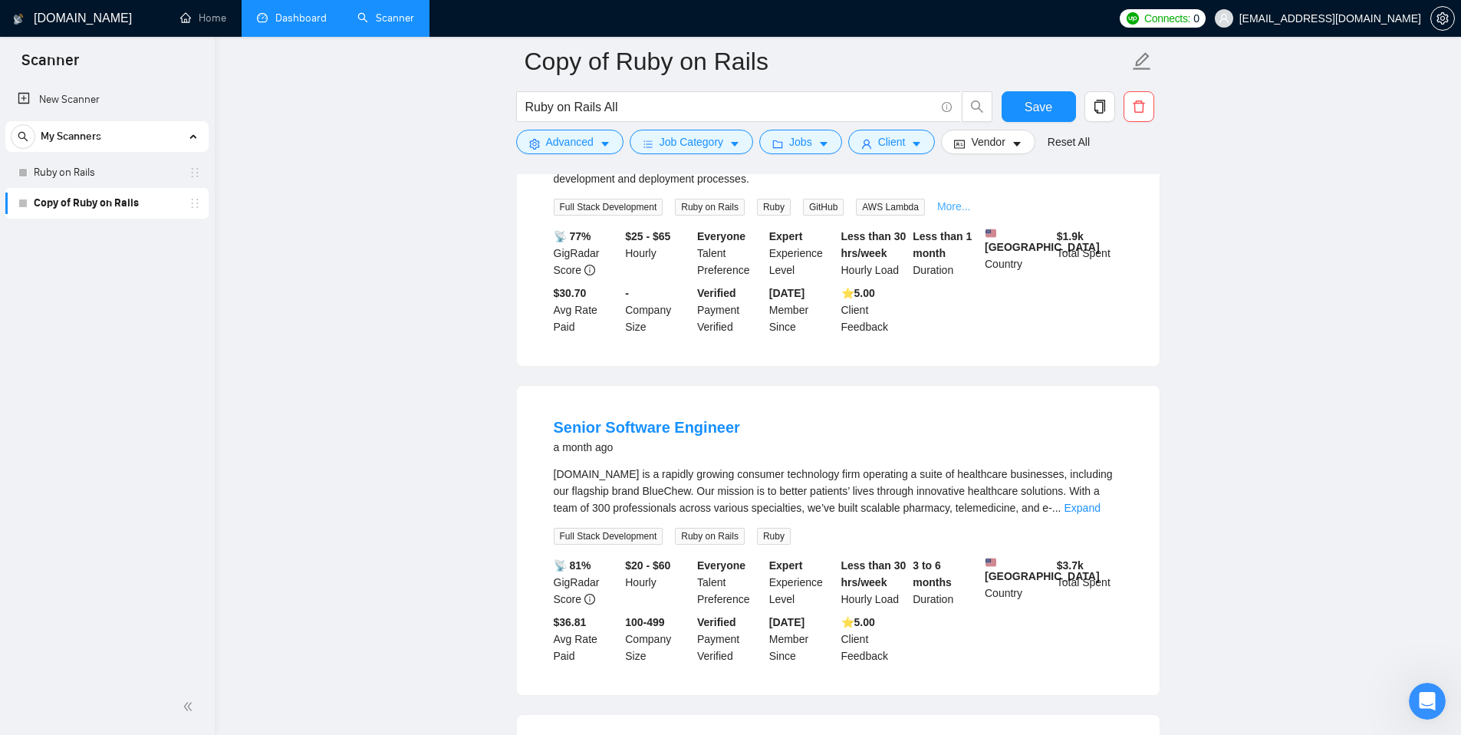
click at [956, 212] on link "More..." at bounding box center [954, 206] width 34 height 12
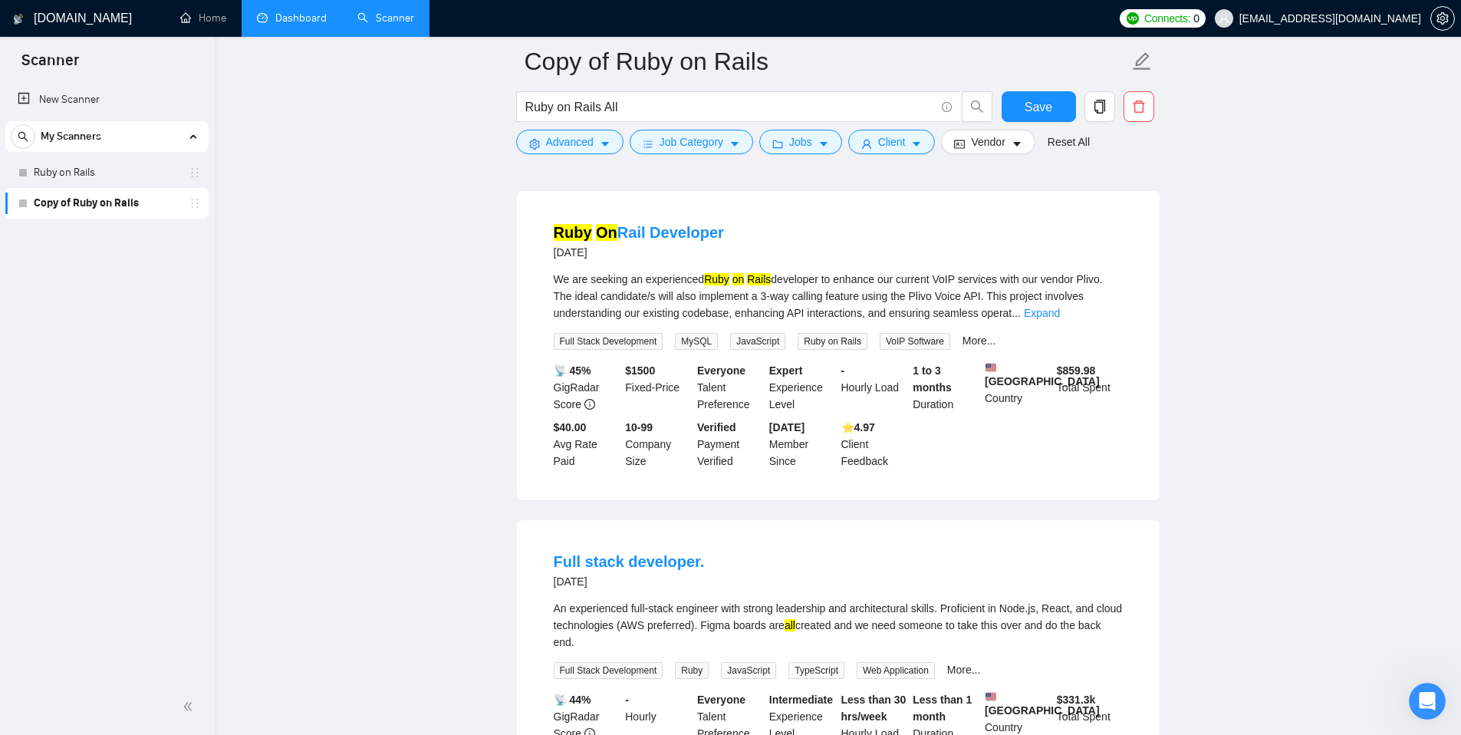
scroll to position [2369, 0]
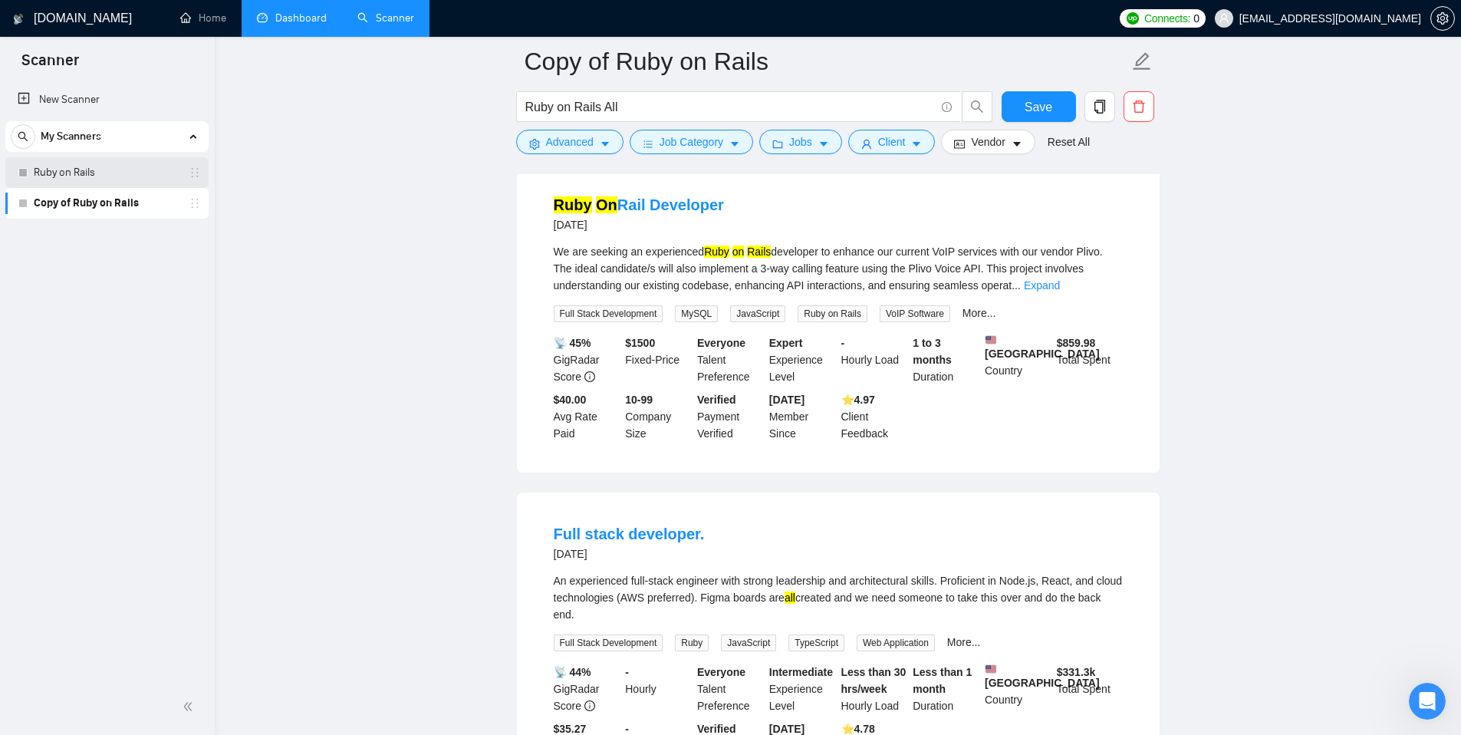
click at [121, 175] on link "Ruby on Rails" at bounding box center [107, 172] width 146 height 31
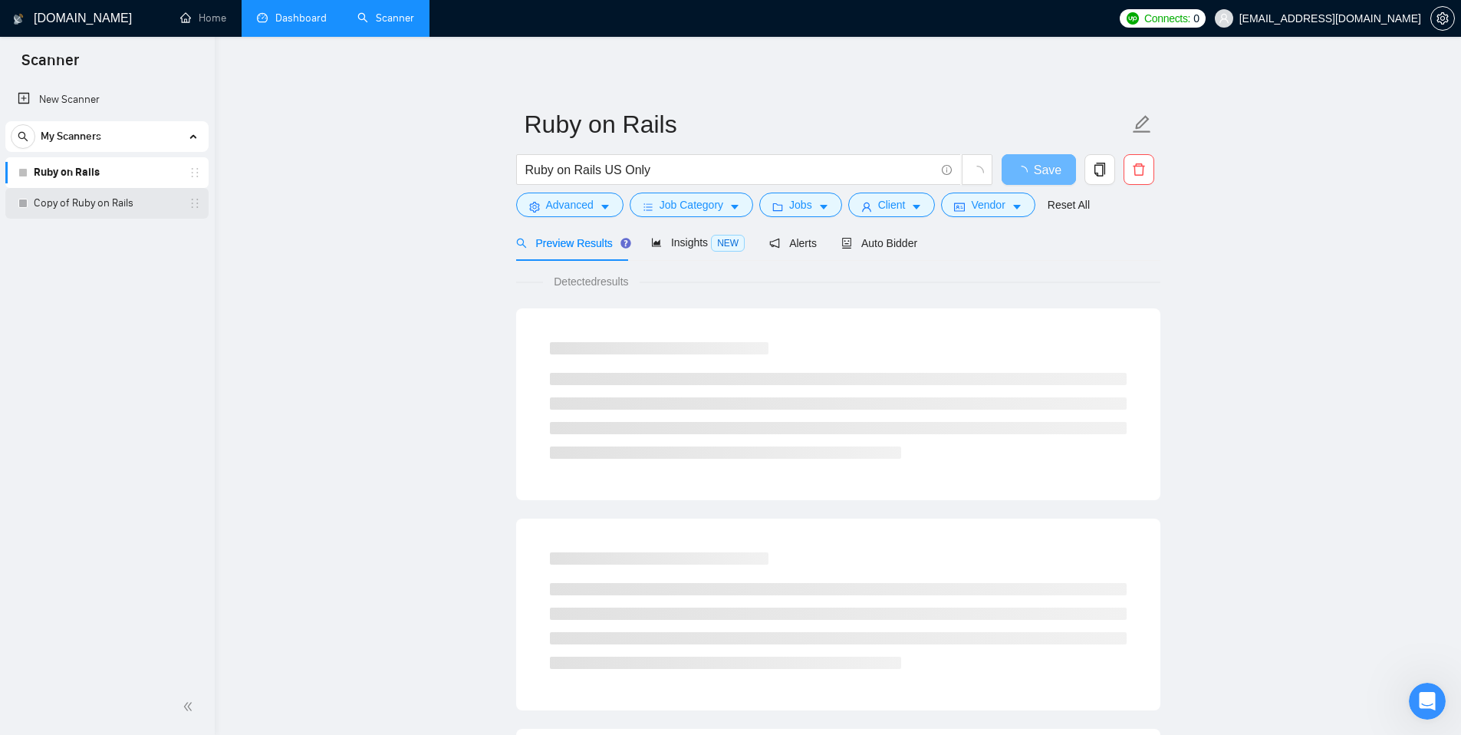
click at [130, 203] on link "Copy of Ruby on Rails" at bounding box center [107, 203] width 146 height 31
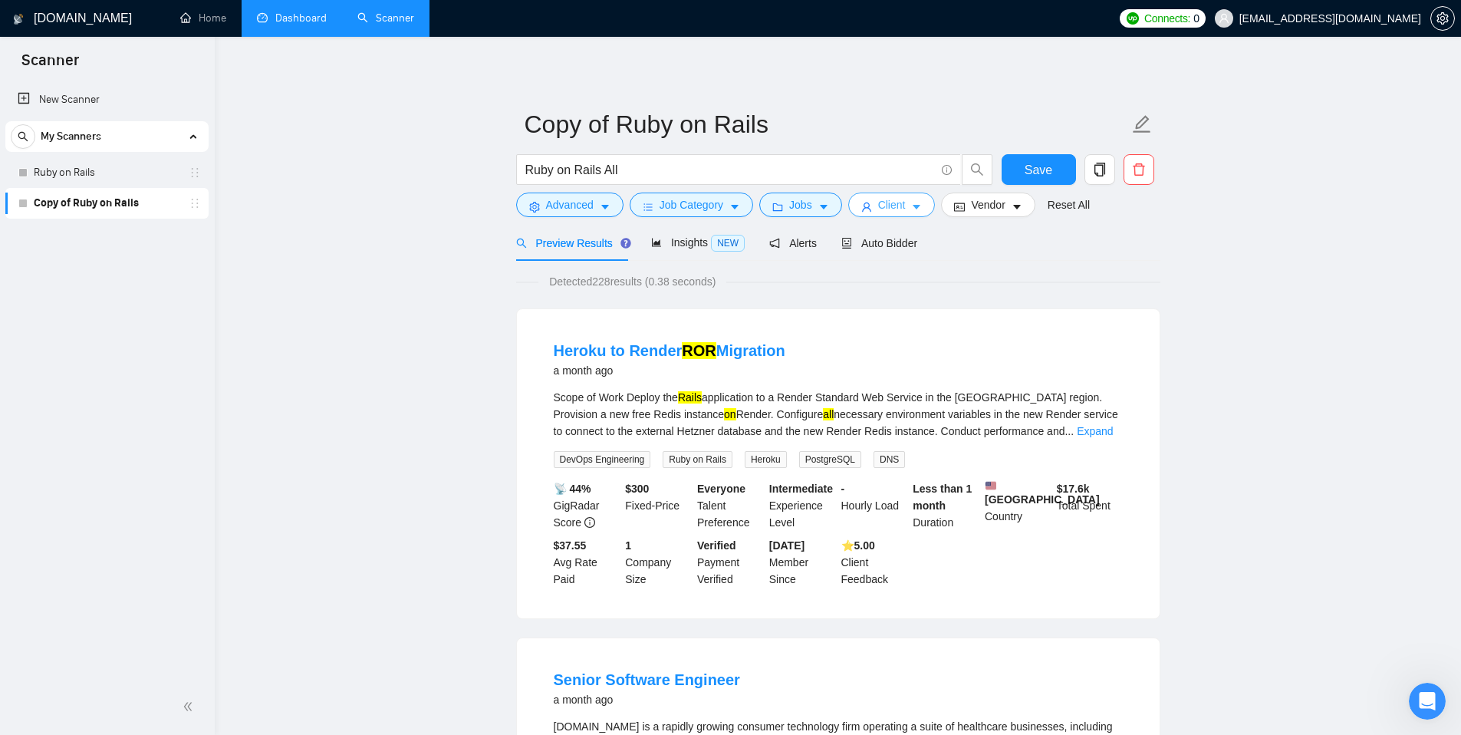
click at [886, 206] on span "Client" at bounding box center [892, 204] width 28 height 17
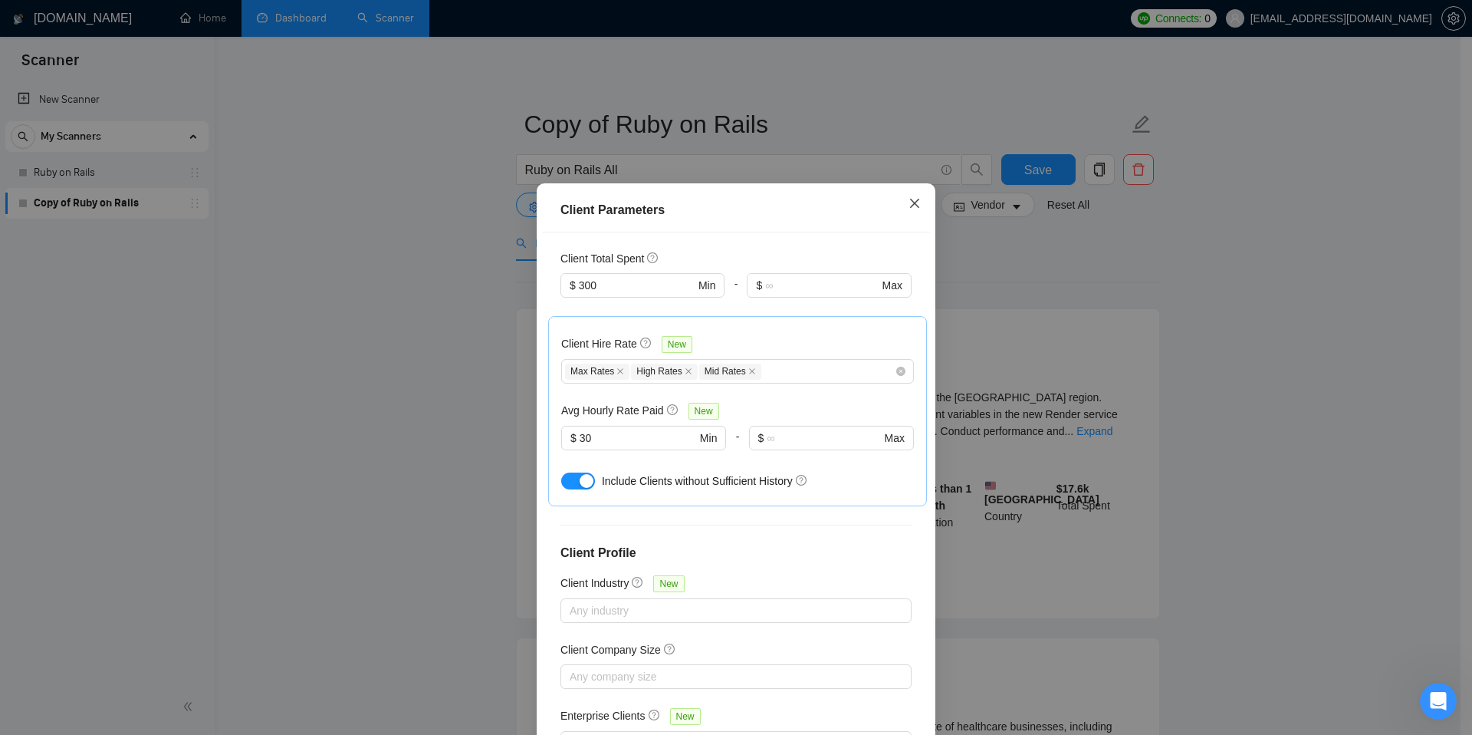
click at [909, 206] on icon "close" at bounding box center [915, 203] width 12 height 12
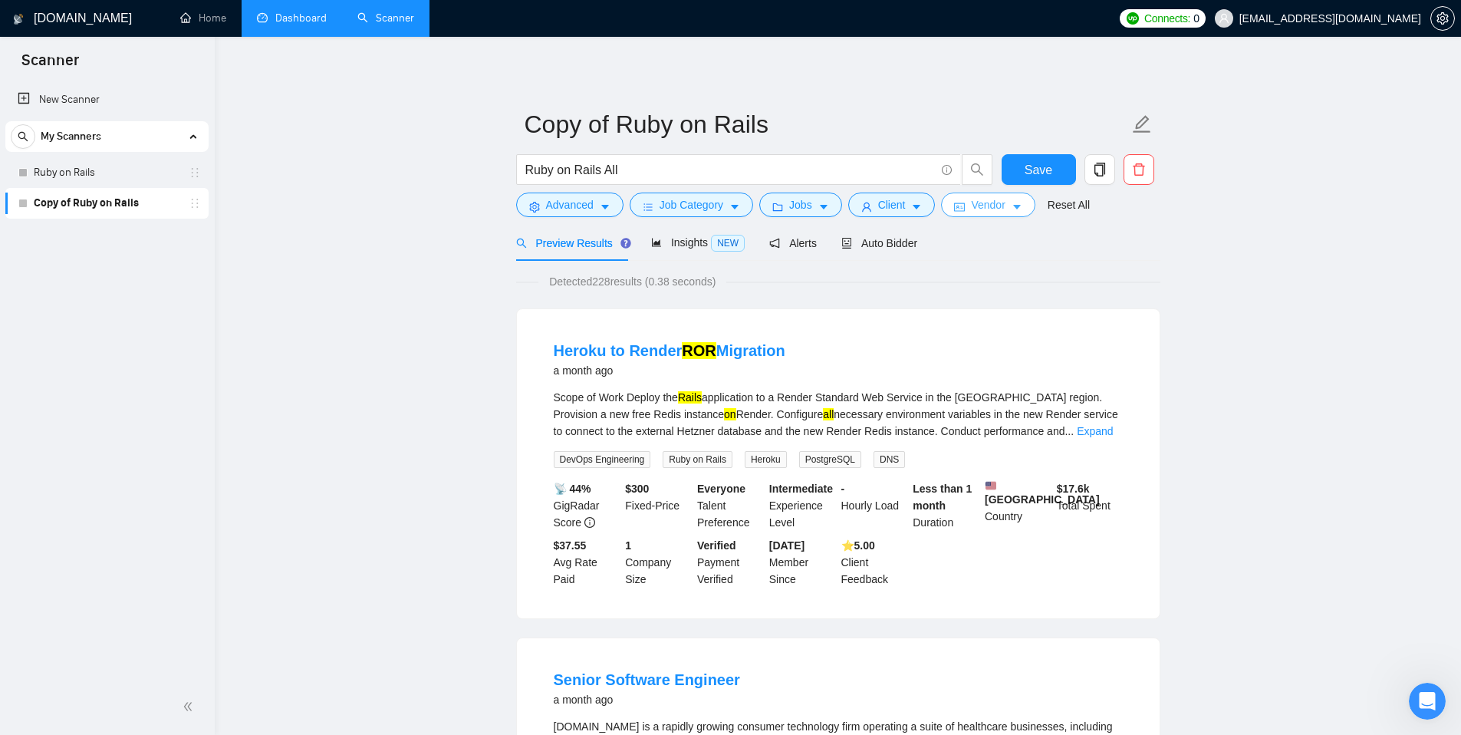
click at [973, 203] on button "Vendor" at bounding box center [988, 204] width 94 height 25
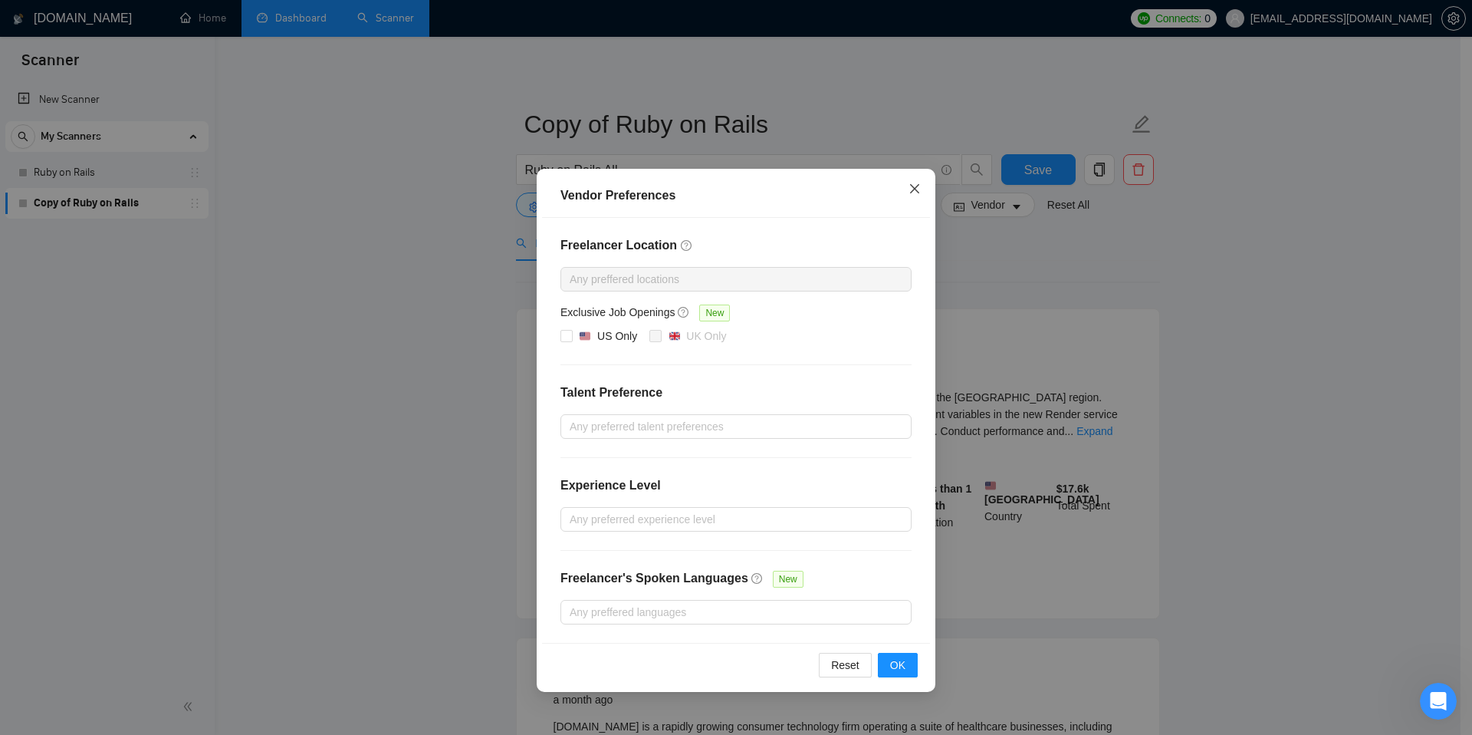
click at [913, 192] on icon "close" at bounding box center [915, 189] width 12 height 12
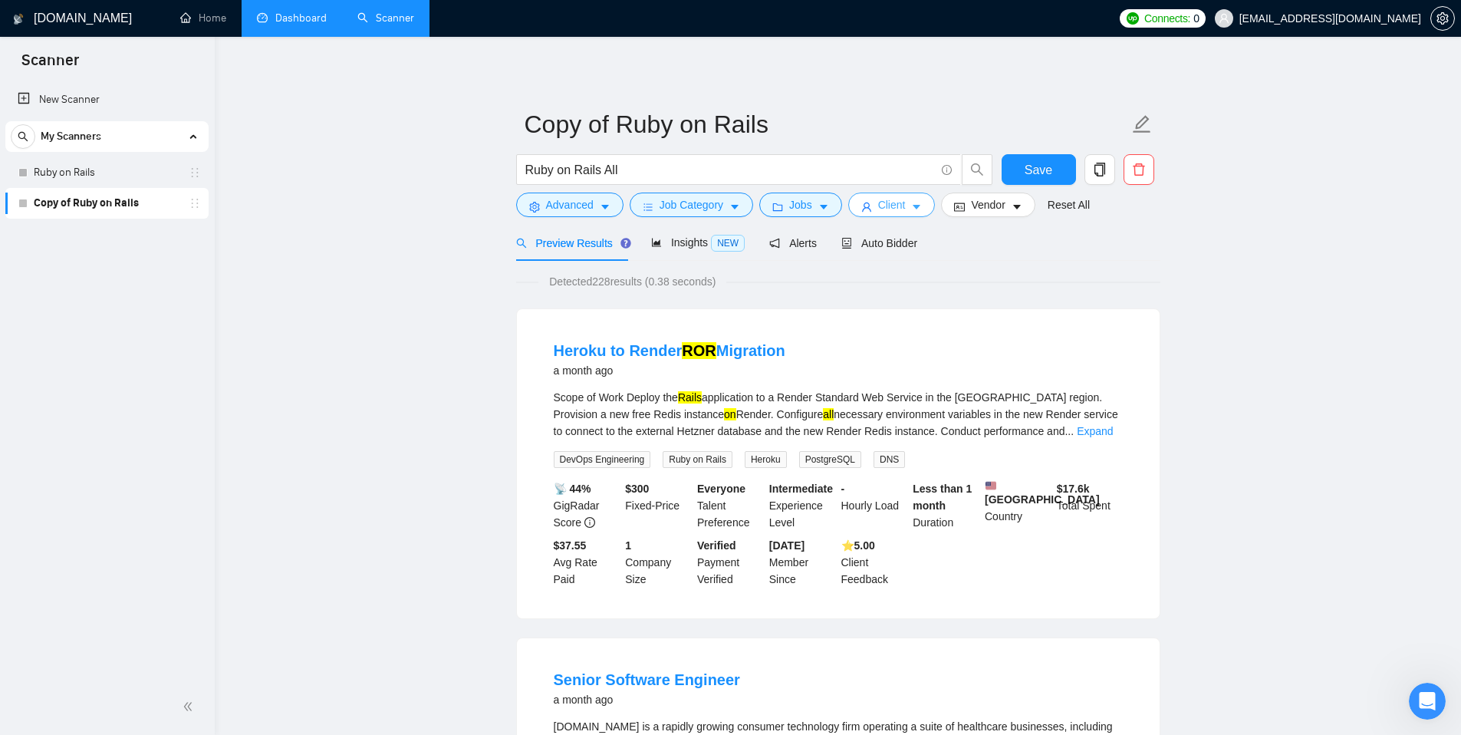
click at [897, 206] on span "Client" at bounding box center [892, 204] width 28 height 17
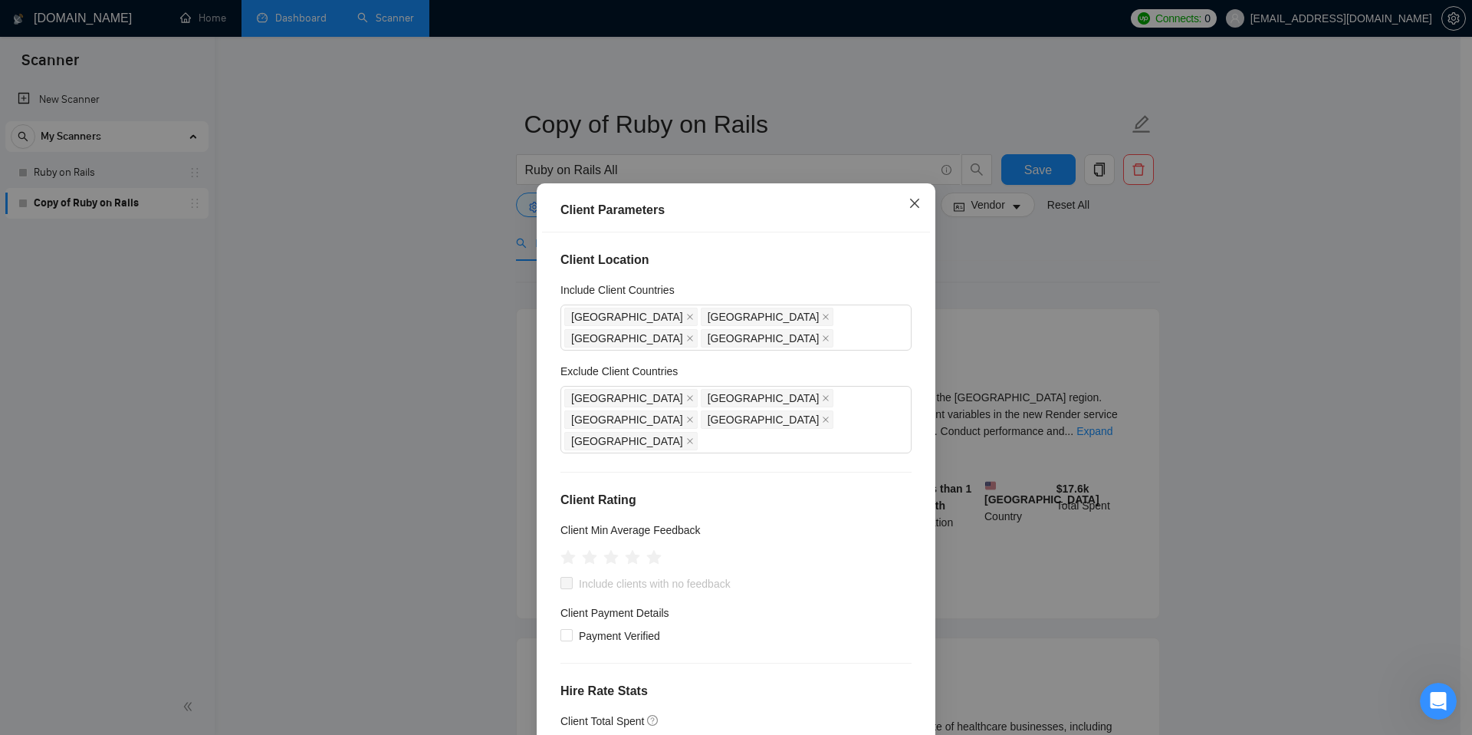
click at [910, 201] on icon "close" at bounding box center [915, 203] width 12 height 12
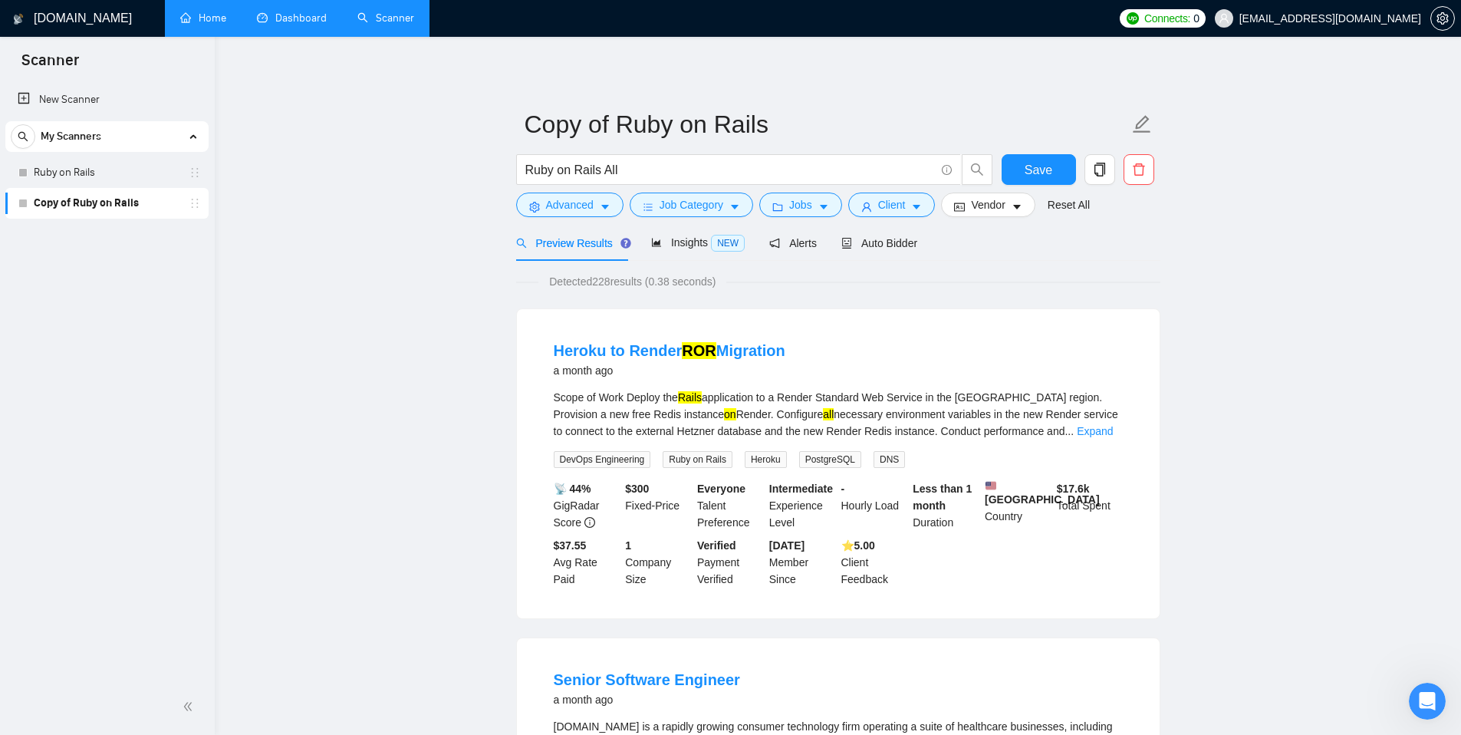
click at [198, 22] on link "Home" at bounding box center [203, 18] width 46 height 13
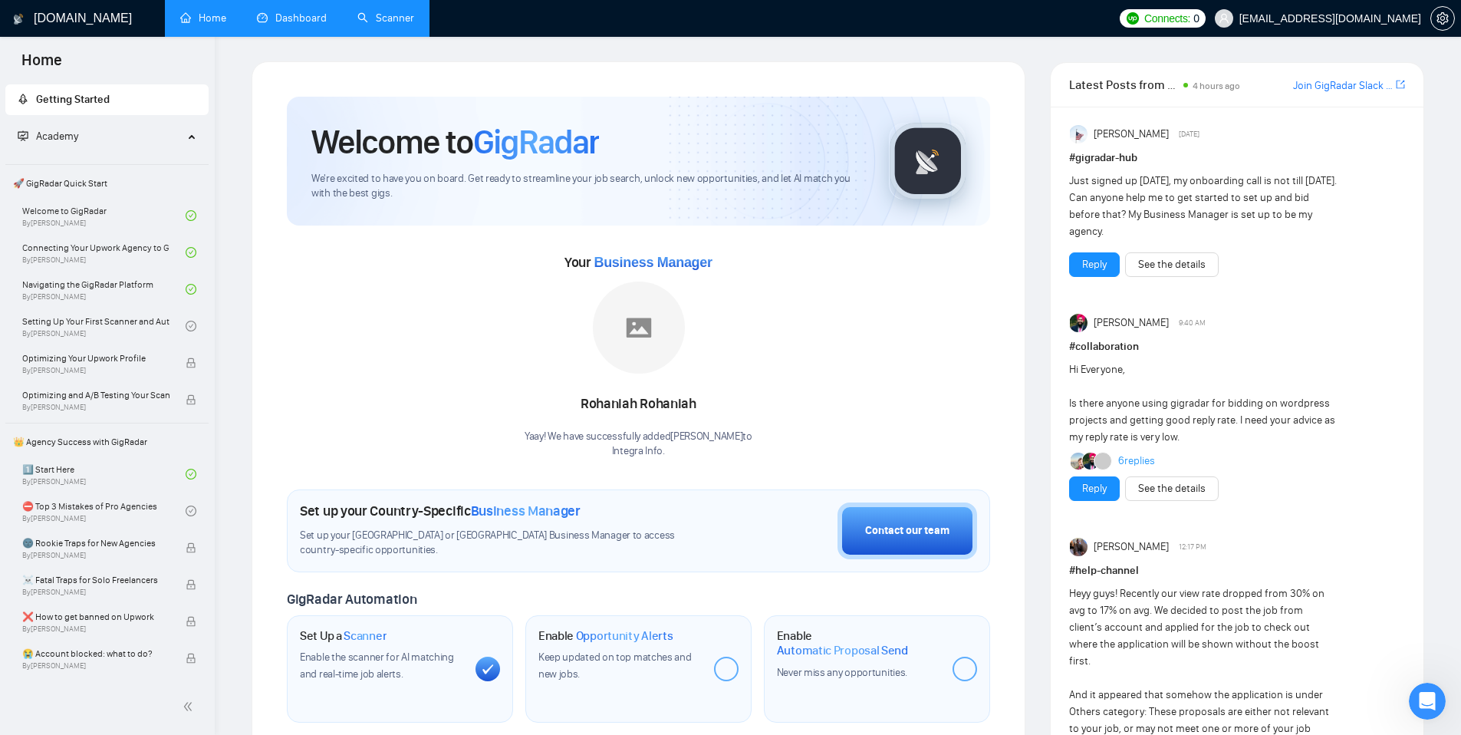
click at [394, 18] on link "Scanner" at bounding box center [385, 18] width 57 height 13
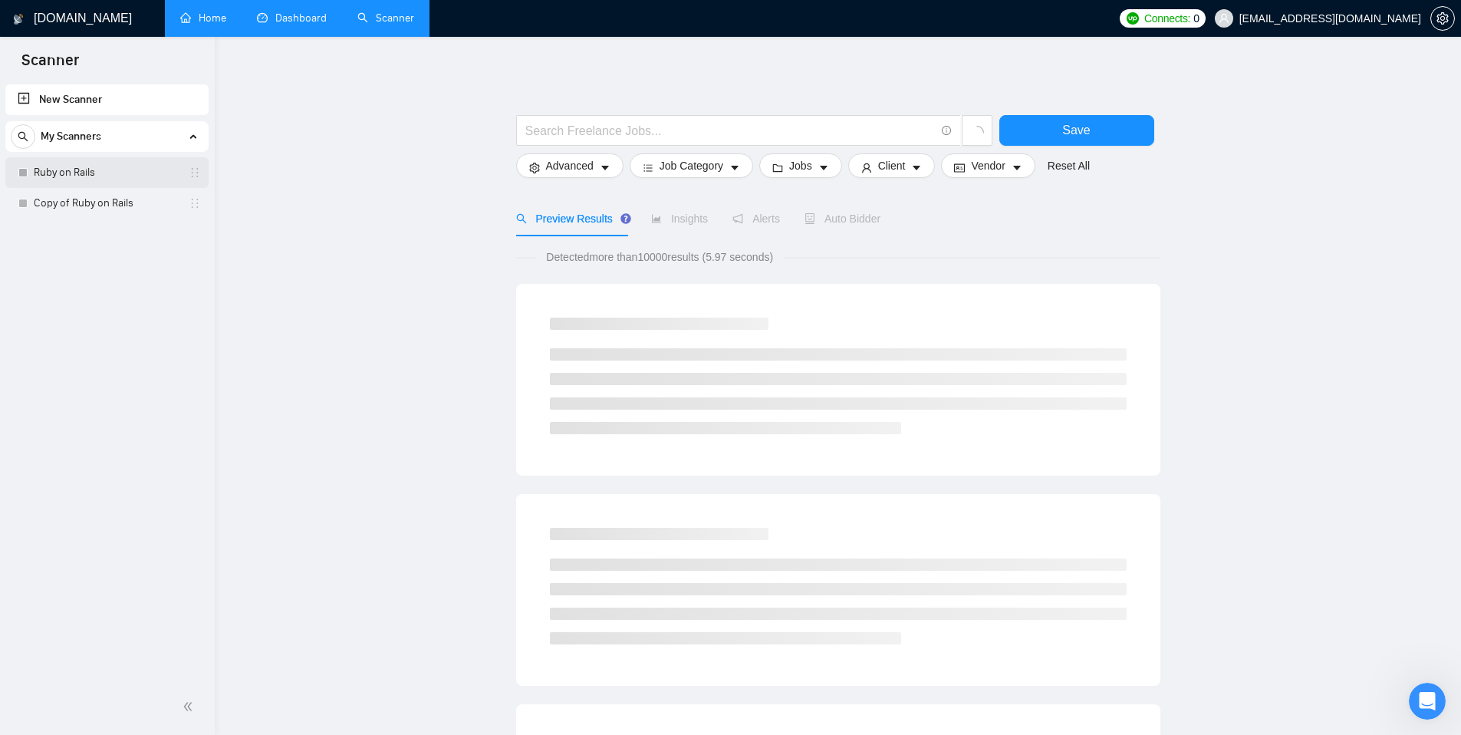
click at [68, 178] on link "Ruby on Rails" at bounding box center [107, 172] width 146 height 31
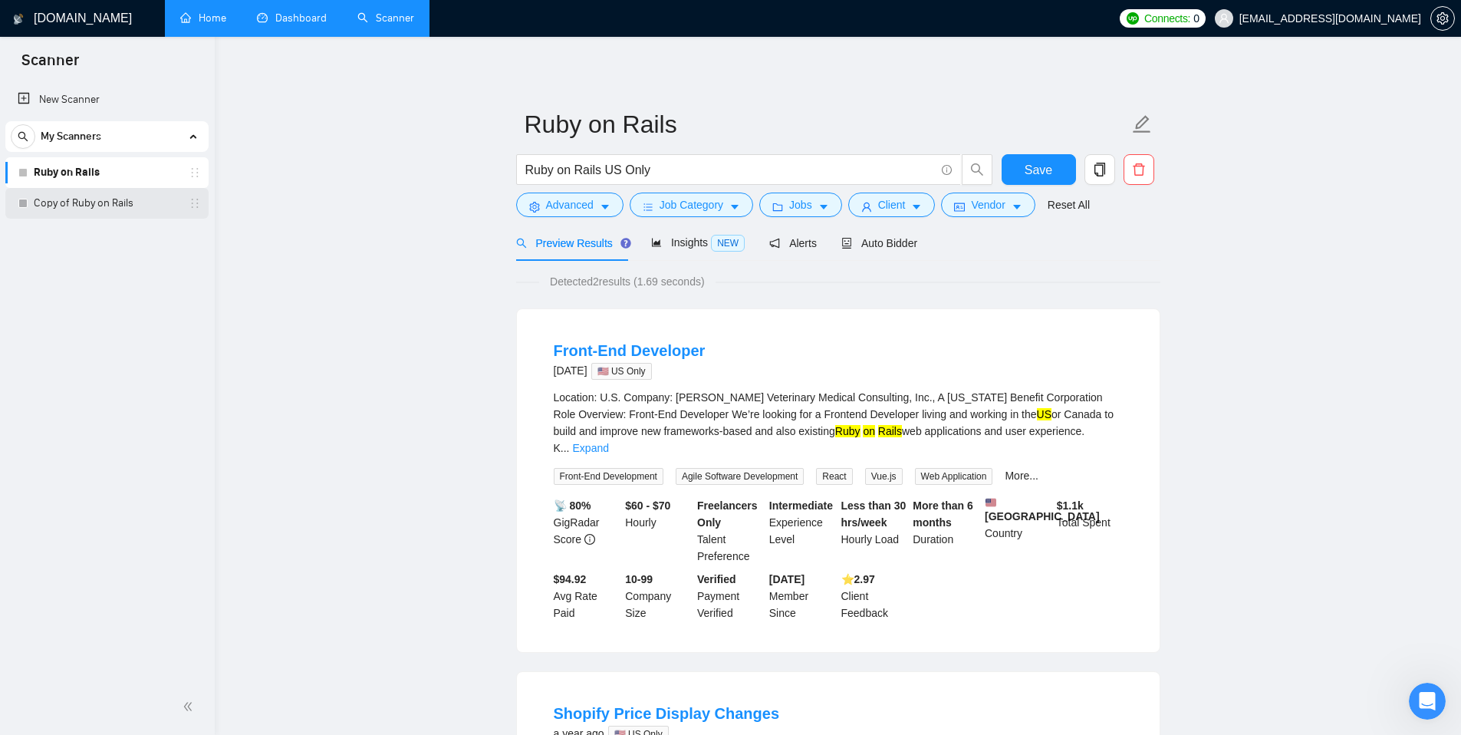
click at [72, 195] on link "Copy of Ruby on Rails" at bounding box center [107, 203] width 146 height 31
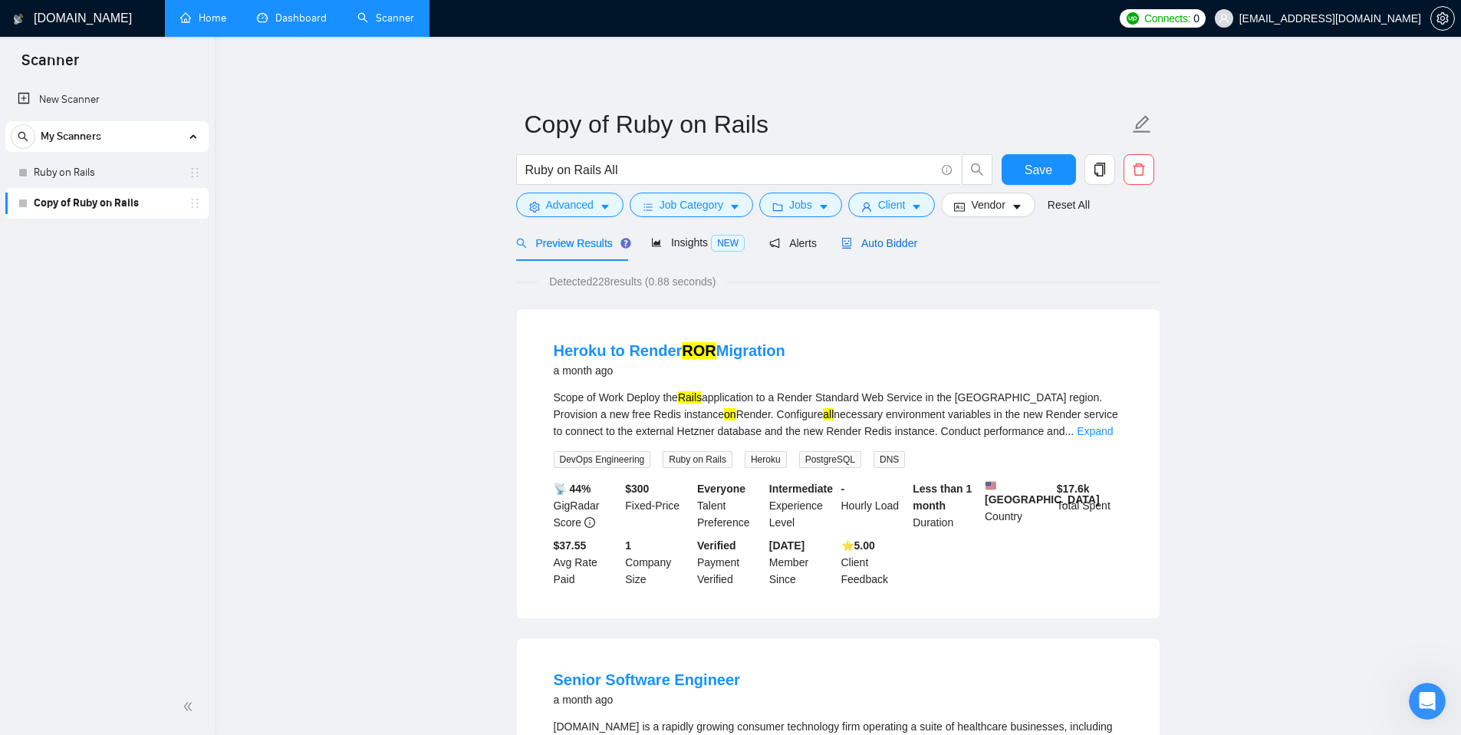
click at [890, 242] on span "Auto Bidder" at bounding box center [879, 243] width 76 height 12
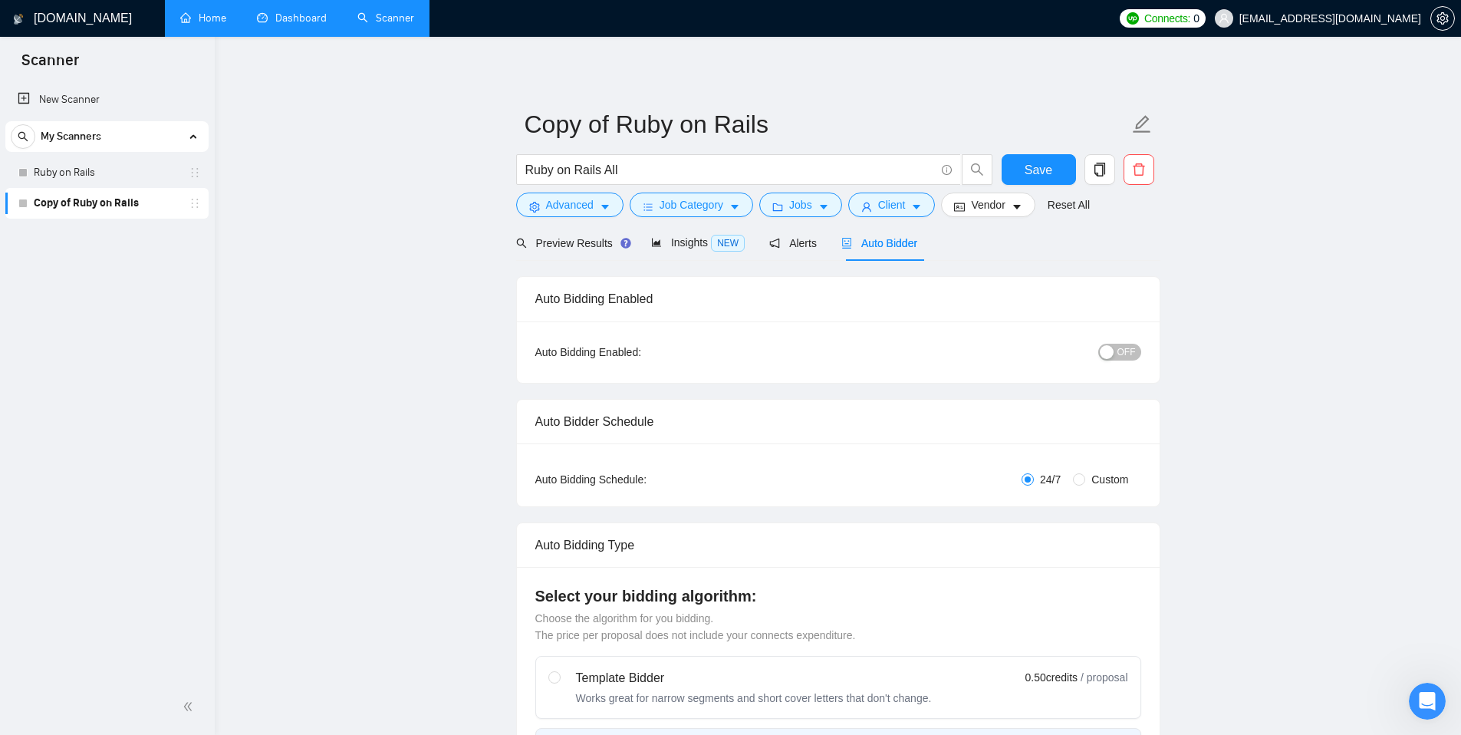
click at [1123, 357] on span "OFF" at bounding box center [1126, 352] width 18 height 17
click at [76, 174] on link "Ruby on Rails" at bounding box center [107, 172] width 146 height 31
click at [1044, 171] on span "Save" at bounding box center [1038, 169] width 28 height 19
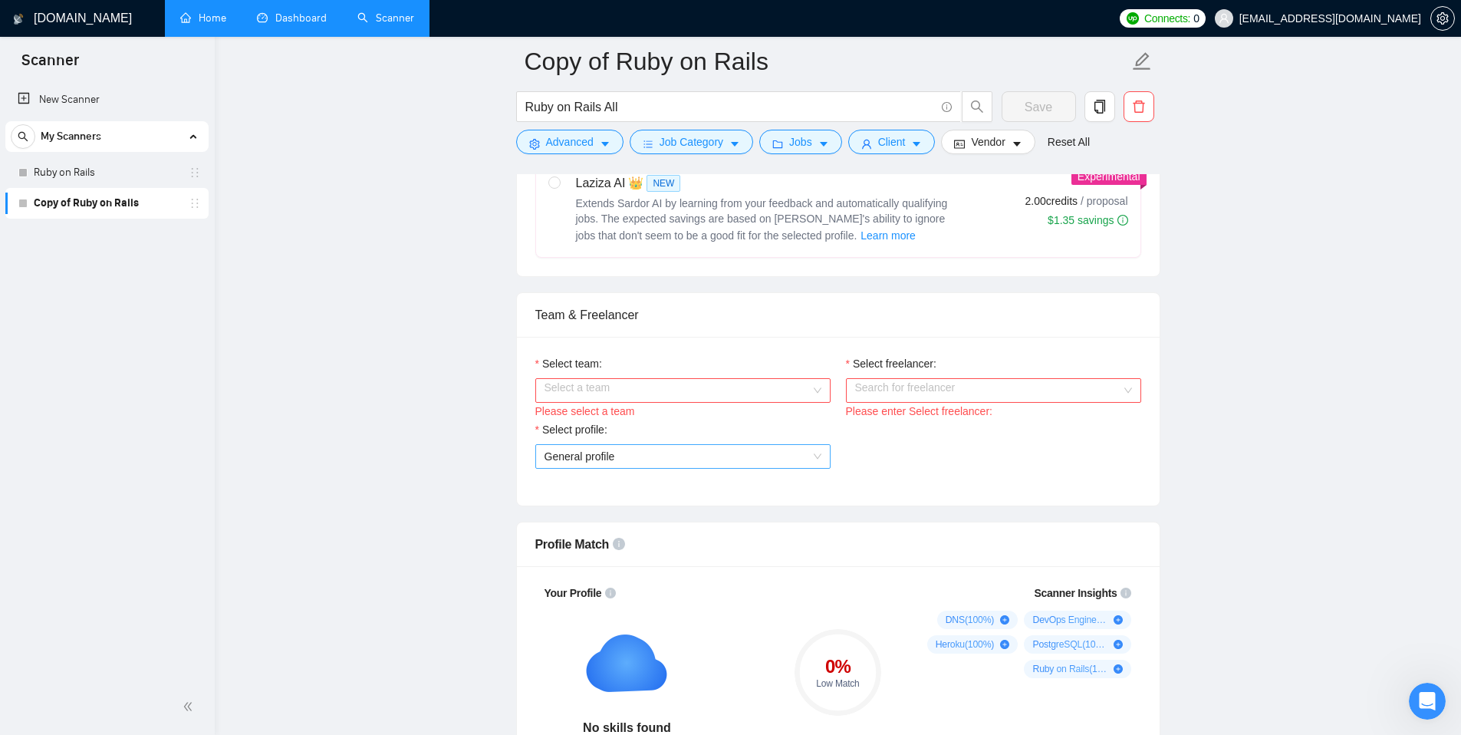
scroll to position [679, 0]
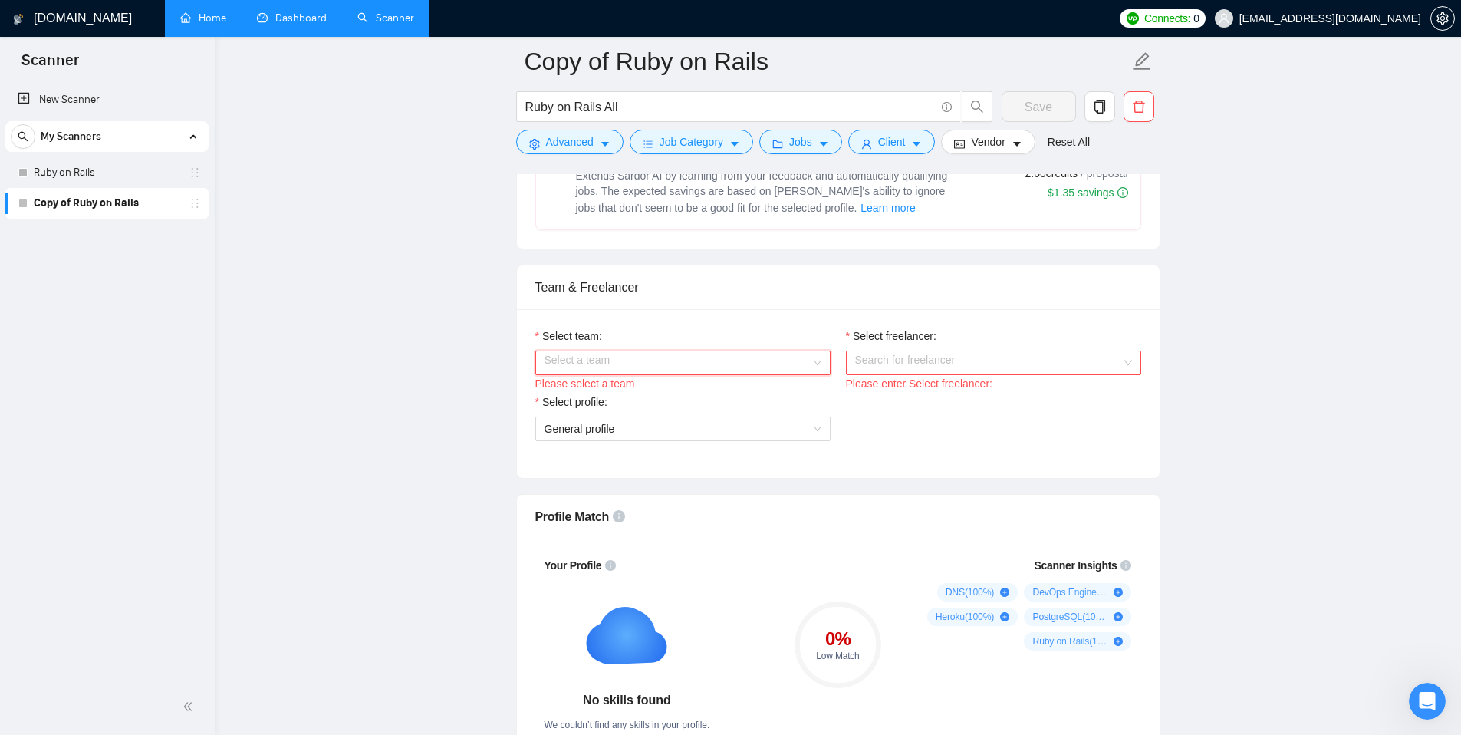
click at [691, 354] on input "Select team:" at bounding box center [677, 362] width 266 height 23
click at [613, 393] on div "Integra Info" at bounding box center [682, 392] width 277 height 17
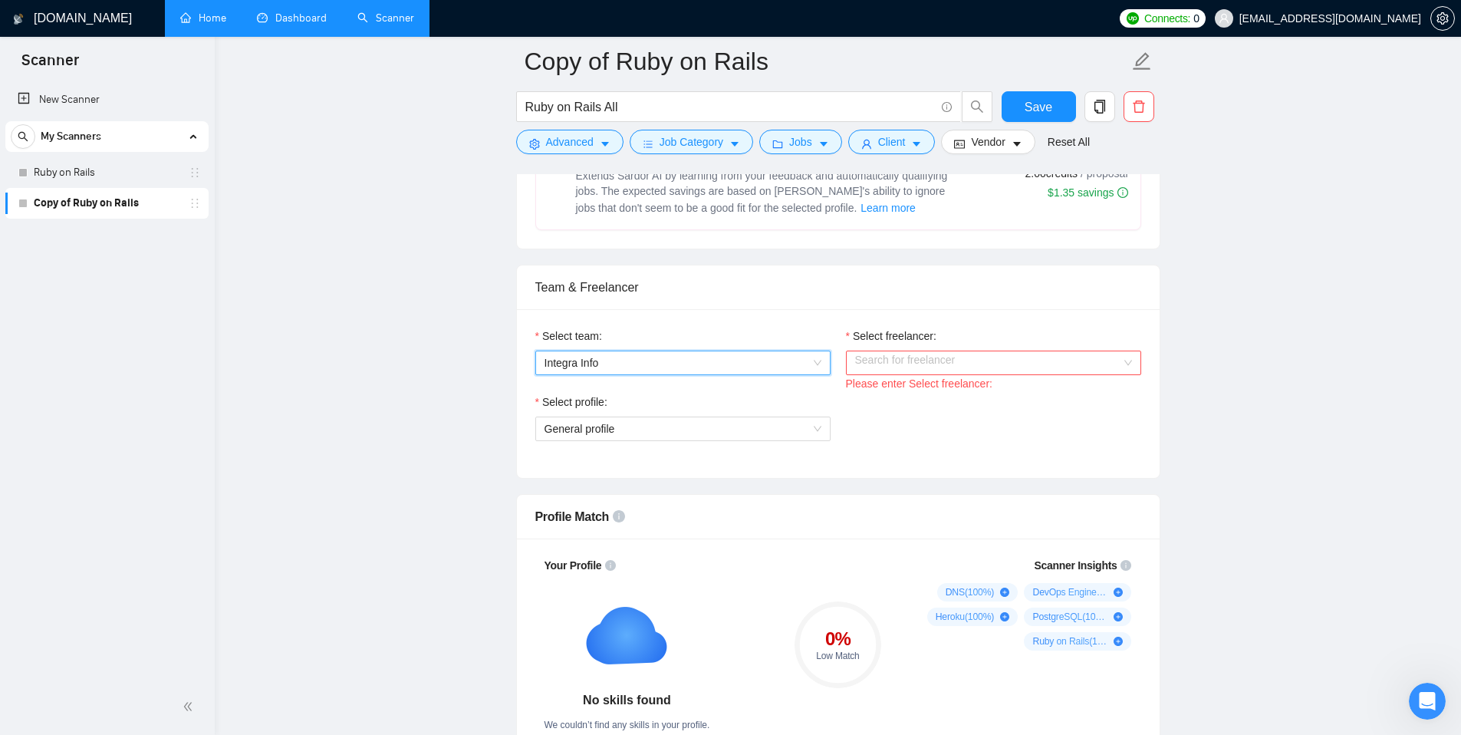
click at [916, 359] on input "Select freelancer:" at bounding box center [988, 362] width 266 height 23
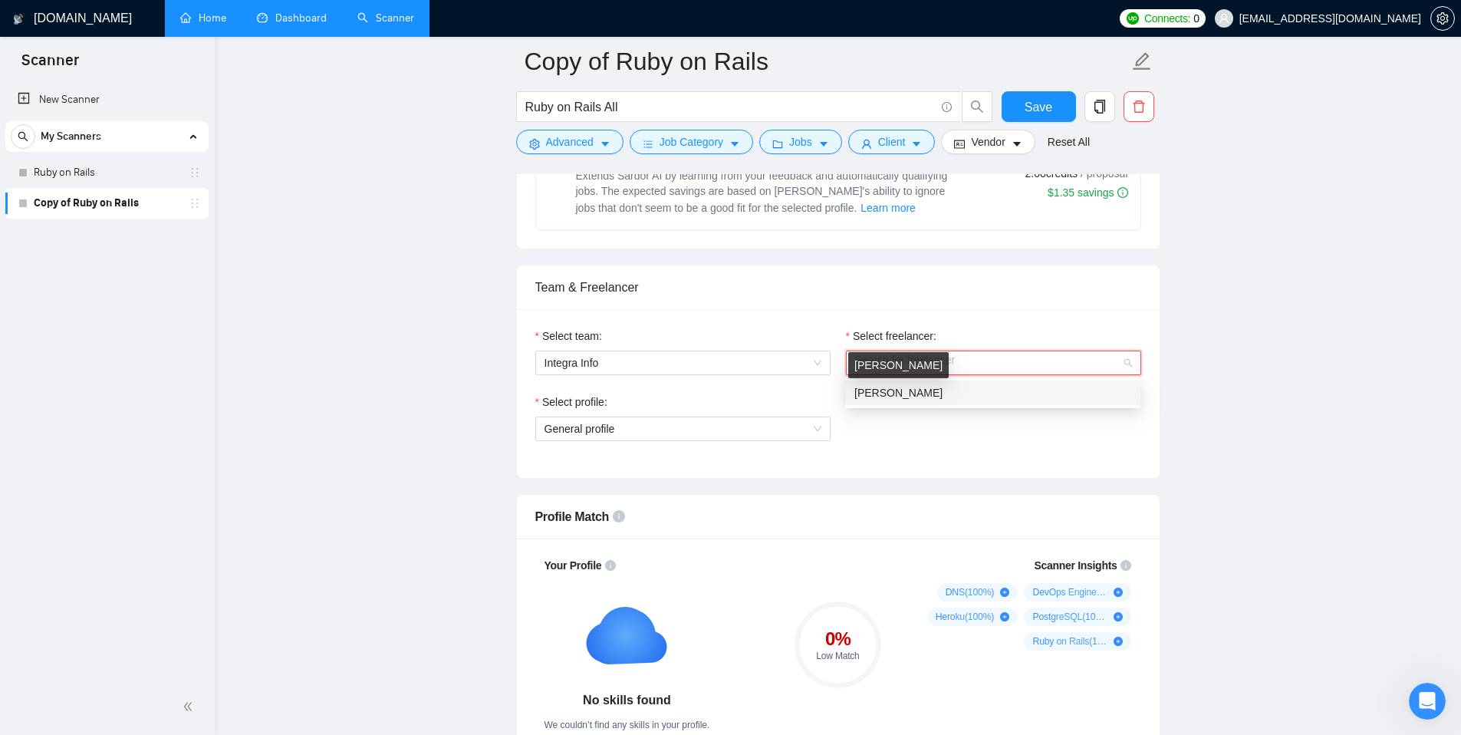
click at [924, 397] on span "[PERSON_NAME]" at bounding box center [898, 392] width 88 height 12
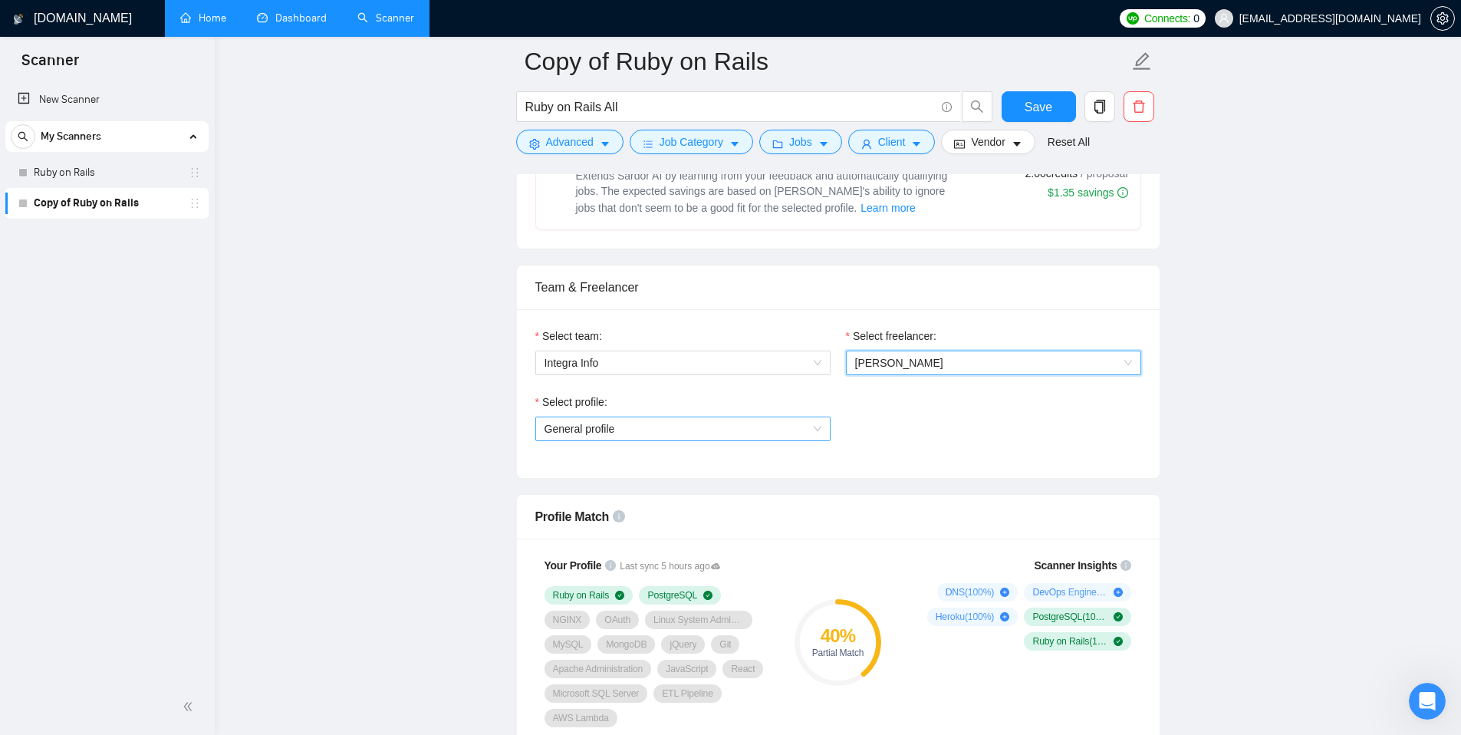
click at [709, 430] on span "General profile" at bounding box center [682, 428] width 277 height 23
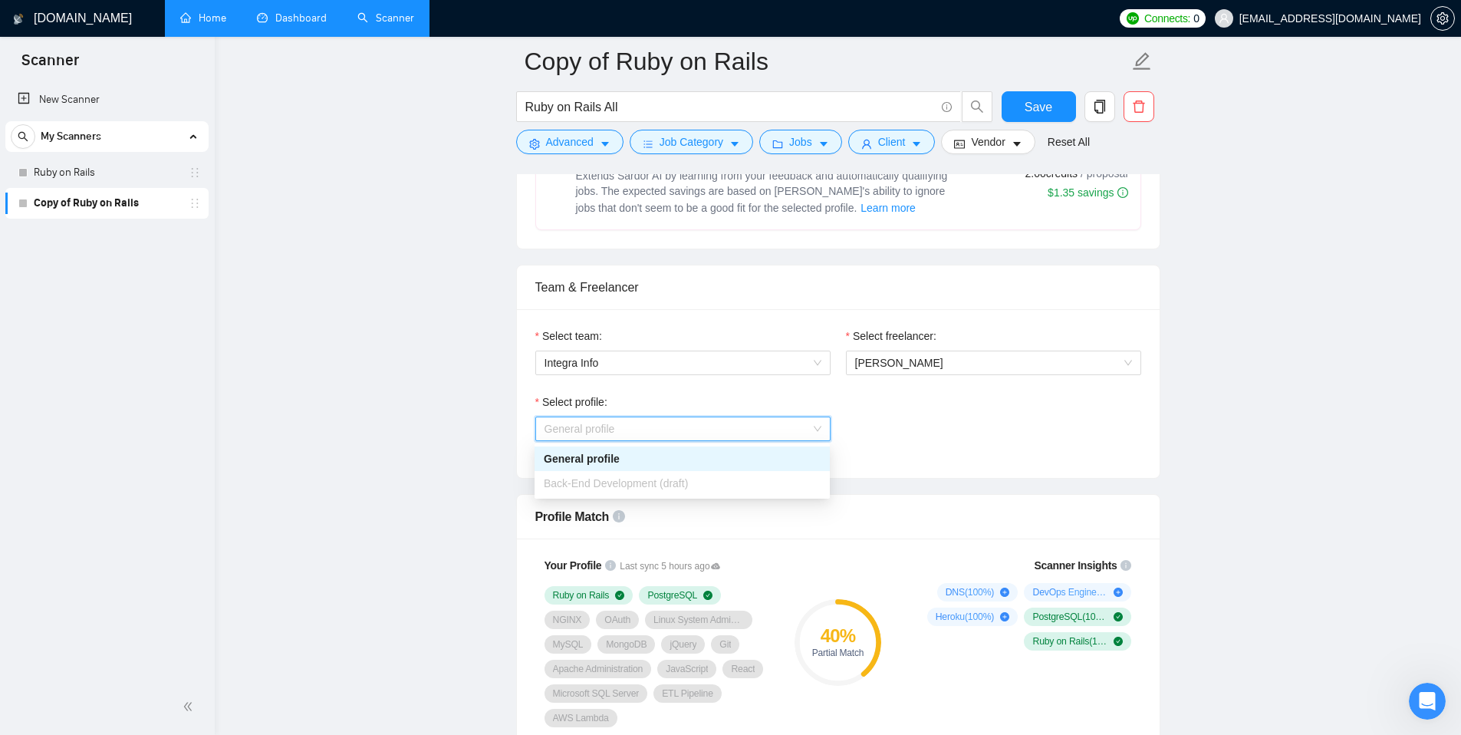
click at [644, 464] on div "General profile" at bounding box center [682, 458] width 277 height 17
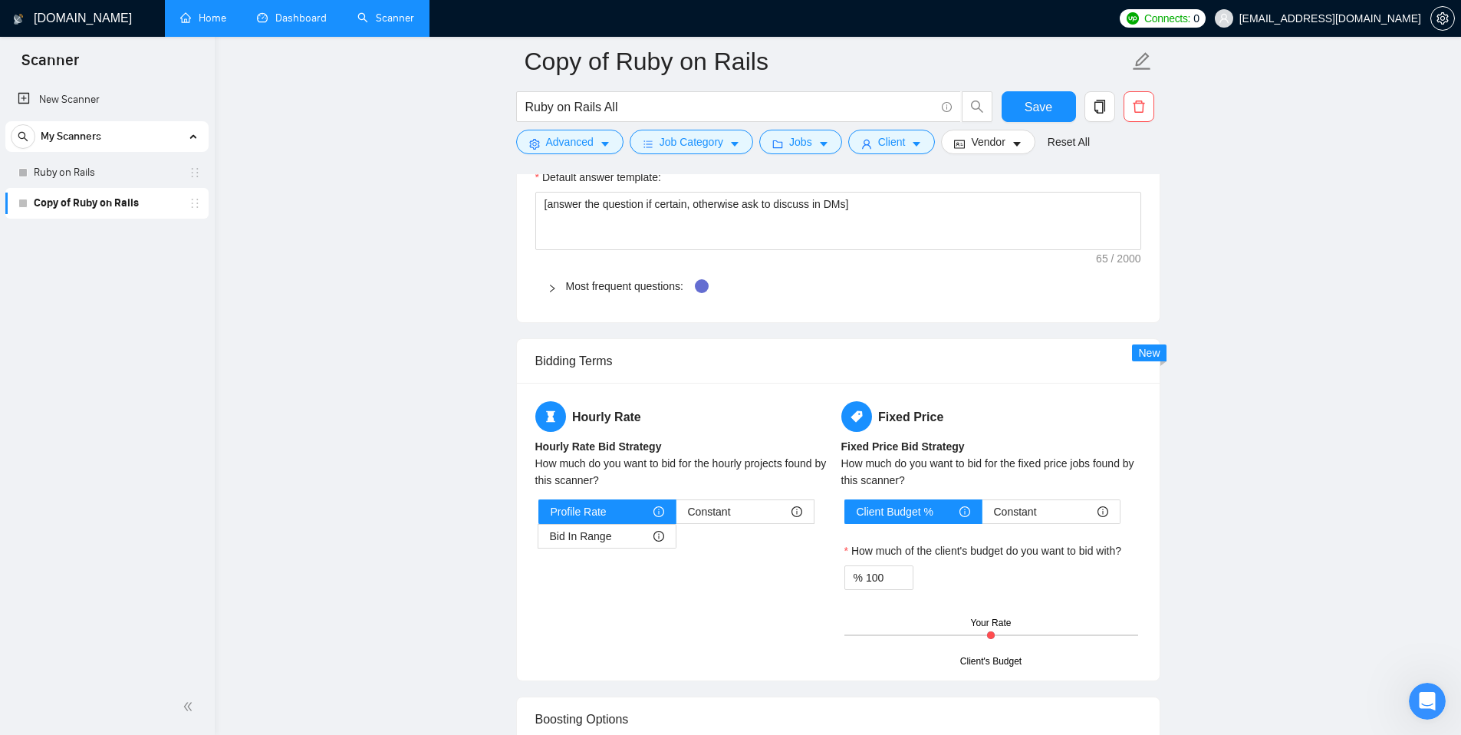
scroll to position [2300, 0]
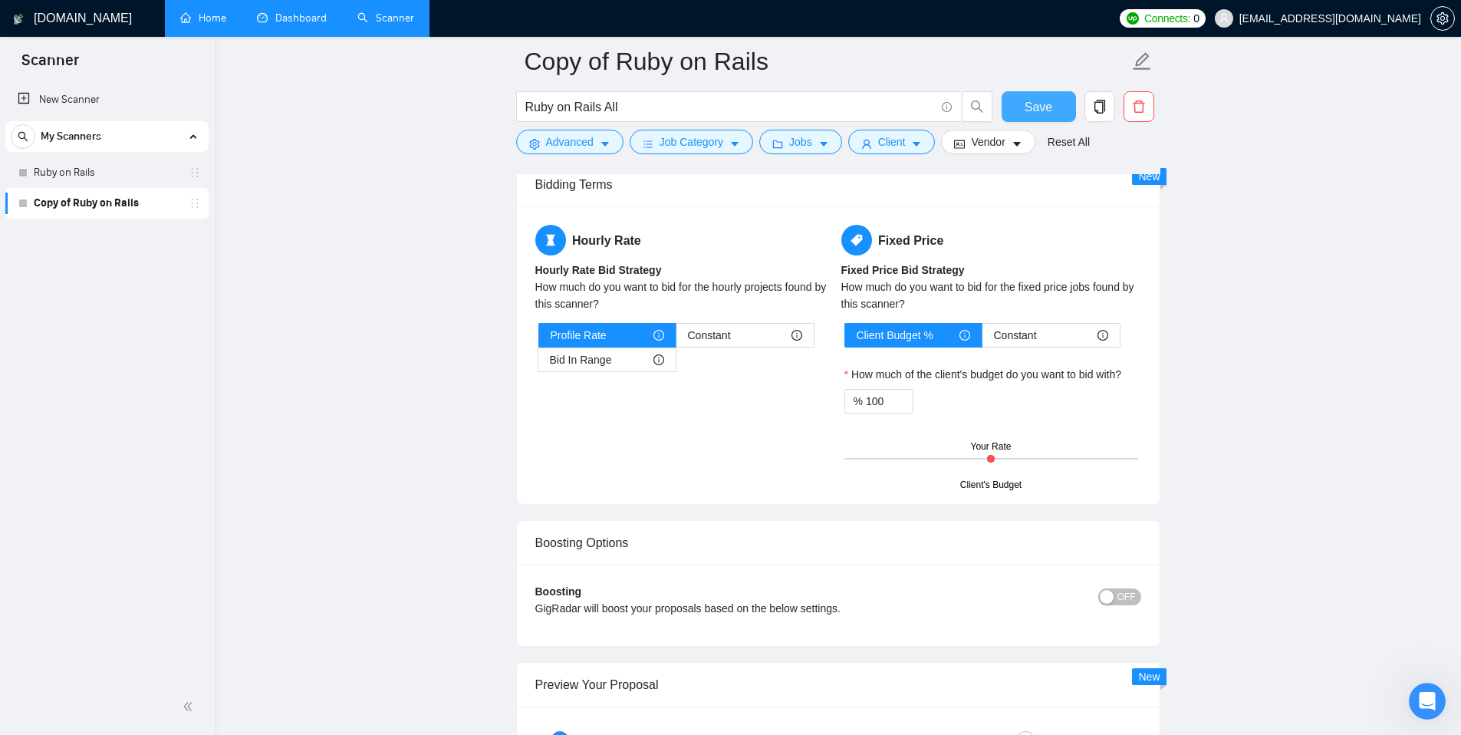
click at [1036, 105] on span "Save" at bounding box center [1038, 106] width 28 height 19
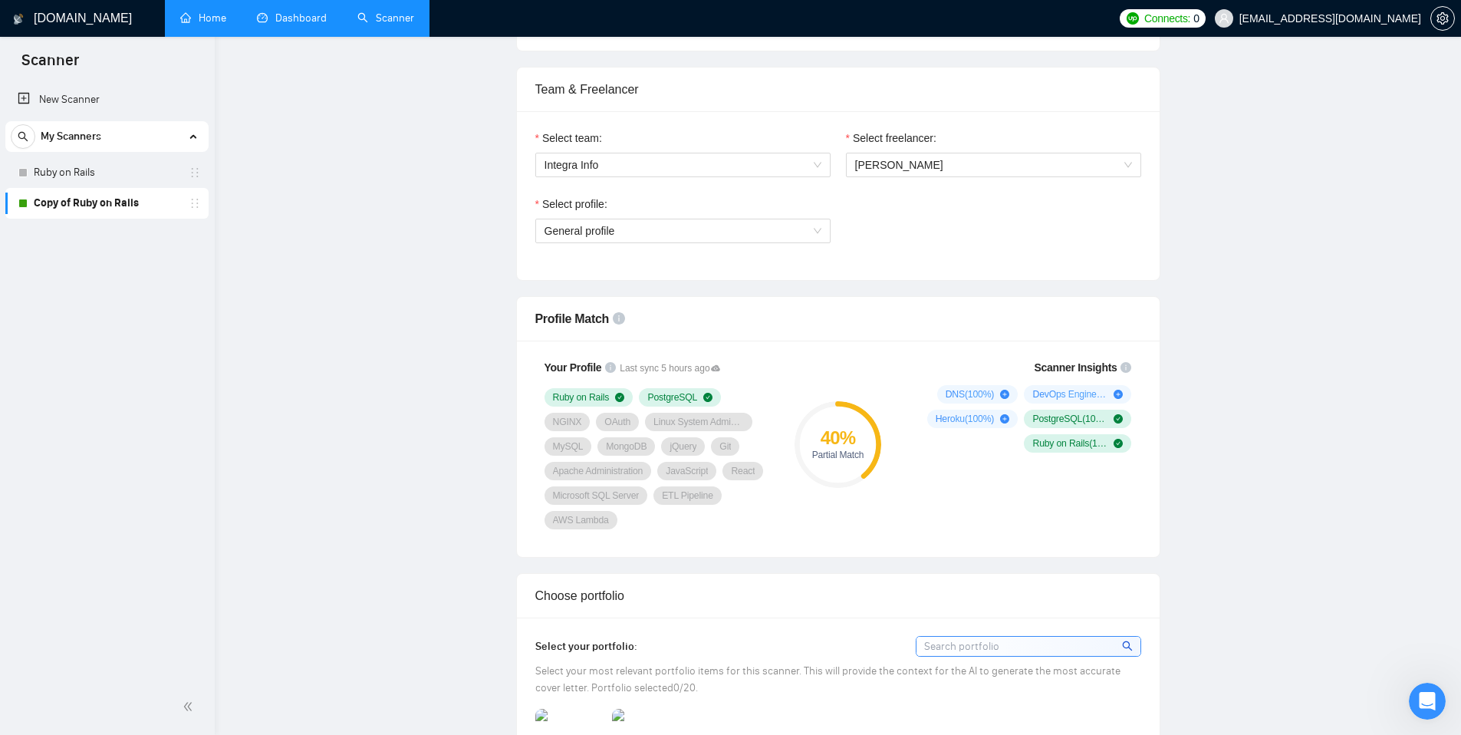
scroll to position [0, 0]
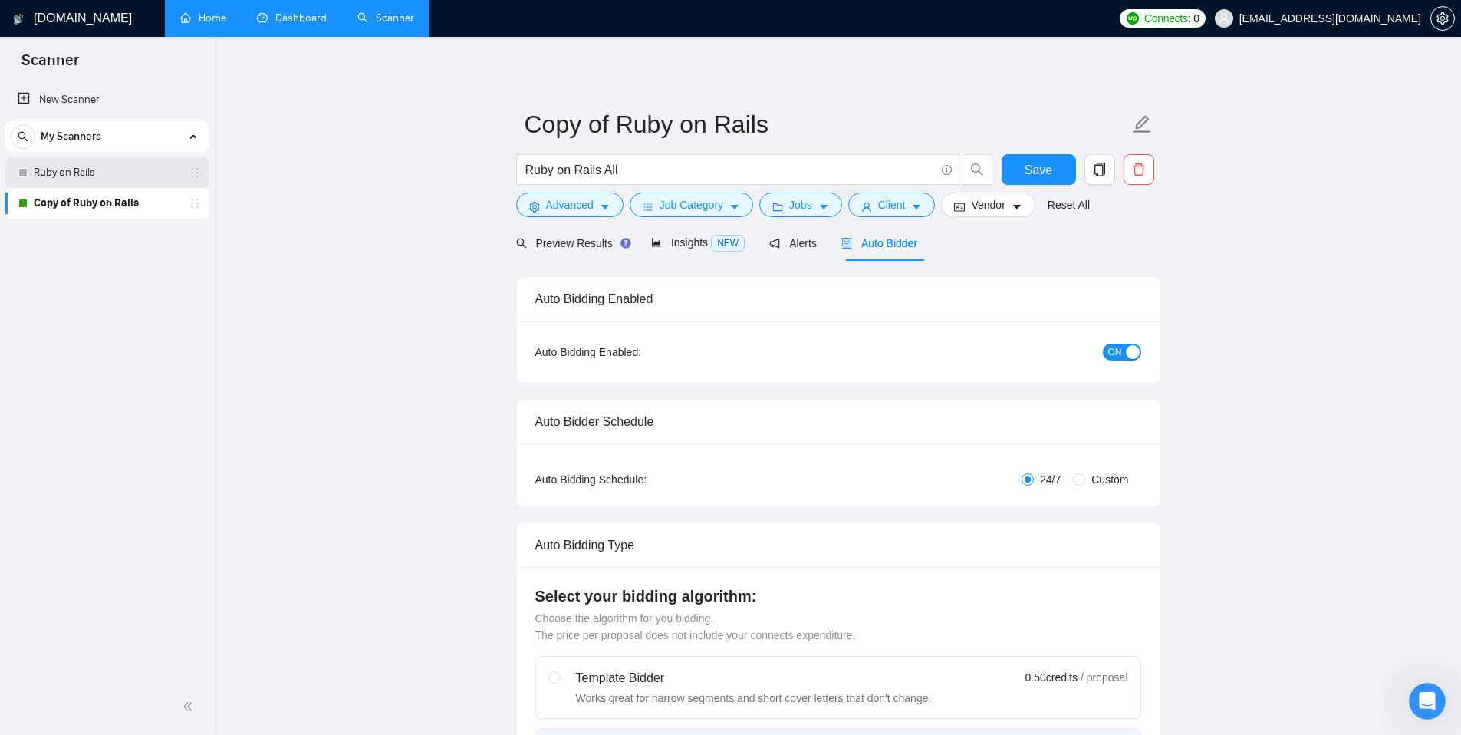
click at [106, 174] on link "Ruby on Rails" at bounding box center [107, 172] width 146 height 31
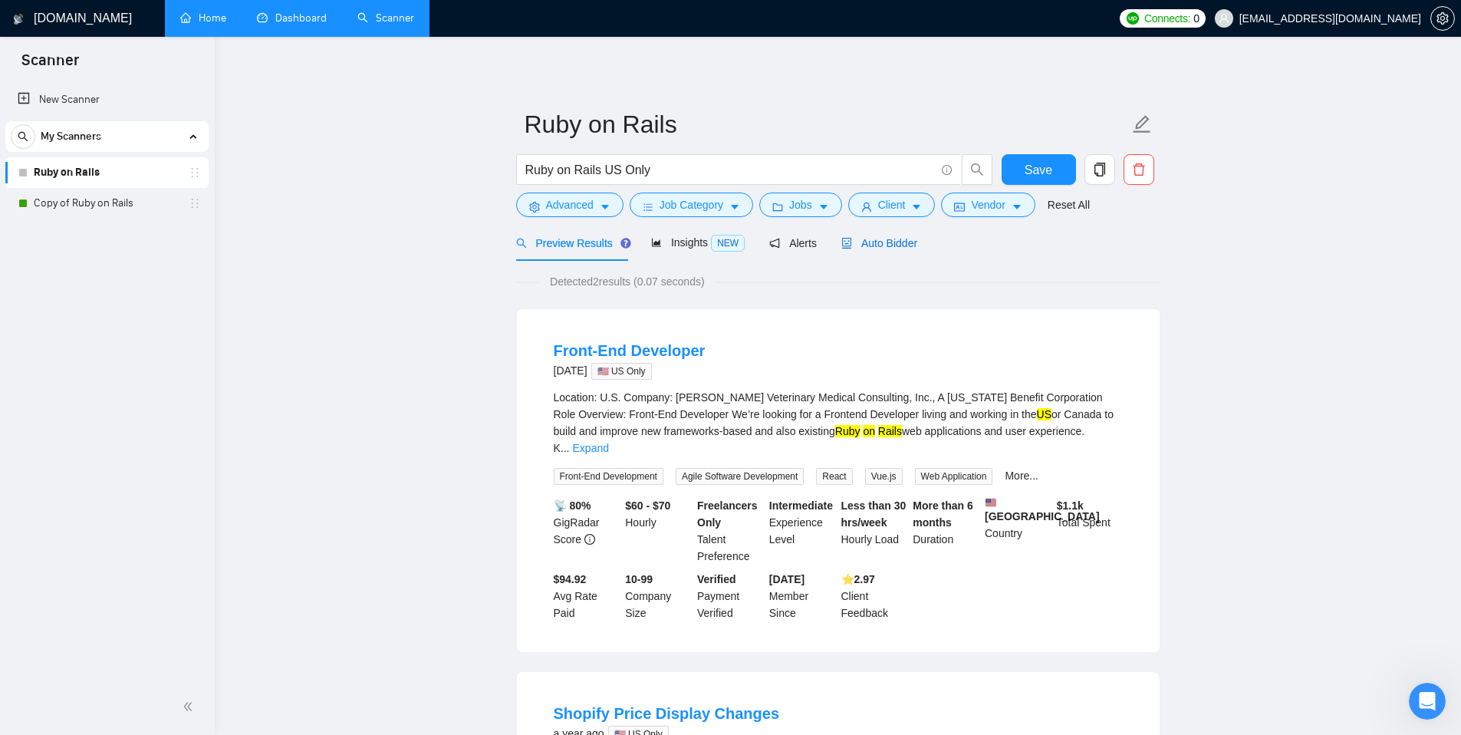
click at [896, 245] on span "Auto Bidder" at bounding box center [879, 243] width 76 height 12
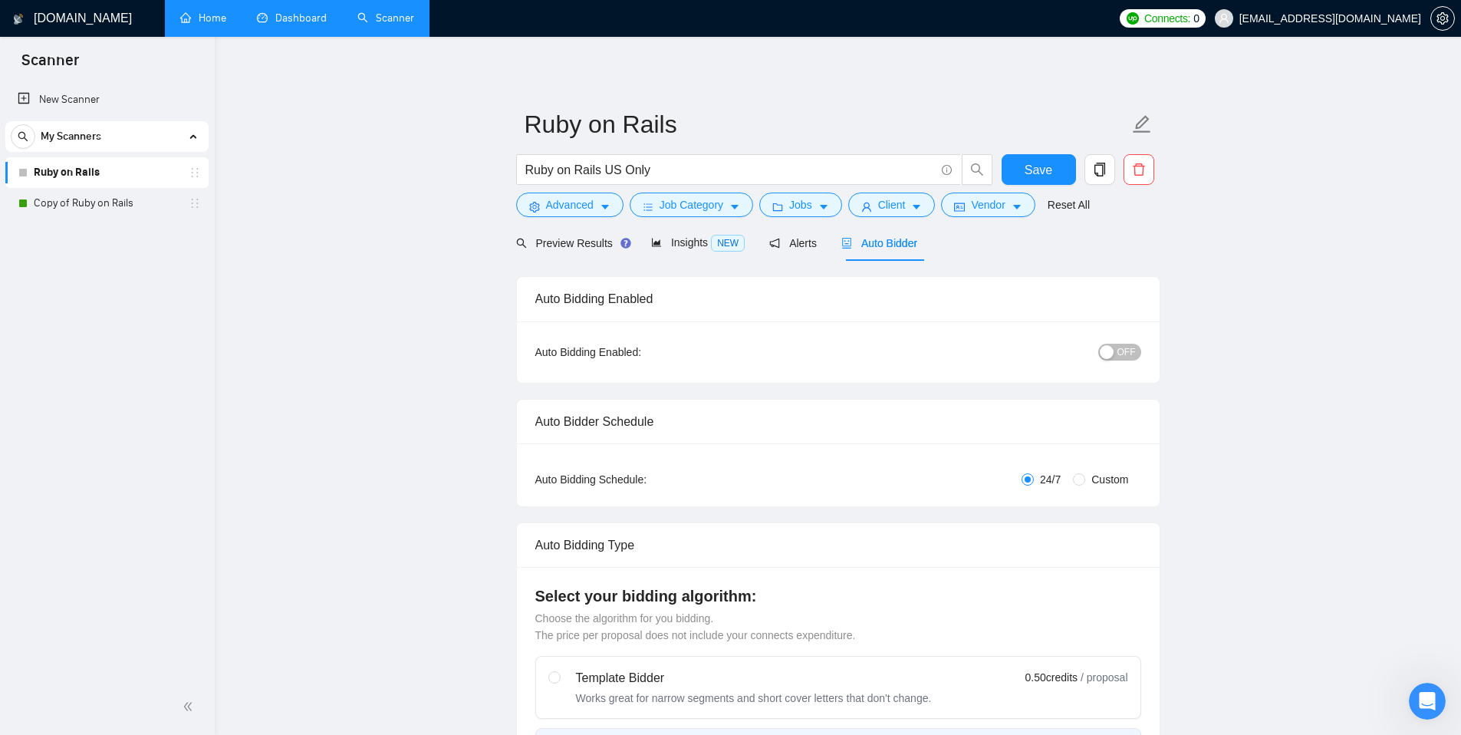
click at [1132, 353] on span "OFF" at bounding box center [1126, 352] width 18 height 17
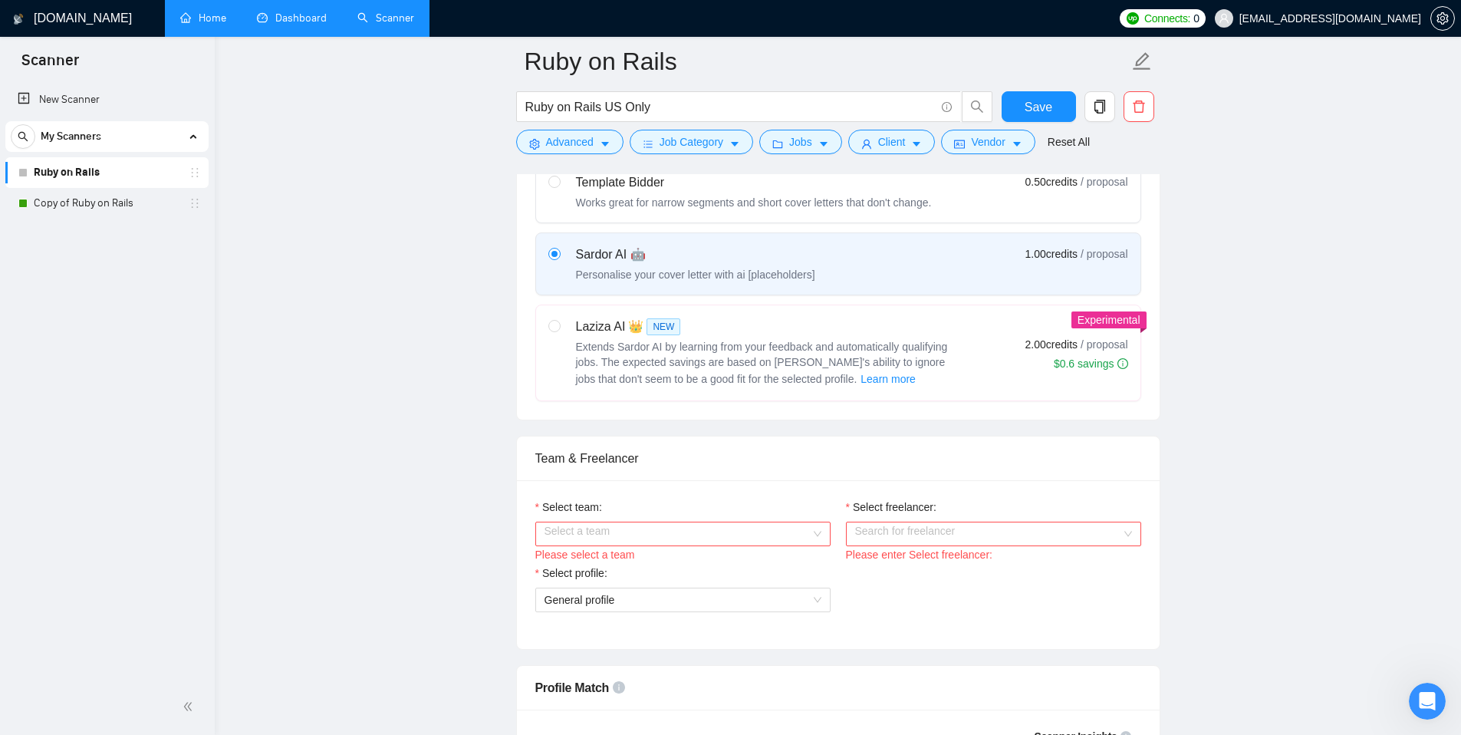
scroll to position [627, 0]
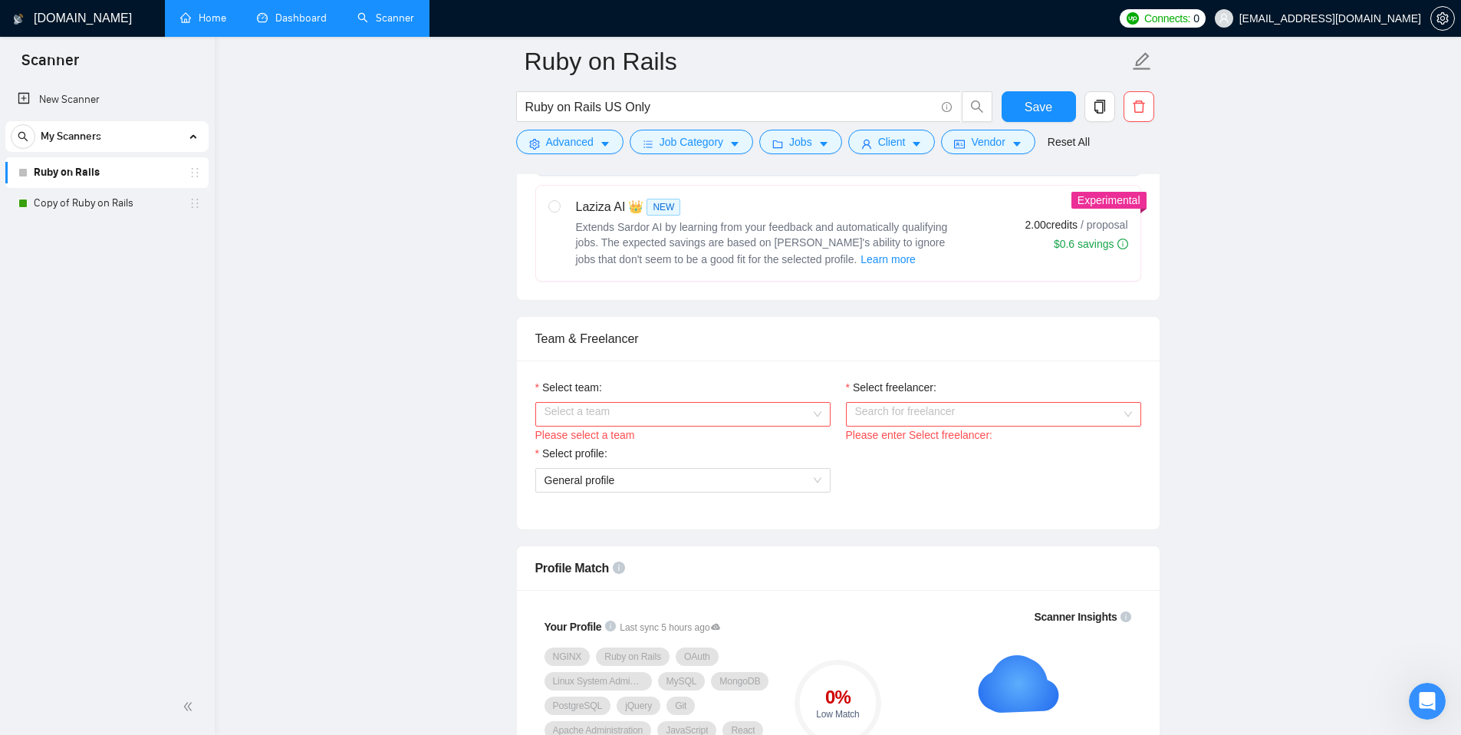
click at [650, 412] on input "Select team:" at bounding box center [677, 414] width 266 height 23
click at [636, 444] on div "Integra Info" at bounding box center [682, 444] width 277 height 17
click at [882, 414] on input "Select freelancer:" at bounding box center [988, 414] width 266 height 23
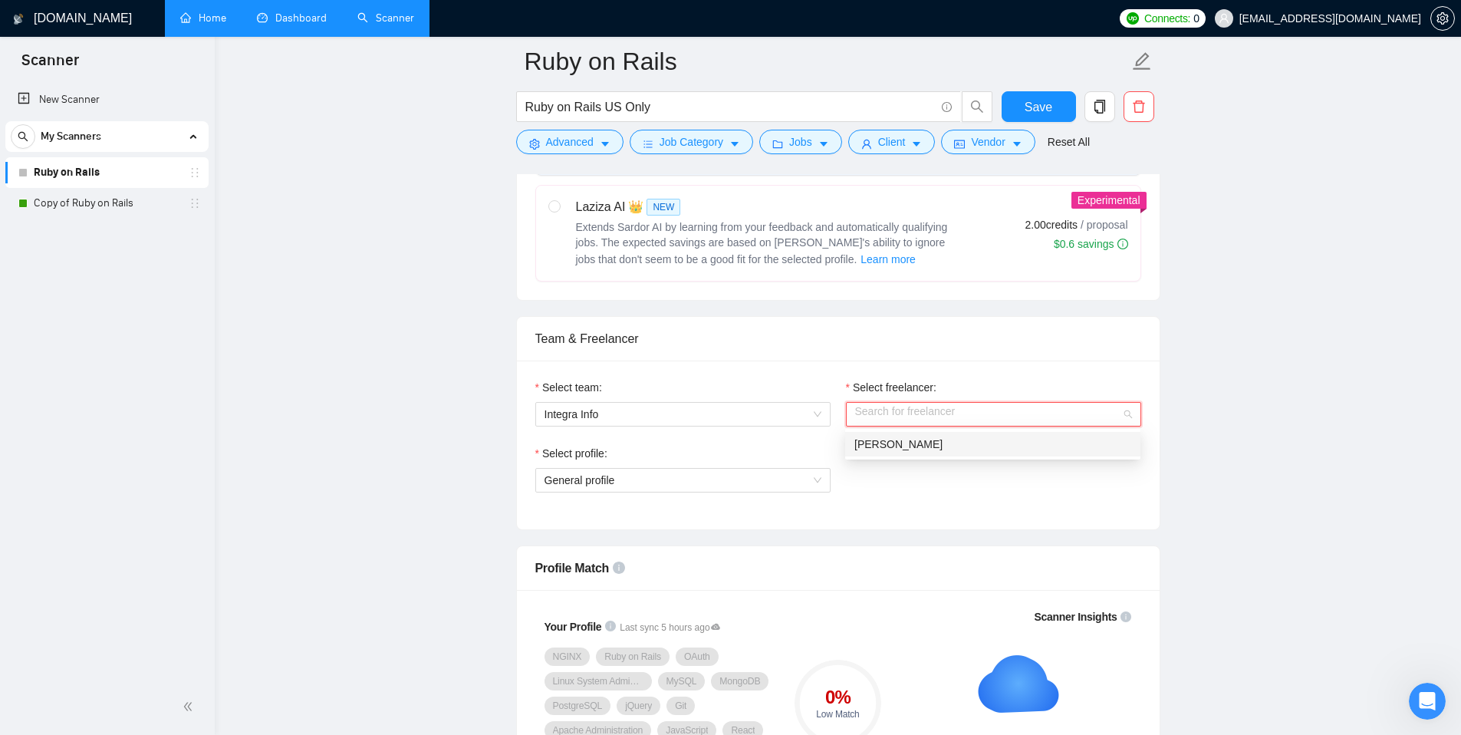
click at [896, 449] on span "[PERSON_NAME]" at bounding box center [898, 444] width 88 height 12
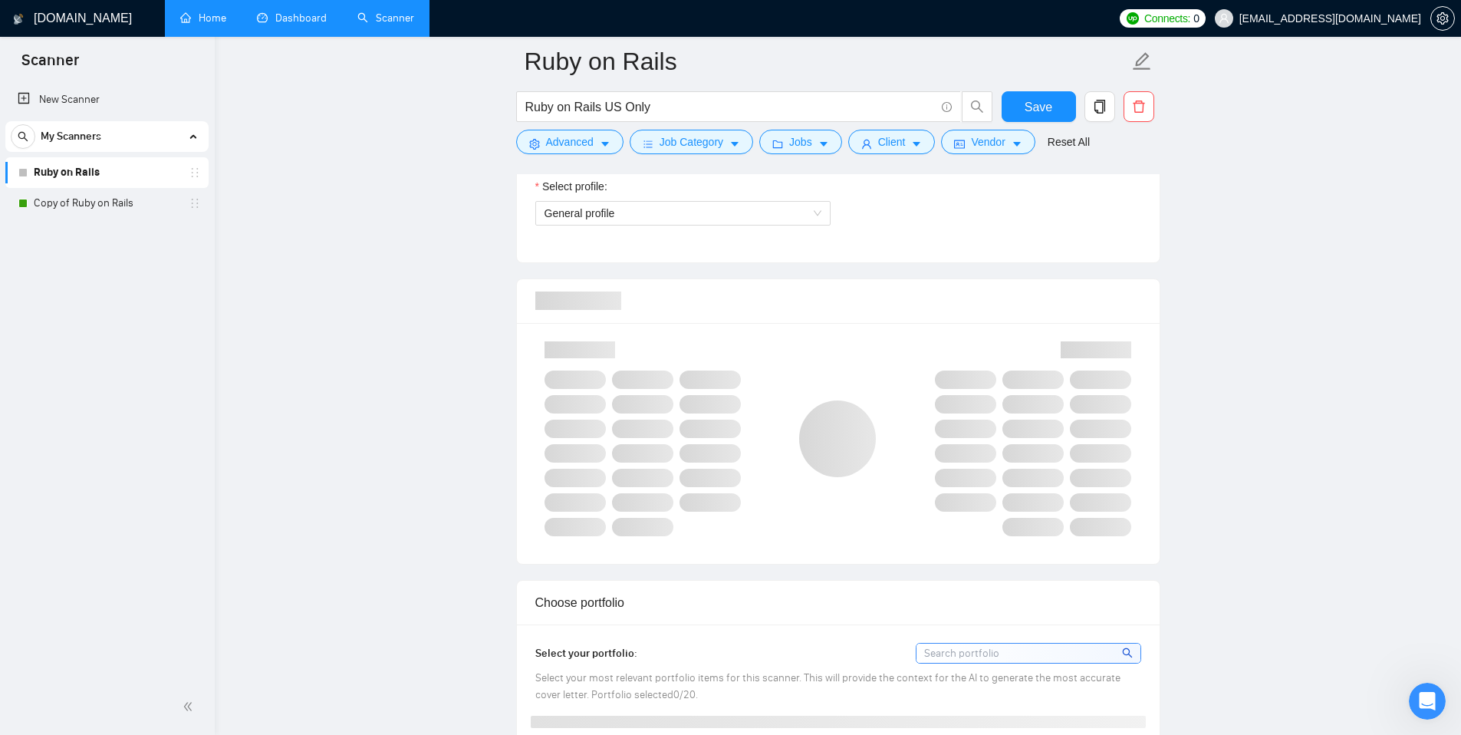
scroll to position [899, 0]
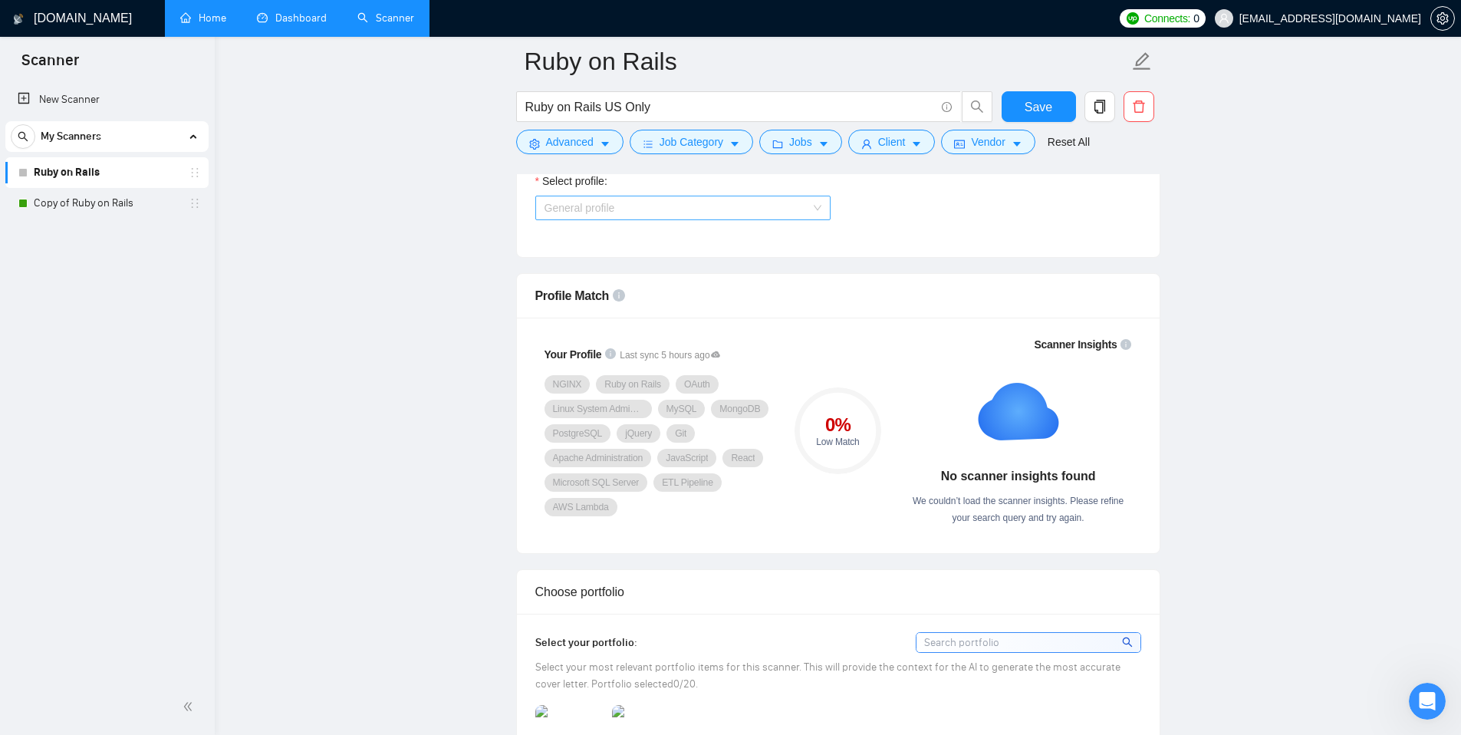
click at [642, 209] on span "General profile" at bounding box center [682, 207] width 277 height 23
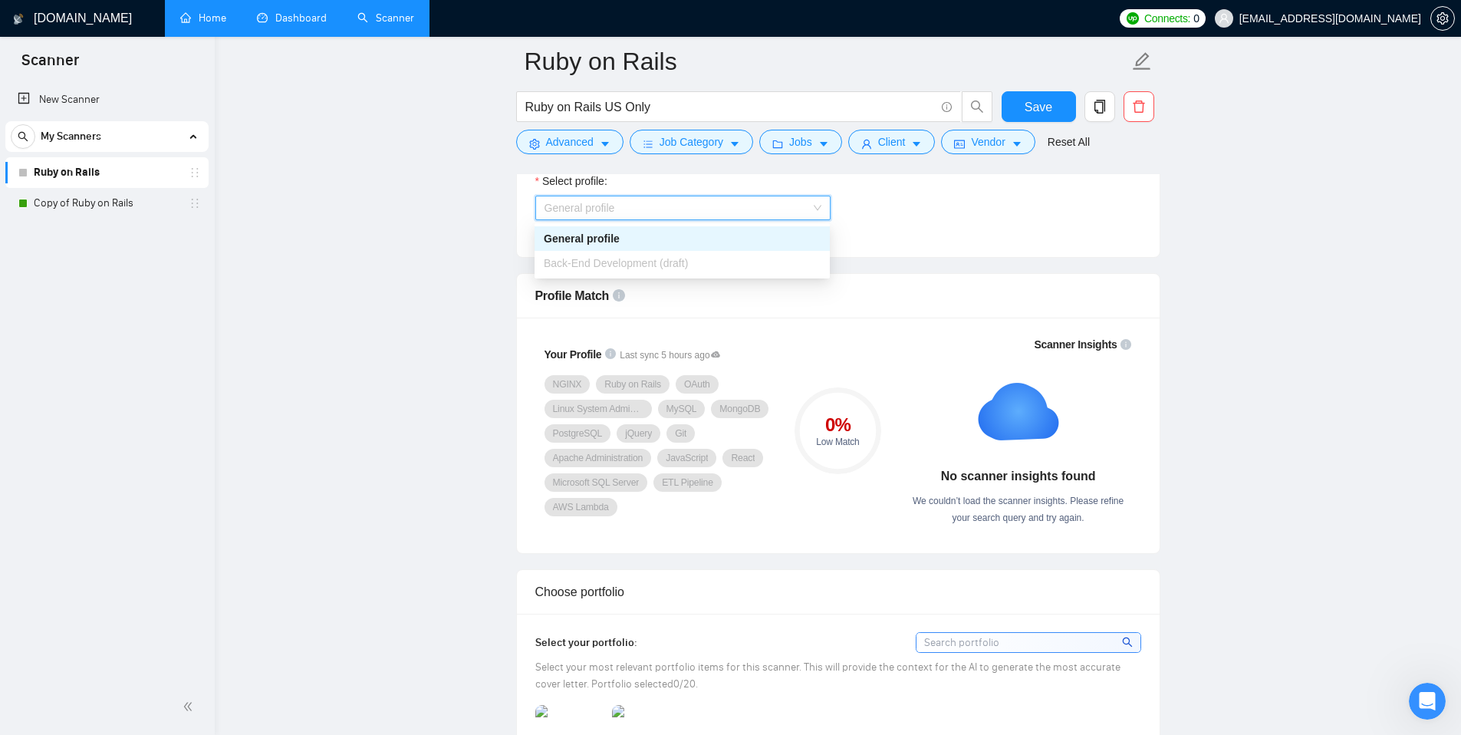
click at [633, 234] on div "General profile" at bounding box center [682, 238] width 277 height 17
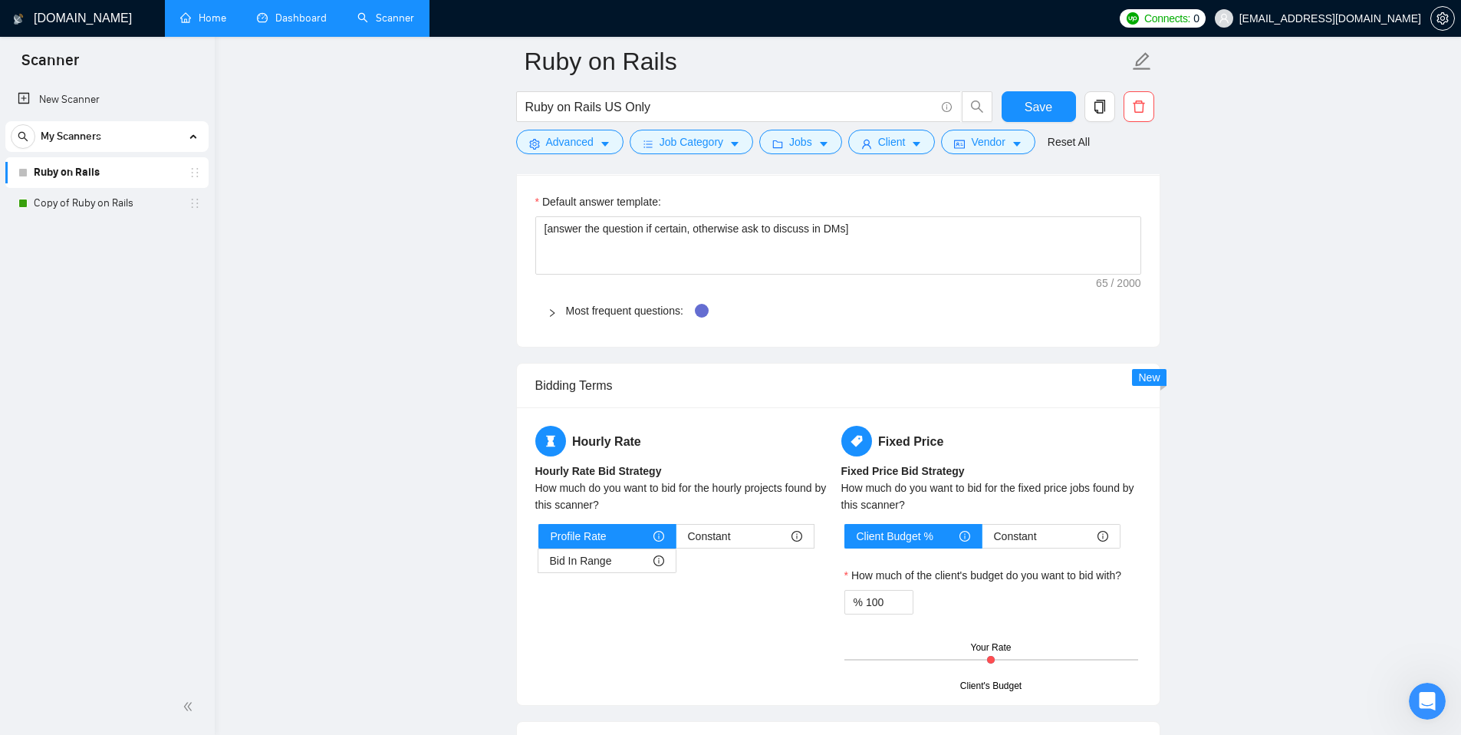
scroll to position [2174, 0]
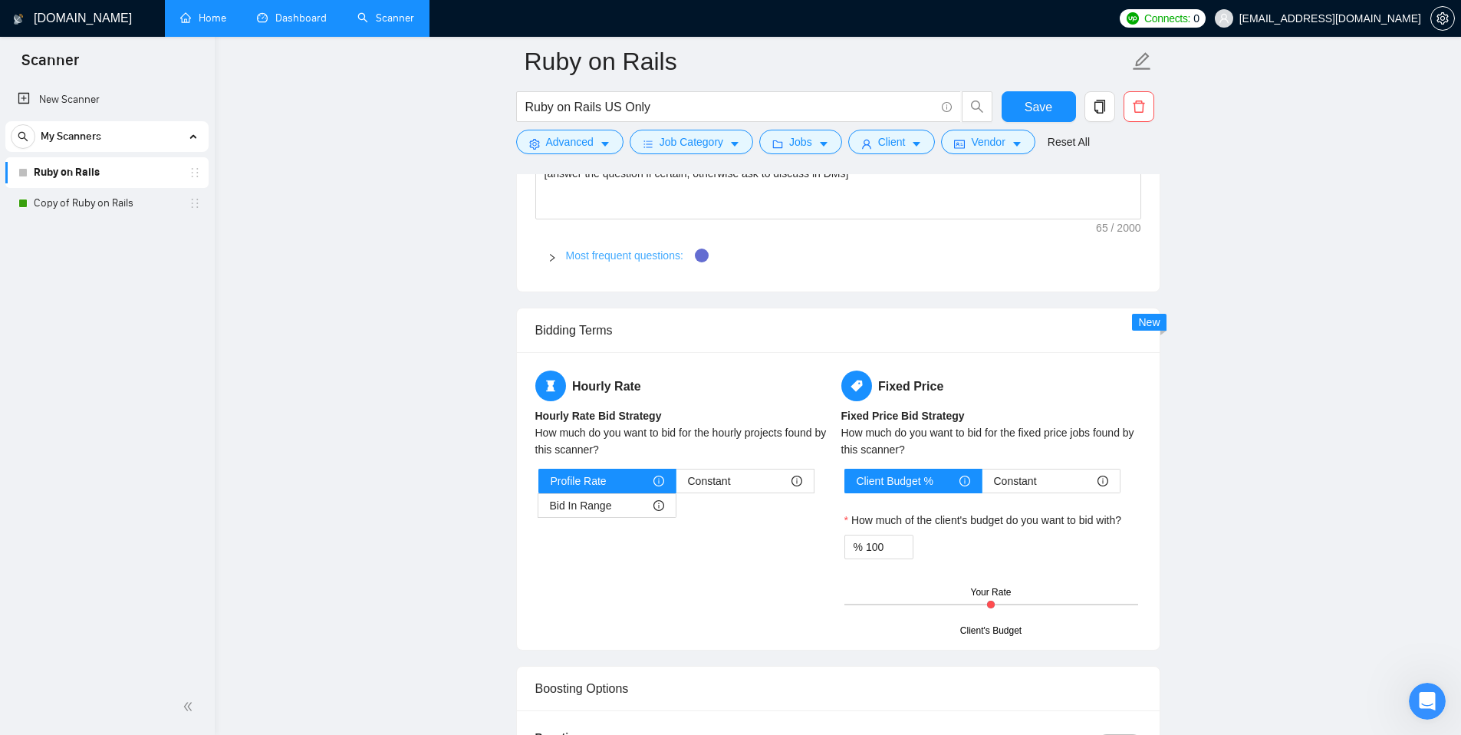
click at [624, 252] on link "Most frequent questions:" at bounding box center [624, 255] width 117 height 12
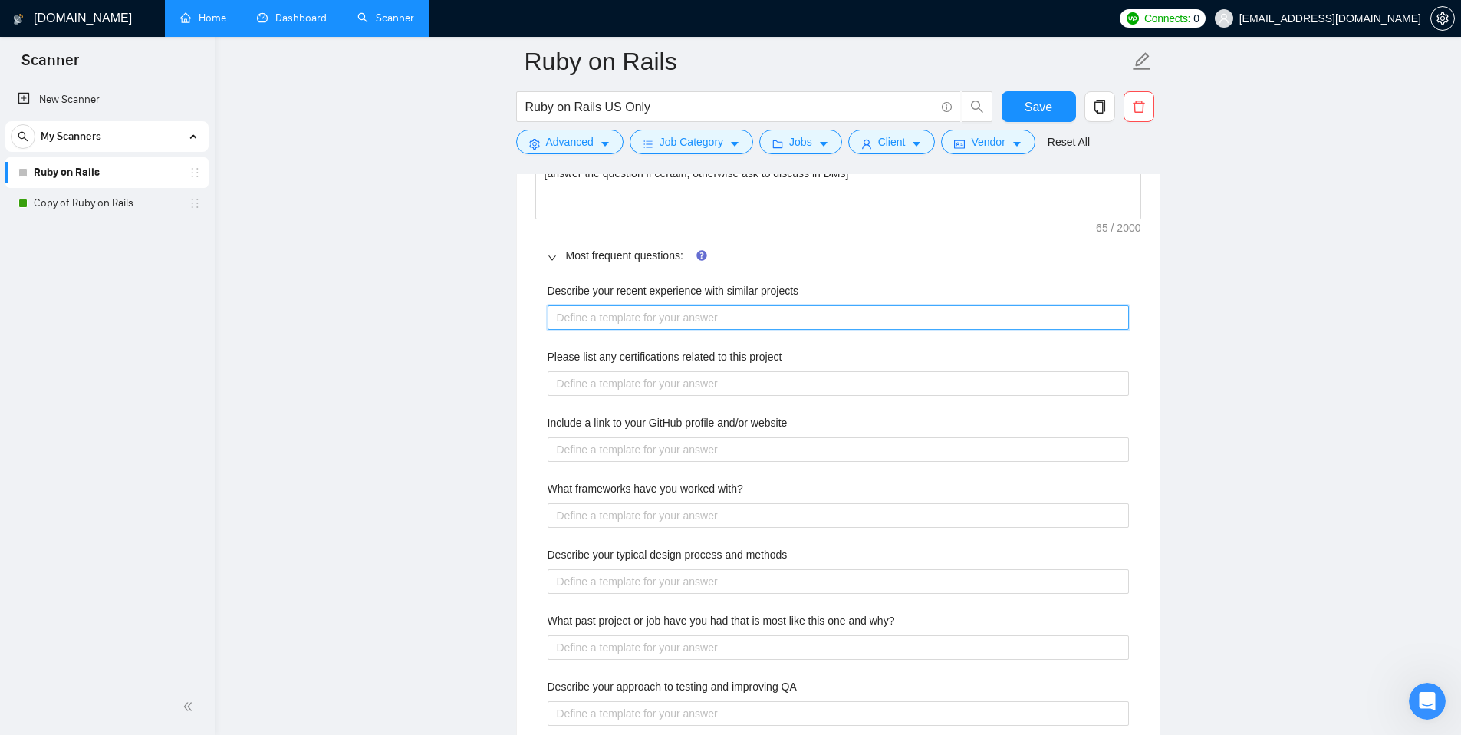
click at [571, 315] on projects "Describe your recent experience with similar projects" at bounding box center [838, 317] width 581 height 25
click at [1031, 109] on span "Save" at bounding box center [1038, 106] width 28 height 19
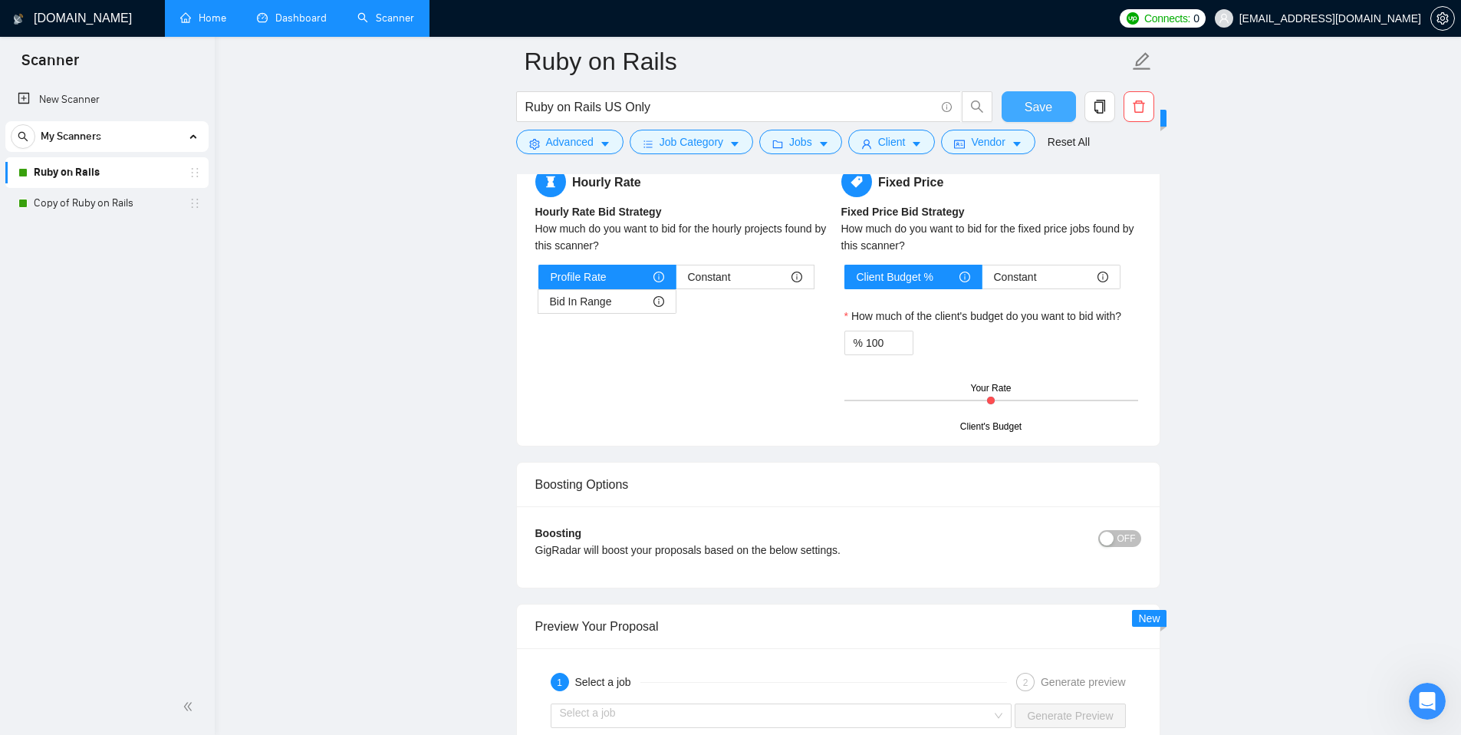
scroll to position [0, 0]
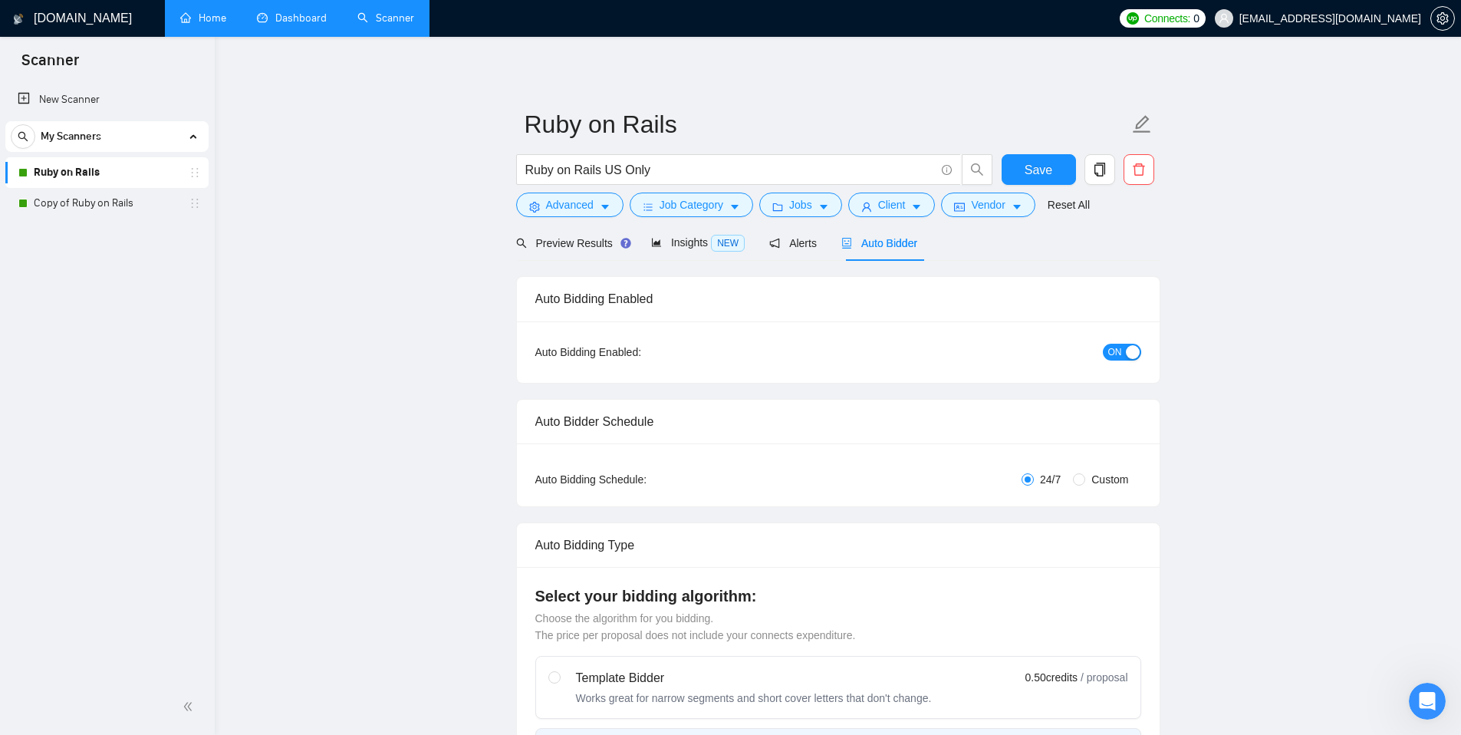
click at [1126, 352] on div "button" at bounding box center [1133, 352] width 14 height 14
click at [1035, 173] on span "Save" at bounding box center [1038, 169] width 28 height 19
click at [101, 208] on link "Copy of Ruby on Rails" at bounding box center [107, 203] width 146 height 31
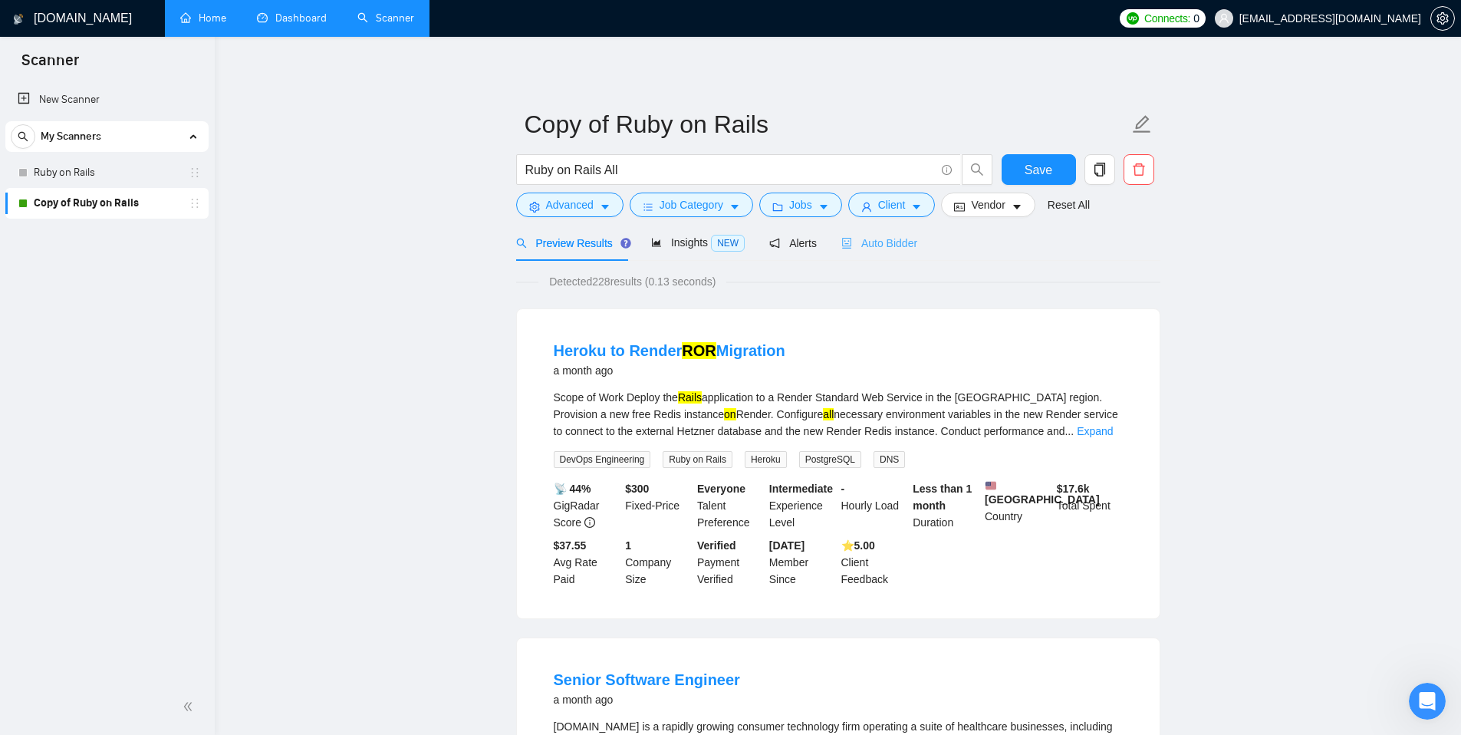
click at [896, 252] on div "Auto Bidder" at bounding box center [879, 243] width 76 height 36
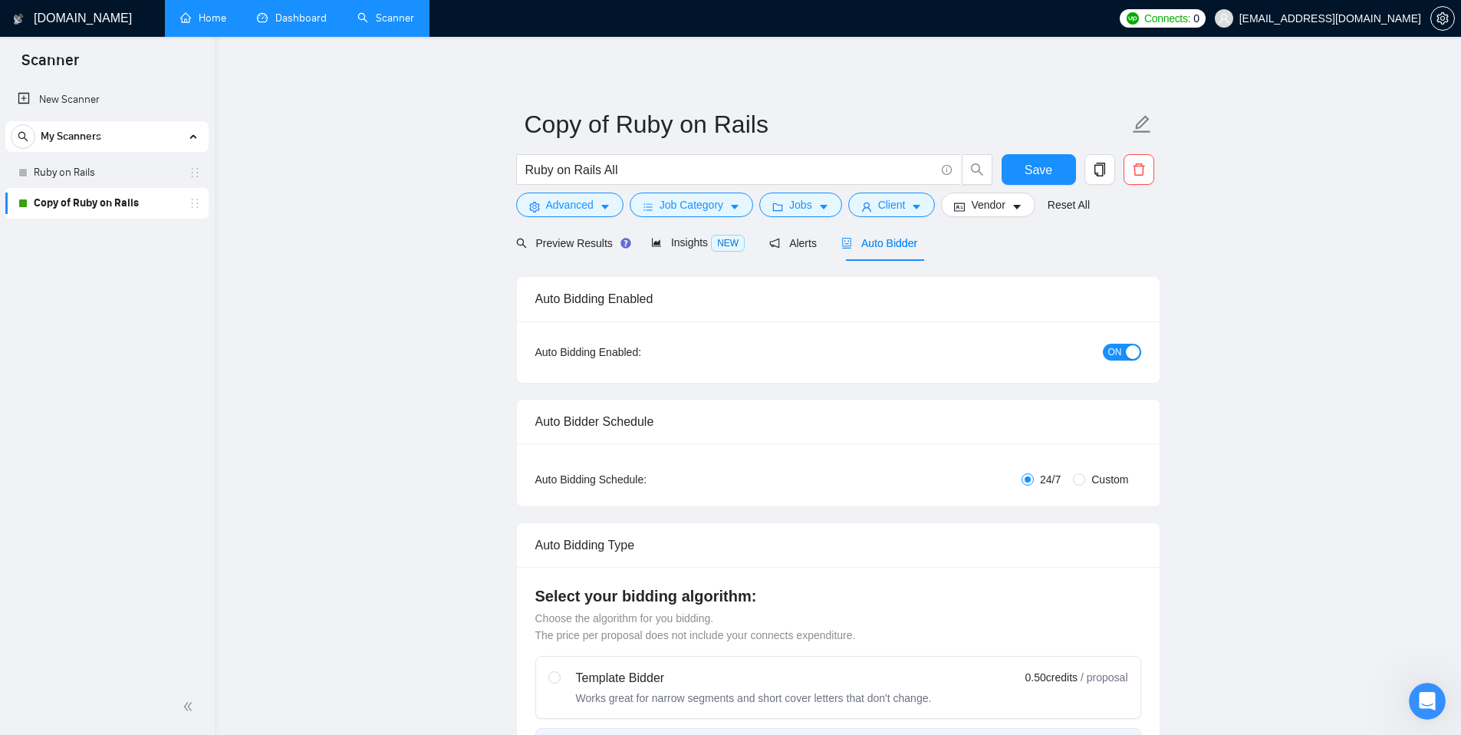
click at [1126, 358] on div "button" at bounding box center [1133, 352] width 14 height 14
click at [75, 171] on link "Ruby on Rails" at bounding box center [107, 172] width 146 height 31
click at [1041, 170] on span "Save" at bounding box center [1038, 169] width 28 height 19
click at [100, 170] on link "Ruby on Rails" at bounding box center [107, 172] width 146 height 31
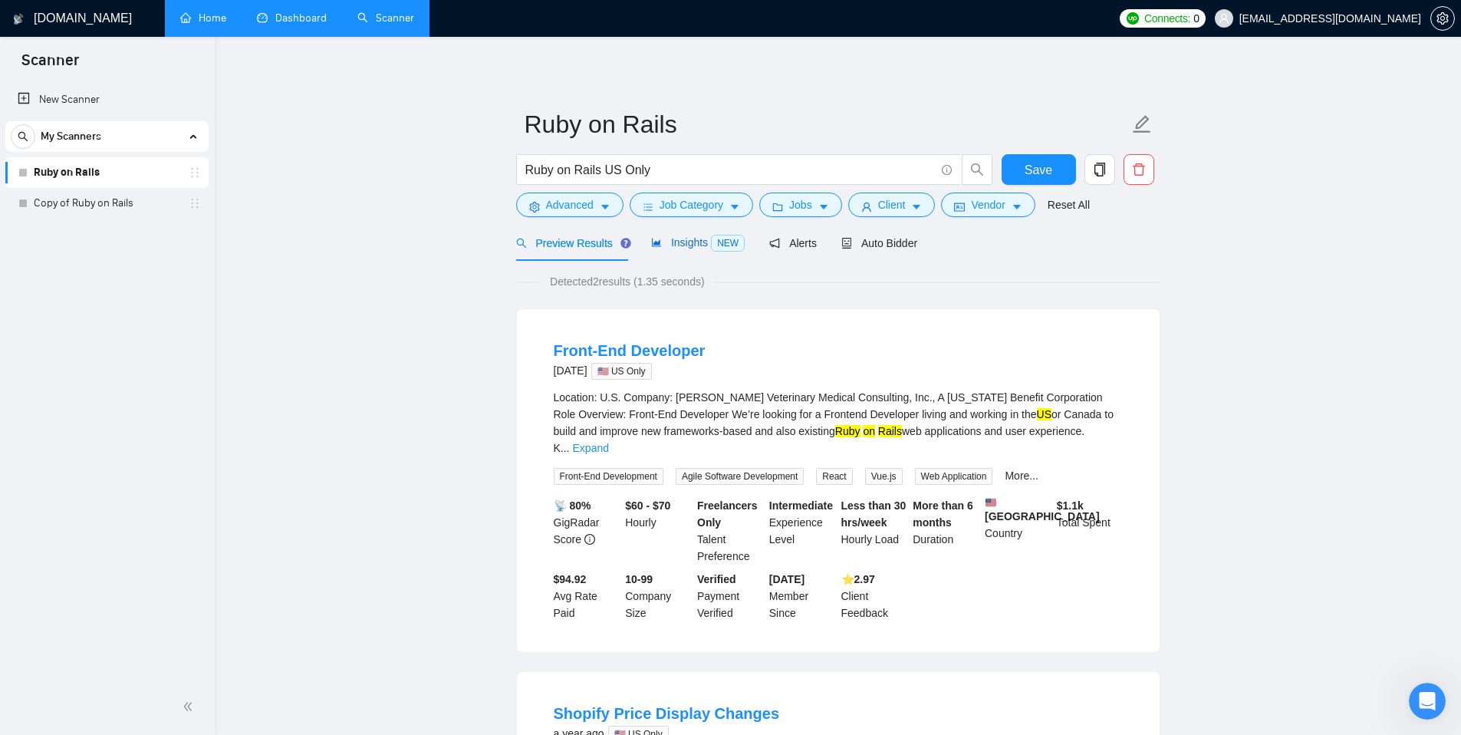
click at [684, 242] on span "Insights NEW" at bounding box center [698, 242] width 94 height 12
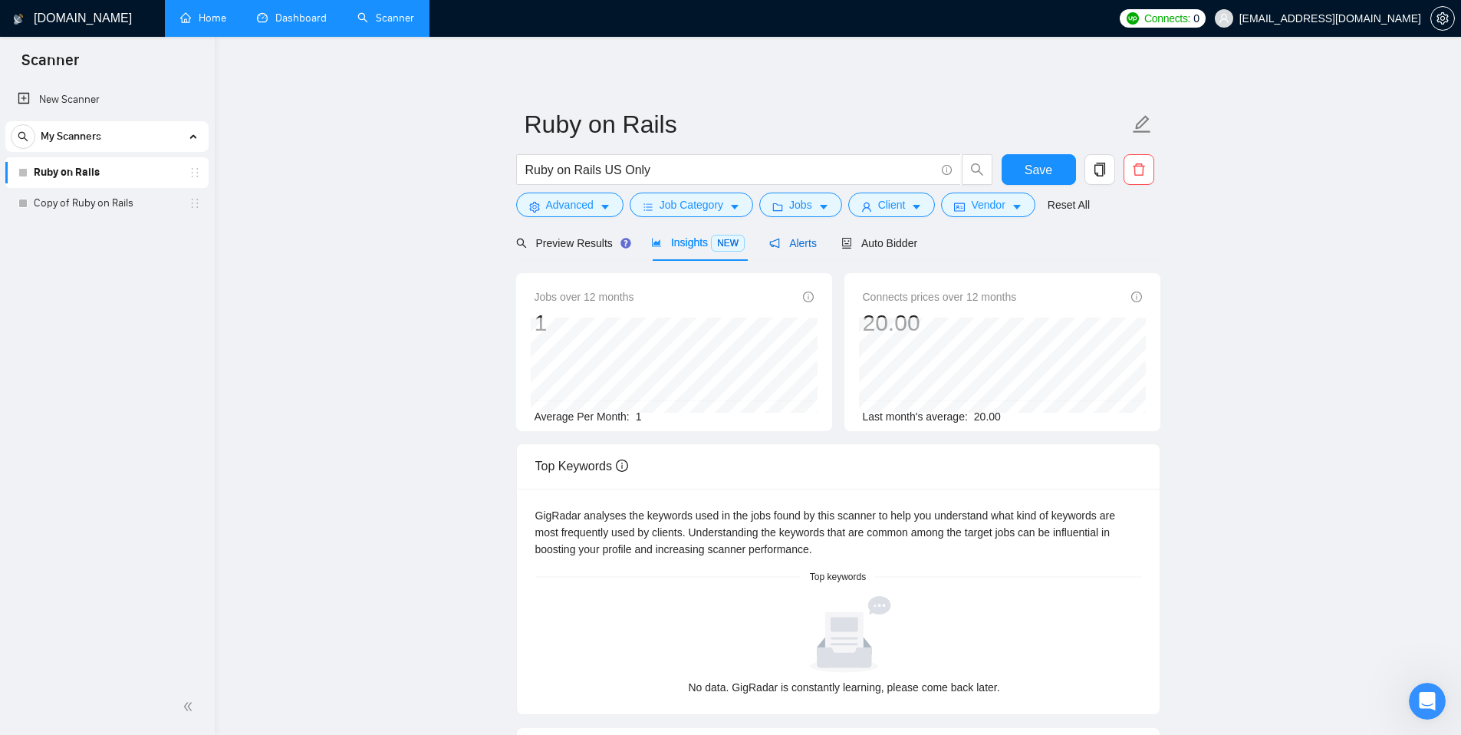
click at [803, 241] on span "Alerts" at bounding box center [793, 243] width 48 height 12
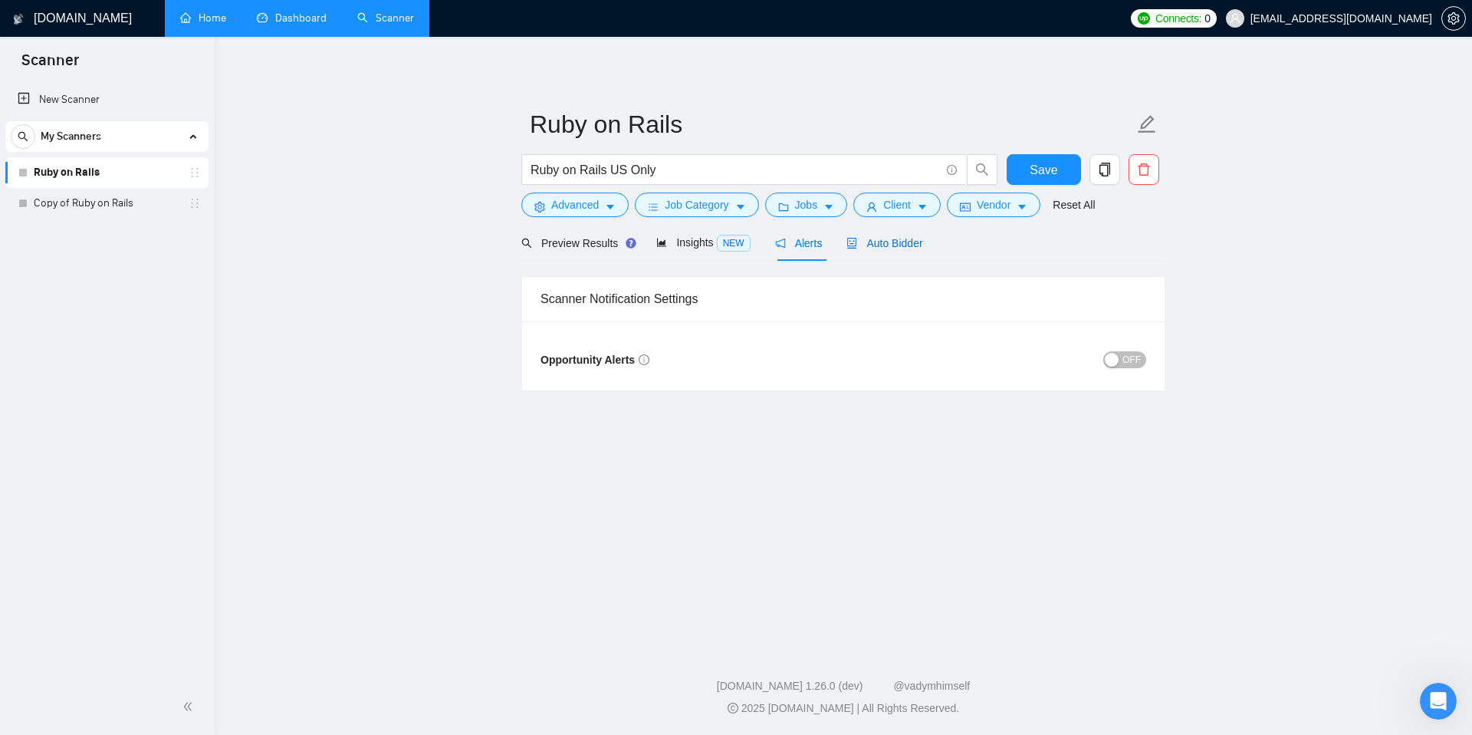
click at [889, 241] on span "Auto Bidder" at bounding box center [885, 243] width 76 height 12
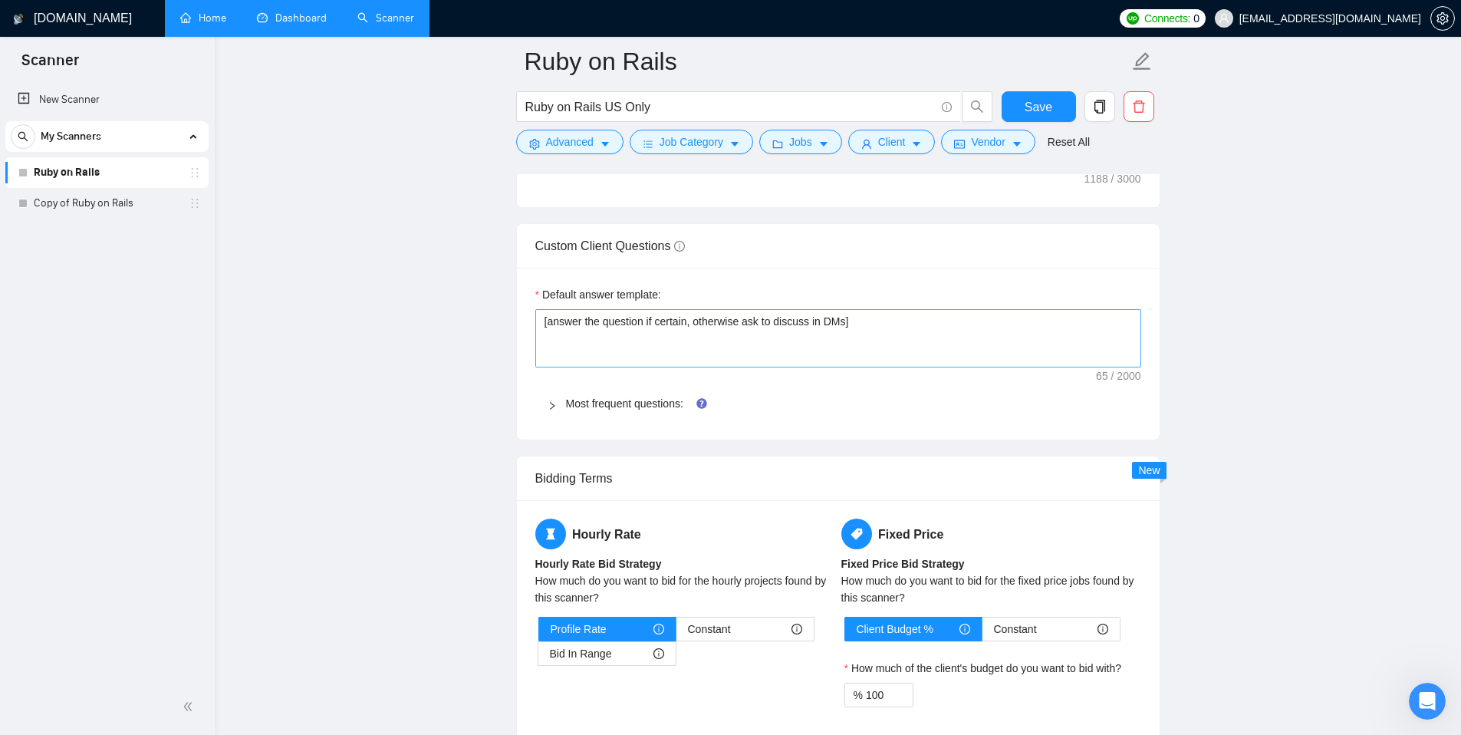
scroll to position [2103, 0]
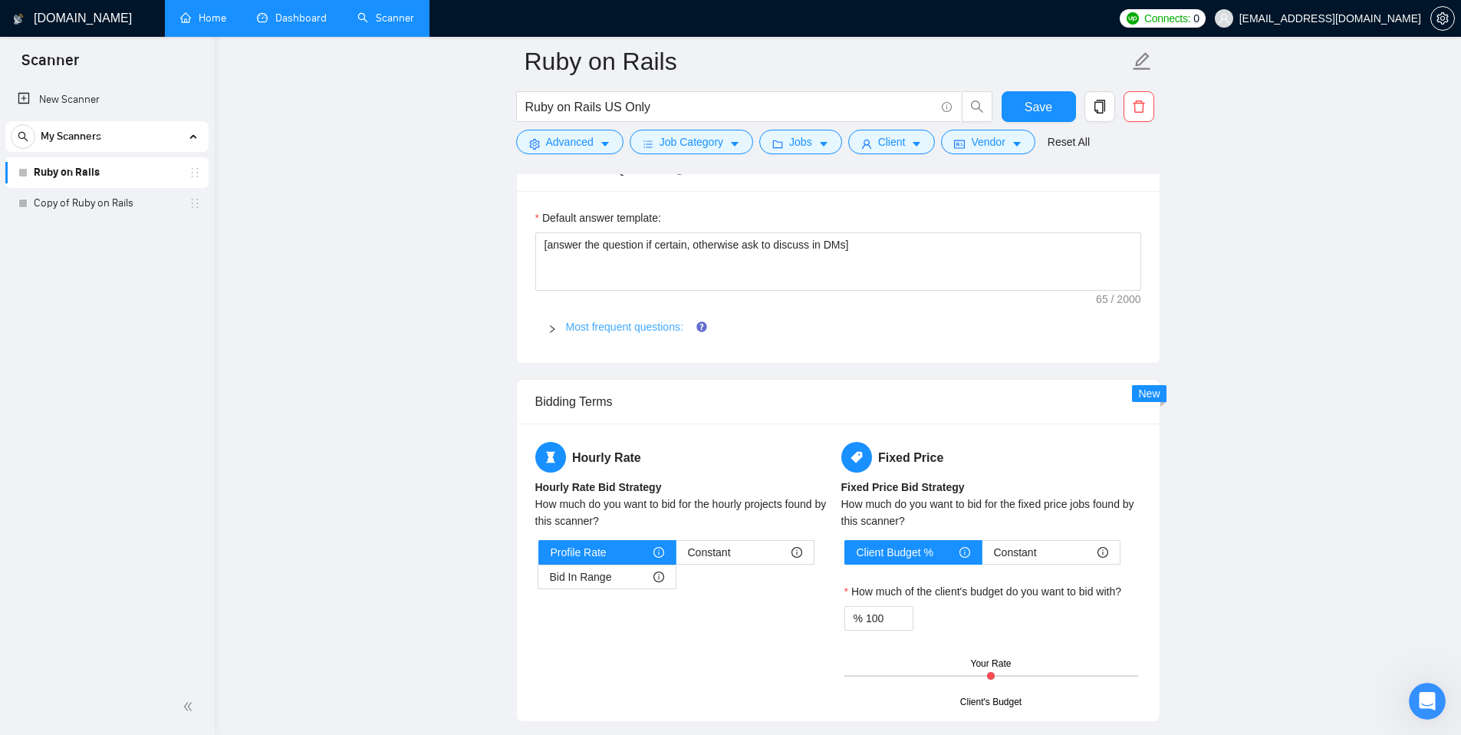
click at [630, 327] on link "Most frequent questions:" at bounding box center [624, 327] width 117 height 12
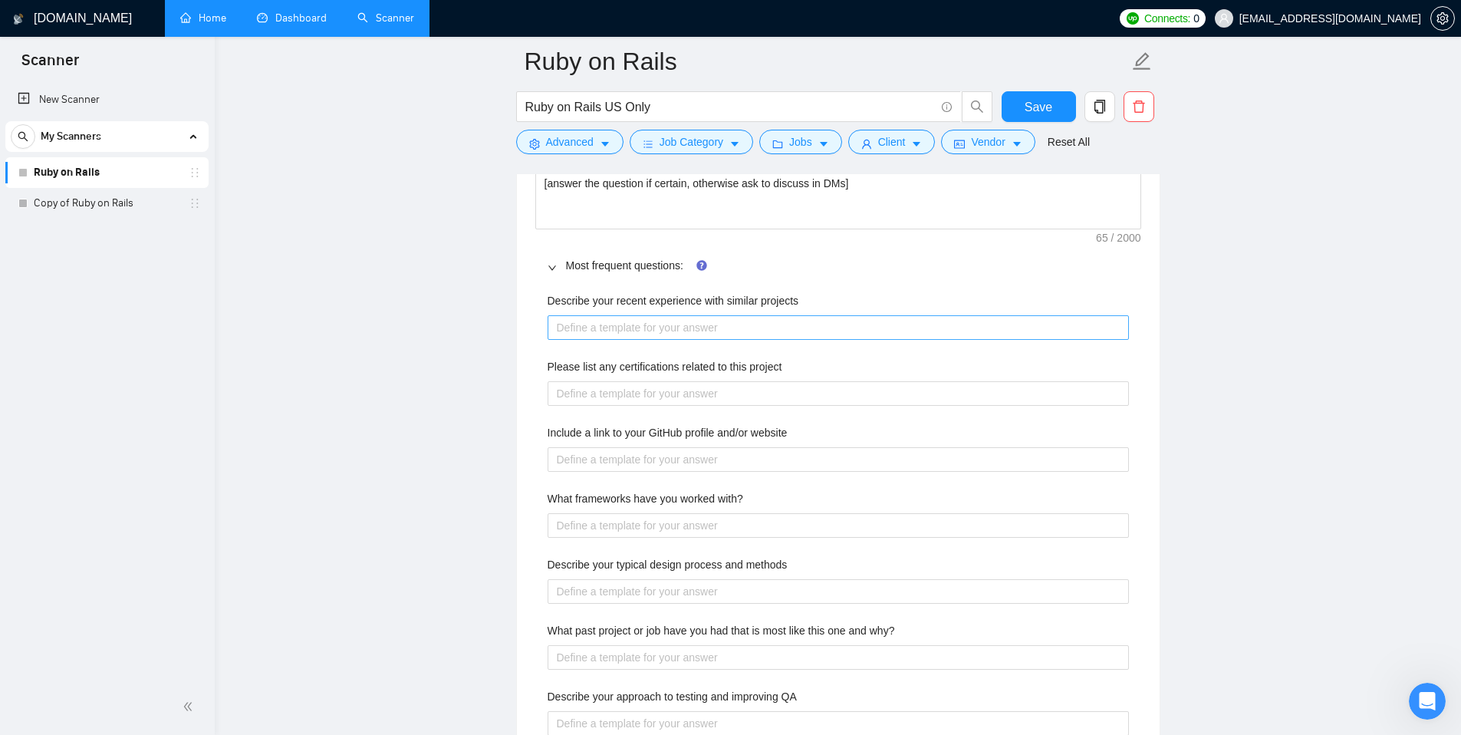
scroll to position [2166, 0]
click at [748, 322] on projects "Describe your recent experience with similar projects" at bounding box center [838, 326] width 581 height 25
type projects "I"
type projects "I h"
type projects "I ha"
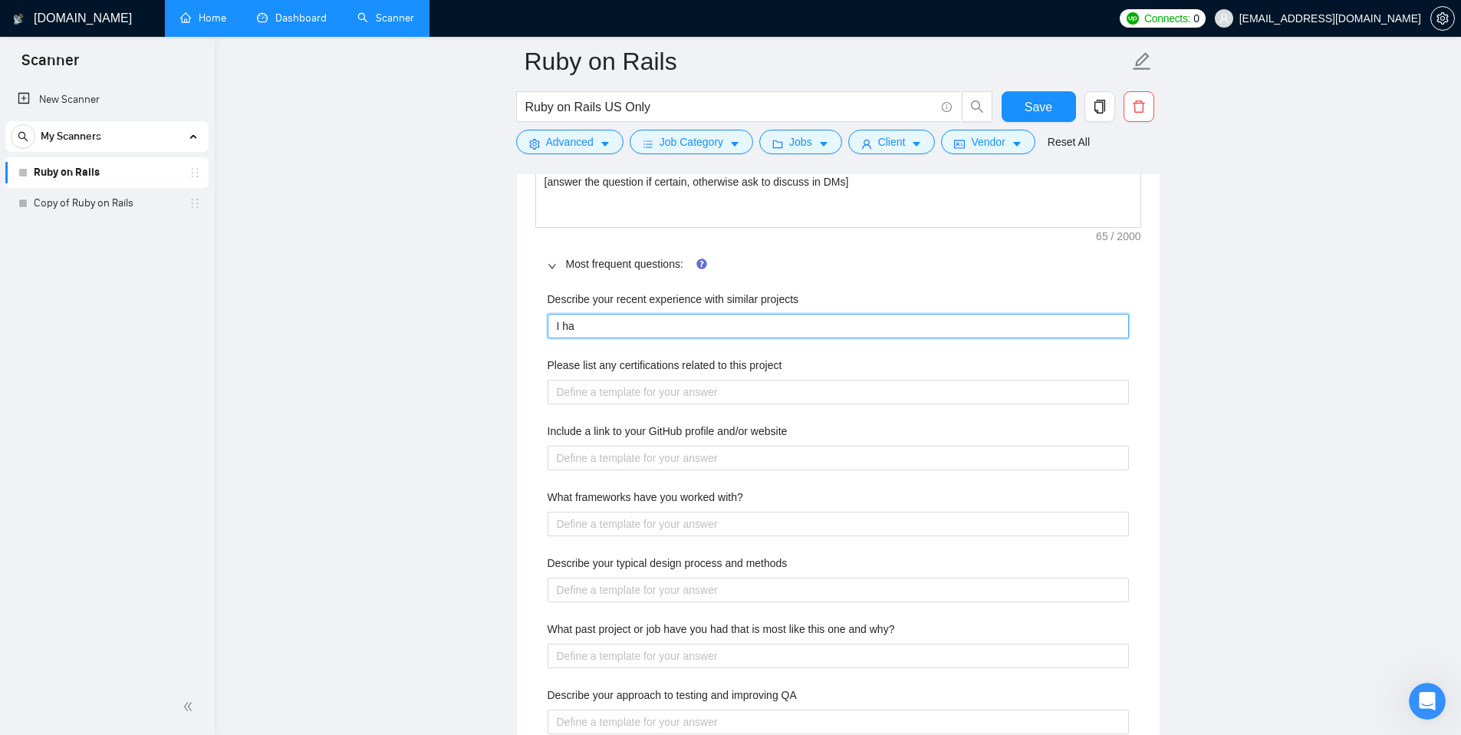
type projects "I hav"
type projects "I have"
type projects "I have b"
type projects "I have bu"
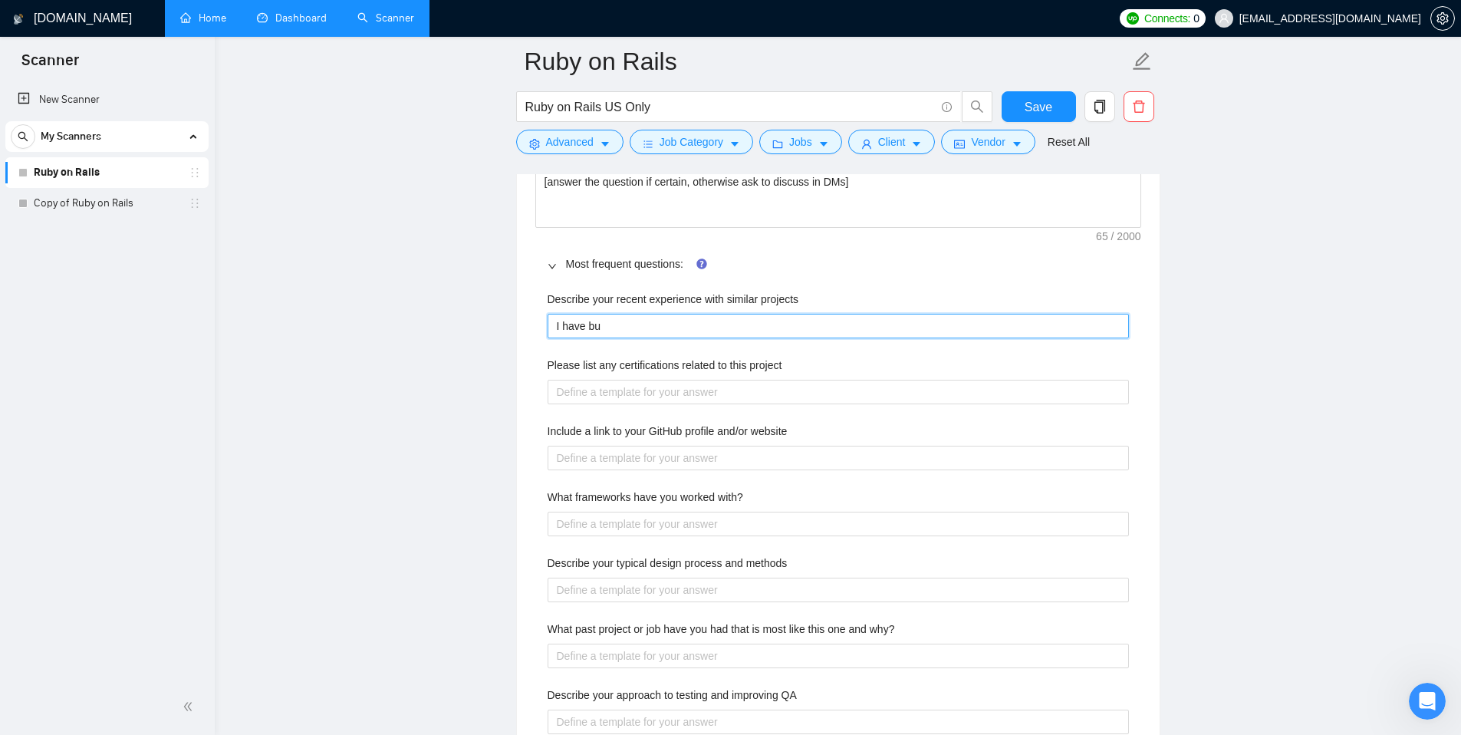
type projects "I have [PERSON_NAME]"
type projects "I have buil"
type projects "I have built"
type projects "I have built a"
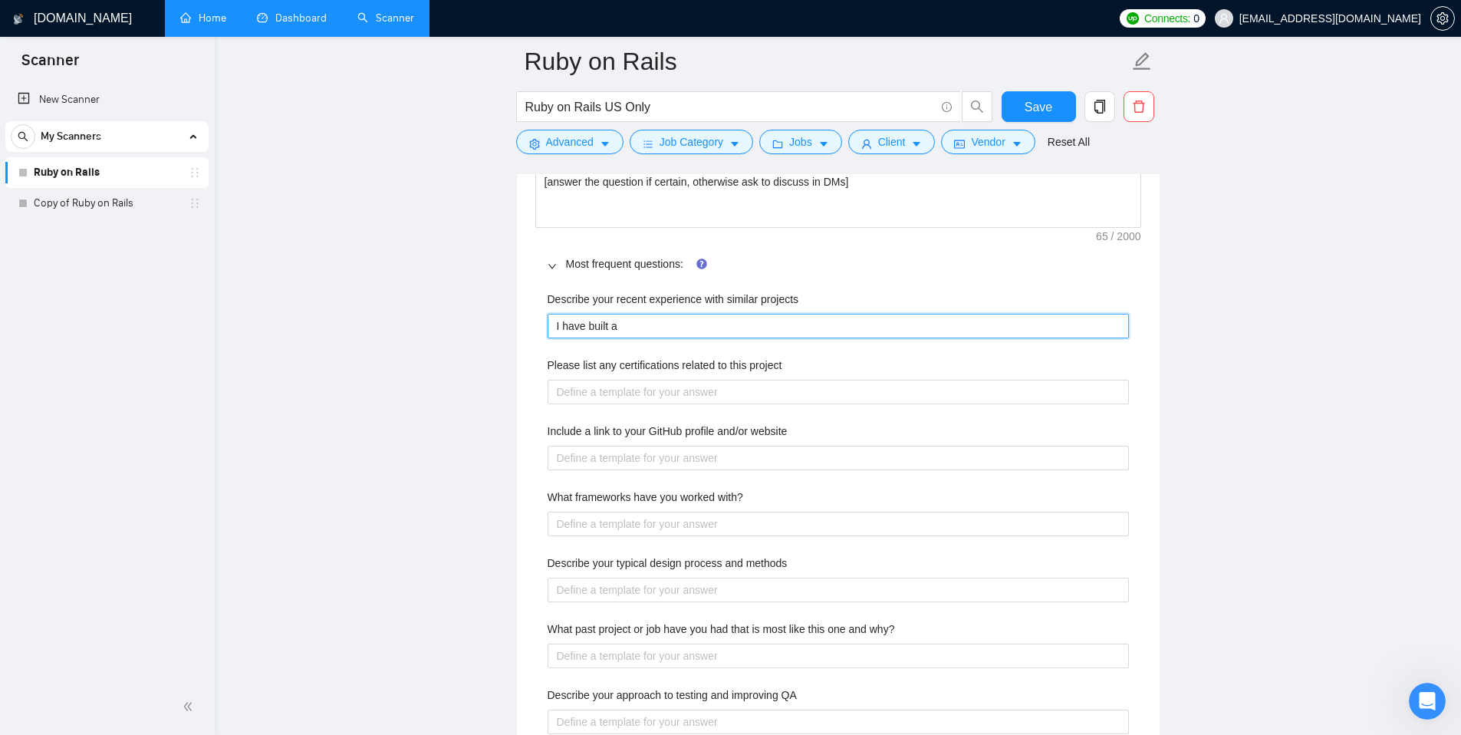
type projects "I have built a"
type projects "I have built a n"
type projects "I have built a nu"
type projects "I have built a num"
type projects "I have built a numb"
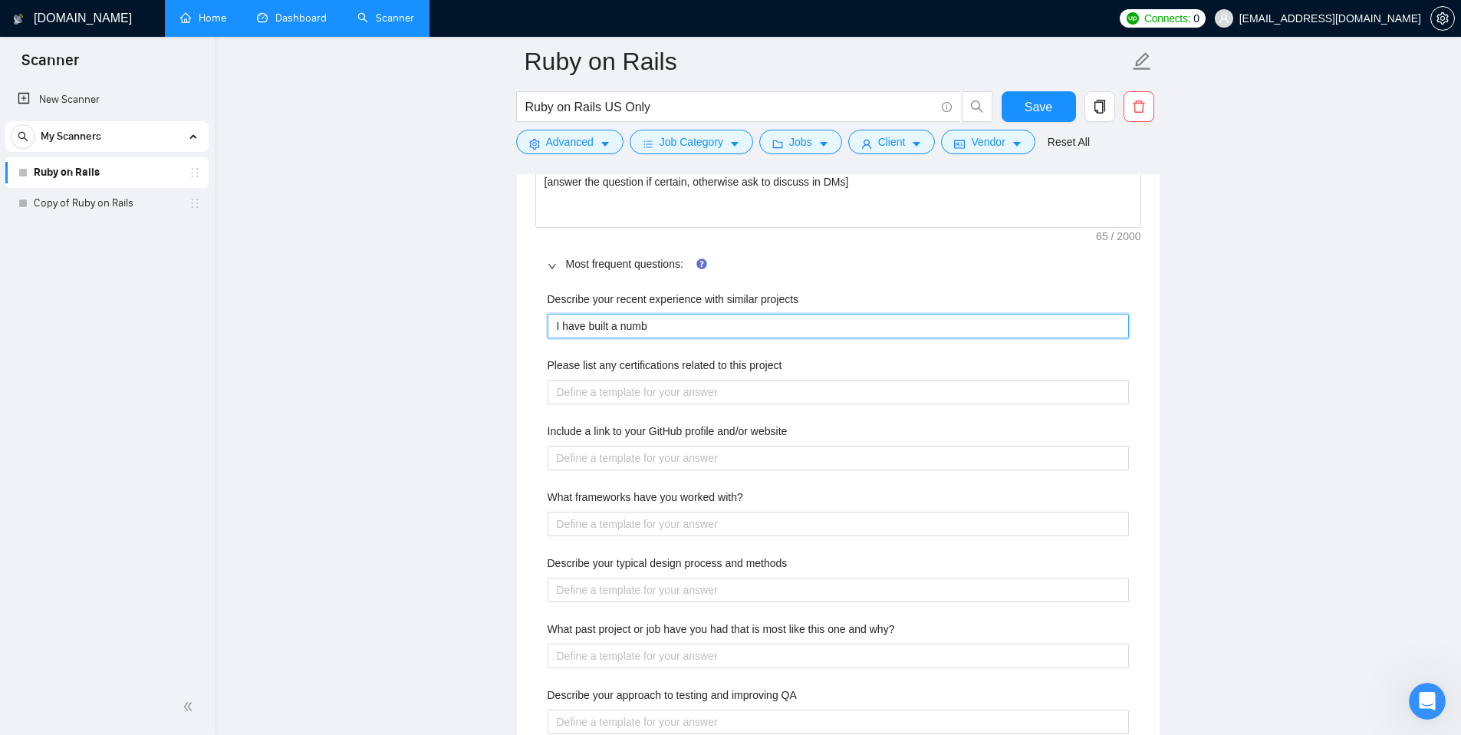
type projects "I have built a numbe"
type projects "I have built a number"
type projects "I have built a number o"
type projects "I have built a number of"
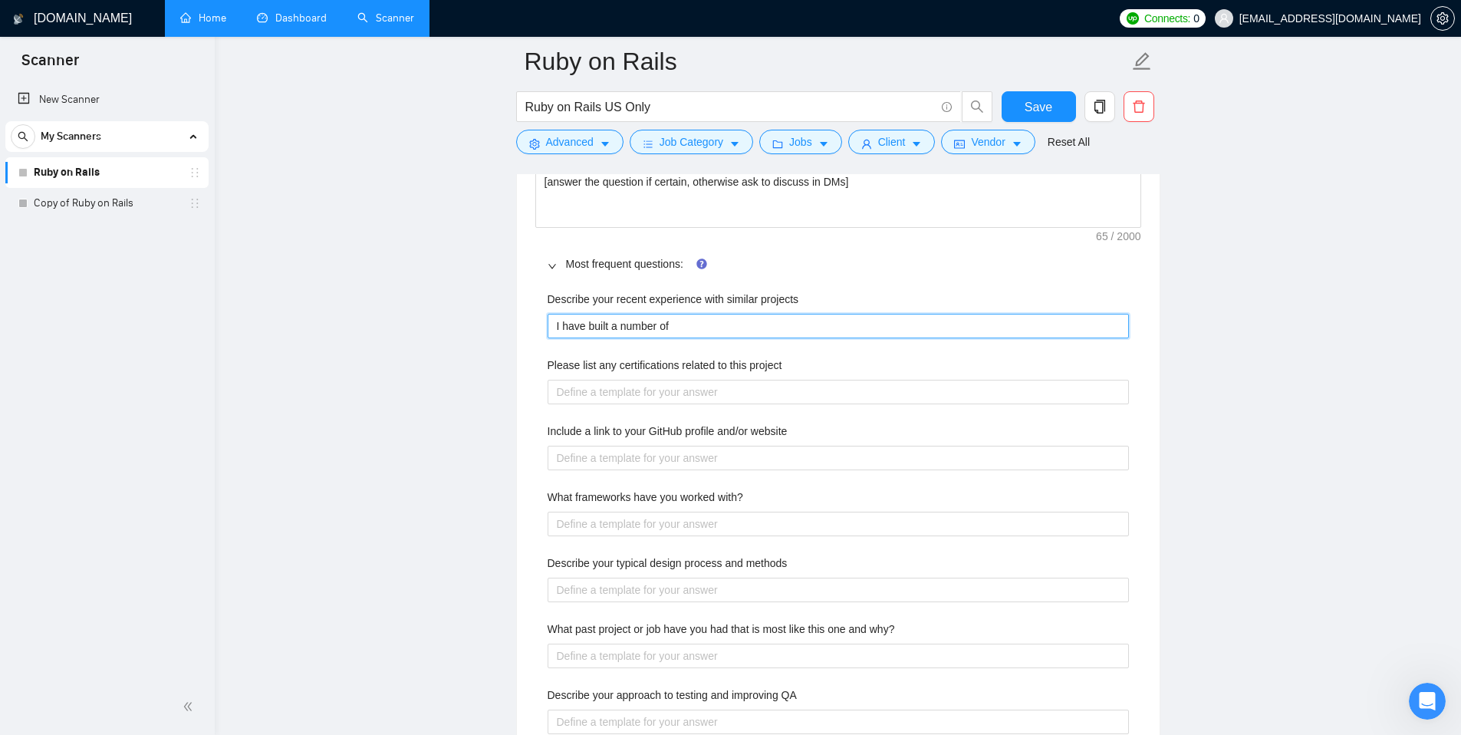
type projects "I have built a number of"
type projects "I have built a number of p"
type projects "I have built a number of pr"
type projects "I have built a number of pro"
type projects "I have built a number of proj"
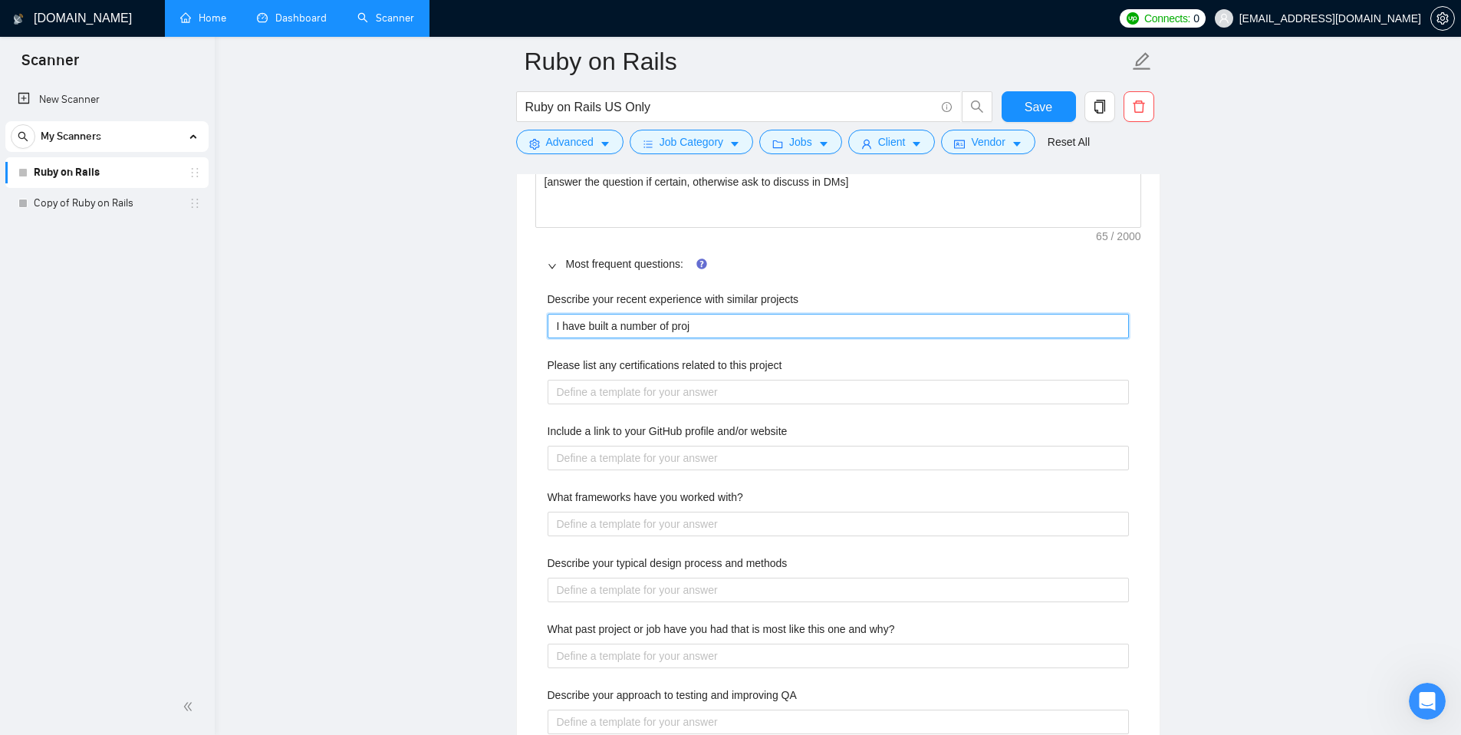
type projects "I have built a number of proje"
type projects "I have built a number of projec"
type projects "I have built a number of project"
type projects "I have built a number of projects"
type projects "I have built a number of projects i"
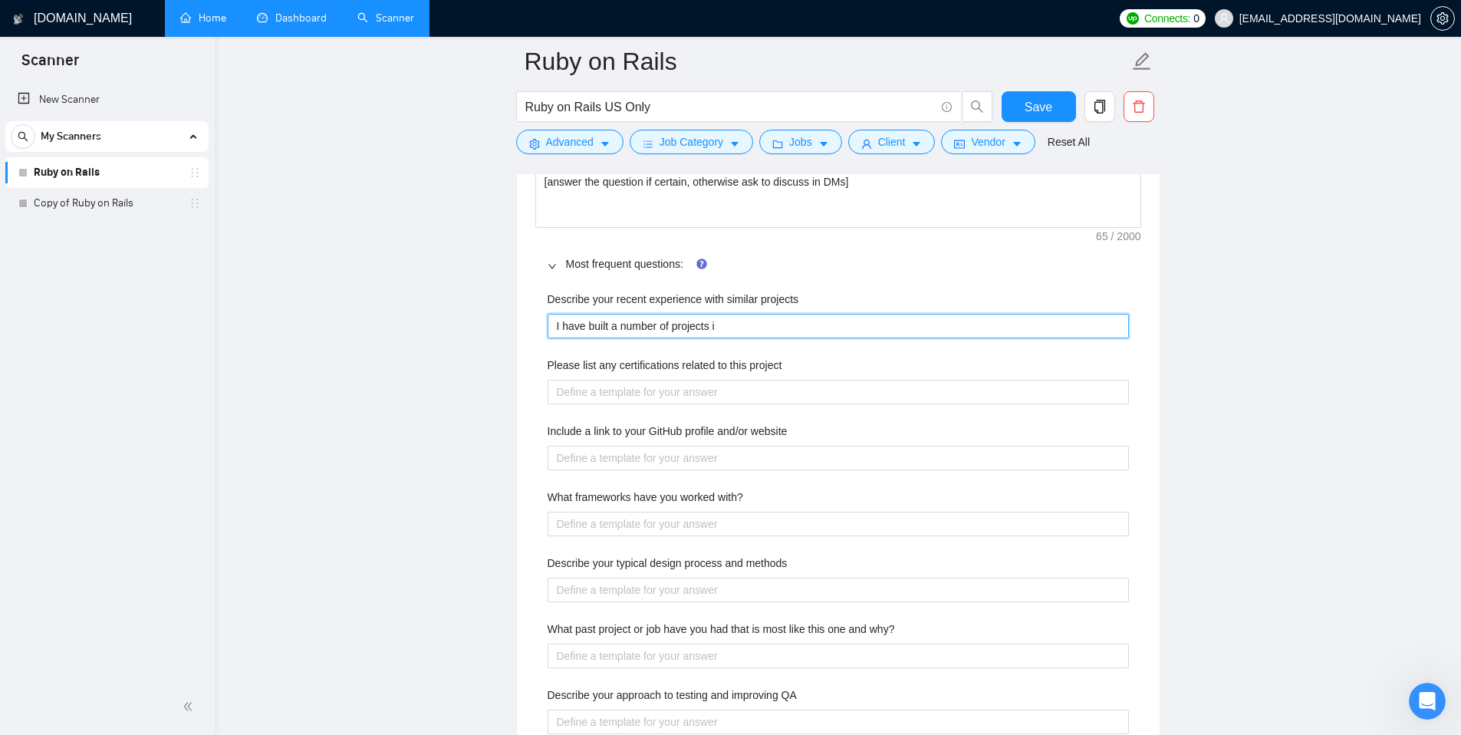
type projects "I have built a number of projects in"
type projects "I have built a number of projects in yo"
type projects "I have built a number of projects in you"
type projects "I have built a number of projects in your"
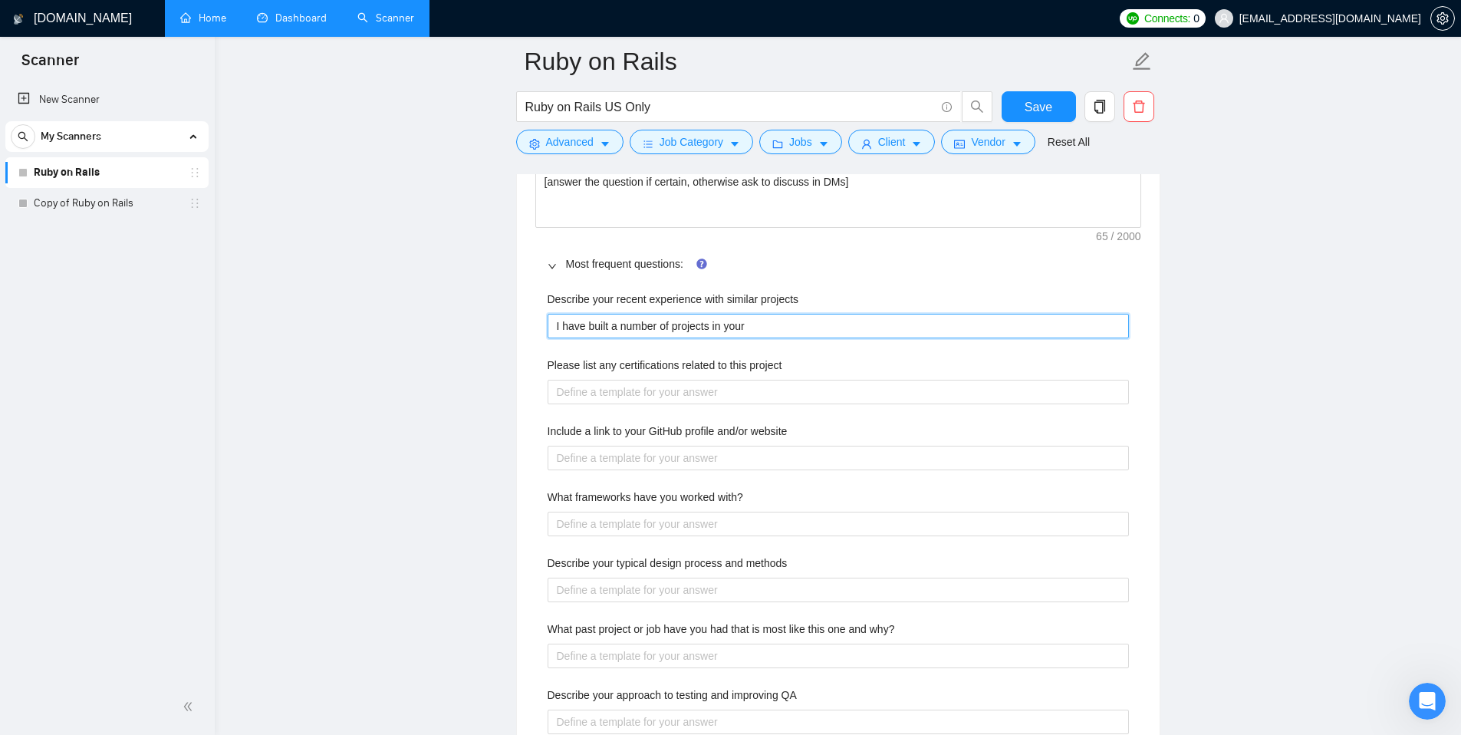
type projects "I have built a number of projects in your"
type projects "I have built a number of projects in your ["
type projects "I have built a number of projects in your []"
type projects "I have built a number of projects in your [a]"
type projects "I have built a number of projects in your [an]"
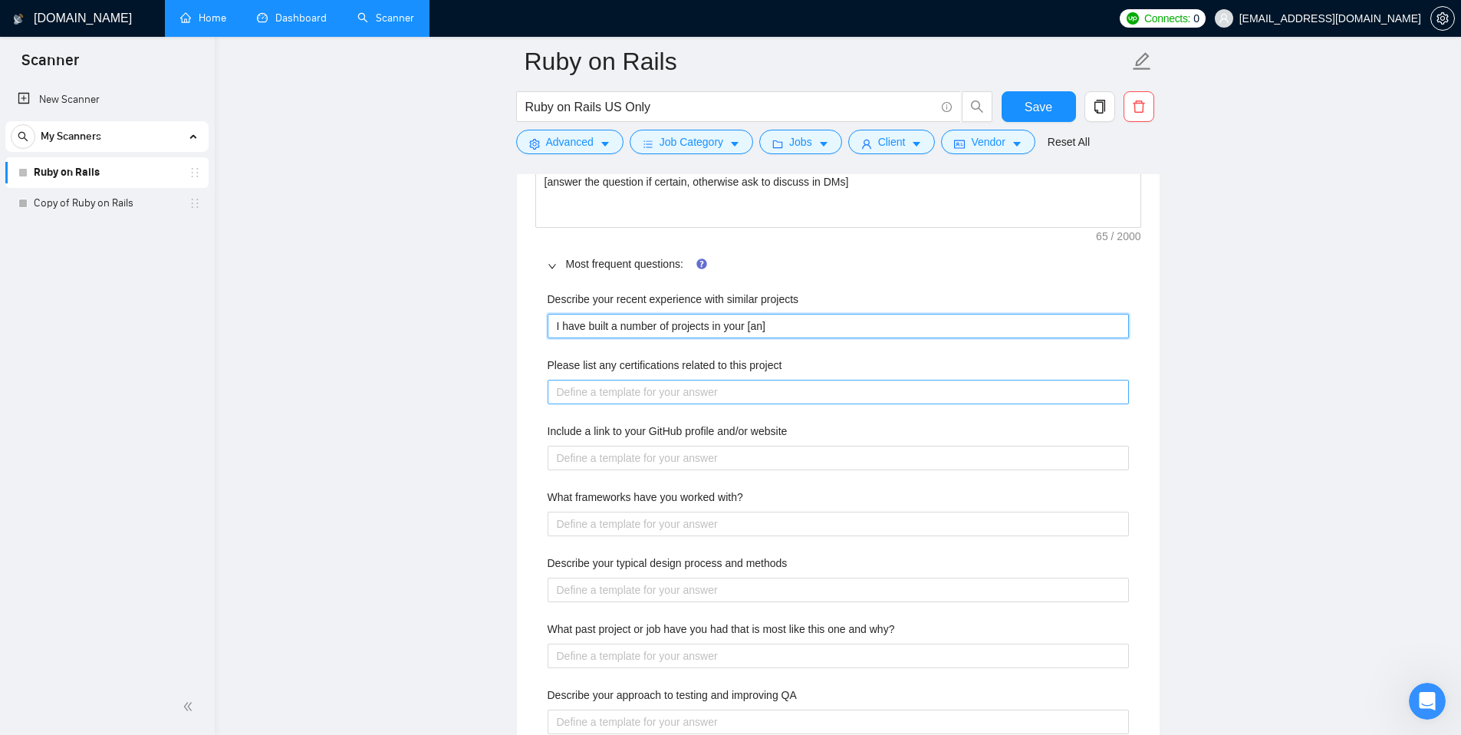
type projects "I have built a number of projects in your [ans]"
type projects "I have built a number of projects in your [answ]"
type projects "I have built a number of projects in your [answe]"
type projects "I have built a number of projects in your [answer]"
type projects "I have built a number of projects in your [answer ]"
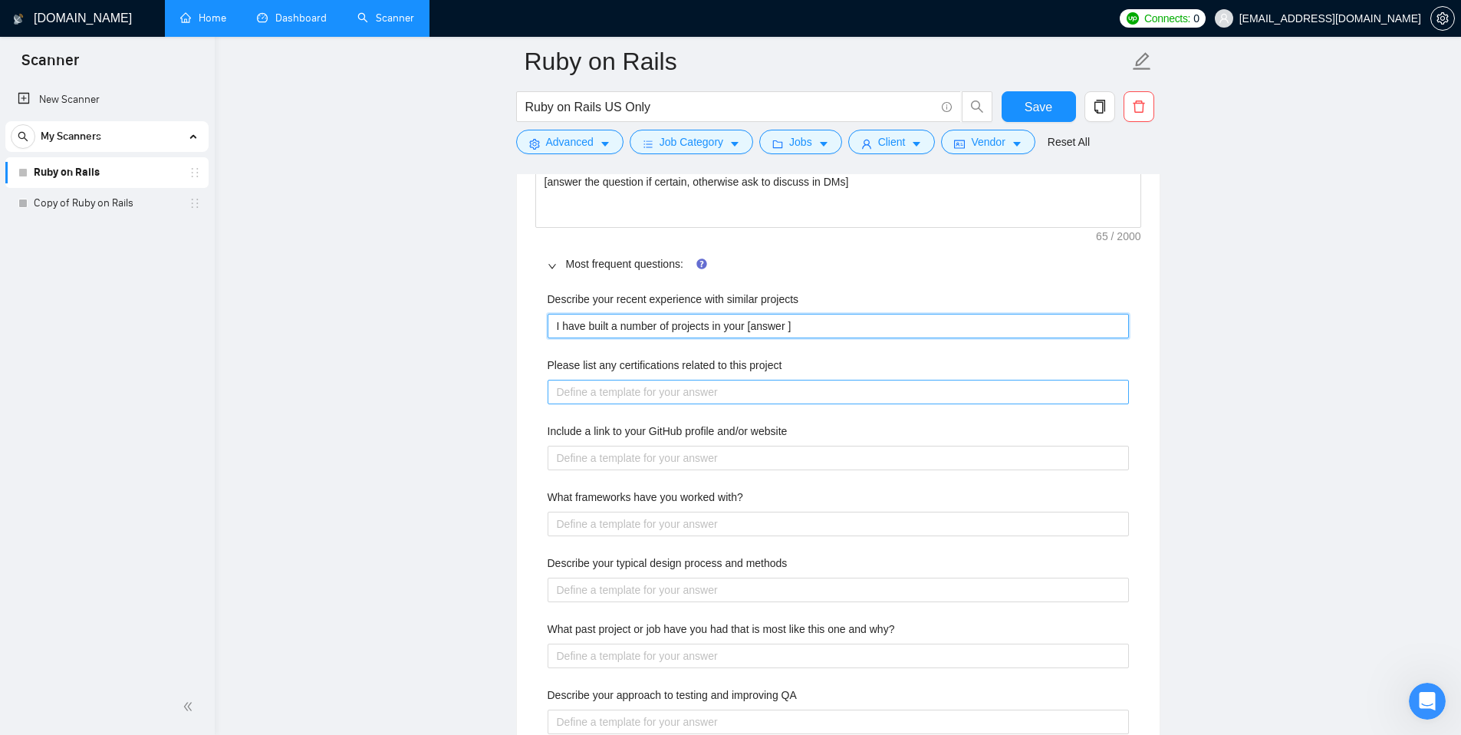
type projects "I have built a number of projects in your [answer c]"
type projects "I have built a number of projects in your [answer cl]"
type projects "I have built a number of projects in your [answer cli]"
type projects "I have built a number of projects in your [answer clie]"
type projects "I have built a number of projects in your [answer clien]"
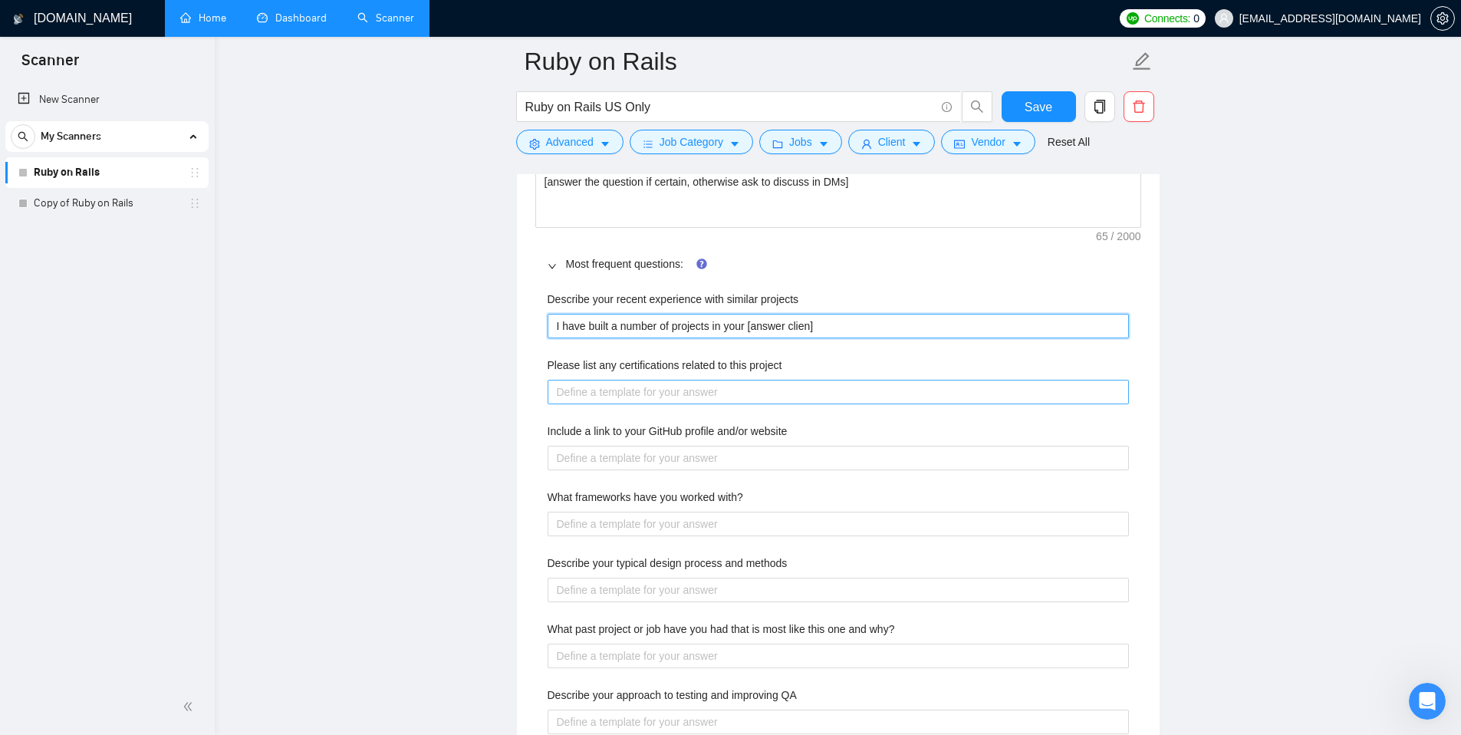
type projects "I have built a number of projects in your [answer client]"
type projects "I have built a number of projects in your [answer clients]"
type projects "I have built a number of projects in your [answer clients ]"
type projects "I have built a number of projects in your [answer clients i]"
type projects "I have built a number of projects in your [answer clients in]"
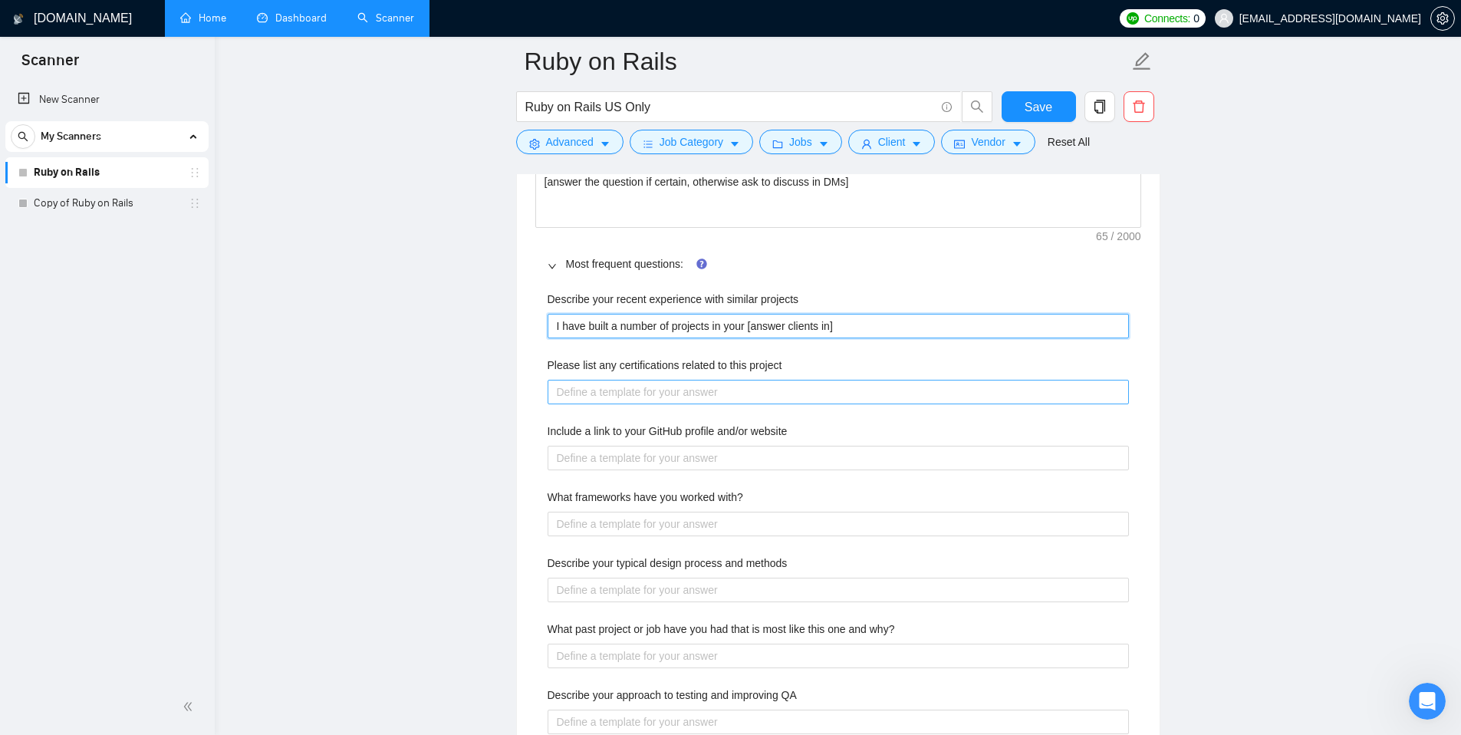
type projects "I have built a number of projects in your [answer clients ins]"
type projects "I have built a number of projects in your [answer clients in]"
type projects "I have built a number of projects in your [answer clients ind]"
type projects "I have built a number of projects in your [answer clients indu]"
type projects "I have built a number of projects in your [answer clients indus]"
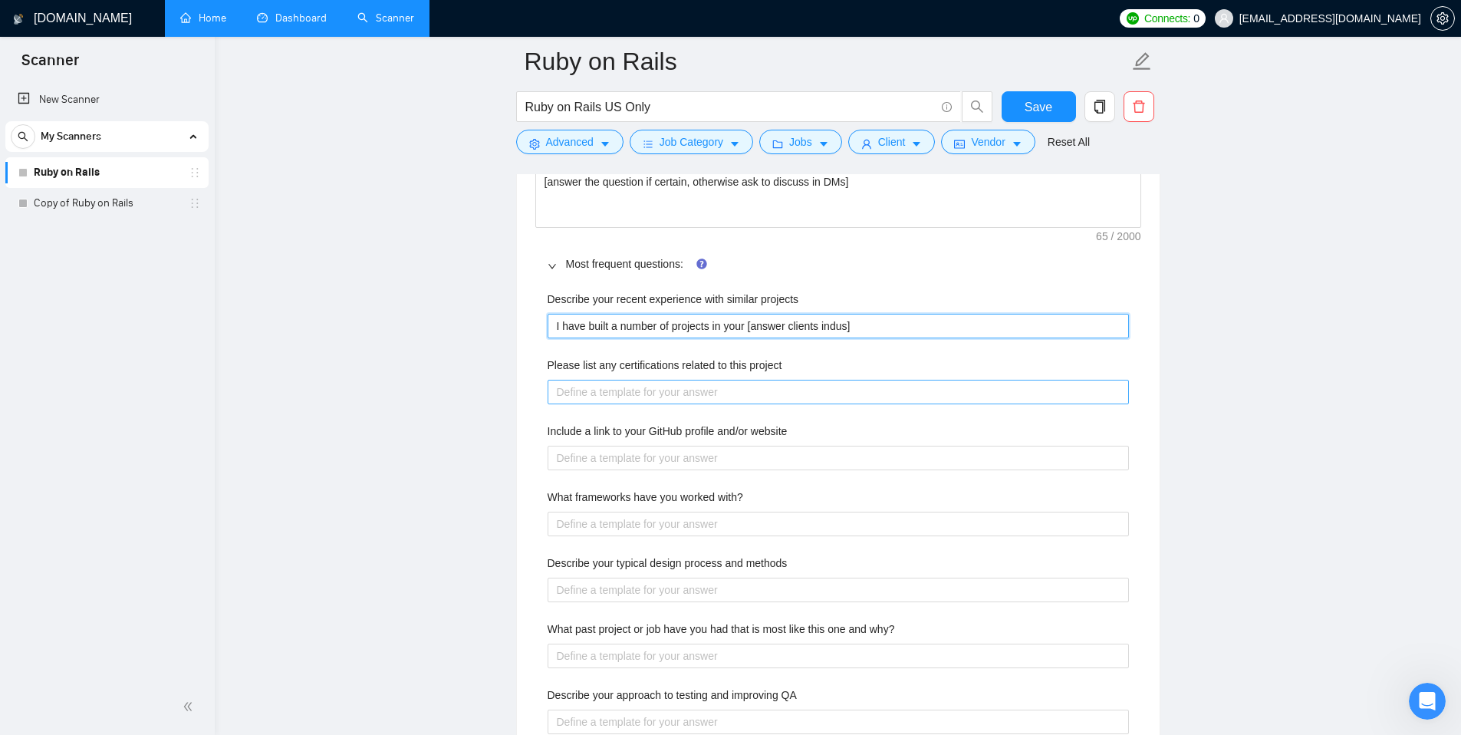
type projects "I have built a number of projects in your [answer clients indust]"
type projects "I have built a number of projects in your [answer clients industr]"
type projects "I have built a number of projects in your [answer clients industry]"
type projects "I have built a number of projects in your [answer clients industry] f"
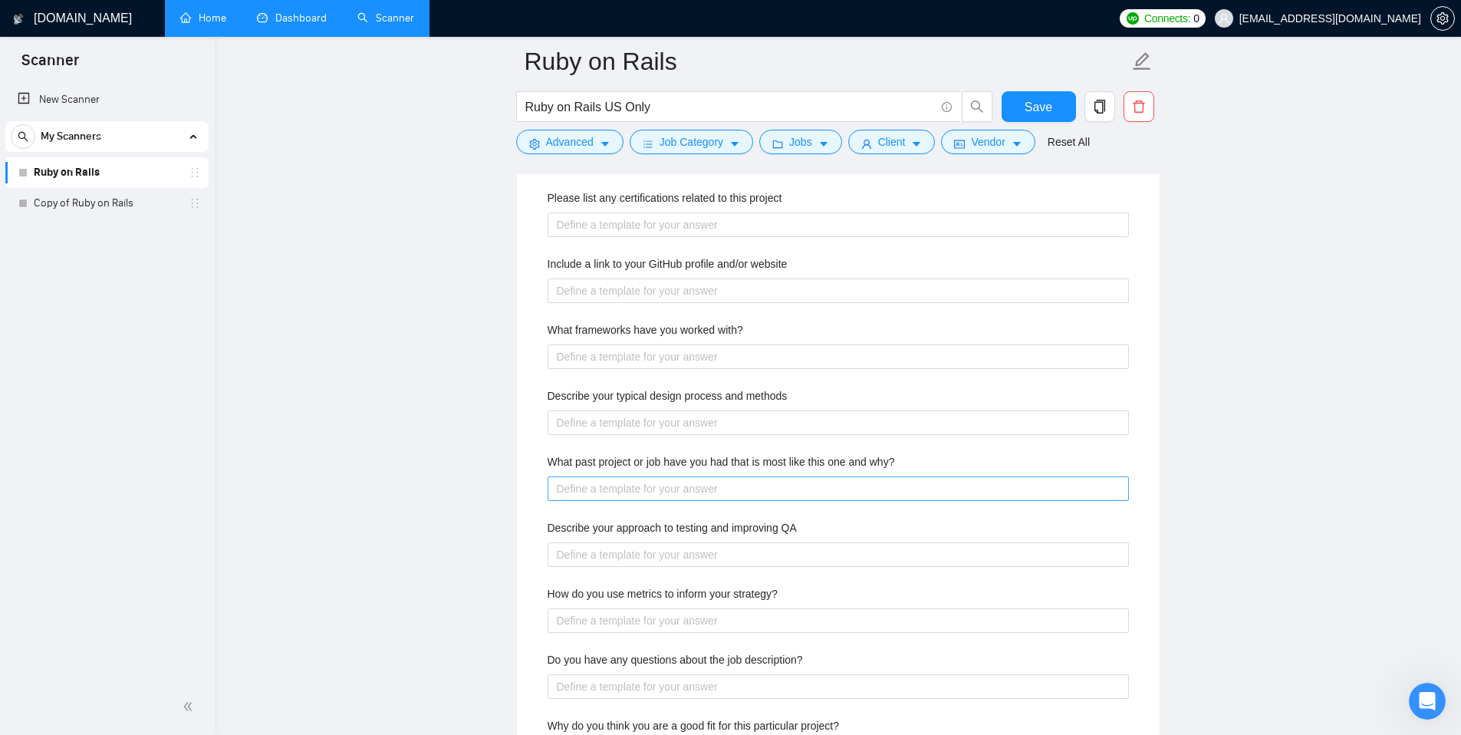
scroll to position [2359, 0]
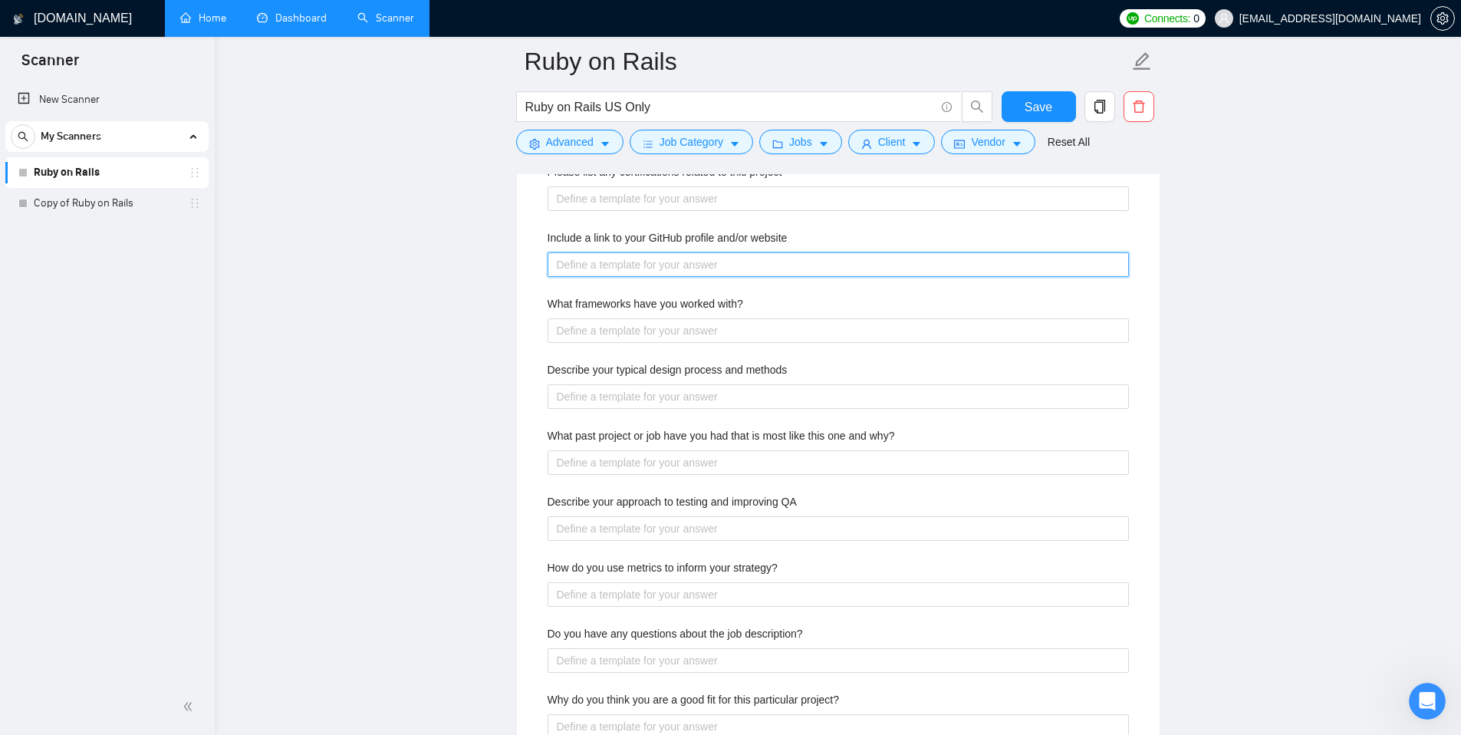
click at [844, 269] on website "Include a link to your GitHub profile and/or website" at bounding box center [838, 264] width 581 height 25
paste website "[URL][DOMAIN_NAME]"
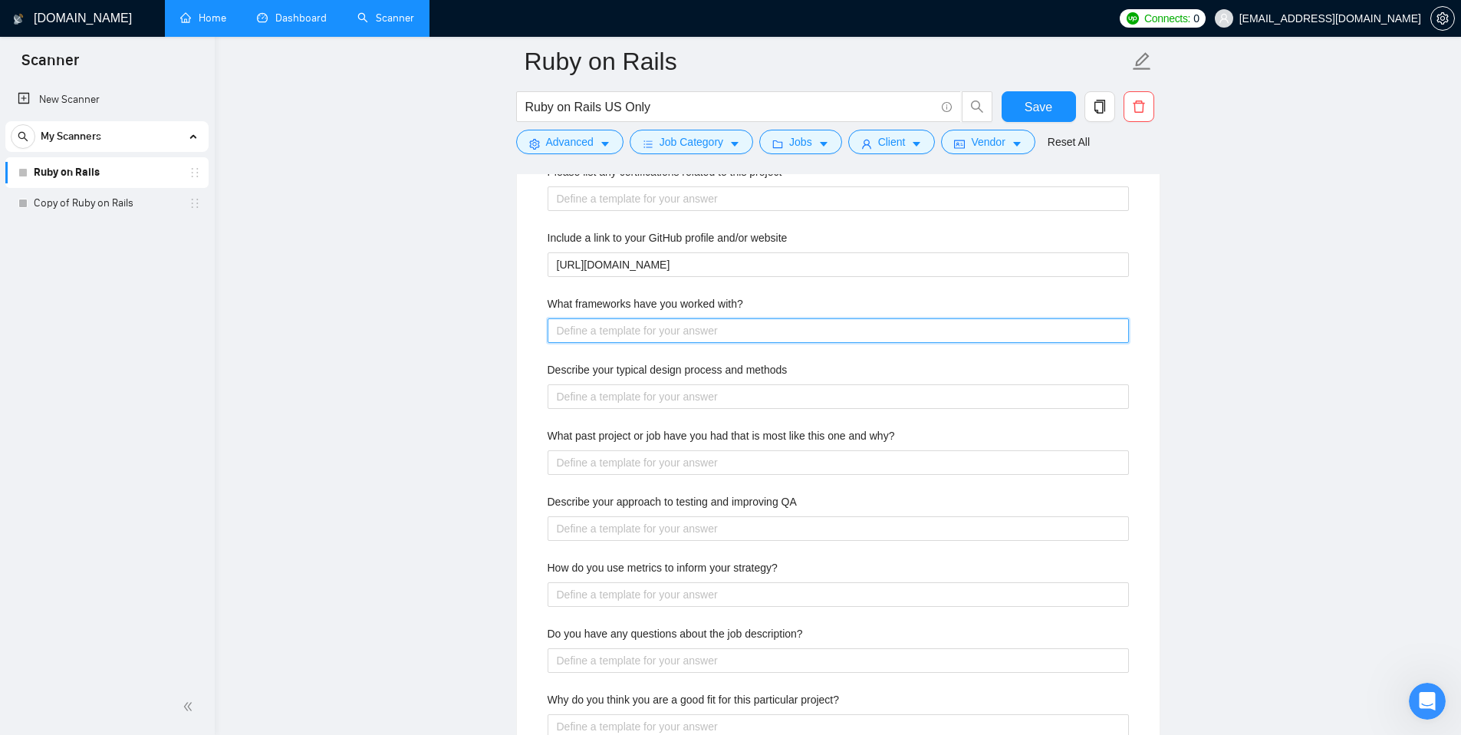
click at [603, 327] on with\? "What frameworks have you worked with?" at bounding box center [838, 330] width 581 height 25
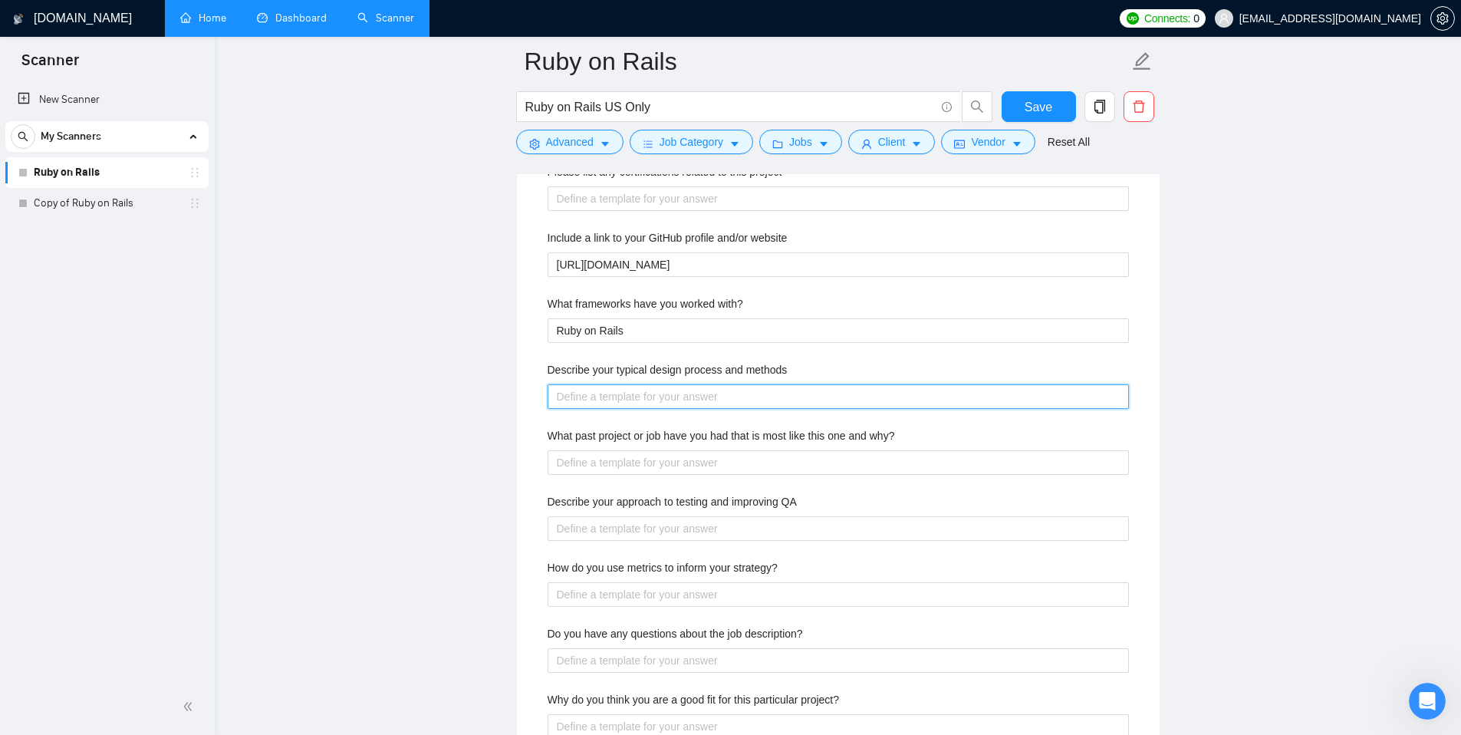
click at [659, 397] on methods "Describe your typical design process and methods" at bounding box center [838, 396] width 581 height 25
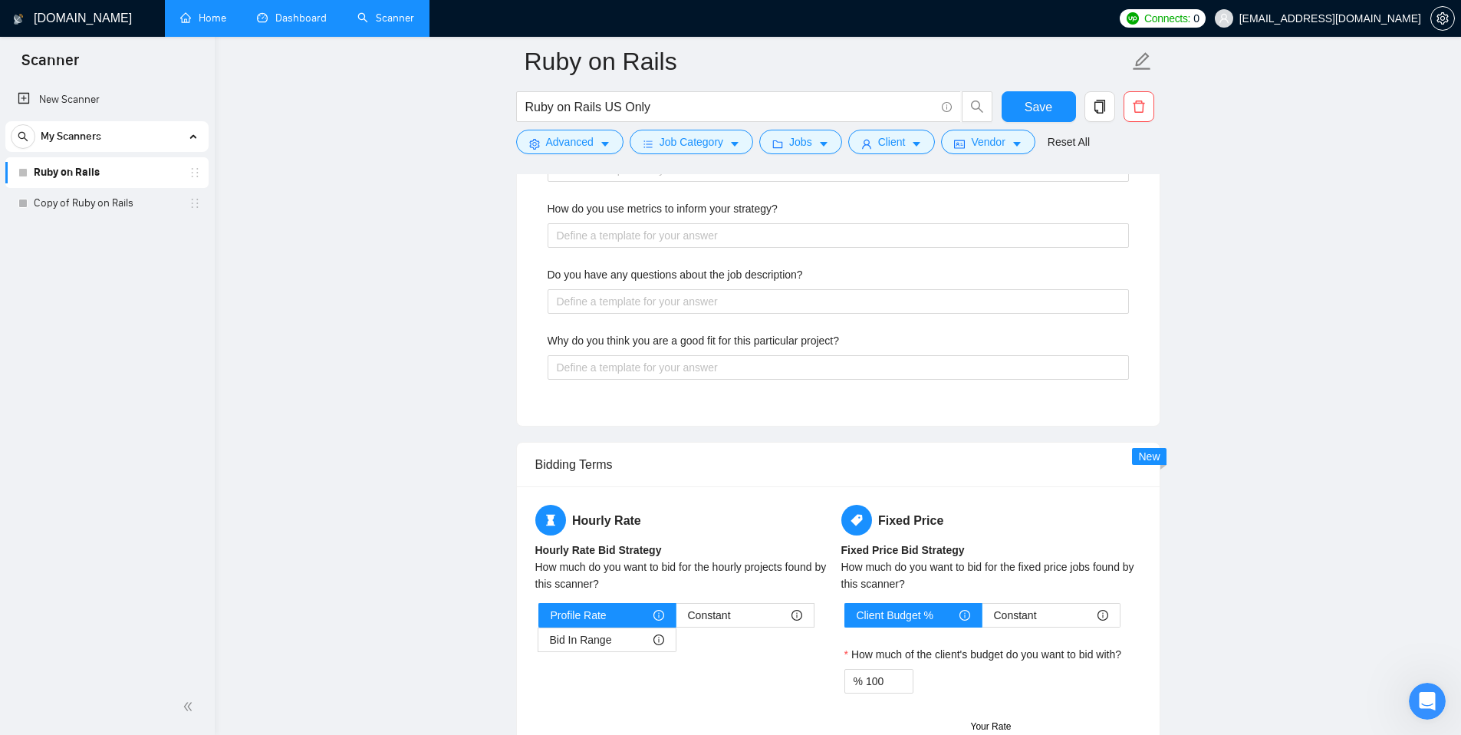
scroll to position [2740, 0]
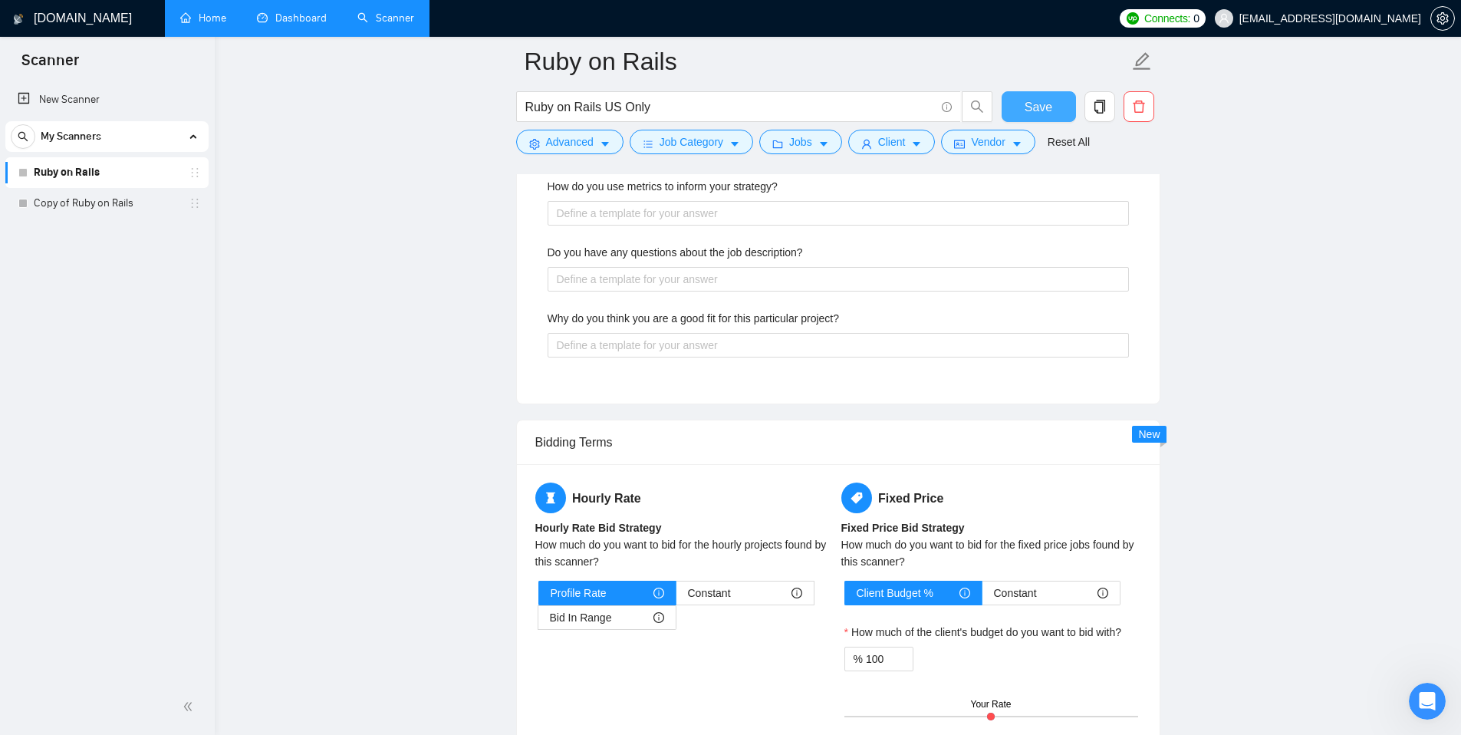
click at [1046, 109] on span "Save" at bounding box center [1038, 106] width 28 height 19
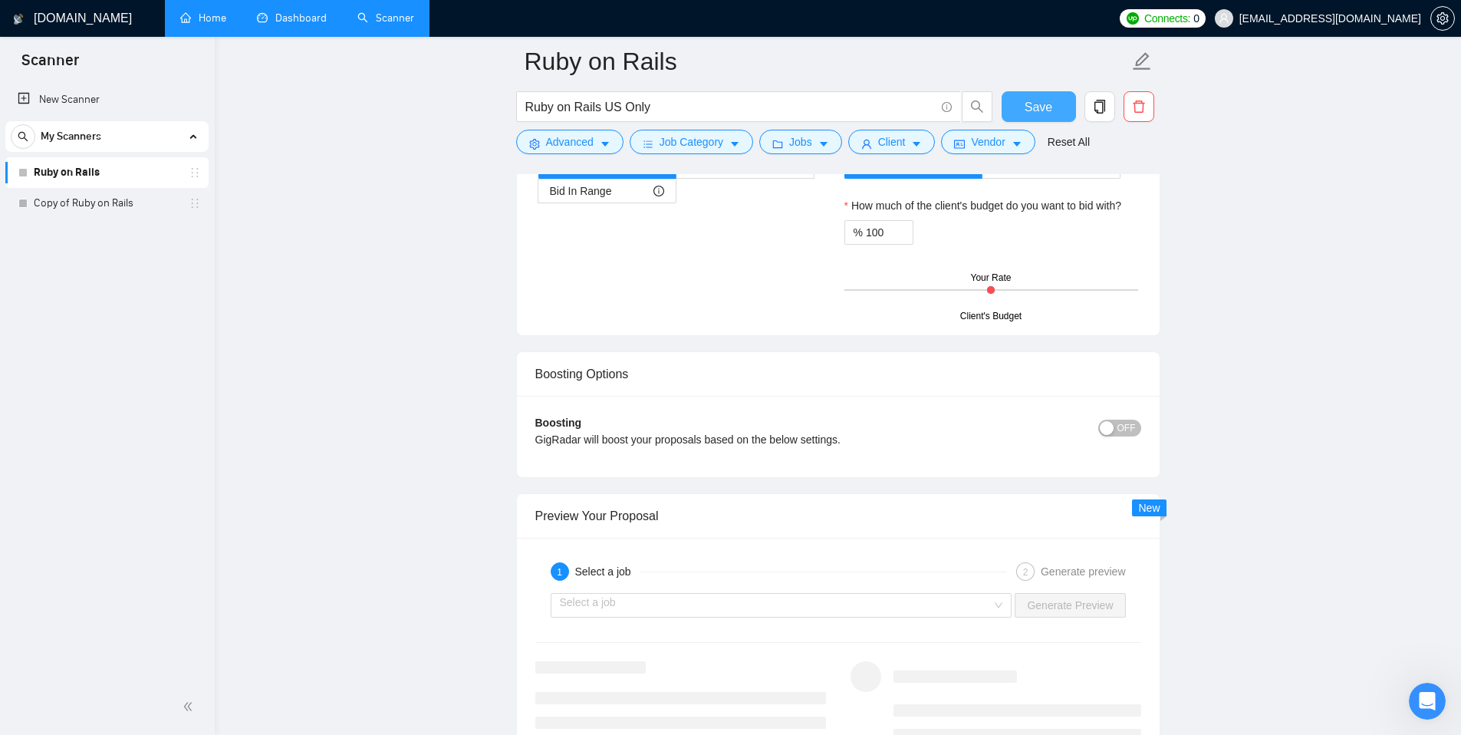
scroll to position [2341, 0]
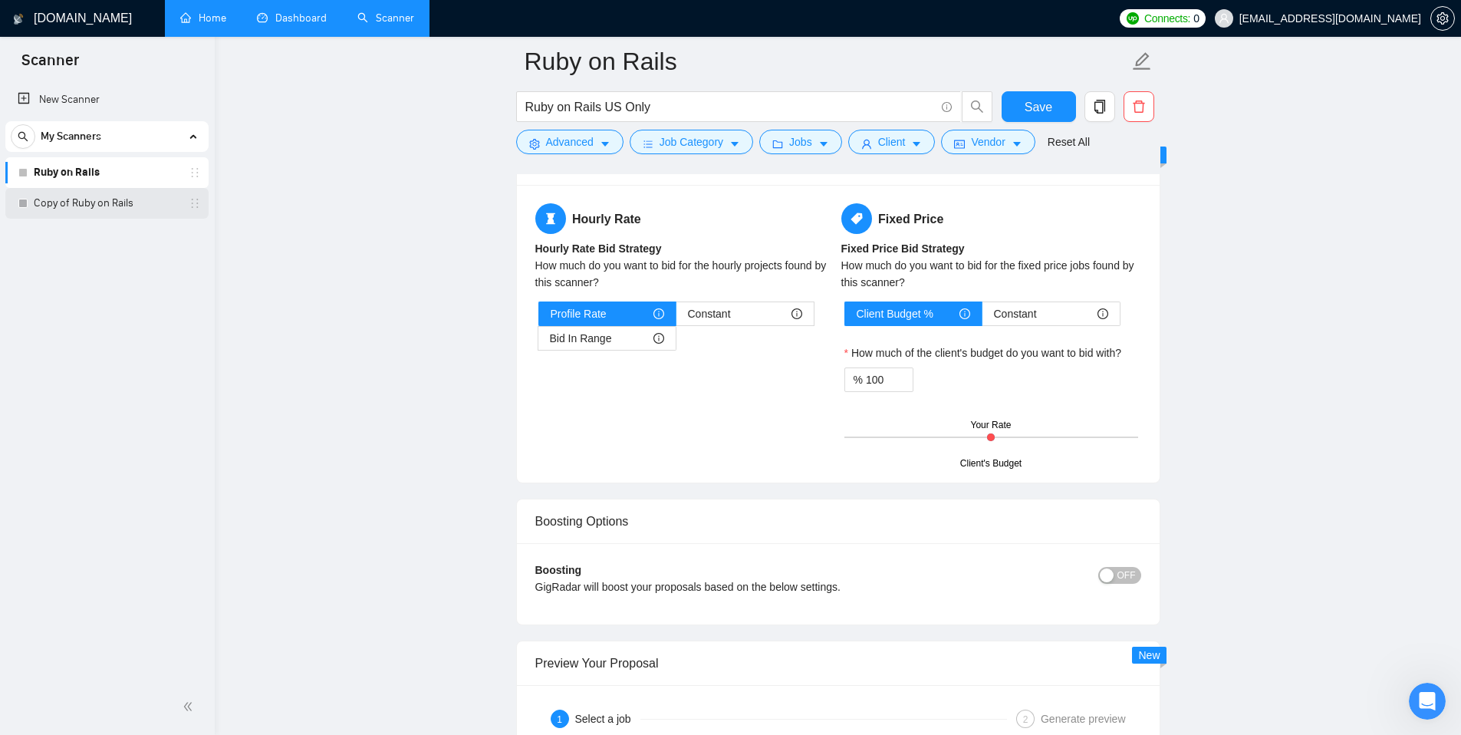
click at [64, 210] on link "Copy of Ruby on Rails" at bounding box center [107, 203] width 146 height 31
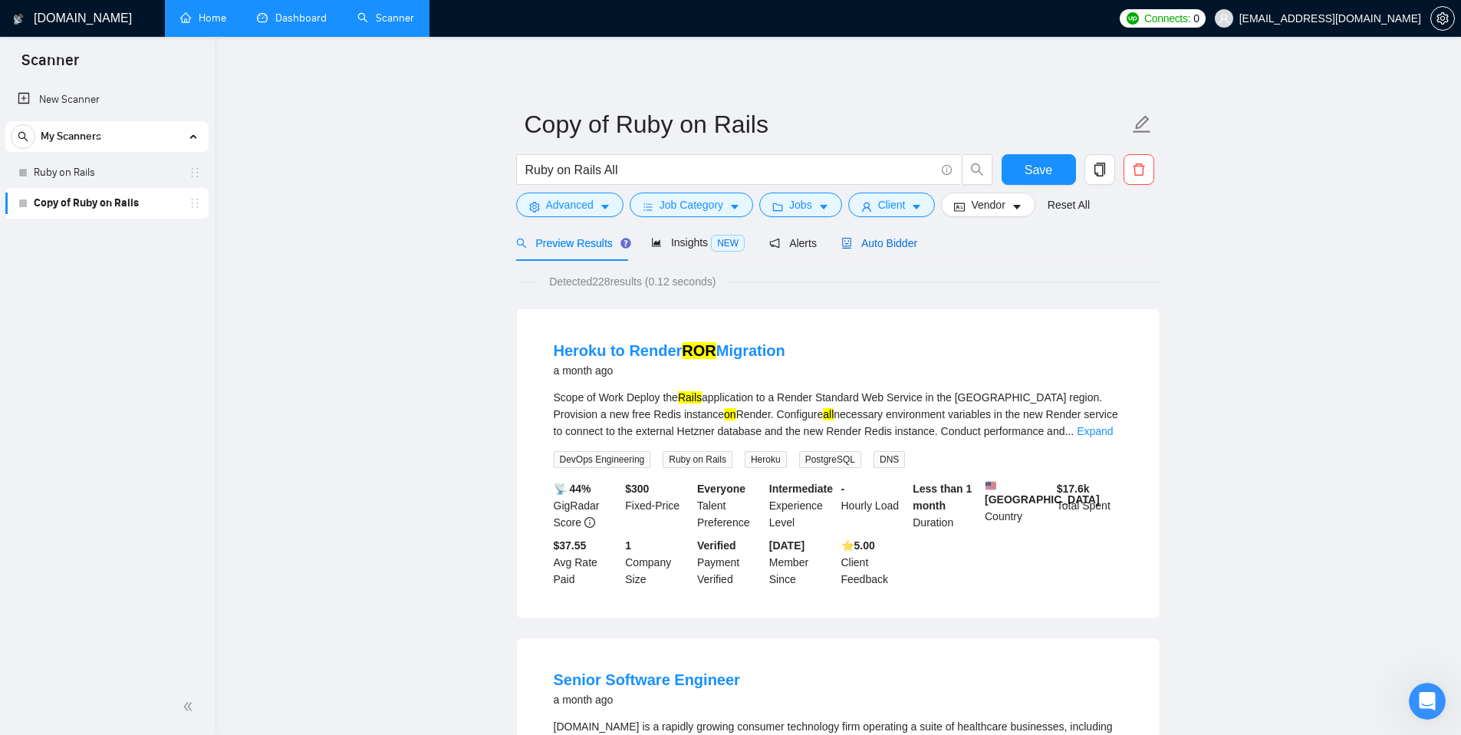
click at [899, 244] on span "Auto Bidder" at bounding box center [879, 243] width 76 height 12
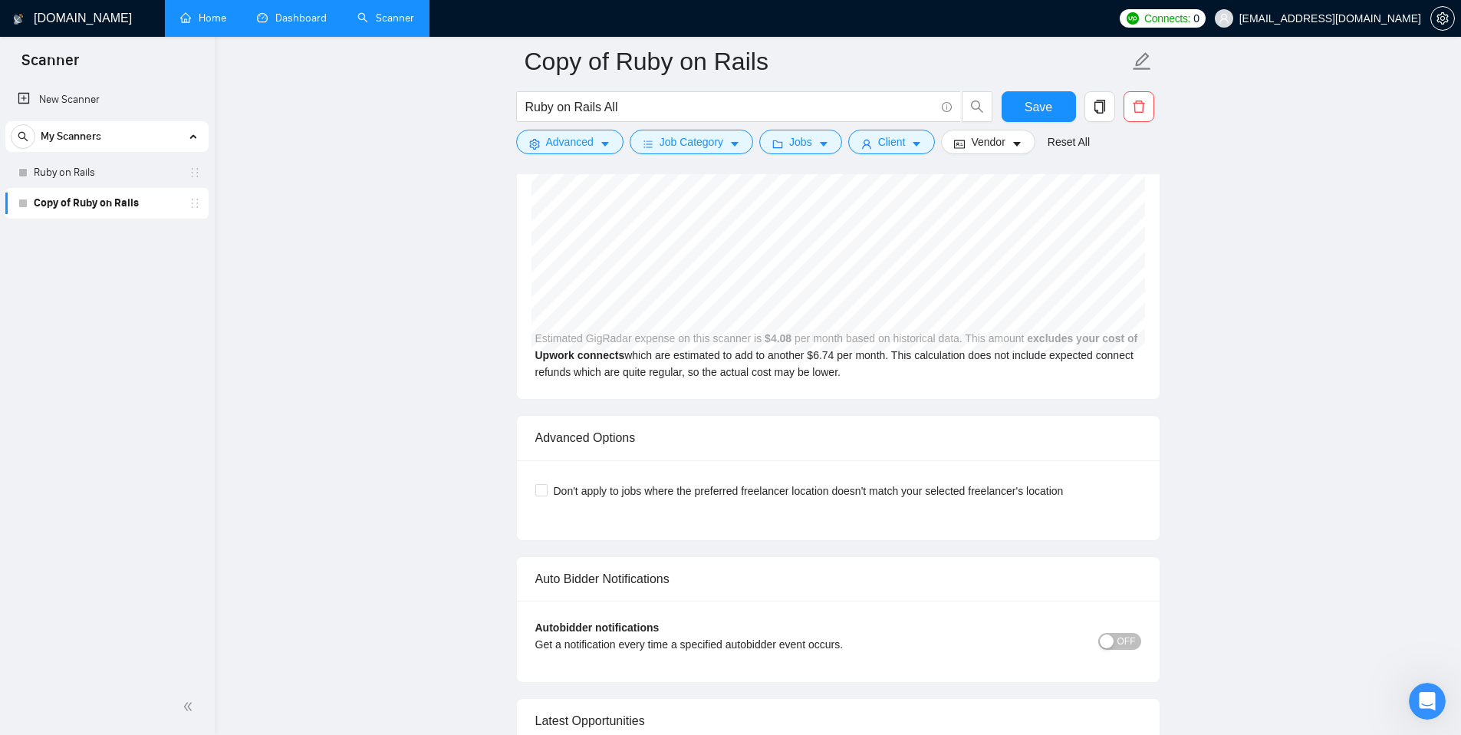
scroll to position [3145, 0]
click at [67, 100] on link "New Scanner" at bounding box center [107, 99] width 179 height 31
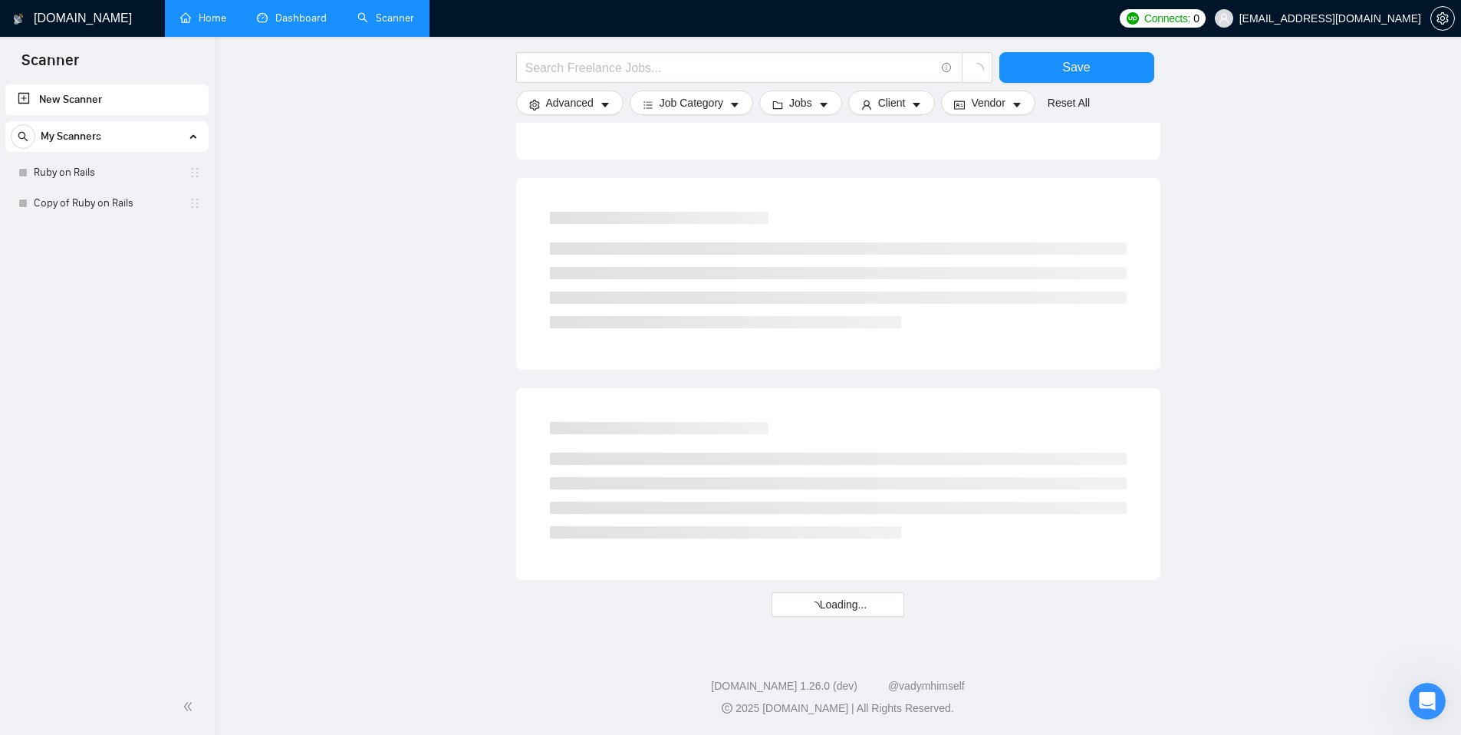
scroll to position [736, 0]
click at [567, 71] on input "text" at bounding box center [729, 67] width 409 height 19
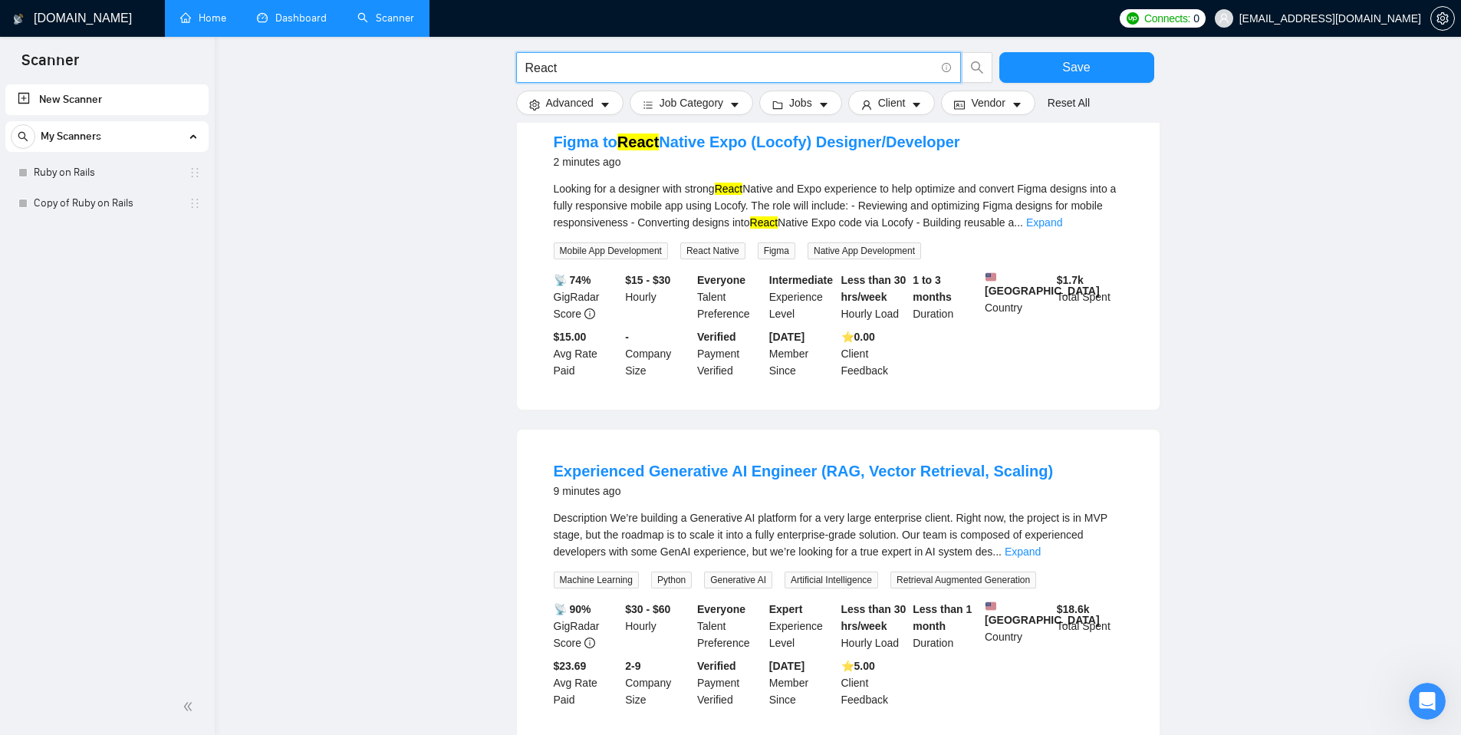
scroll to position [0, 0]
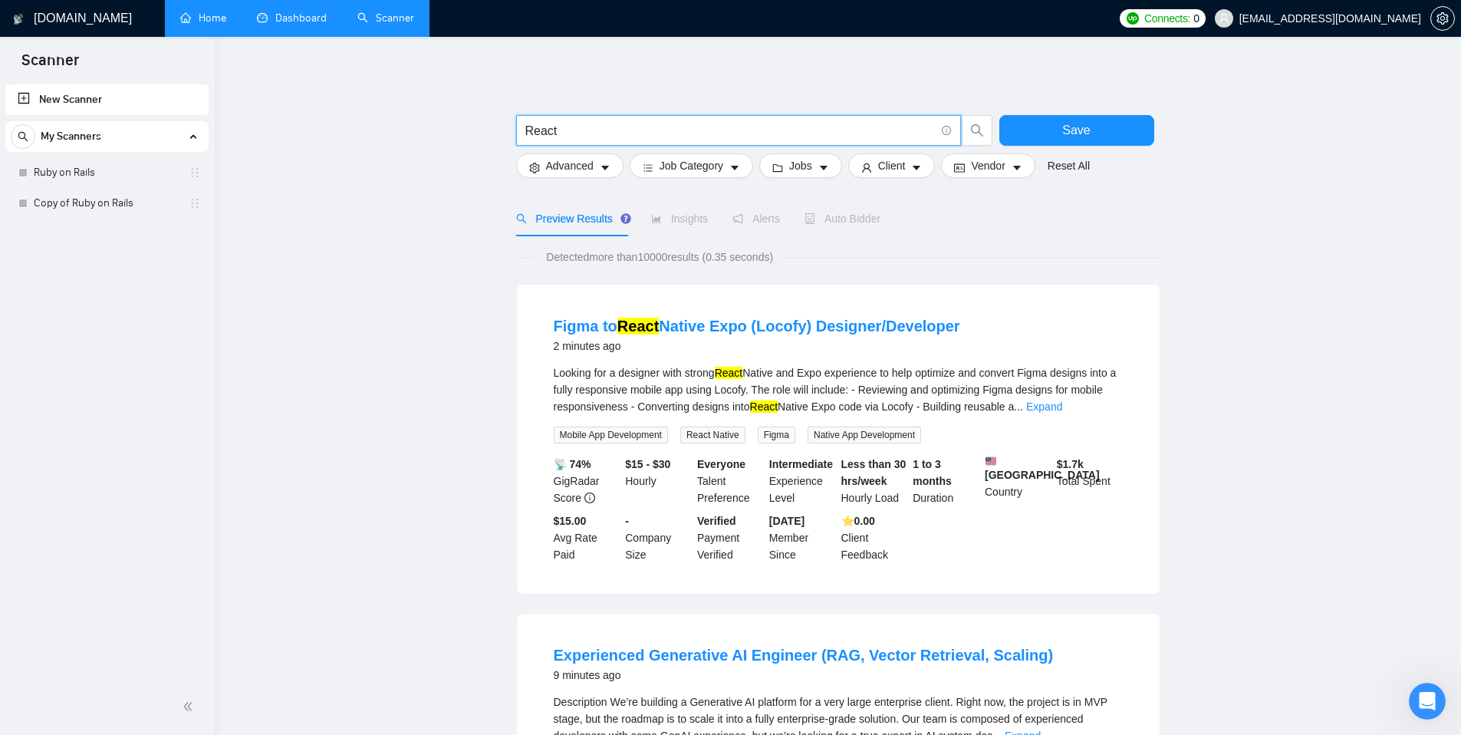
drag, startPoint x: 608, startPoint y: 133, endPoint x: 459, endPoint y: 118, distance: 149.6
click at [1103, 127] on button "Save" at bounding box center [1076, 130] width 155 height 31
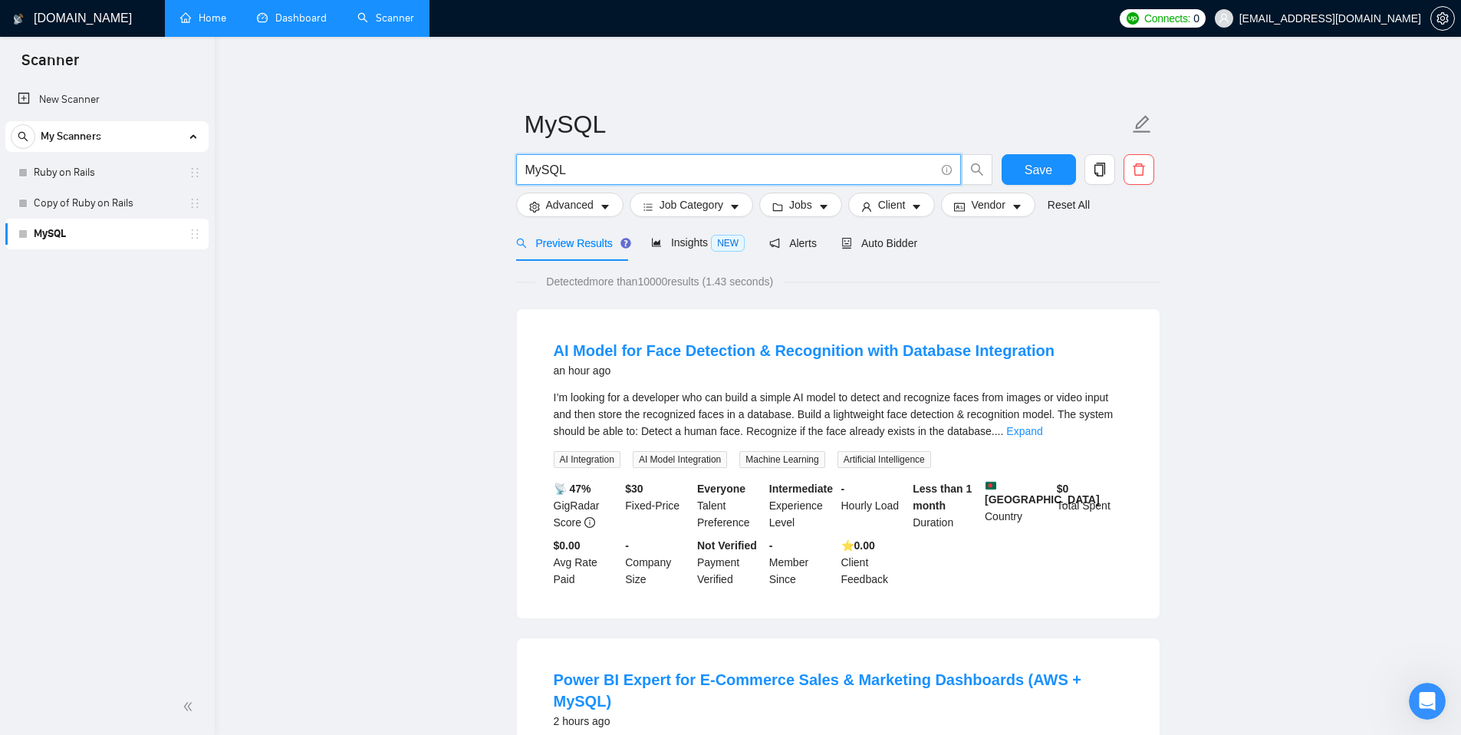
drag, startPoint x: 577, startPoint y: 172, endPoint x: 475, endPoint y: 167, distance: 101.3
click at [1044, 176] on span "Save" at bounding box center [1038, 169] width 28 height 19
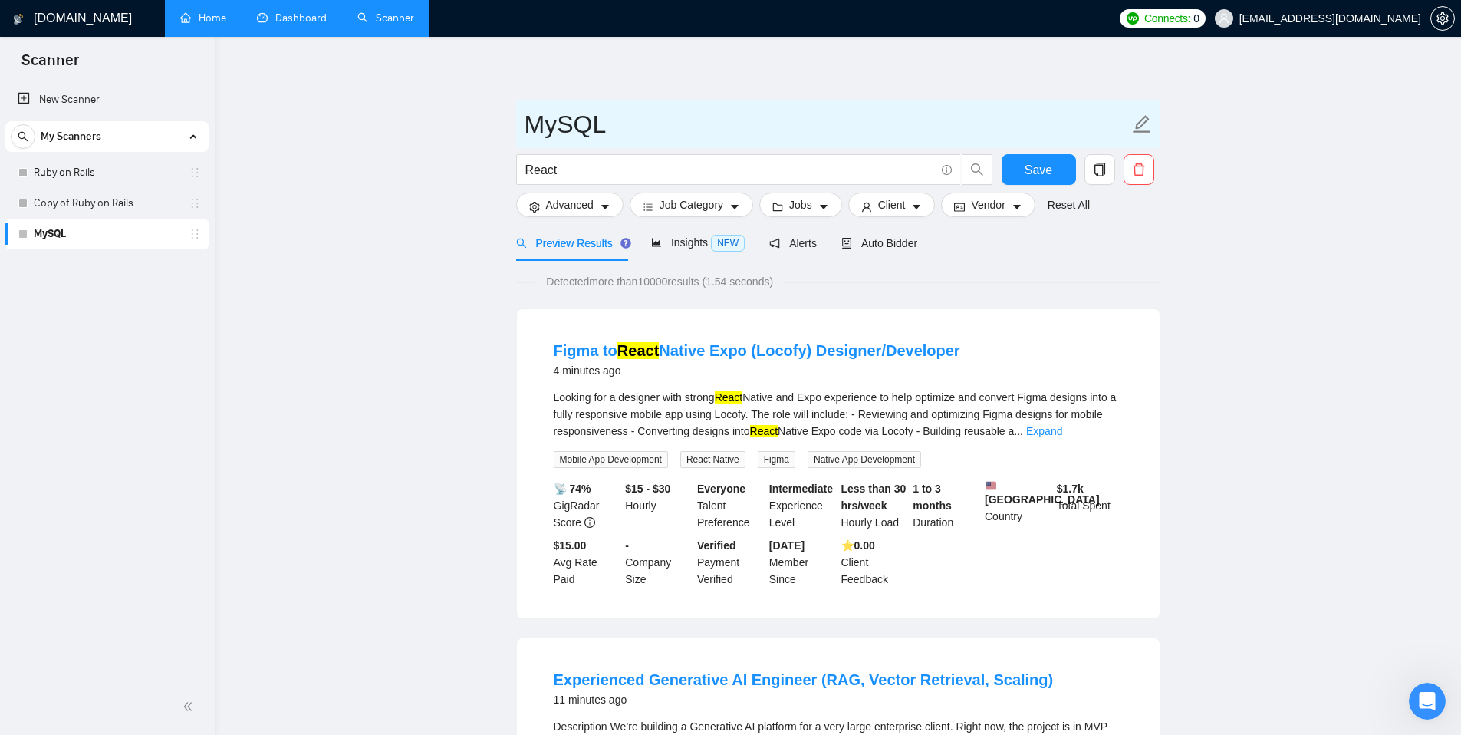
click at [1138, 130] on icon "edit" at bounding box center [1142, 124] width 20 height 20
click at [1140, 127] on icon "edit" at bounding box center [1142, 124] width 18 height 18
click at [1140, 128] on icon "edit" at bounding box center [1142, 124] width 20 height 20
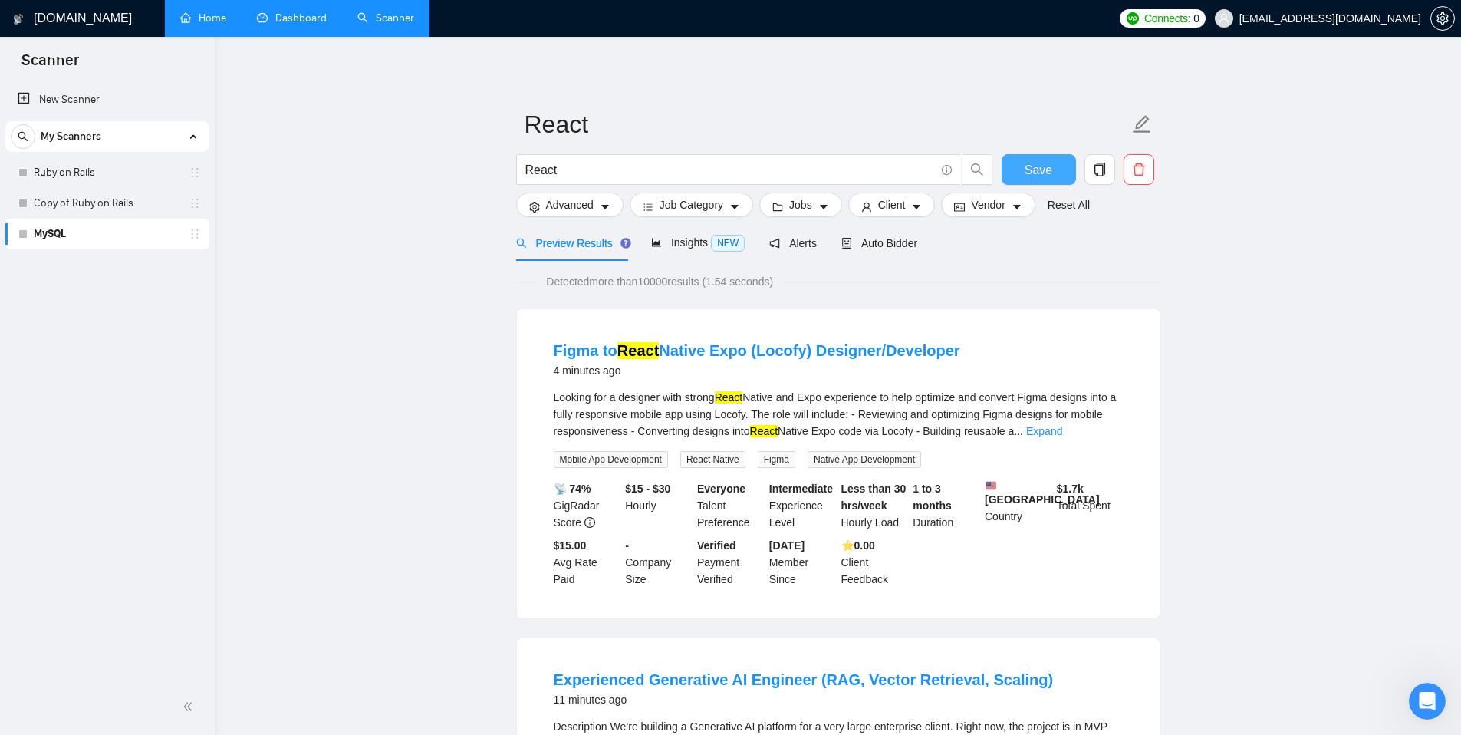
click at [1029, 179] on button "Save" at bounding box center [1038, 169] width 74 height 31
click at [77, 102] on link "New Scanner" at bounding box center [107, 99] width 179 height 31
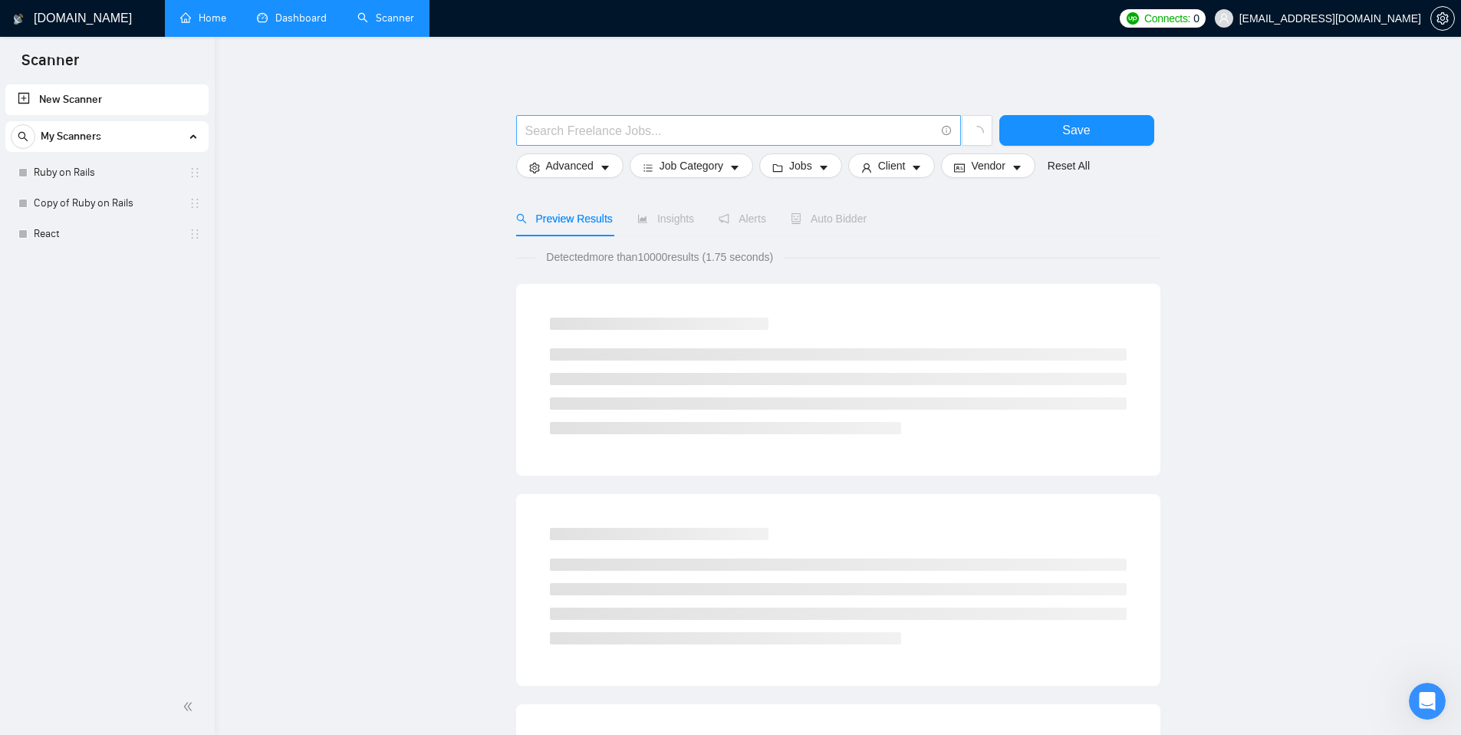
click at [568, 132] on input "text" at bounding box center [729, 130] width 409 height 19
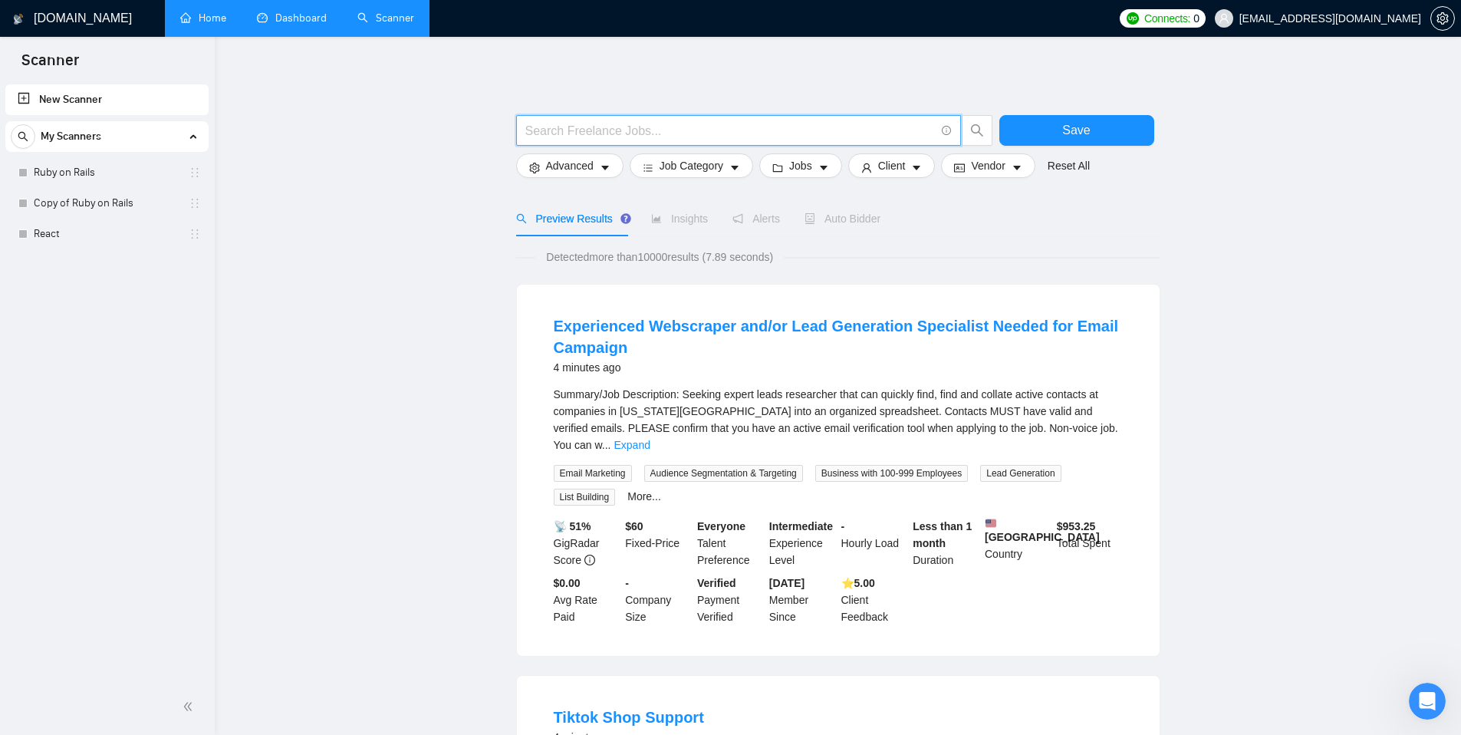
click at [594, 131] on input "text" at bounding box center [729, 130] width 409 height 19
click at [1078, 127] on span "Save" at bounding box center [1076, 129] width 28 height 19
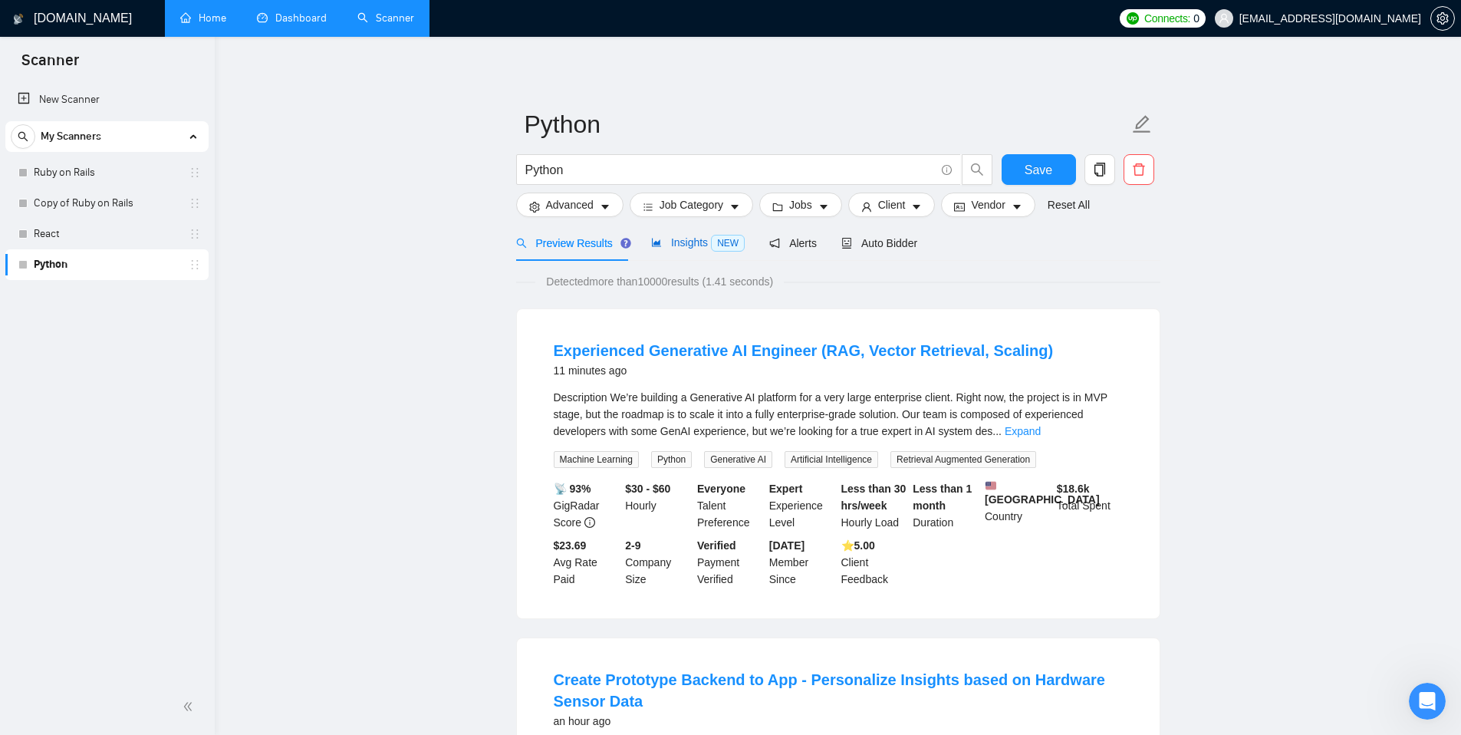
click at [699, 243] on span "Insights NEW" at bounding box center [698, 242] width 94 height 12
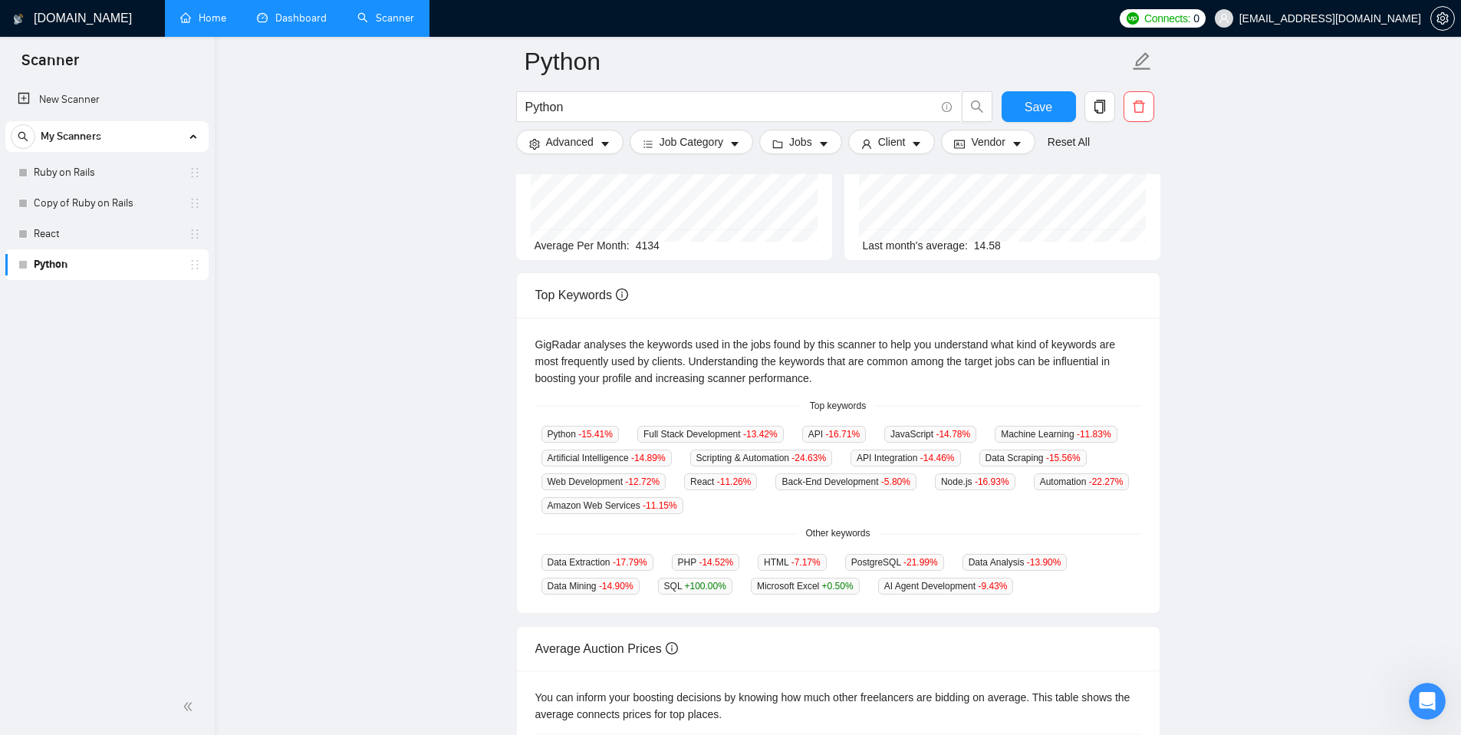
scroll to position [180, 0]
click at [73, 97] on link "New Scanner" at bounding box center [107, 99] width 179 height 31
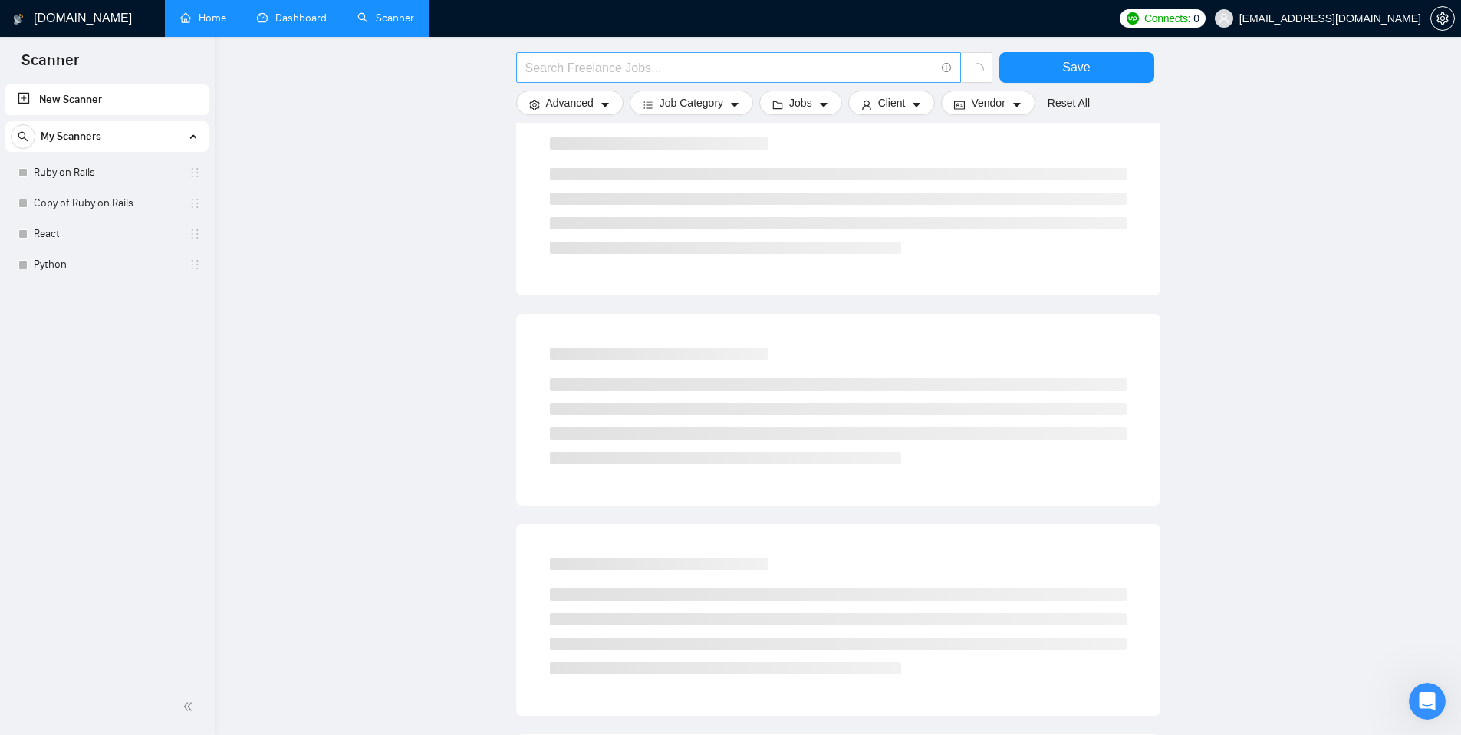
click at [623, 66] on input "text" at bounding box center [729, 67] width 409 height 19
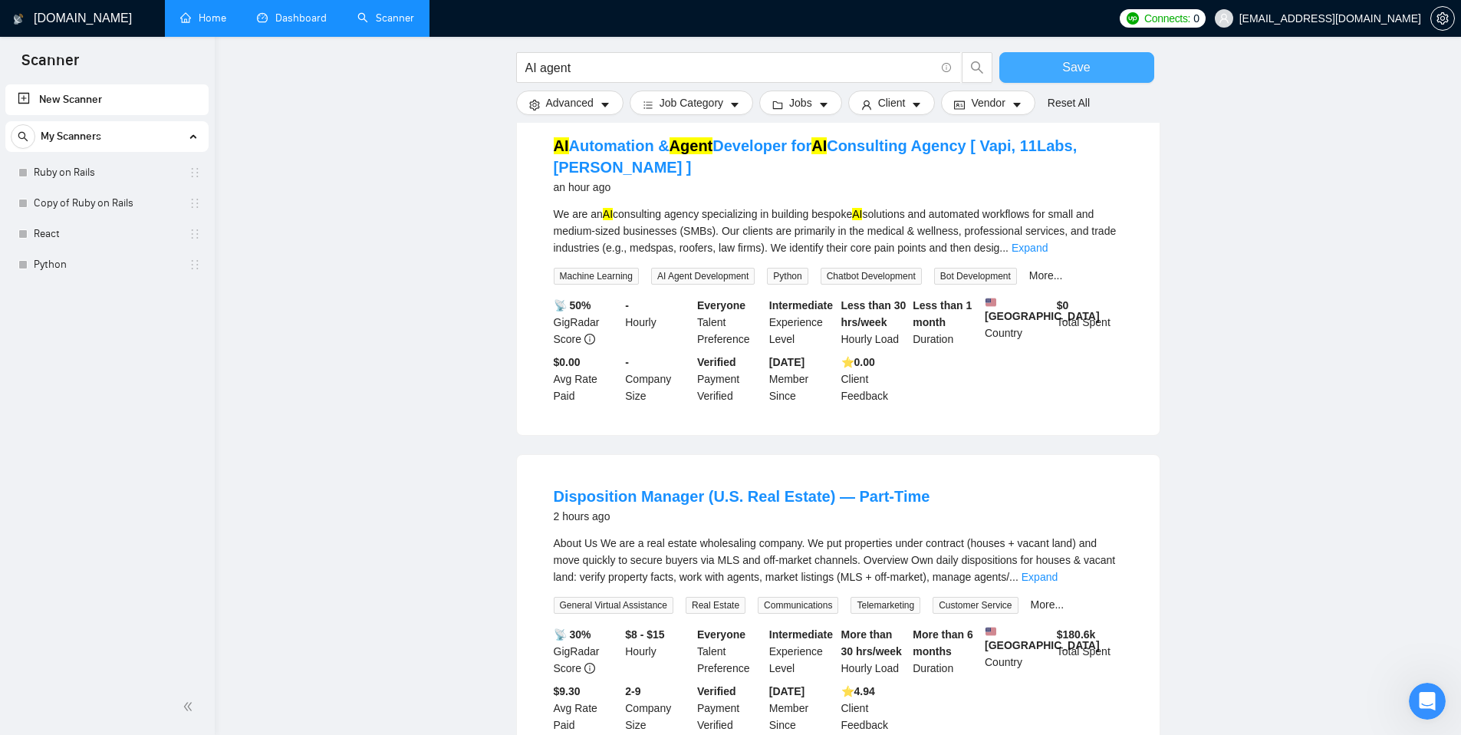
click at [1036, 61] on button "Save" at bounding box center [1076, 67] width 155 height 31
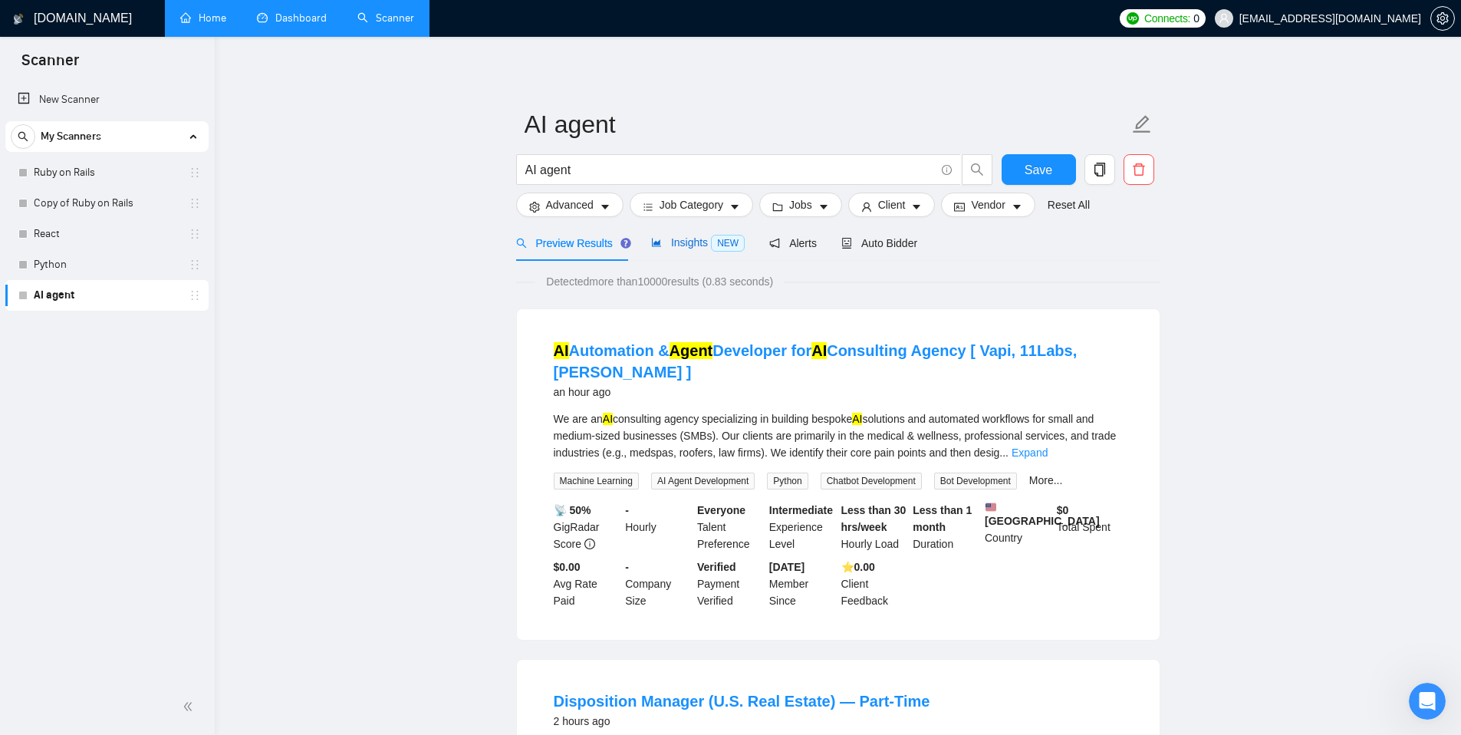
click at [696, 241] on span "Insights NEW" at bounding box center [698, 242] width 94 height 12
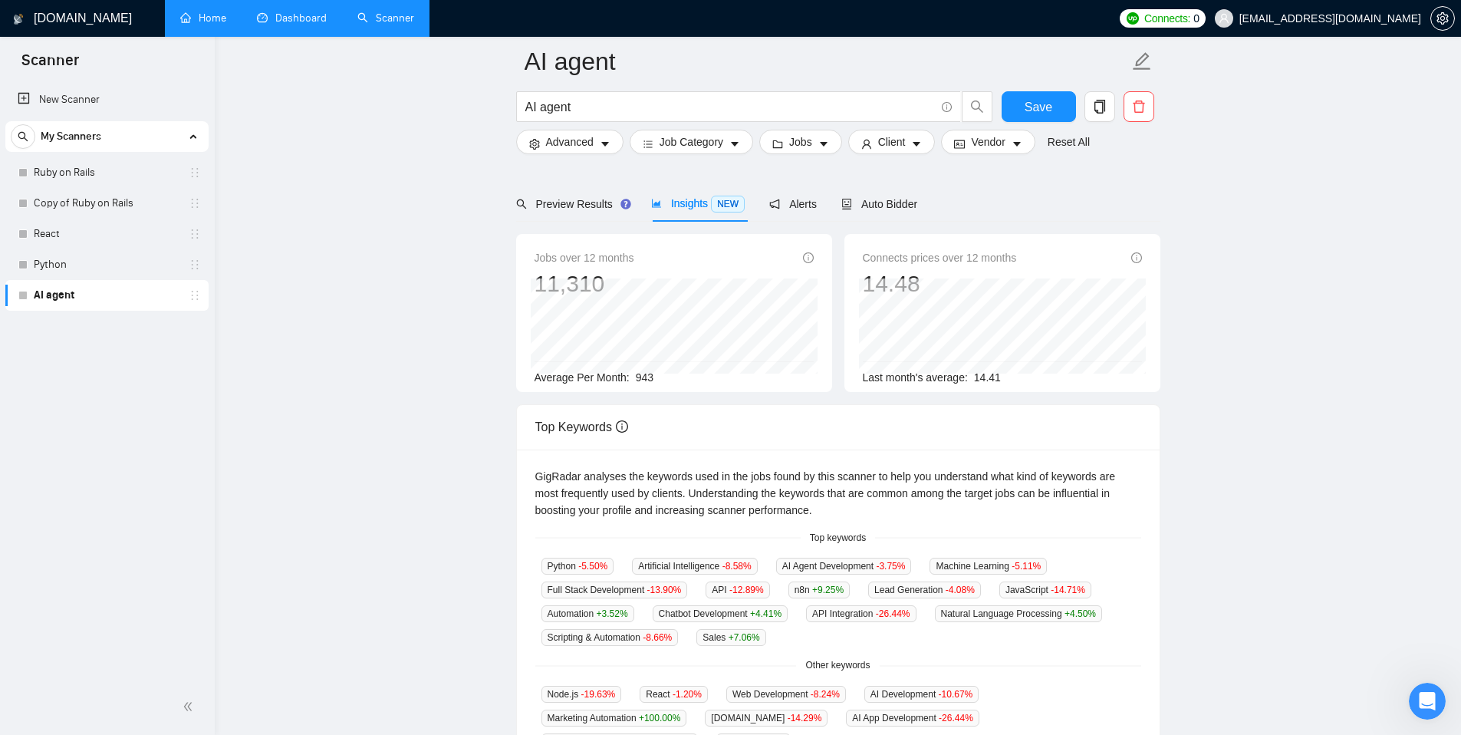
scroll to position [117, 0]
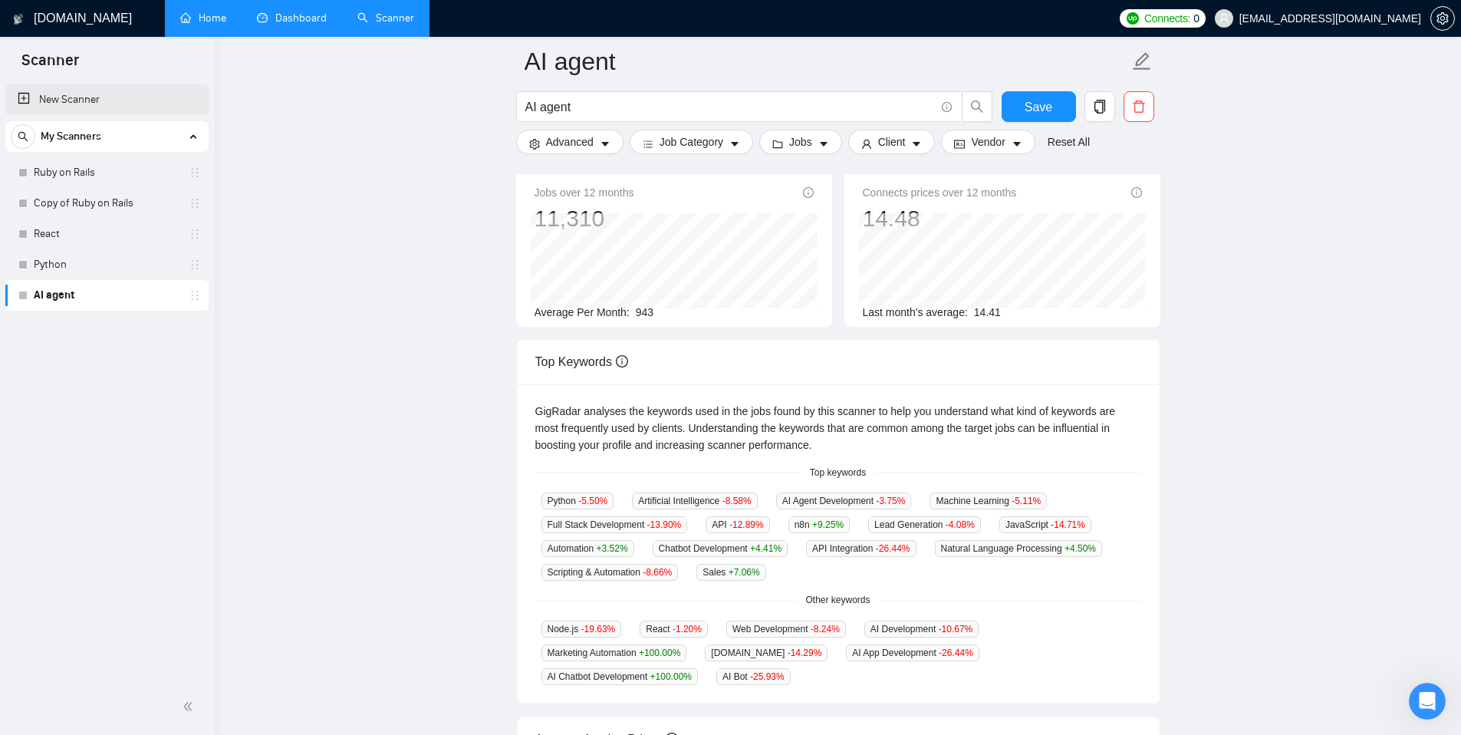
click at [77, 100] on link "New Scanner" at bounding box center [107, 99] width 179 height 31
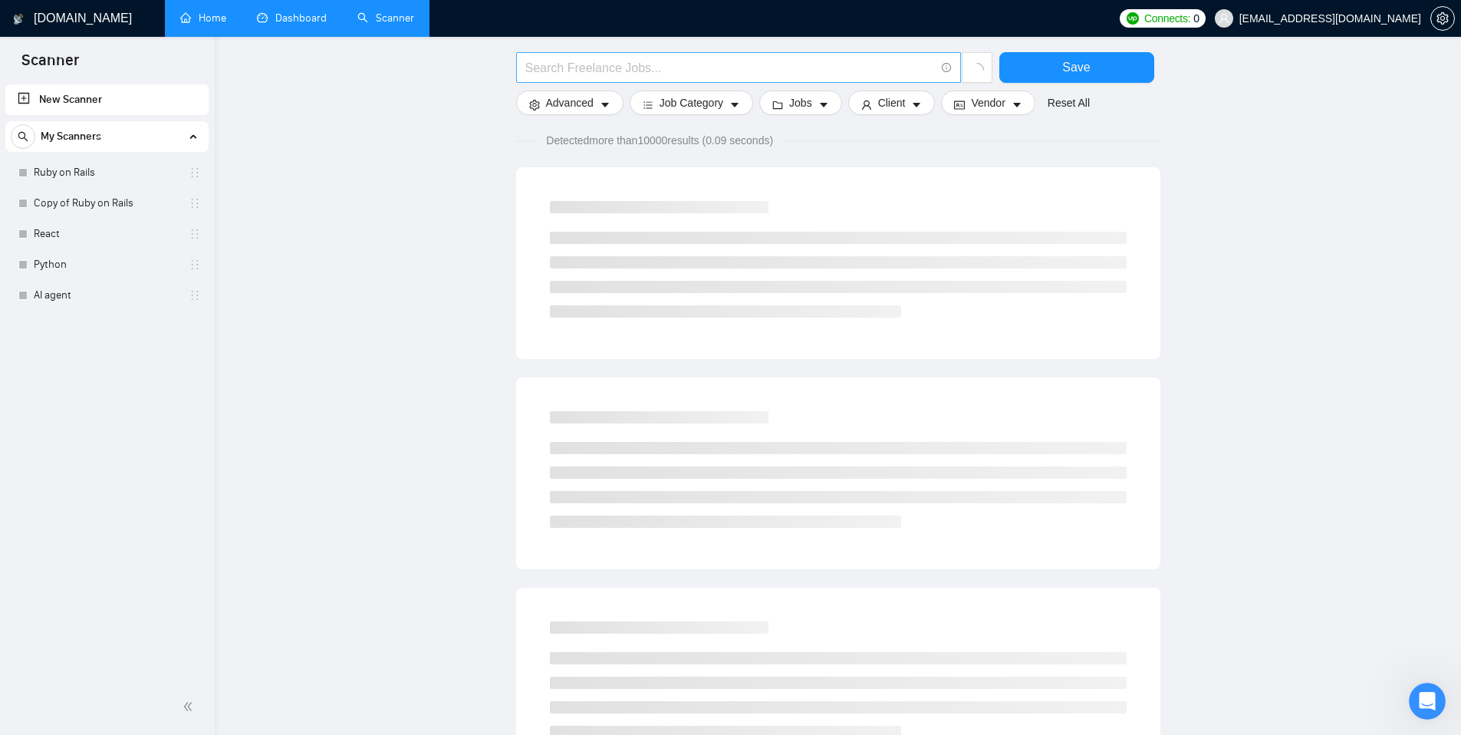
click at [677, 67] on input "text" at bounding box center [729, 67] width 409 height 19
click at [1089, 71] on span "Save" at bounding box center [1076, 67] width 28 height 19
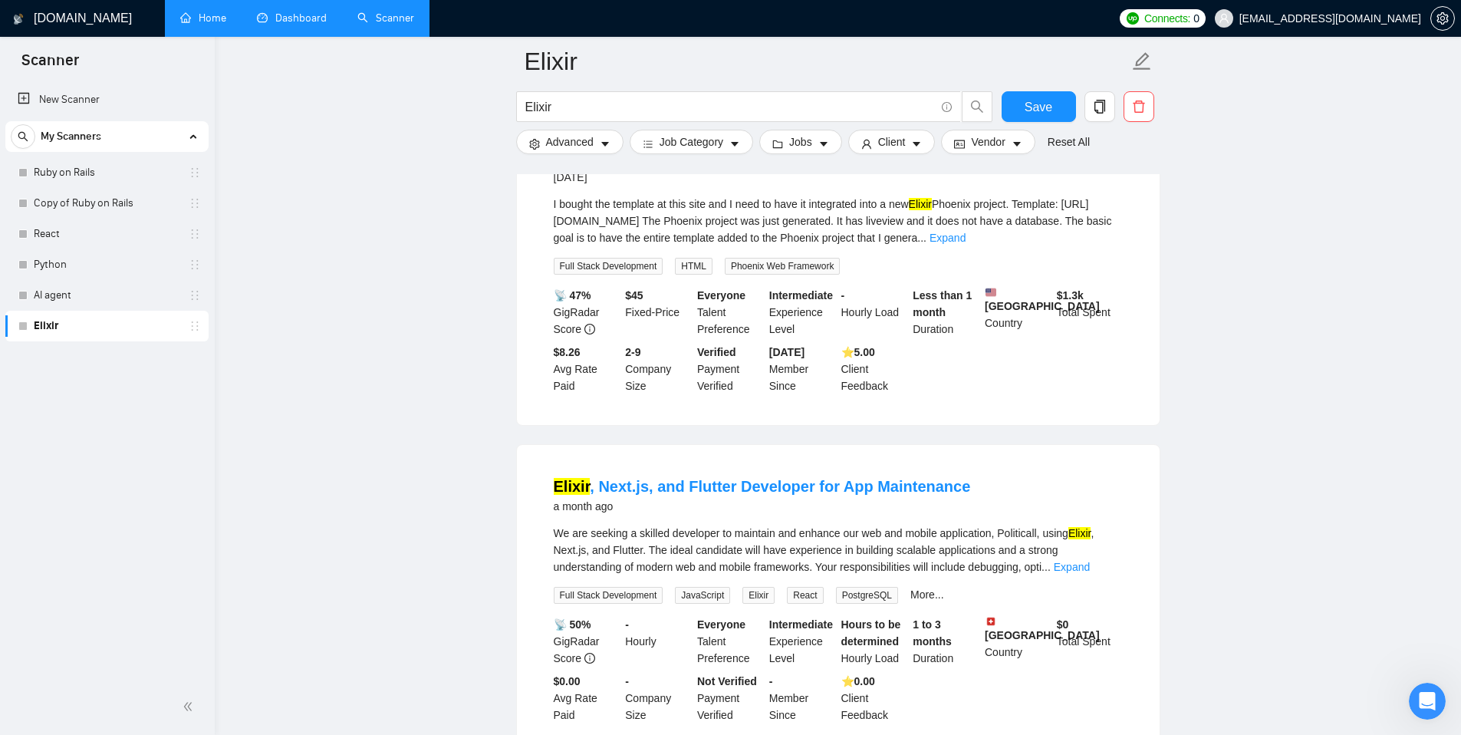
scroll to position [2217, 0]
click at [965, 245] on link "Expand" at bounding box center [947, 238] width 36 height 12
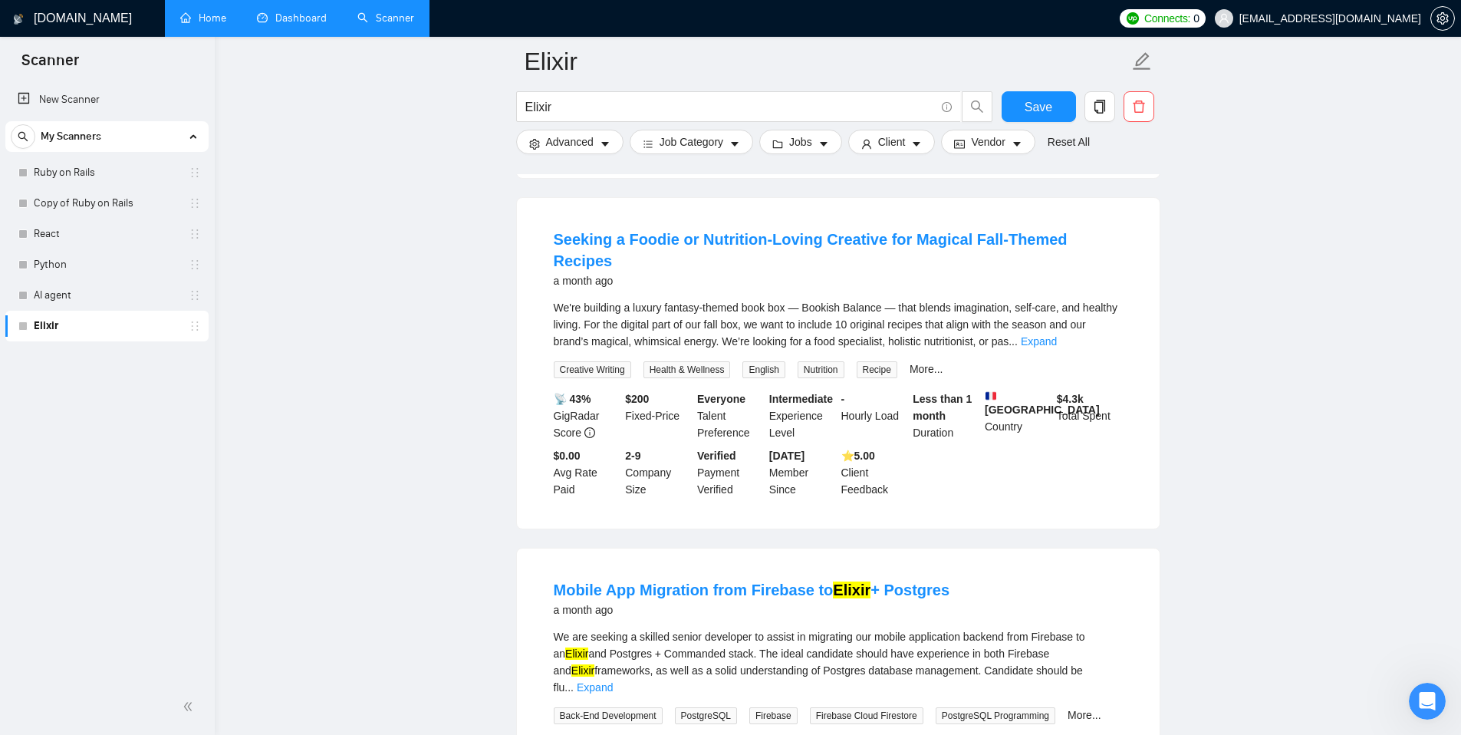
scroll to position [2909, 0]
